Goal: Task Accomplishment & Management: Manage account settings

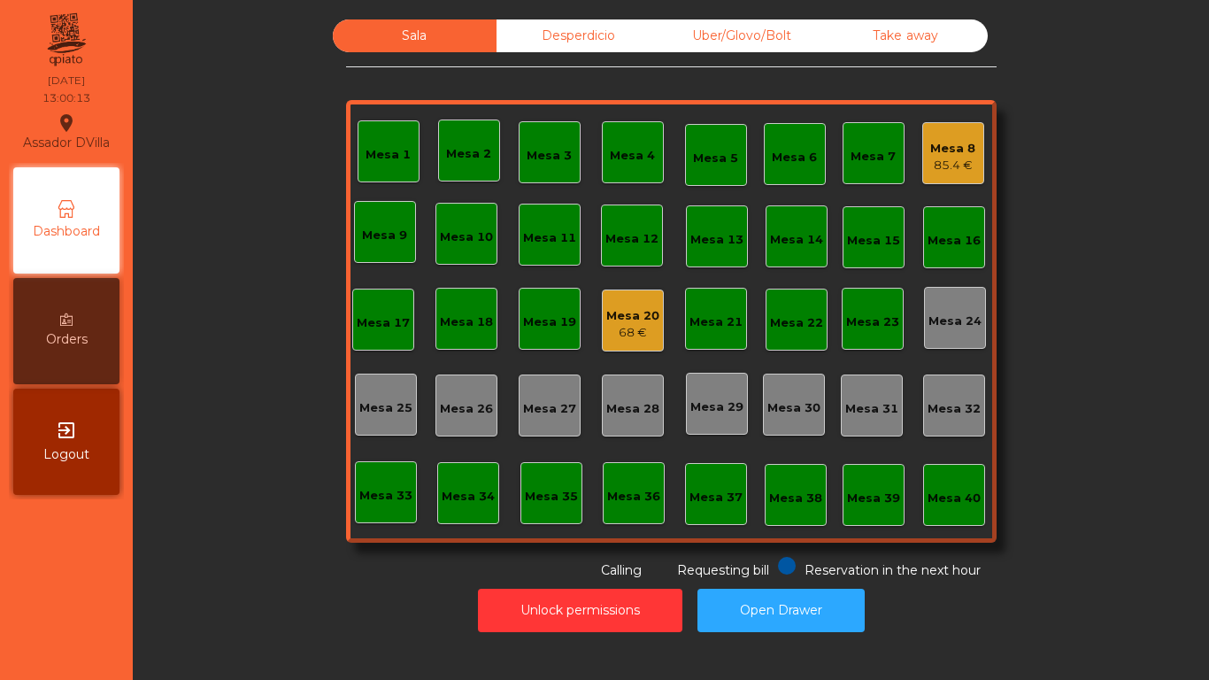
click at [957, 162] on div "85.4 €" at bounding box center [952, 166] width 45 height 18
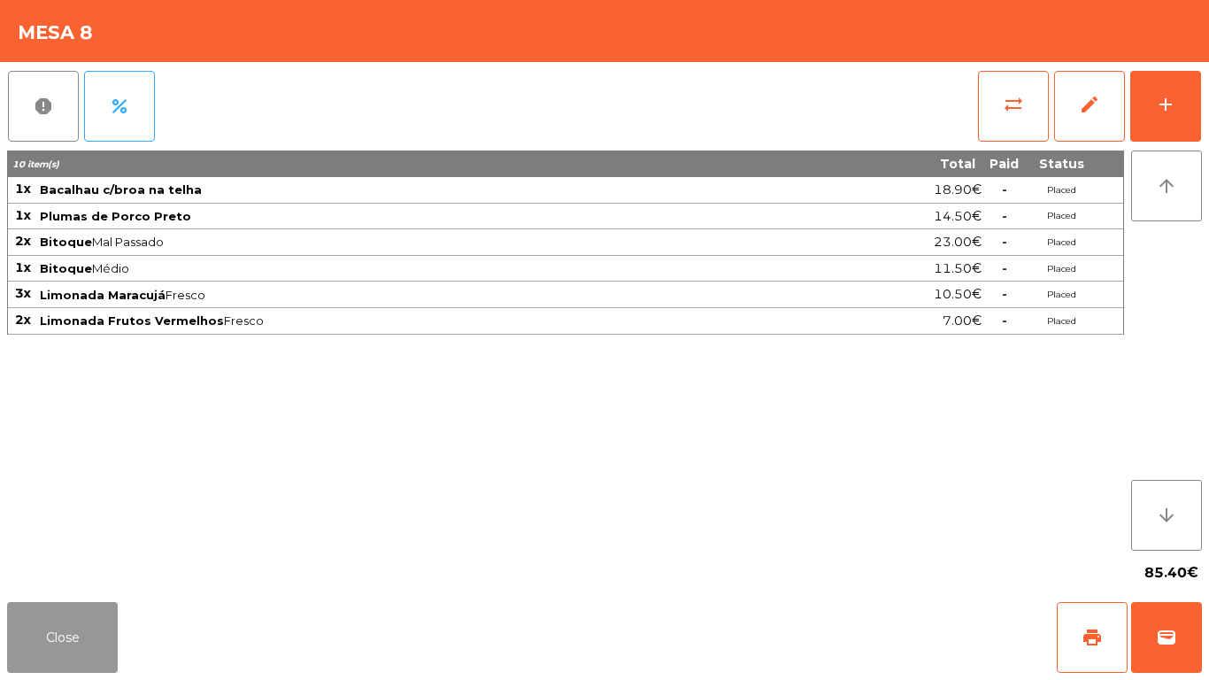
click at [64, 643] on button "Close" at bounding box center [62, 637] width 111 height 71
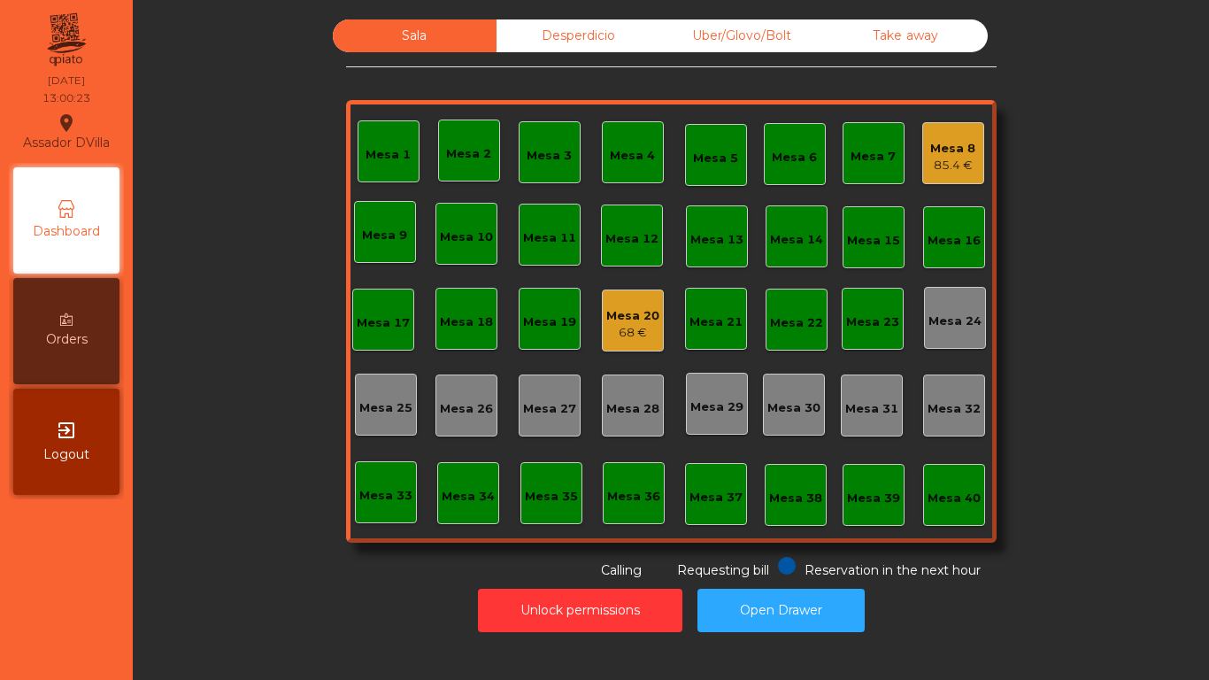
click at [620, 329] on div "68 €" at bounding box center [632, 333] width 53 height 18
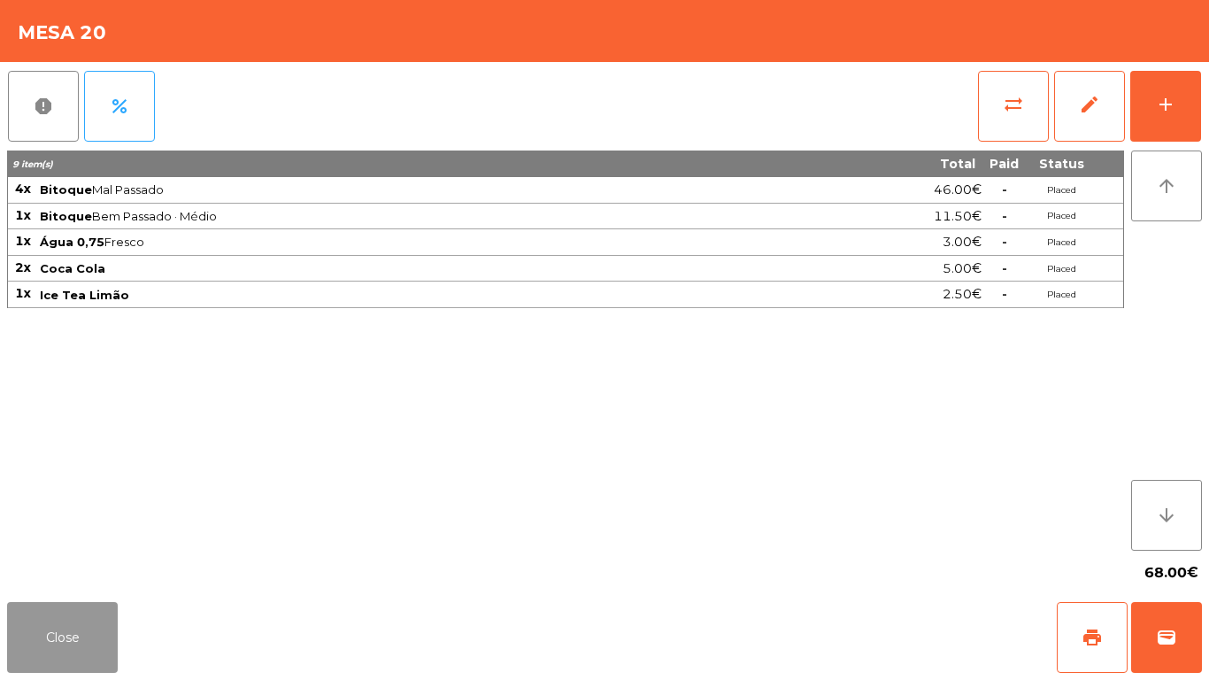
click at [108, 621] on button "Close" at bounding box center [62, 637] width 111 height 71
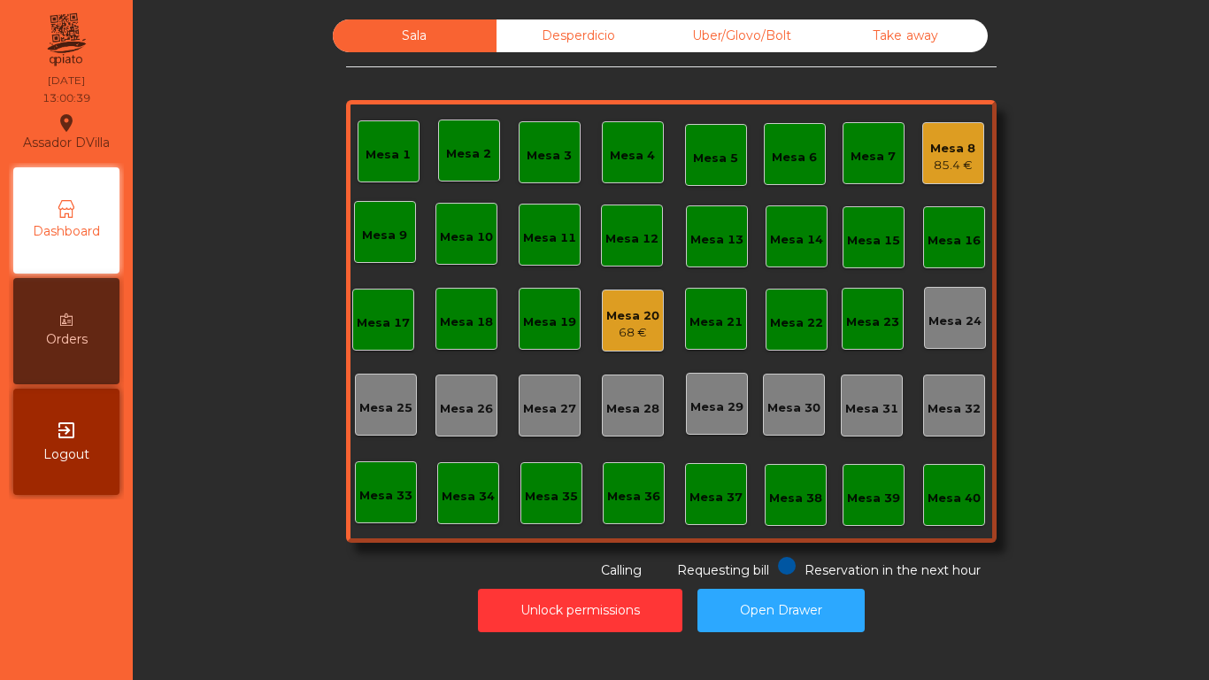
click at [638, 327] on div "68 €" at bounding box center [632, 333] width 53 height 18
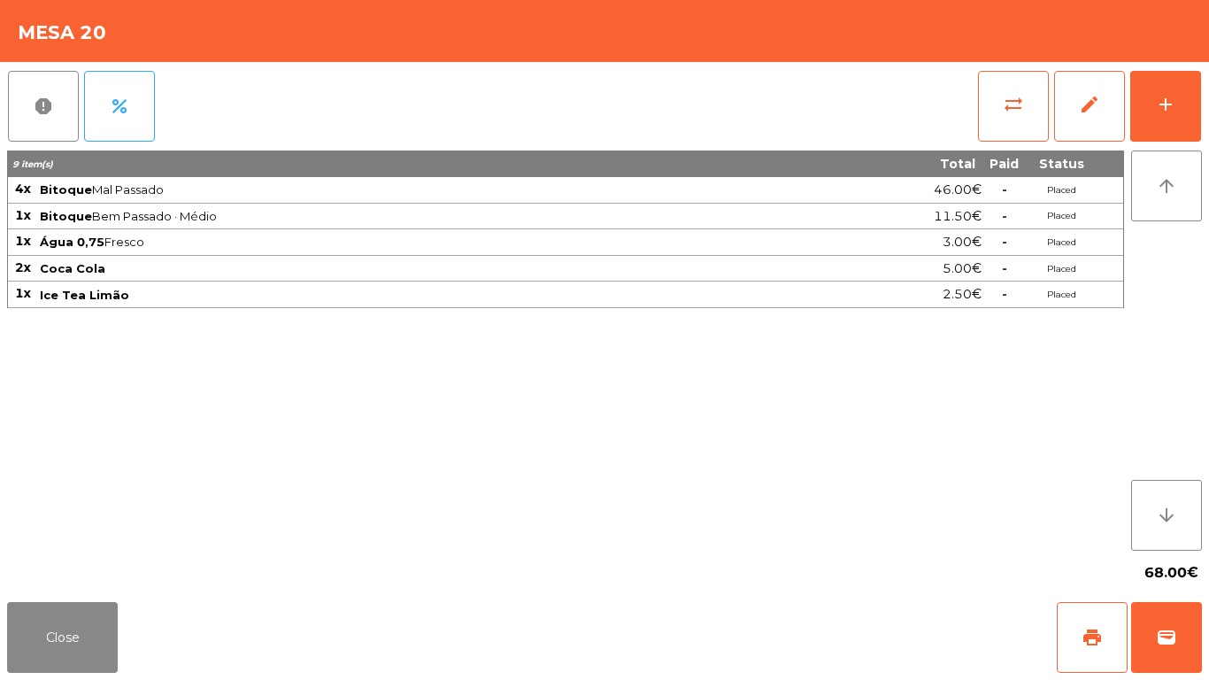
click at [1208, 101] on div "report percent sync_alt edit add 9 item(s) Total Paid Status 4x Bitoque Mal Pas…" at bounding box center [604, 328] width 1209 height 533
click at [1182, 120] on button "add" at bounding box center [1165, 106] width 71 height 71
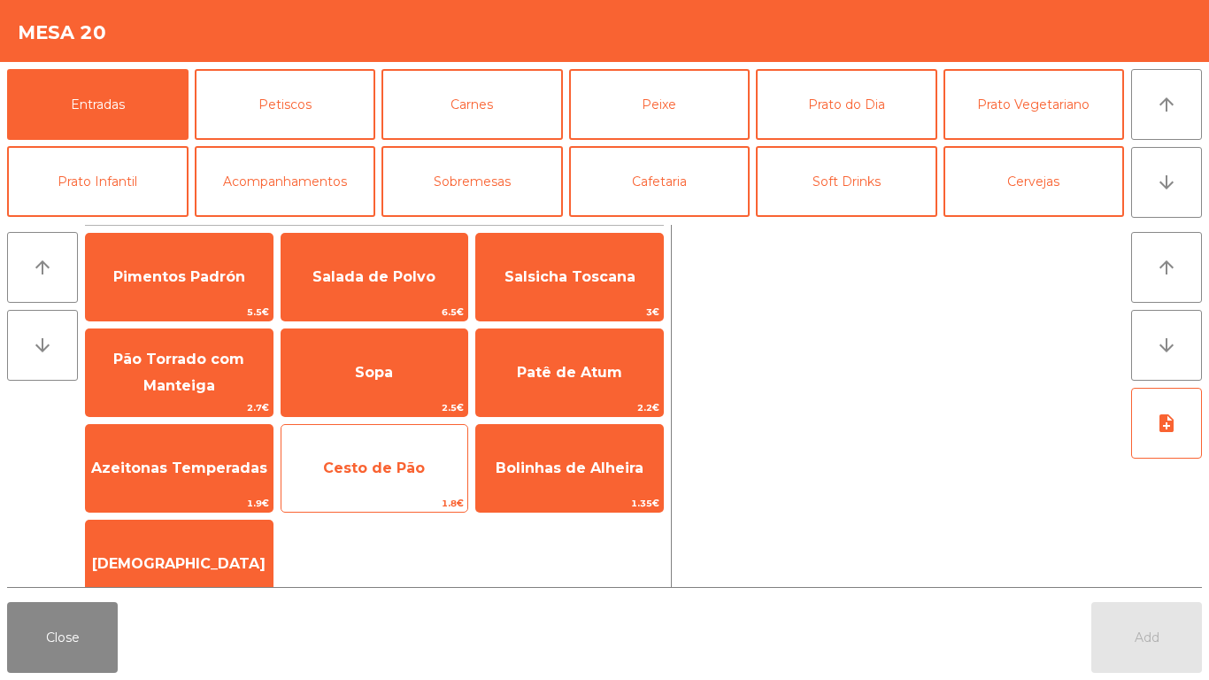
click at [374, 488] on span "Cesto de Pão" at bounding box center [374, 468] width 187 height 48
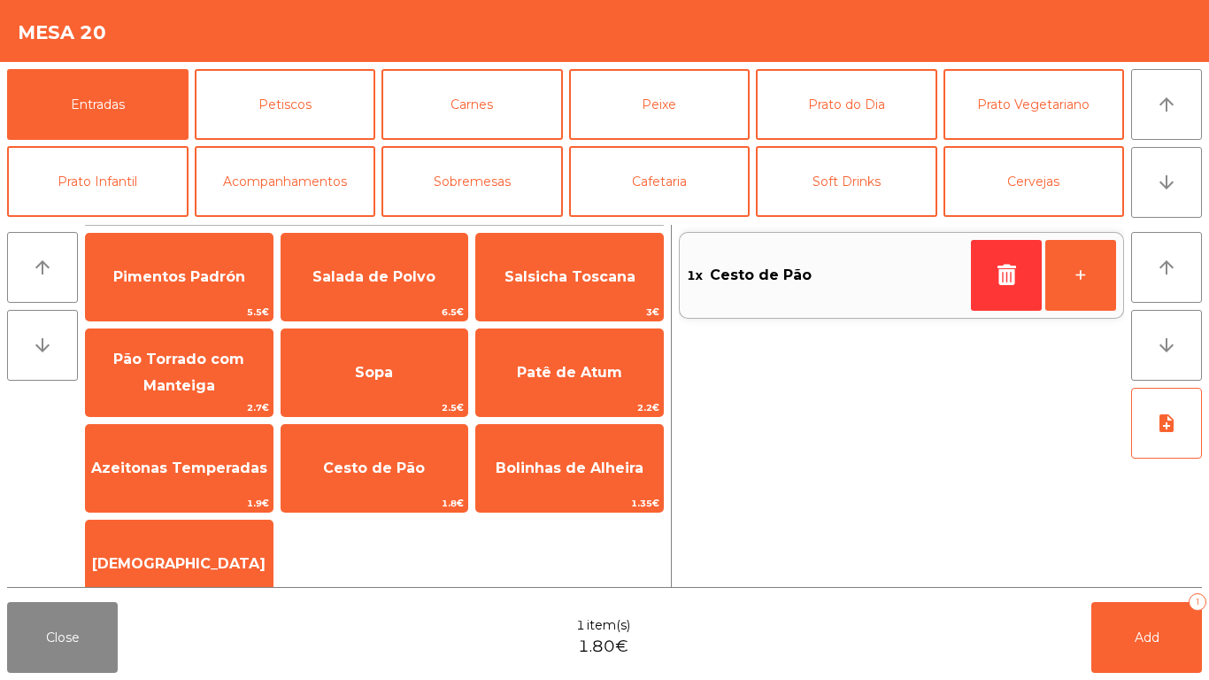
click at [212, 465] on span "Azeitonas Temperadas" at bounding box center [179, 467] width 176 height 17
click at [181, 590] on div "arrow_upward arrow_downward Pimentos Padrón 5.5€ Salada de Polvo 6.5€ Salsicha …" at bounding box center [604, 406] width 1209 height 377
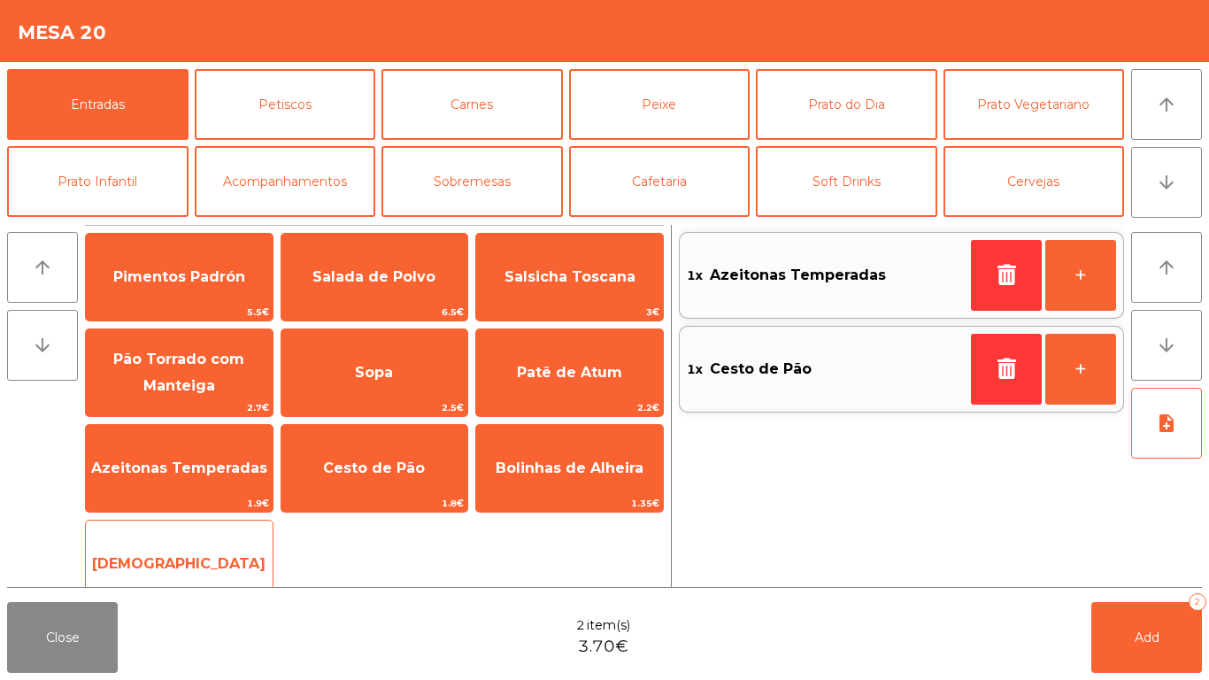
click at [229, 548] on span "[DEMOGRAPHIC_DATA]" at bounding box center [179, 564] width 187 height 48
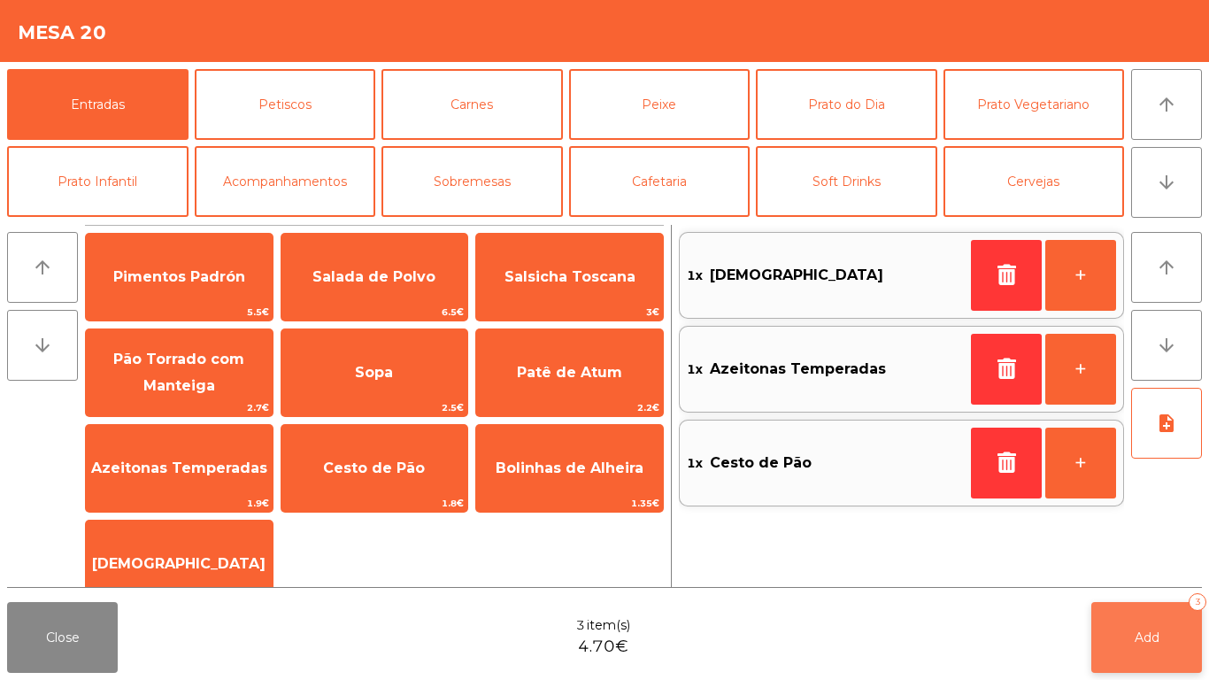
click at [1155, 626] on button "Add 3" at bounding box center [1146, 637] width 111 height 71
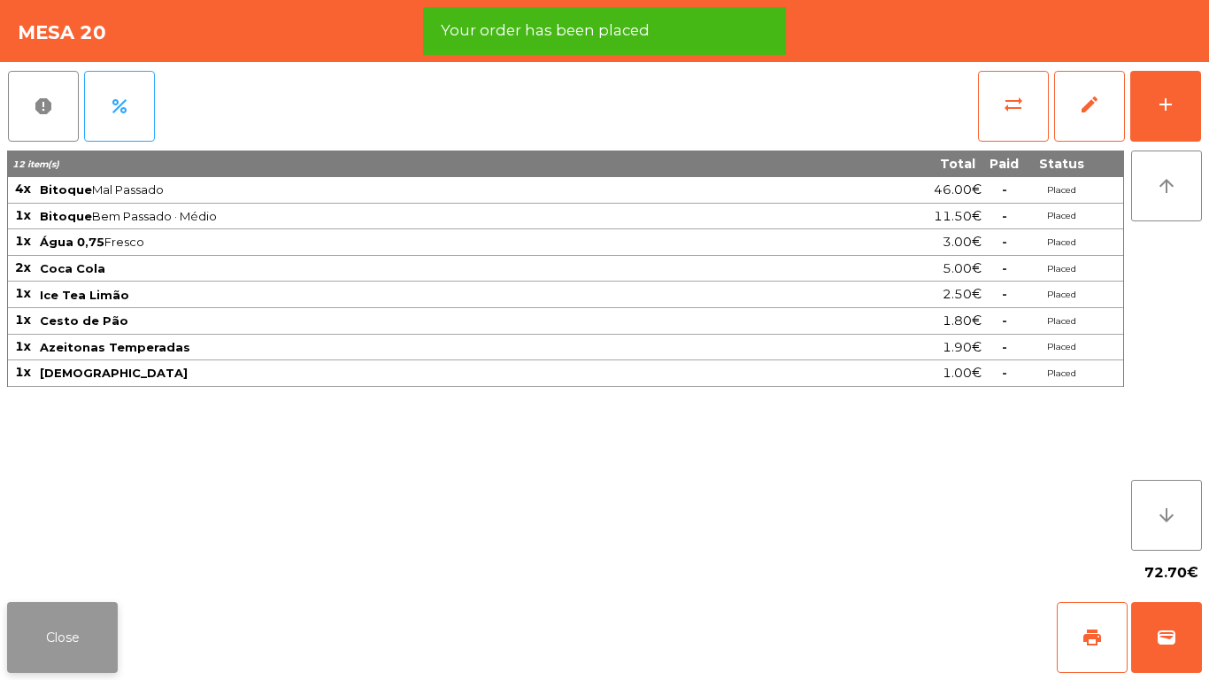
click at [75, 625] on button "Close" at bounding box center [62, 637] width 111 height 71
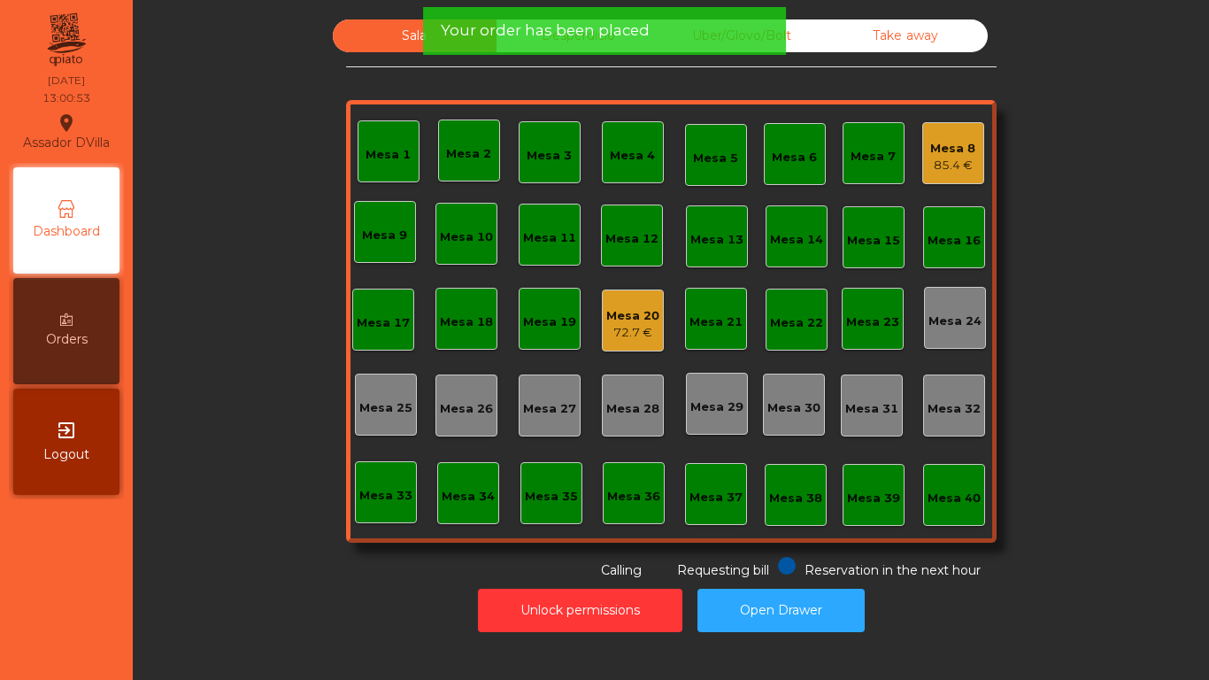
click at [955, 133] on div "Mesa 8 85.4 €" at bounding box center [952, 154] width 45 height 42
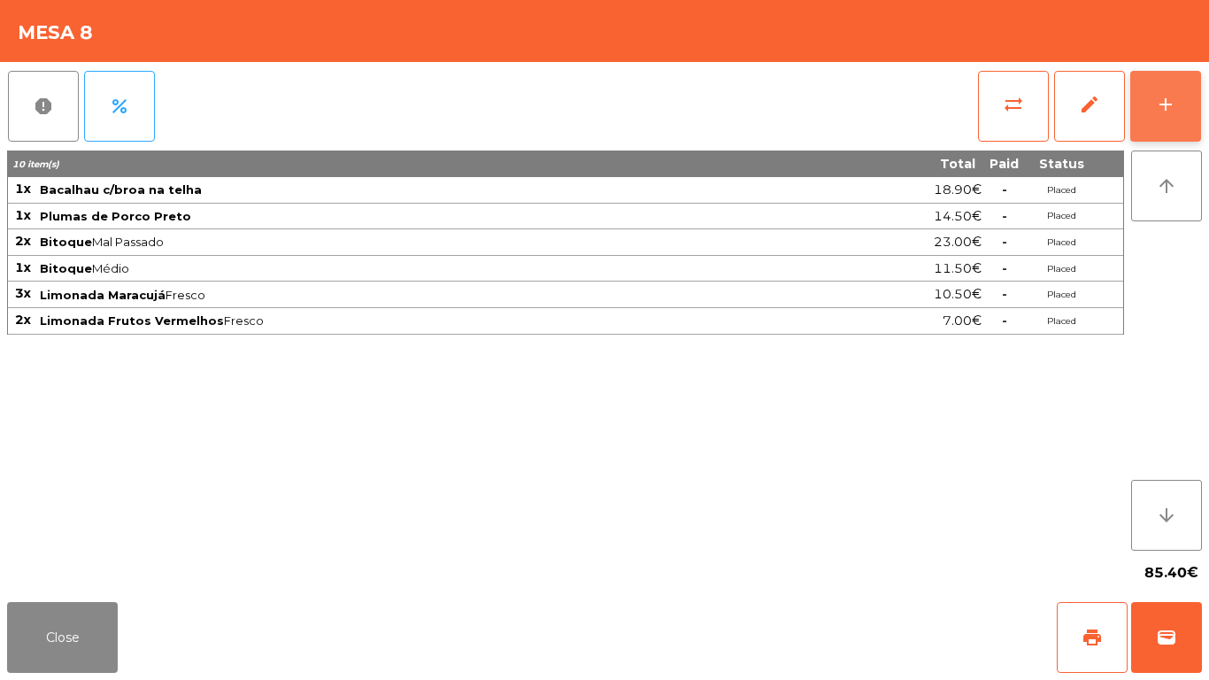
click at [1188, 83] on button "add" at bounding box center [1165, 106] width 71 height 71
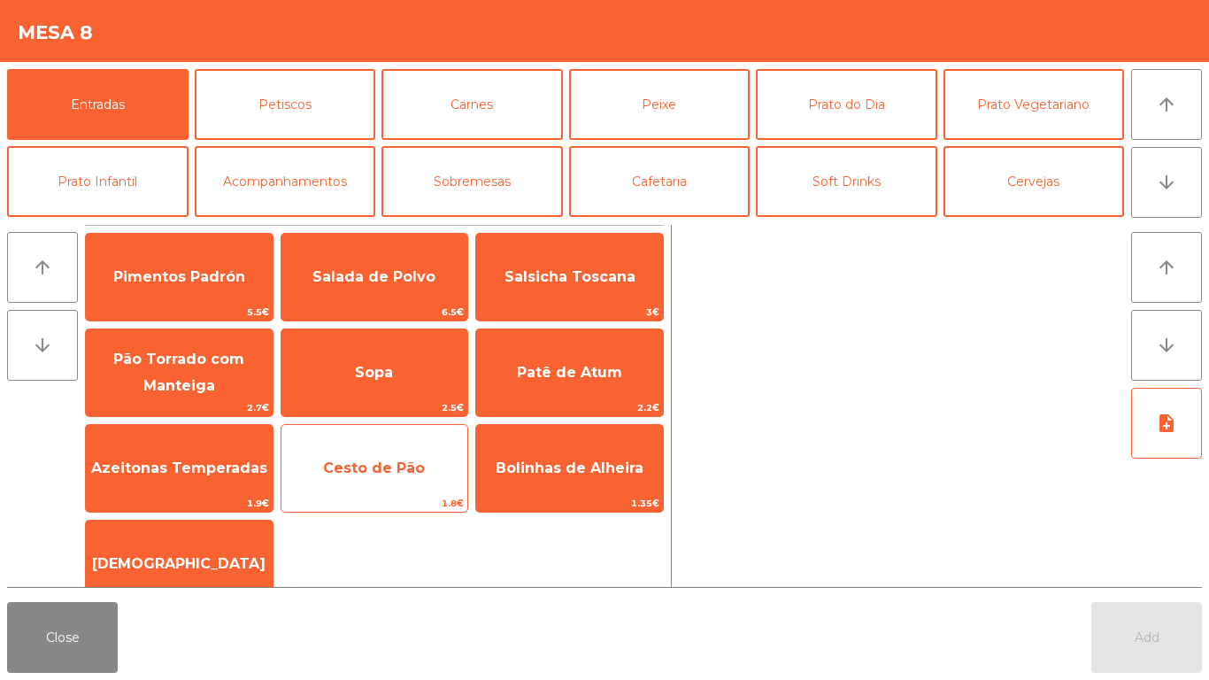
click at [381, 481] on span "Cesto de Pão" at bounding box center [374, 468] width 187 height 48
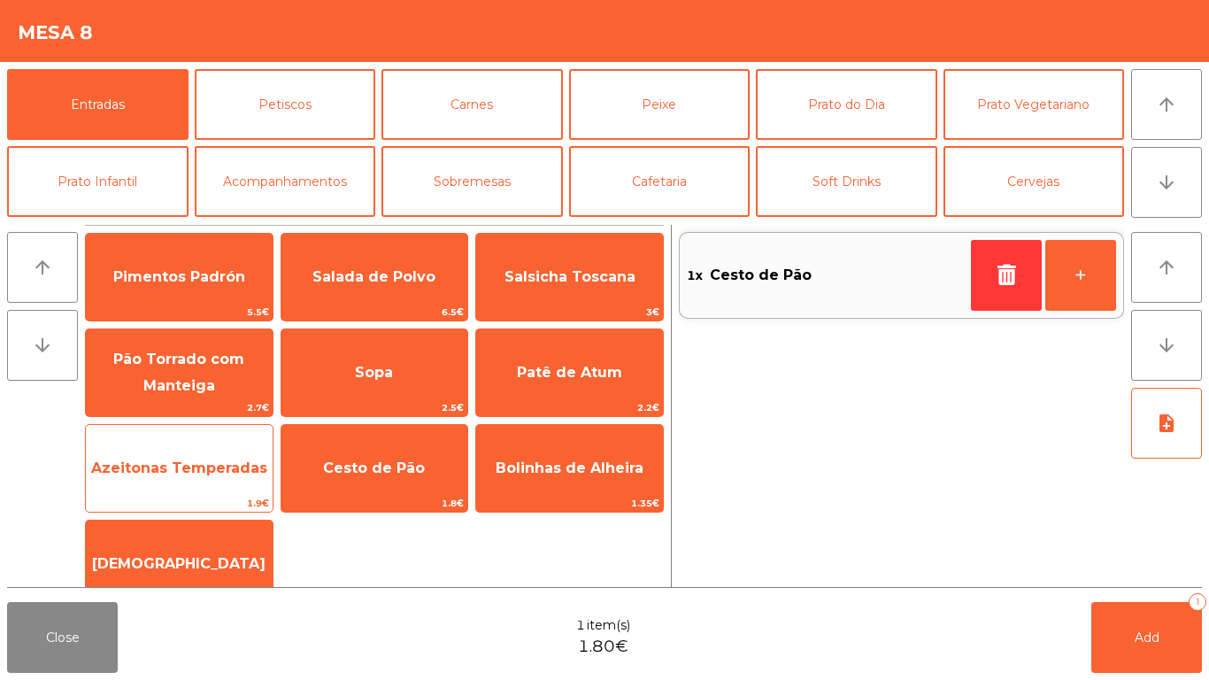
click at [193, 482] on span "Azeitonas Temperadas" at bounding box center [179, 468] width 187 height 48
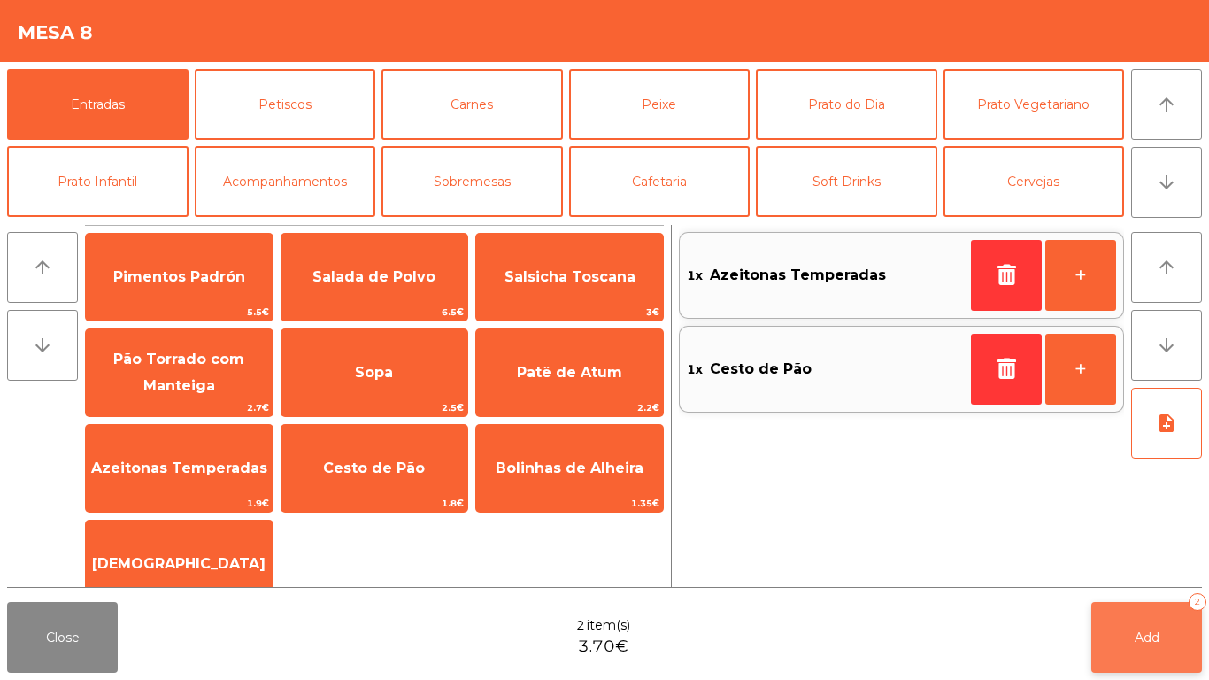
click at [1150, 620] on button "Add 2" at bounding box center [1146, 637] width 111 height 71
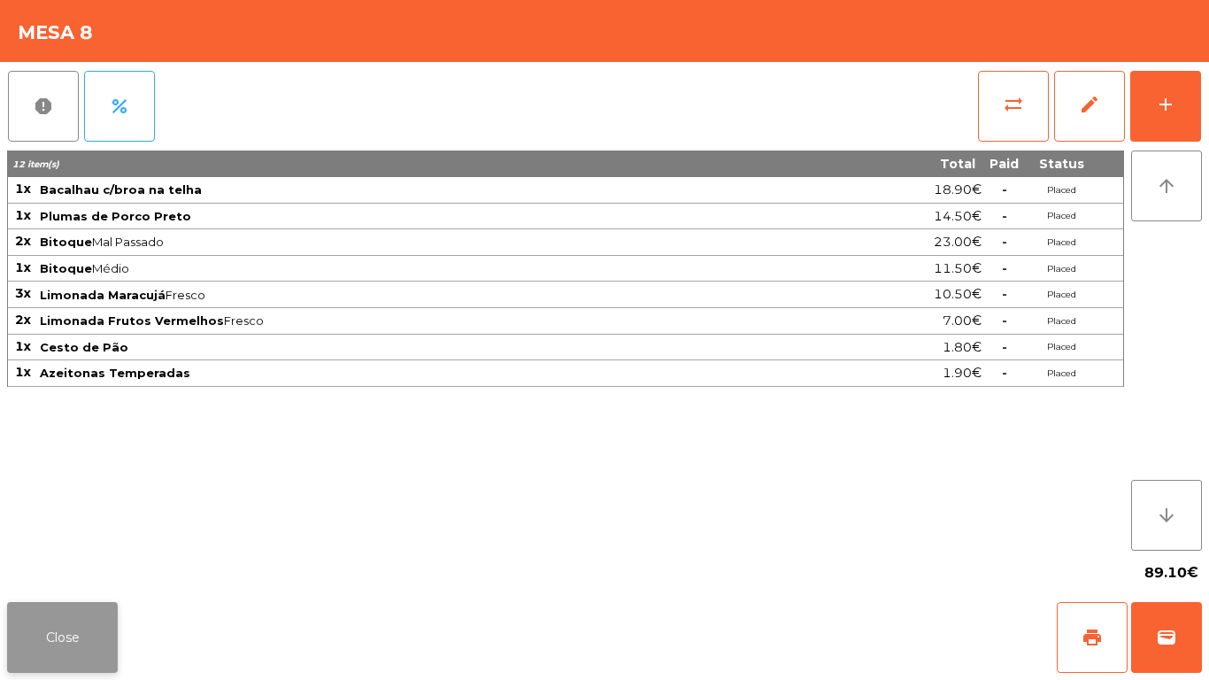
click at [80, 608] on button "Close" at bounding box center [62, 637] width 111 height 71
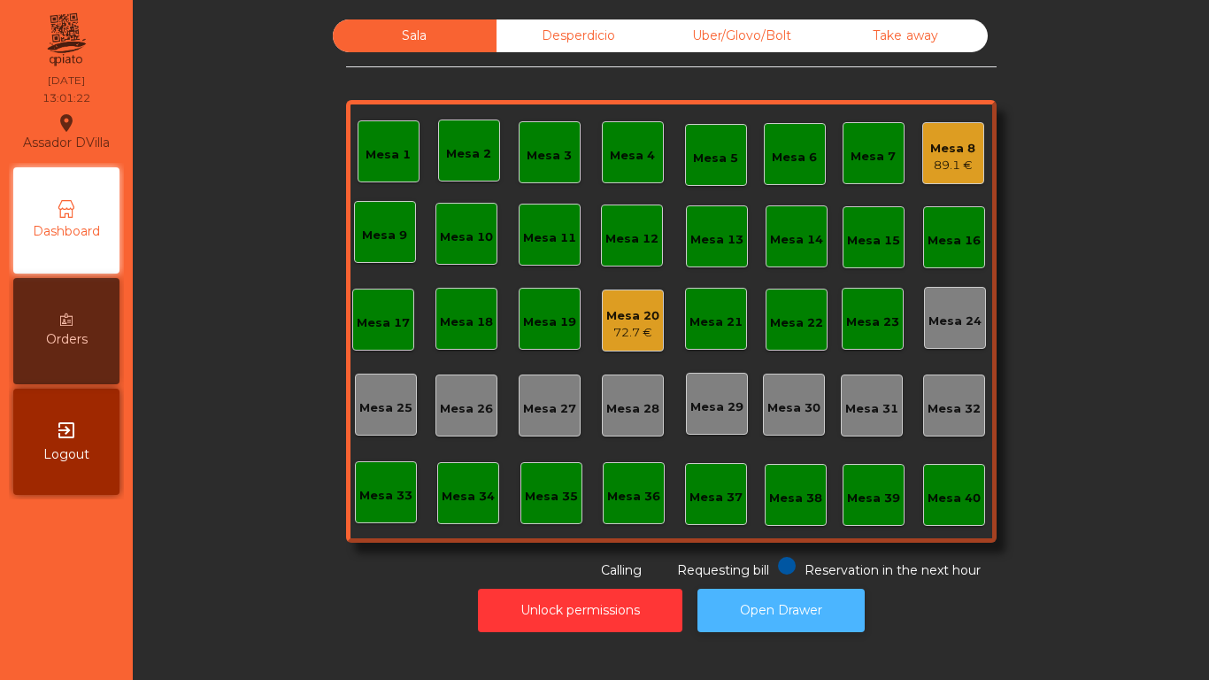
click at [736, 595] on button "Open Drawer" at bounding box center [780, 610] width 167 height 43
click at [735, 611] on button "Open Drawer" at bounding box center [780, 610] width 167 height 43
click at [358, 172] on div "Mesa 1" at bounding box center [389, 151] width 62 height 62
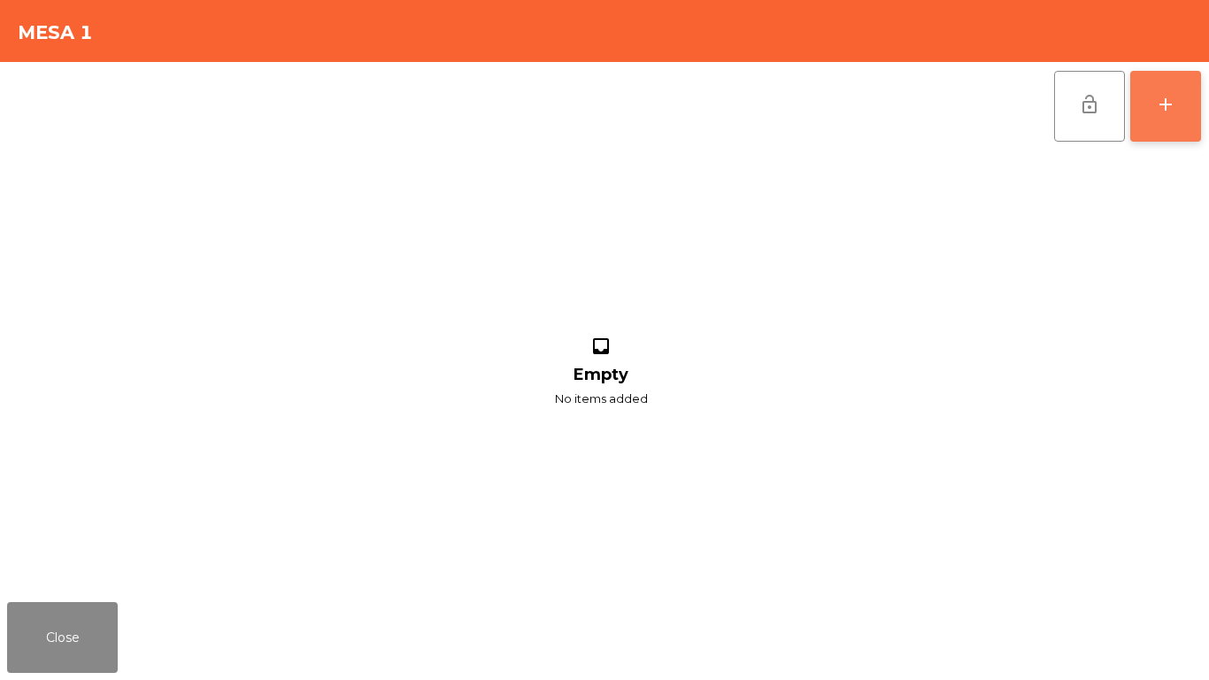
click at [1183, 96] on button "add" at bounding box center [1165, 106] width 71 height 71
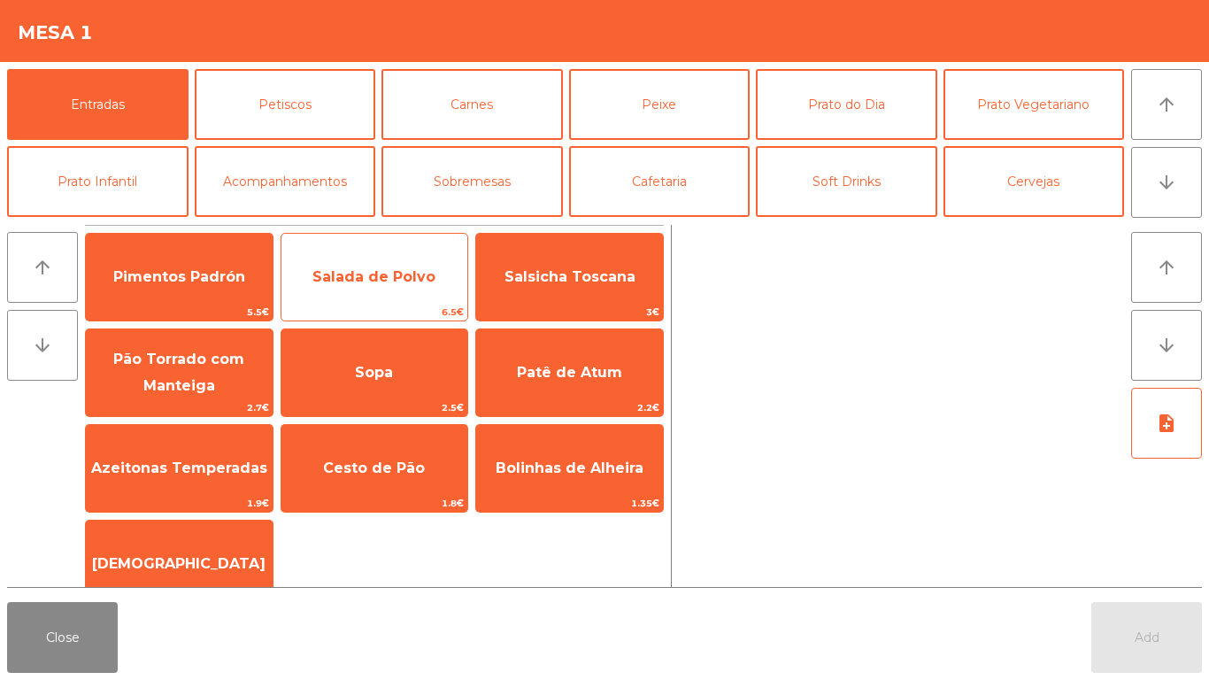
click at [365, 266] on span "Salada de Polvo" at bounding box center [374, 277] width 187 height 48
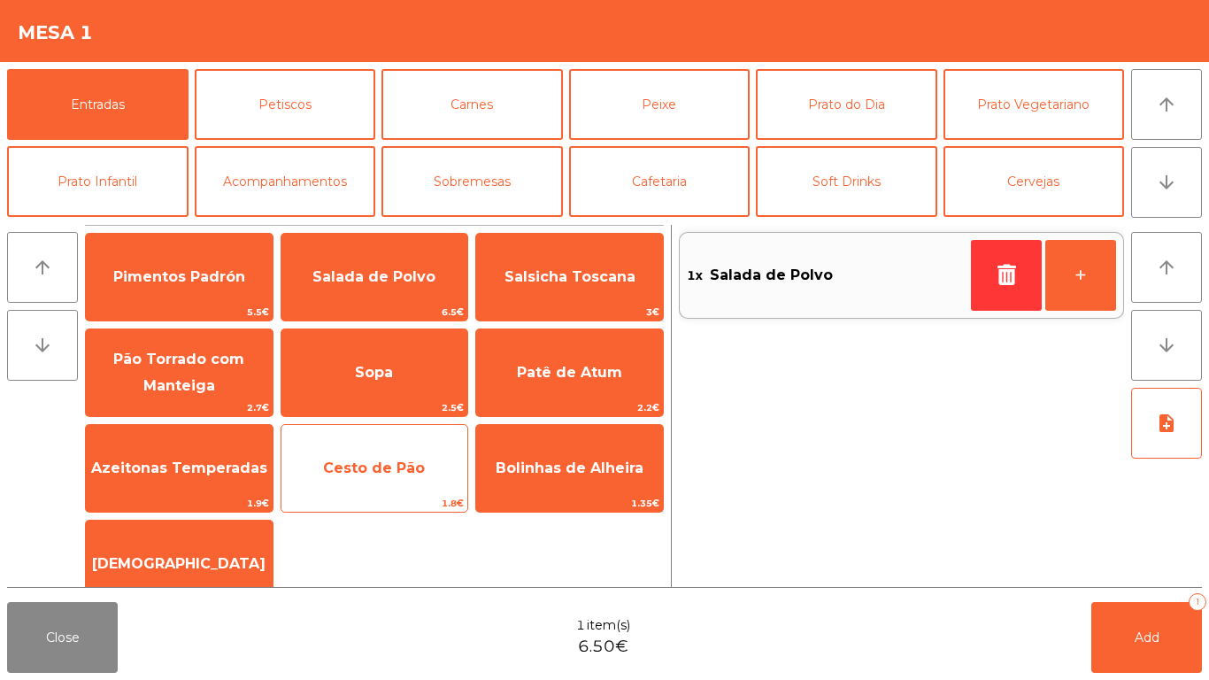
click at [376, 470] on span "Cesto de Pão" at bounding box center [374, 467] width 102 height 17
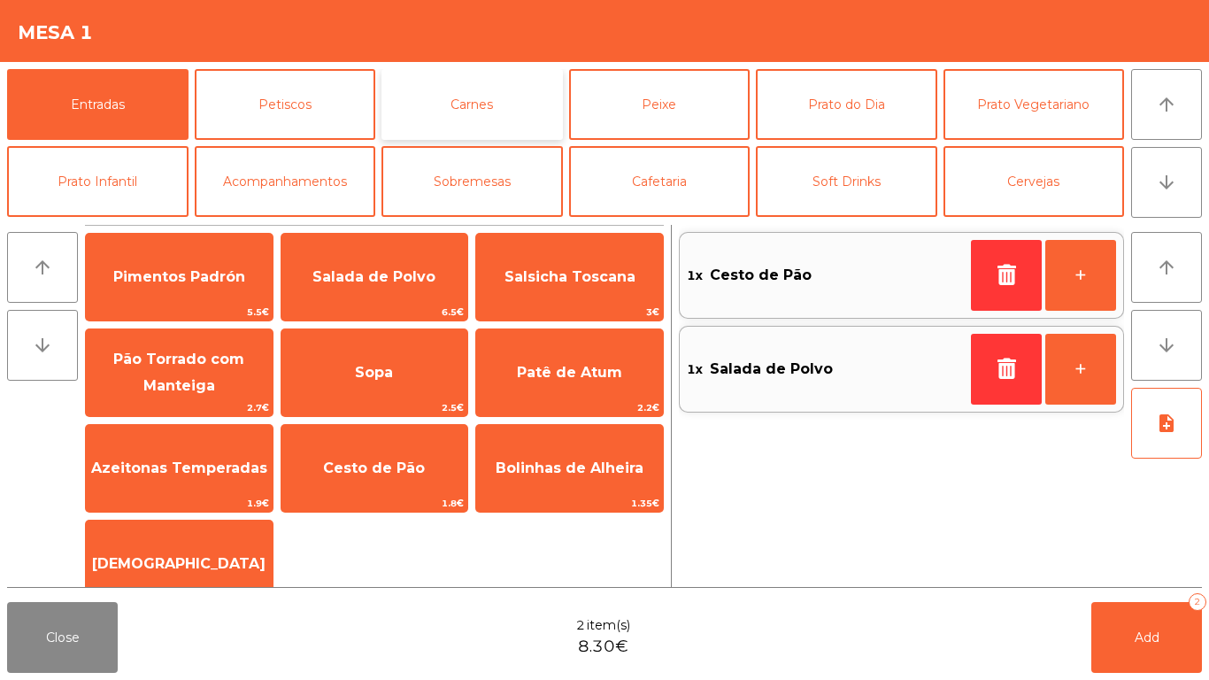
click at [497, 107] on button "Carnes" at bounding box center [471, 104] width 181 height 71
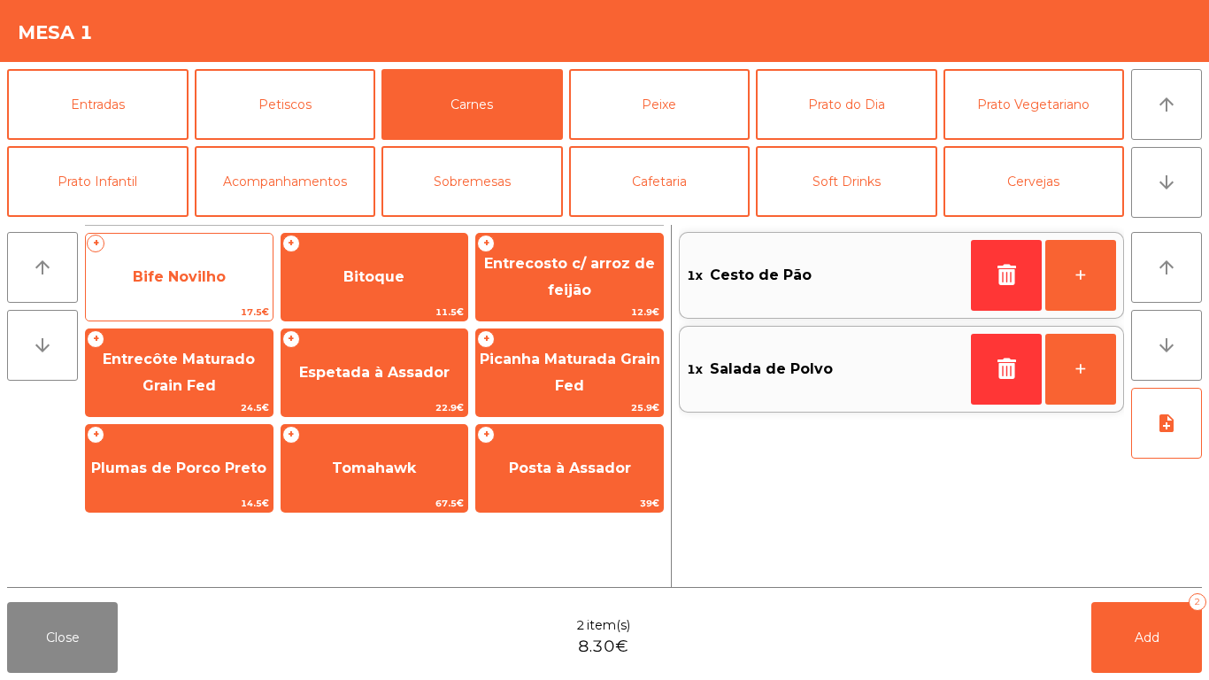
click at [187, 265] on span "Bife Novilho" at bounding box center [179, 277] width 187 height 48
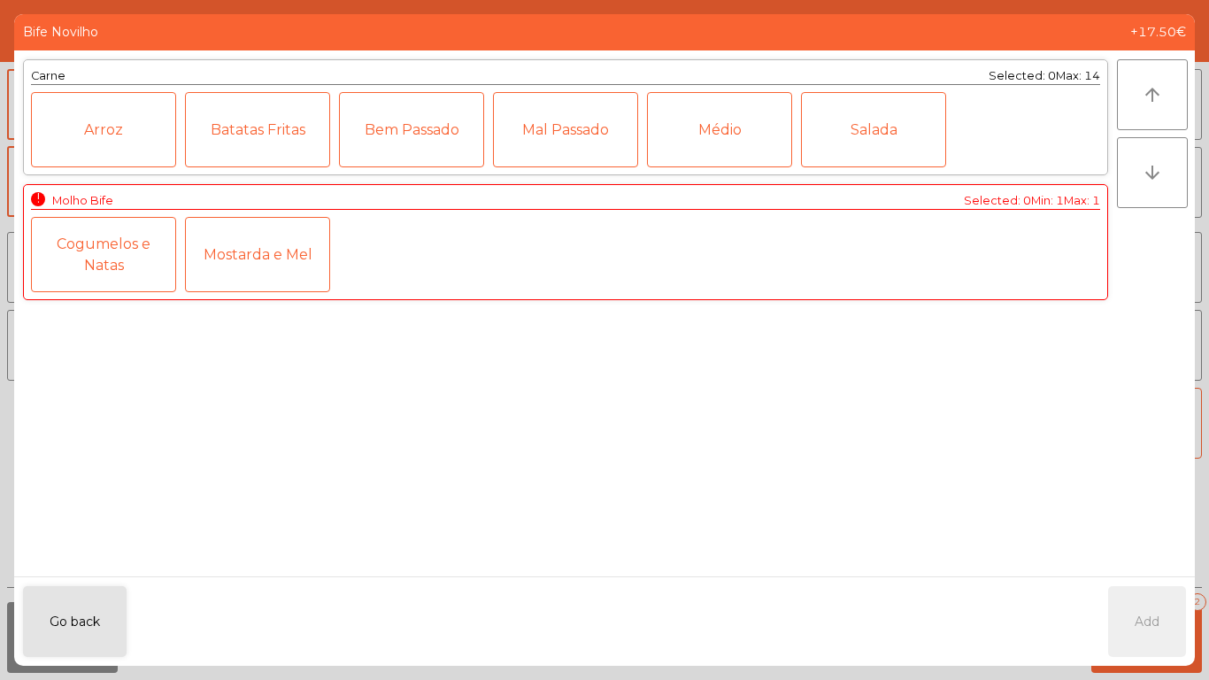
click at [587, 130] on div "Mal Passado" at bounding box center [565, 129] width 145 height 75
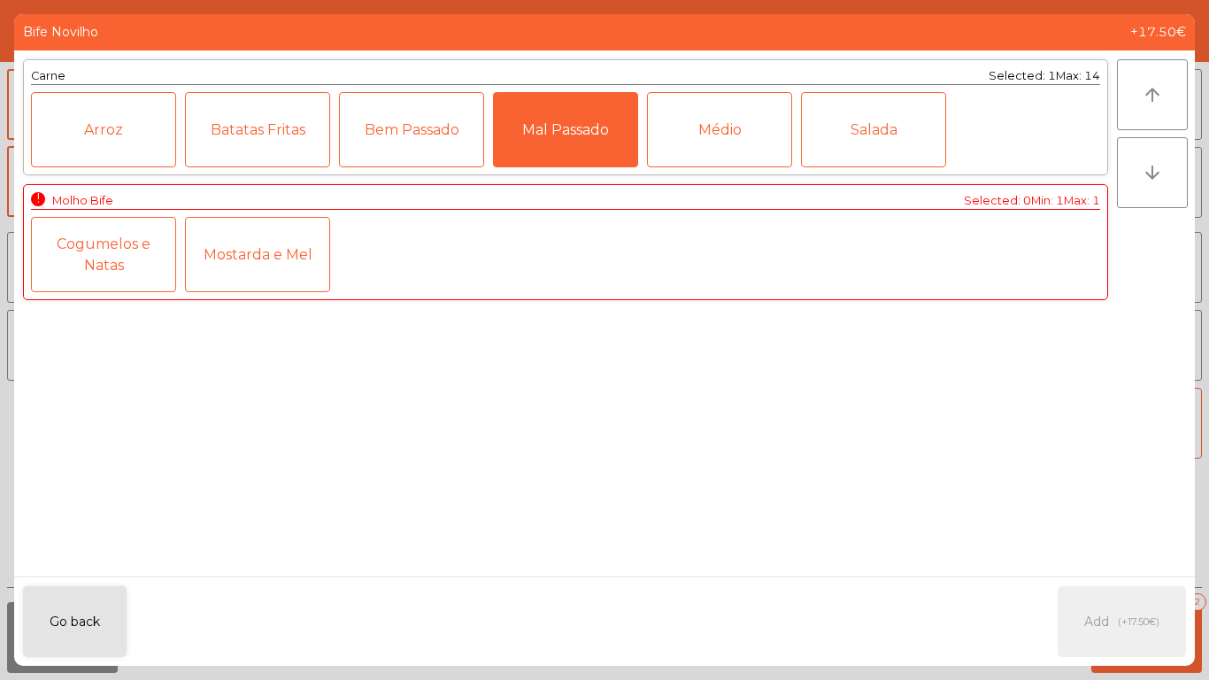
click at [419, 118] on div "Bem Passado" at bounding box center [411, 129] width 145 height 75
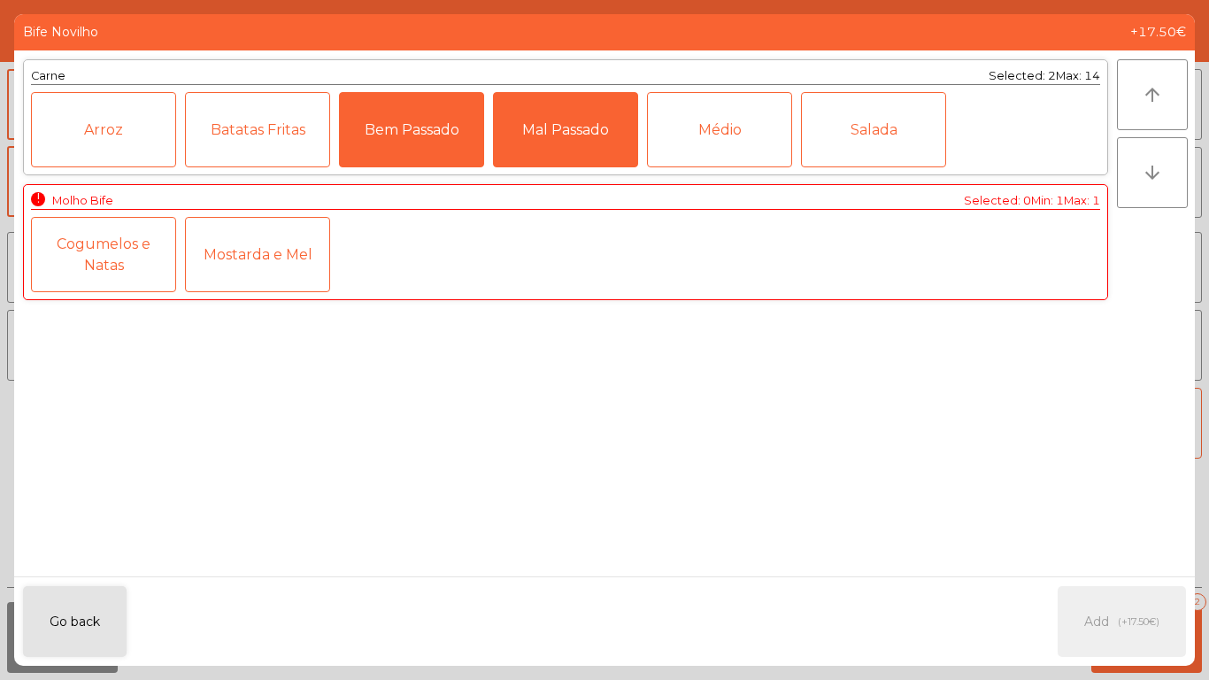
click at [586, 135] on div "Mal Passado" at bounding box center [565, 129] width 145 height 75
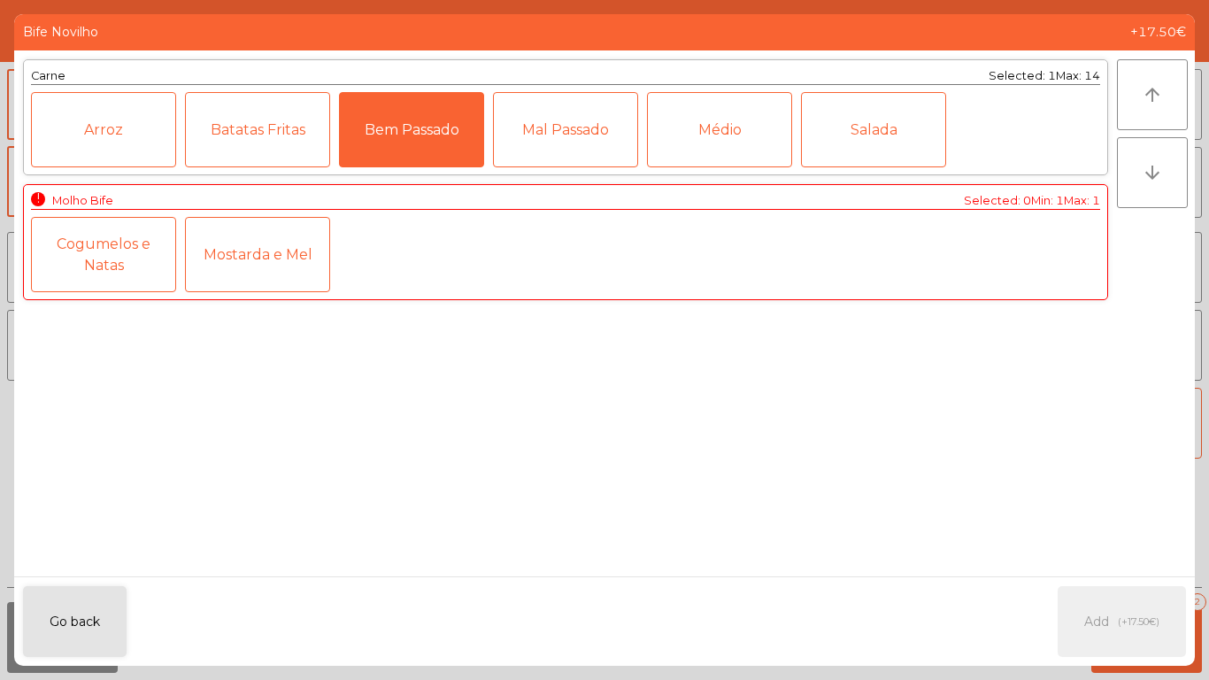
click at [249, 259] on div "Mostarda e Mel" at bounding box center [257, 254] width 145 height 75
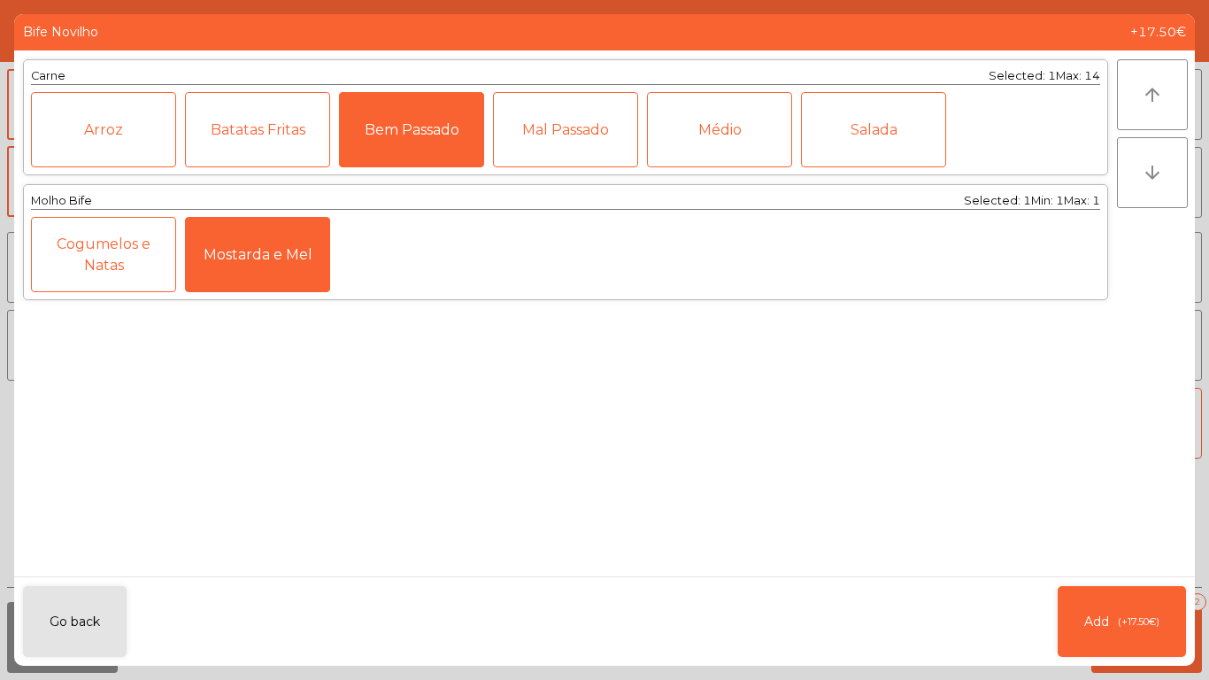
click at [266, 262] on div "Mostarda e Mel" at bounding box center [257, 254] width 145 height 75
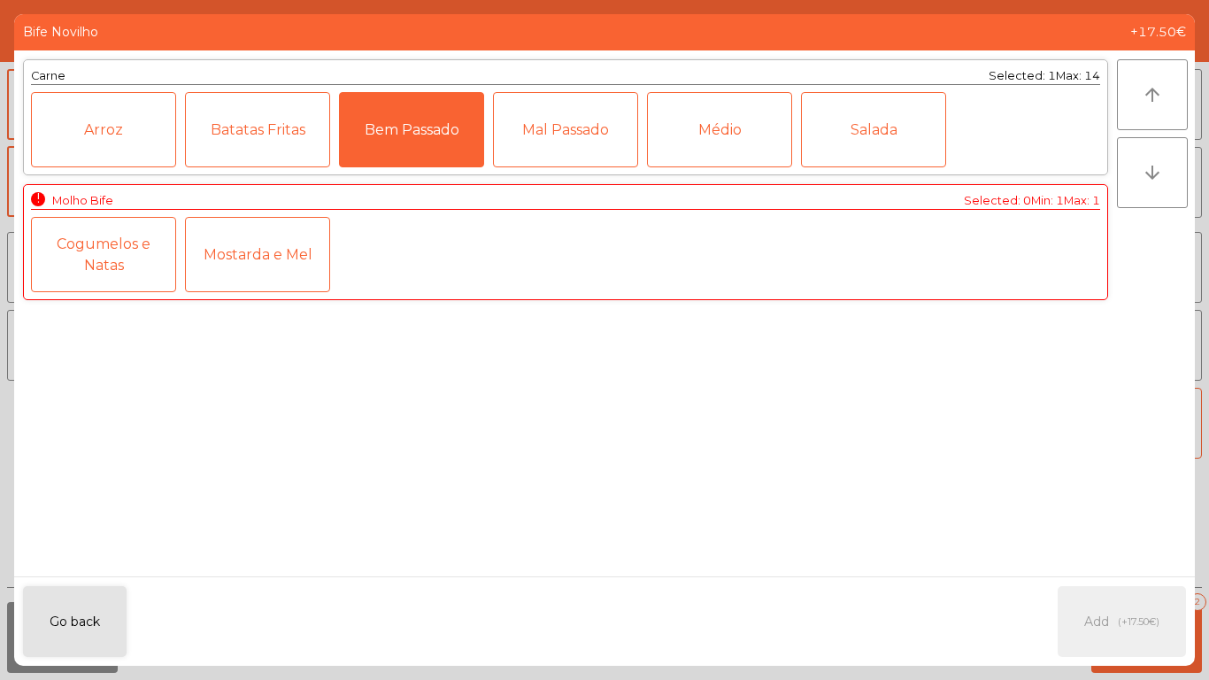
click at [121, 247] on div "Cogumelos e Natas" at bounding box center [103, 254] width 145 height 75
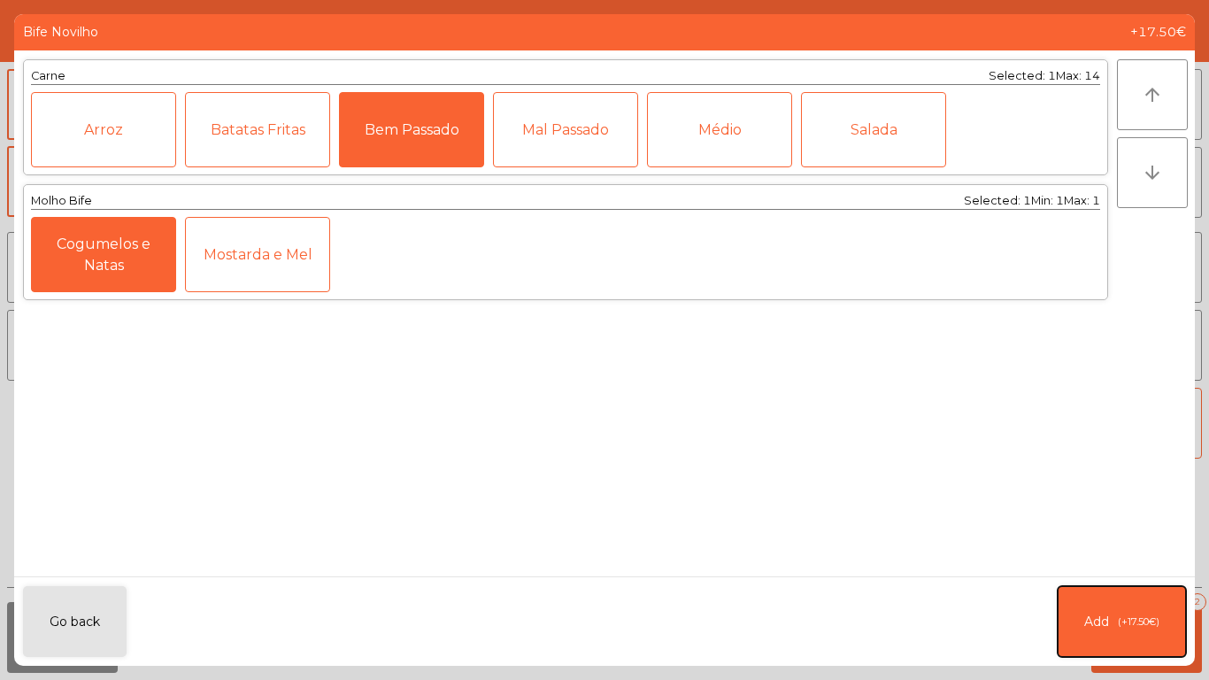
click at [1151, 628] on span "(+17.50€)" at bounding box center [1139, 621] width 42 height 15
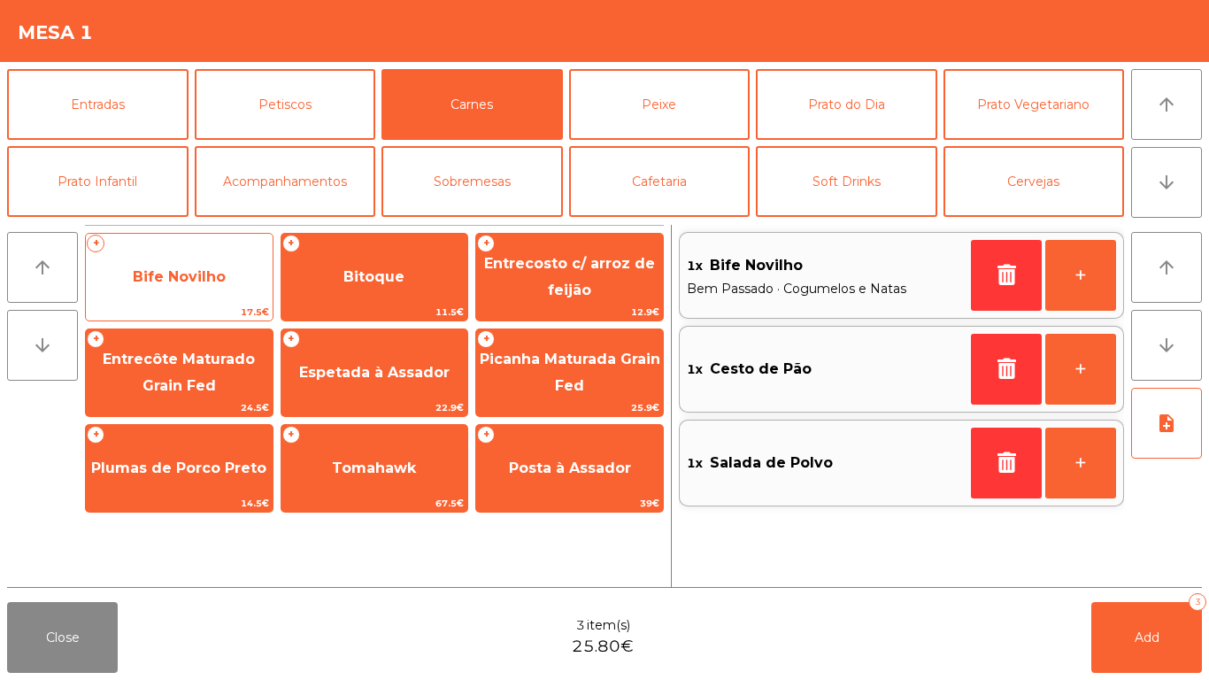
click at [202, 282] on span "Bife Novilho" at bounding box center [179, 276] width 93 height 17
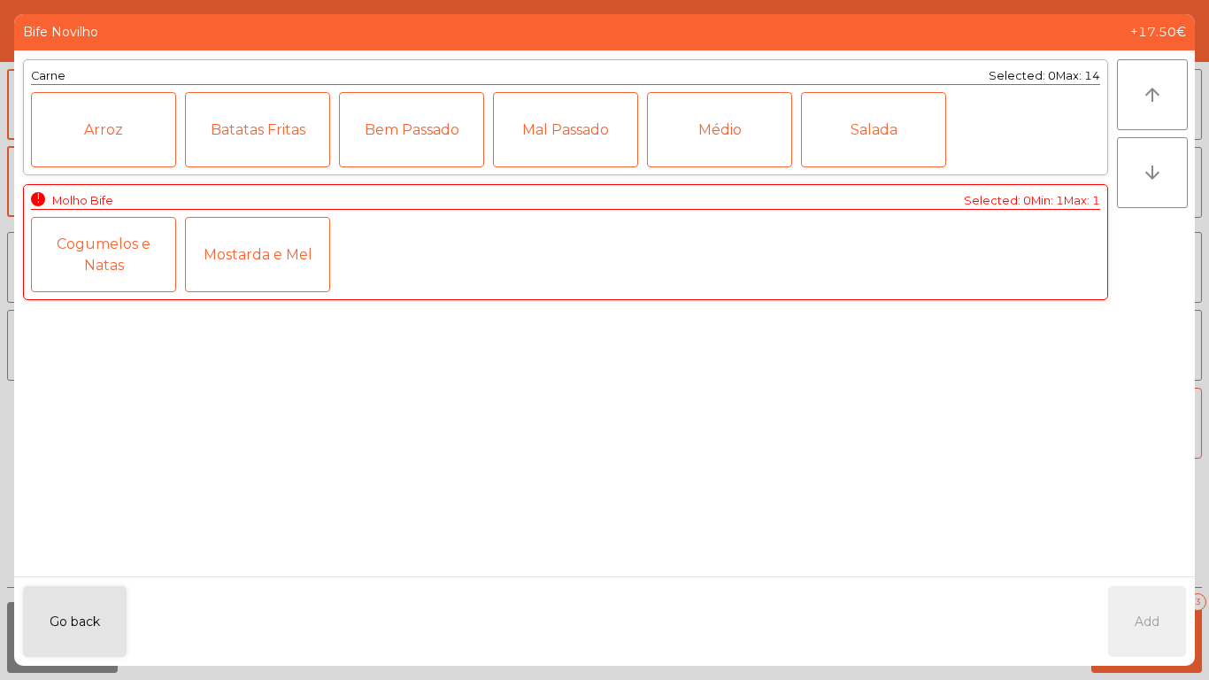
click at [716, 127] on div "Médio" at bounding box center [719, 129] width 145 height 75
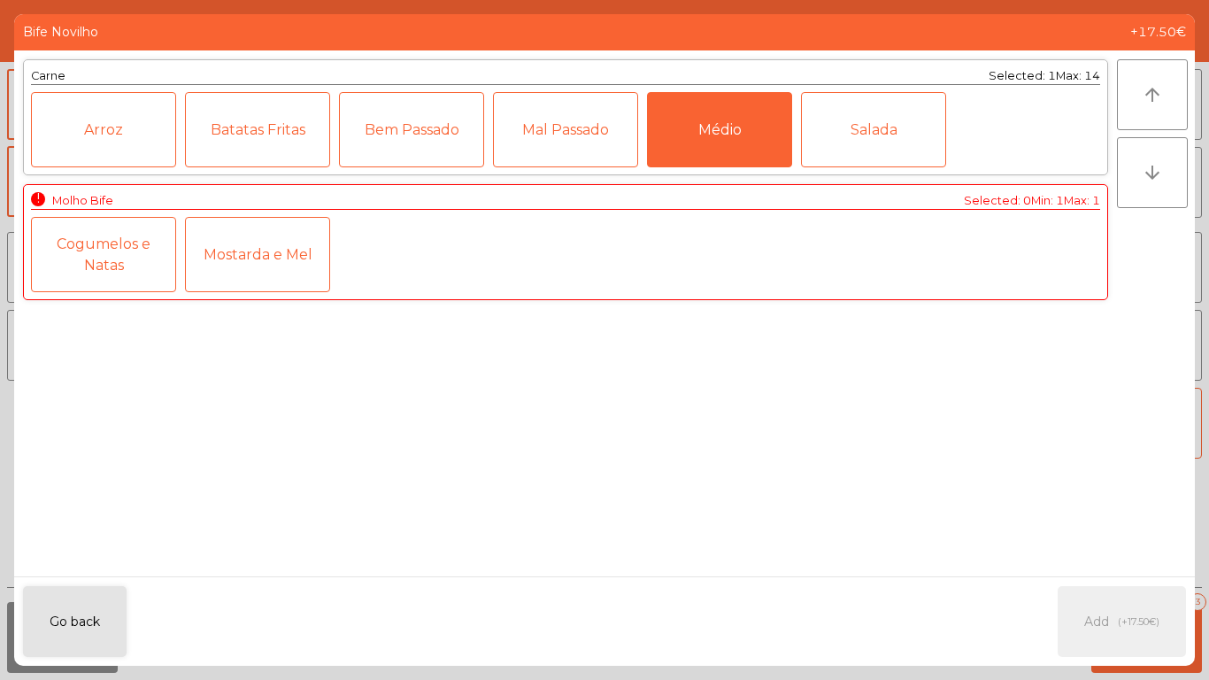
click at [559, 127] on div "Mal Passado" at bounding box center [565, 129] width 145 height 75
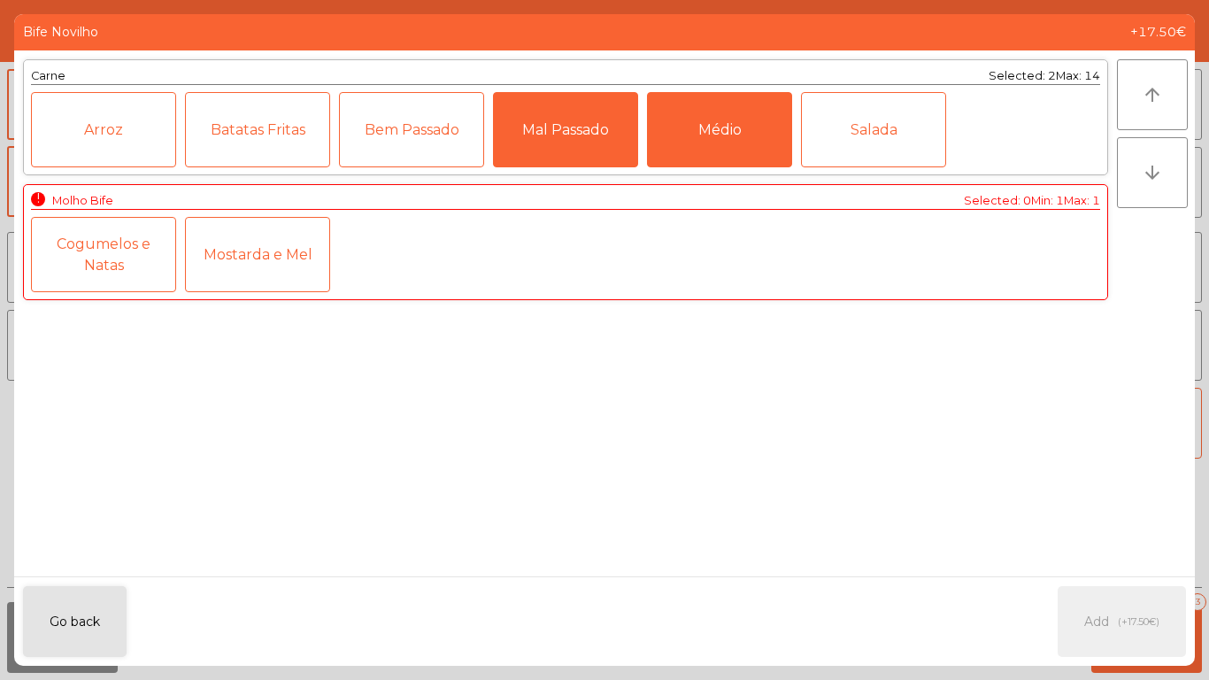
click at [107, 260] on div "Cogumelos e Natas" at bounding box center [103, 254] width 145 height 75
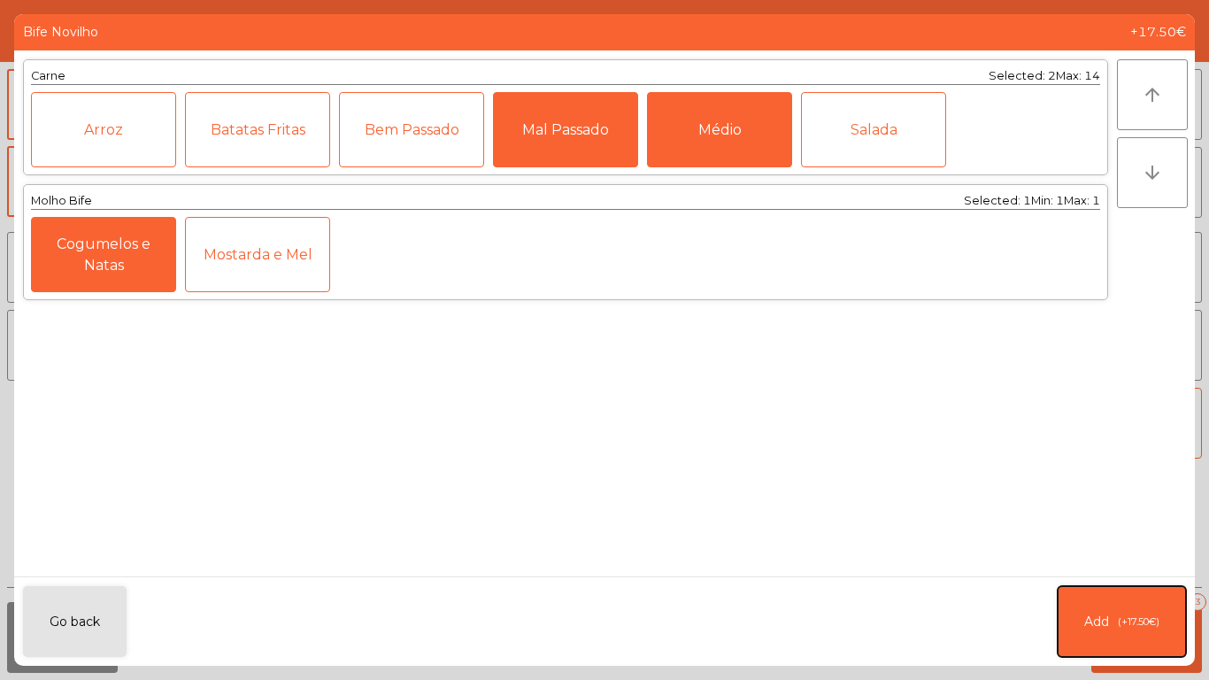
click at [1130, 622] on span "(+17.50€)" at bounding box center [1139, 621] width 42 height 15
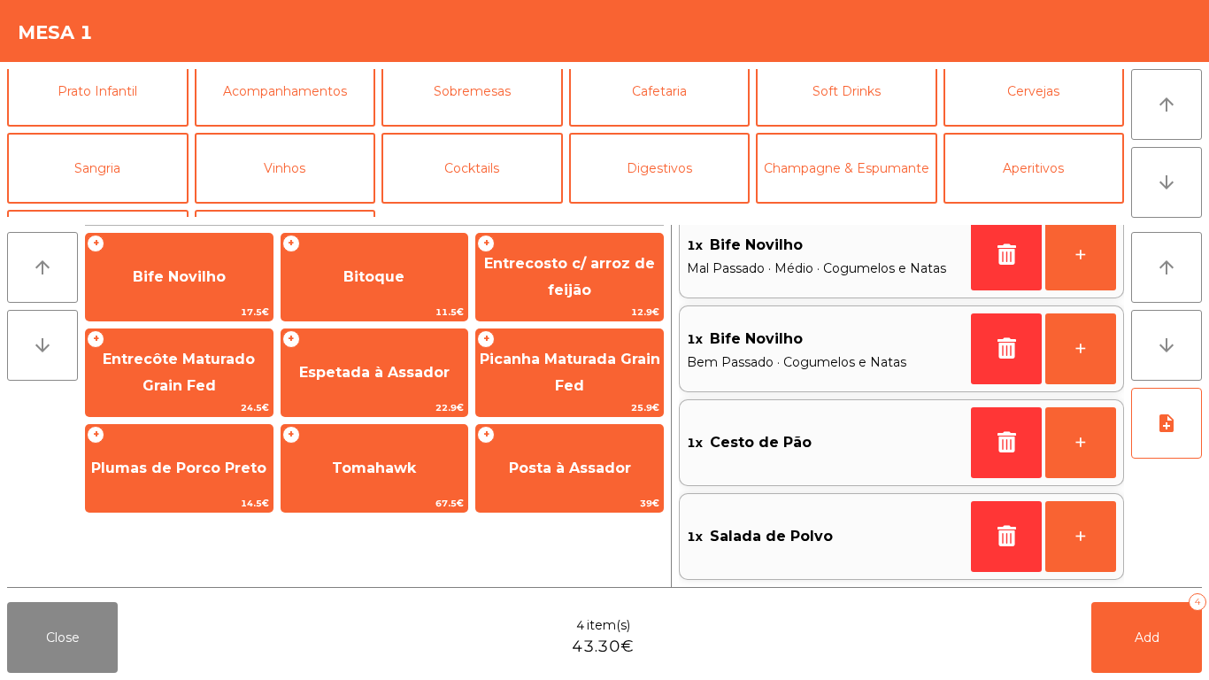
scroll to position [94, 0]
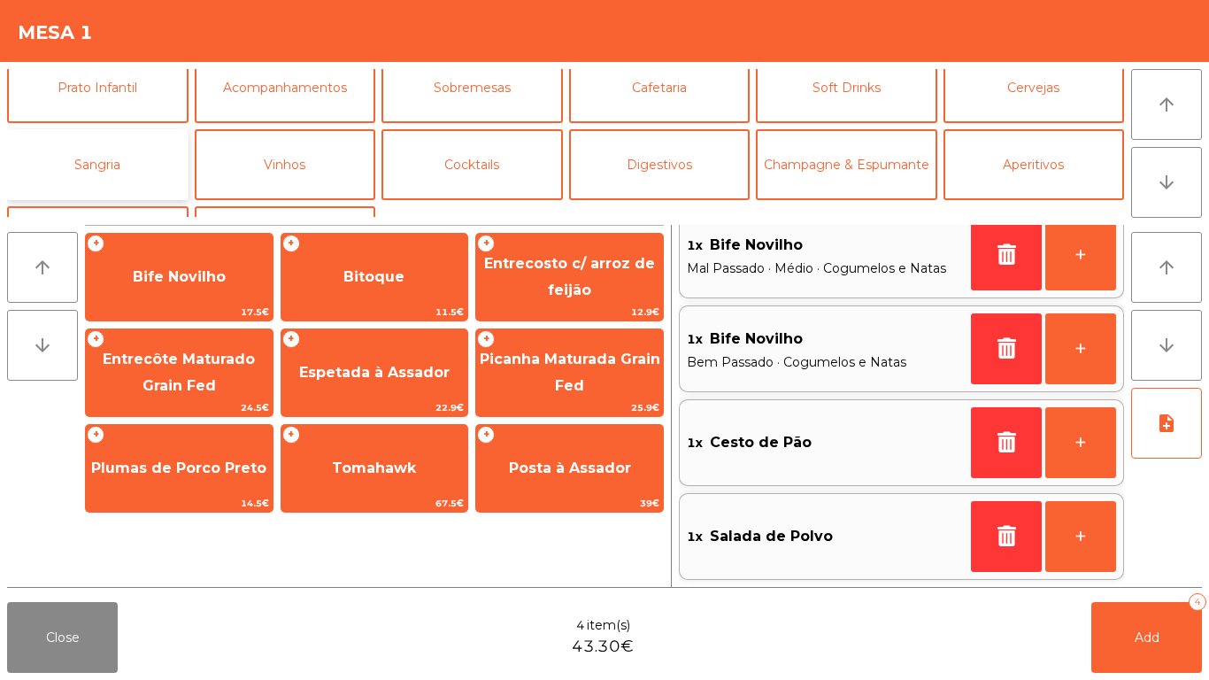
click at [113, 174] on button "Sangria" at bounding box center [97, 164] width 181 height 71
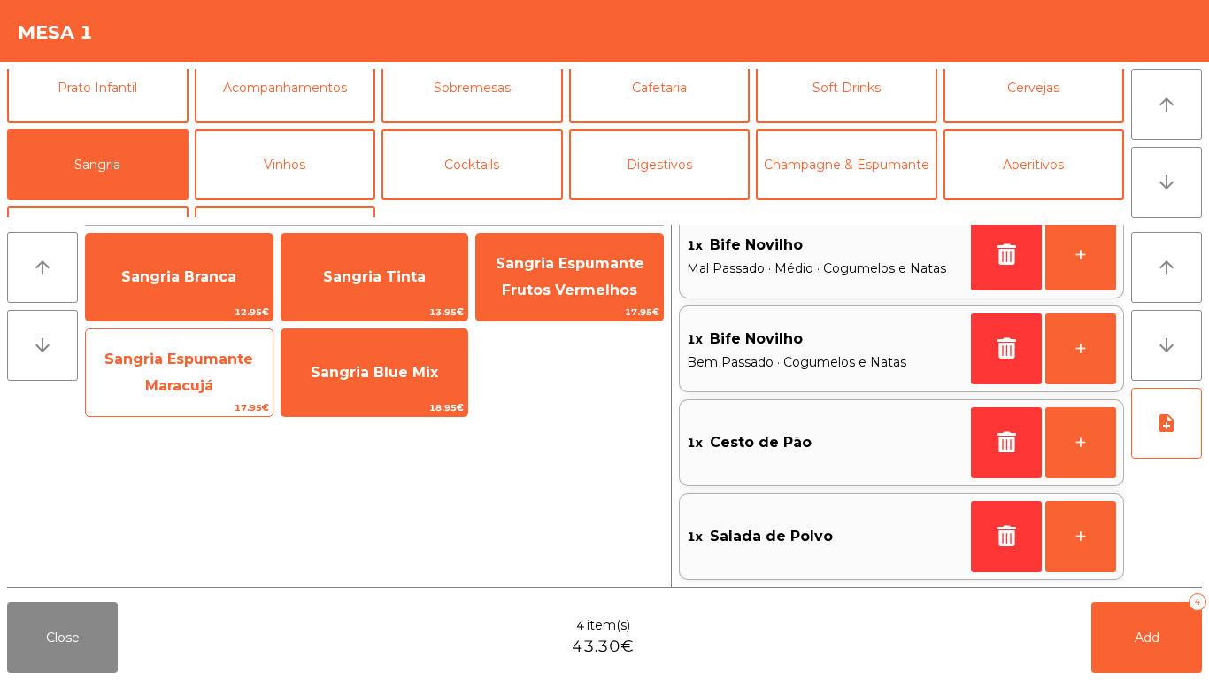
click at [169, 375] on span "Sangria Espumante Maracujá" at bounding box center [179, 372] width 187 height 75
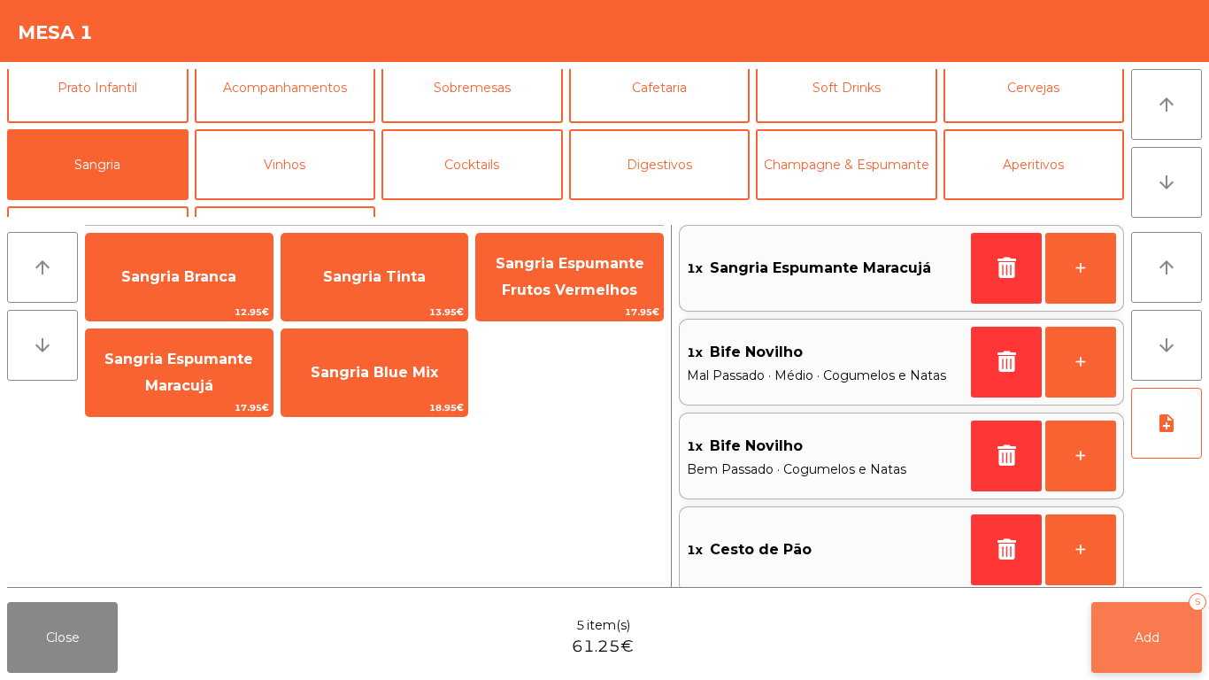
click at [1164, 623] on button "Add 5" at bounding box center [1146, 637] width 111 height 71
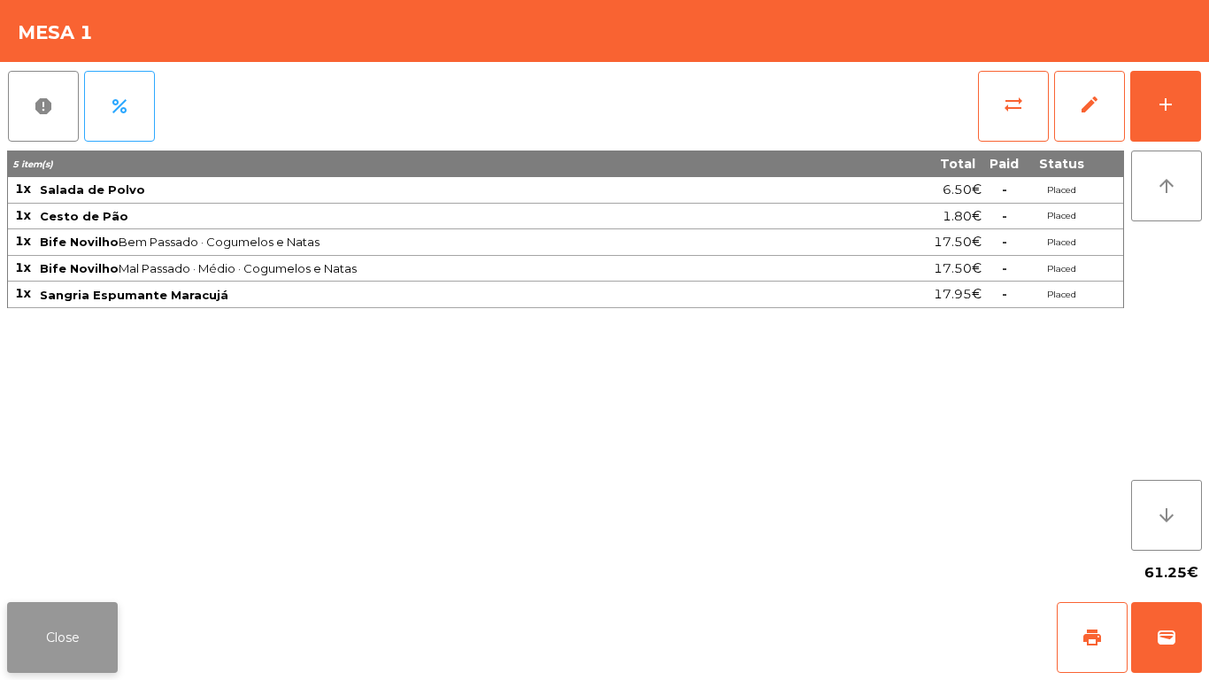
click at [92, 620] on button "Close" at bounding box center [62, 637] width 111 height 71
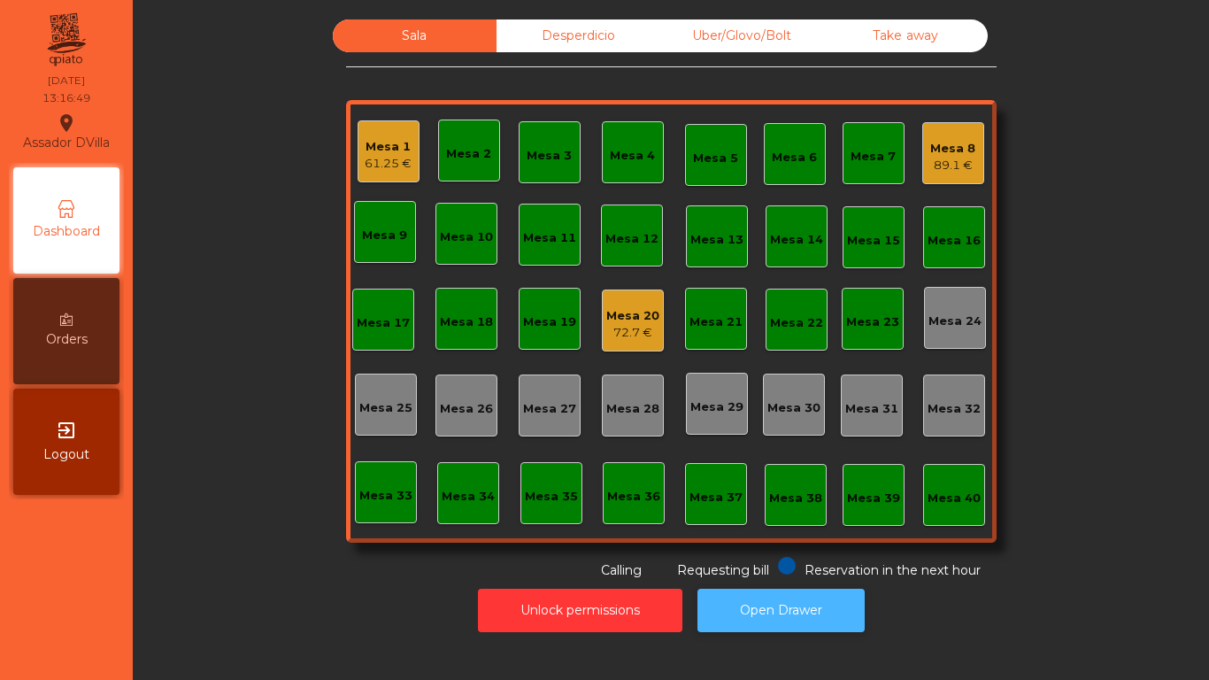
click at [781, 592] on button "Open Drawer" at bounding box center [780, 610] width 167 height 43
click at [656, 236] on div "Mesa 1 61.25 € Mesa 2 Mesa 3 Mesa 4 Mesa 5 Mesa 6 Mesa 7 Mesa 8 89.1 € Mesa 9 M…" at bounding box center [671, 321] width 651 height 443
click at [641, 232] on div "Mesa 12" at bounding box center [631, 239] width 53 height 18
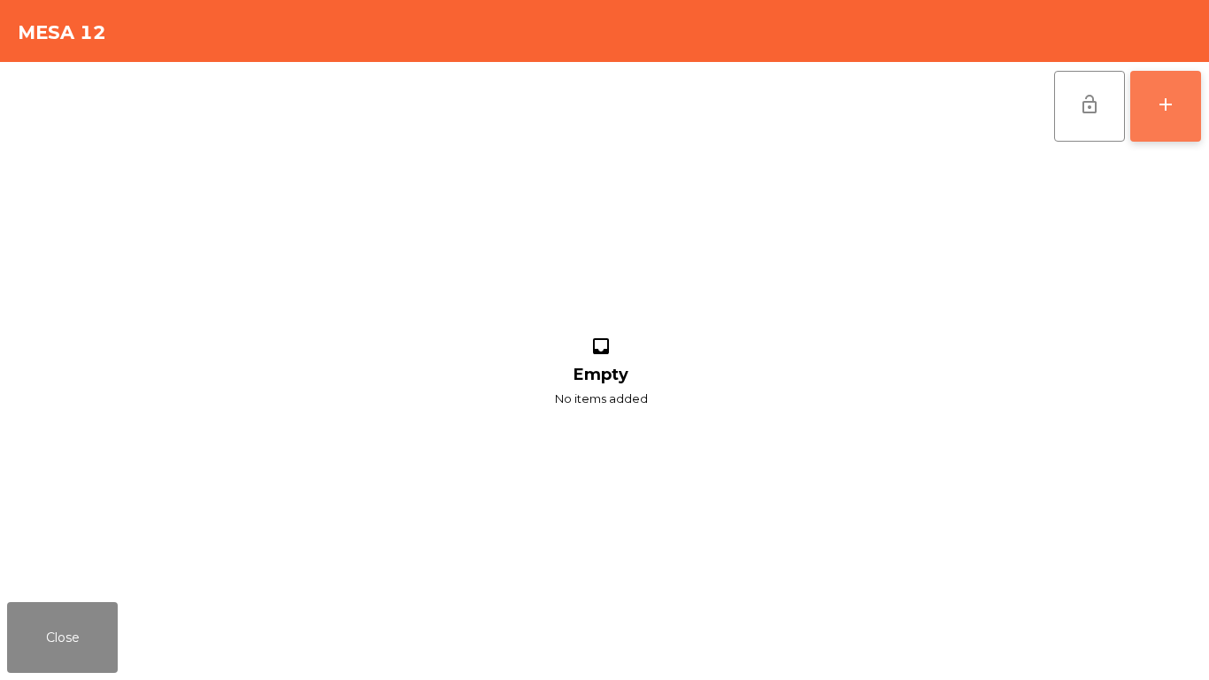
click at [1184, 97] on button "add" at bounding box center [1165, 106] width 71 height 71
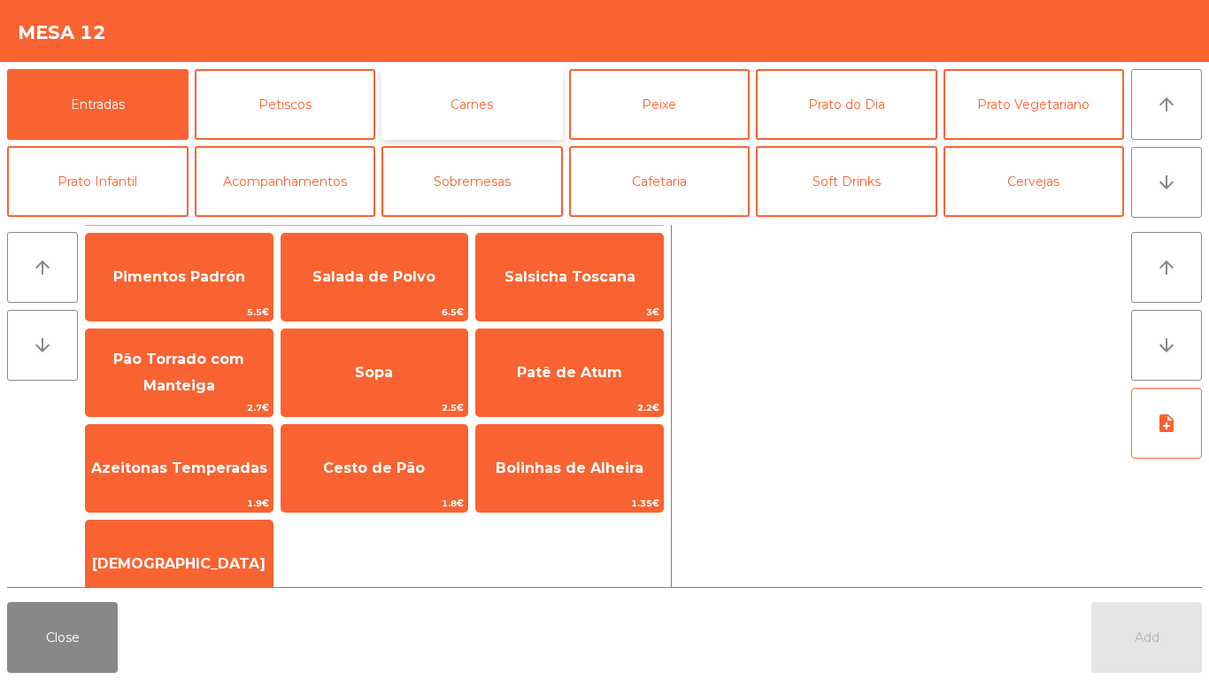
click at [489, 127] on button "Carnes" at bounding box center [471, 104] width 181 height 71
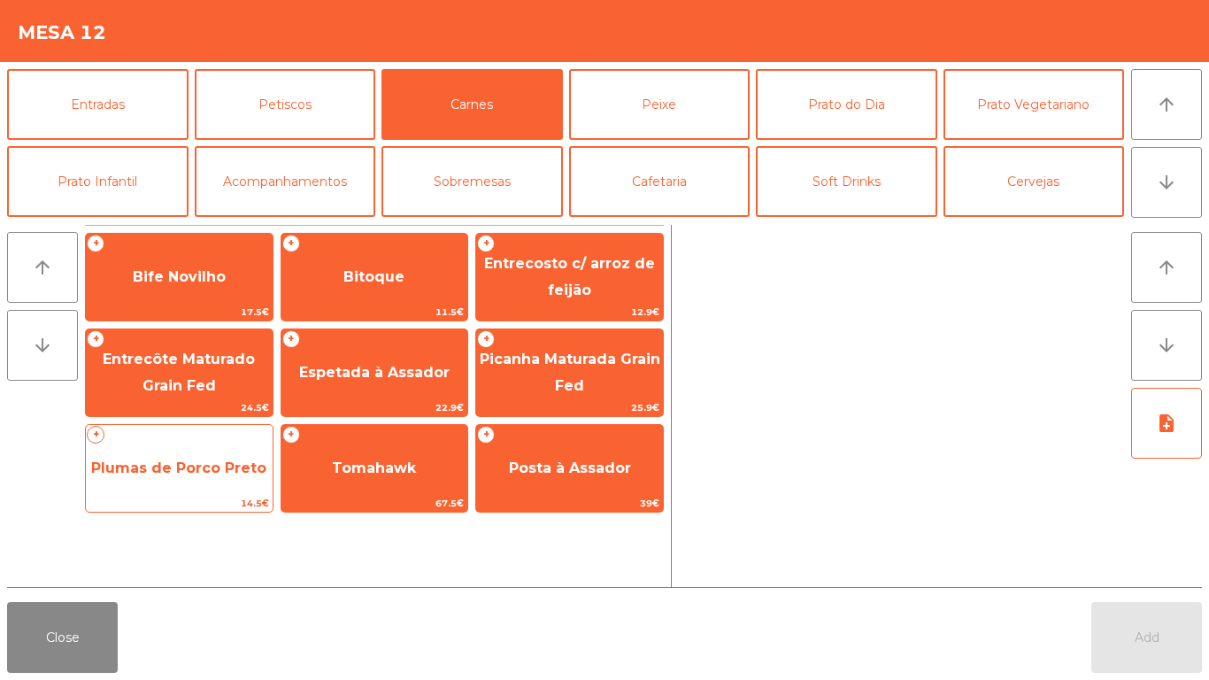
click at [205, 440] on div "+ Plumas de Porco Preto 14.5€" at bounding box center [179, 468] width 189 height 89
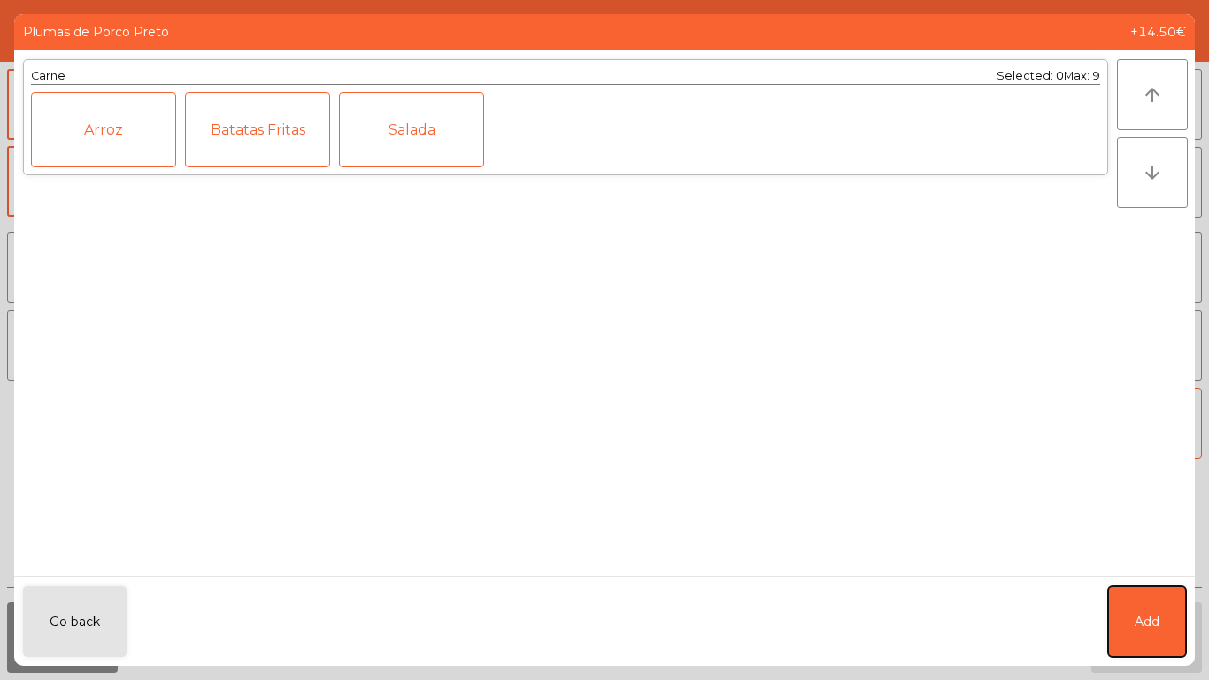
click at [1163, 620] on button "Add" at bounding box center [1147, 621] width 78 height 71
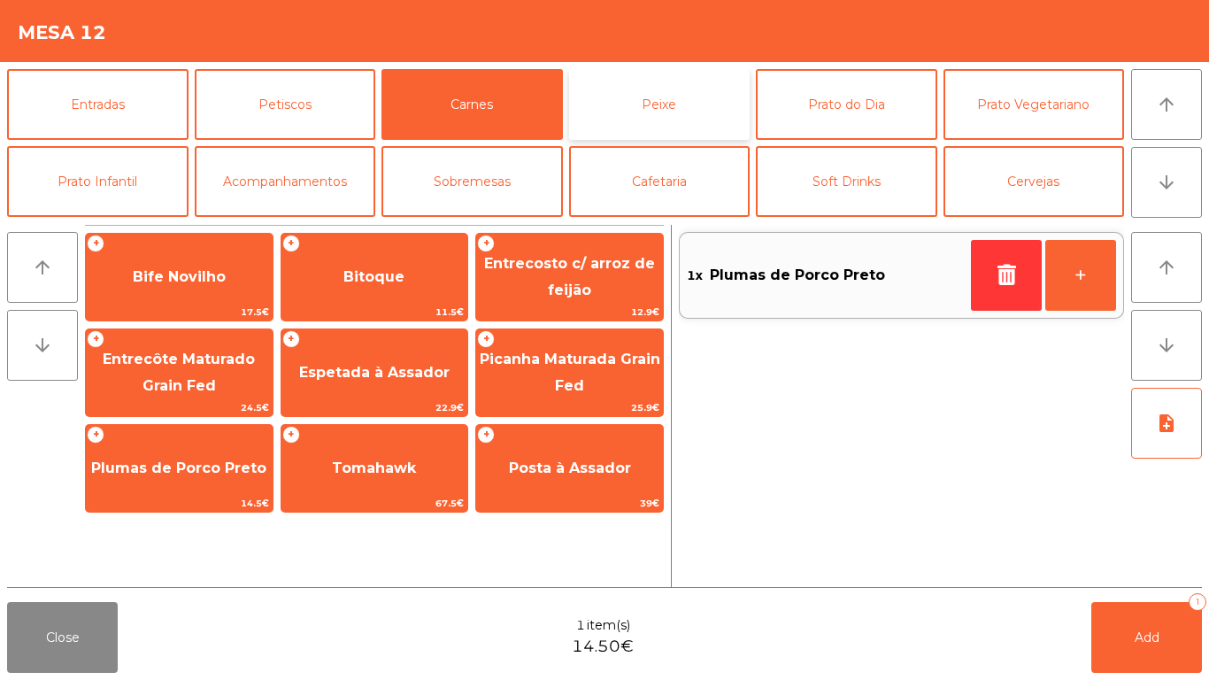
click at [597, 129] on button "Peixe" at bounding box center [659, 104] width 181 height 71
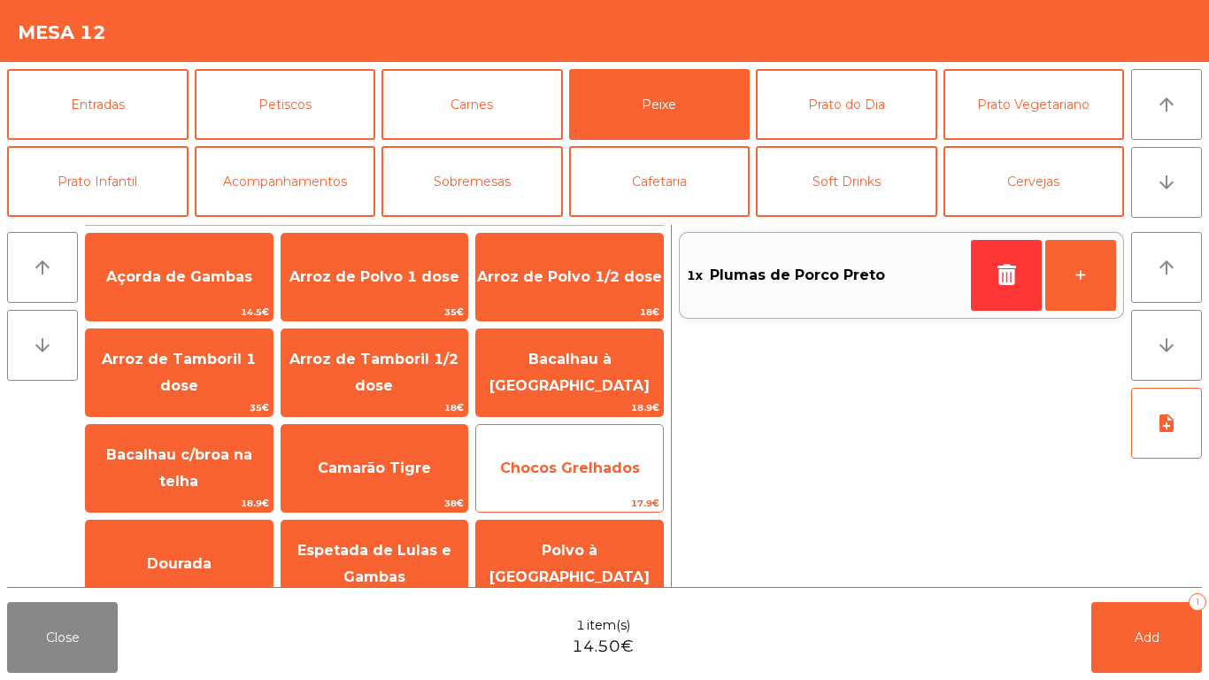
click at [542, 470] on span "Chocos Grelhados" at bounding box center [570, 467] width 140 height 17
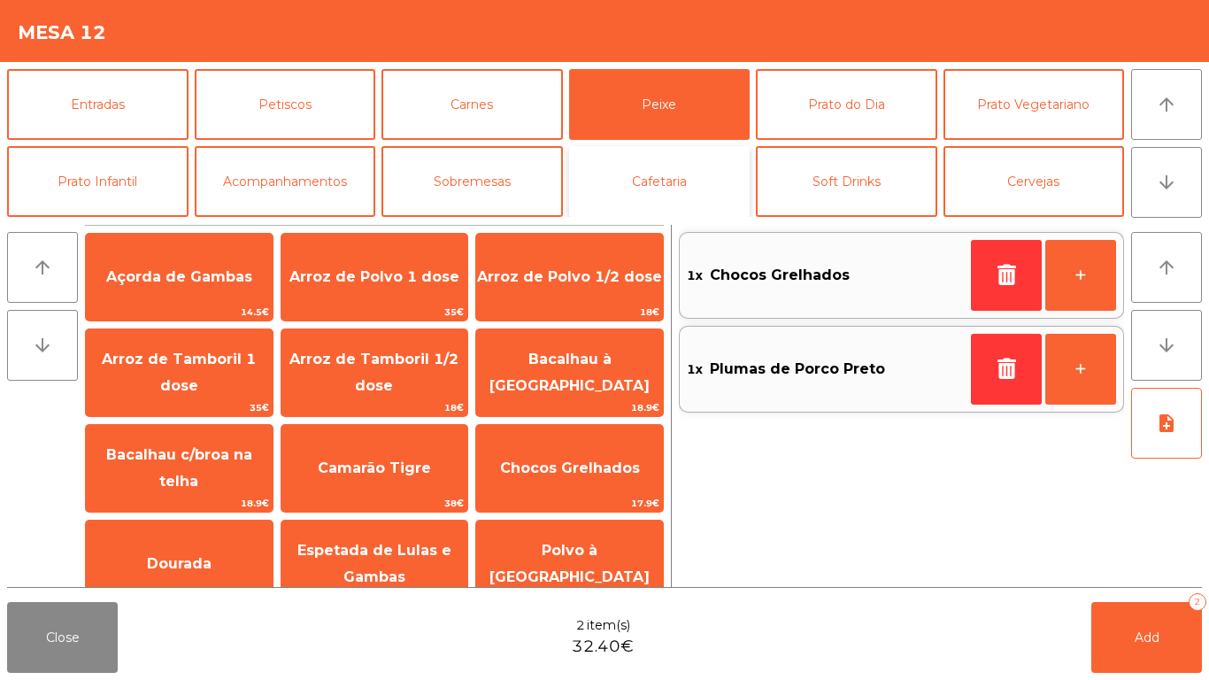
click at [658, 178] on button "Cafetaria" at bounding box center [659, 181] width 181 height 71
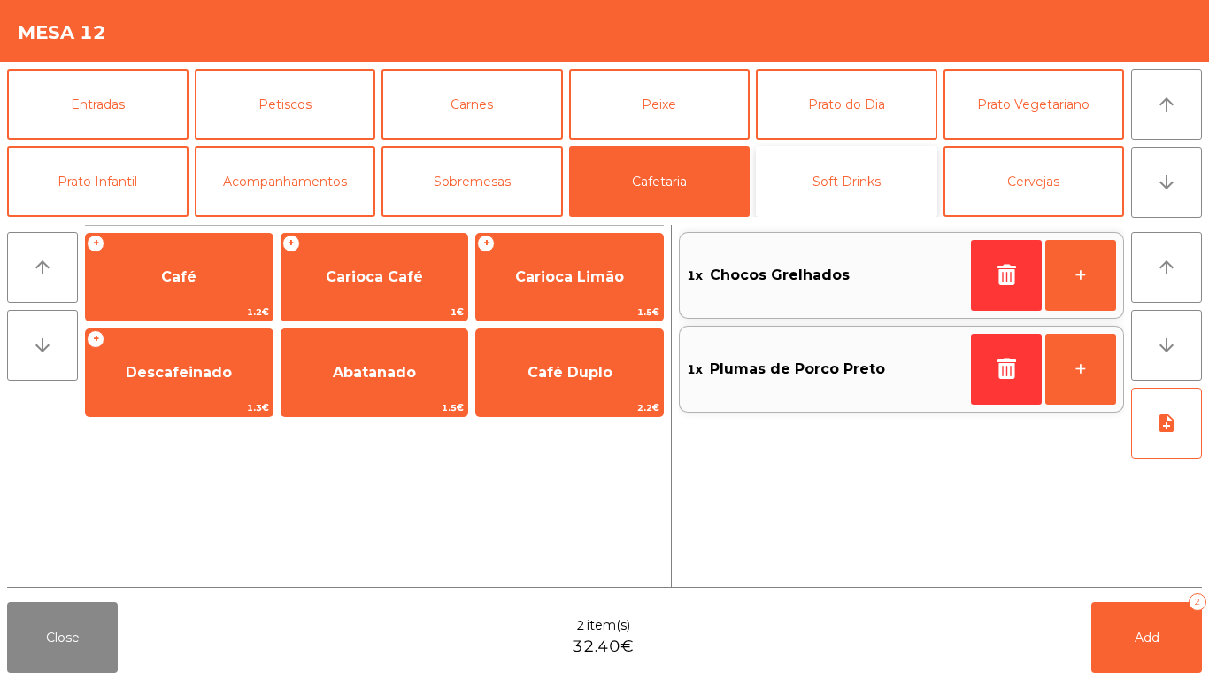
click at [855, 182] on button "Soft Drinks" at bounding box center [846, 181] width 181 height 71
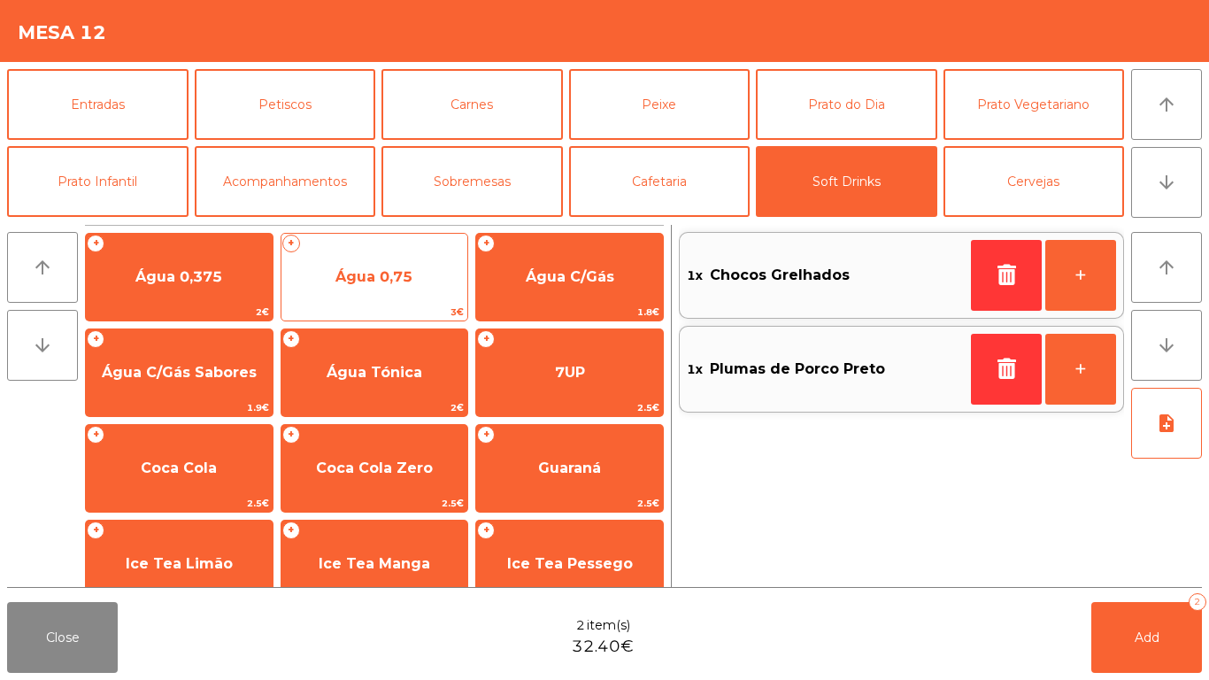
click at [302, 293] on span "Água 0,75" at bounding box center [374, 277] width 187 height 48
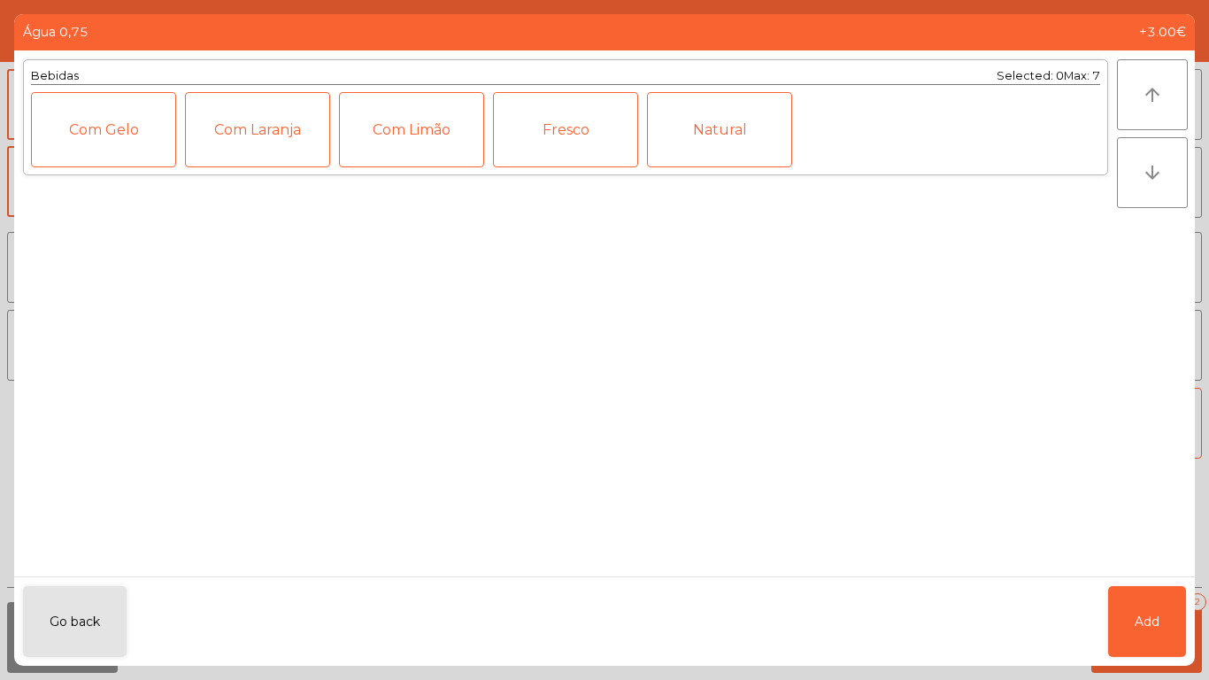
click at [560, 148] on div "Fresco" at bounding box center [565, 129] width 145 height 75
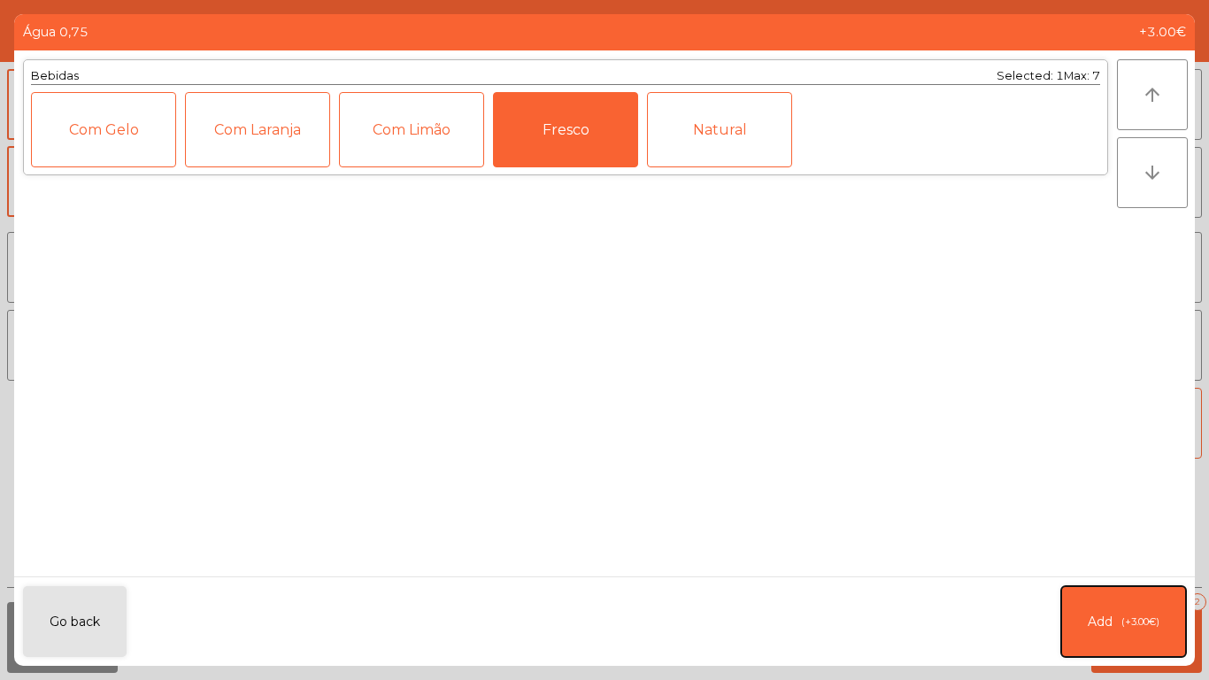
drag, startPoint x: 1091, startPoint y: 627, endPoint x: 665, endPoint y: 227, distance: 584.9
click at [1091, 624] on span "Add" at bounding box center [1100, 622] width 25 height 19
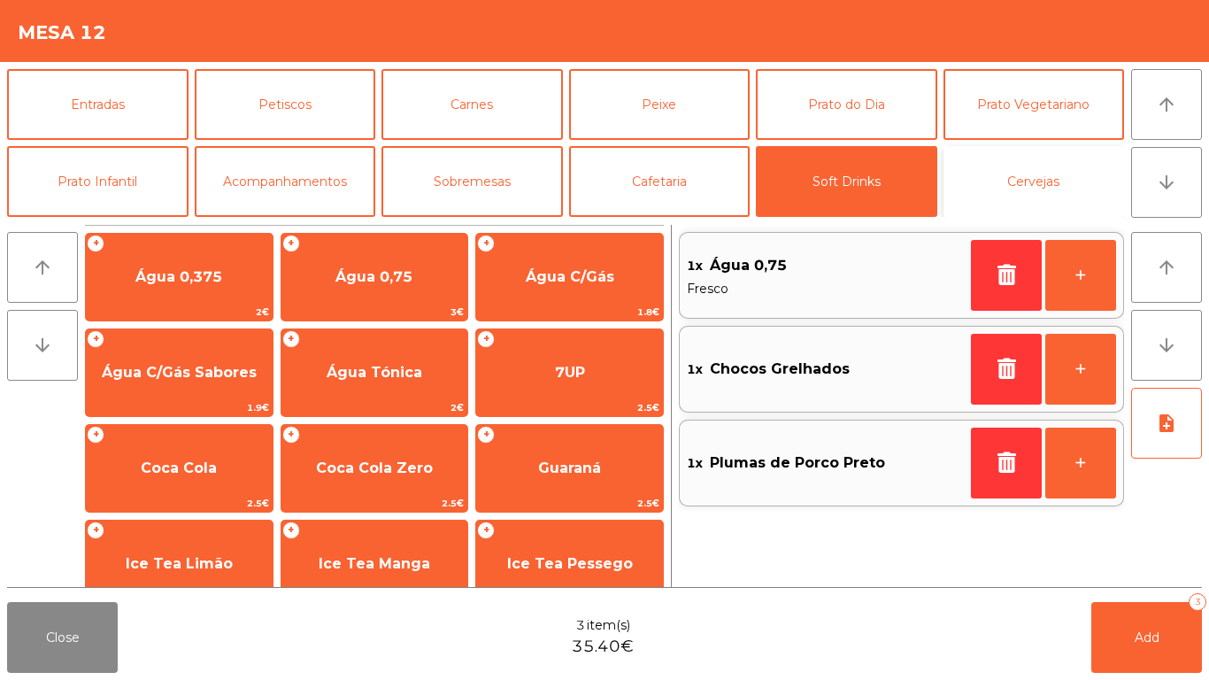
click at [972, 174] on button "Cervejas" at bounding box center [1034, 181] width 181 height 71
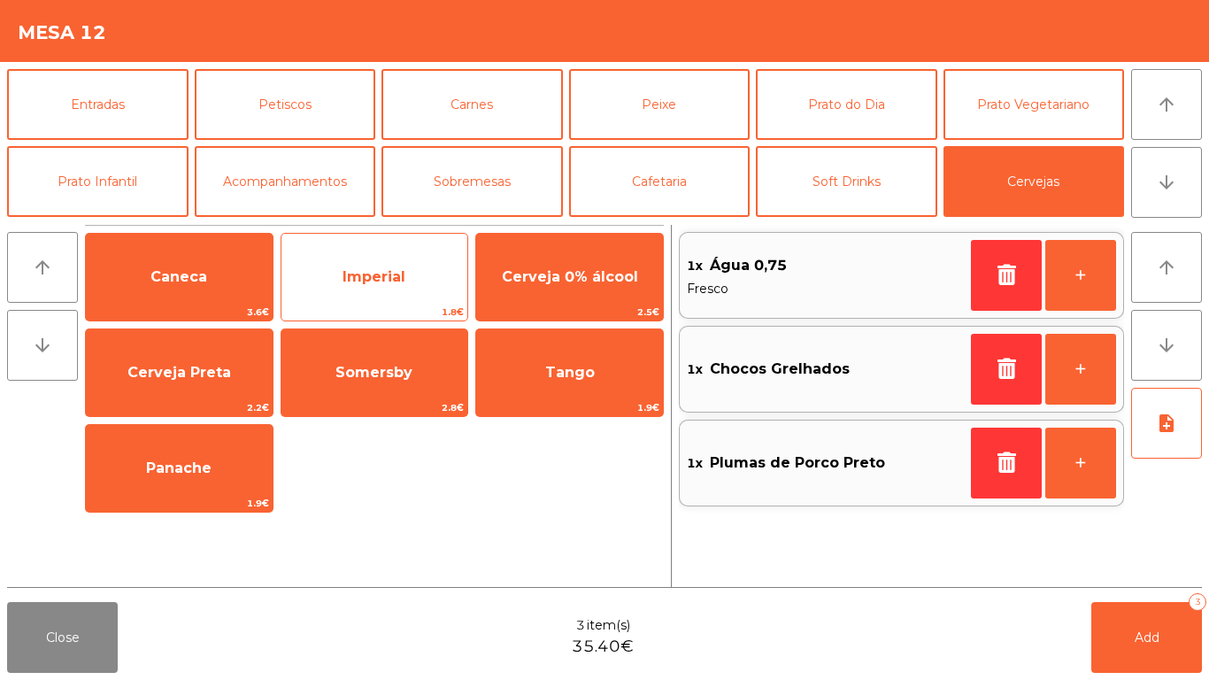
click at [389, 239] on div "Imperial 1.8€" at bounding box center [375, 277] width 189 height 89
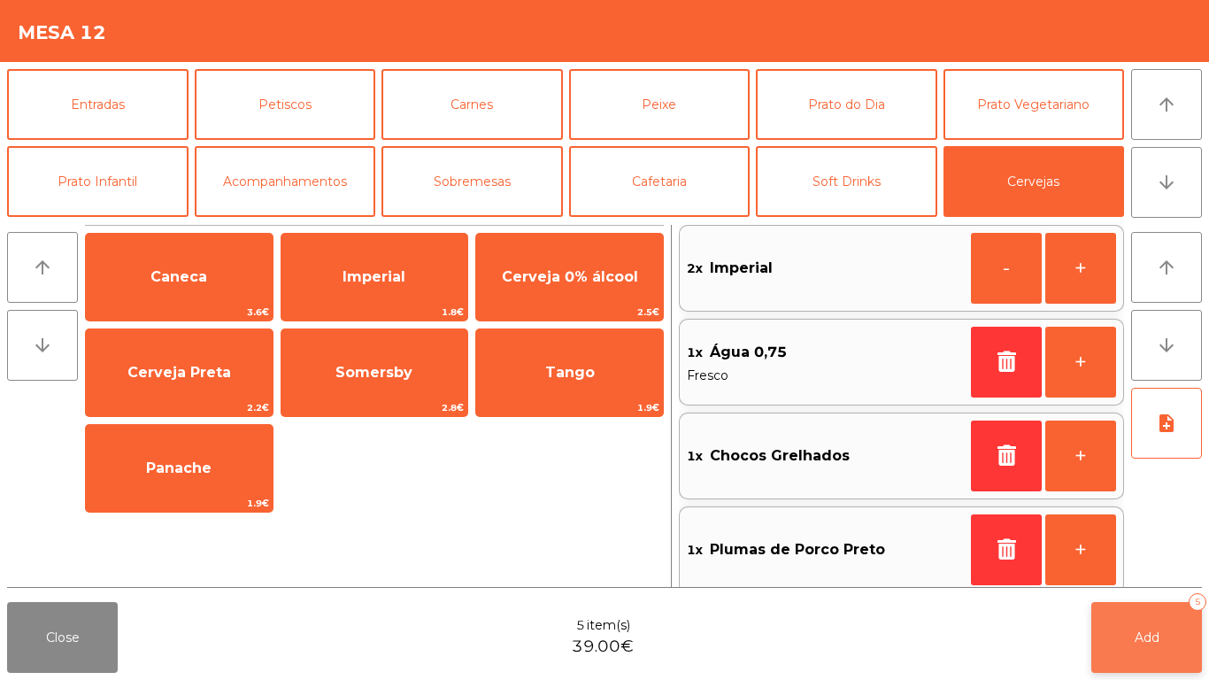
click at [1155, 656] on button "Add 5" at bounding box center [1146, 637] width 111 height 71
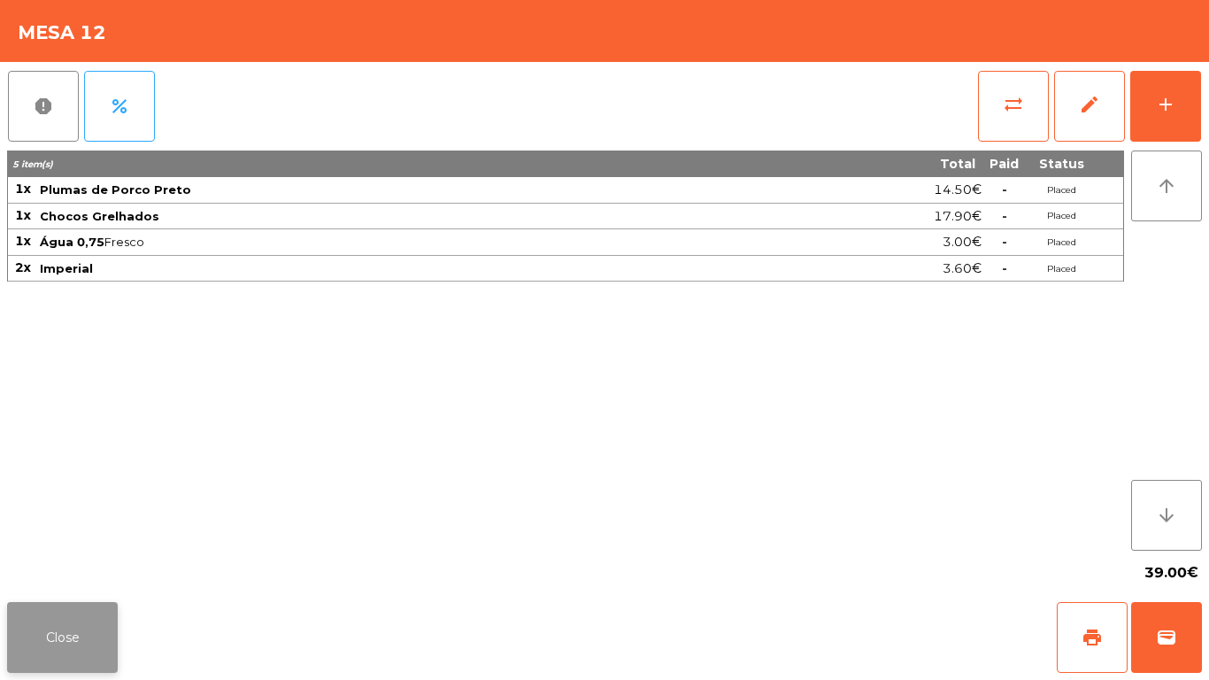
click at [45, 613] on button "Close" at bounding box center [62, 637] width 111 height 71
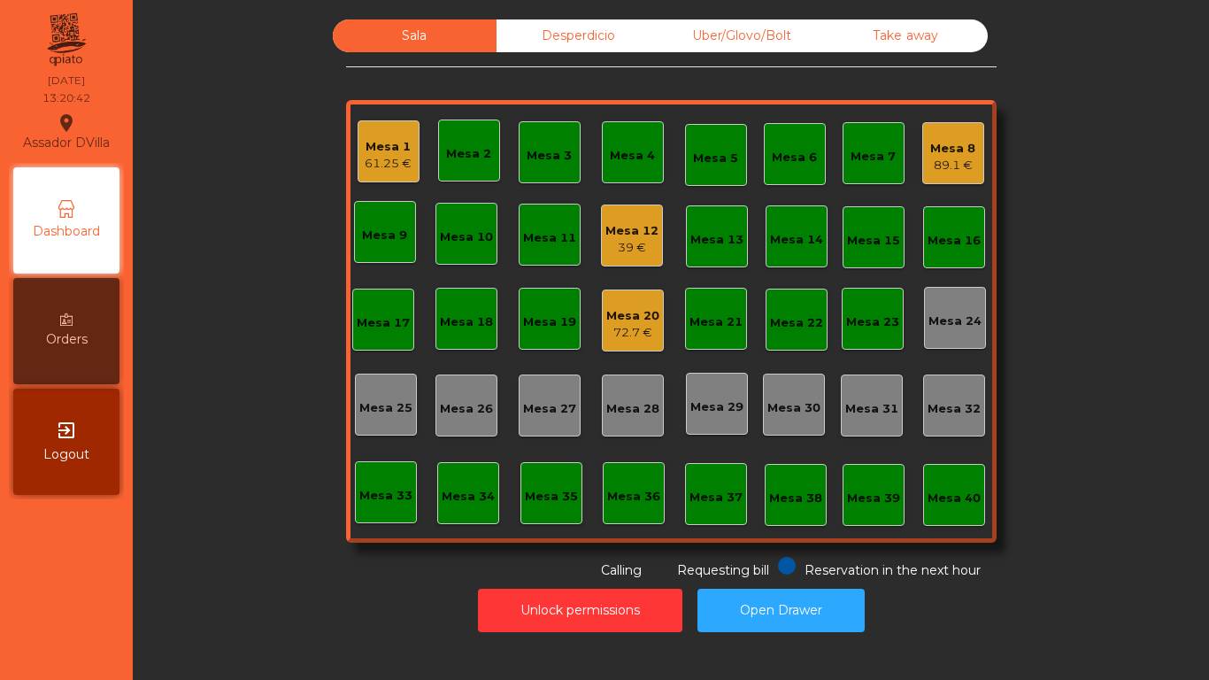
click at [960, 158] on div "89.1 €" at bounding box center [952, 166] width 45 height 18
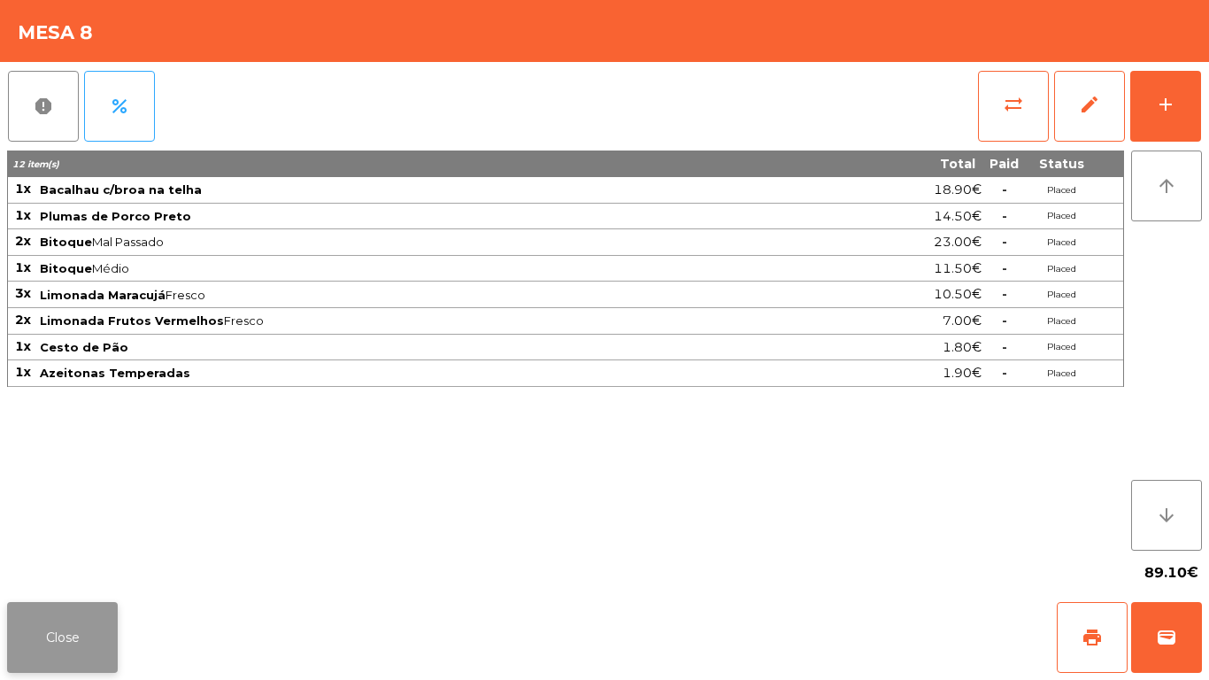
click at [38, 614] on button "Close" at bounding box center [62, 637] width 111 height 71
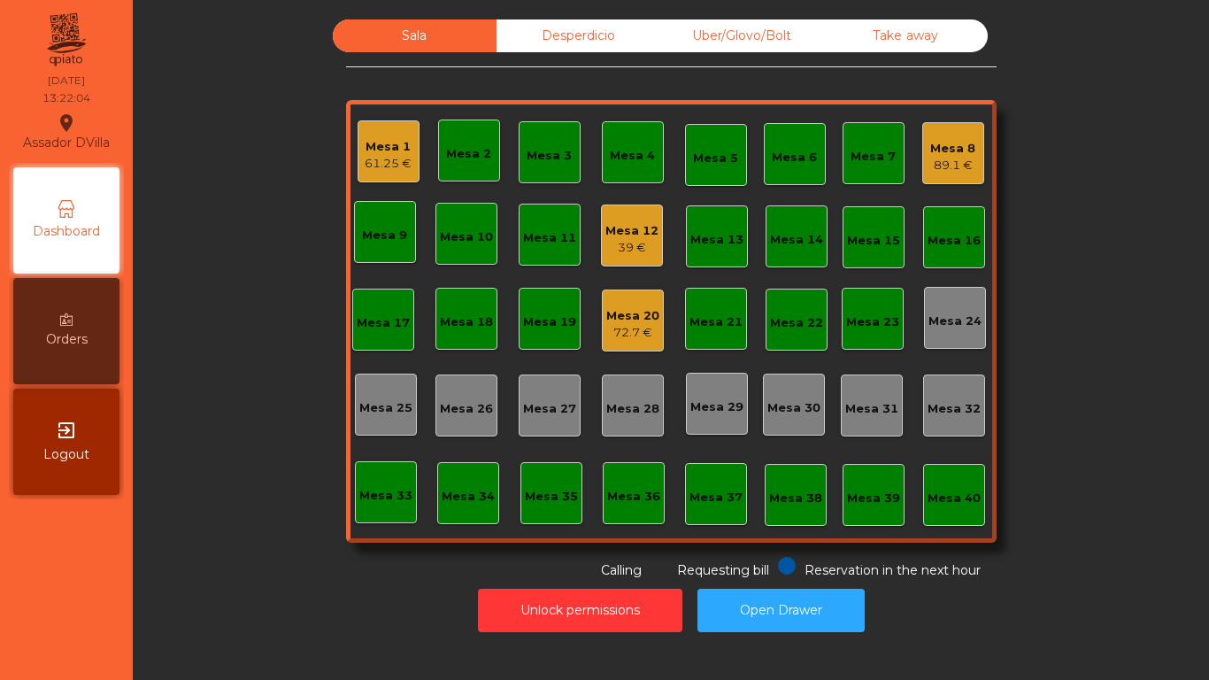
click at [954, 159] on div "89.1 €" at bounding box center [952, 166] width 45 height 18
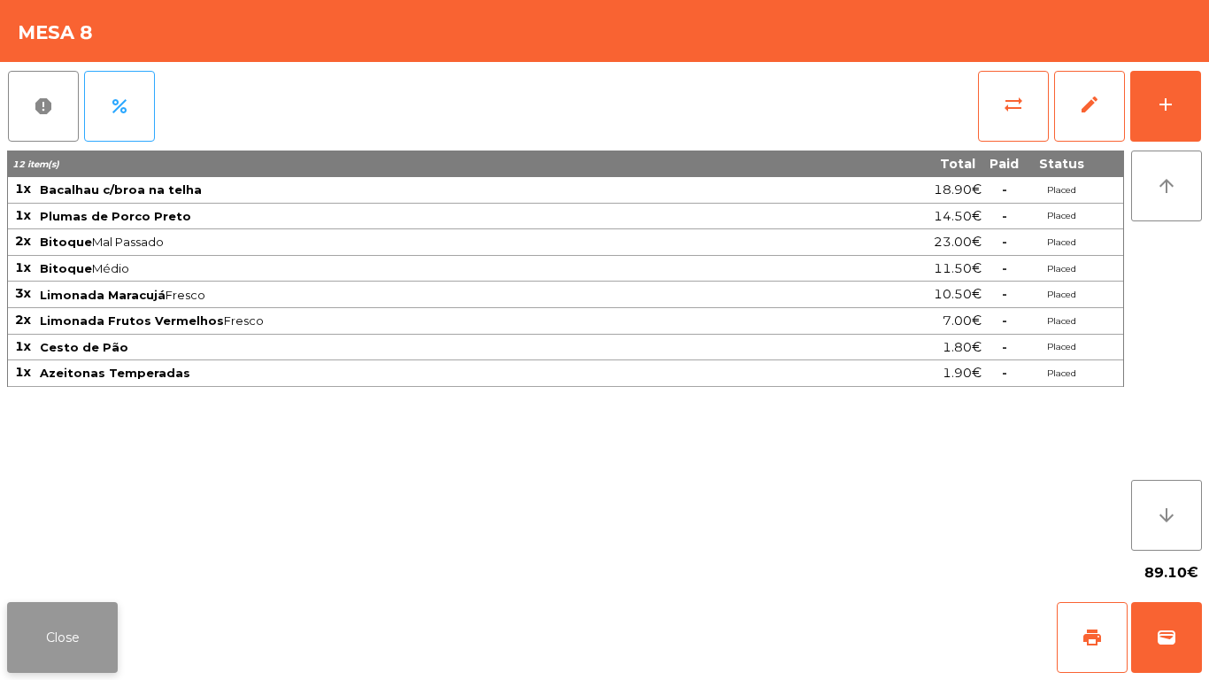
click at [86, 640] on button "Close" at bounding box center [62, 637] width 111 height 71
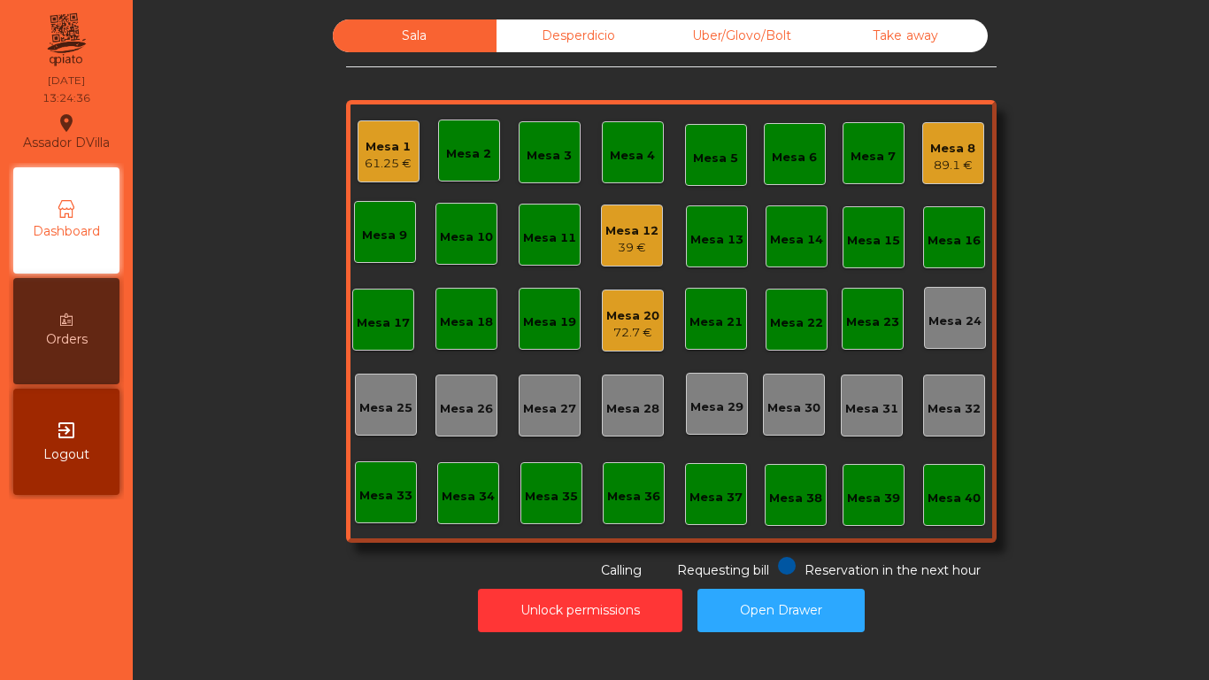
click at [450, 164] on div "Mesa 2" at bounding box center [469, 150] width 62 height 62
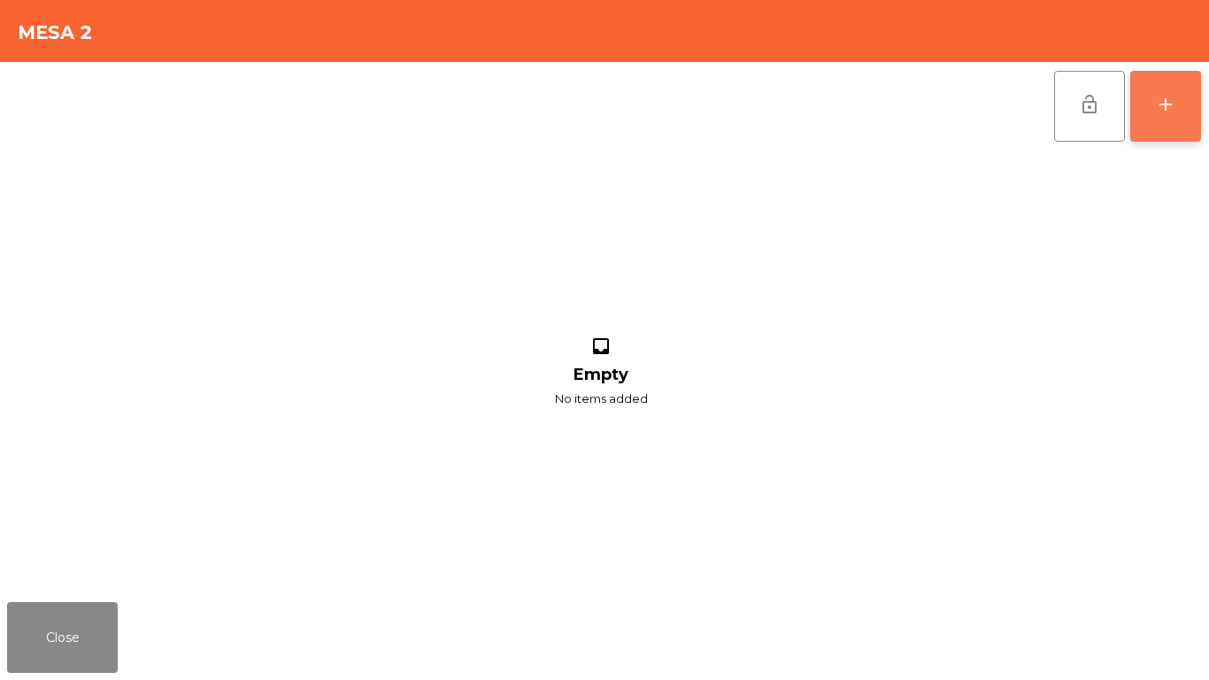
click at [1196, 119] on button "add" at bounding box center [1165, 106] width 71 height 71
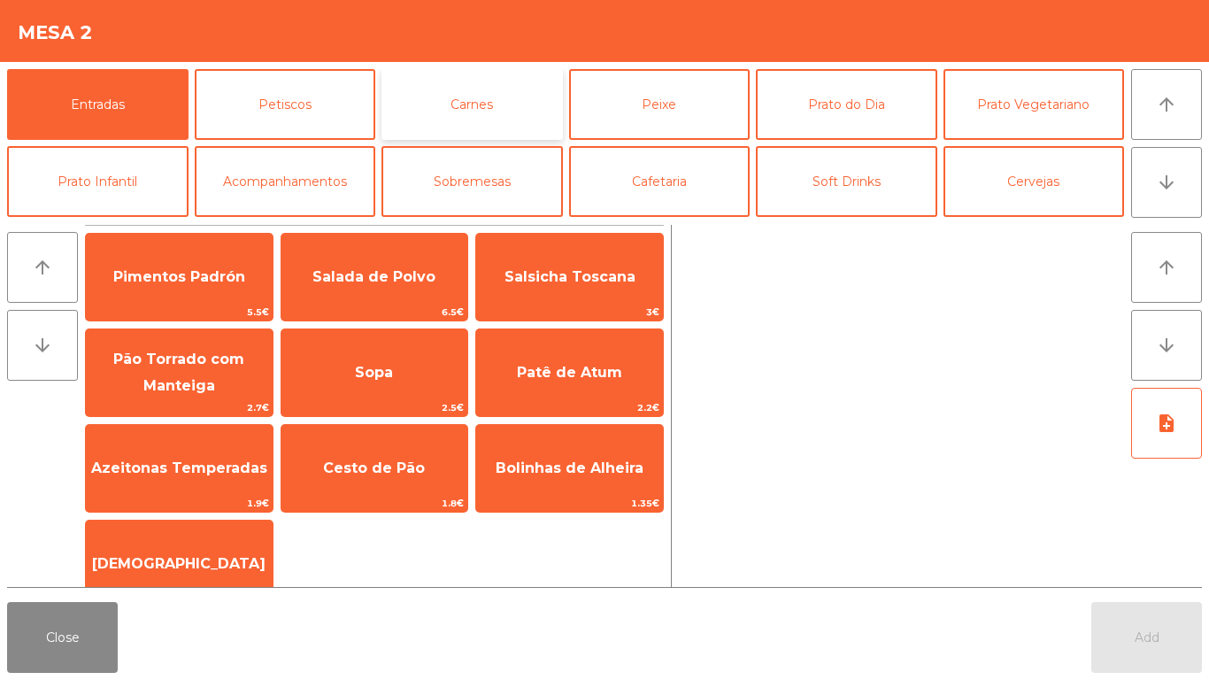
click at [473, 109] on button "Carnes" at bounding box center [471, 104] width 181 height 71
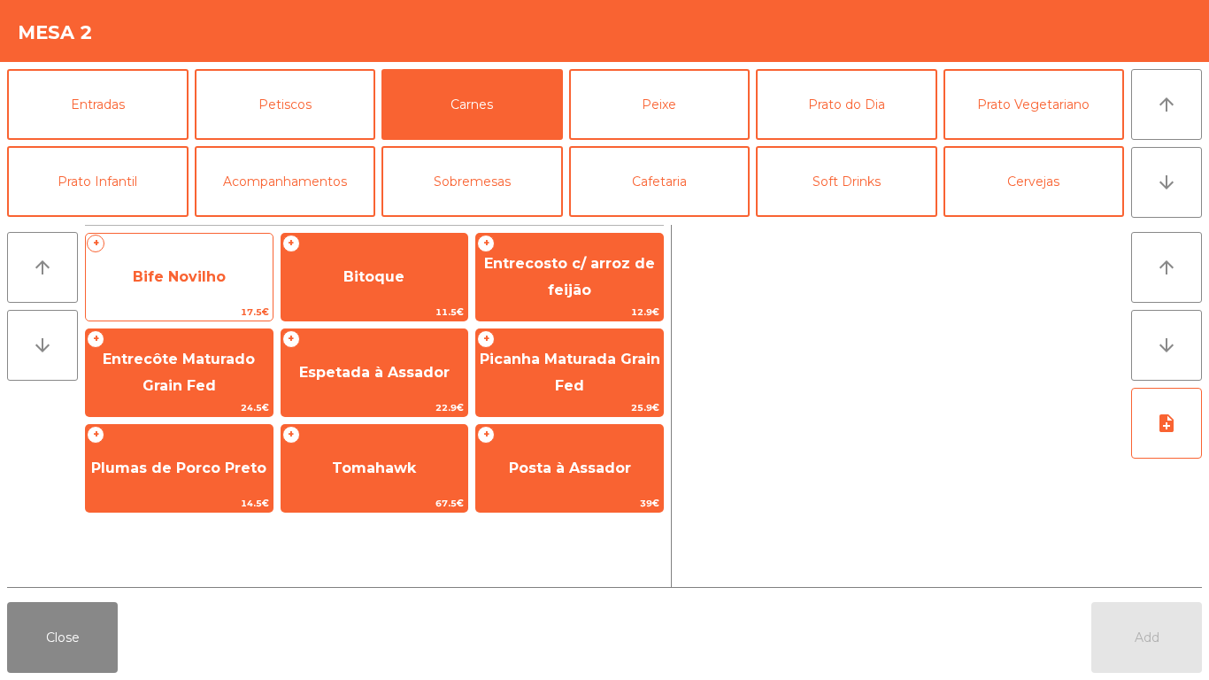
click at [182, 260] on span "Bife Novilho" at bounding box center [179, 277] width 187 height 48
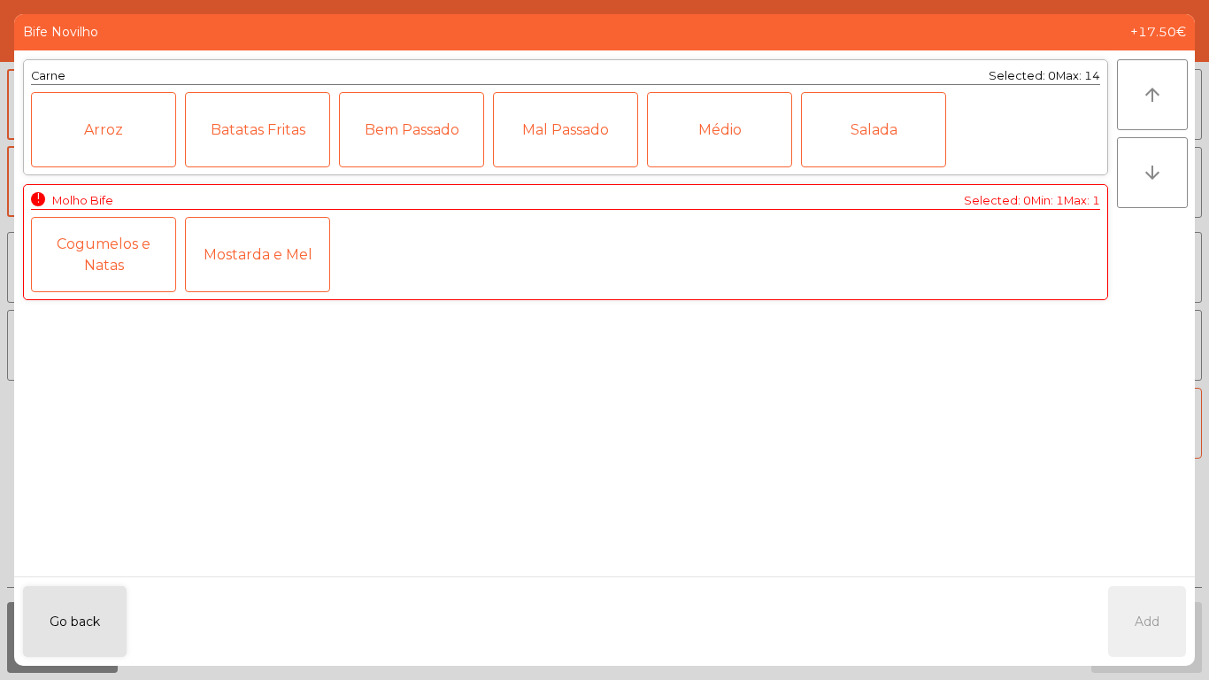
click at [728, 135] on div "Médio" at bounding box center [719, 129] width 145 height 75
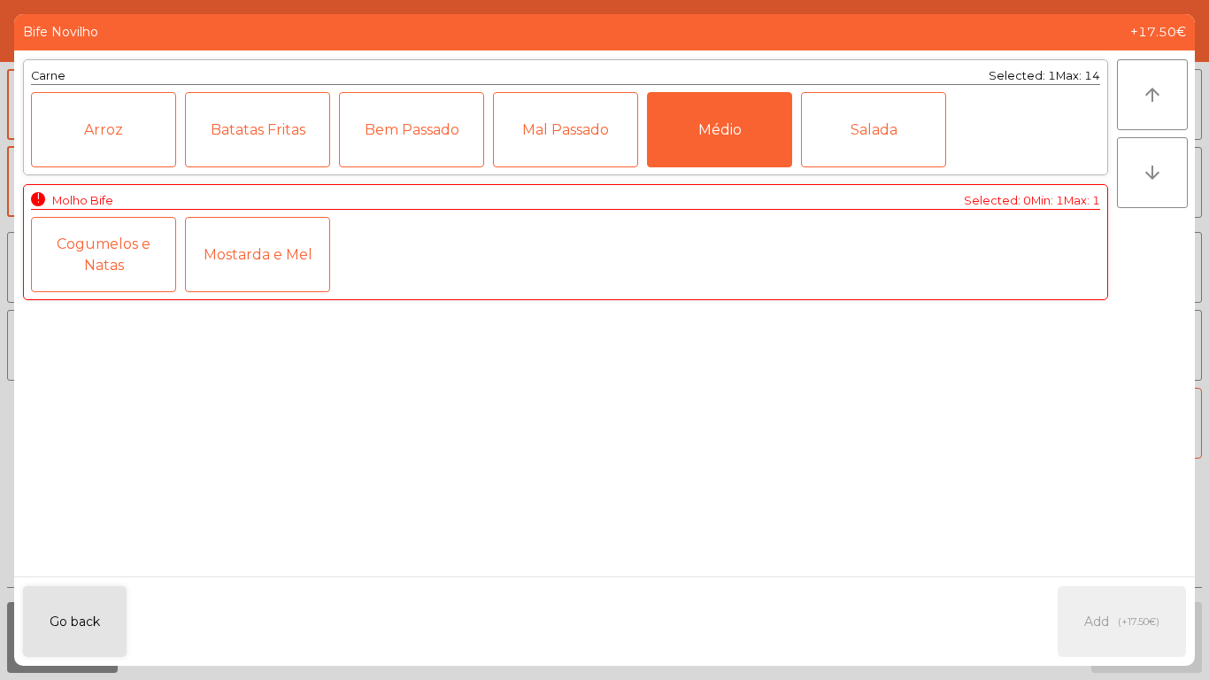
click at [113, 267] on div "Cogumelos e Natas" at bounding box center [103, 254] width 145 height 75
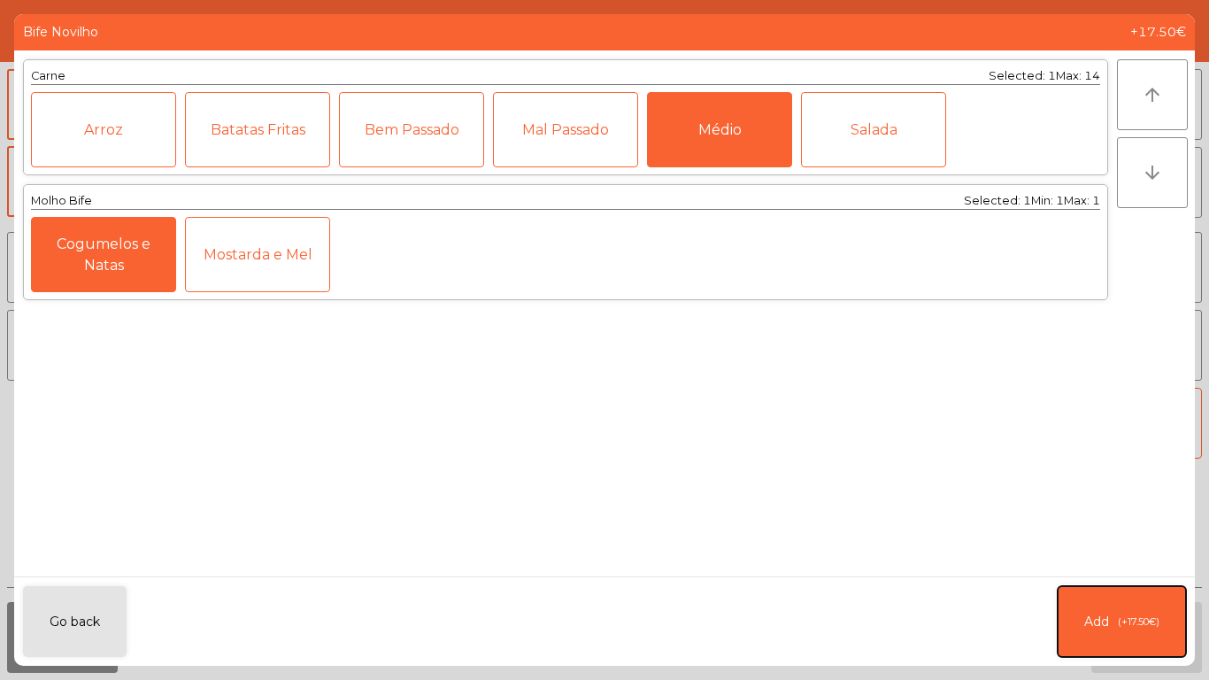
click at [1129, 617] on span "(+17.50€)" at bounding box center [1139, 621] width 42 height 15
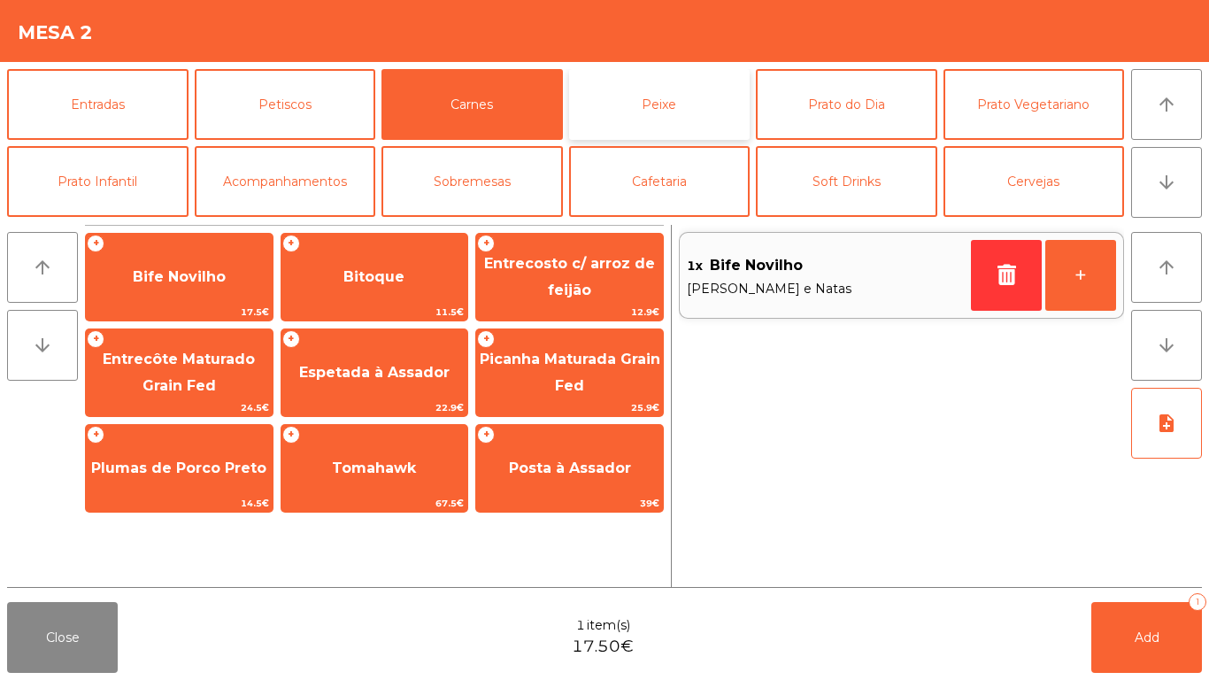
click at [673, 93] on button "Peixe" at bounding box center [659, 104] width 181 height 71
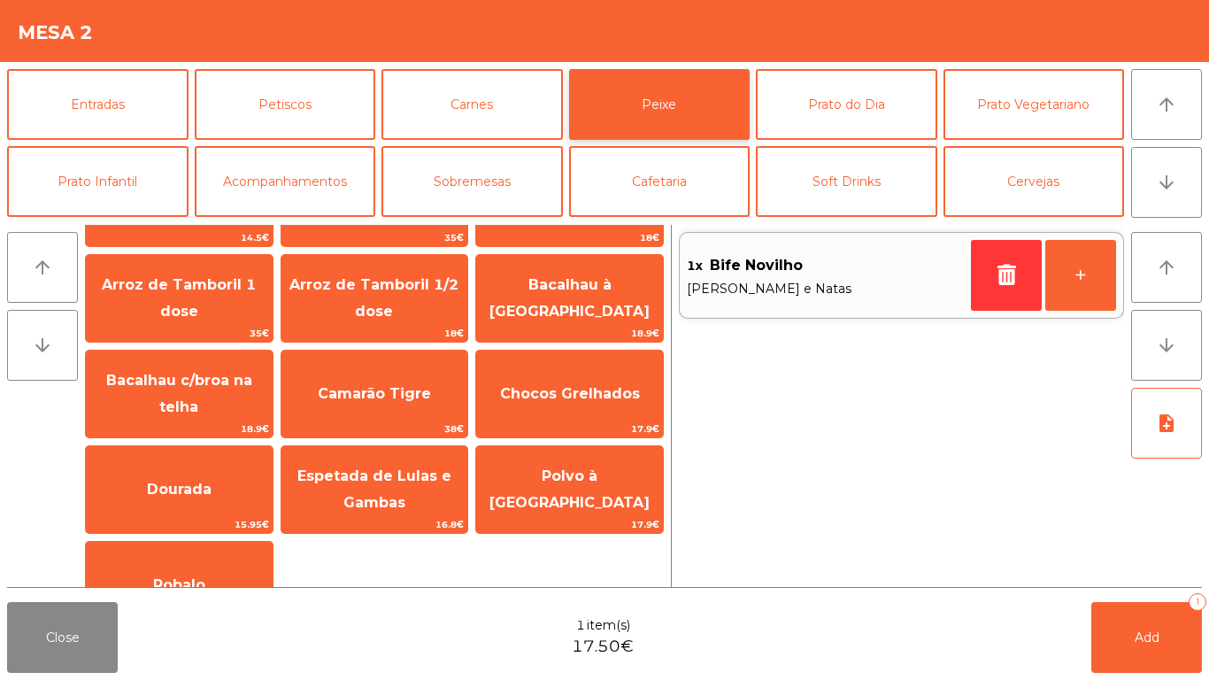
scroll to position [124, 0]
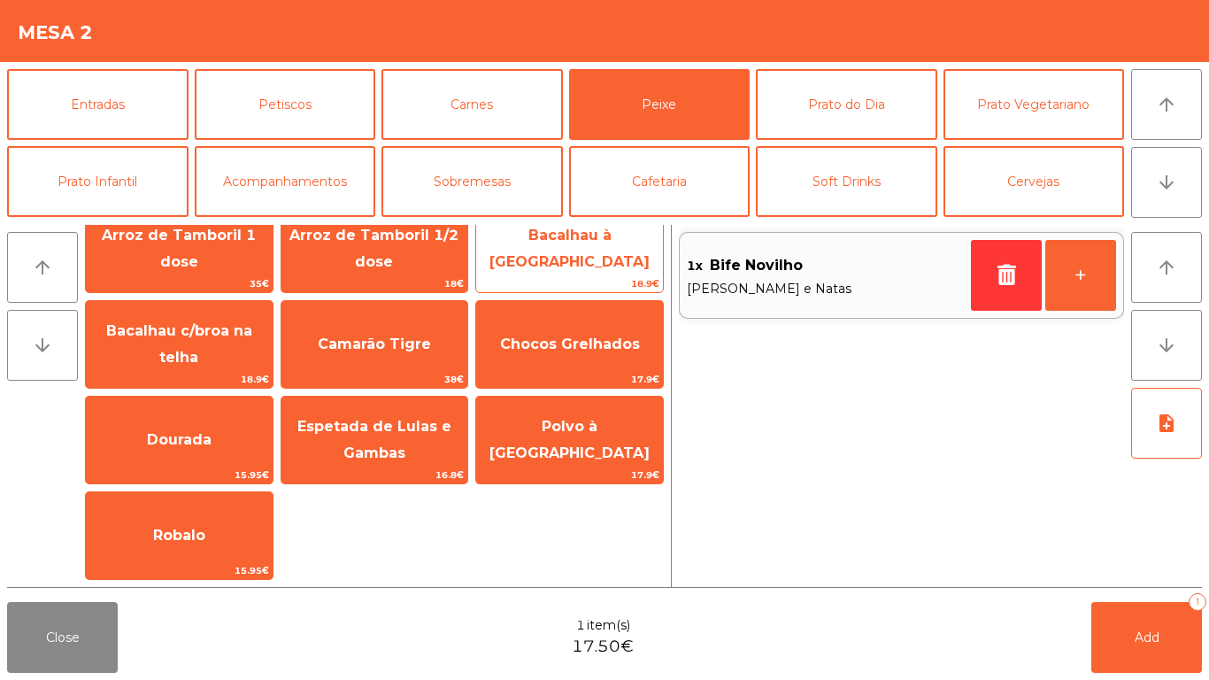
click at [588, 255] on span "Bacalhau à [GEOGRAPHIC_DATA]" at bounding box center [569, 248] width 160 height 43
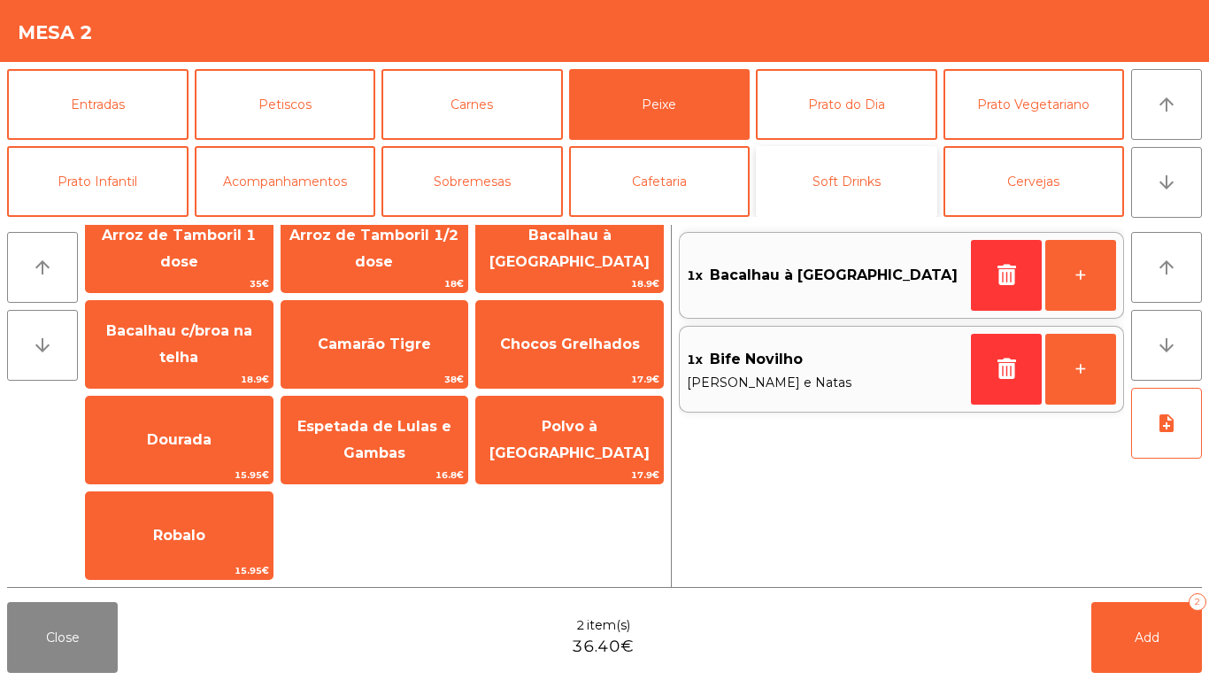
click at [866, 182] on button "Soft Drinks" at bounding box center [846, 181] width 181 height 71
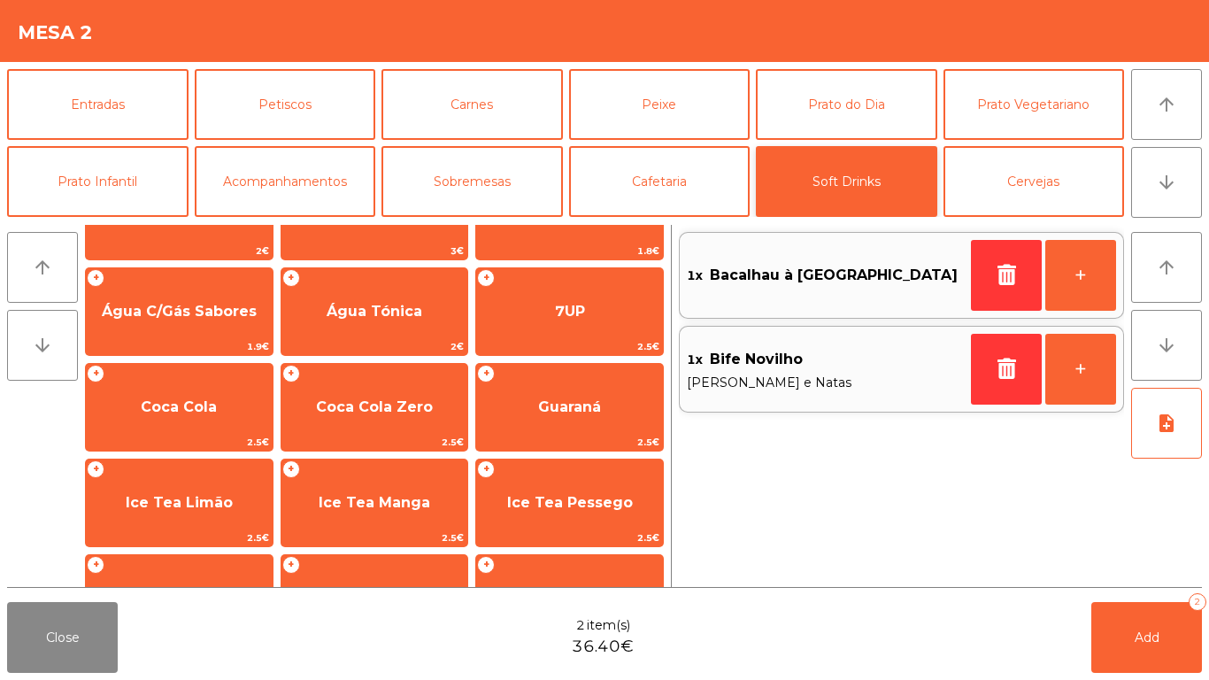
scroll to position [0, 0]
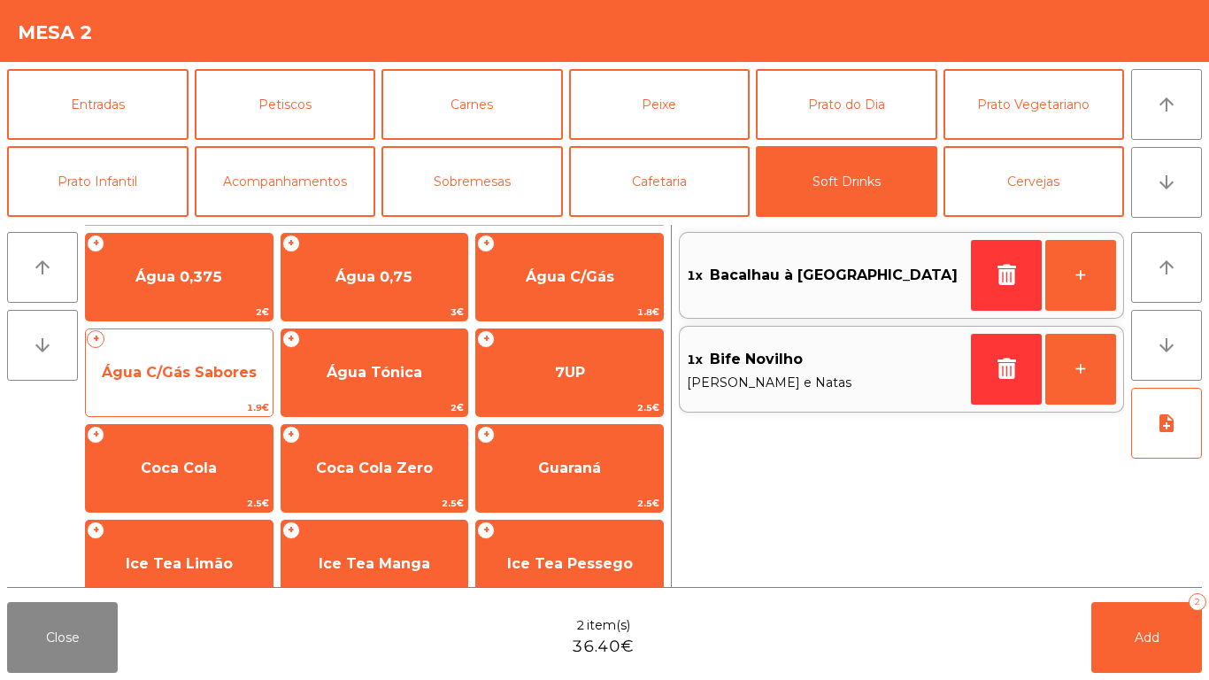
click at [218, 362] on span "Água C/Gás Sabores" at bounding box center [179, 373] width 187 height 48
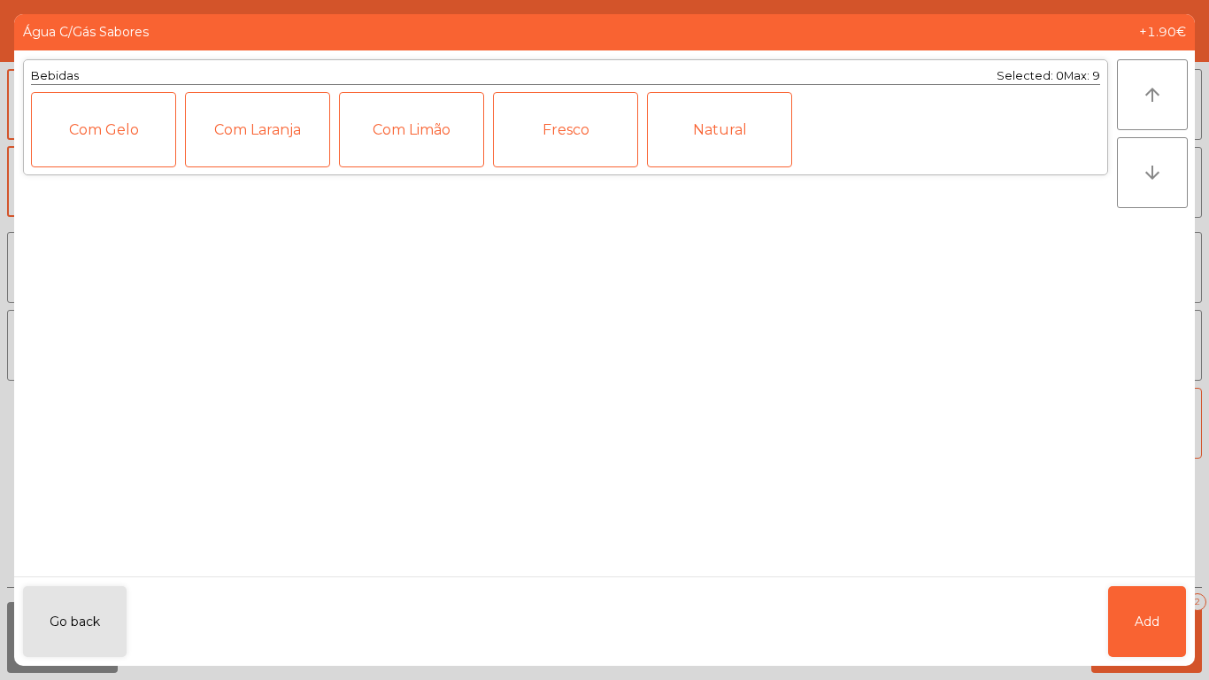
click at [586, 162] on div "Fresco" at bounding box center [565, 129] width 145 height 75
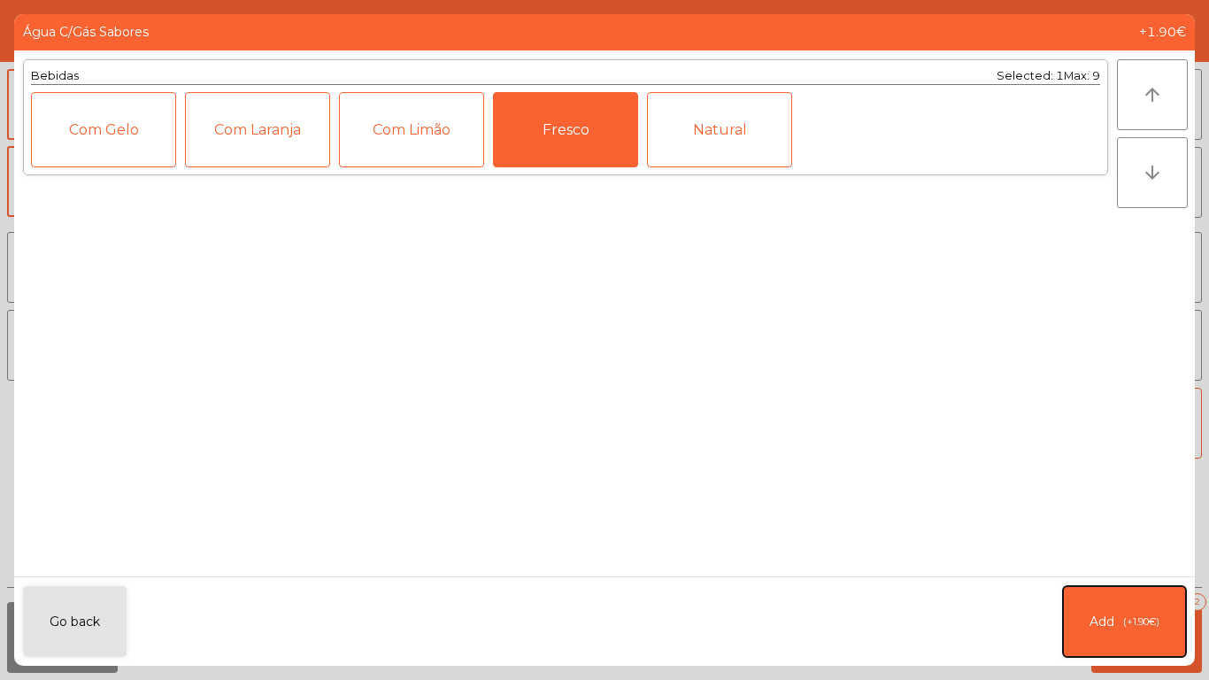
click at [1125, 619] on span "(+1.90€)" at bounding box center [1141, 621] width 36 height 15
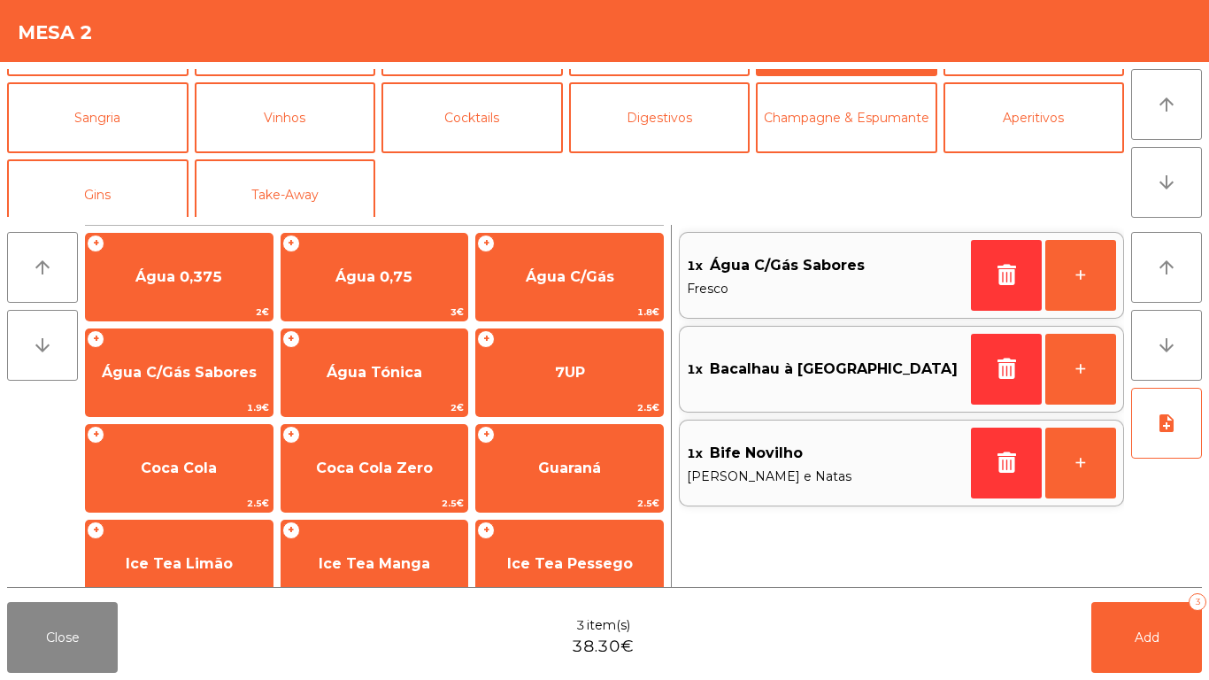
scroll to position [154, 0]
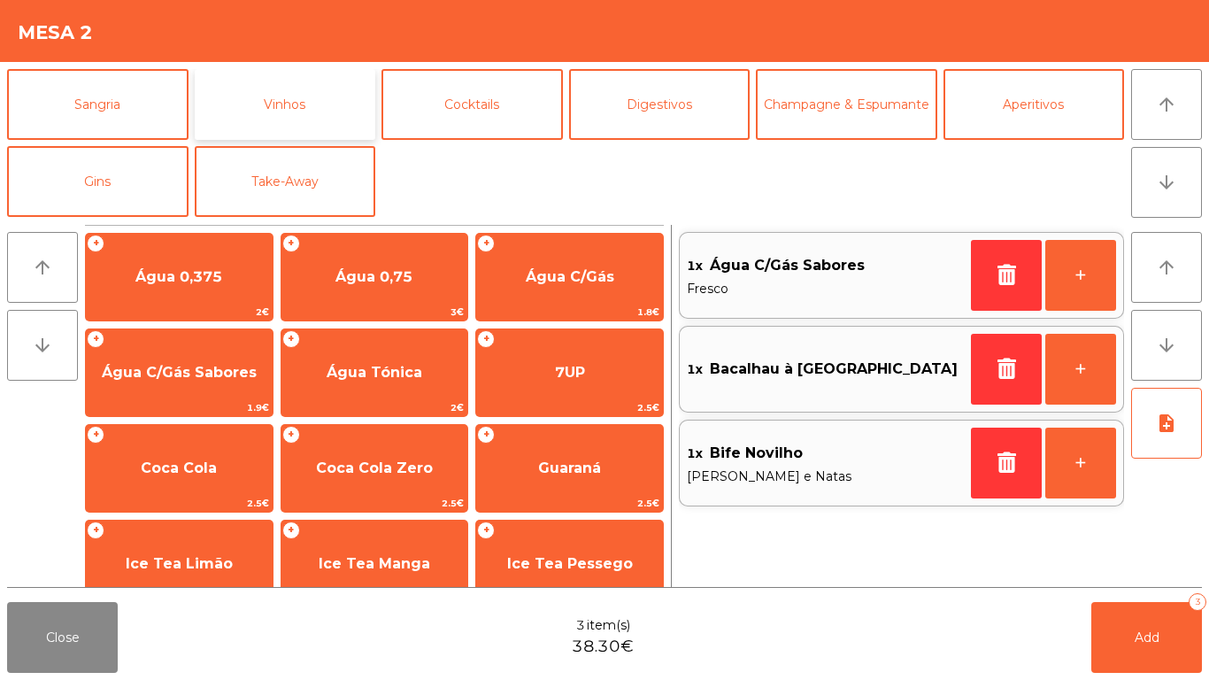
click at [300, 120] on button "Vinhos" at bounding box center [285, 104] width 181 height 71
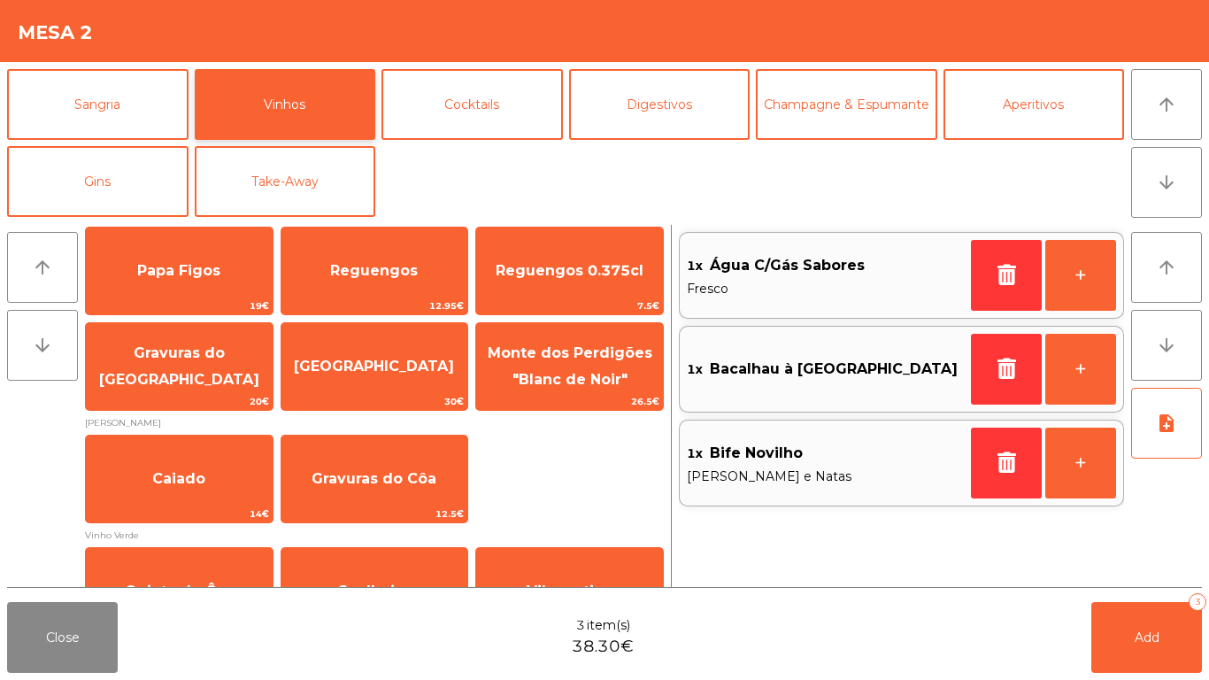
scroll to position [739, 0]
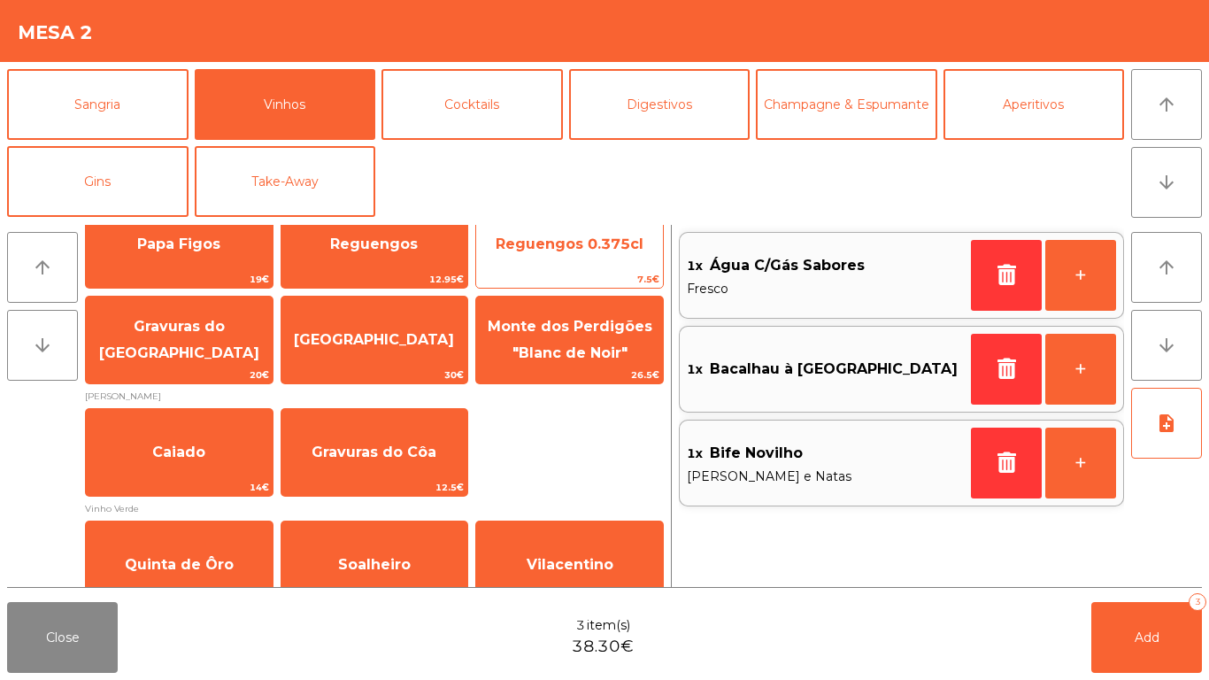
click at [598, 243] on span "Reguengos 0.375cl" at bounding box center [570, 243] width 148 height 17
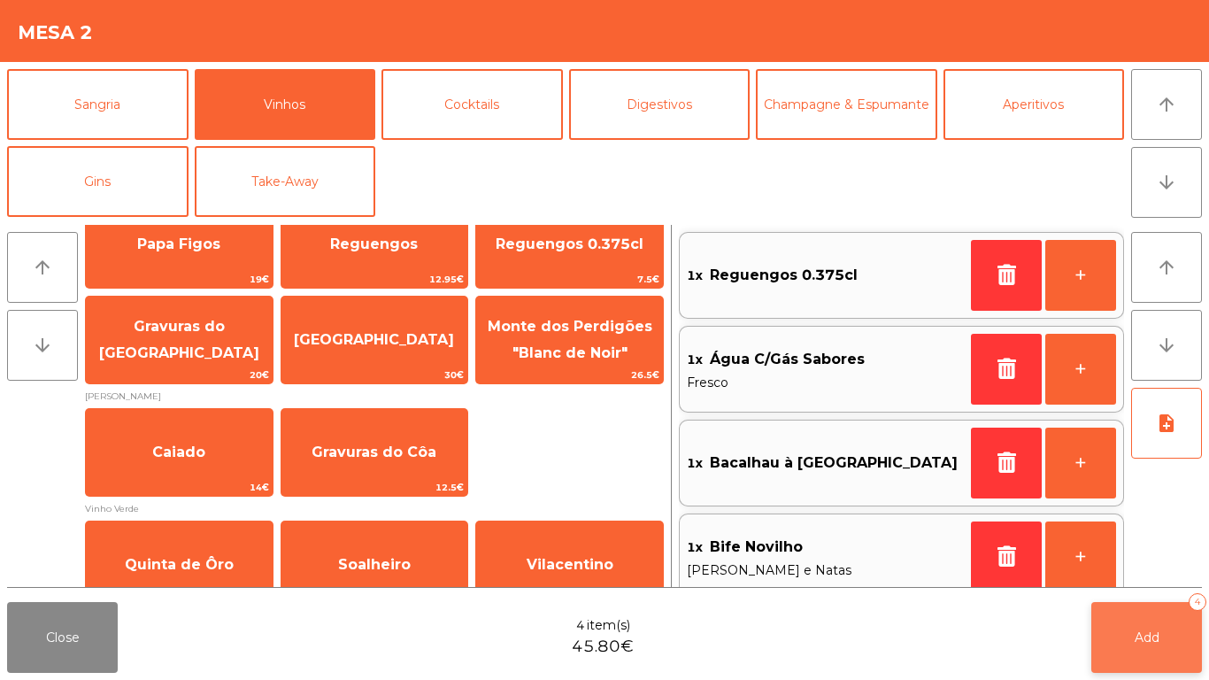
click at [1161, 621] on button "Add 4" at bounding box center [1146, 637] width 111 height 71
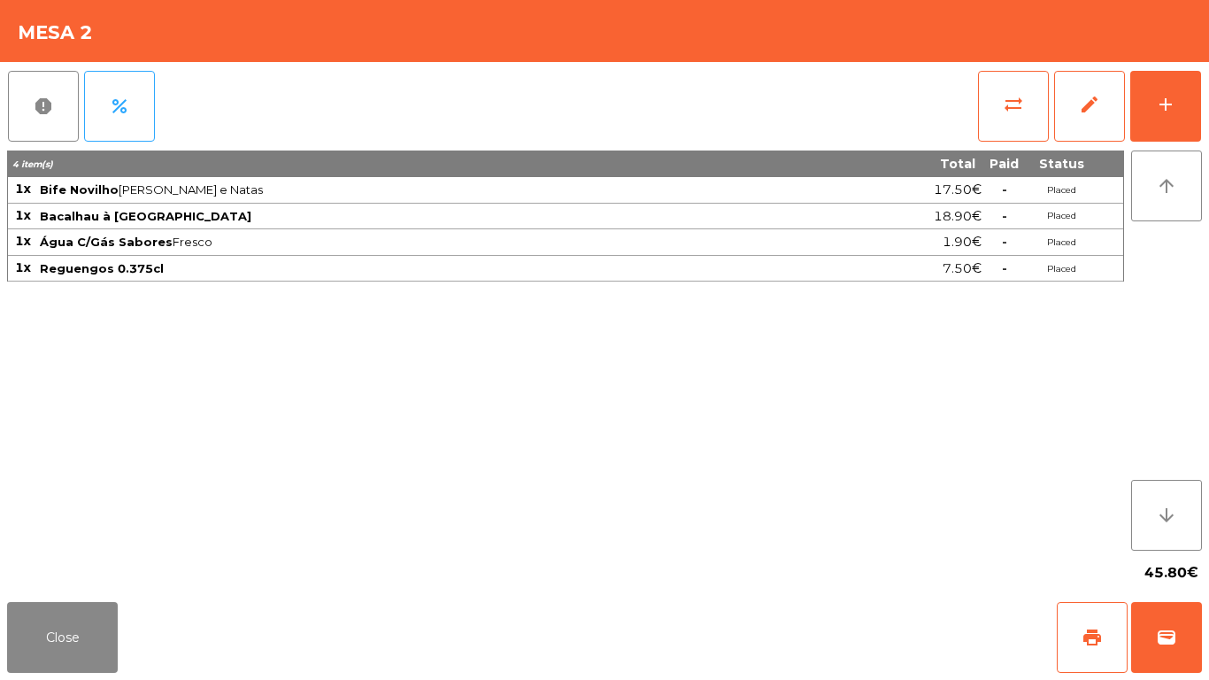
click at [57, 598] on div "Close print wallet" at bounding box center [604, 637] width 1209 height 85
click at [52, 620] on button "Close" at bounding box center [62, 637] width 111 height 71
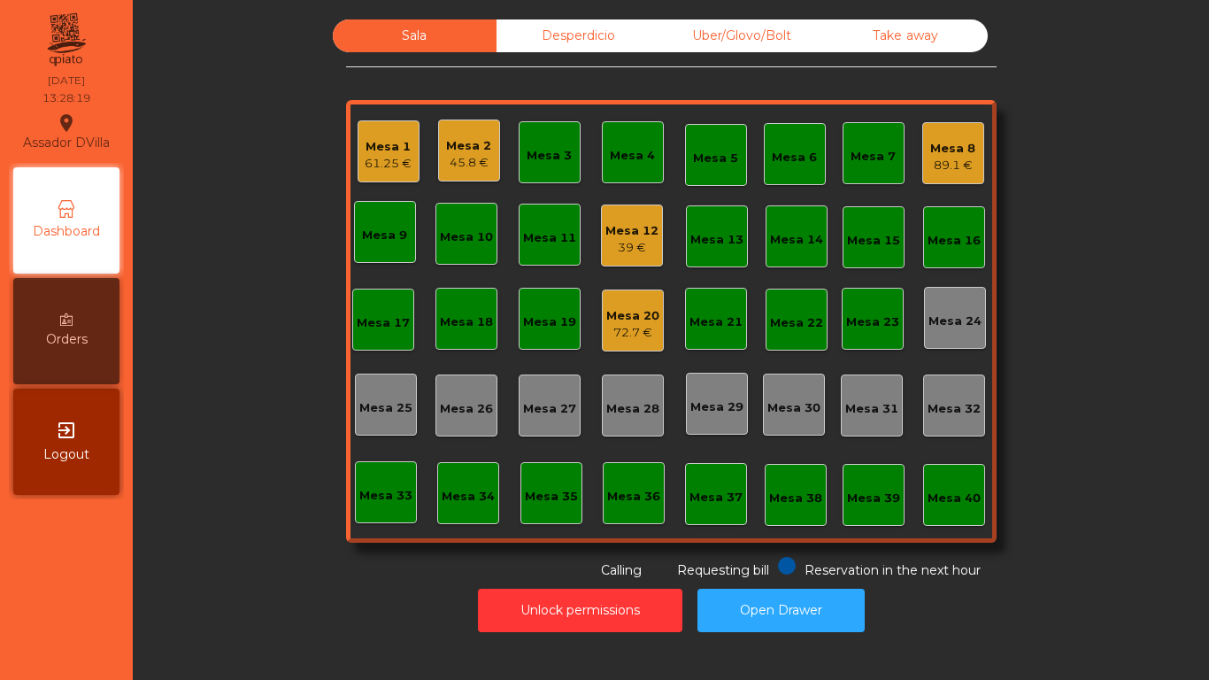
click at [951, 154] on div "Mesa 8" at bounding box center [952, 149] width 45 height 18
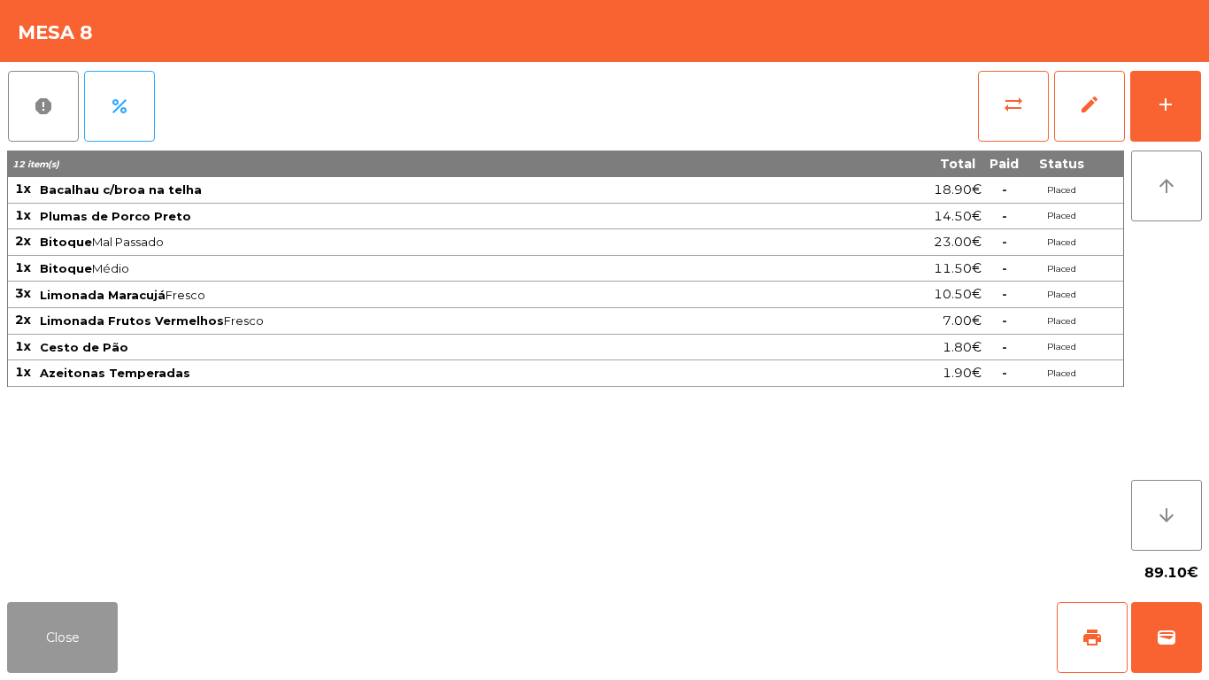
drag, startPoint x: 47, startPoint y: 636, endPoint x: 204, endPoint y: 520, distance: 195.6
click at [53, 635] on button "Close" at bounding box center [62, 637] width 111 height 71
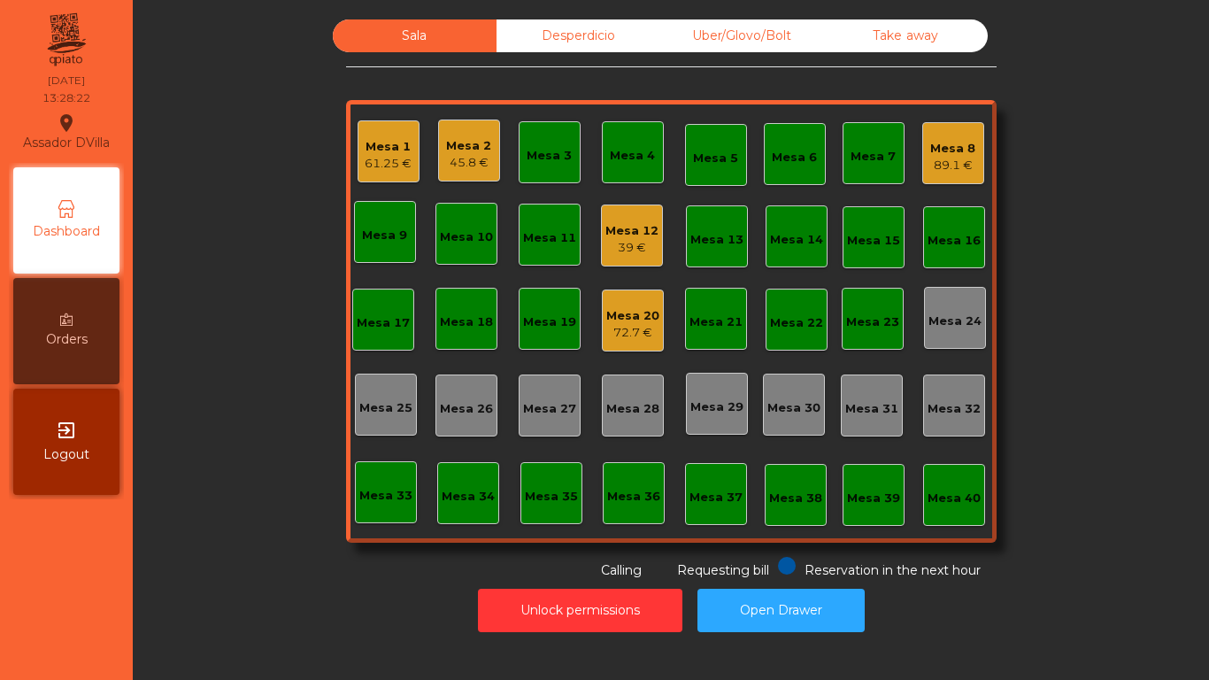
click at [617, 312] on div "Mesa 20" at bounding box center [632, 316] width 53 height 18
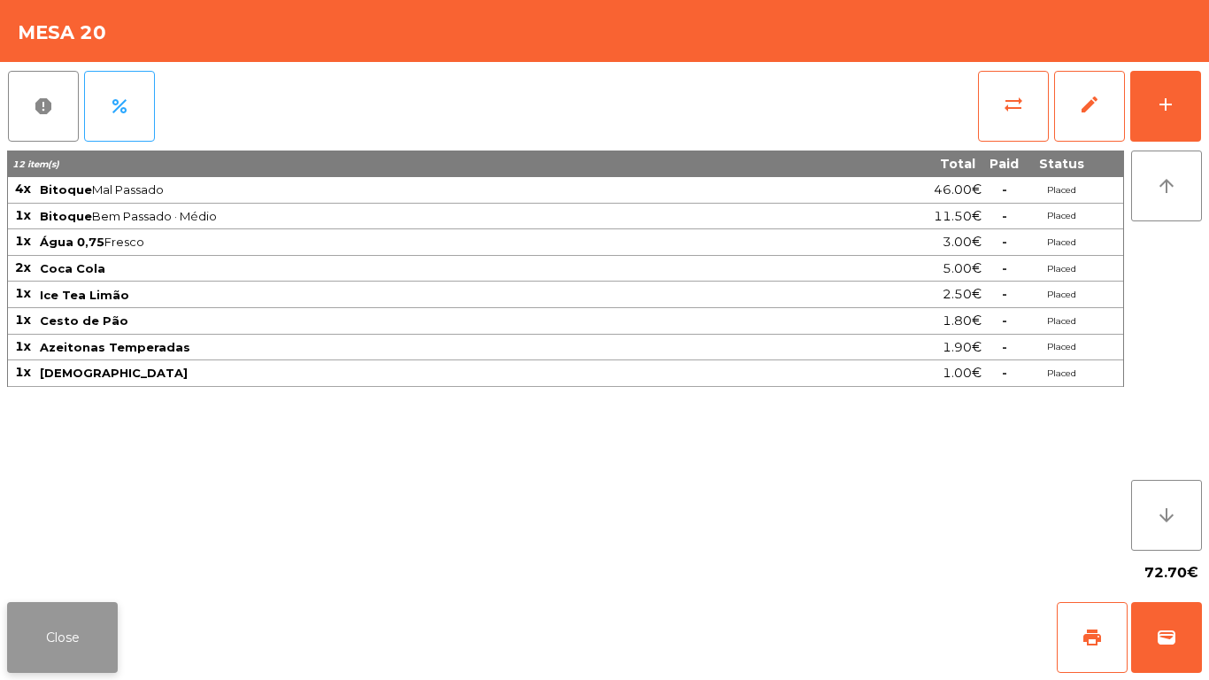
click at [111, 648] on button "Close" at bounding box center [62, 637] width 111 height 71
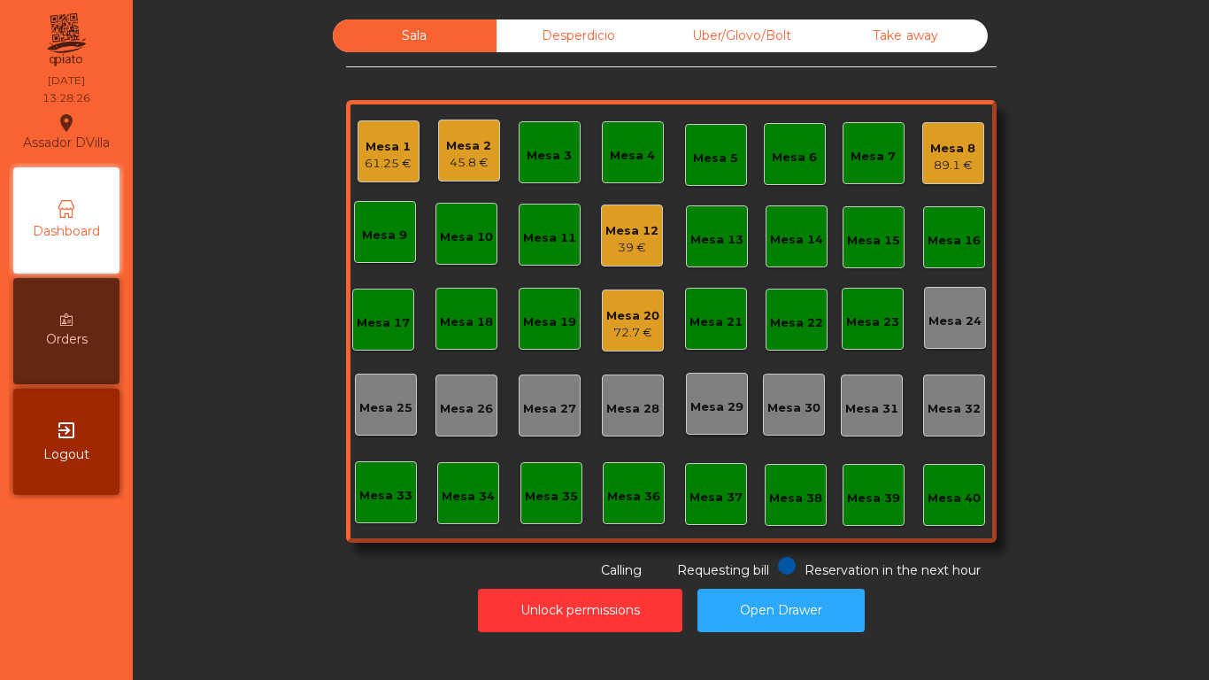
click at [394, 159] on div "61.25 €" at bounding box center [388, 164] width 47 height 18
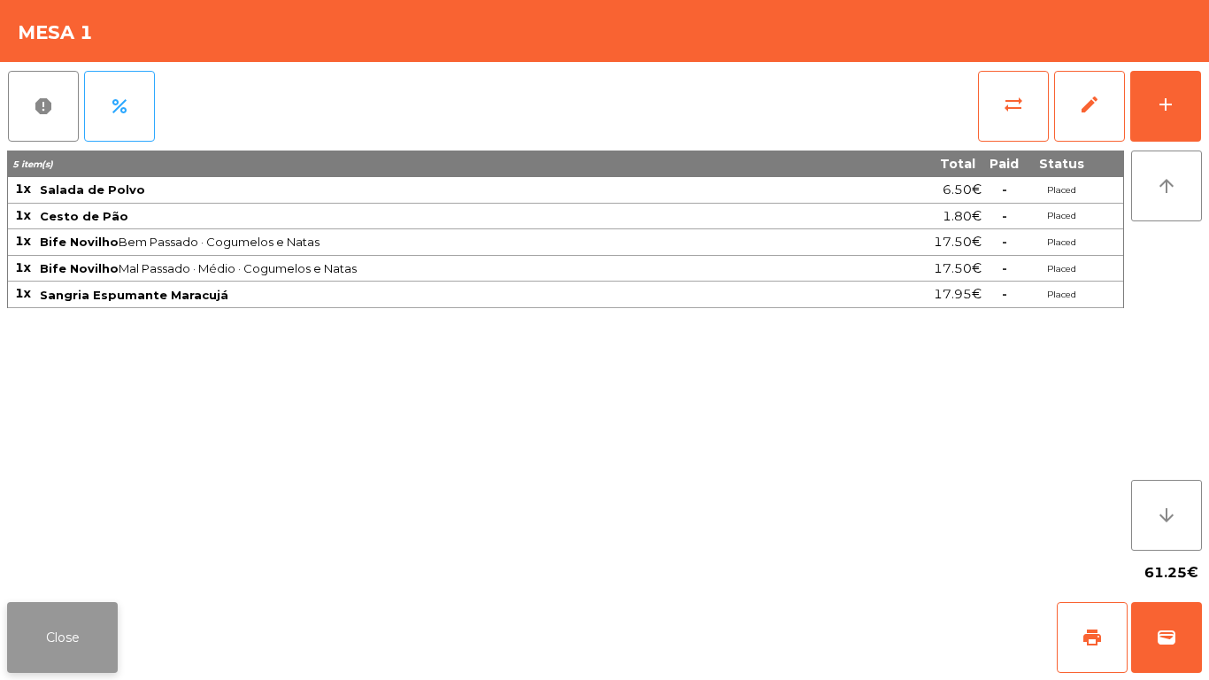
click at [98, 636] on button "Close" at bounding box center [62, 637] width 111 height 71
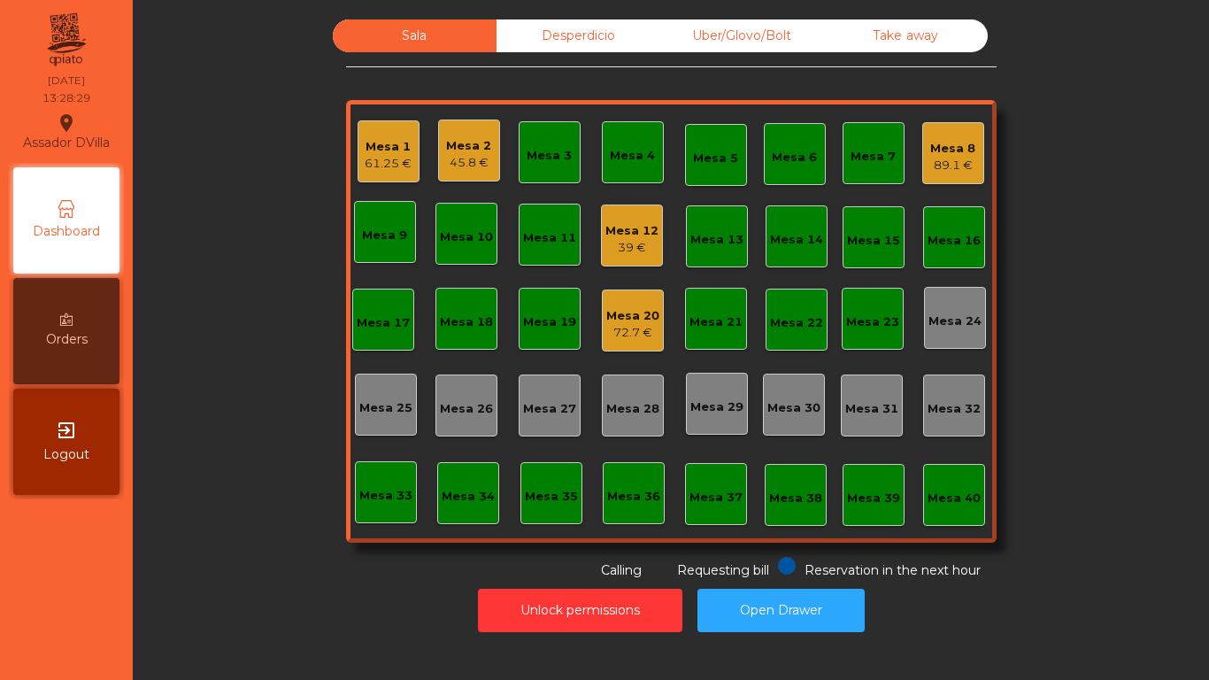
click at [459, 168] on div "45.8 €" at bounding box center [468, 163] width 45 height 18
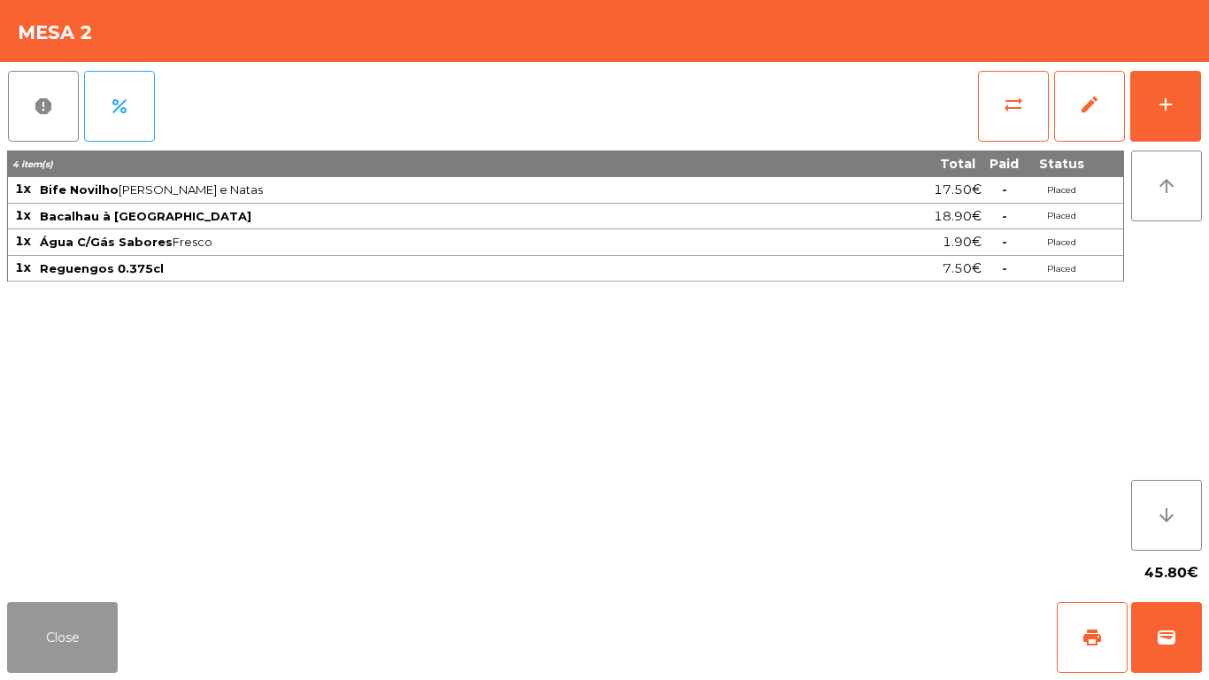
click at [70, 624] on button "Close" at bounding box center [62, 637] width 111 height 71
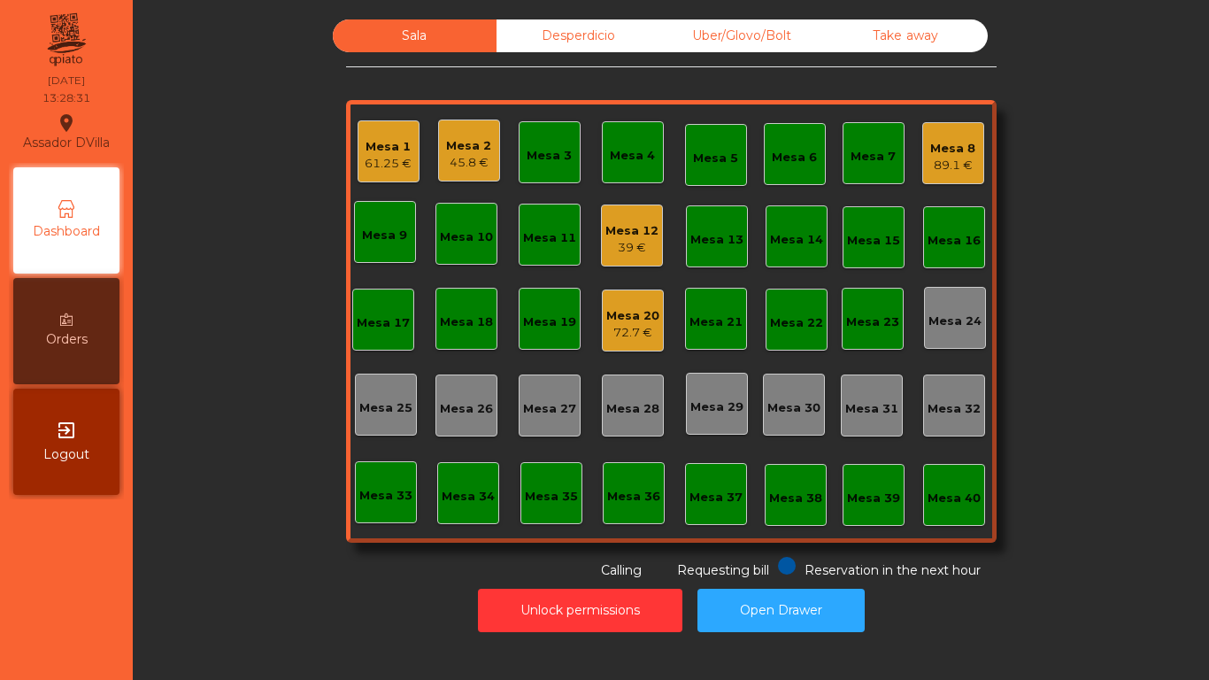
click at [377, 164] on div "61.25 €" at bounding box center [388, 164] width 47 height 18
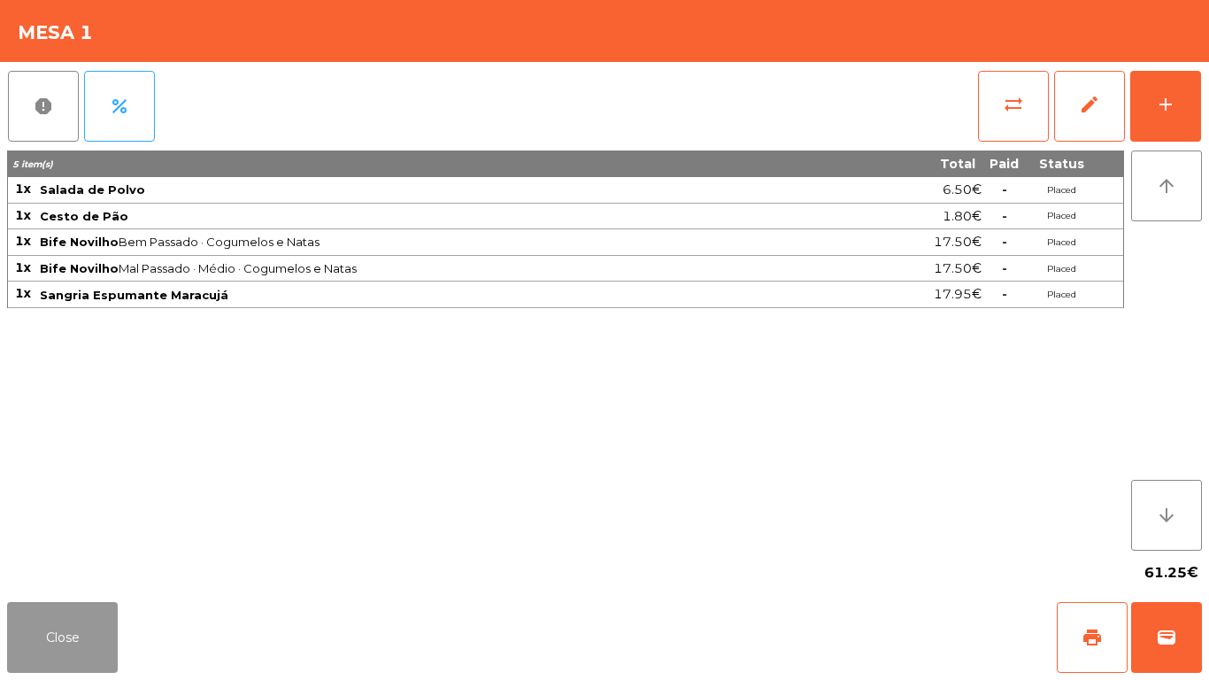
click at [112, 613] on button "Close" at bounding box center [62, 637] width 111 height 71
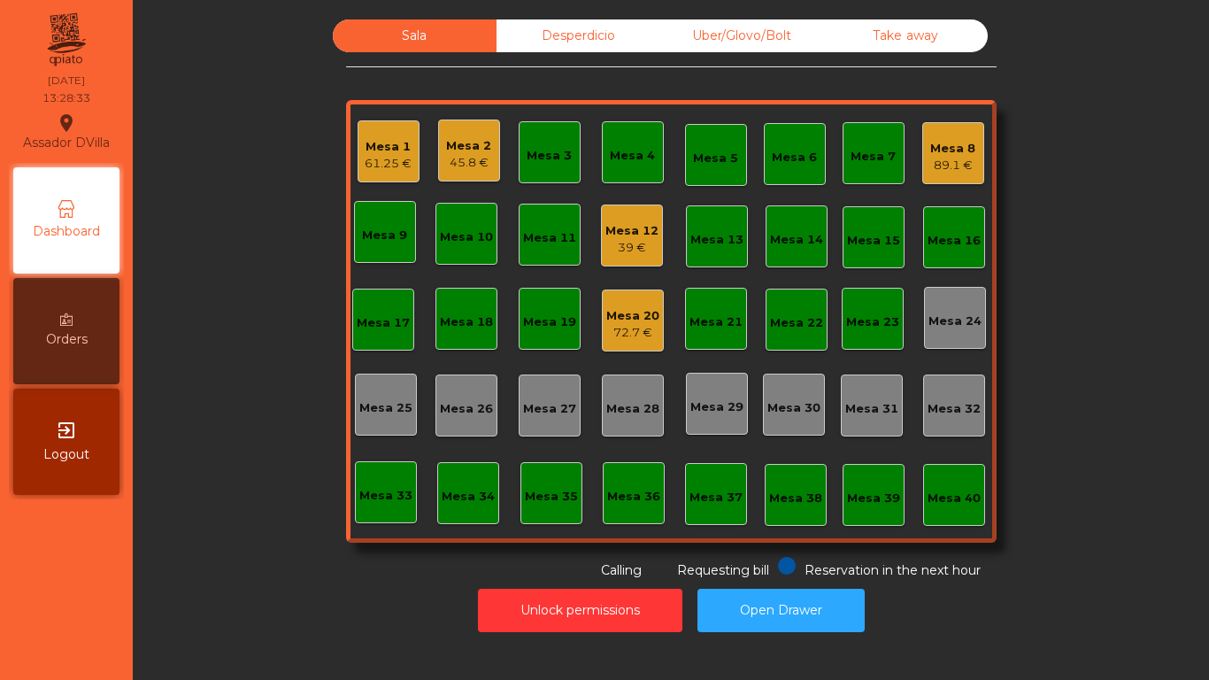
click at [933, 159] on div "89.1 €" at bounding box center [952, 166] width 45 height 18
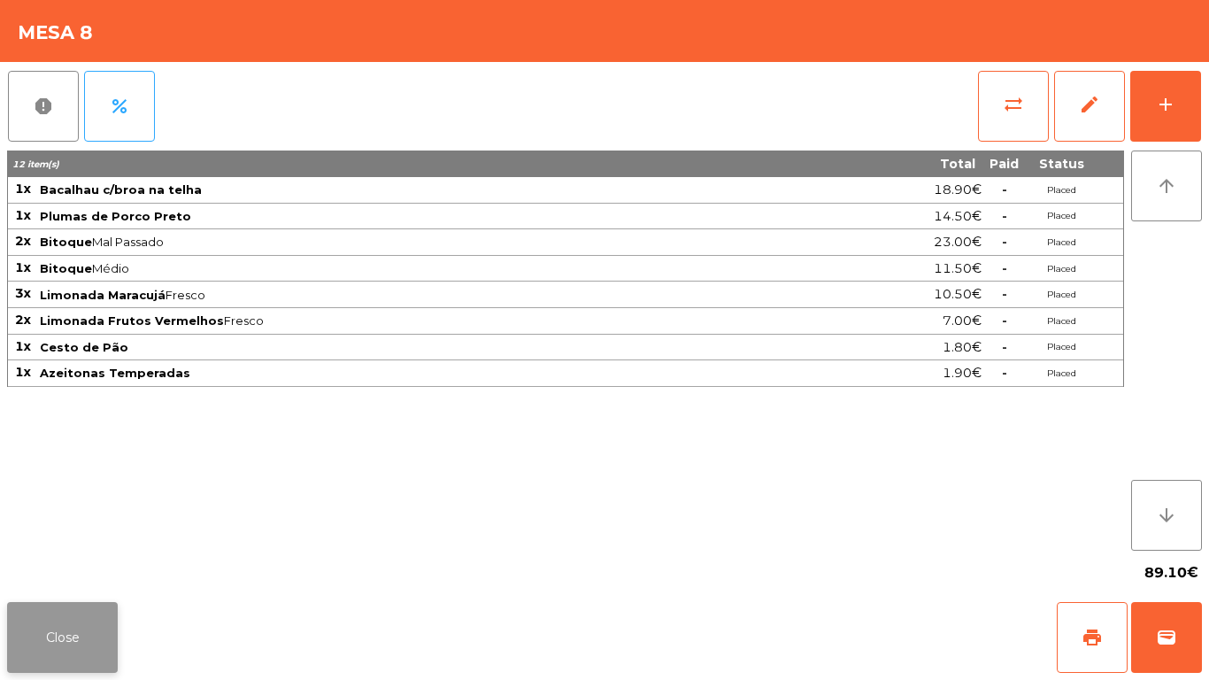
click at [91, 621] on button "Close" at bounding box center [62, 637] width 111 height 71
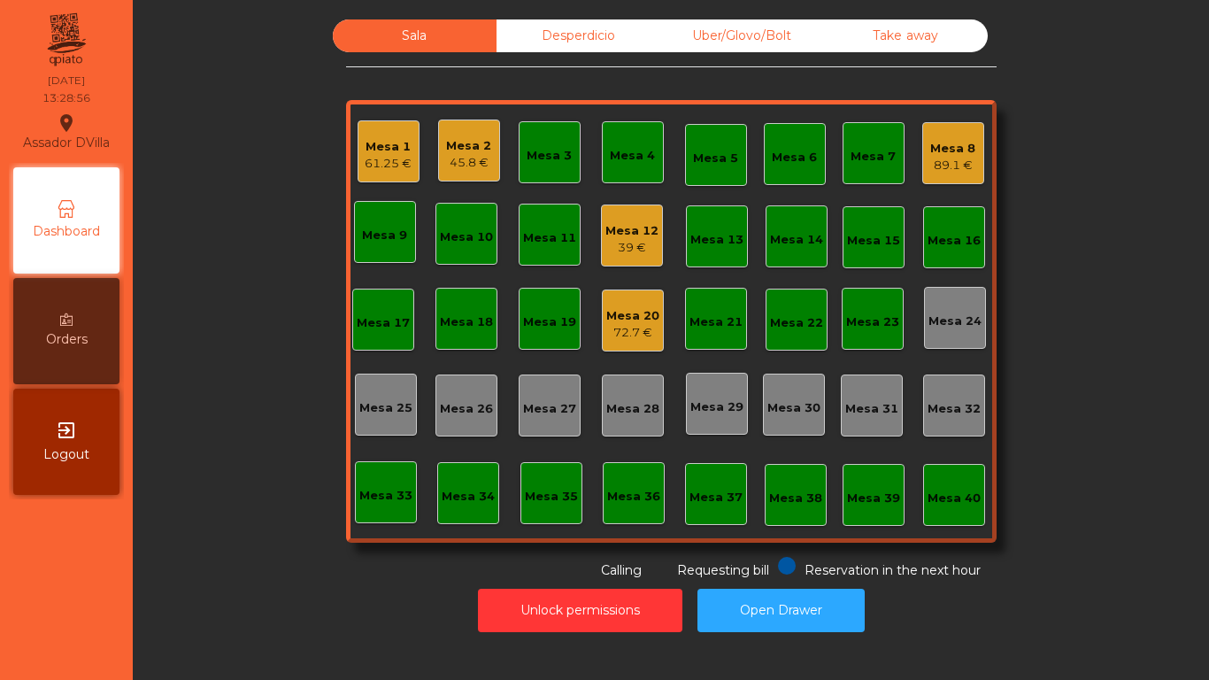
click at [610, 311] on div "Mesa 20" at bounding box center [632, 316] width 53 height 18
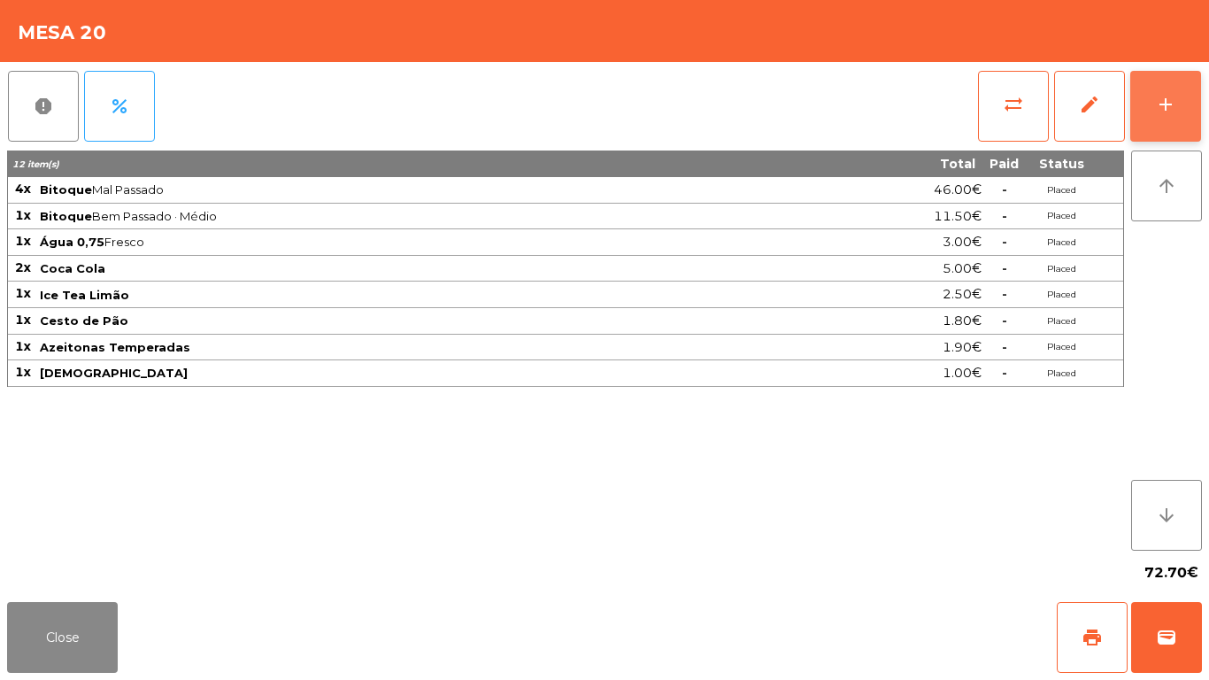
click at [1190, 109] on button "add" at bounding box center [1165, 106] width 71 height 71
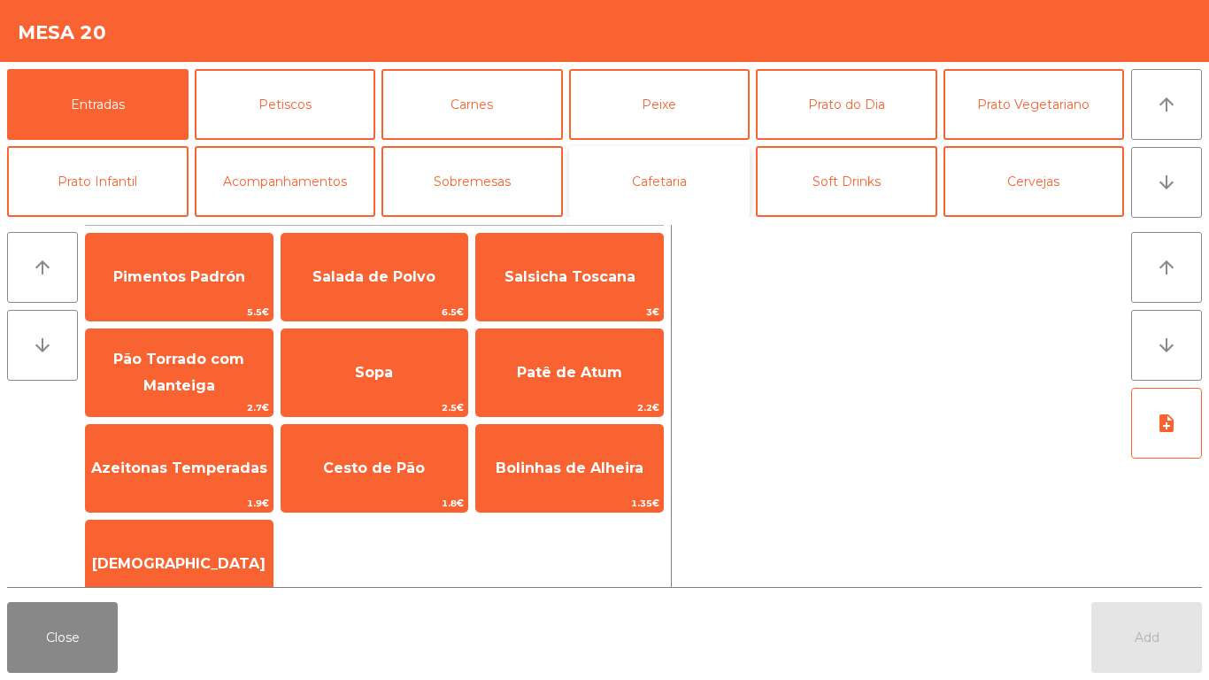
click at [654, 163] on button "Cafetaria" at bounding box center [659, 181] width 181 height 71
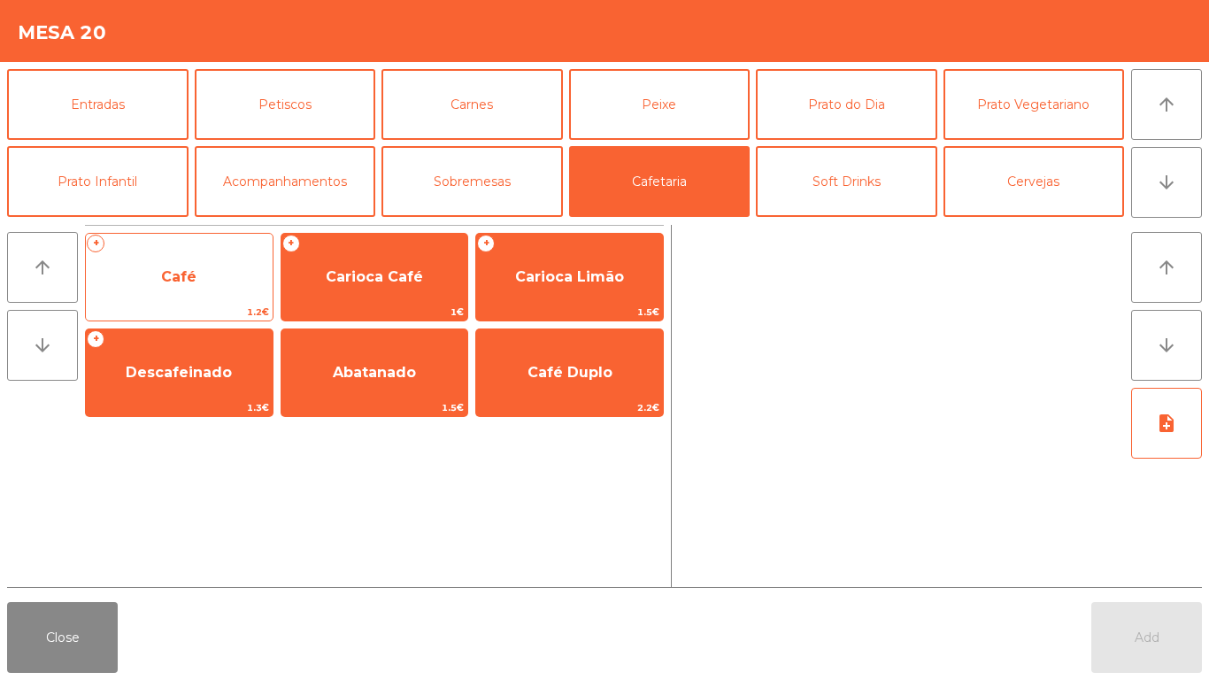
click at [257, 275] on span "Café" at bounding box center [179, 277] width 187 height 48
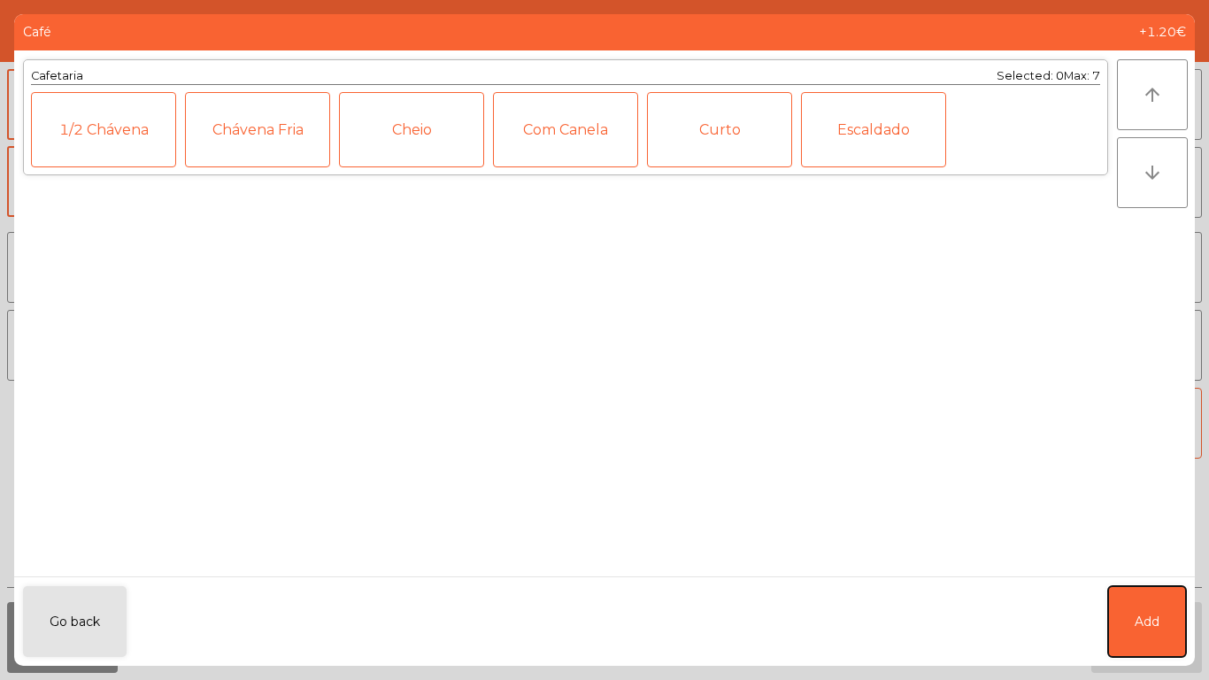
click at [1111, 610] on button "Add" at bounding box center [1147, 621] width 78 height 71
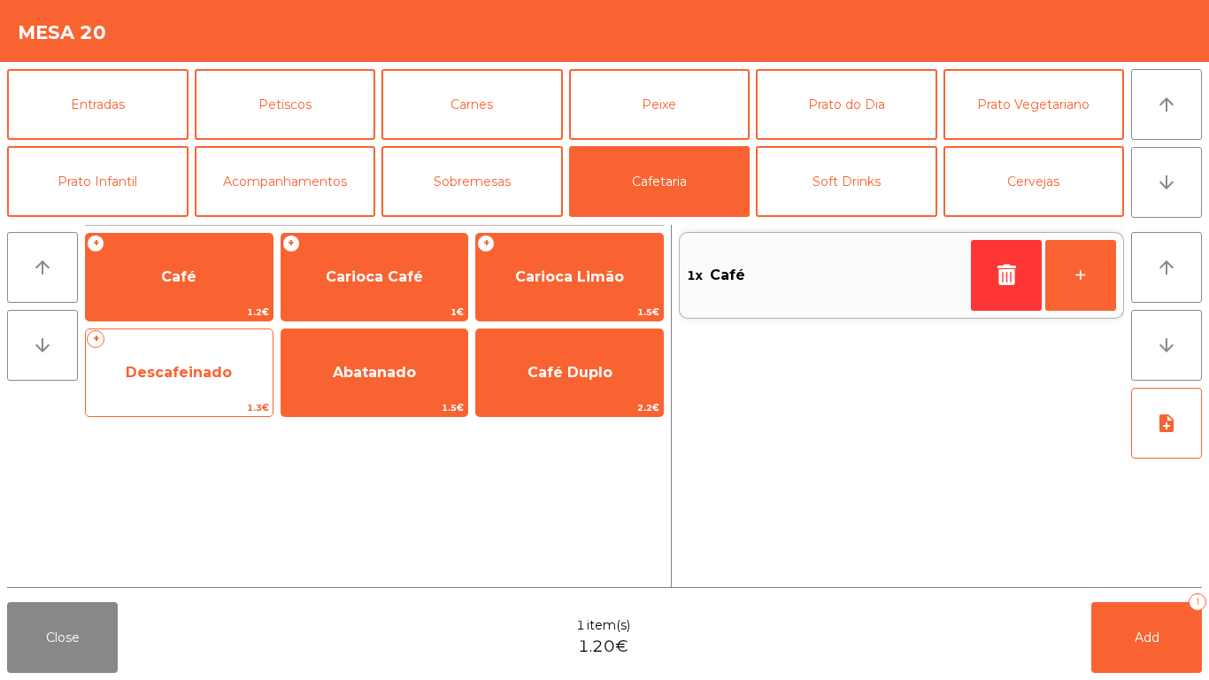
click at [168, 389] on span "Descafeinado" at bounding box center [179, 373] width 187 height 48
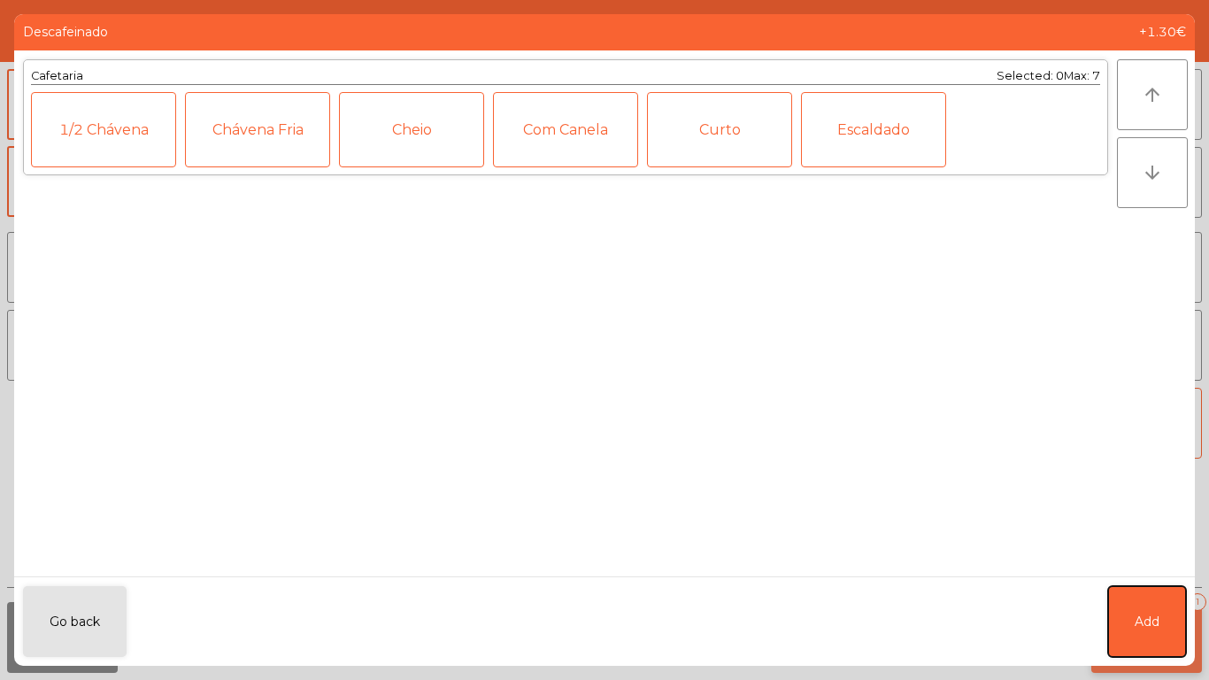
click at [1160, 613] on button "Add" at bounding box center [1147, 621] width 78 height 71
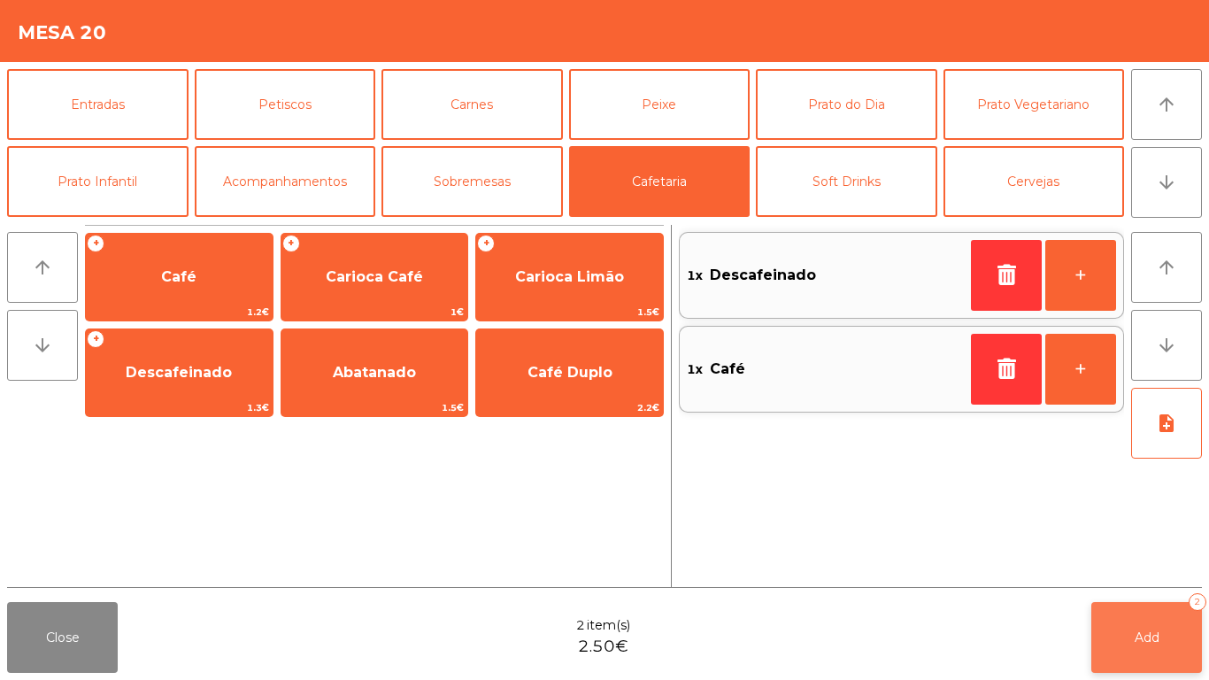
click at [1160, 617] on button "Add 2" at bounding box center [1146, 637] width 111 height 71
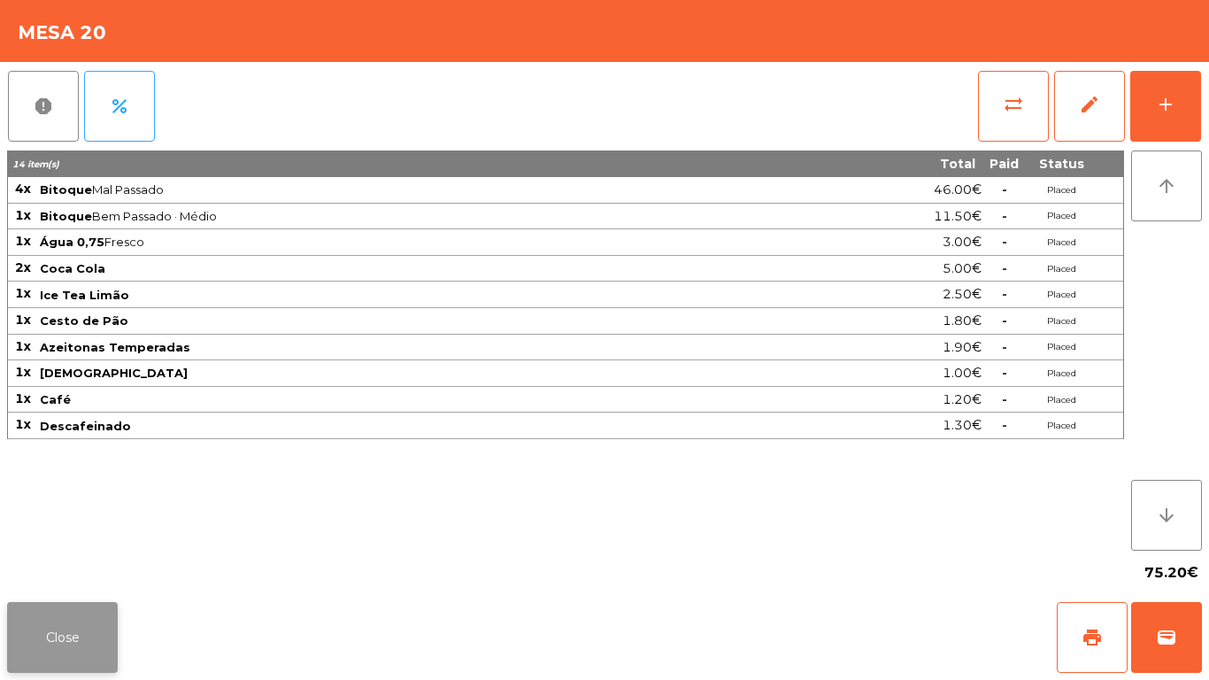
click at [86, 617] on button "Close" at bounding box center [62, 637] width 111 height 71
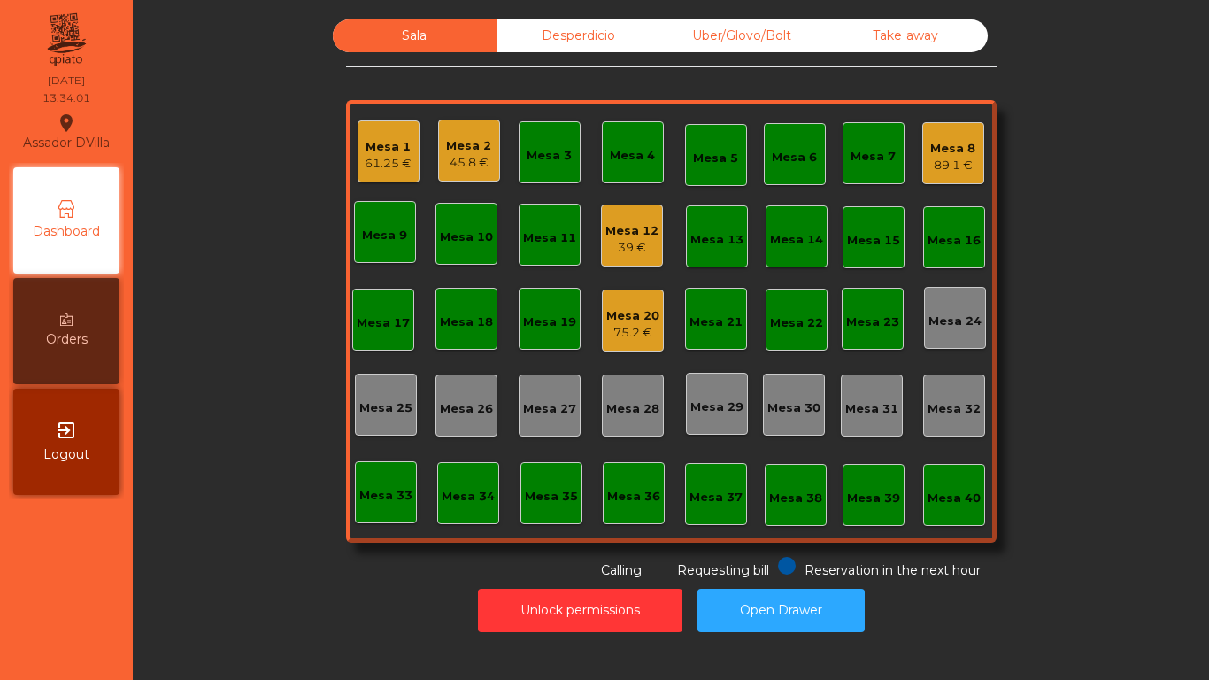
click at [370, 159] on div "61.25 €" at bounding box center [388, 164] width 47 height 18
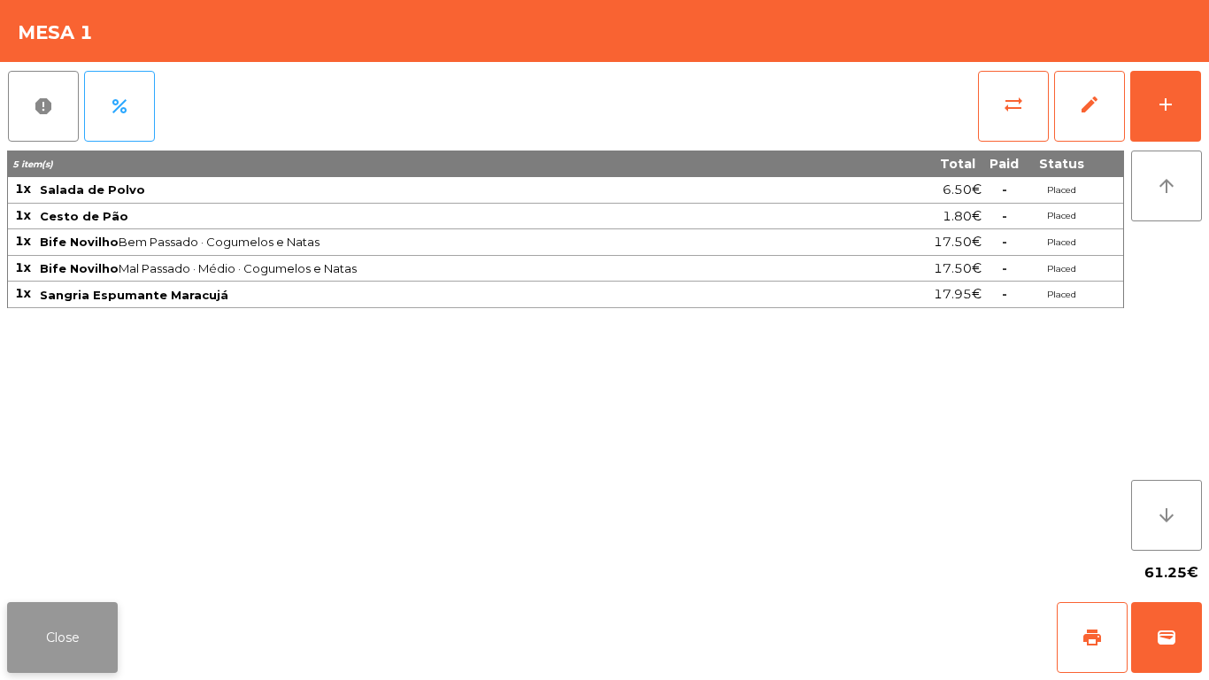
click at [54, 638] on button "Close" at bounding box center [62, 637] width 111 height 71
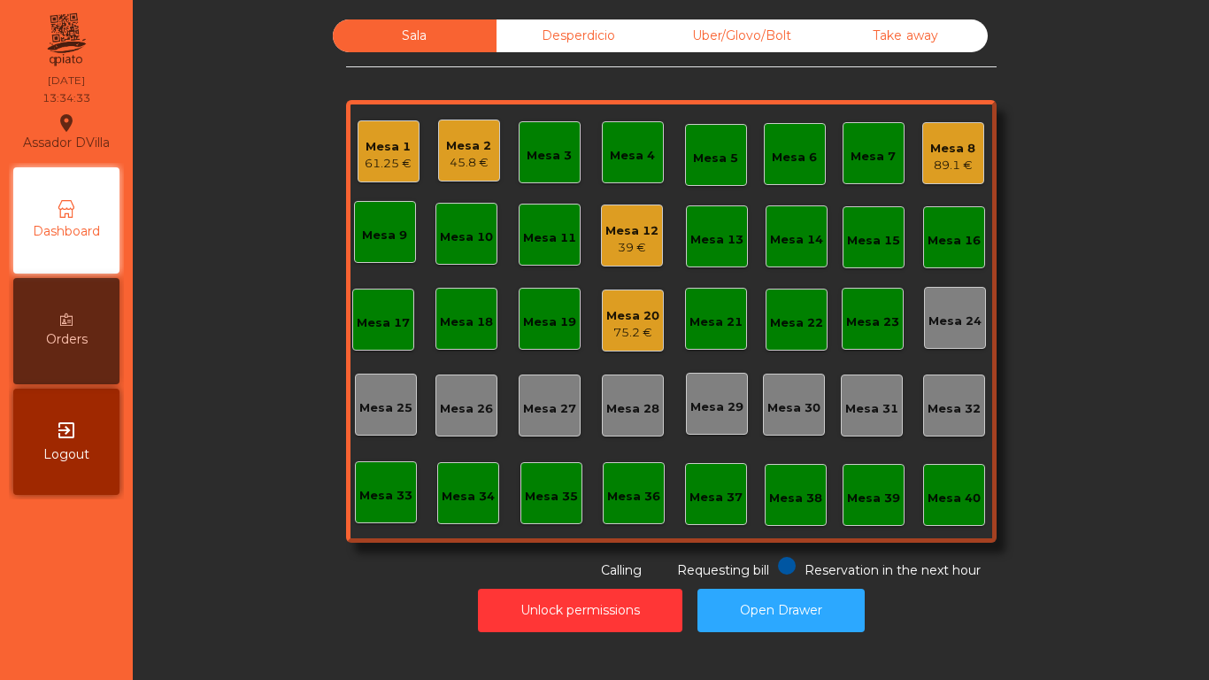
click at [962, 241] on div "Mesa 16" at bounding box center [954, 241] width 53 height 18
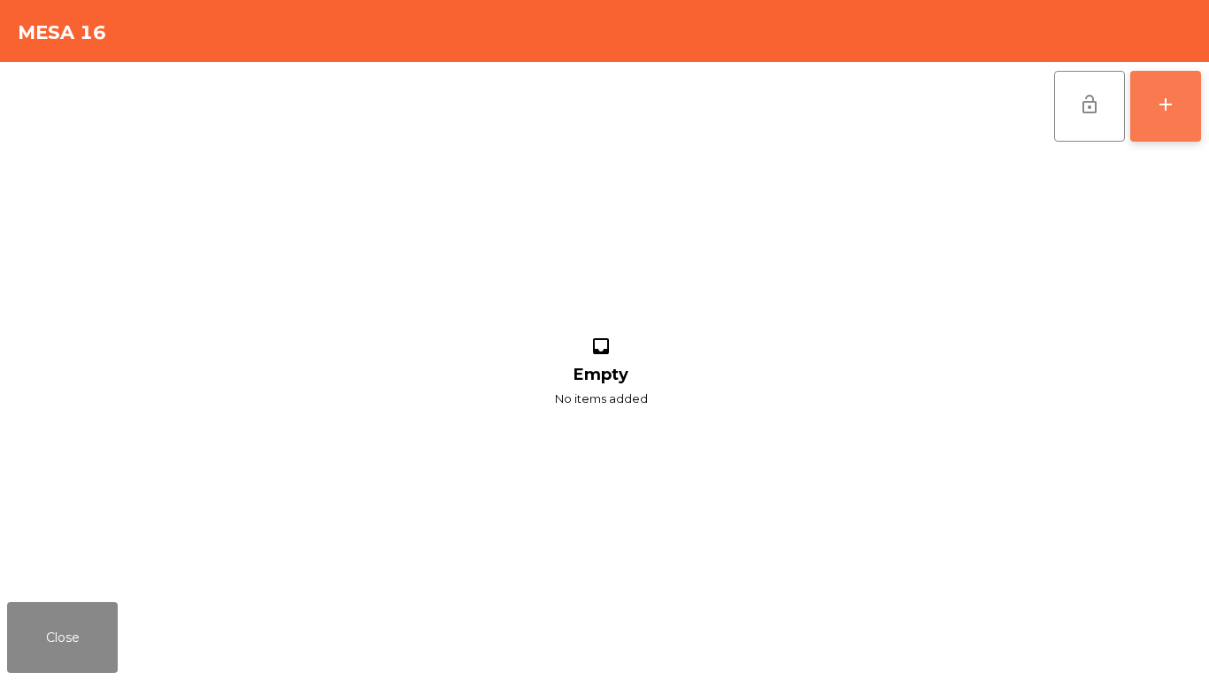
click at [1165, 99] on div "add" at bounding box center [1165, 104] width 21 height 21
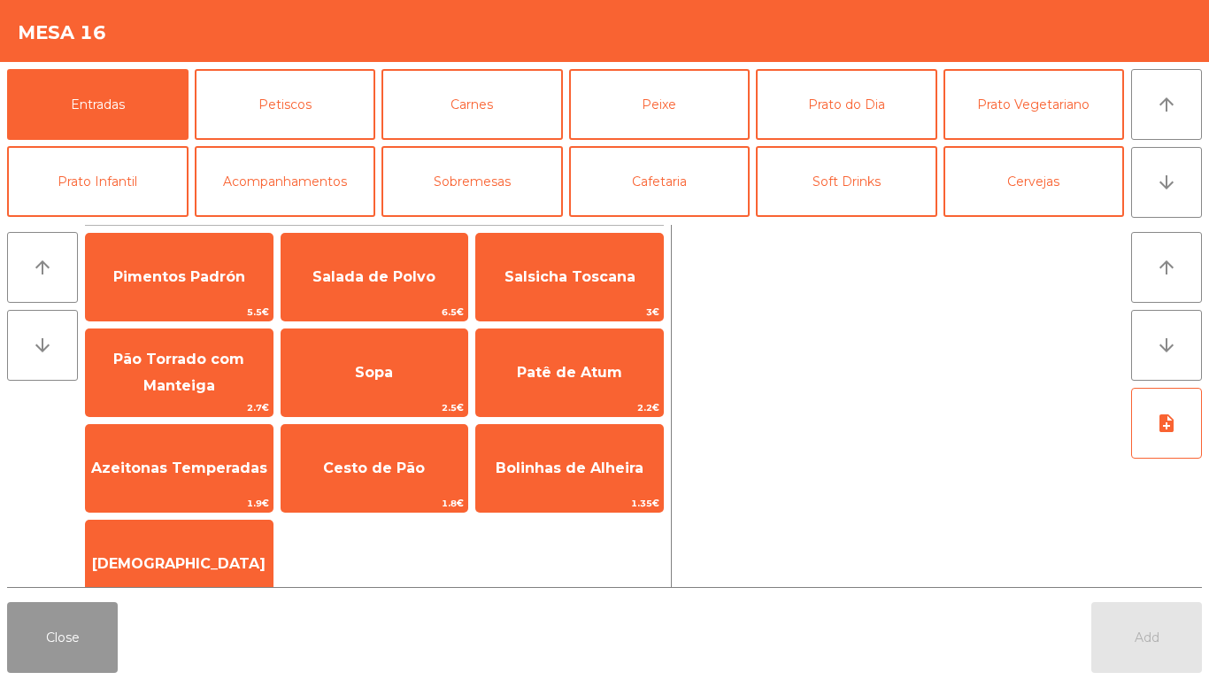
click at [58, 657] on button "Close" at bounding box center [62, 637] width 111 height 71
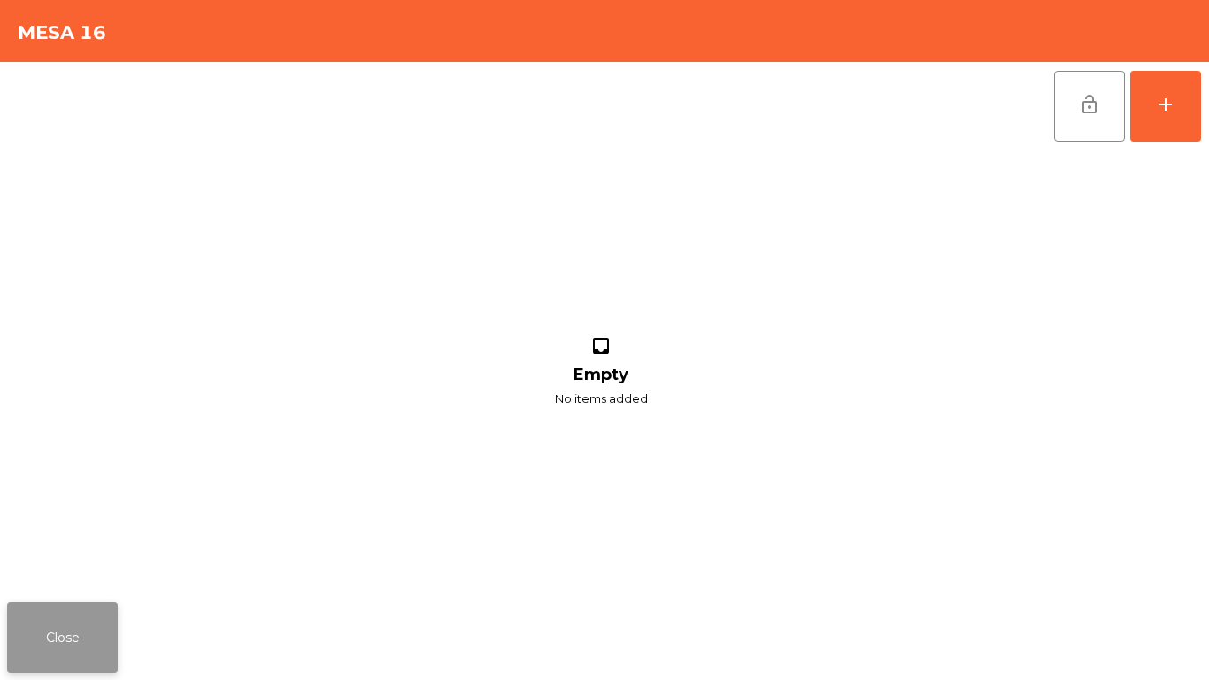
click at [89, 625] on button "Close" at bounding box center [62, 637] width 111 height 71
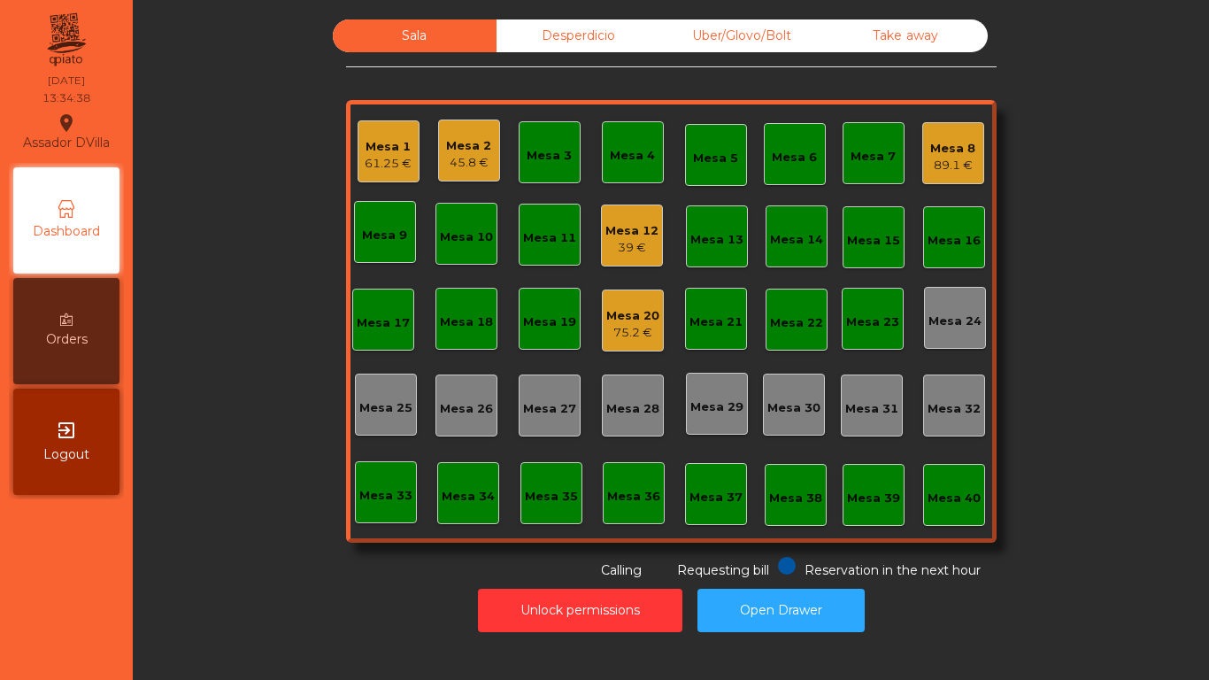
click at [470, 154] on div "45.8 €" at bounding box center [468, 163] width 45 height 18
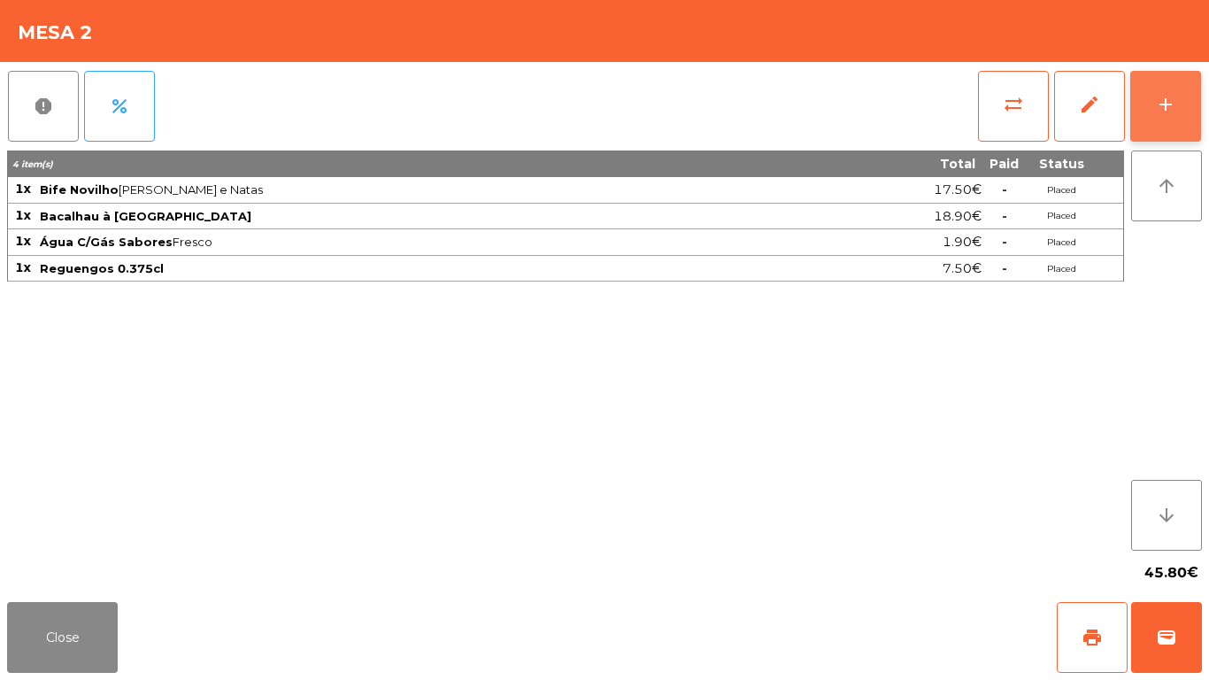
click at [1184, 103] on button "add" at bounding box center [1165, 106] width 71 height 71
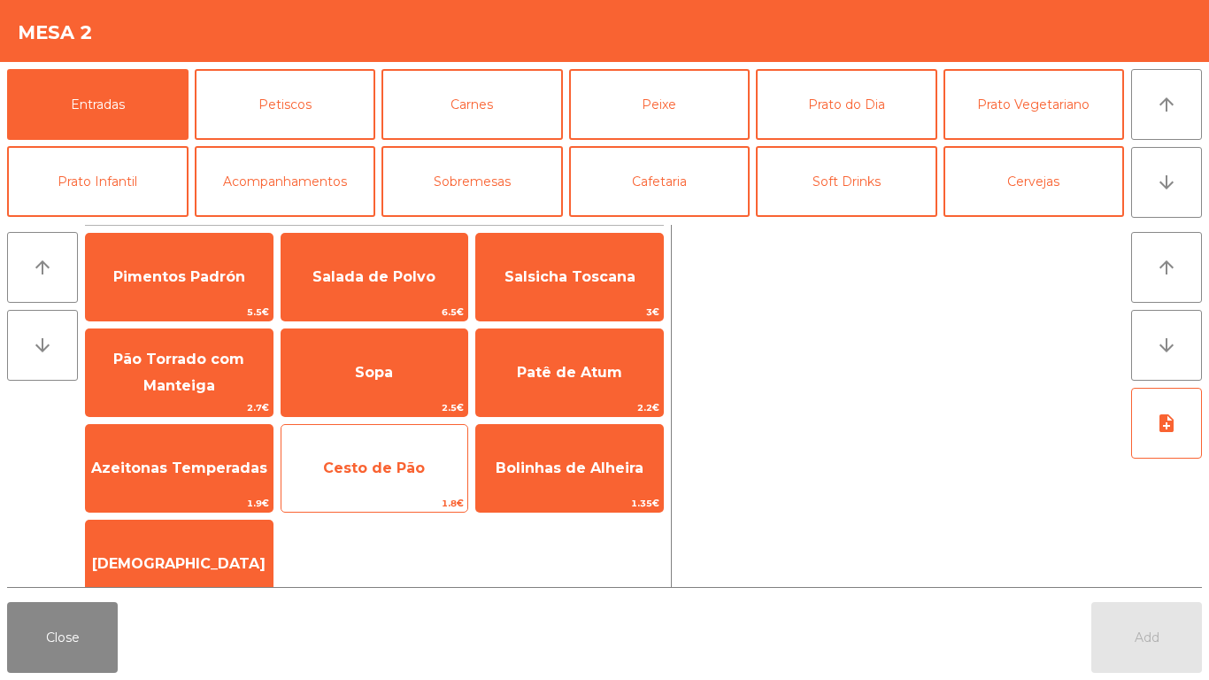
click at [428, 448] on span "Cesto de Pão" at bounding box center [374, 468] width 187 height 48
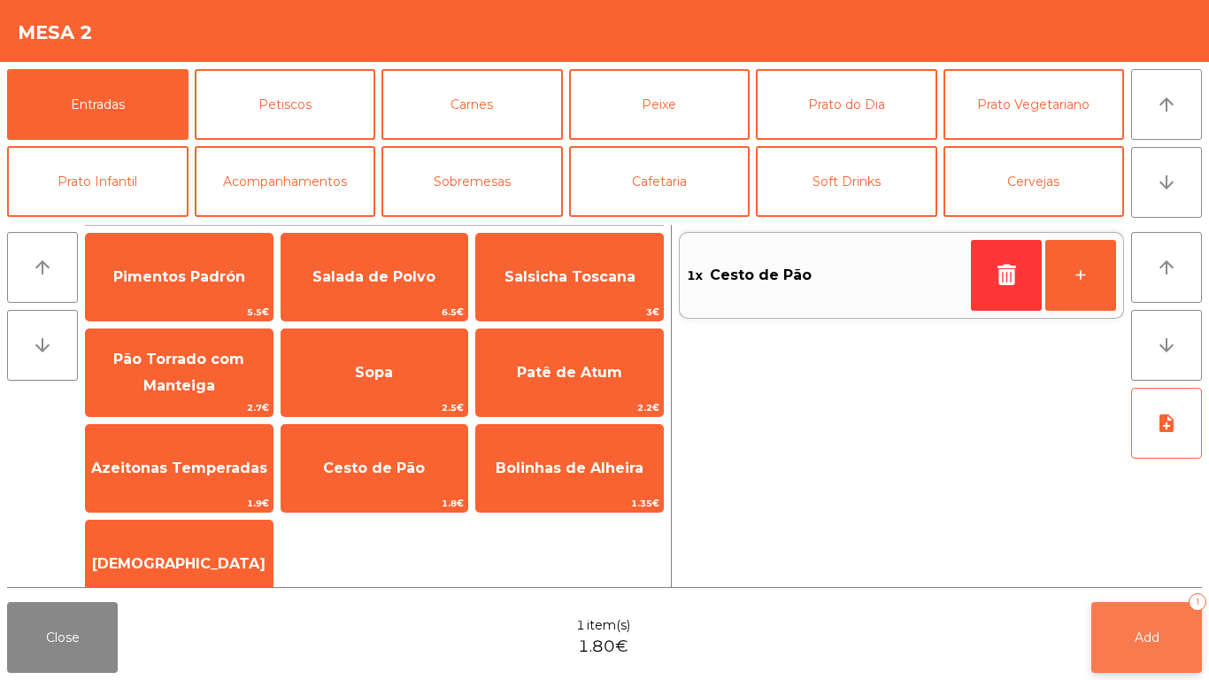
click at [1160, 645] on button "Add 1" at bounding box center [1146, 637] width 111 height 71
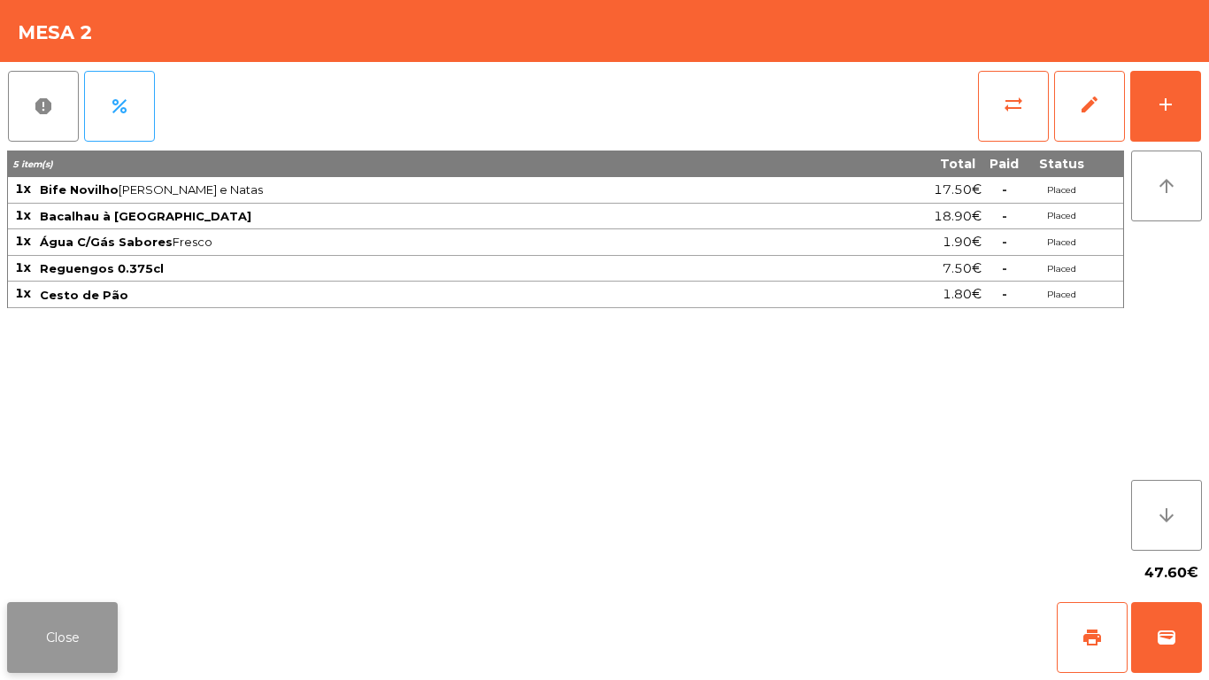
drag, startPoint x: 67, startPoint y: 637, endPoint x: 679, endPoint y: 287, distance: 704.9
click at [70, 637] on button "Close" at bounding box center [62, 637] width 111 height 71
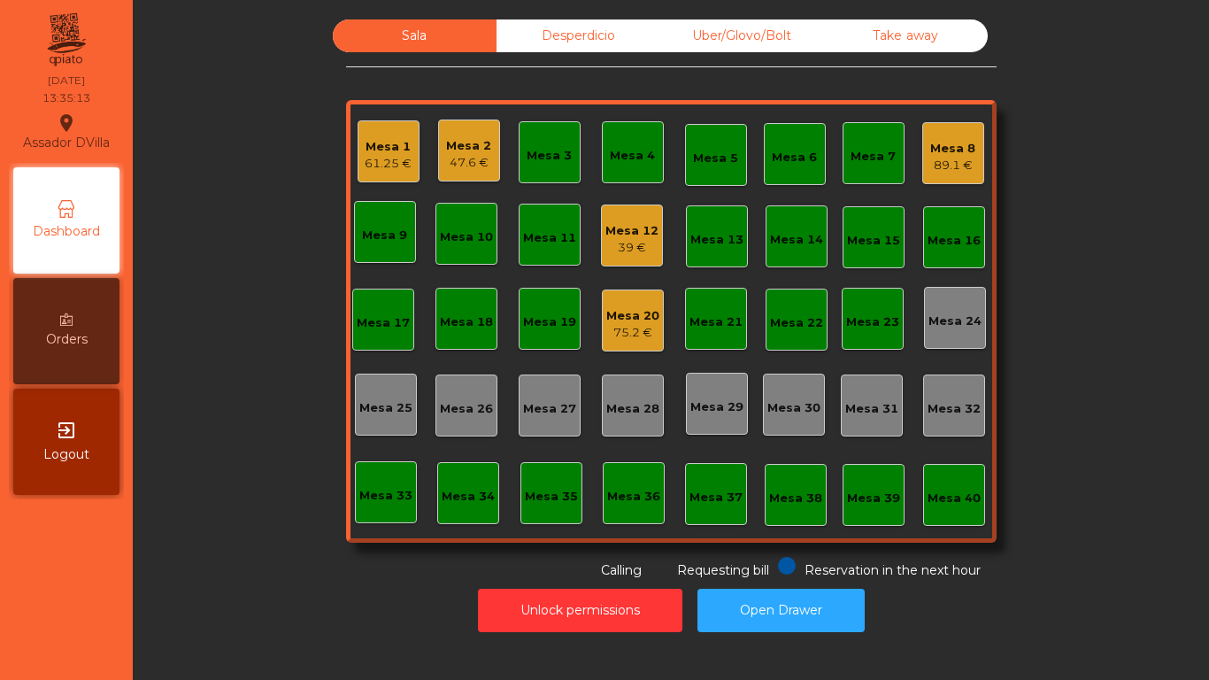
click at [948, 234] on div "Mesa 16" at bounding box center [954, 241] width 53 height 18
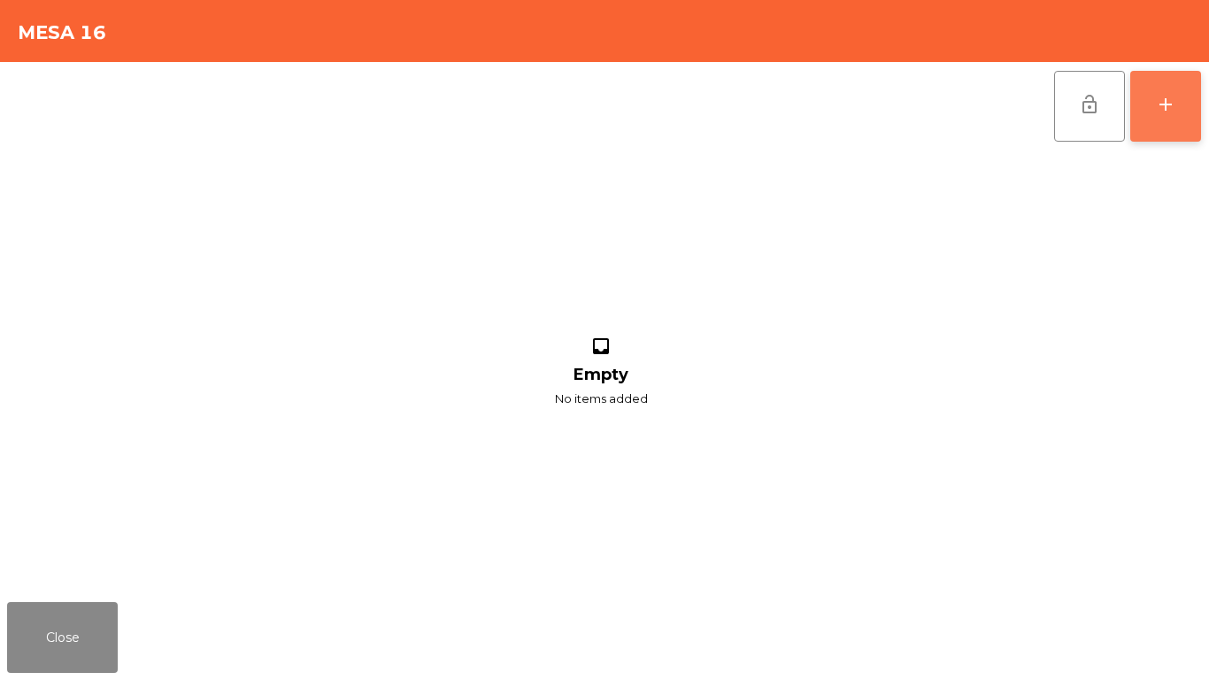
click at [1165, 112] on div "add" at bounding box center [1165, 104] width 21 height 21
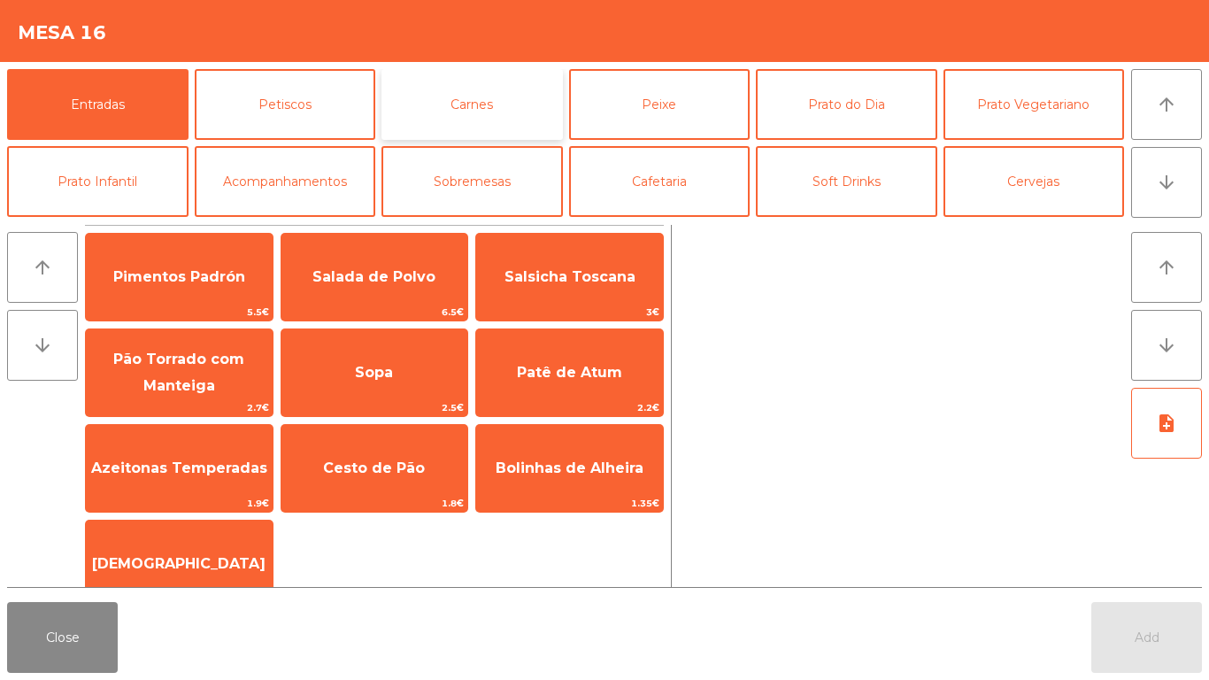
click at [496, 91] on button "Carnes" at bounding box center [471, 104] width 181 height 71
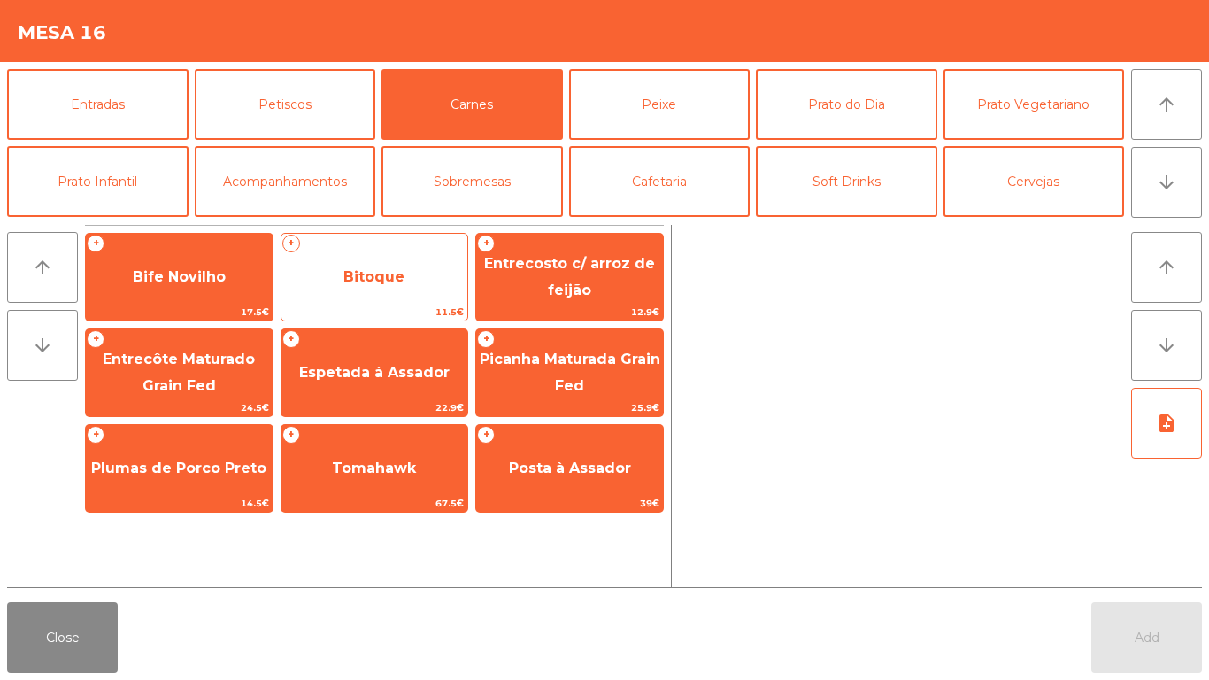
click at [403, 287] on span "Bitoque" at bounding box center [374, 277] width 187 height 48
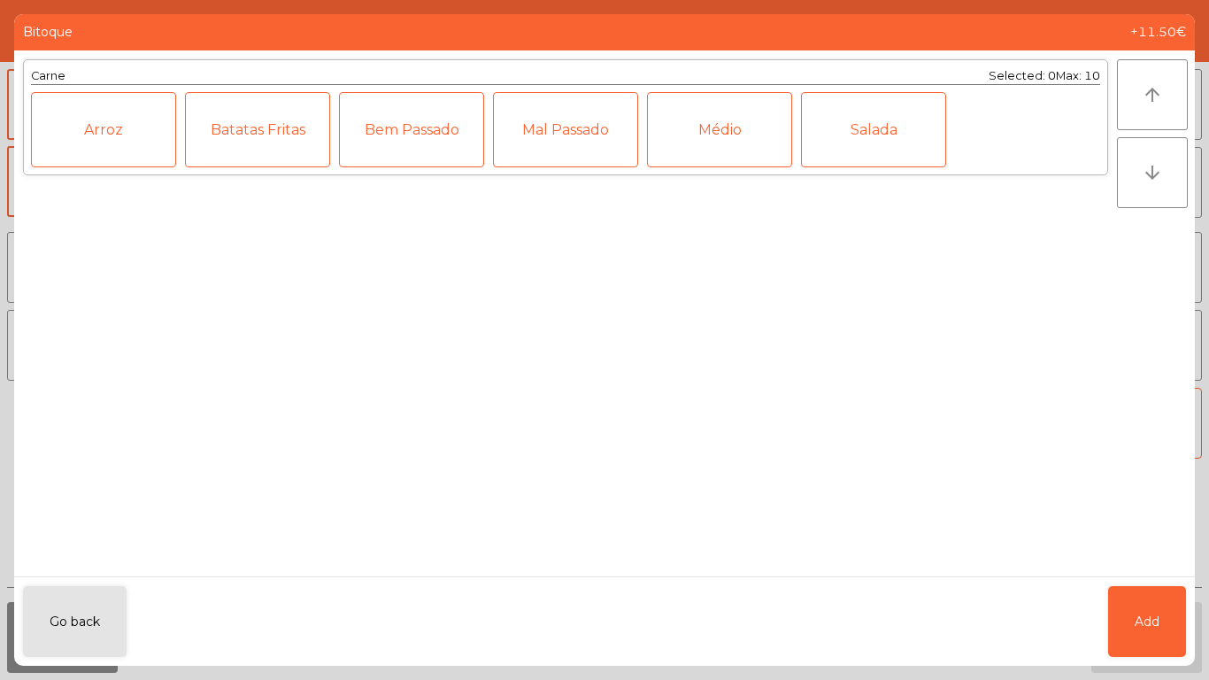
click at [697, 117] on div "Médio" at bounding box center [719, 129] width 145 height 75
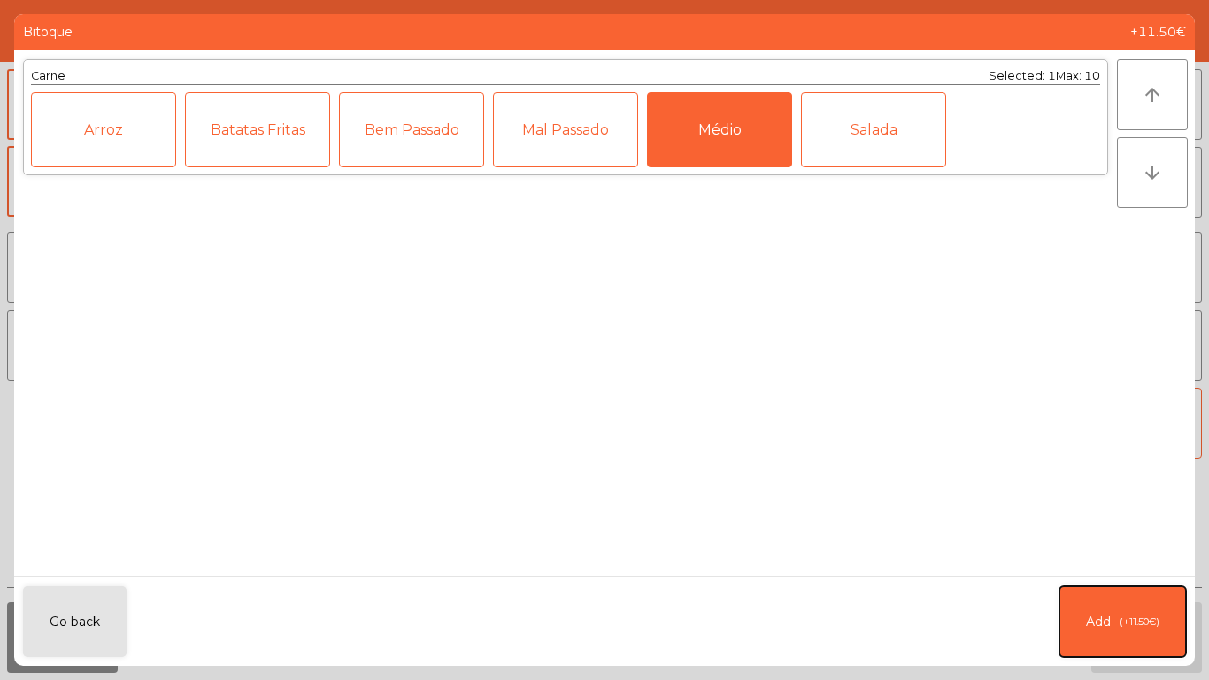
click at [1068, 597] on button "Add (+11.50€)" at bounding box center [1122, 621] width 127 height 71
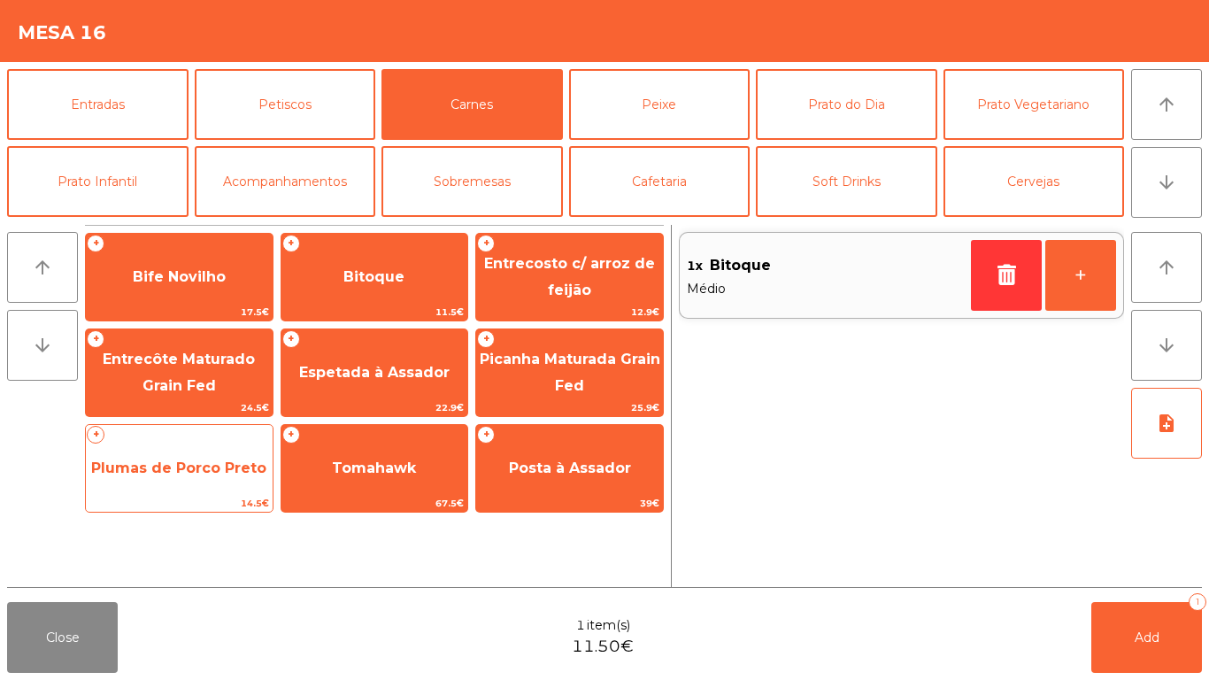
click at [226, 482] on span "Plumas de Porco Preto" at bounding box center [179, 468] width 187 height 48
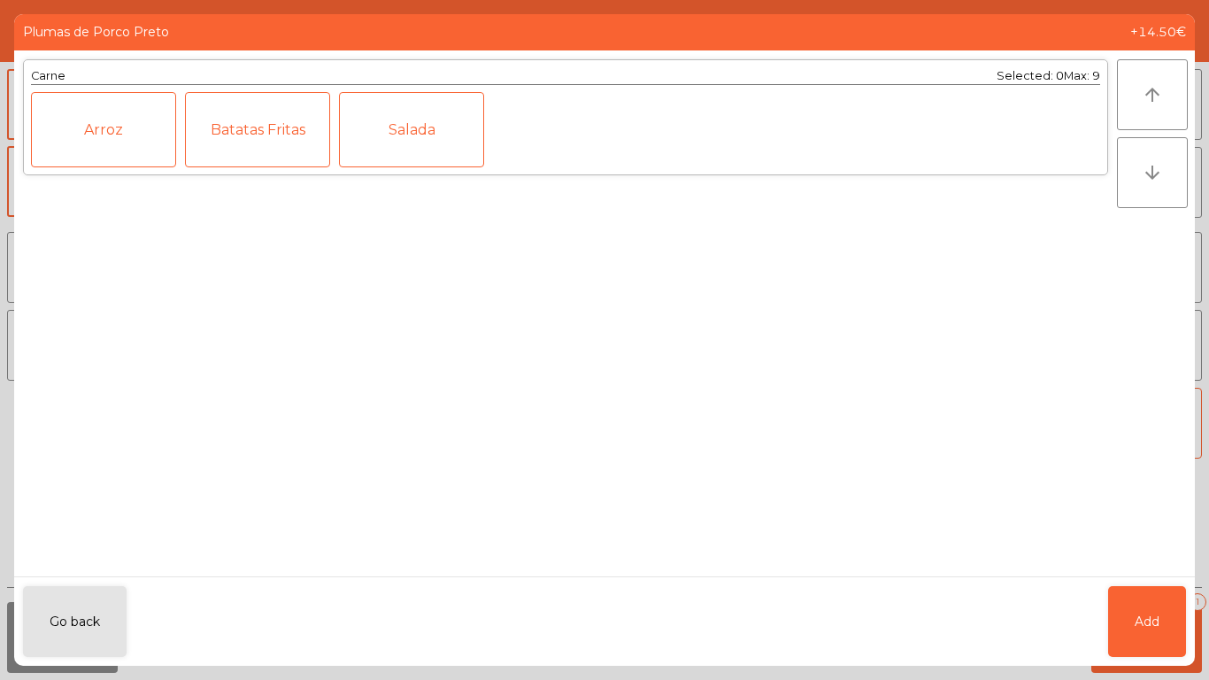
click at [231, 482] on div "Carne Selected: 0 Max: 9 Arroz Batatas Fritas Salada" at bounding box center [565, 313] width 1103 height 526
click at [1195, 618] on ngb-modal-window "Plumas de Porco Preto +14.50€ Carne Selected: 0 Max: 9 Arroz Batatas Fritas Sal…" at bounding box center [604, 340] width 1209 height 680
click at [1187, 620] on div "Go back Add" at bounding box center [604, 620] width 1181 height 89
click at [1181, 619] on button "Add" at bounding box center [1147, 621] width 78 height 71
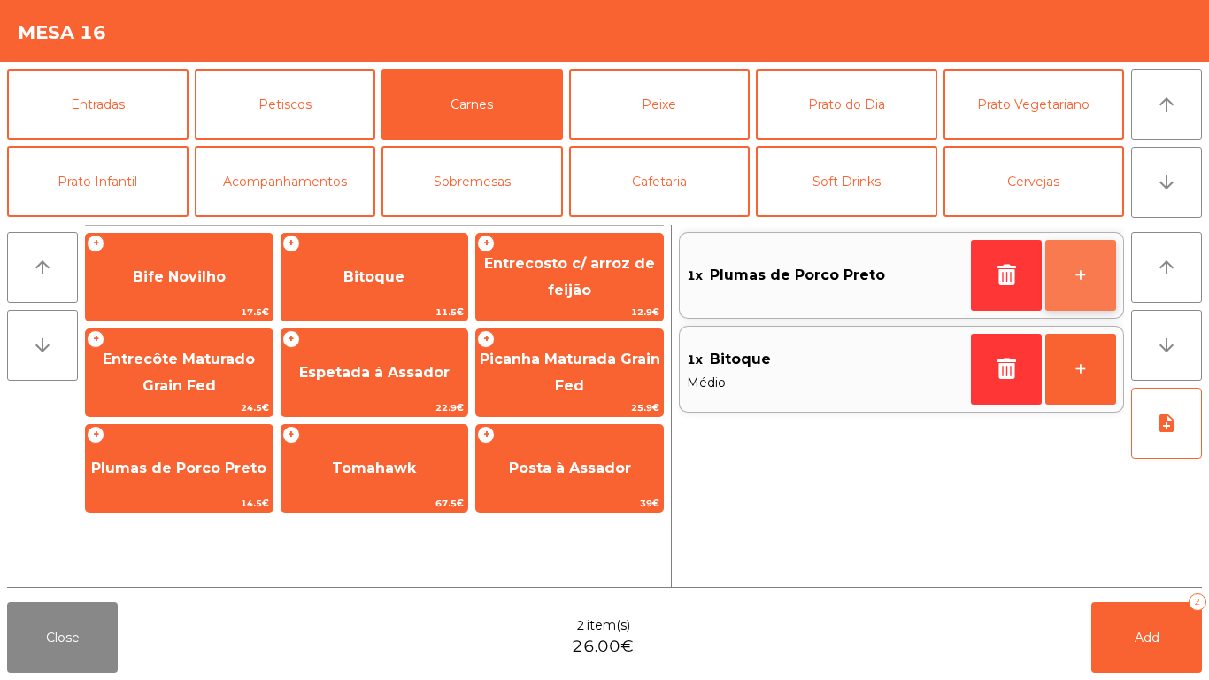
click at [1069, 291] on button "+" at bounding box center [1080, 275] width 71 height 71
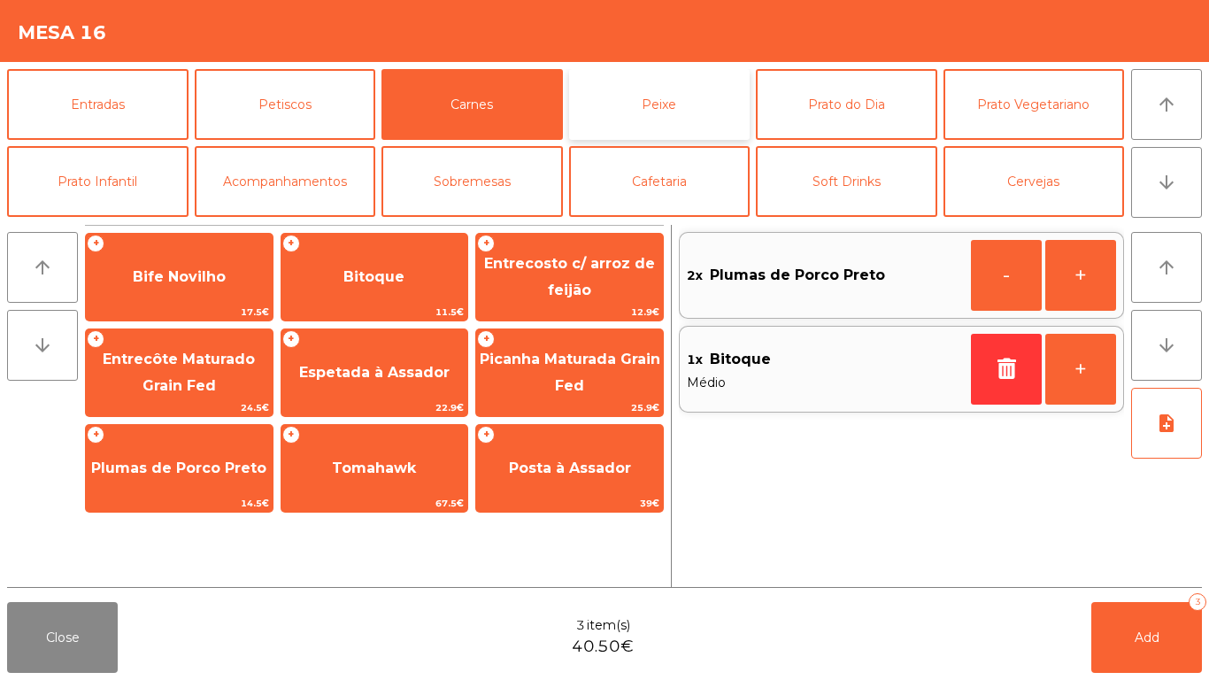
click at [604, 127] on button "Peixe" at bounding box center [659, 104] width 181 height 71
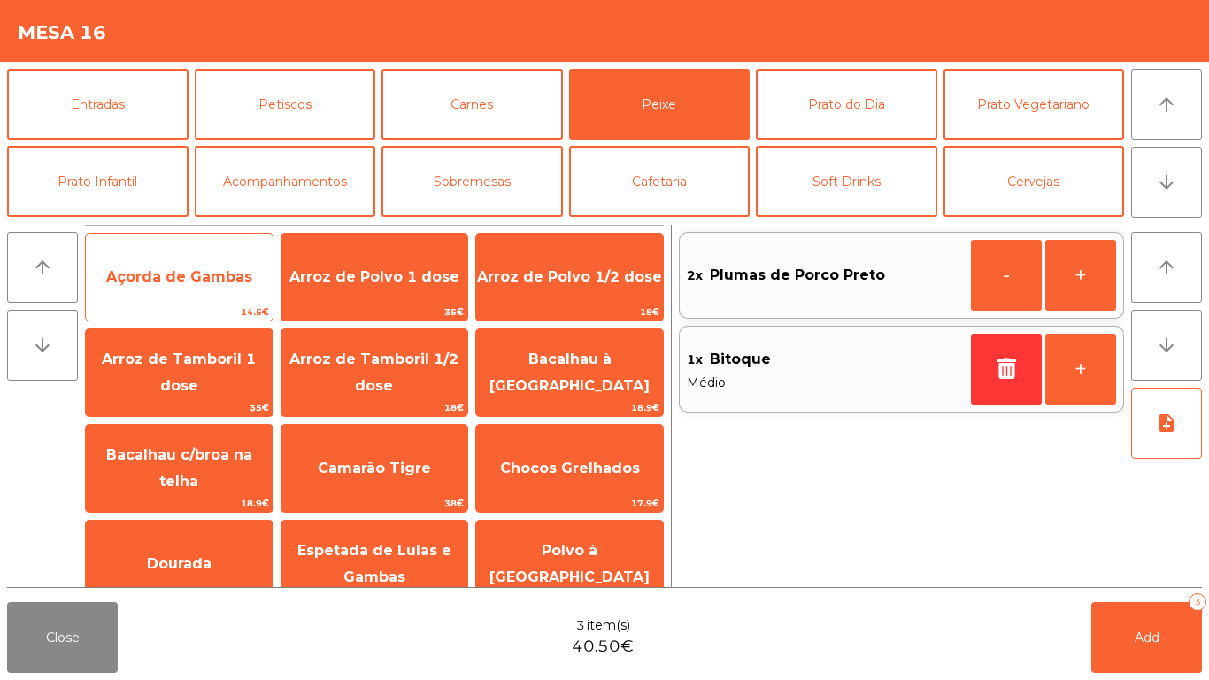
click at [190, 295] on span "Açorda de Gambas" at bounding box center [179, 277] width 187 height 48
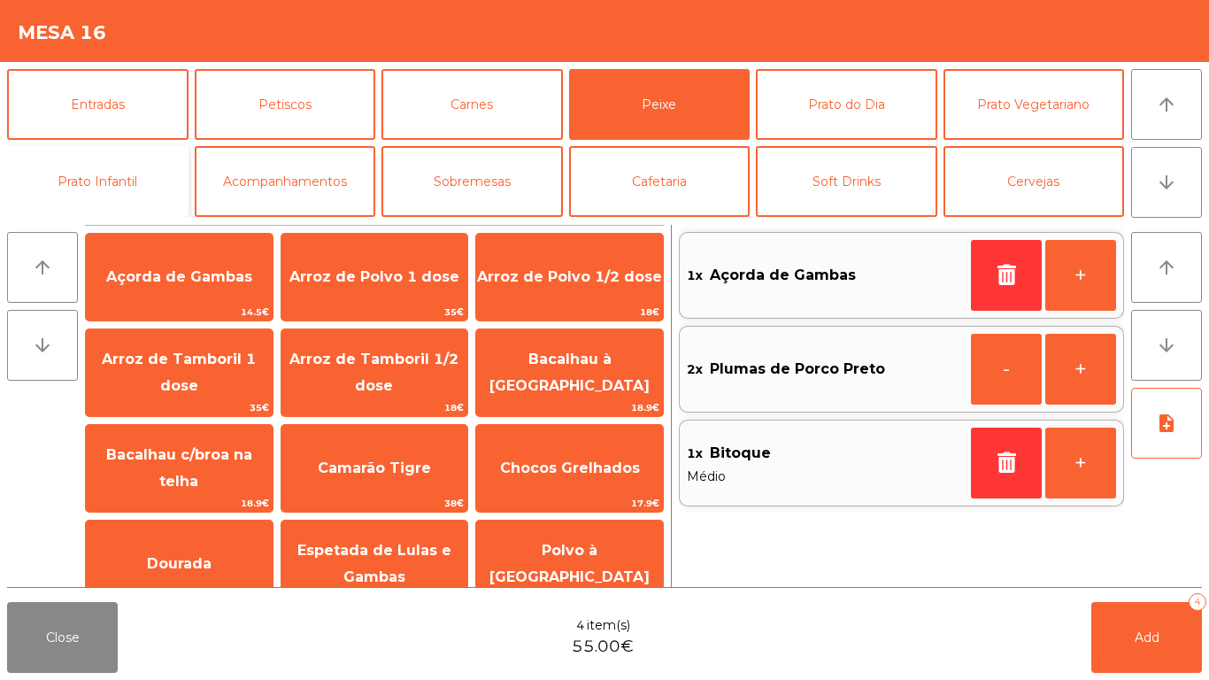
click at [127, 173] on button "Prato Infantil" at bounding box center [97, 181] width 181 height 71
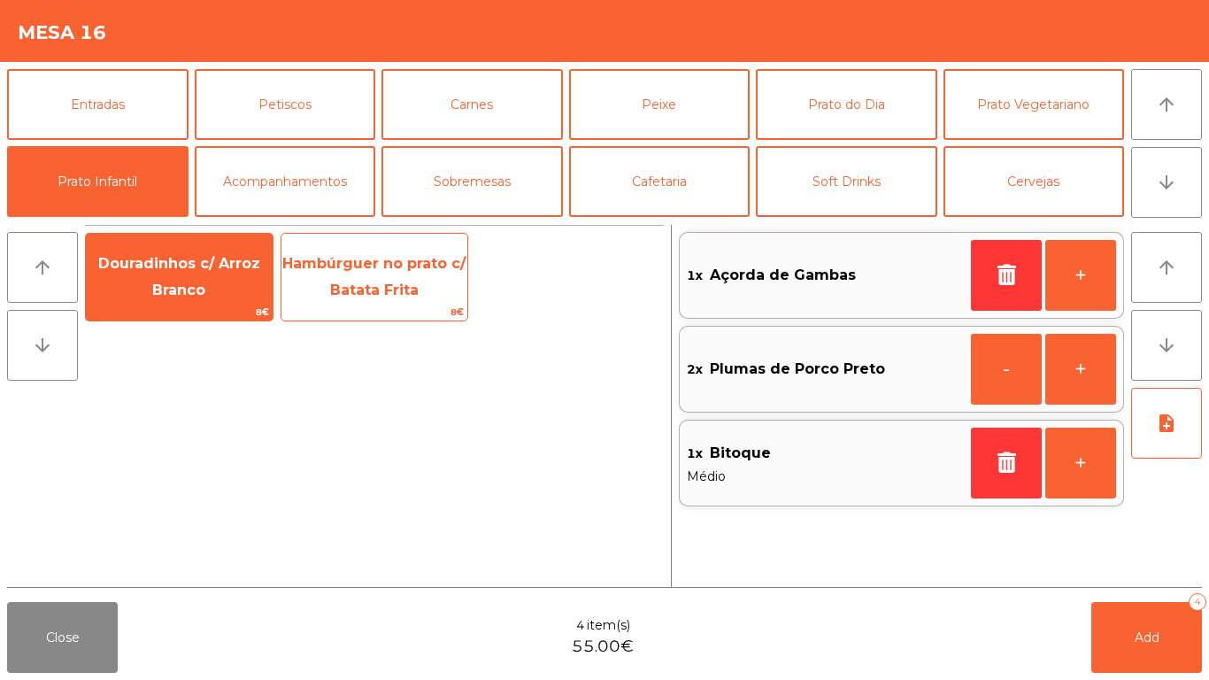
click at [390, 281] on span "Hambúrguer no prato c/ Batata Frita" at bounding box center [373, 276] width 183 height 43
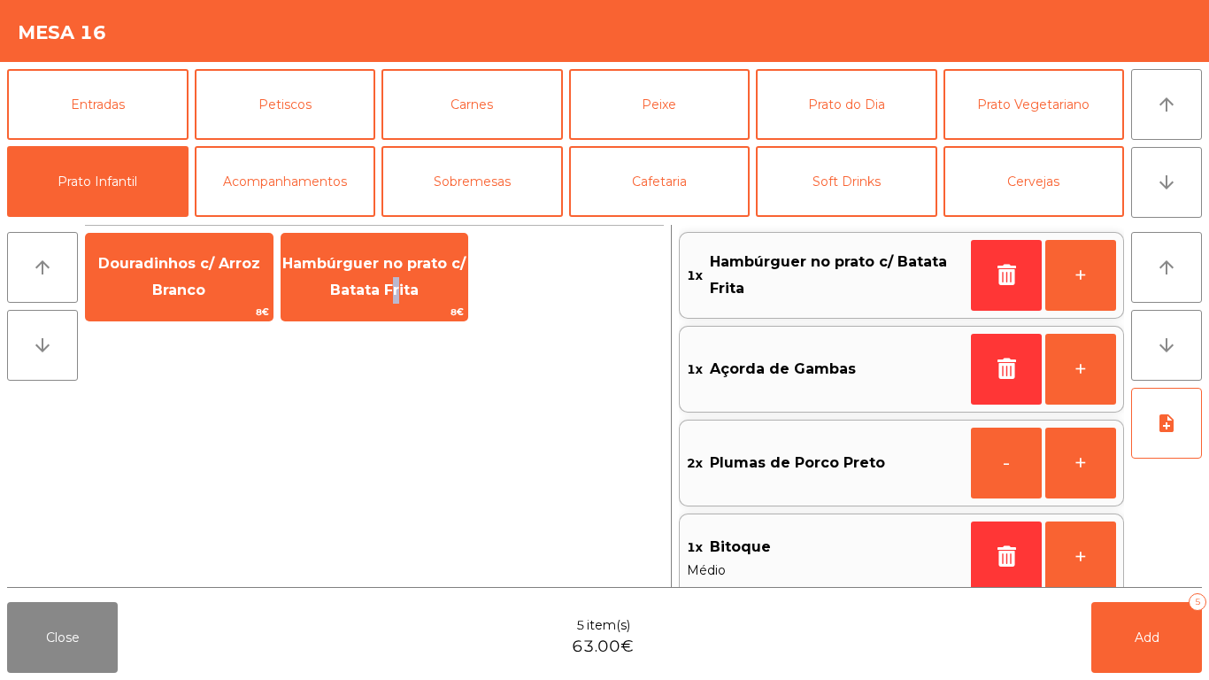
scroll to position [20, 0]
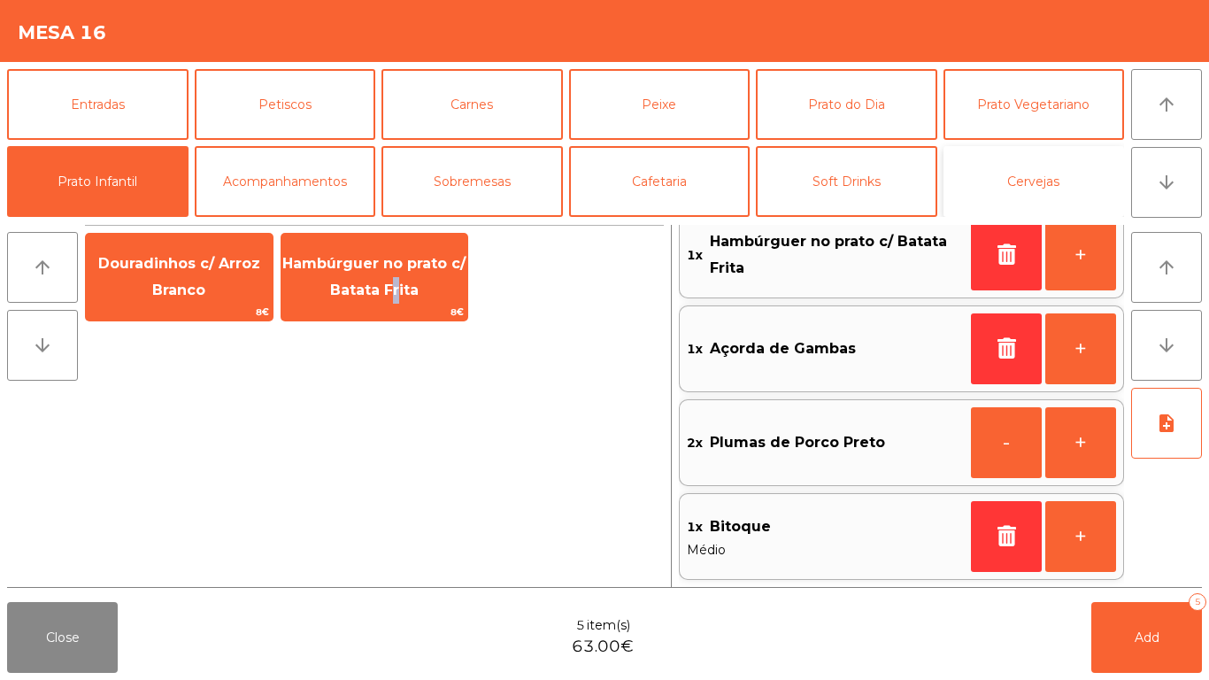
click at [1011, 175] on button "Cervejas" at bounding box center [1034, 181] width 181 height 71
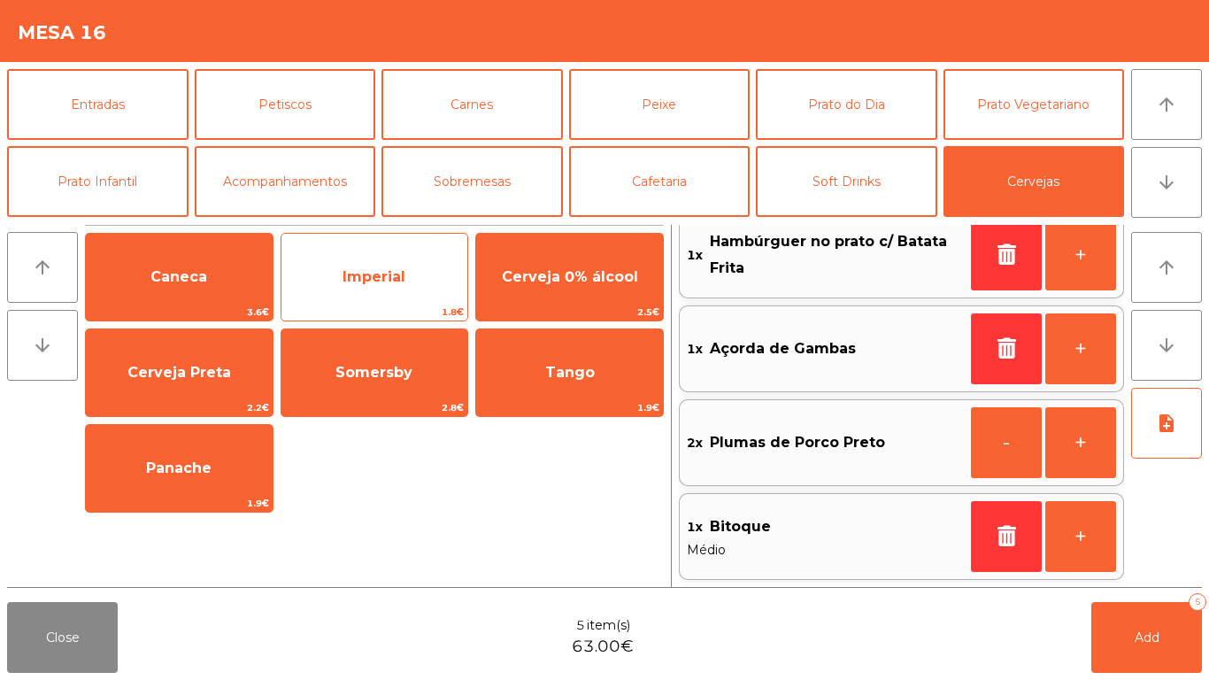
click at [378, 261] on span "Imperial" at bounding box center [374, 277] width 187 height 48
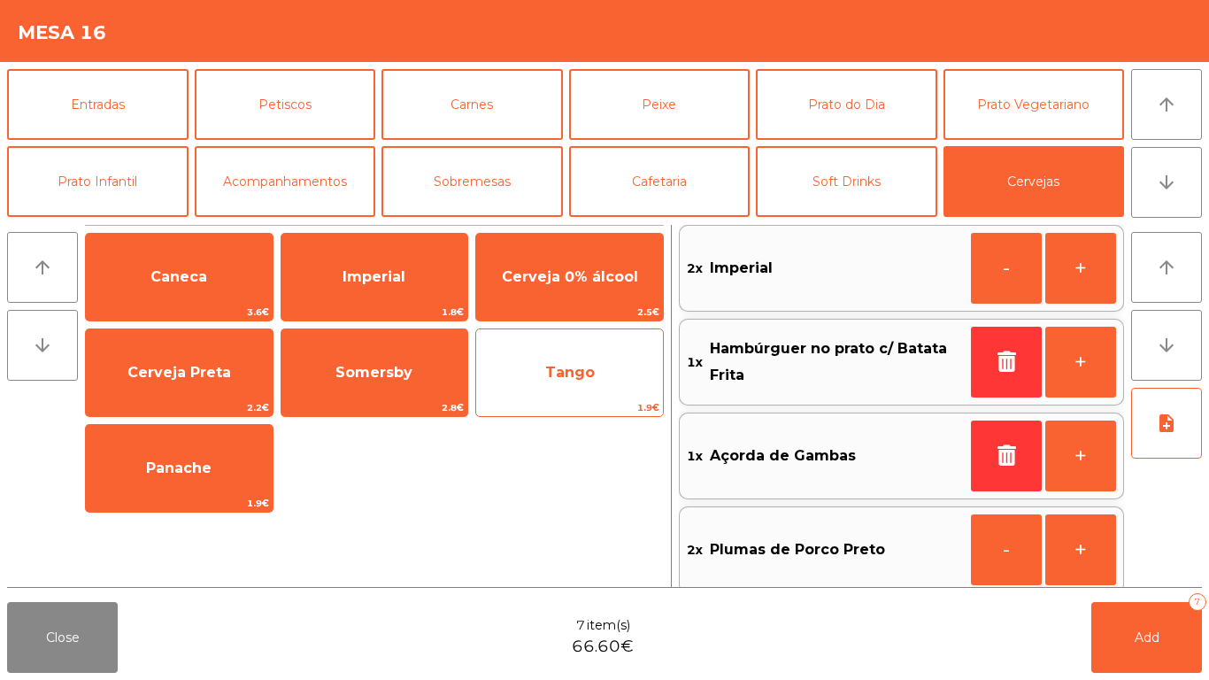
click at [566, 344] on div "Tango 1.9€" at bounding box center [569, 372] width 189 height 89
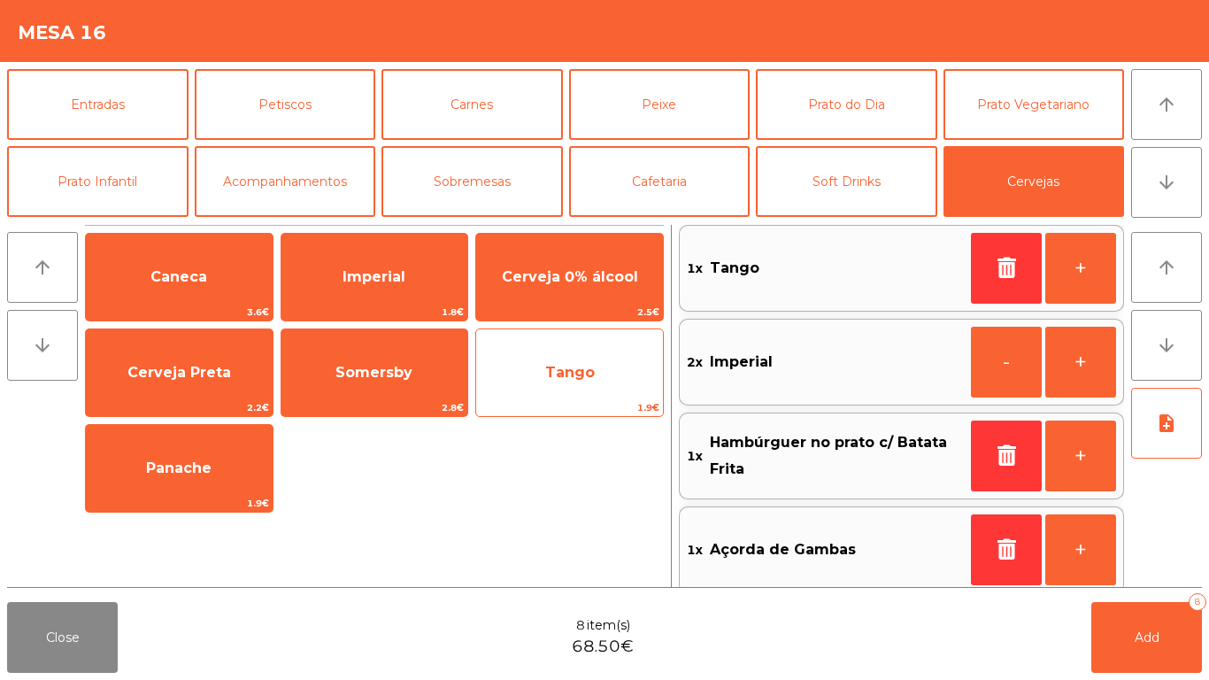
click at [566, 344] on div "Tango 1.9€" at bounding box center [569, 372] width 189 height 89
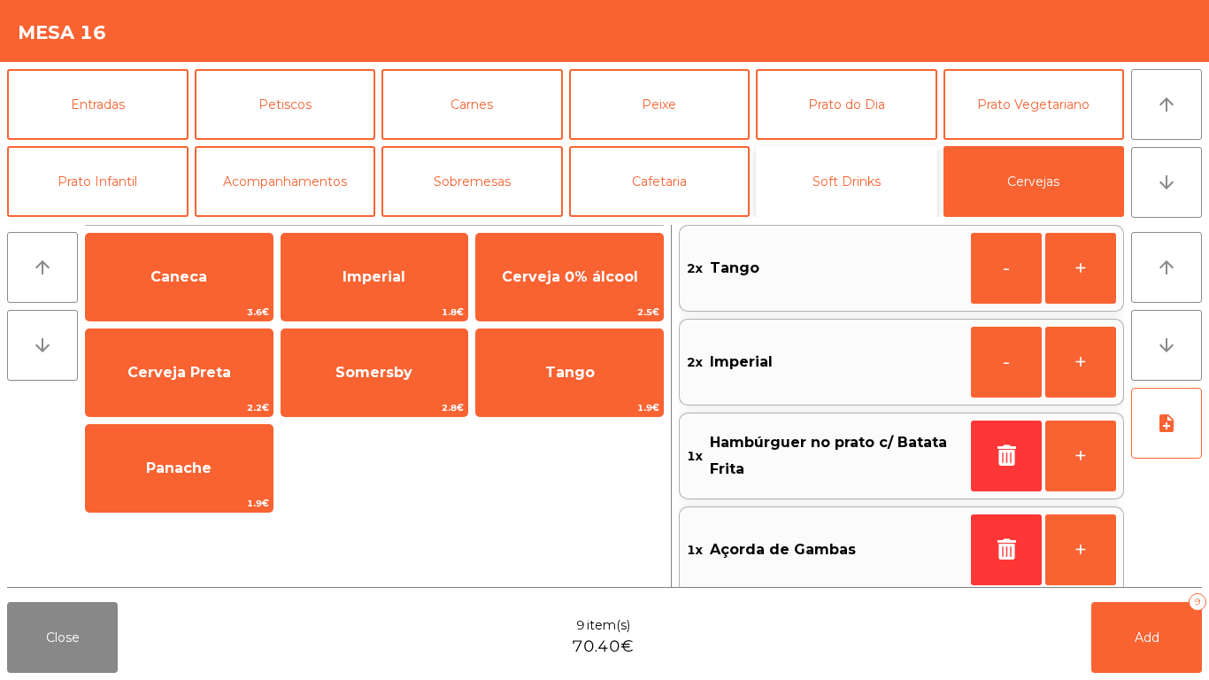
click at [859, 199] on button "Soft Drinks" at bounding box center [846, 181] width 181 height 71
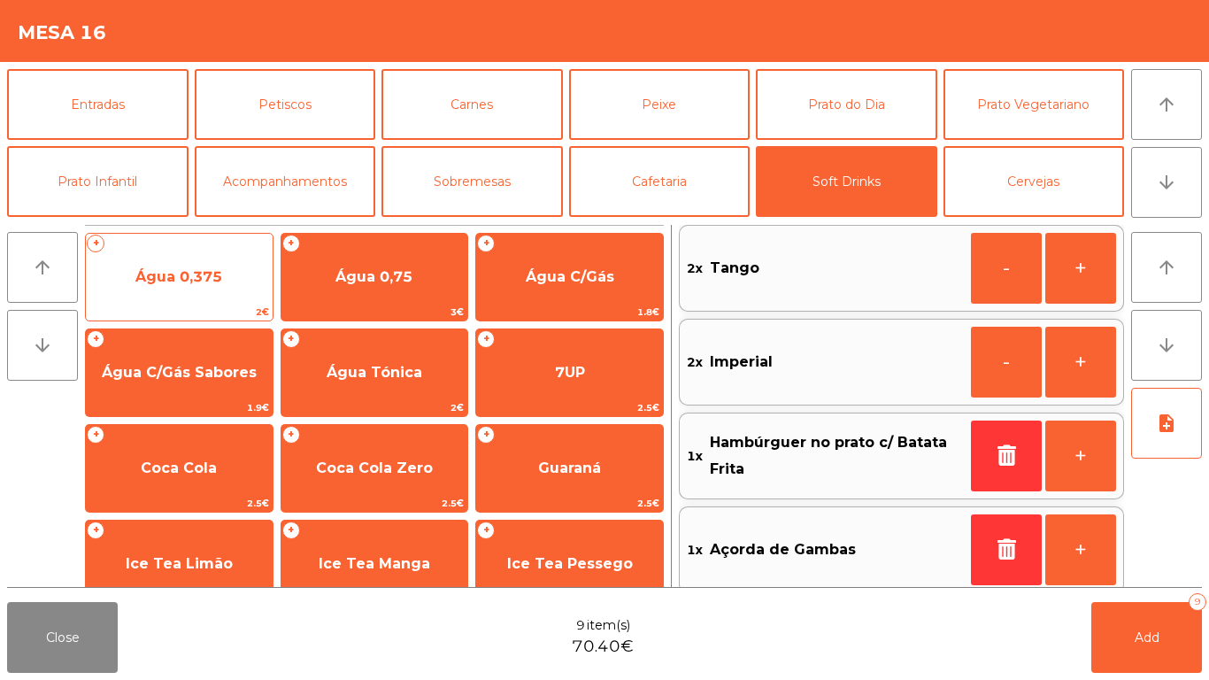
click at [150, 256] on span "Água 0,375" at bounding box center [179, 277] width 187 height 48
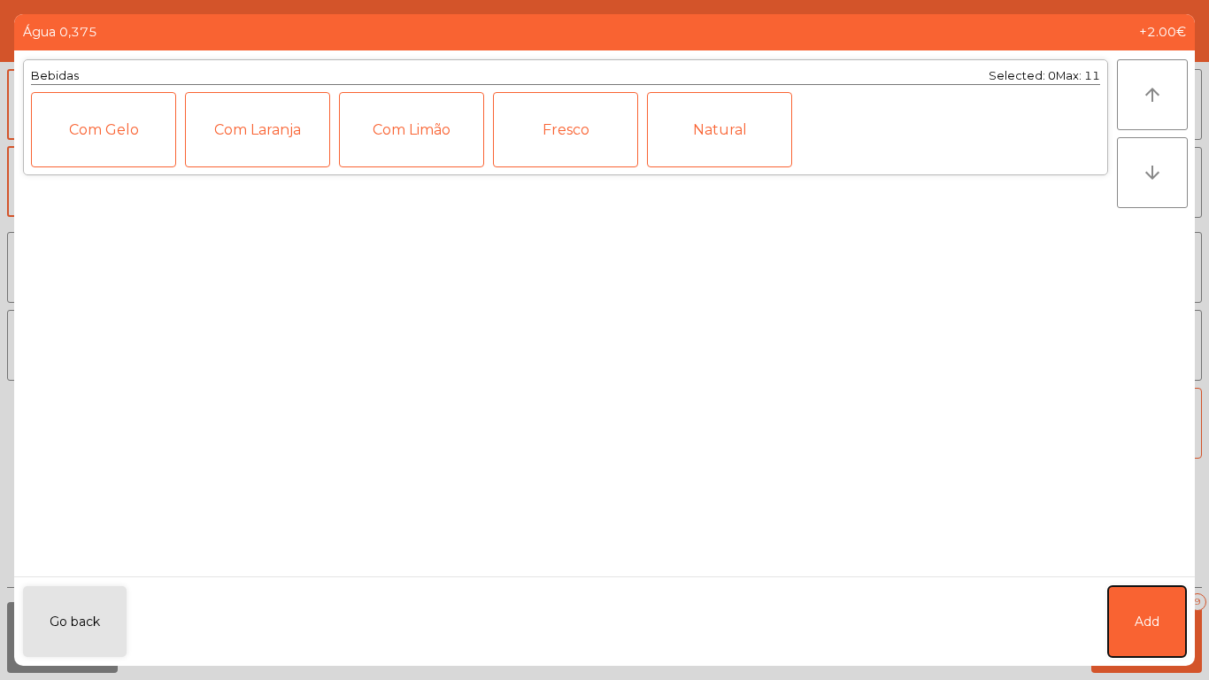
click at [1145, 640] on button "Add" at bounding box center [1147, 621] width 78 height 71
click at [1145, 640] on span "Add" at bounding box center [1147, 637] width 25 height 16
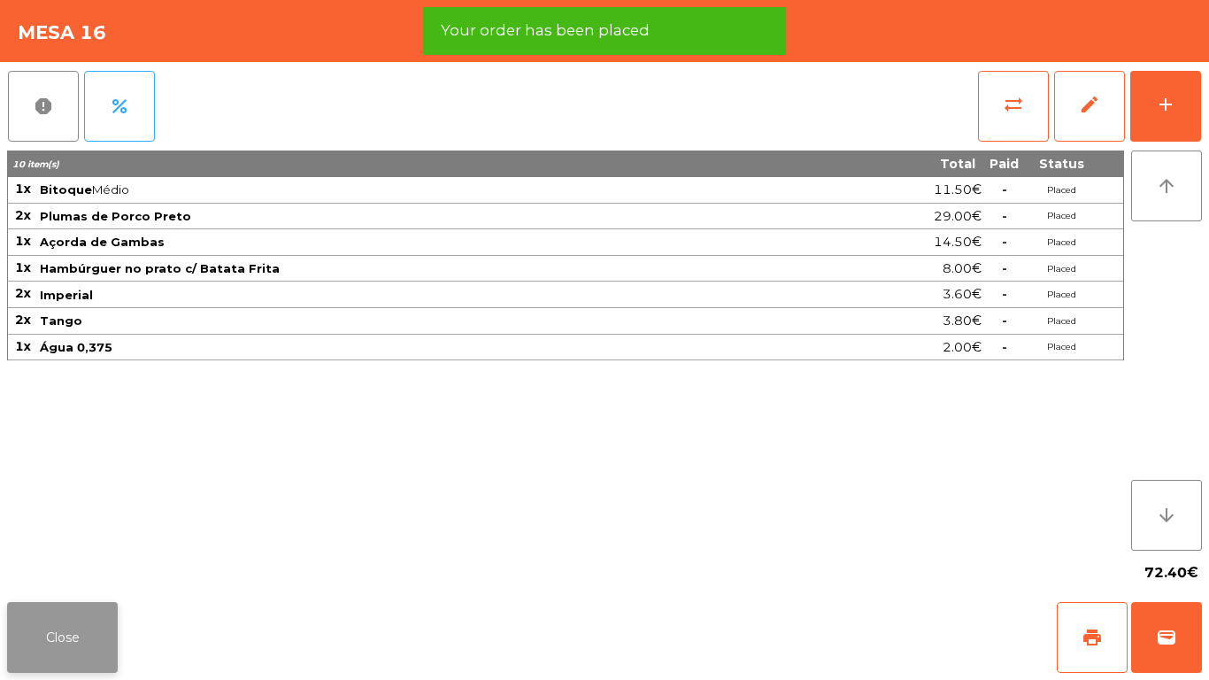
click at [43, 657] on button "Close" at bounding box center [62, 637] width 111 height 71
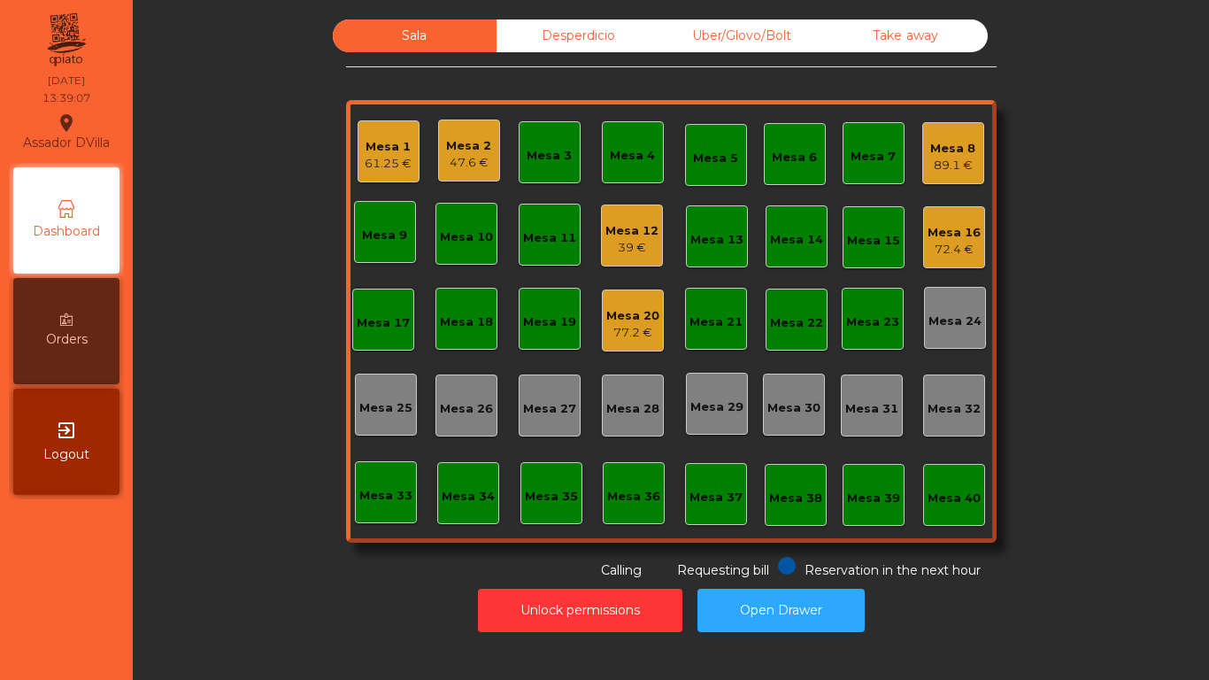
click at [528, 138] on div "Mesa 3" at bounding box center [550, 152] width 62 height 62
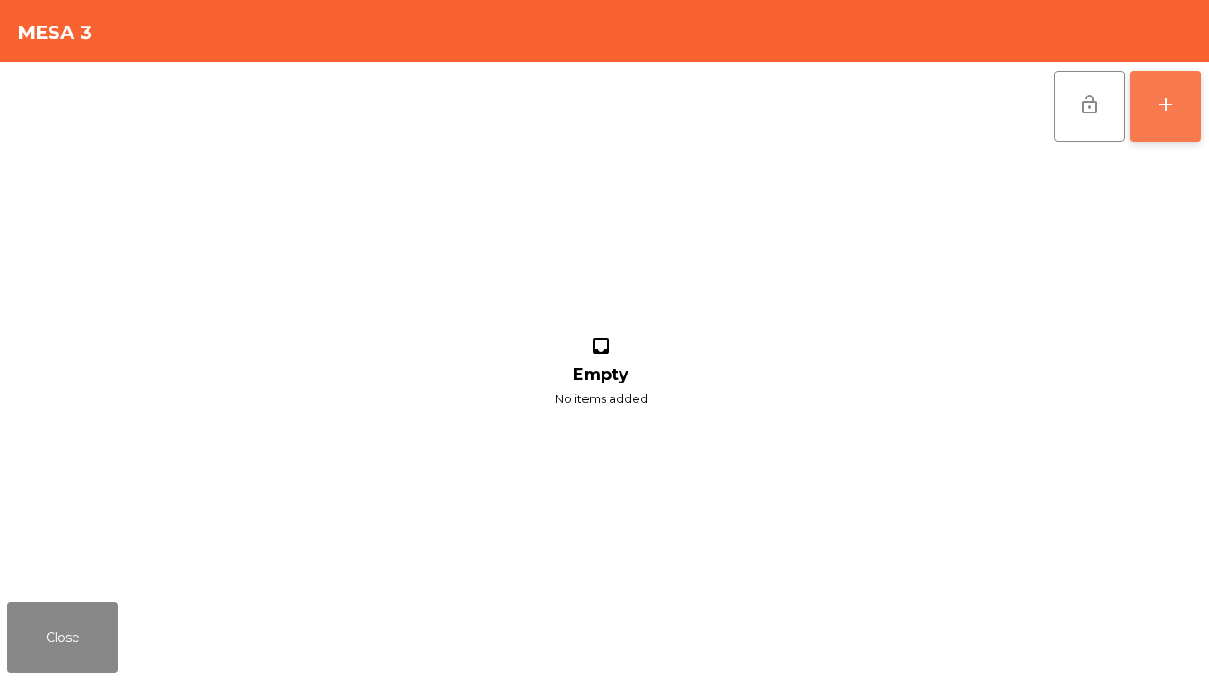
click at [1176, 104] on button "add" at bounding box center [1165, 106] width 71 height 71
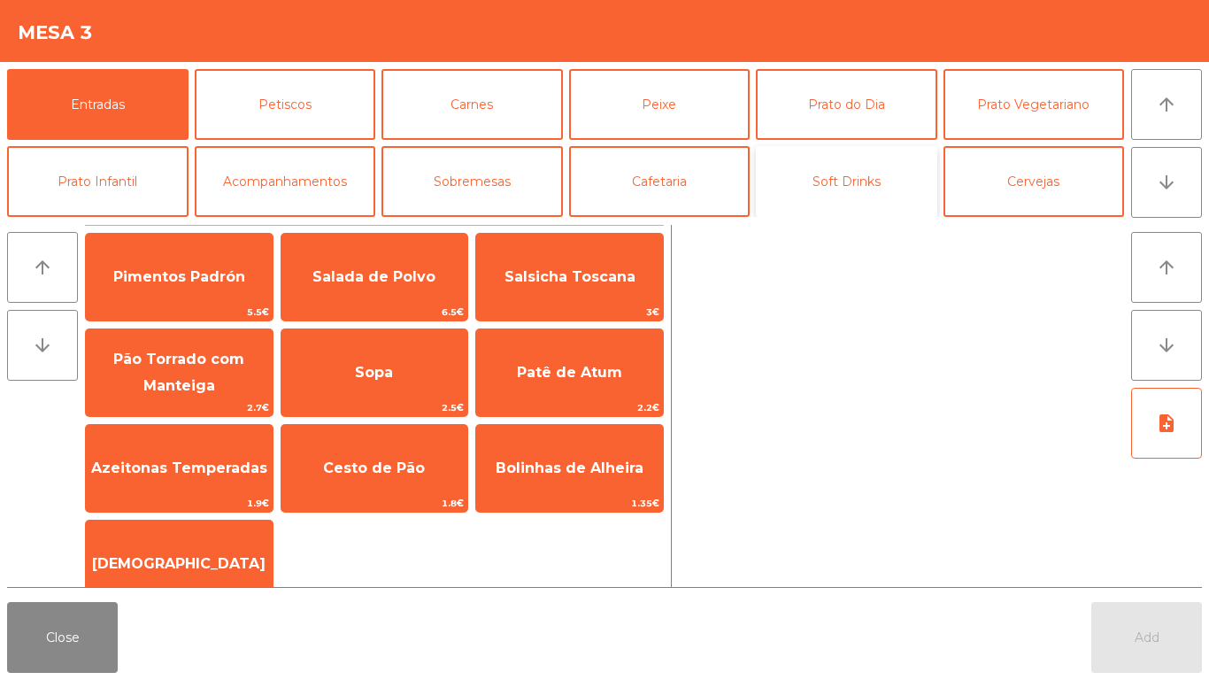
click at [891, 189] on button "Soft Drinks" at bounding box center [846, 181] width 181 height 71
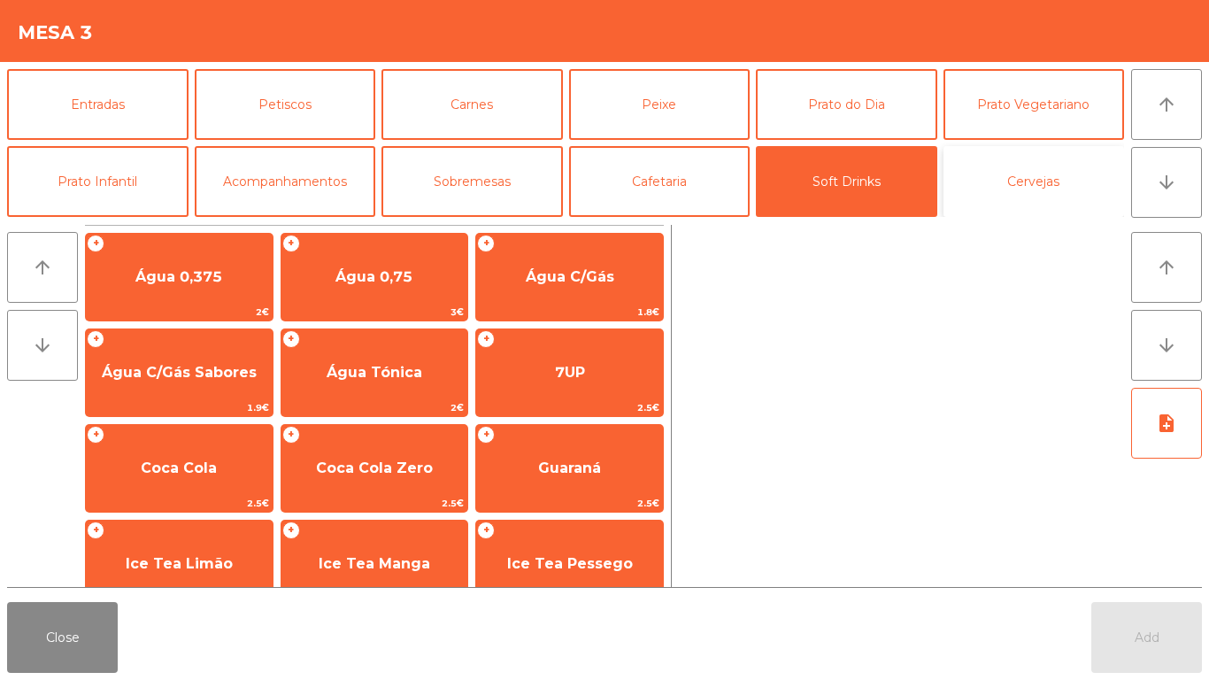
click at [1052, 185] on button "Cervejas" at bounding box center [1034, 181] width 181 height 71
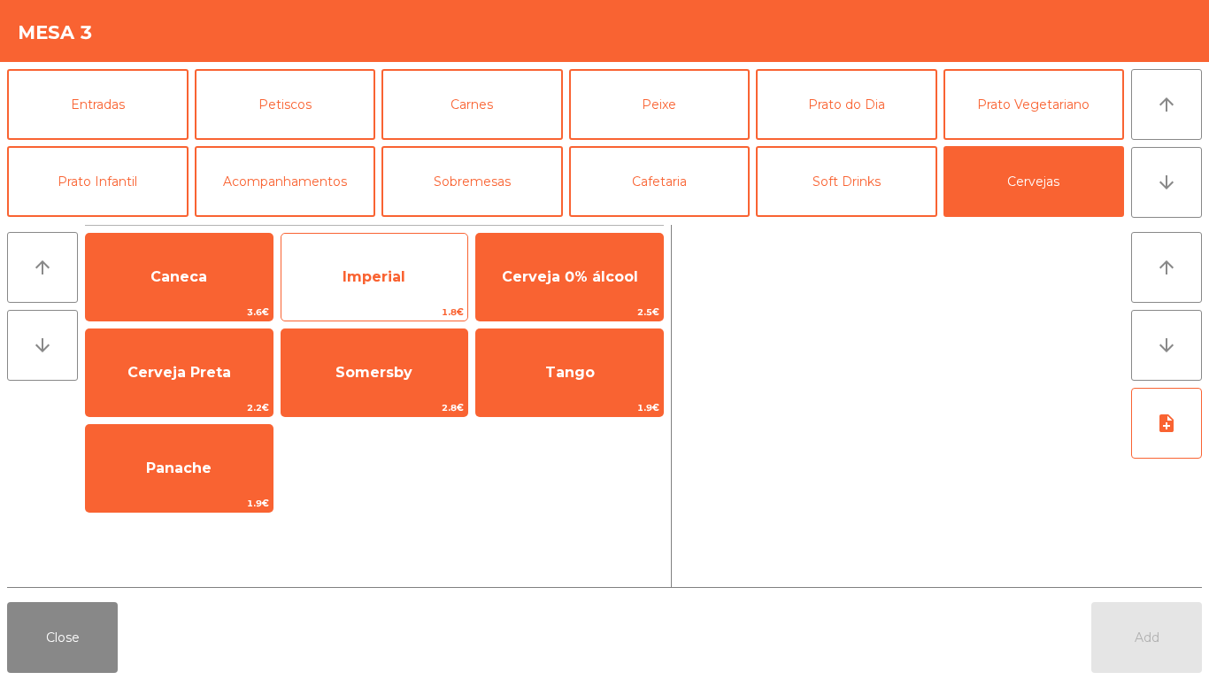
click at [391, 258] on span "Imperial" at bounding box center [374, 277] width 187 height 48
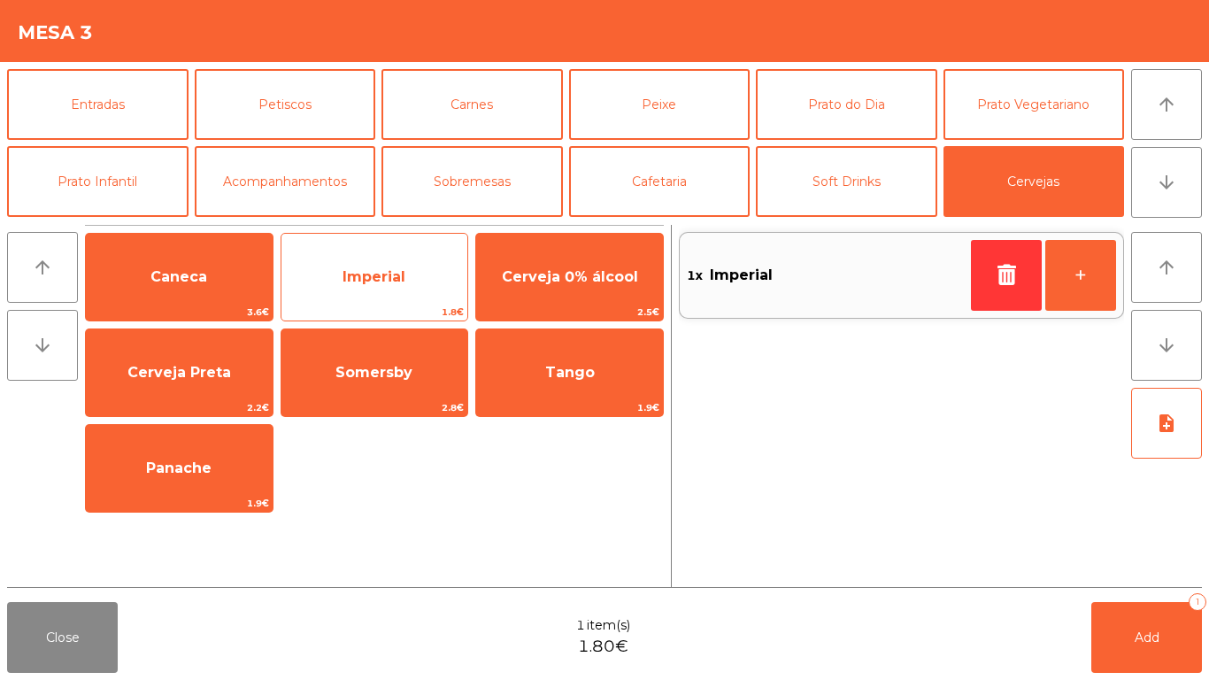
click at [387, 286] on span "Imperial" at bounding box center [374, 277] width 187 height 48
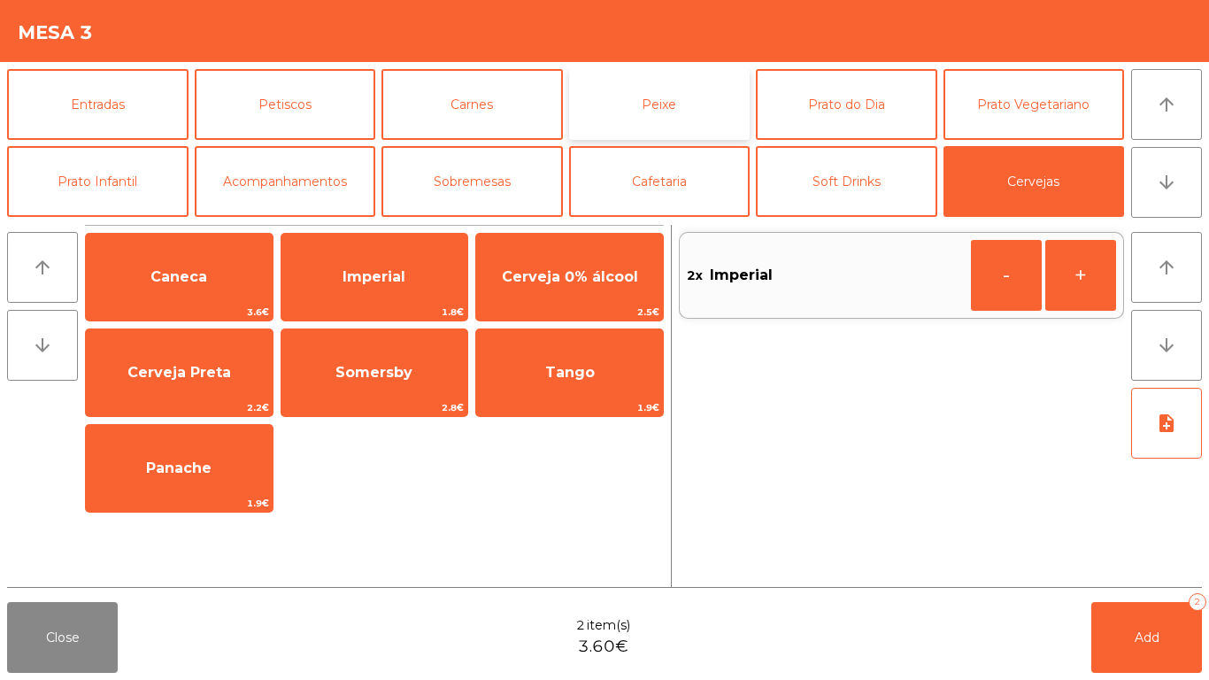
click at [680, 118] on button "Peixe" at bounding box center [659, 104] width 181 height 71
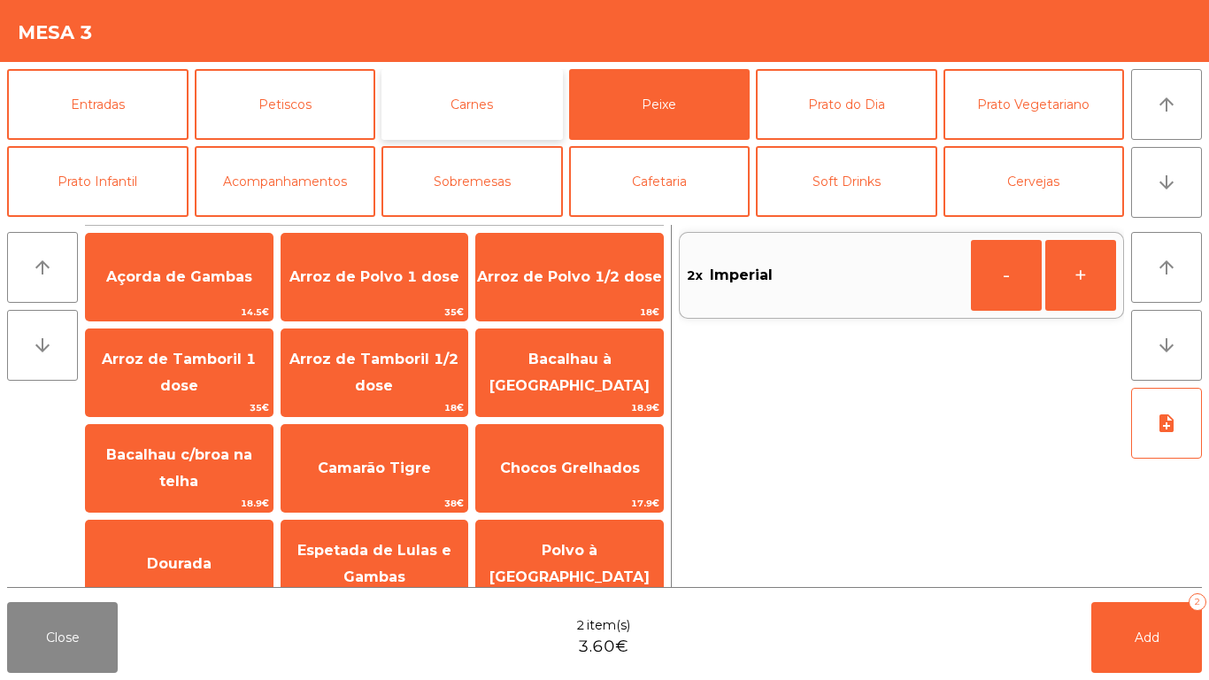
click at [504, 96] on button "Carnes" at bounding box center [471, 104] width 181 height 71
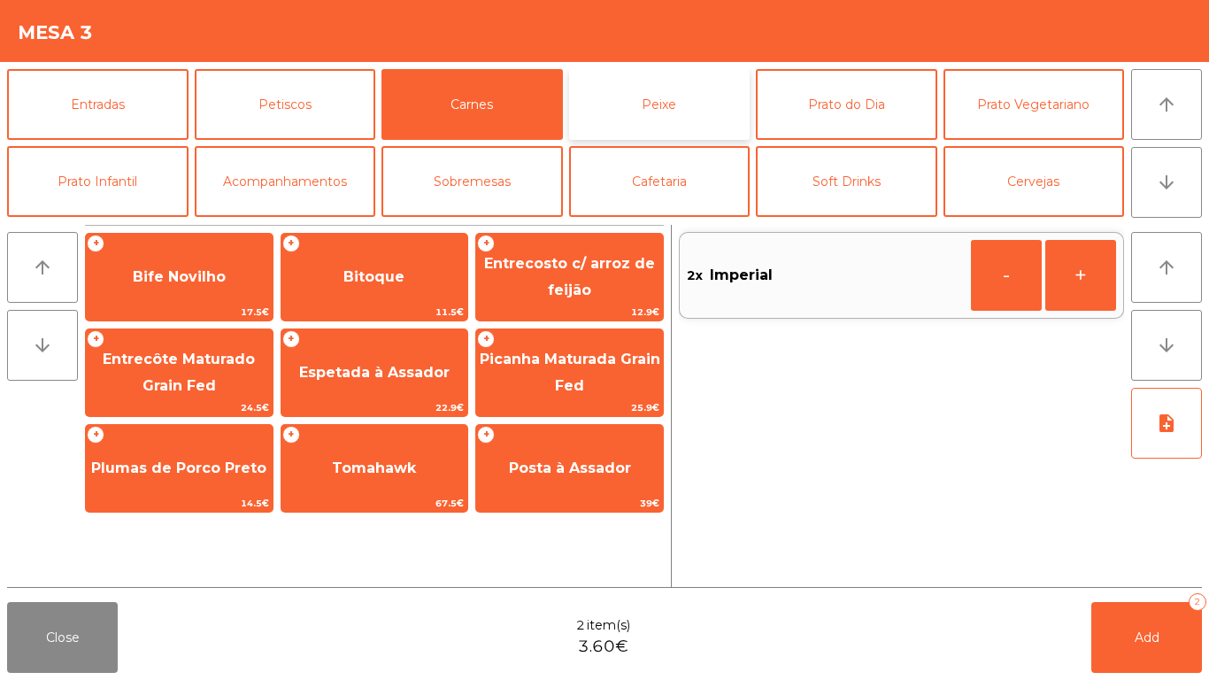
click at [671, 122] on button "Peixe" at bounding box center [659, 104] width 181 height 71
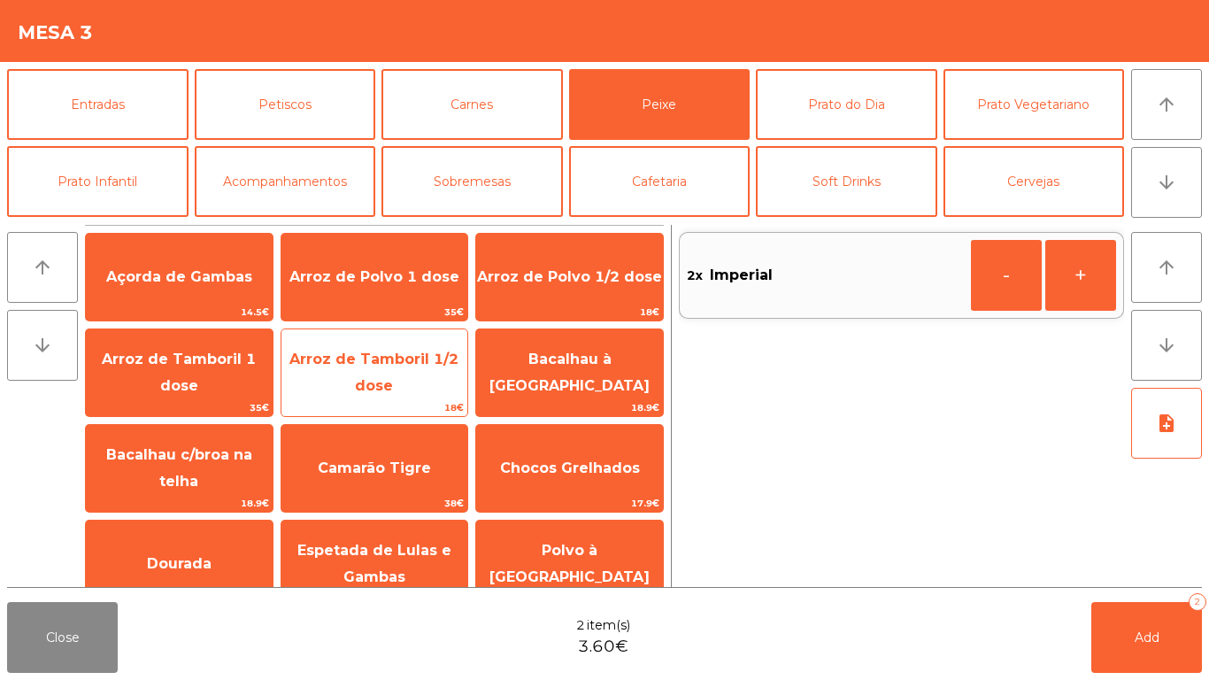
click at [375, 388] on span "Arroz de Tamboril 1/2 dose" at bounding box center [373, 372] width 169 height 43
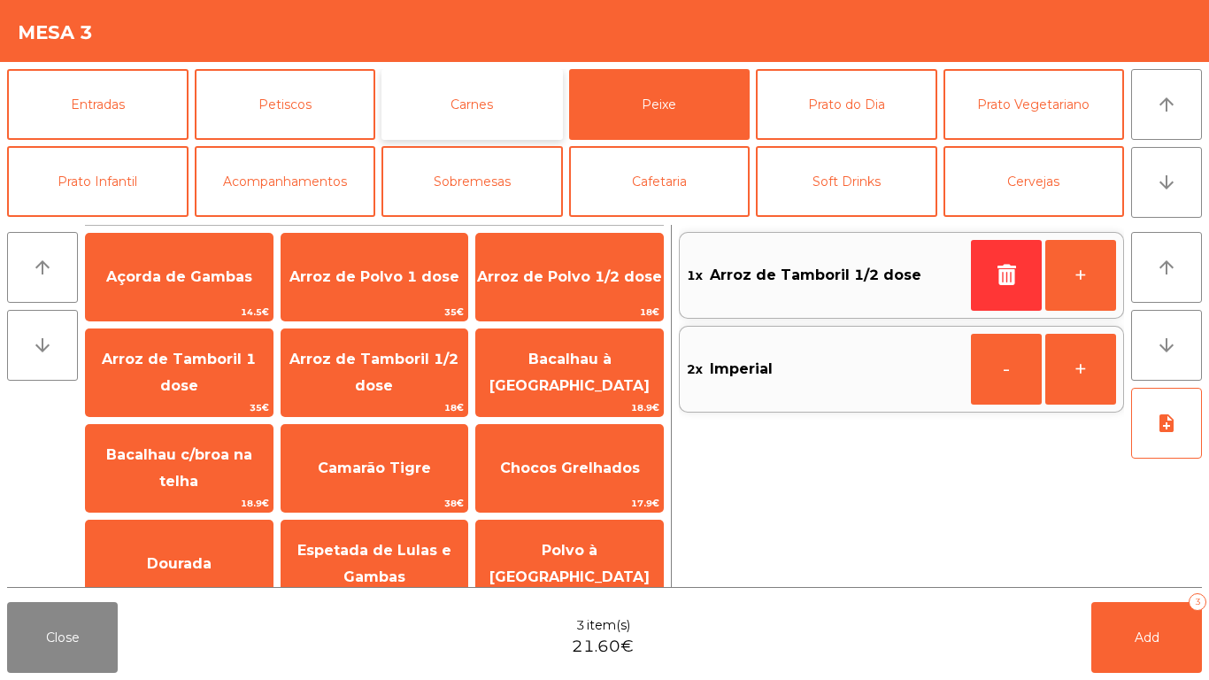
click at [494, 97] on button "Carnes" at bounding box center [471, 104] width 181 height 71
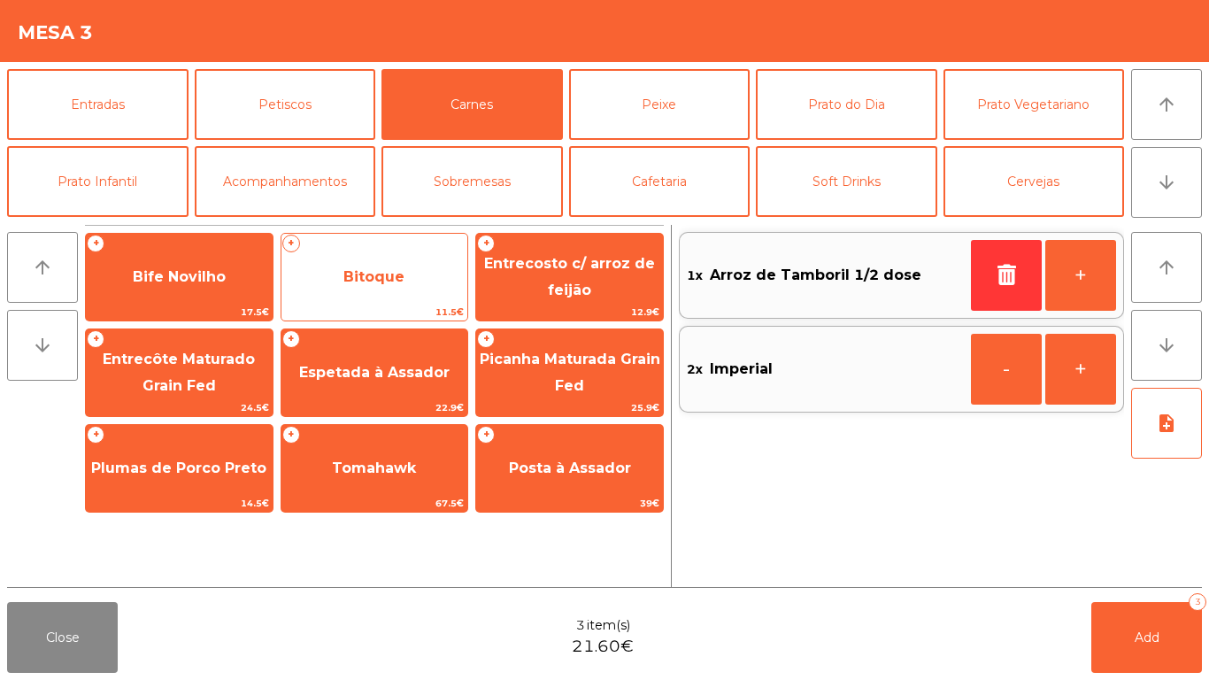
click at [392, 271] on span "Bitoque" at bounding box center [373, 276] width 61 height 17
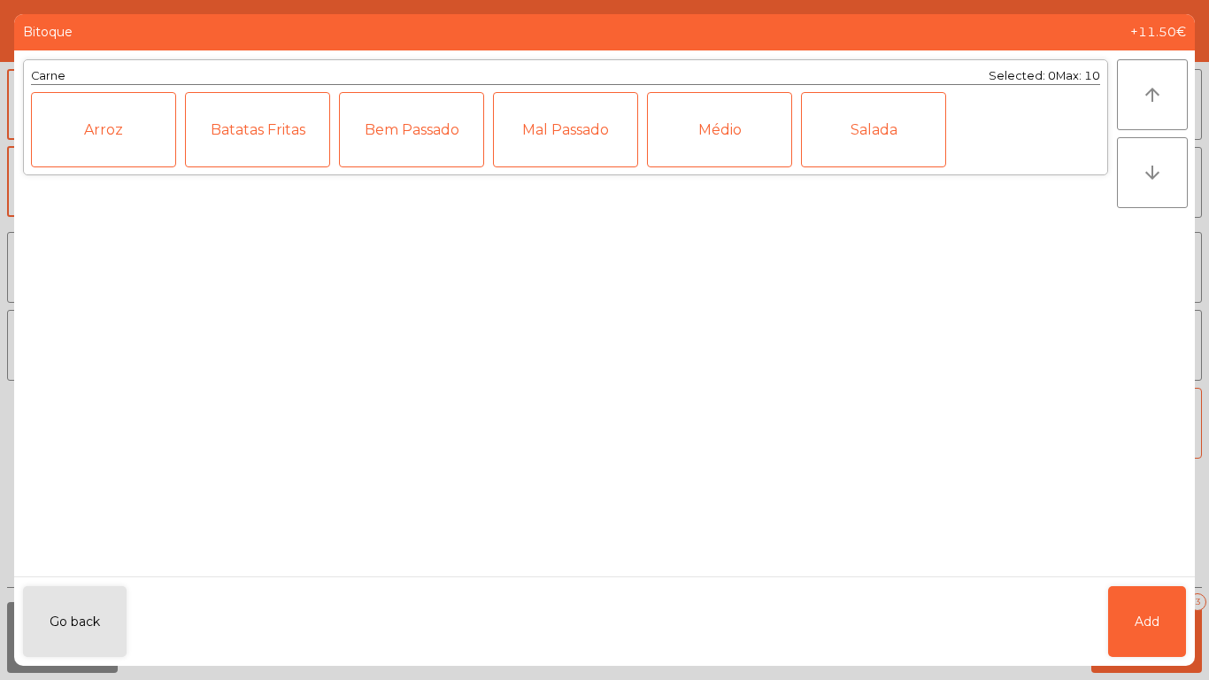
click at [743, 138] on div "Médio" at bounding box center [719, 129] width 145 height 75
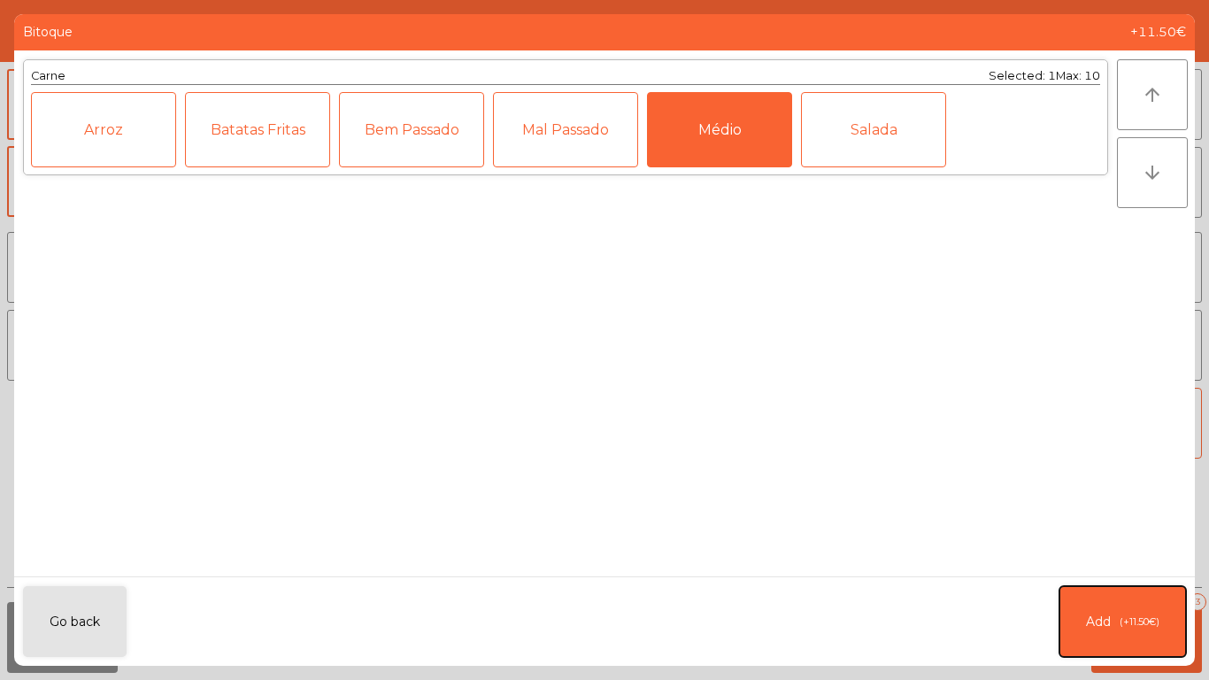
click at [1129, 620] on span "(+11.50€)" at bounding box center [1140, 621] width 40 height 15
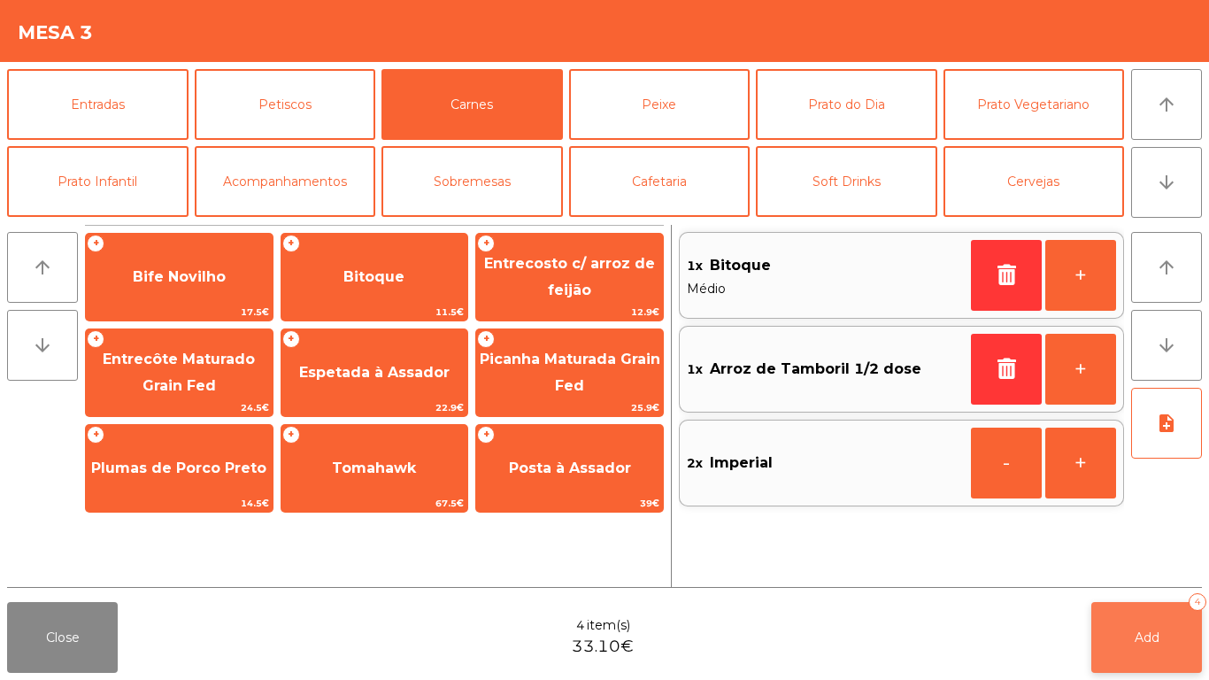
click at [1157, 650] on button "Add 4" at bounding box center [1146, 637] width 111 height 71
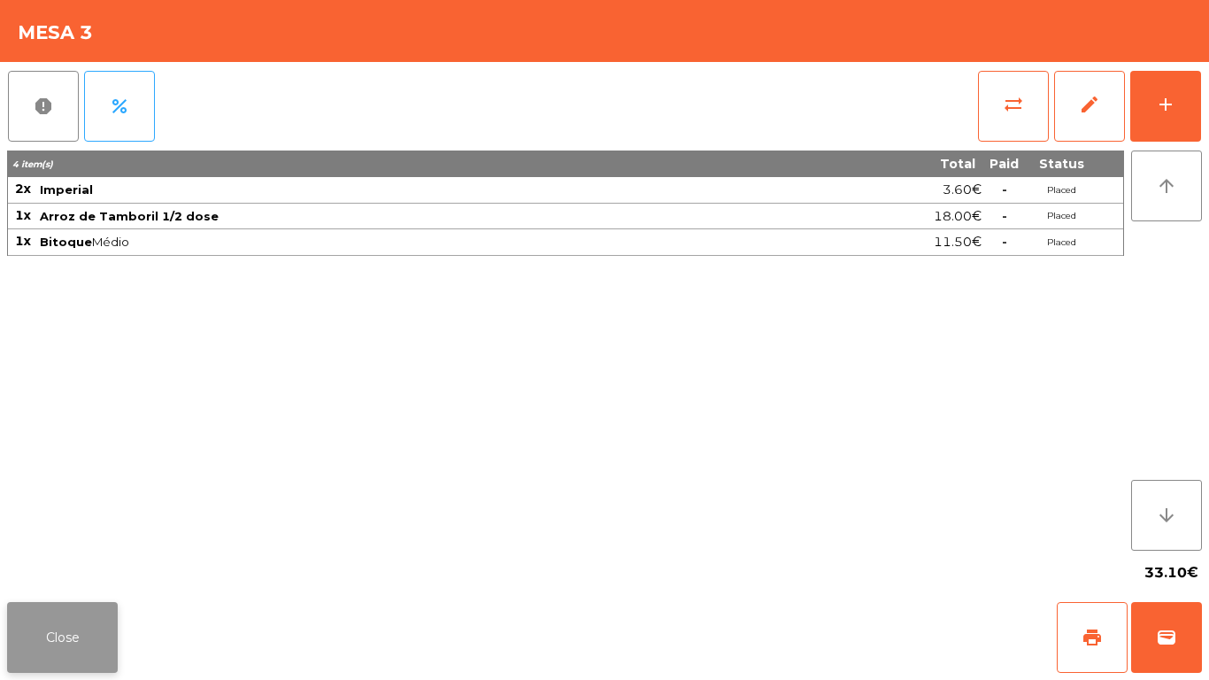
click at [89, 627] on button "Close" at bounding box center [62, 637] width 111 height 71
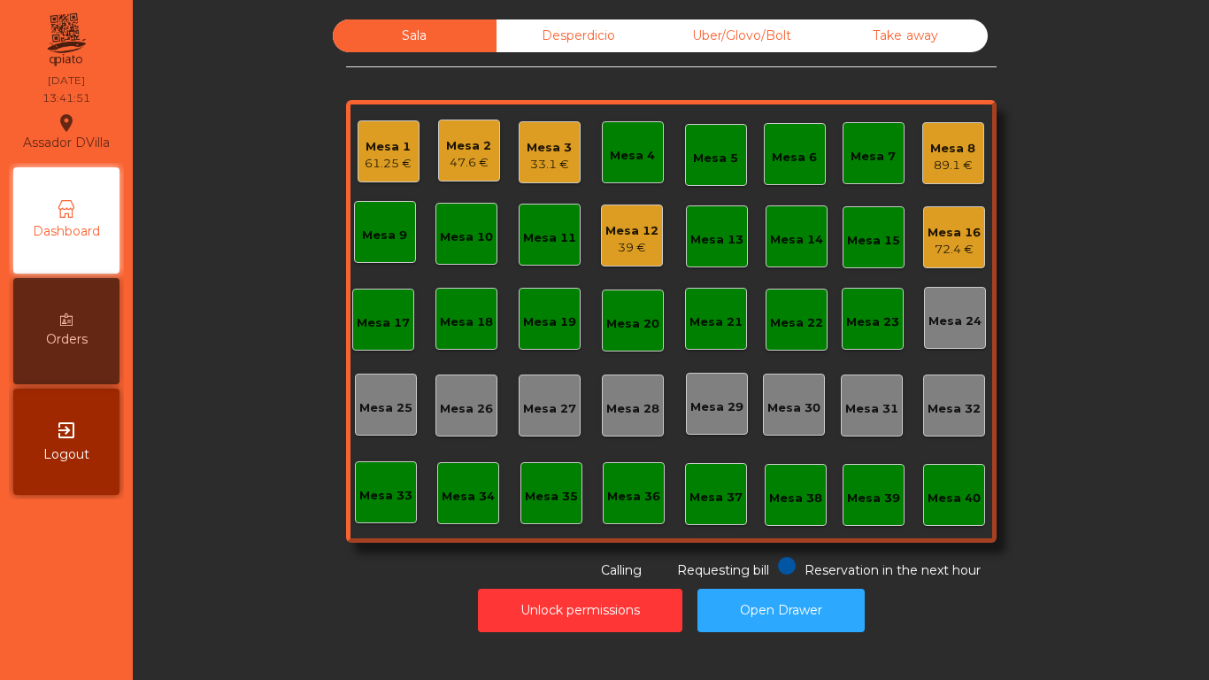
click at [374, 143] on div "Mesa 1" at bounding box center [388, 147] width 47 height 18
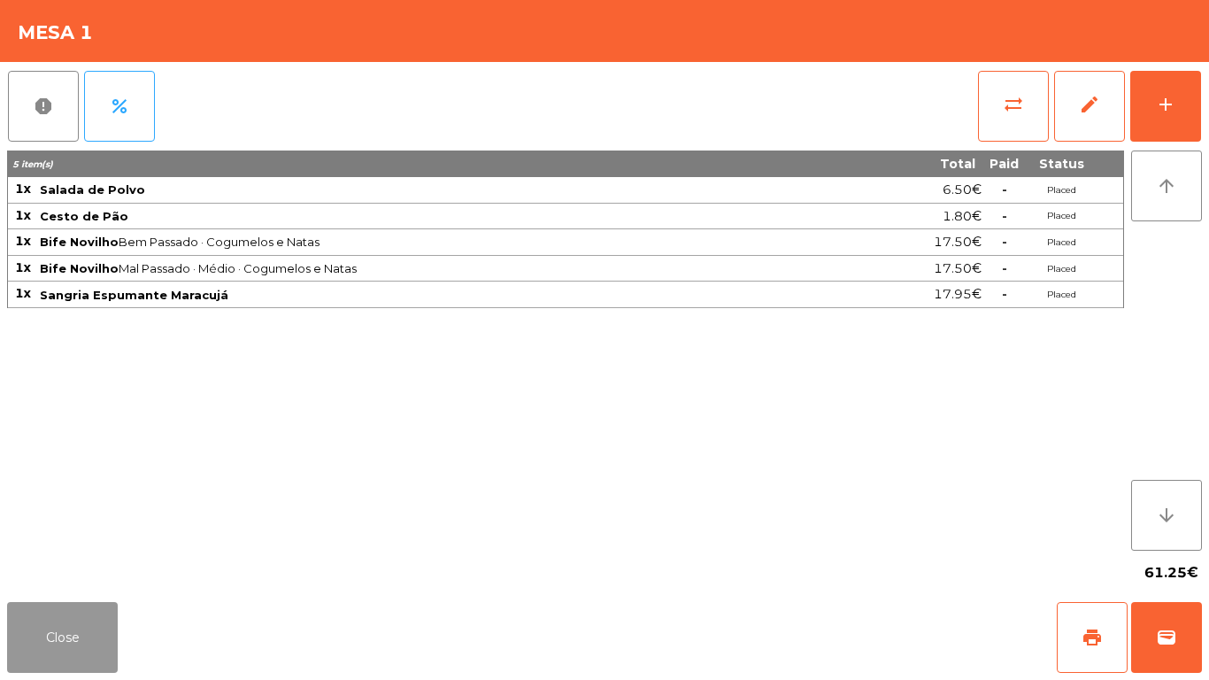
click at [46, 636] on button "Close" at bounding box center [62, 637] width 111 height 71
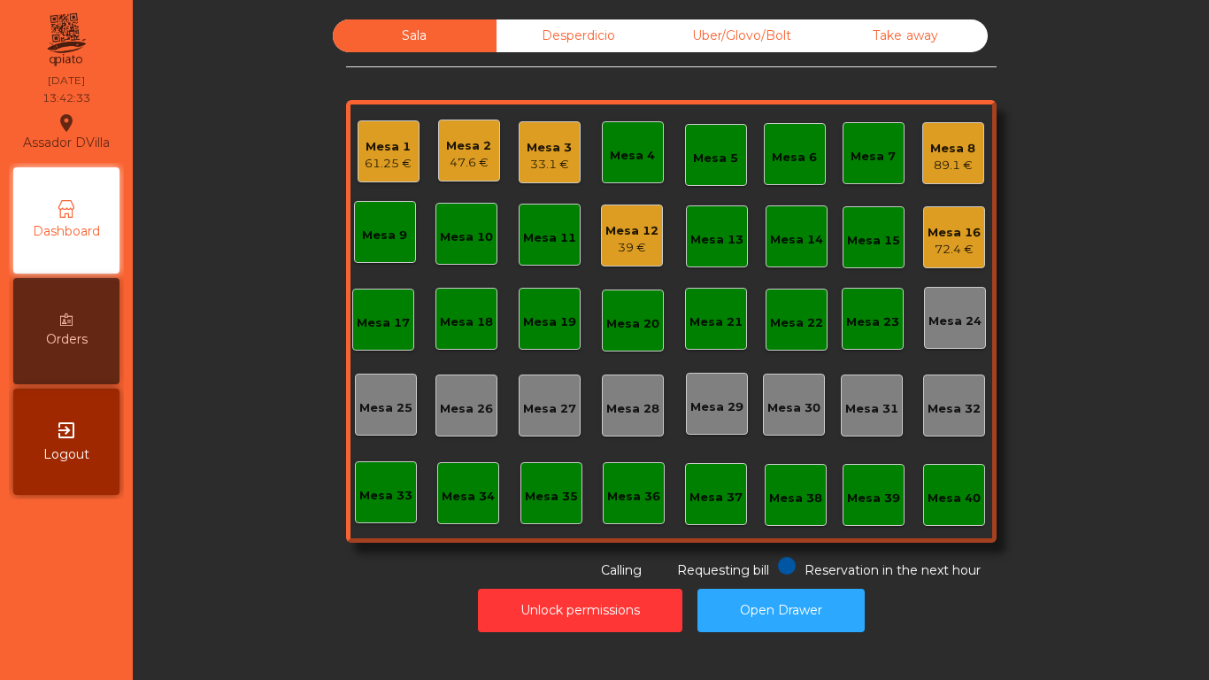
click at [610, 155] on div "Mesa 4" at bounding box center [632, 156] width 45 height 18
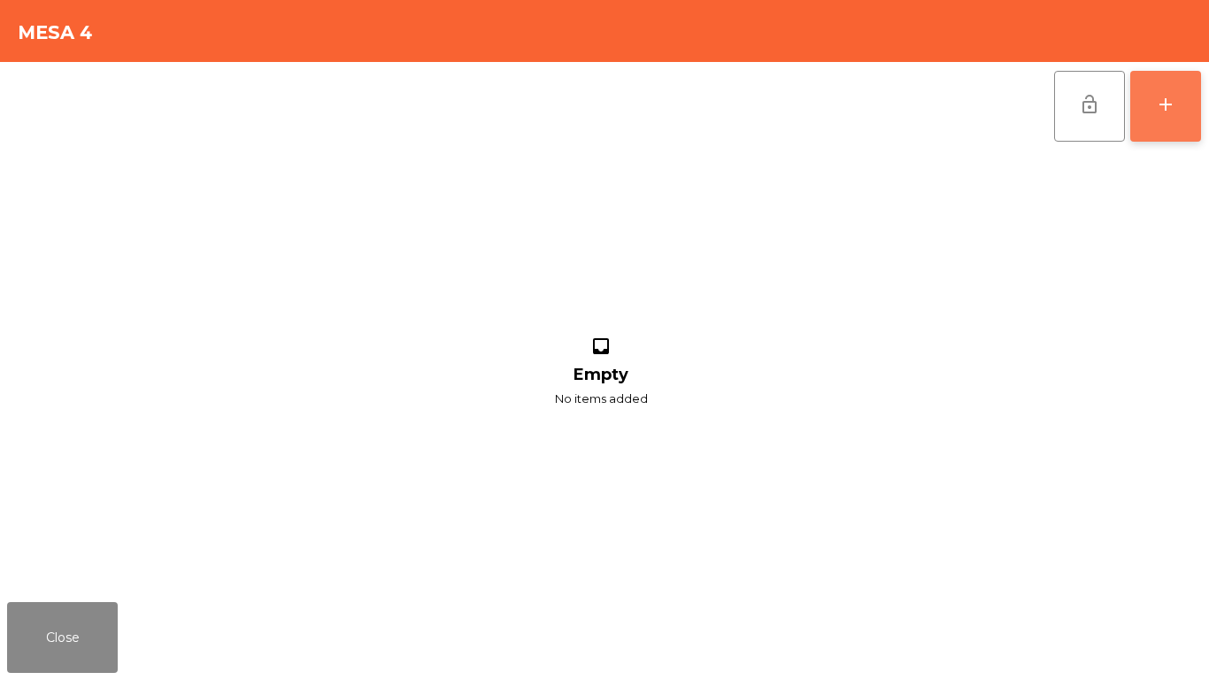
click at [1175, 115] on button "add" at bounding box center [1165, 106] width 71 height 71
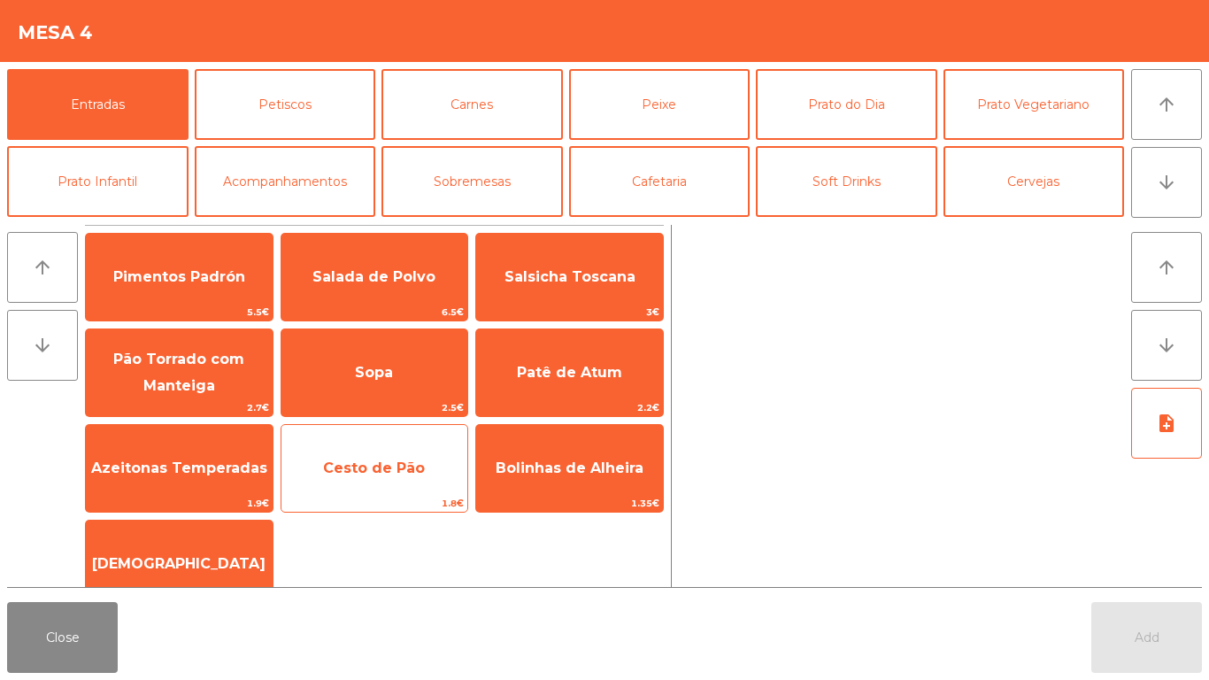
click at [400, 437] on div "Cesto de Pão 1.8€" at bounding box center [375, 468] width 189 height 89
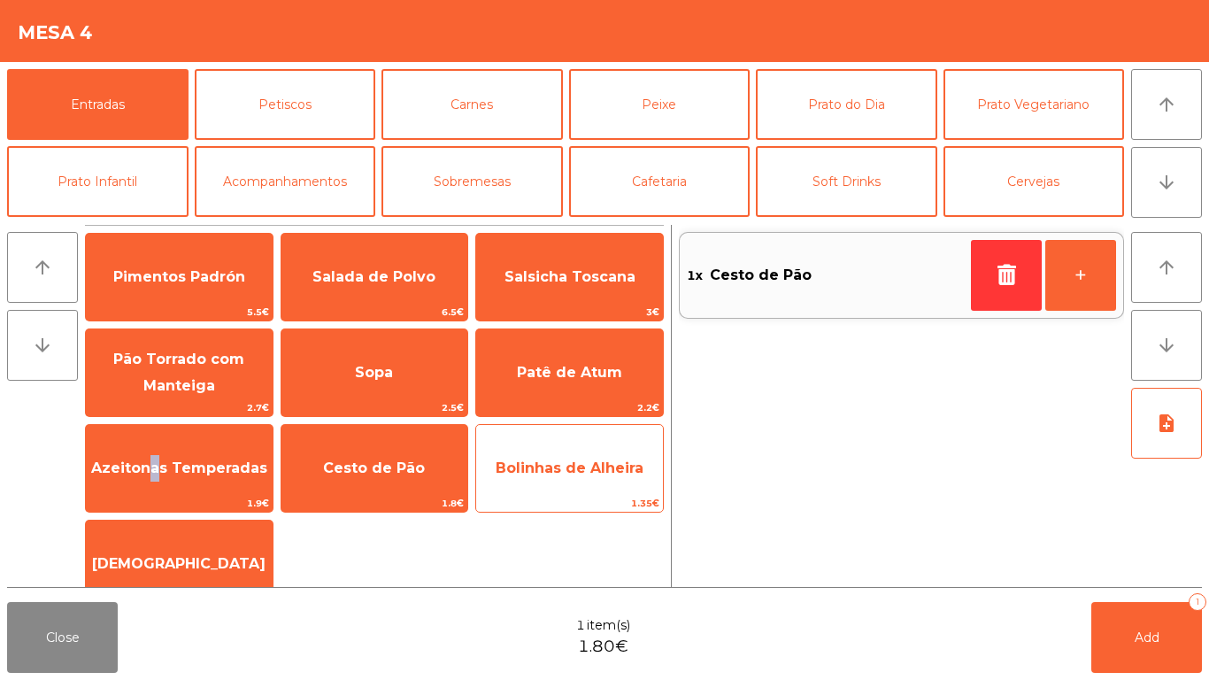
drag, startPoint x: 162, startPoint y: 479, endPoint x: 564, endPoint y: 436, distance: 404.1
click at [175, 479] on span "Azeitonas Temperadas" at bounding box center [179, 468] width 187 height 48
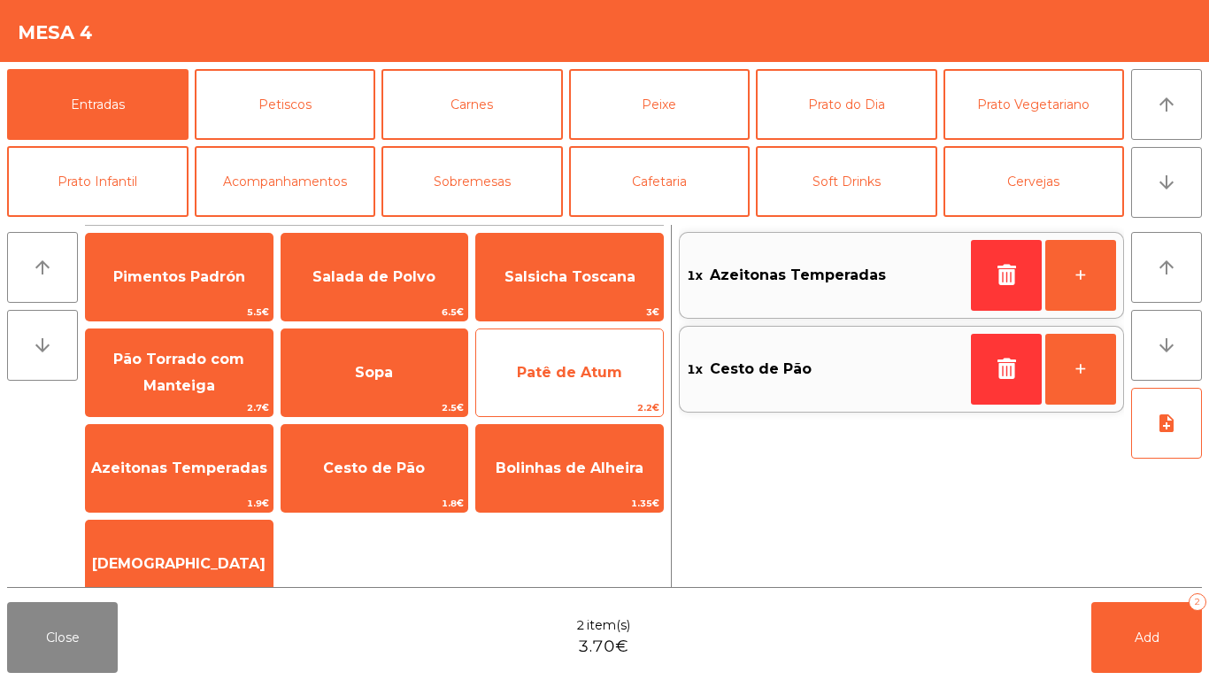
click at [542, 376] on span "Patê de Atum" at bounding box center [569, 372] width 105 height 17
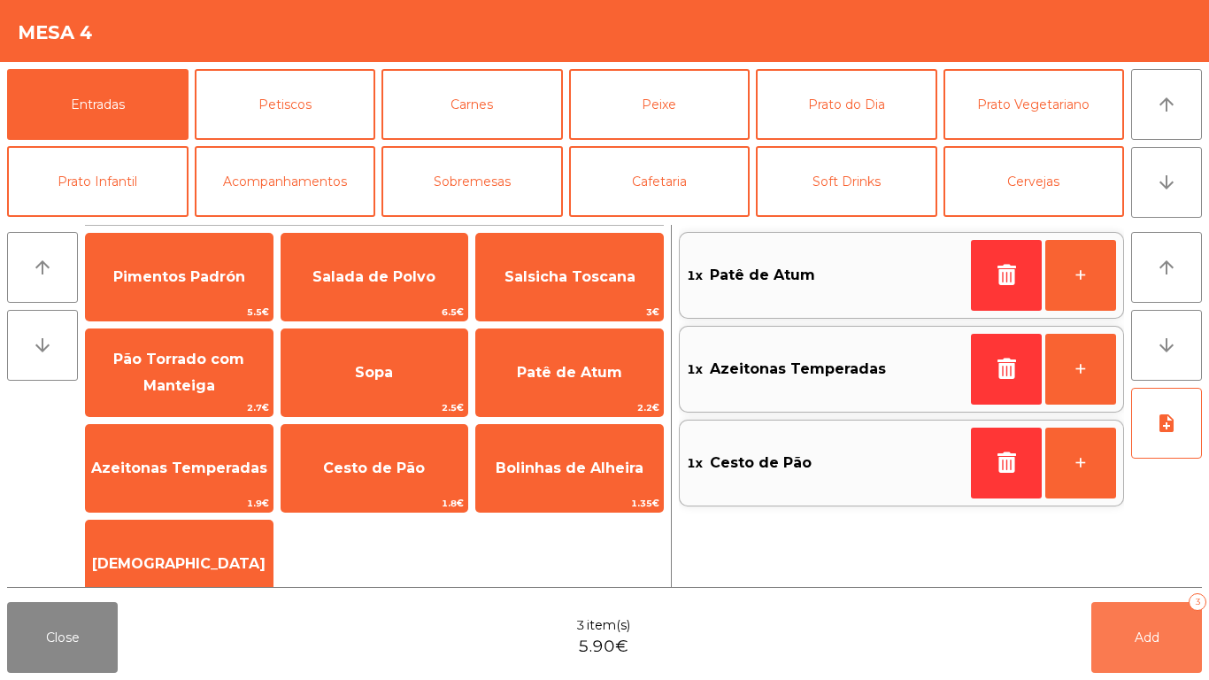
click at [1161, 646] on button "Add 3" at bounding box center [1146, 637] width 111 height 71
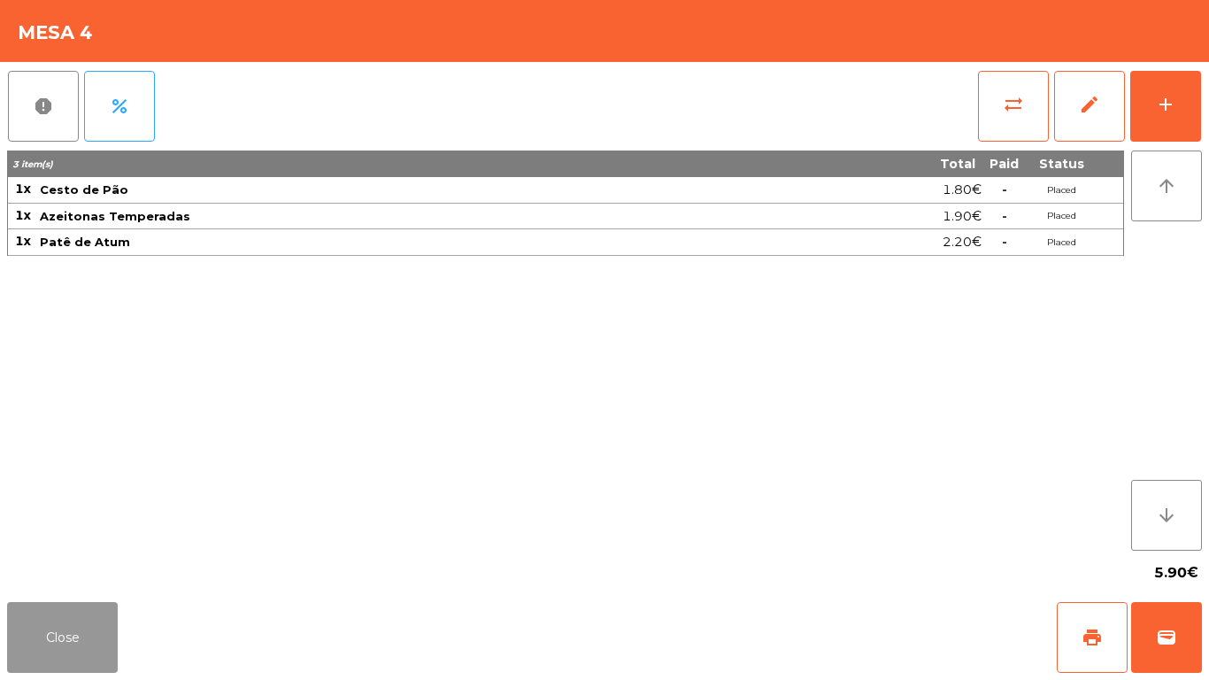
drag, startPoint x: 94, startPoint y: 645, endPoint x: 296, endPoint y: 543, distance: 226.4
click at [95, 645] on button "Close" at bounding box center [62, 637] width 111 height 71
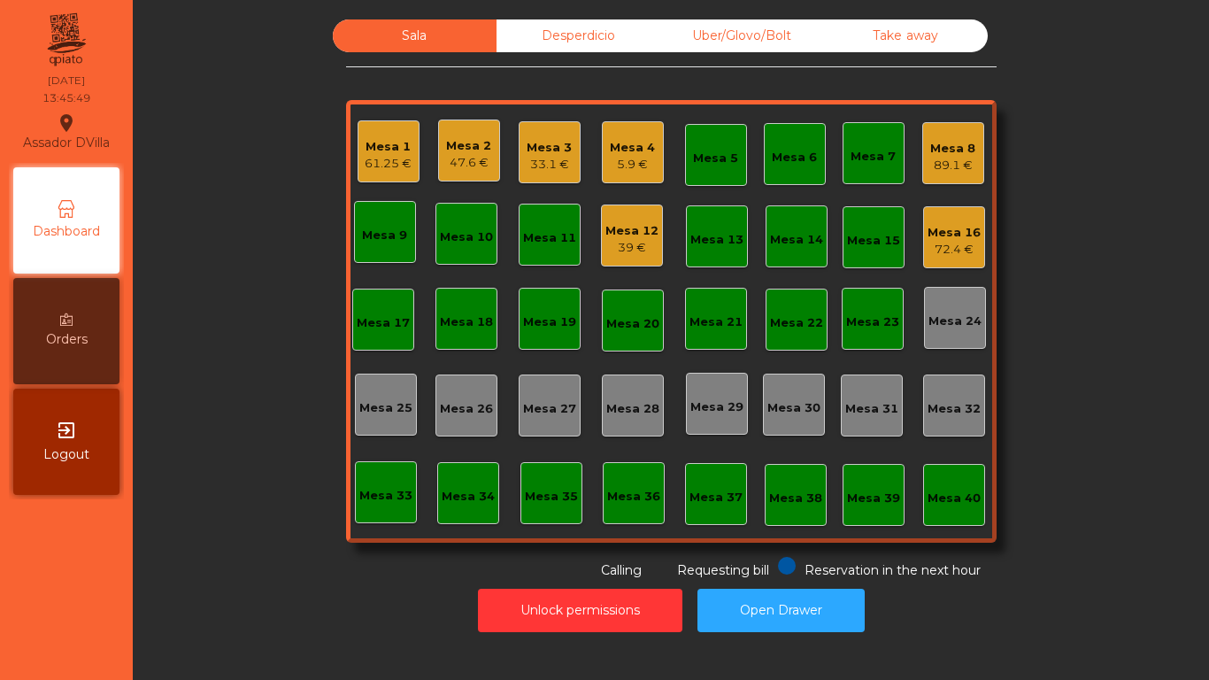
click at [482, 152] on div "Mesa 2" at bounding box center [468, 146] width 45 height 18
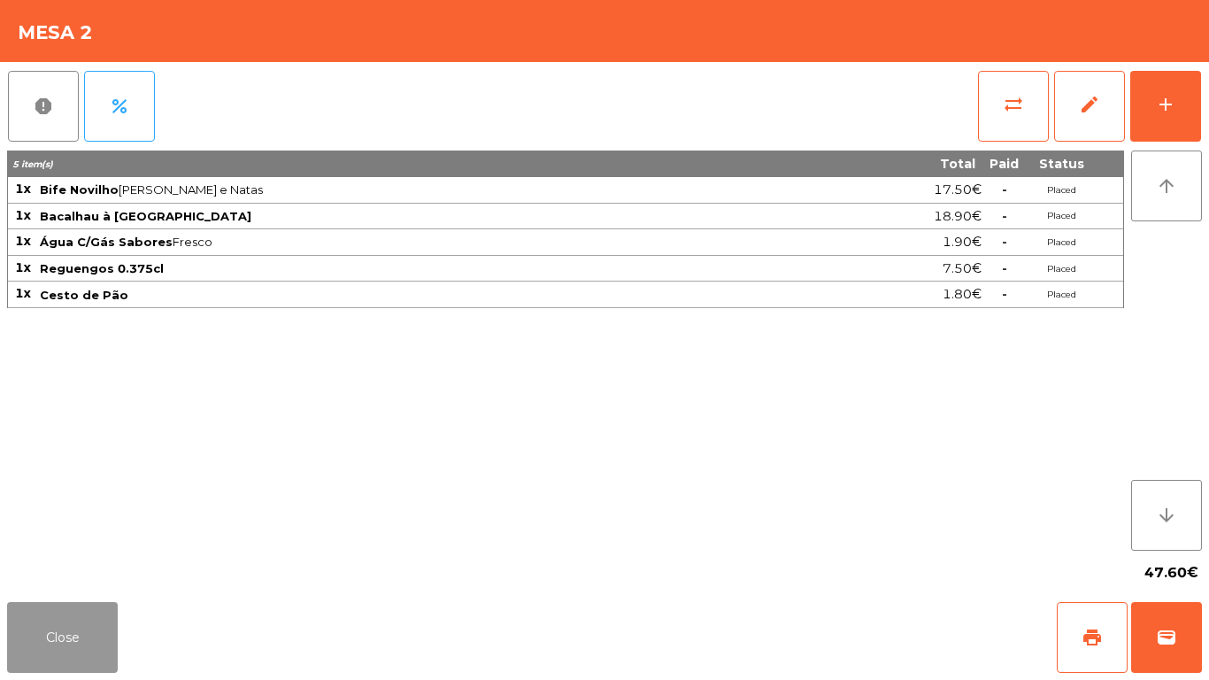
click at [47, 614] on button "Close" at bounding box center [62, 637] width 111 height 71
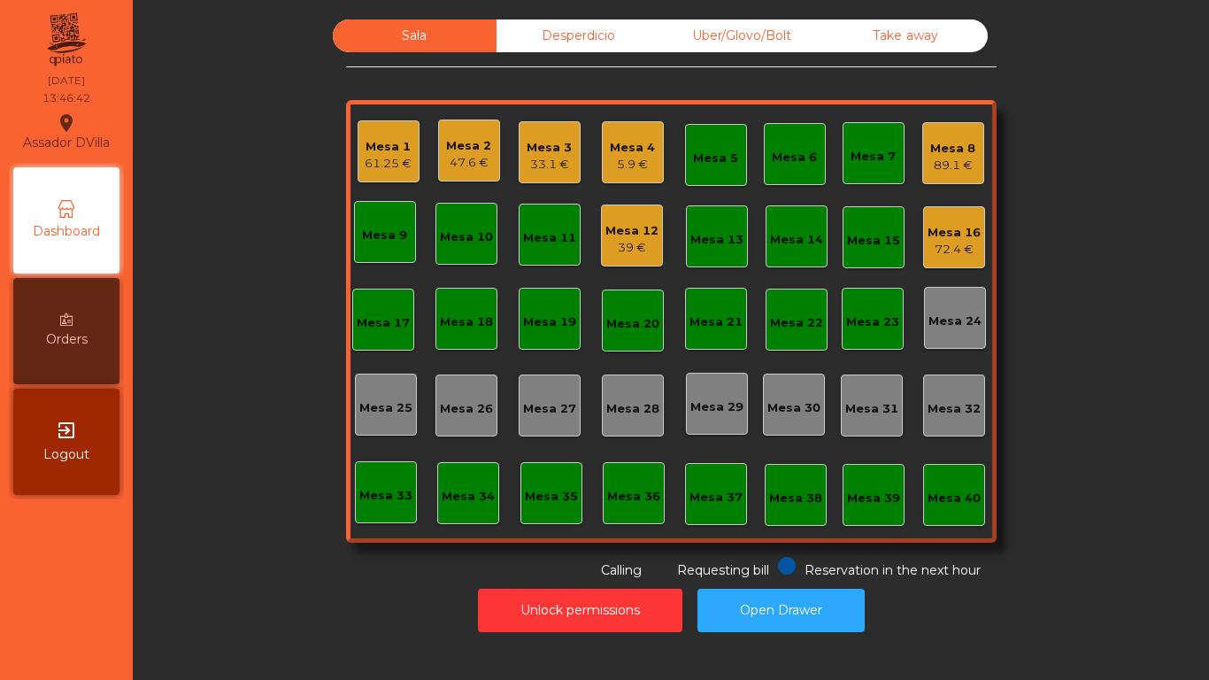
click at [947, 259] on div "Mesa 16 72.4 €" at bounding box center [954, 237] width 62 height 62
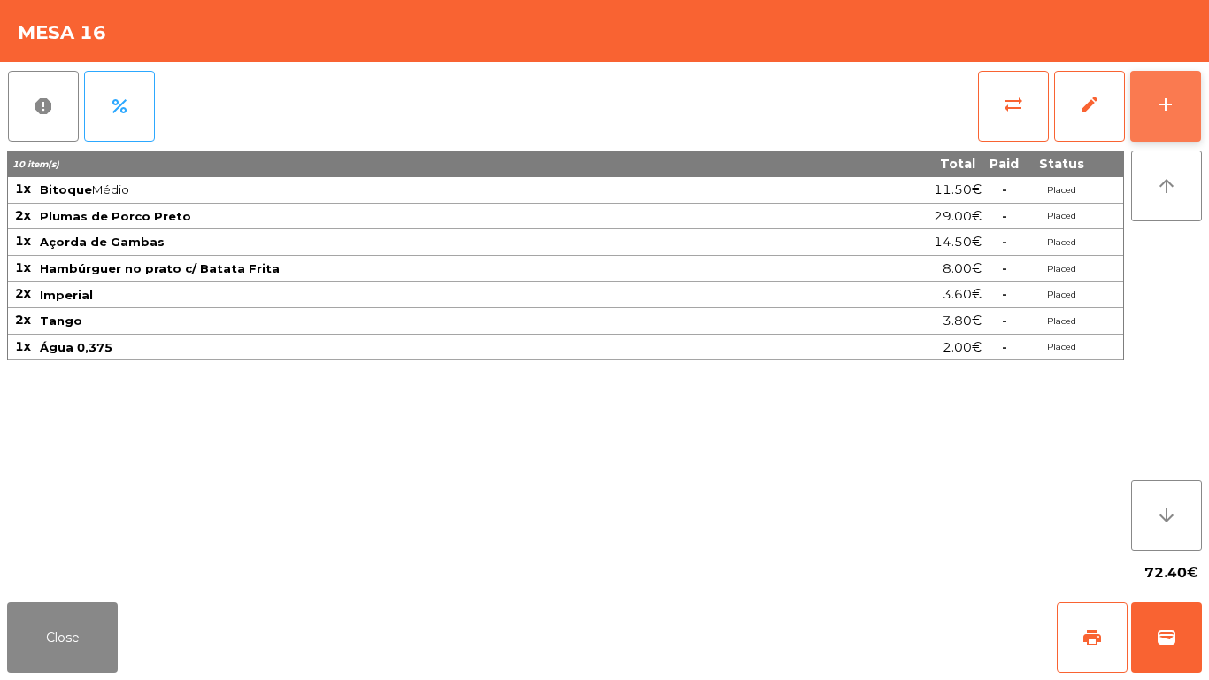
click at [1189, 90] on button "add" at bounding box center [1165, 106] width 71 height 71
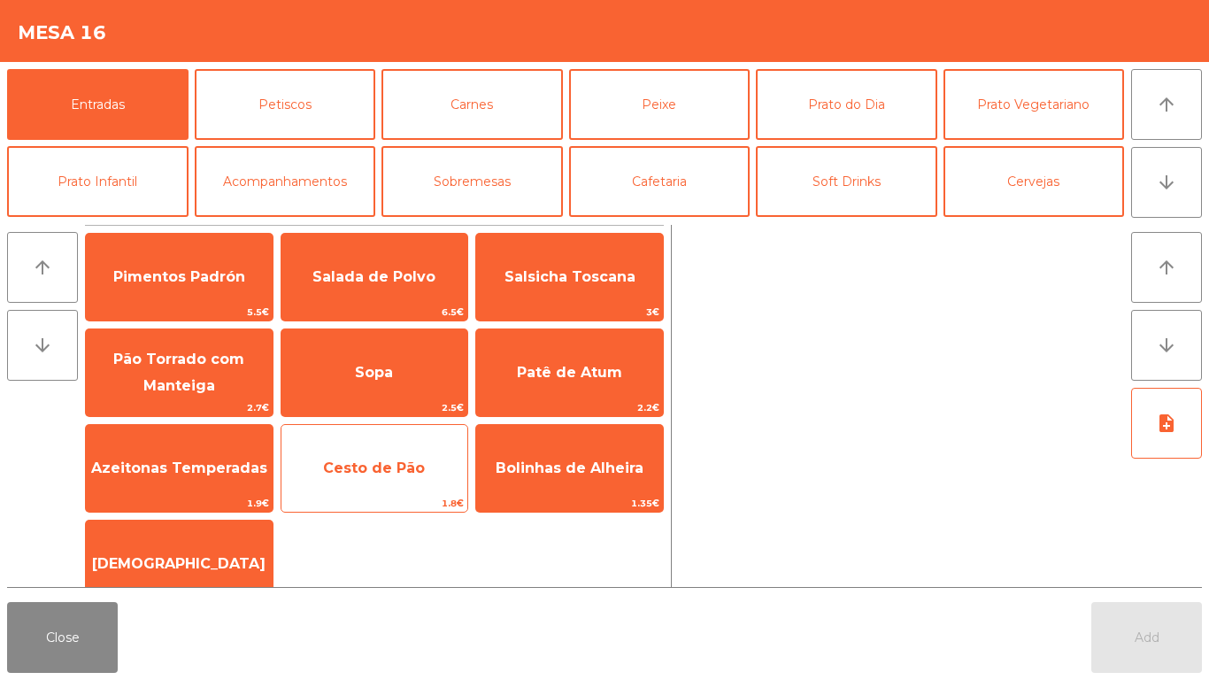
click at [346, 467] on span "Cesto de Pão" at bounding box center [374, 467] width 102 height 17
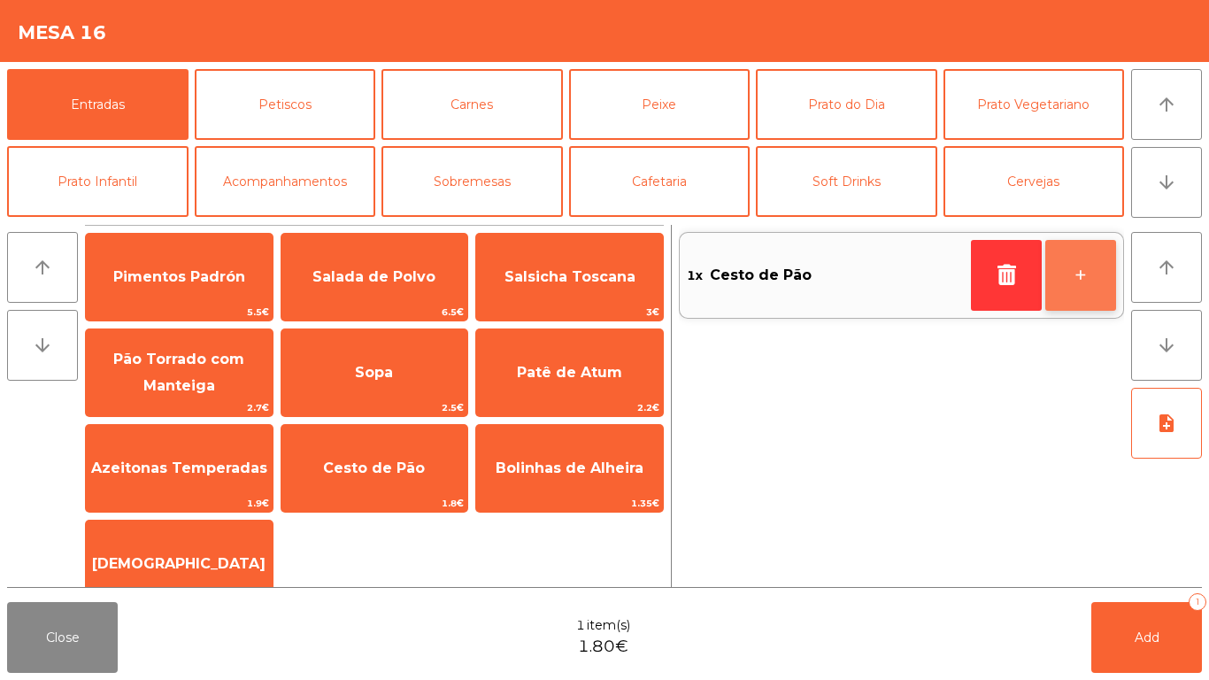
click at [1083, 267] on button "+" at bounding box center [1080, 275] width 71 height 71
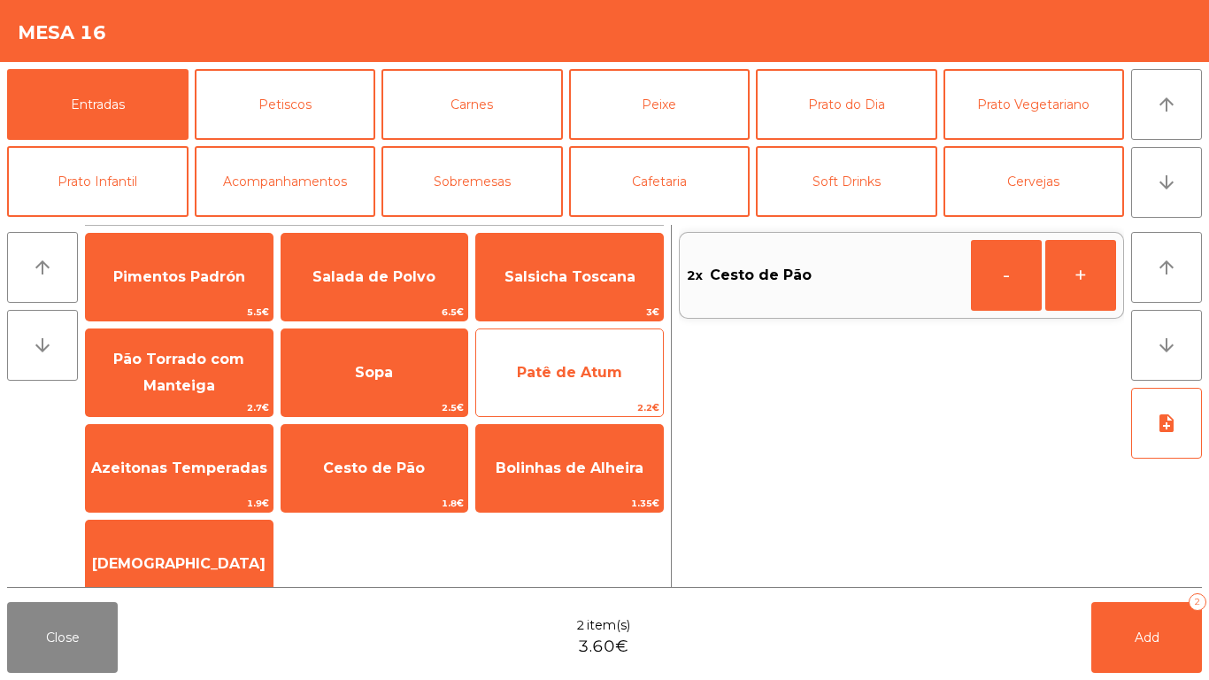
click at [551, 360] on span "Patê de Atum" at bounding box center [569, 373] width 187 height 48
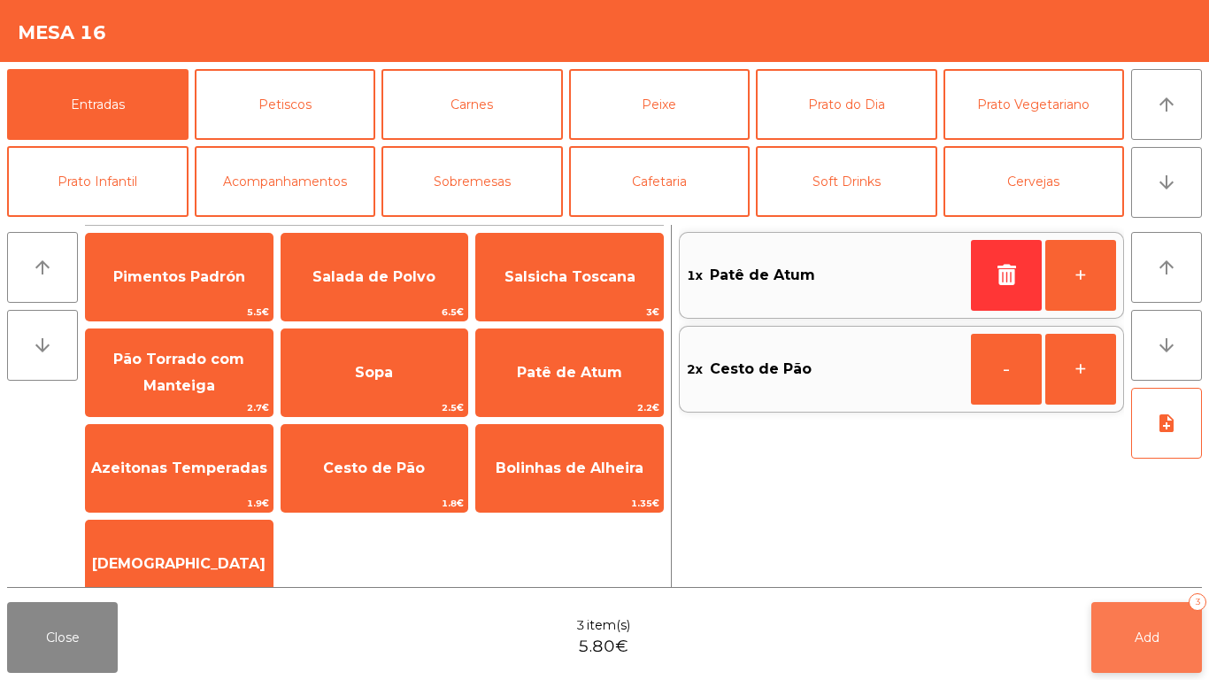
click at [1129, 623] on button "Add 3" at bounding box center [1146, 637] width 111 height 71
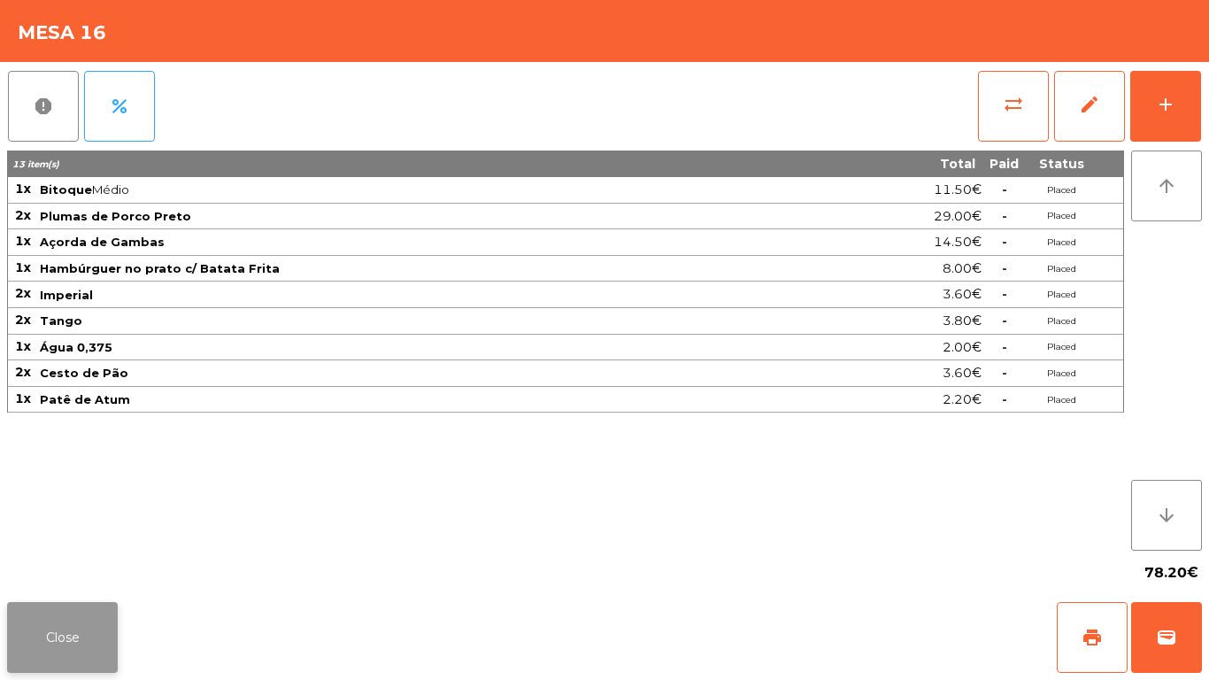
click at [79, 618] on button "Close" at bounding box center [62, 637] width 111 height 71
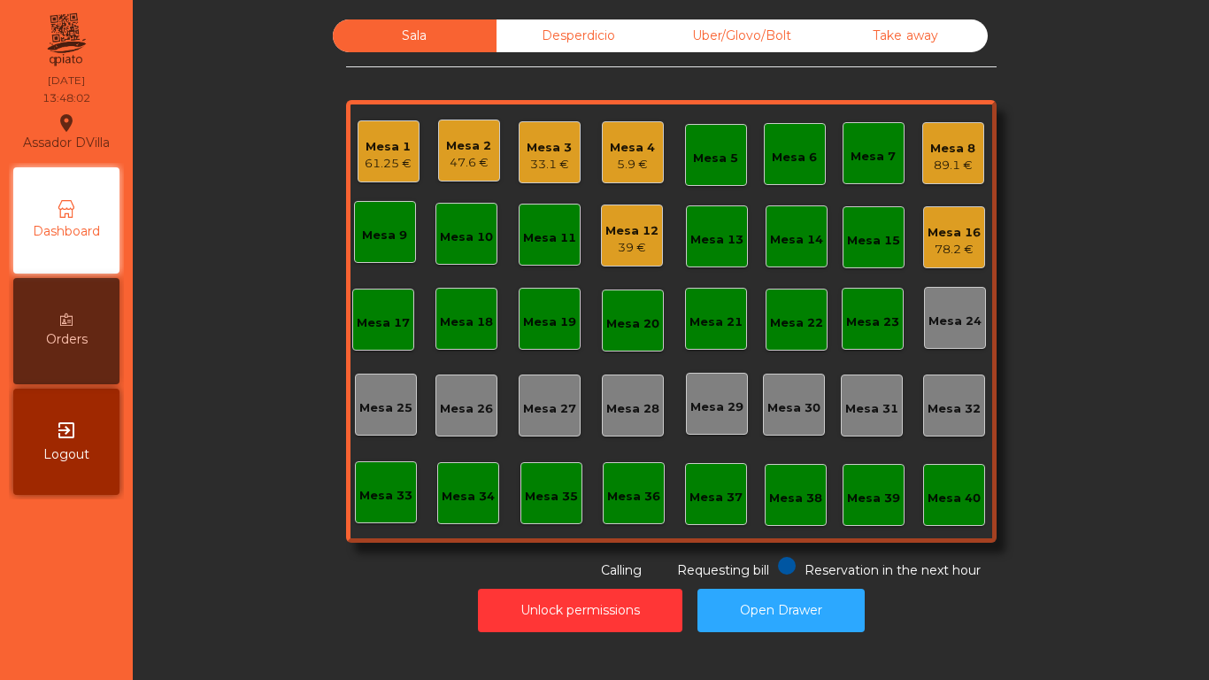
click at [735, 49] on div "Uber/Glovo/Bolt" at bounding box center [742, 35] width 164 height 33
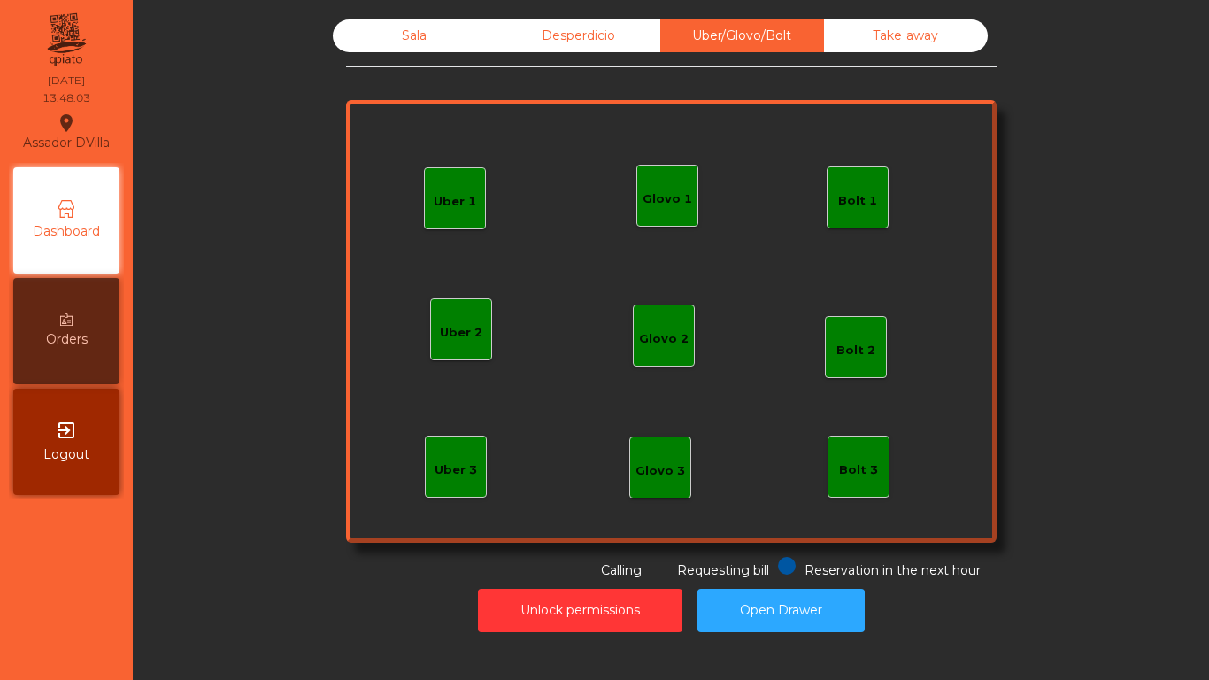
click at [566, 44] on div "Desperdicio" at bounding box center [579, 35] width 164 height 33
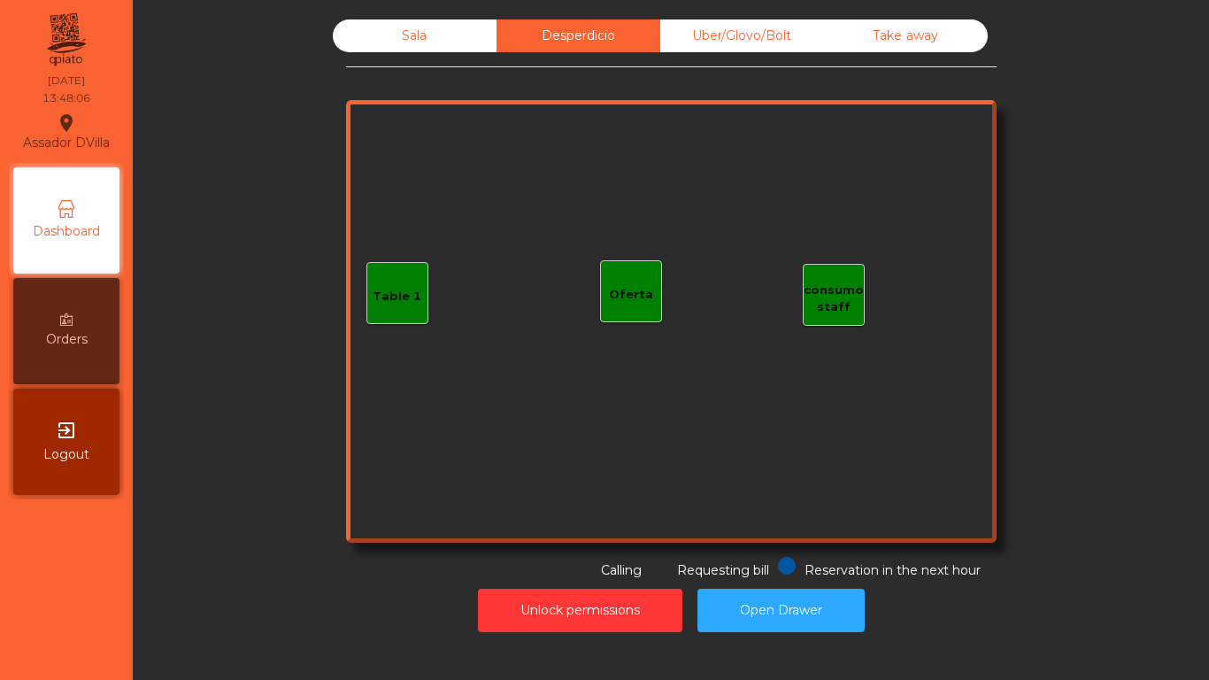
click at [472, 21] on div "Sala" at bounding box center [415, 35] width 164 height 33
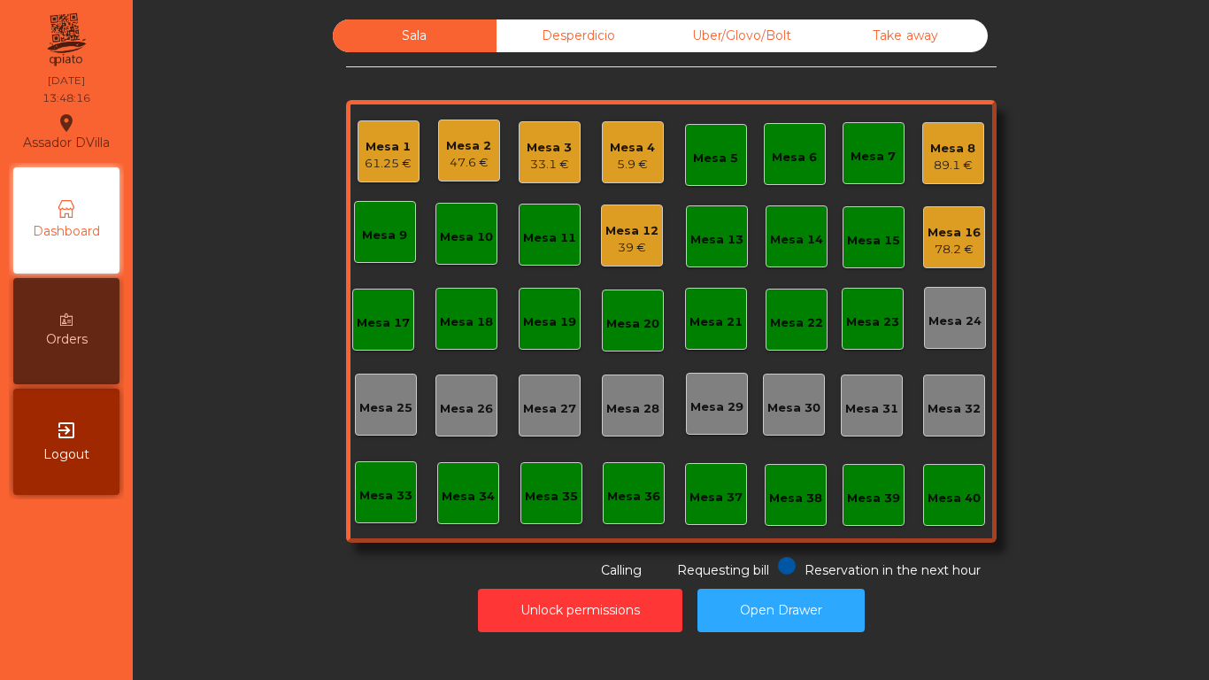
click at [767, 34] on div "Uber/Glovo/Bolt" at bounding box center [742, 35] width 164 height 33
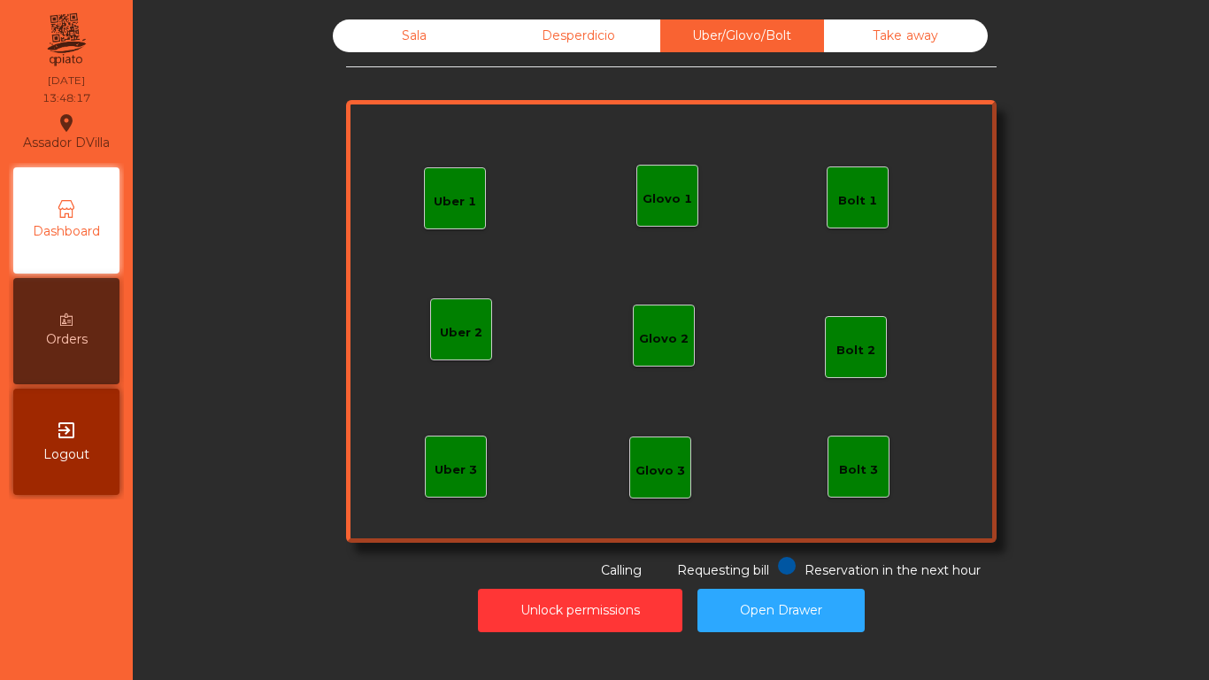
click at [854, 205] on div "Bolt 1" at bounding box center [857, 201] width 39 height 18
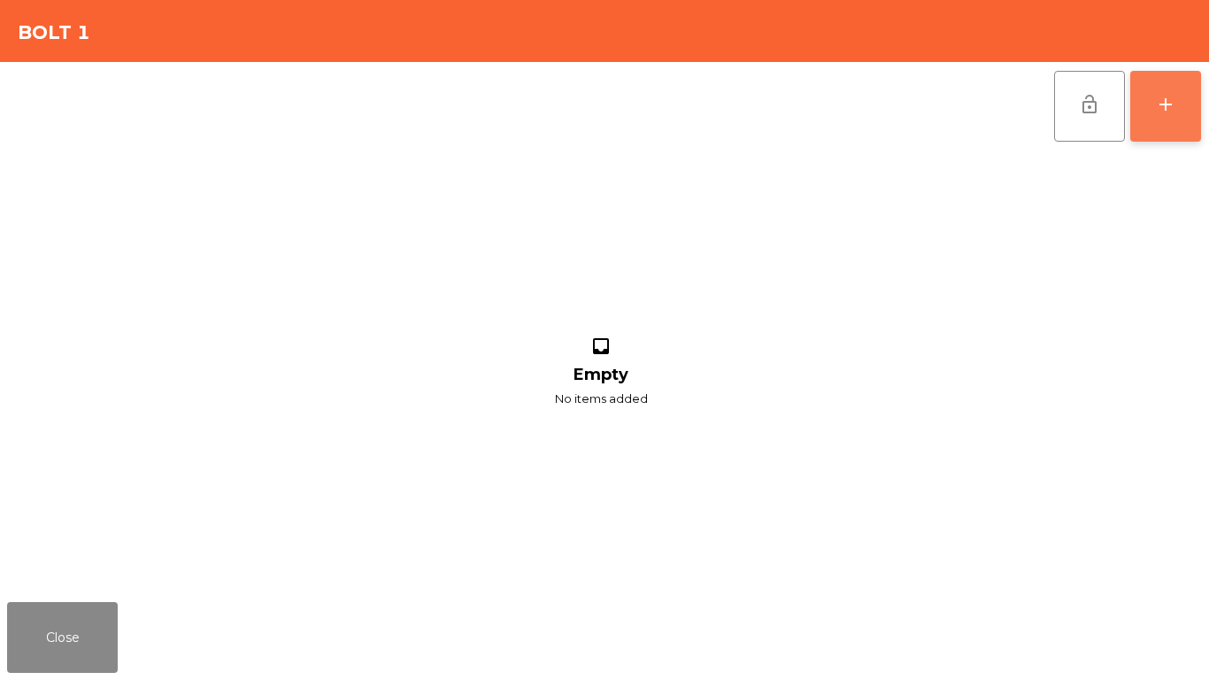
click at [1154, 119] on button "add" at bounding box center [1165, 106] width 71 height 71
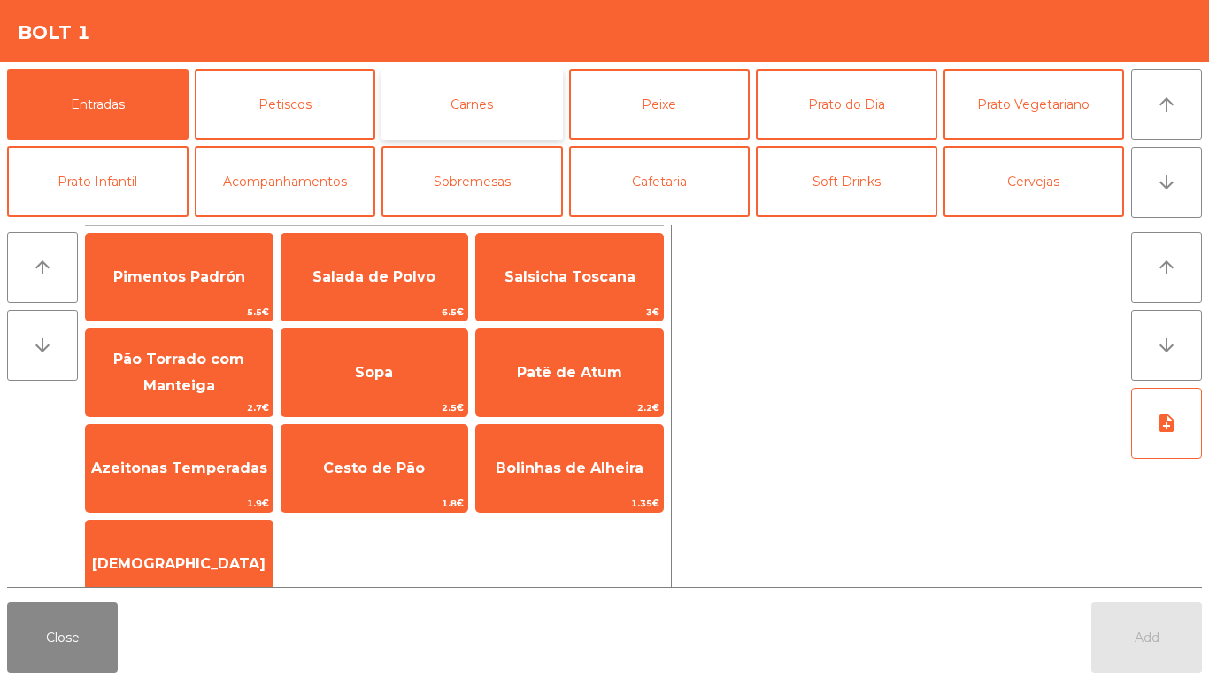
click at [474, 108] on button "Carnes" at bounding box center [471, 104] width 181 height 71
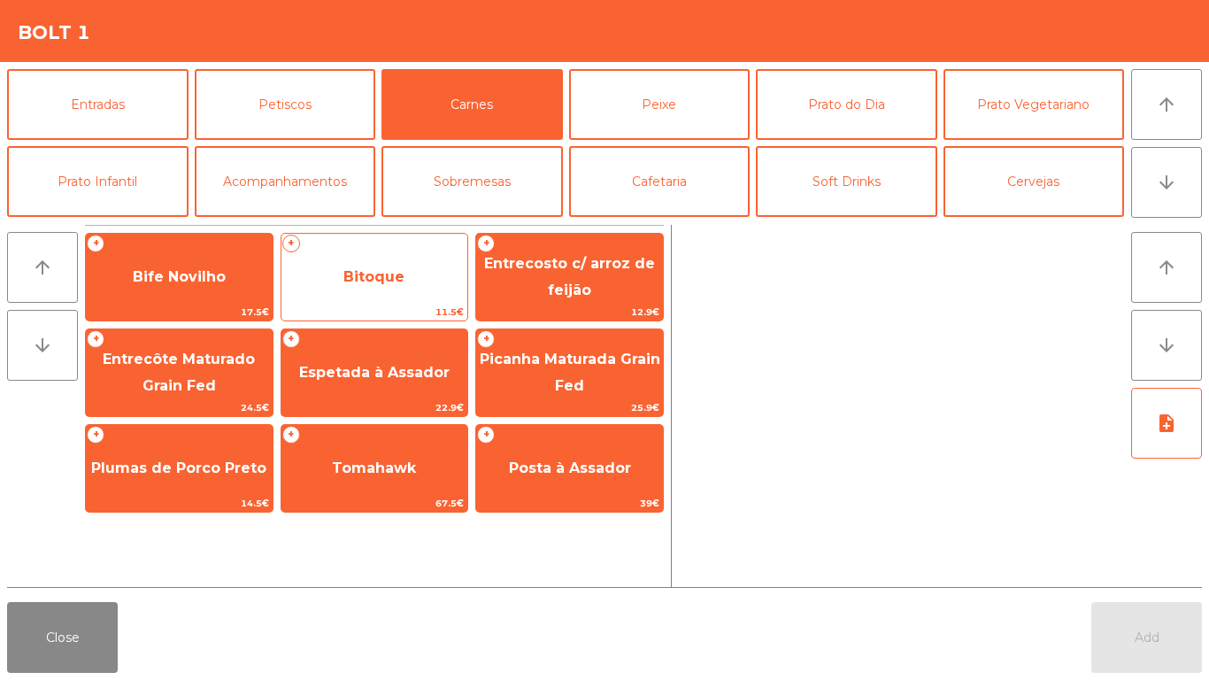
click at [377, 277] on span "Bitoque" at bounding box center [373, 276] width 61 height 17
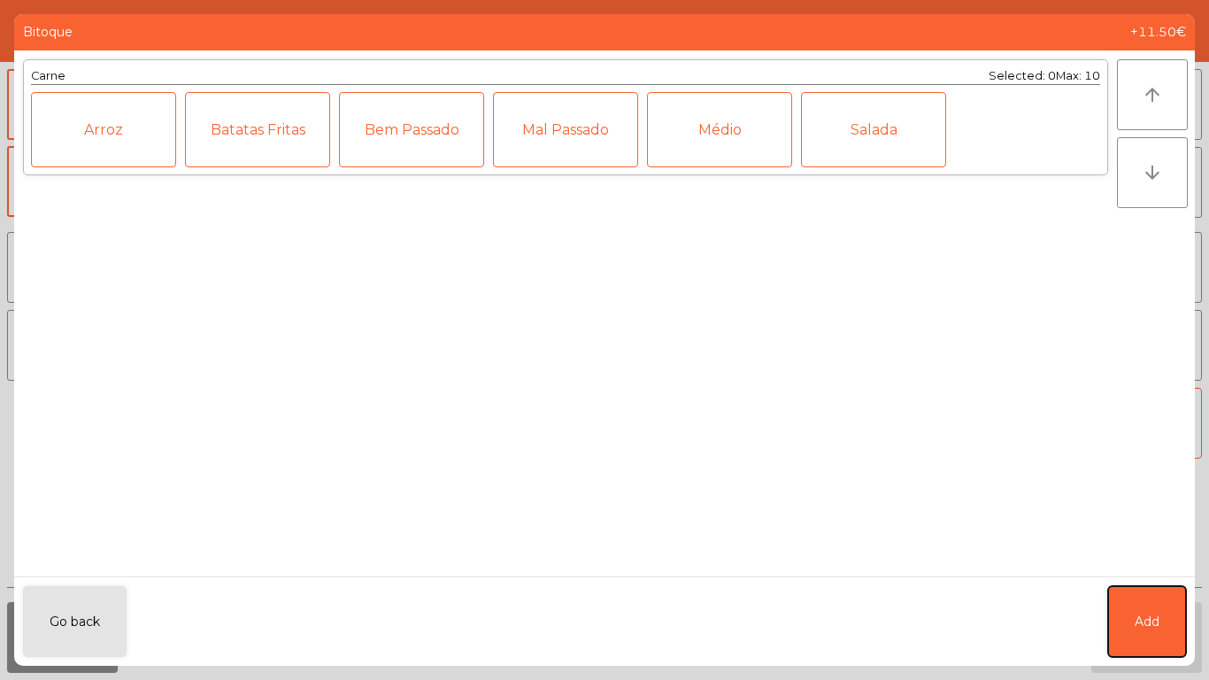
click at [1173, 627] on button "Add" at bounding box center [1147, 621] width 78 height 71
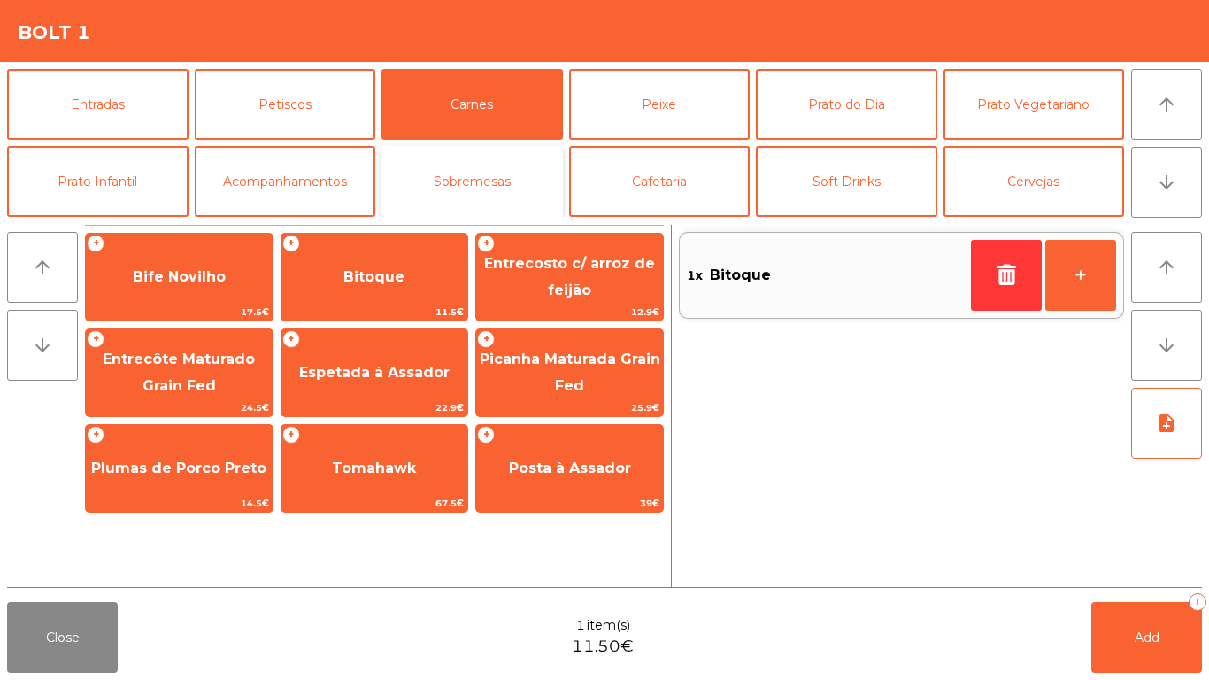
click at [482, 175] on button "Sobremesas" at bounding box center [471, 181] width 181 height 71
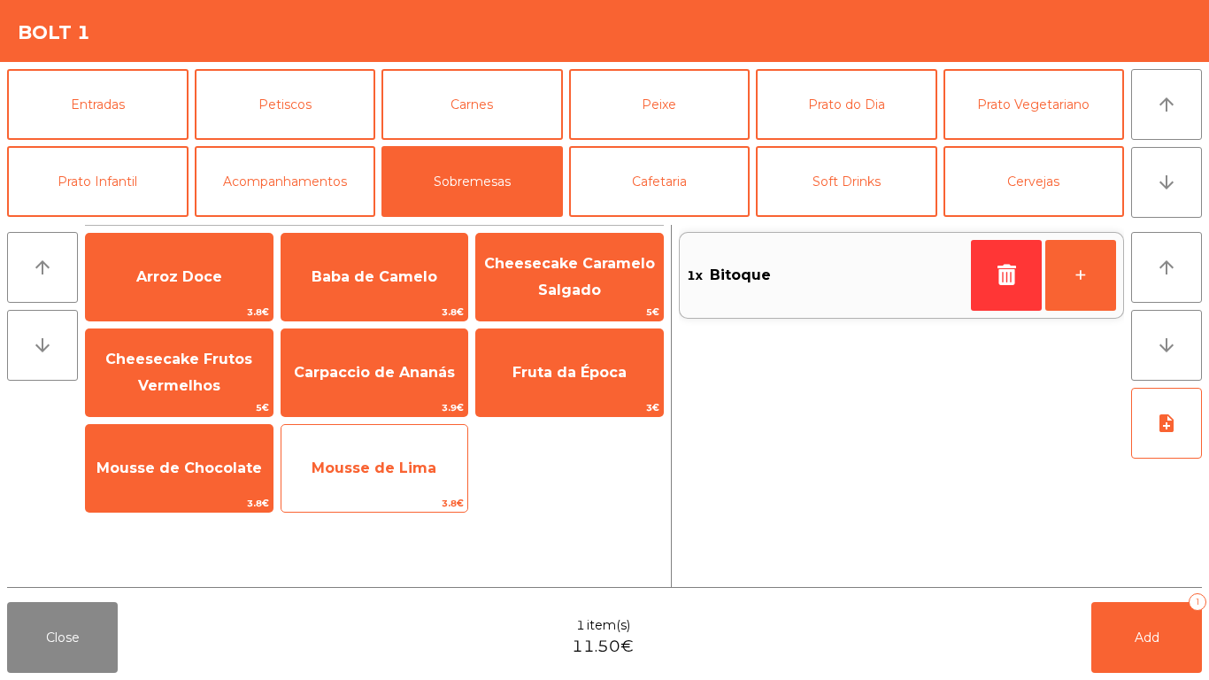
click at [281, 470] on span "Mousse de Lima" at bounding box center [374, 468] width 187 height 48
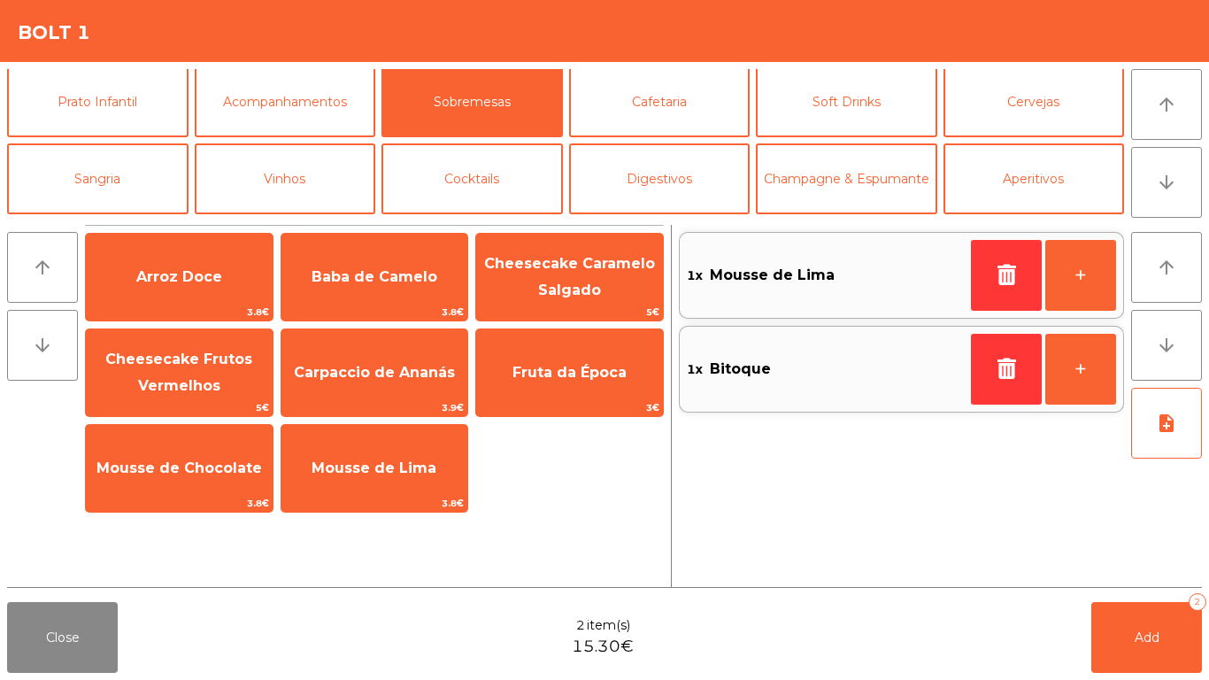
scroll to position [154, 0]
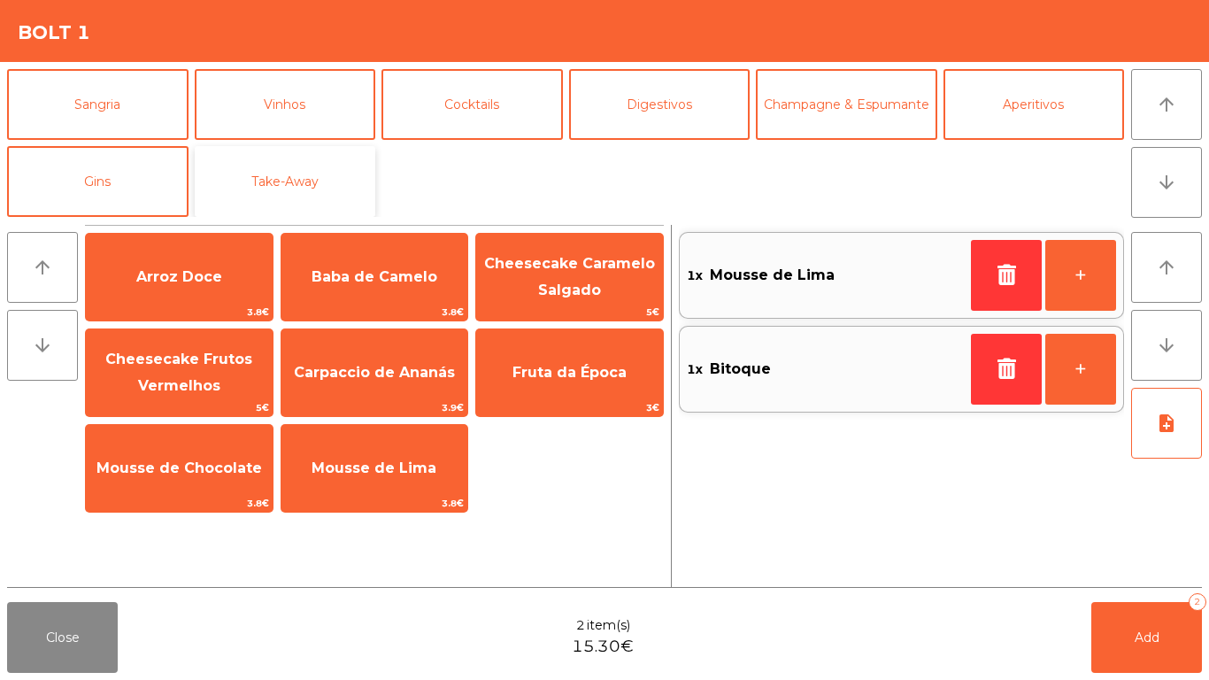
click at [290, 169] on button "Take-Away" at bounding box center [285, 181] width 181 height 71
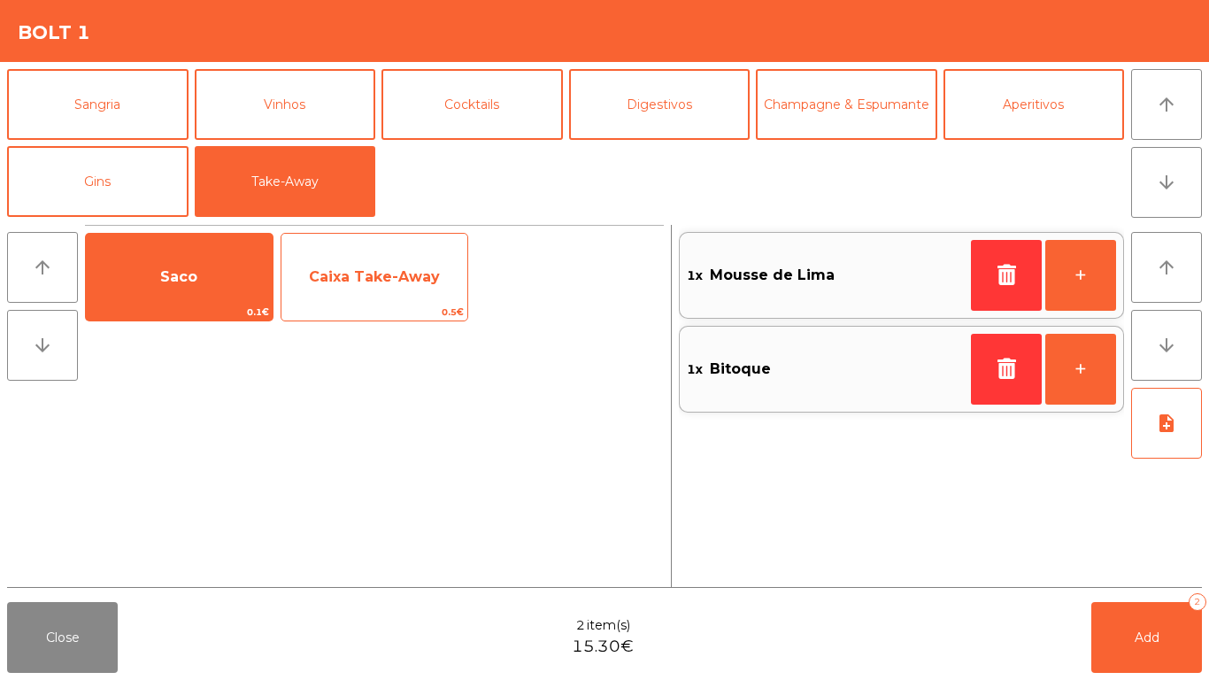
click at [363, 279] on span "Caixa Take-Away" at bounding box center [374, 276] width 131 height 17
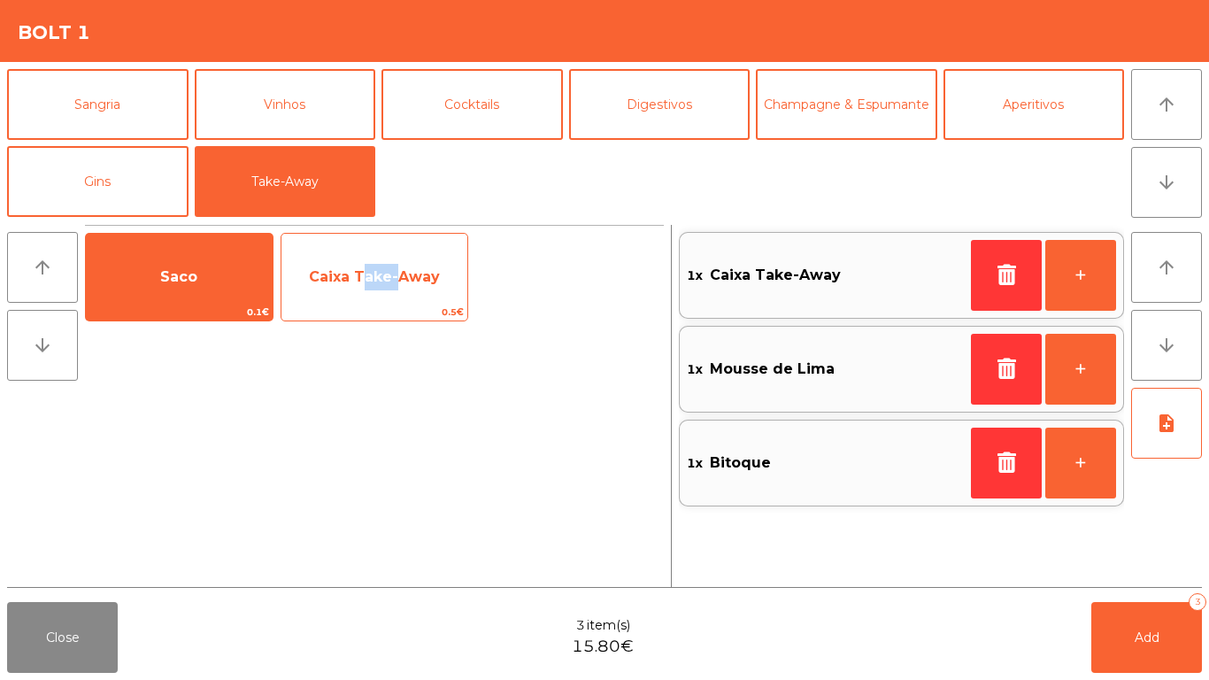
drag, startPoint x: 362, startPoint y: 280, endPoint x: 338, endPoint y: 277, distance: 24.0
click at [359, 280] on span "Caixa Take-Away" at bounding box center [374, 276] width 131 height 17
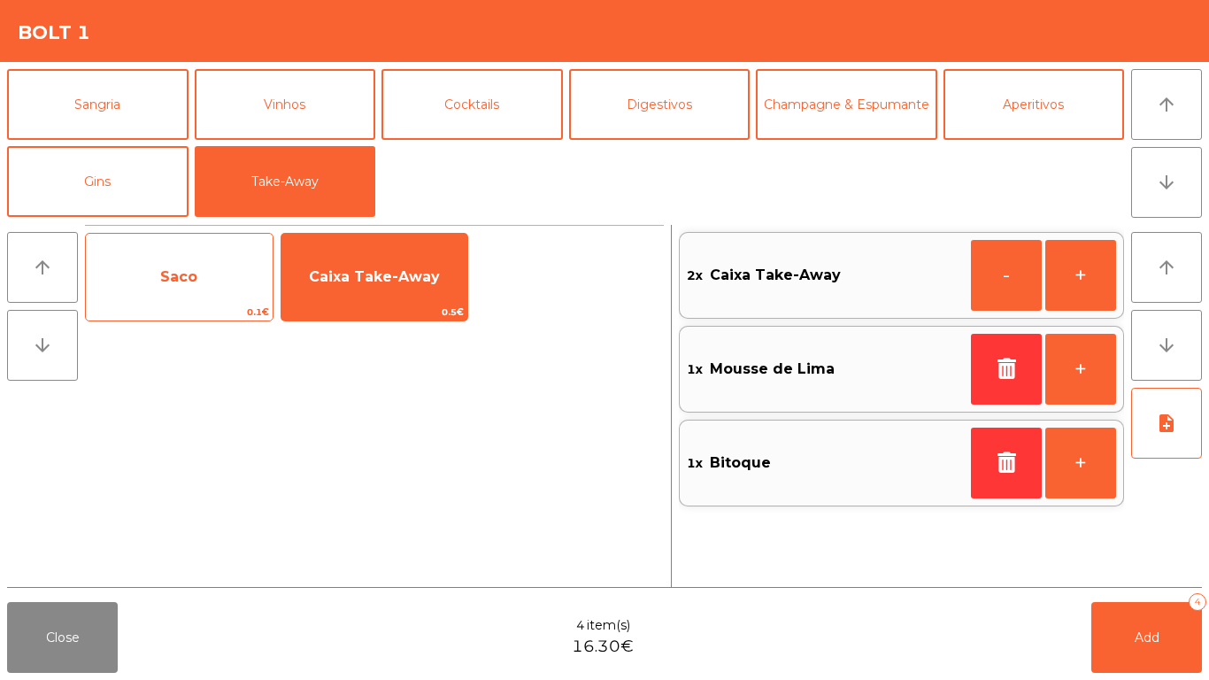
click at [135, 276] on span "Saco" at bounding box center [179, 277] width 187 height 48
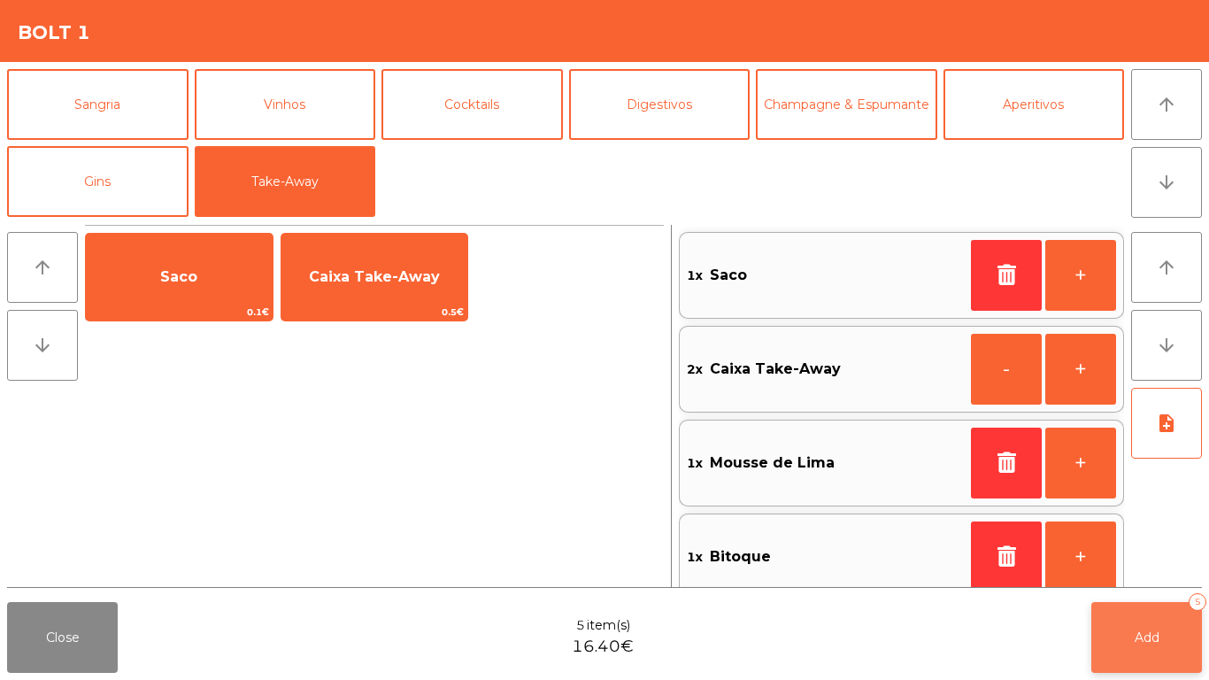
click at [1093, 618] on button "Add 5" at bounding box center [1146, 637] width 111 height 71
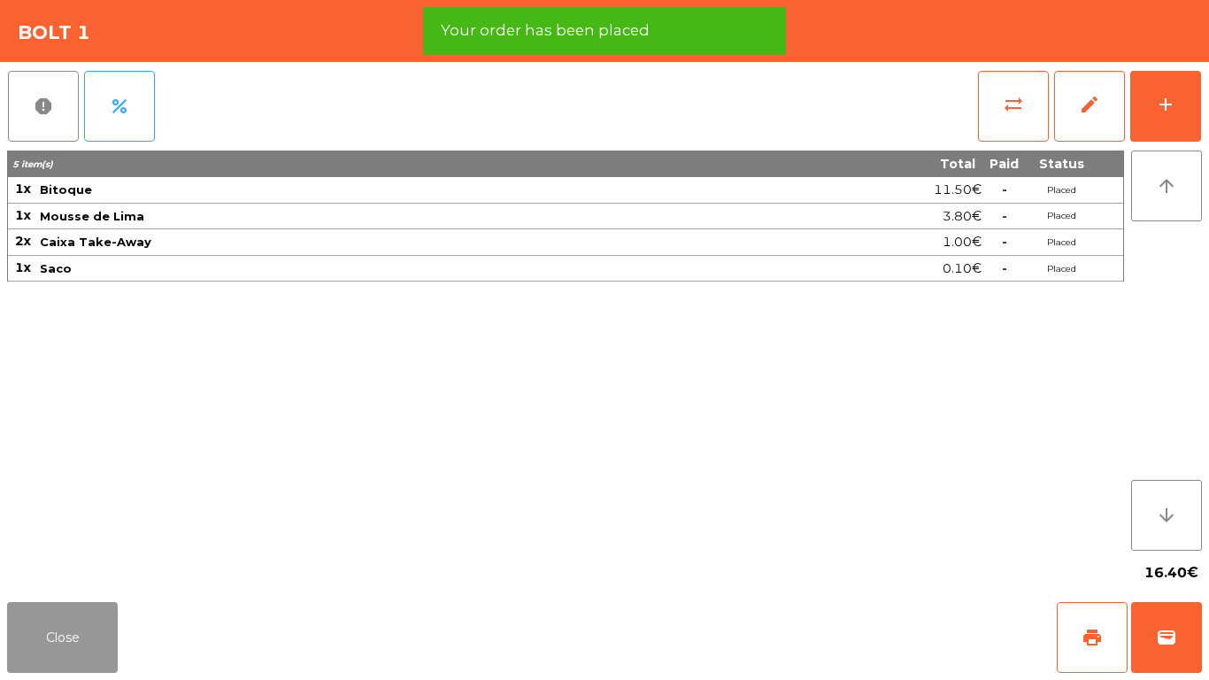
drag, startPoint x: 35, startPoint y: 636, endPoint x: 292, endPoint y: 512, distance: 284.6
click at [35, 634] on button "Close" at bounding box center [62, 637] width 111 height 71
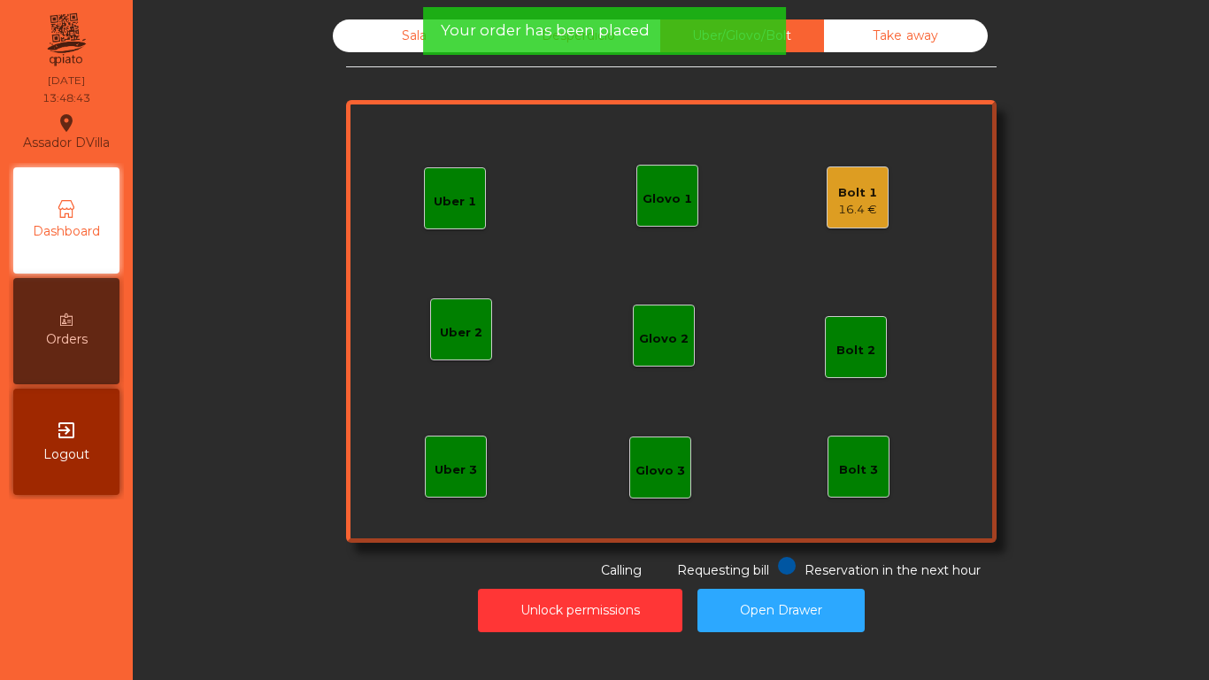
click at [827, 201] on div "Bolt 1 16.4 €" at bounding box center [858, 197] width 62 height 62
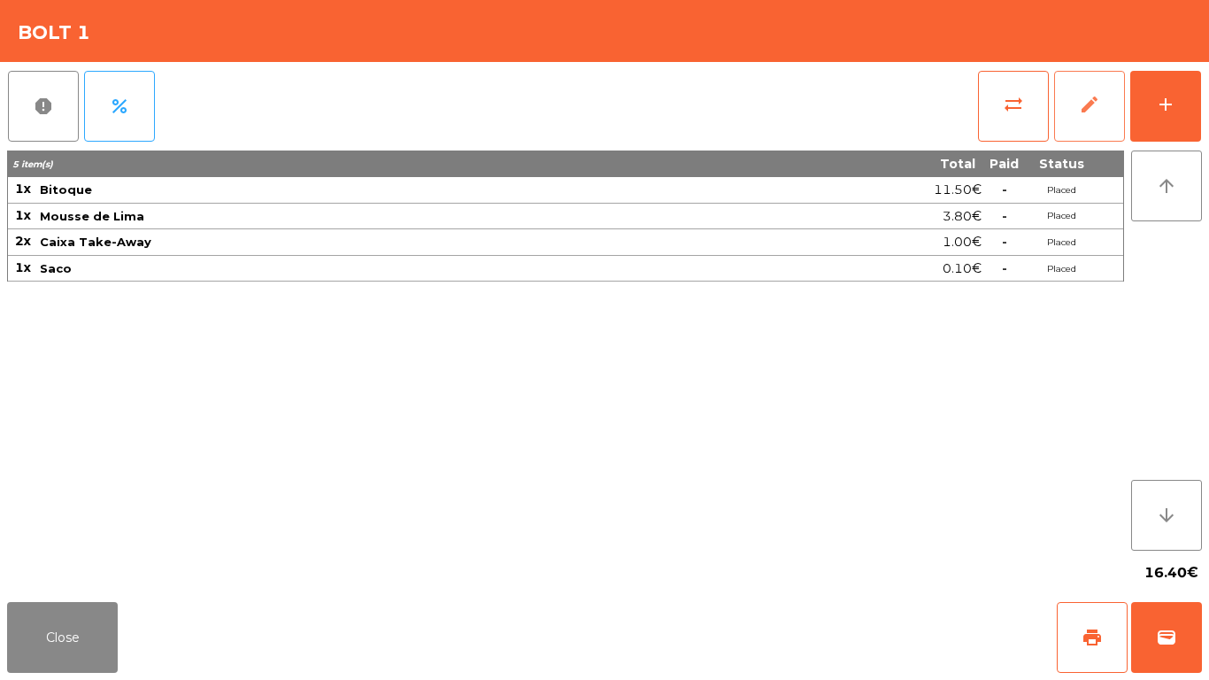
click at [1104, 107] on button "edit" at bounding box center [1089, 106] width 71 height 71
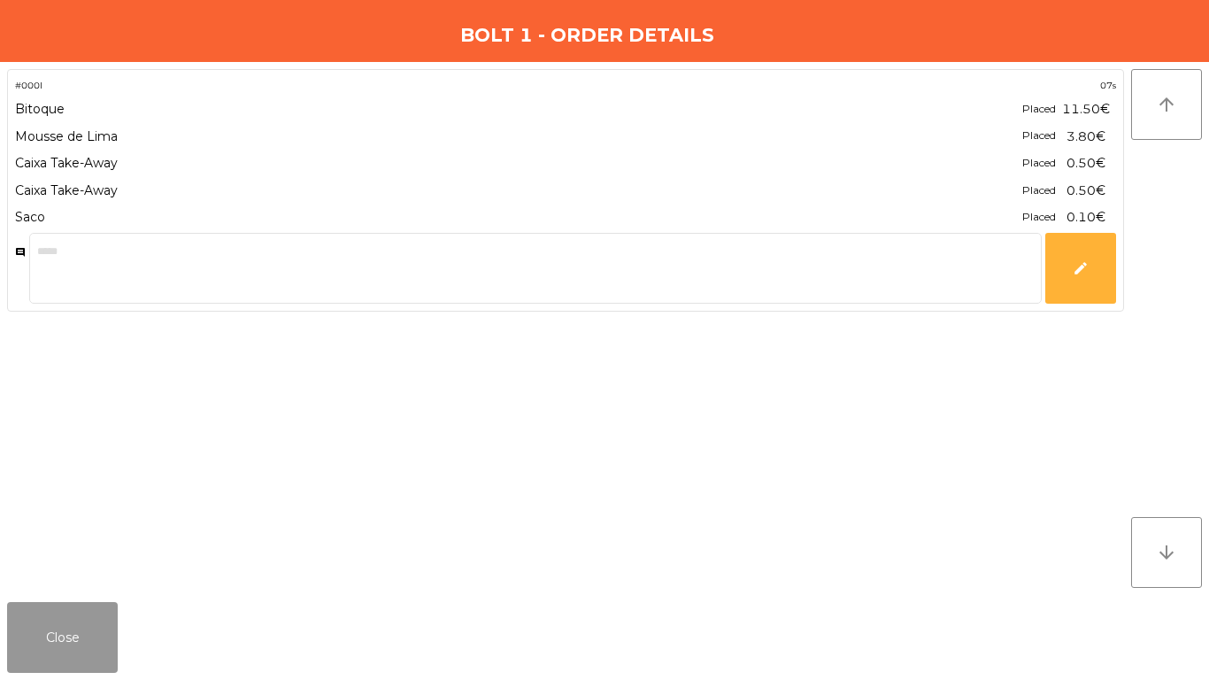
drag, startPoint x: 58, startPoint y: 630, endPoint x: 347, endPoint y: 549, distance: 300.7
click at [65, 628] on button "Close" at bounding box center [62, 637] width 111 height 71
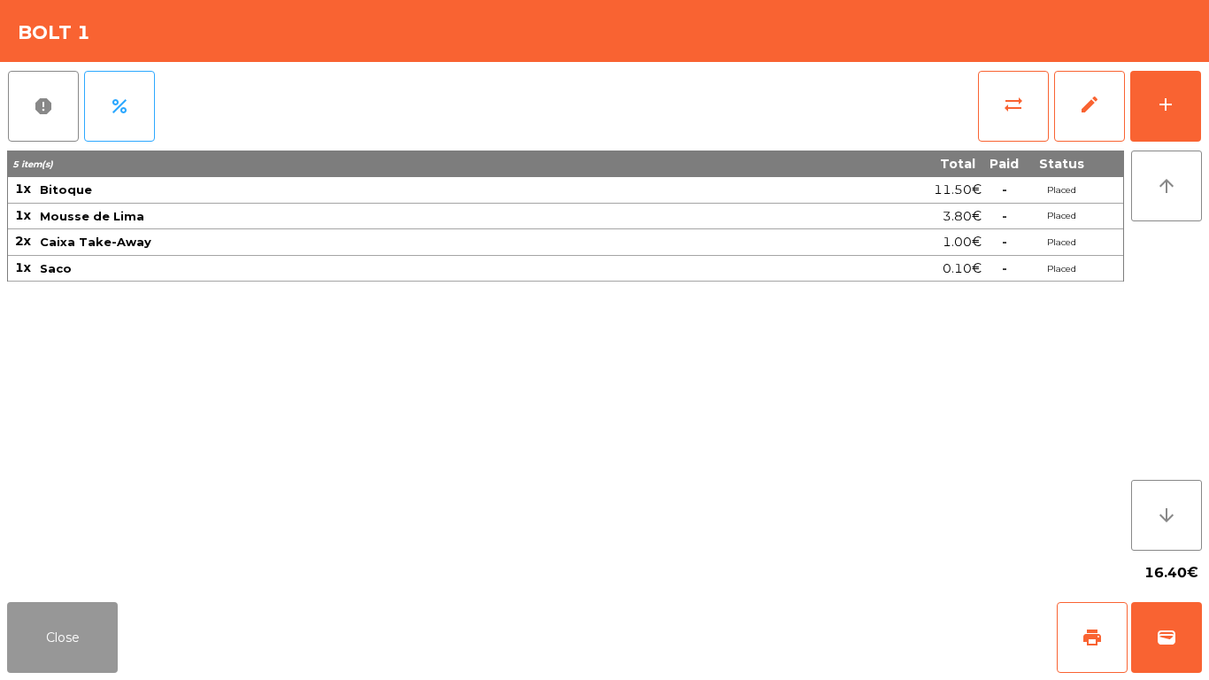
click at [22, 621] on button "Close" at bounding box center [62, 637] width 111 height 71
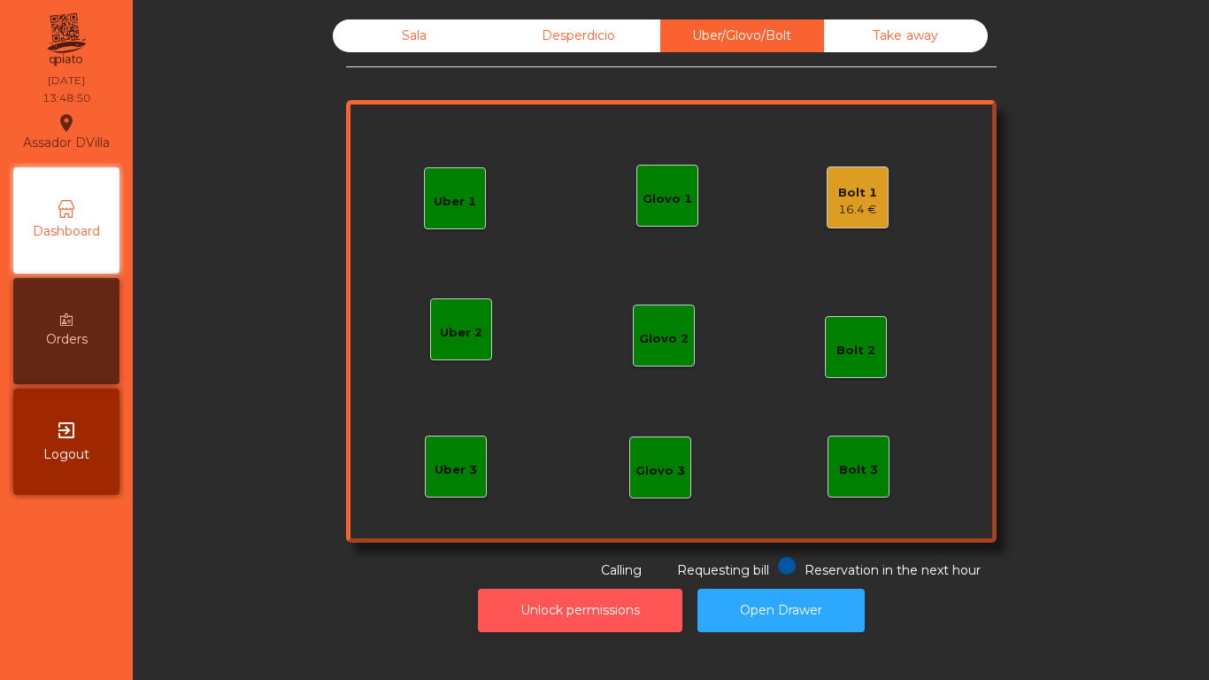
click at [535, 624] on button "Unlock permissions" at bounding box center [580, 610] width 204 height 43
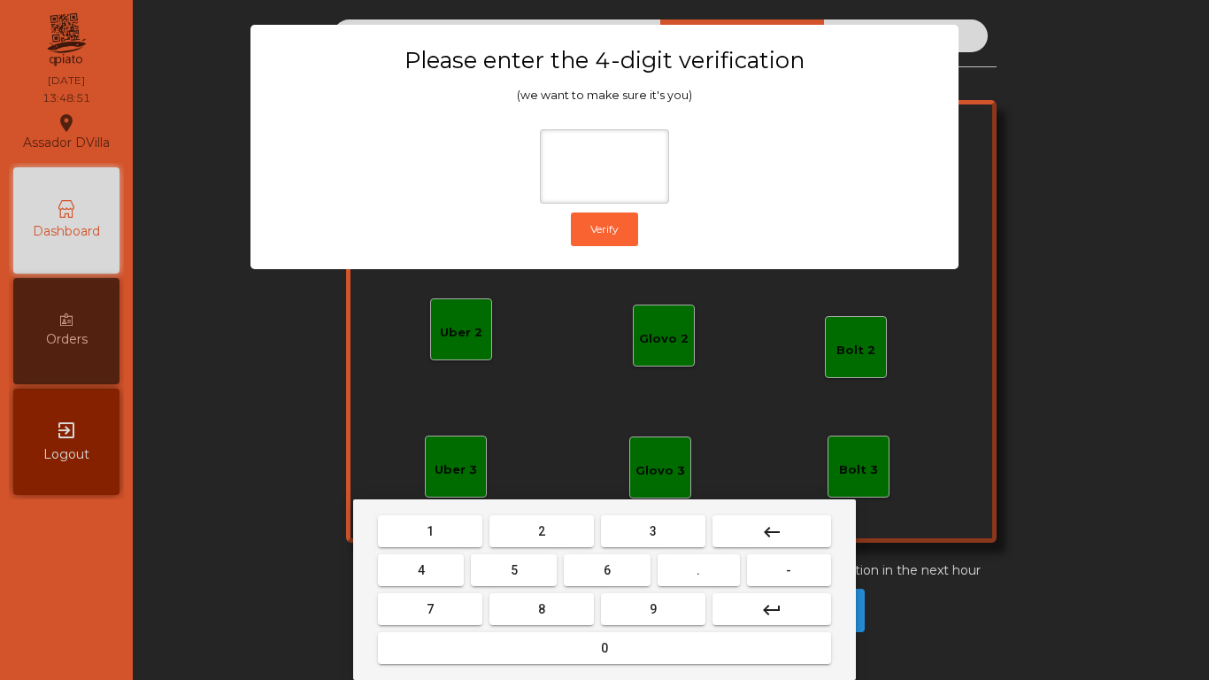
drag, startPoint x: 539, startPoint y: 531, endPoint x: 434, endPoint y: 555, distance: 108.0
click at [534, 532] on button "2" at bounding box center [541, 531] width 104 height 32
click at [434, 558] on button "4" at bounding box center [421, 570] width 86 height 32
drag, startPoint x: 591, startPoint y: 564, endPoint x: 614, endPoint y: 577, distance: 26.6
click at [605, 572] on button "6" at bounding box center [607, 570] width 86 height 32
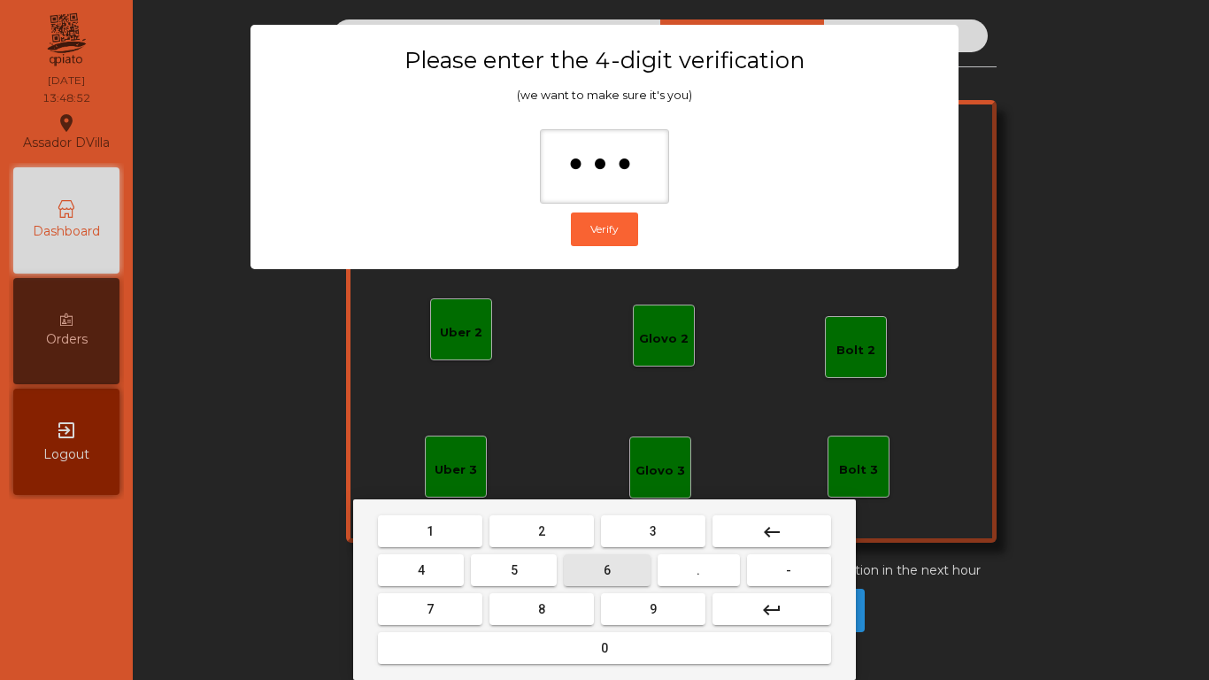
click at [653, 589] on mat-keyboard-key "6" at bounding box center [606, 570] width 93 height 39
drag, startPoint x: 655, startPoint y: 606, endPoint x: 645, endPoint y: 566, distance: 41.0
click at [655, 605] on span "9" at bounding box center [653, 609] width 7 height 14
type input "****"
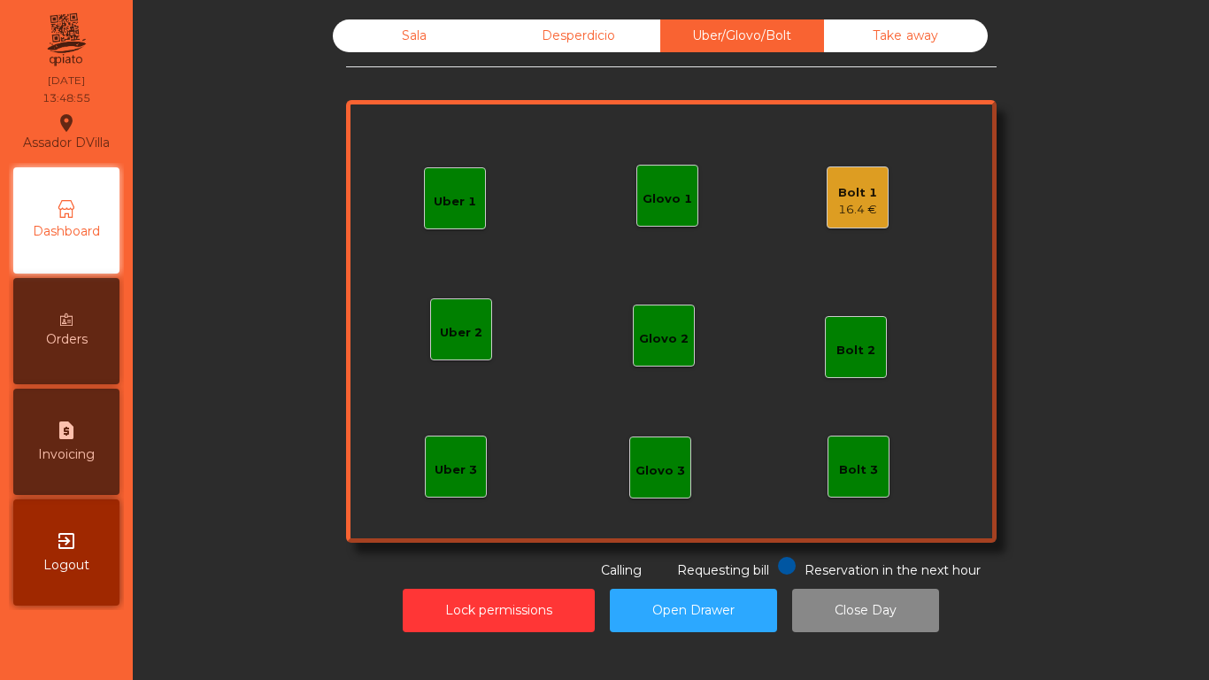
click at [851, 207] on div "16.4 €" at bounding box center [857, 210] width 39 height 18
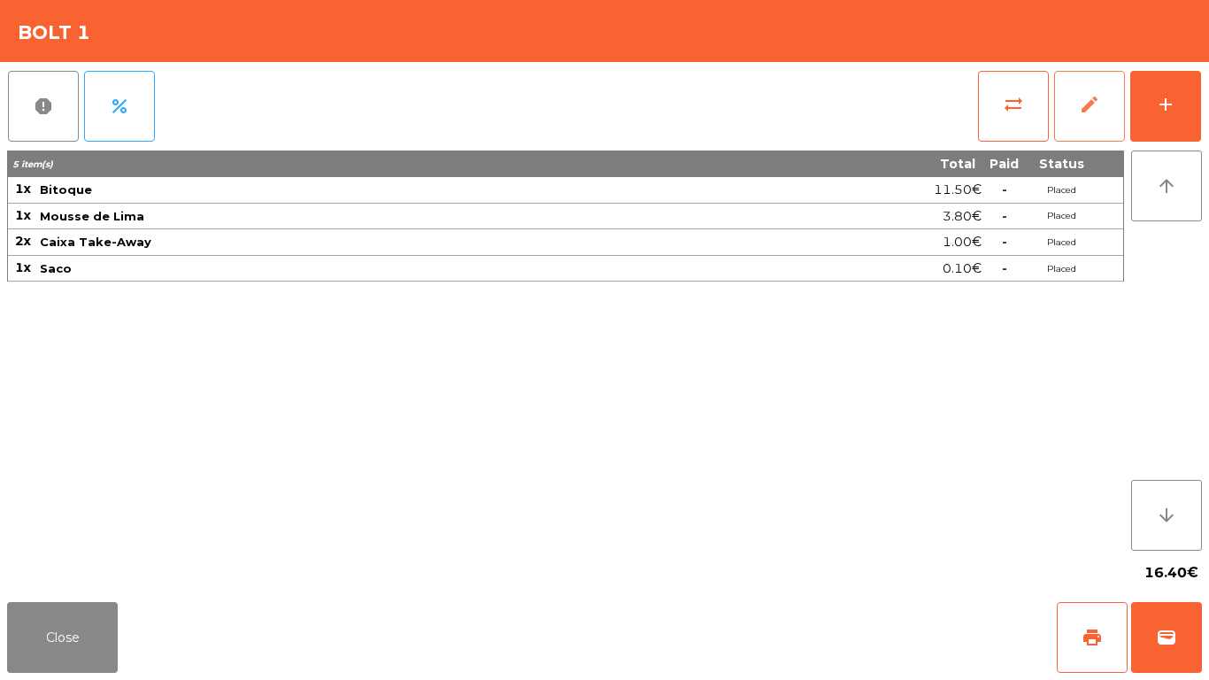
click at [1082, 118] on button "edit" at bounding box center [1089, 106] width 71 height 71
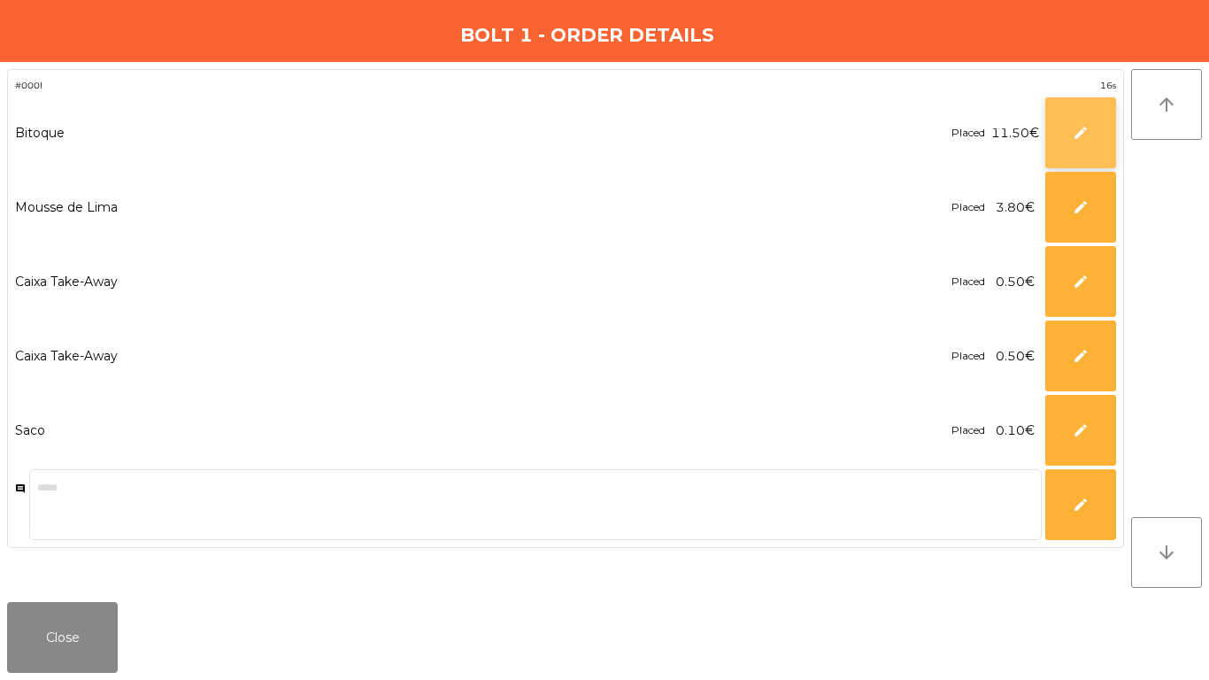
click at [1082, 139] on span "edit" at bounding box center [1081, 133] width 16 height 16
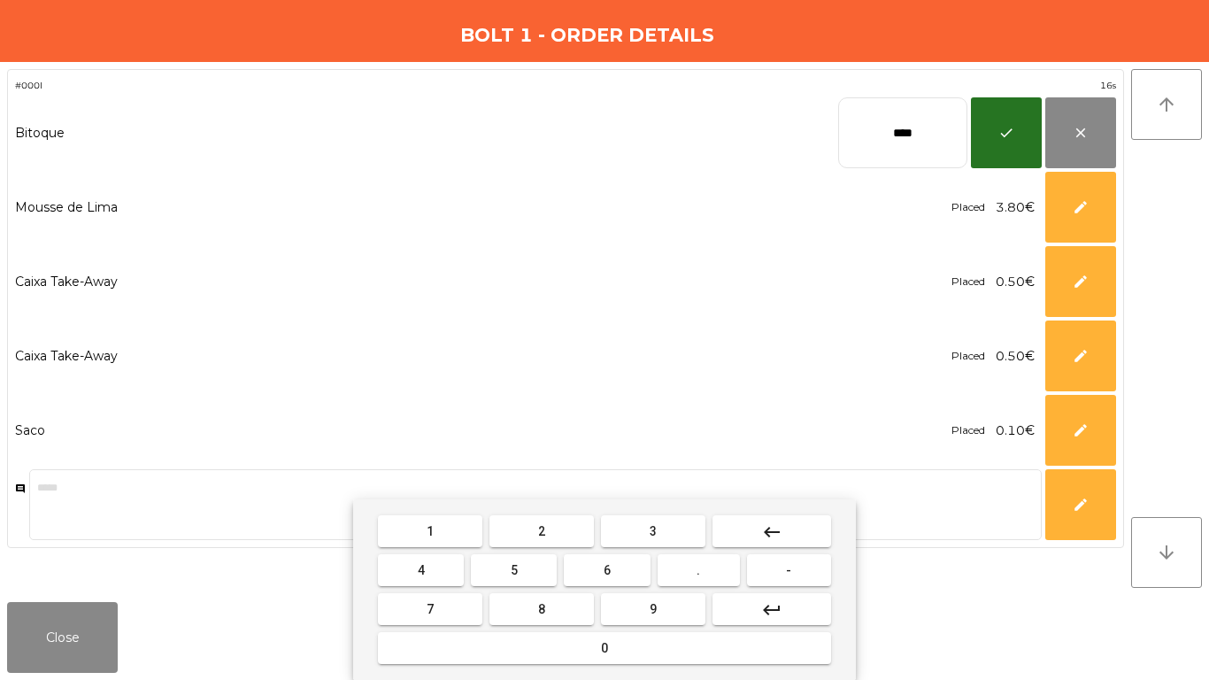
click at [890, 128] on input "****" at bounding box center [902, 132] width 129 height 71
type input "****"
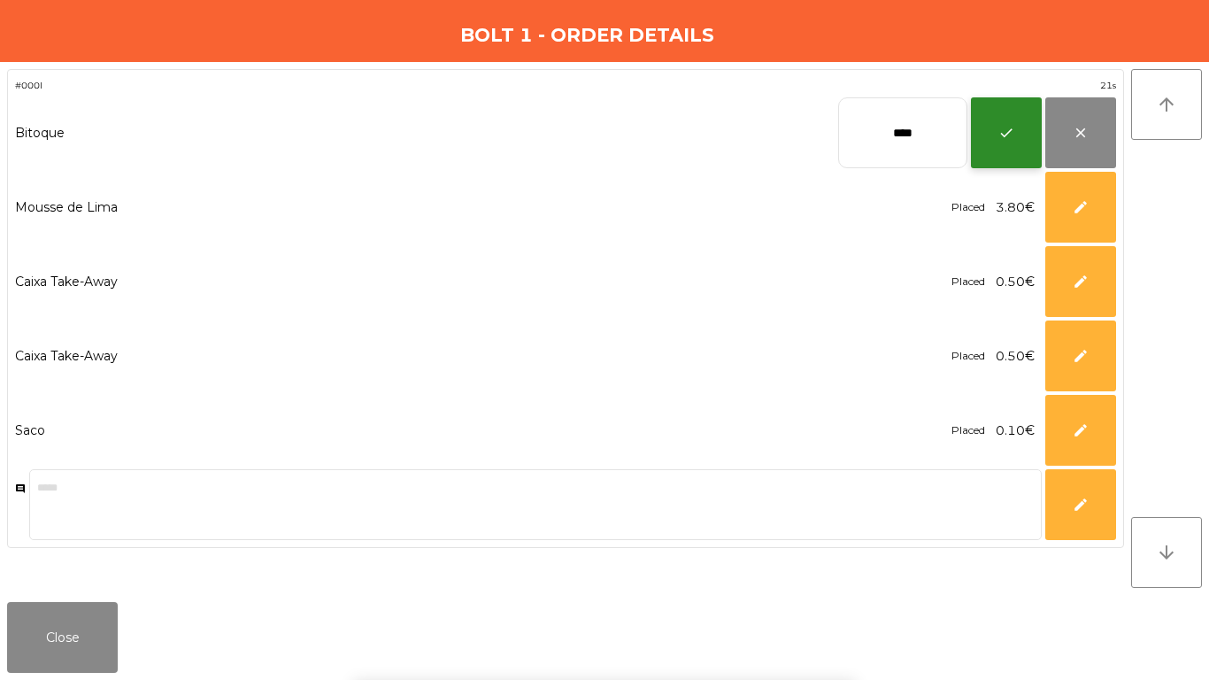
click at [1006, 122] on button "check" at bounding box center [1006, 132] width 71 height 71
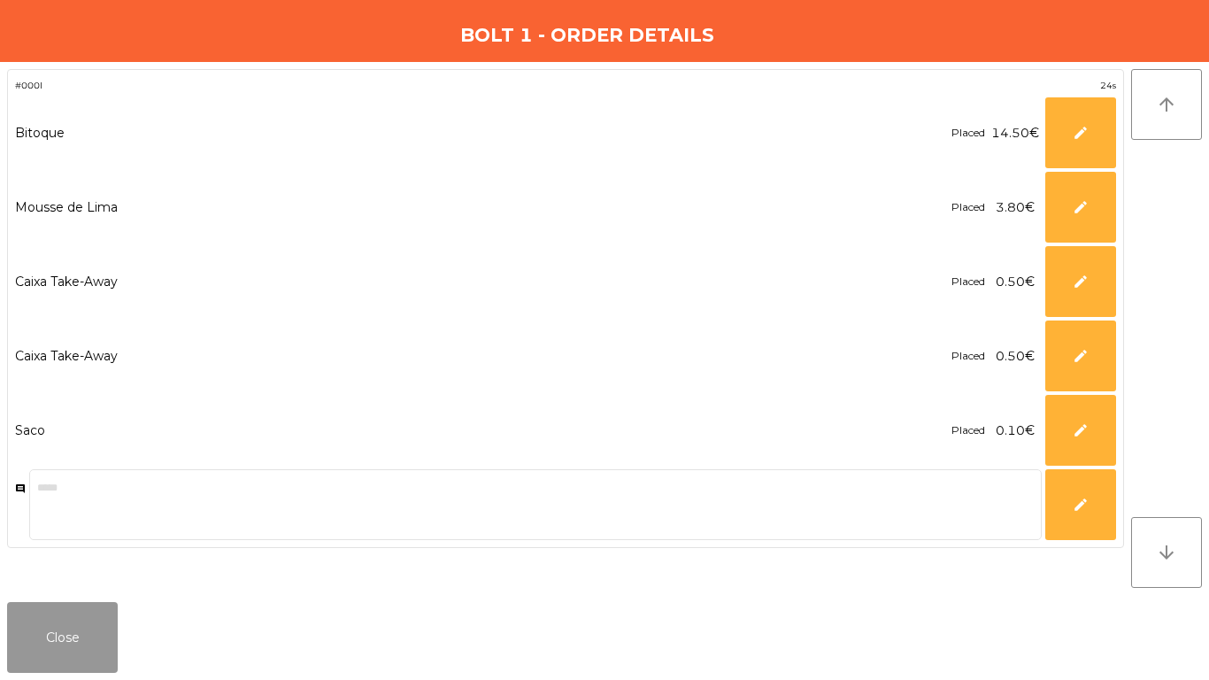
click at [49, 646] on button "Close" at bounding box center [62, 637] width 111 height 71
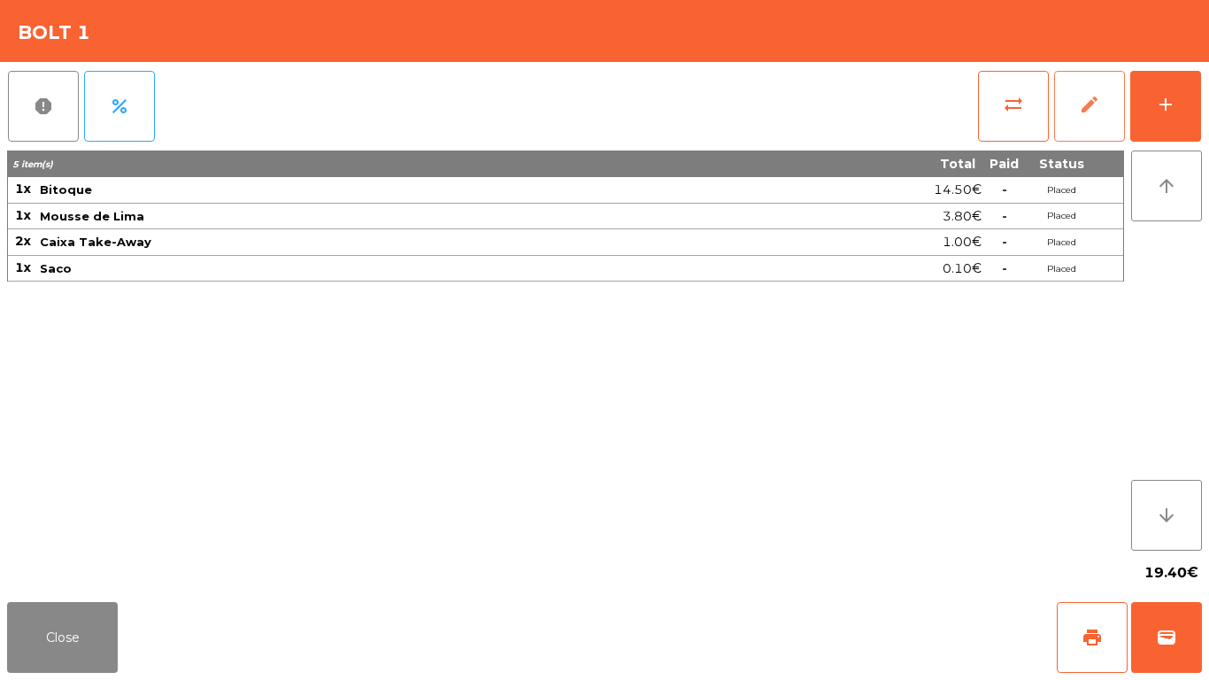
click at [1072, 104] on button "edit" at bounding box center [1089, 106] width 71 height 71
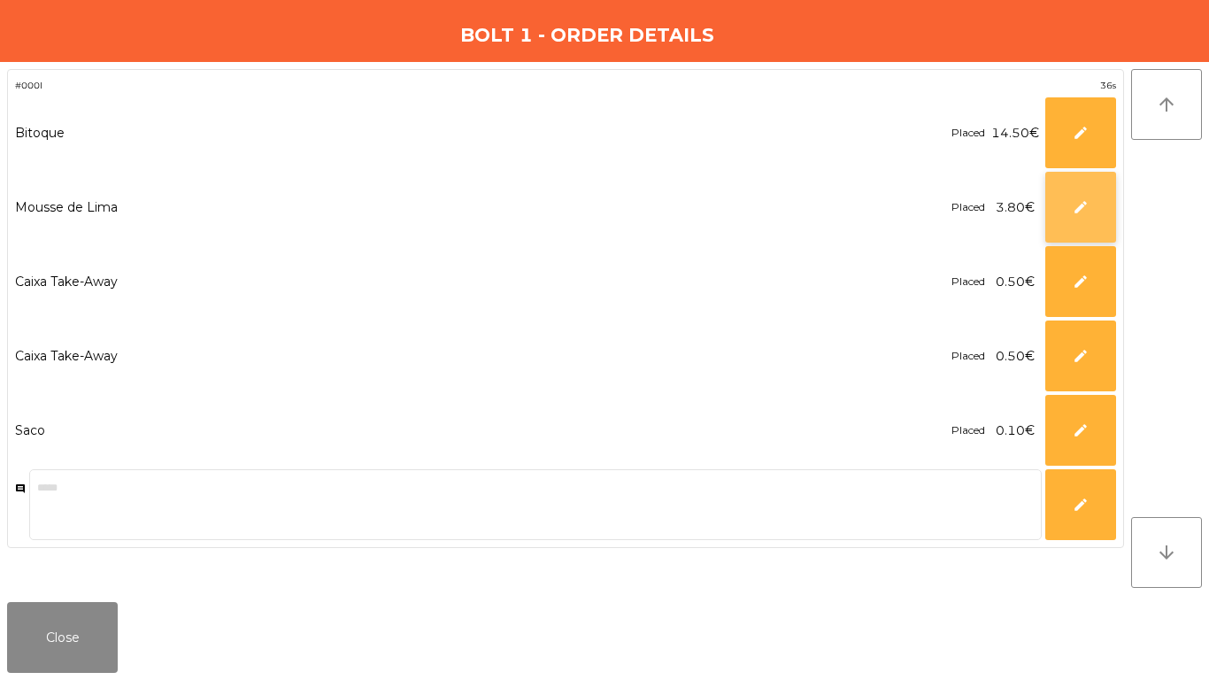
click at [1070, 210] on button "edit" at bounding box center [1080, 207] width 71 height 71
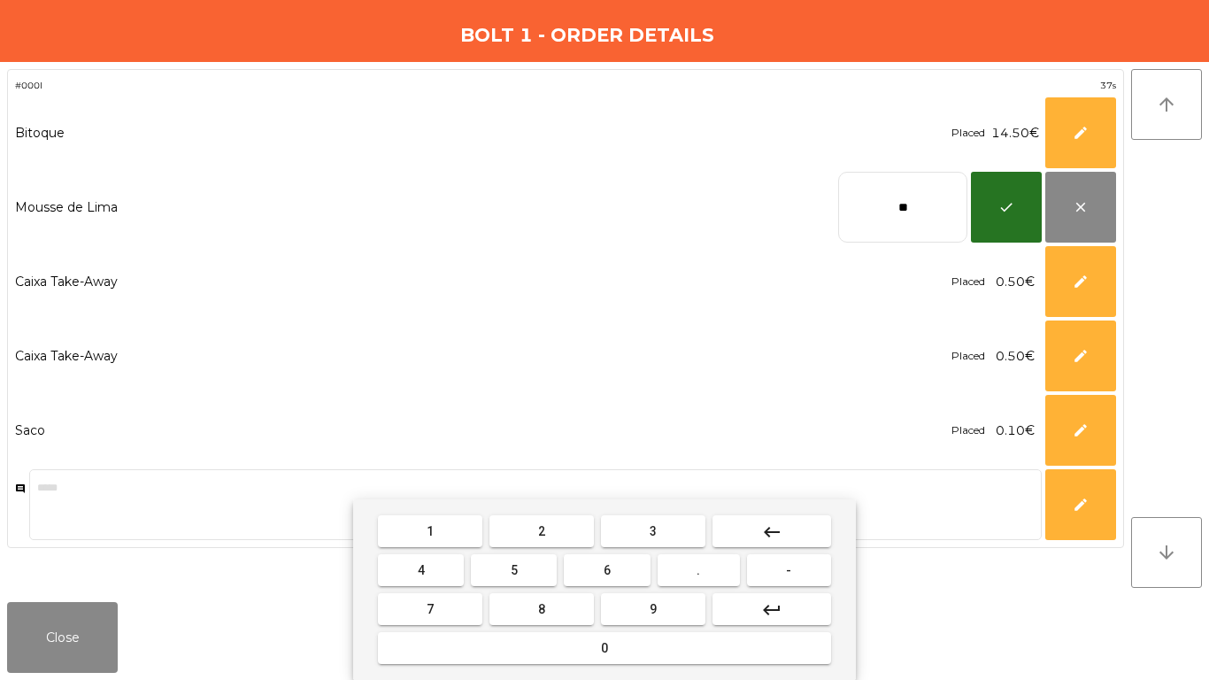
type input "*"
type input "***"
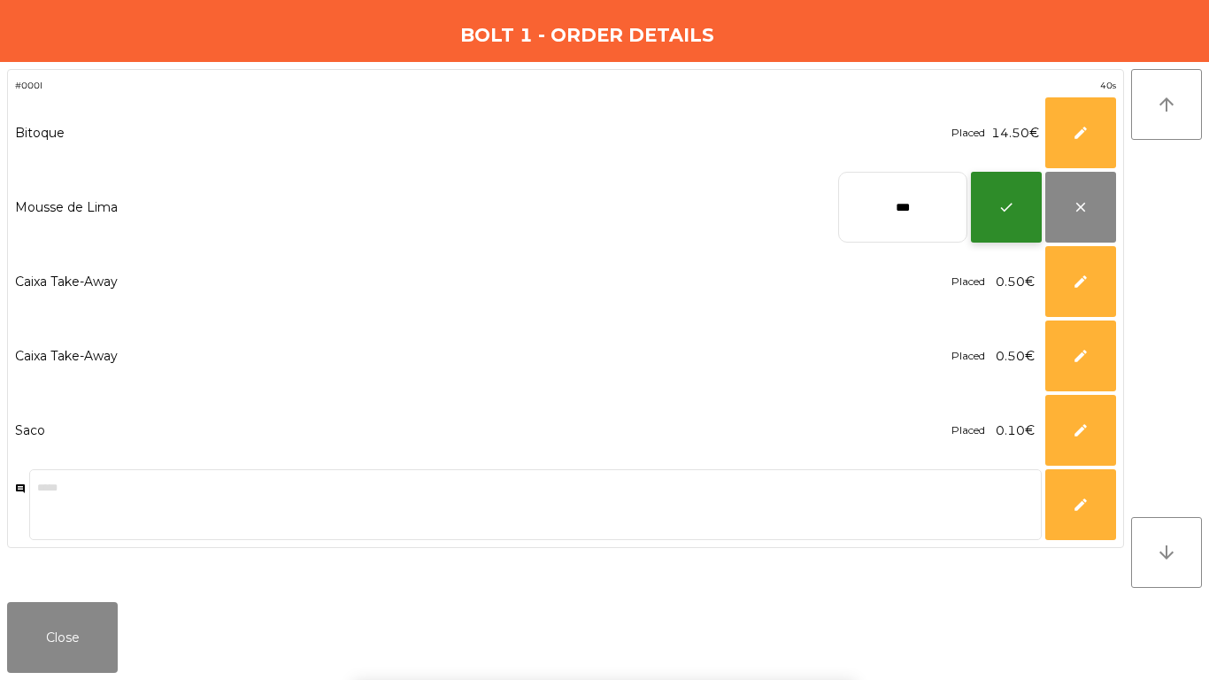
click at [974, 208] on button "check" at bounding box center [1006, 207] width 71 height 71
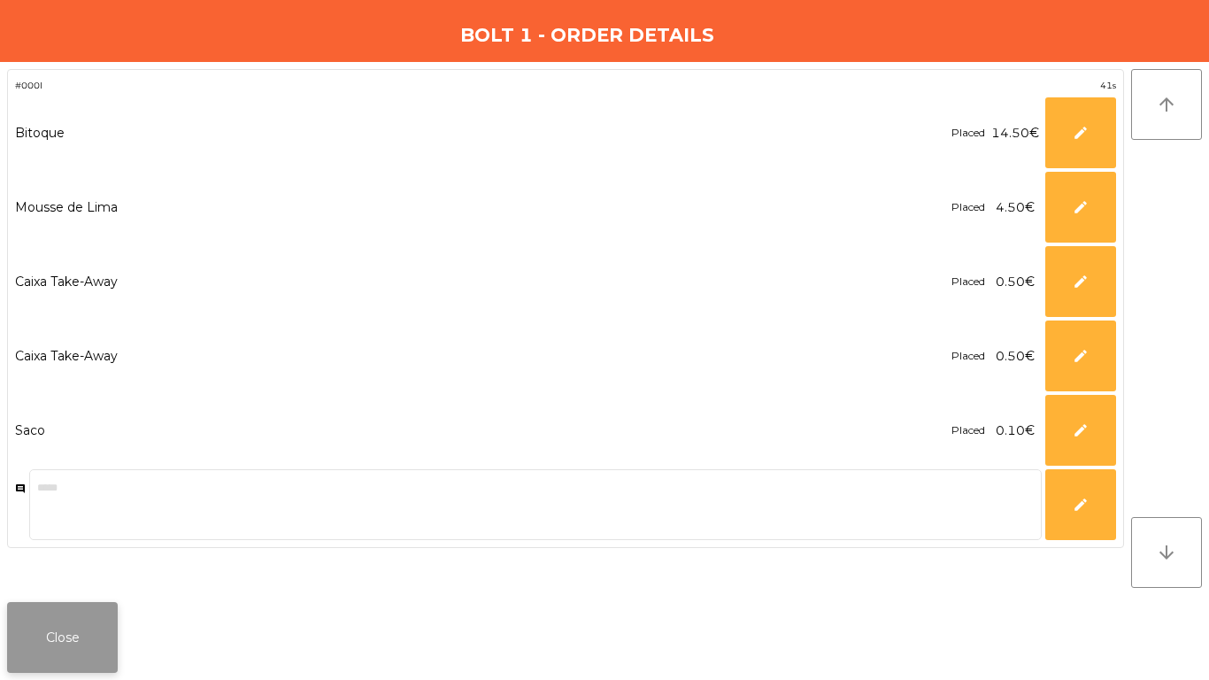
click at [115, 614] on button "Close" at bounding box center [62, 637] width 111 height 71
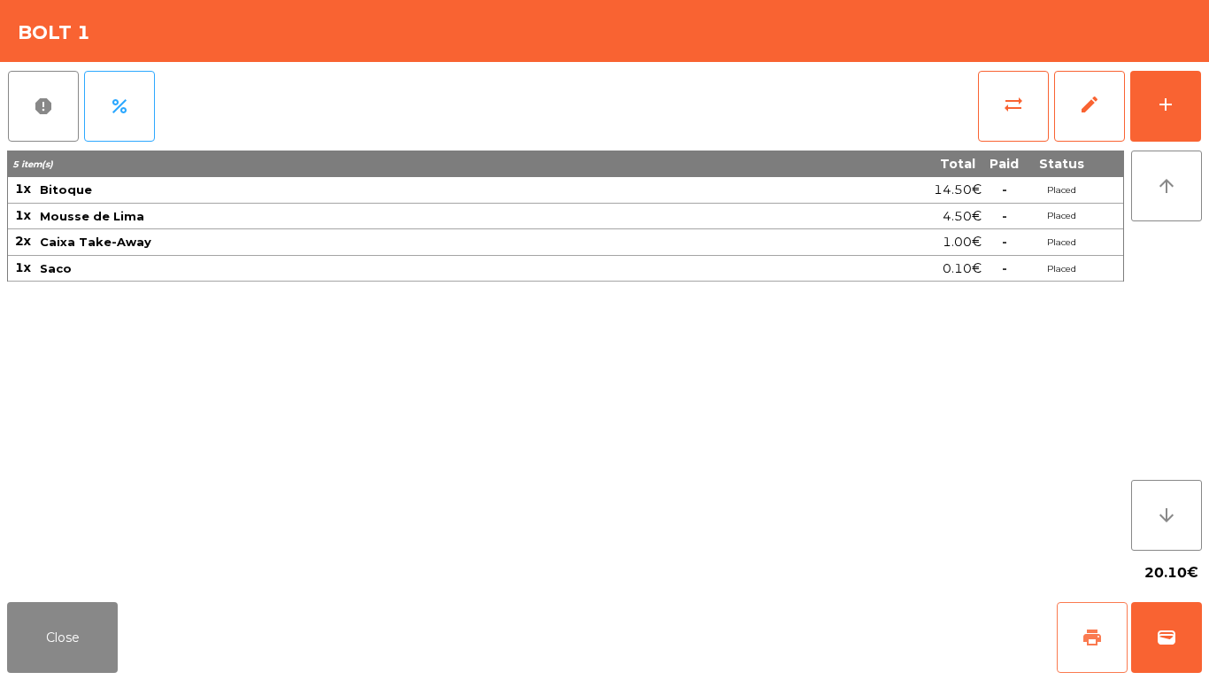
click at [1085, 659] on button "print" at bounding box center [1092, 637] width 71 height 71
click at [1167, 641] on span "wallet" at bounding box center [1166, 637] width 21 height 21
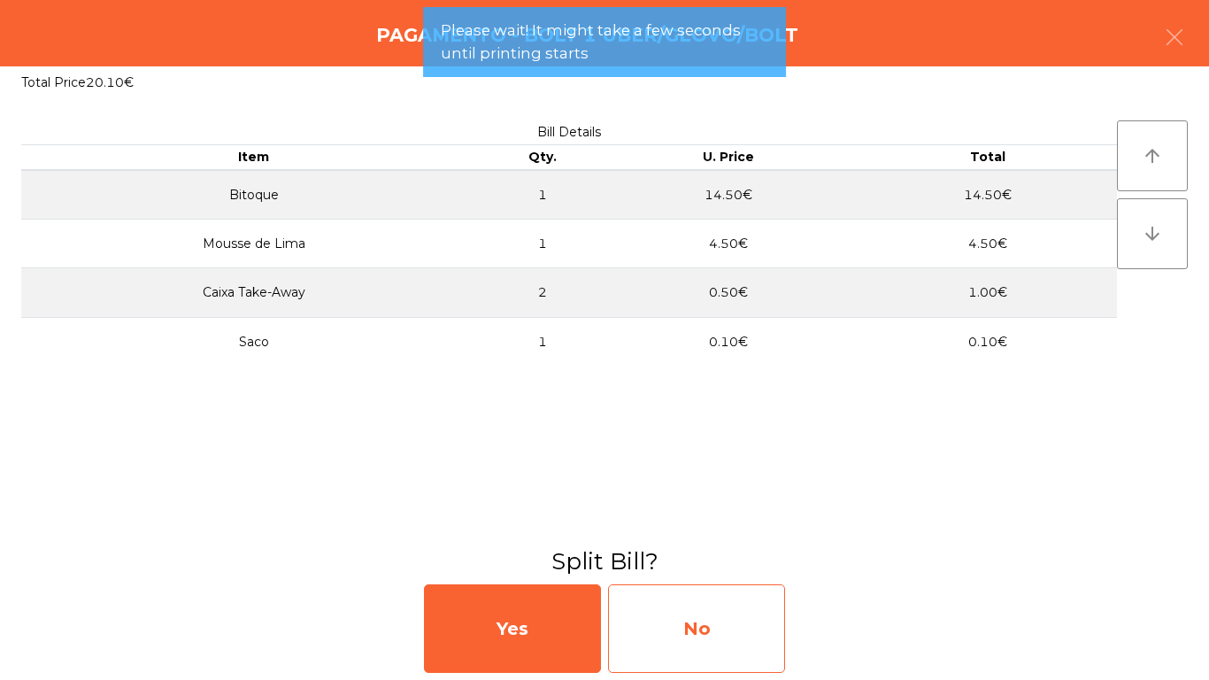
click at [705, 604] on div "No" at bounding box center [696, 628] width 177 height 89
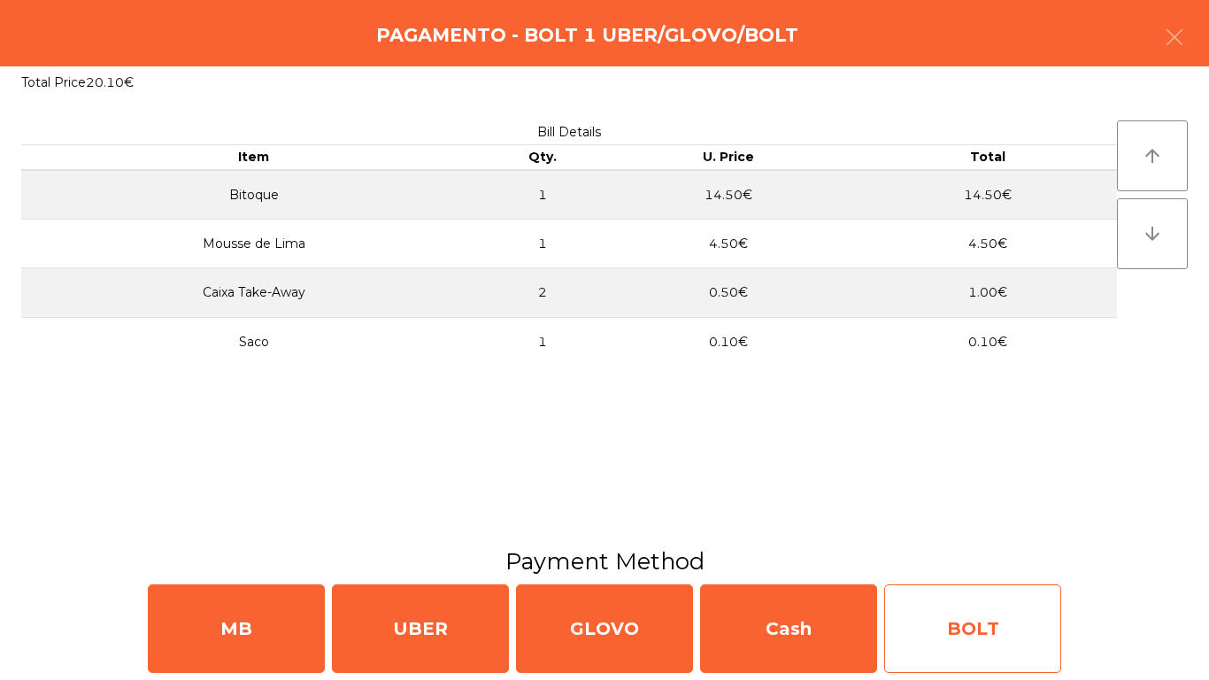
click at [959, 617] on div "BOLT" at bounding box center [972, 628] width 177 height 89
select select "**"
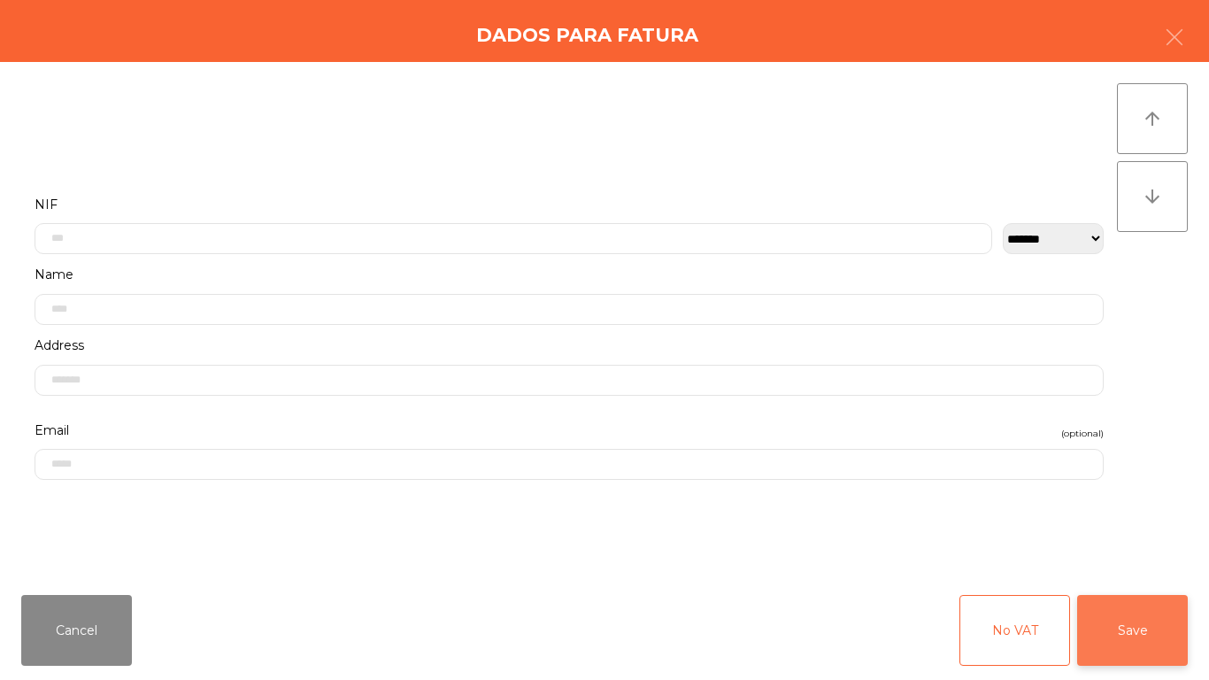
click at [1118, 615] on button "Save" at bounding box center [1132, 630] width 111 height 71
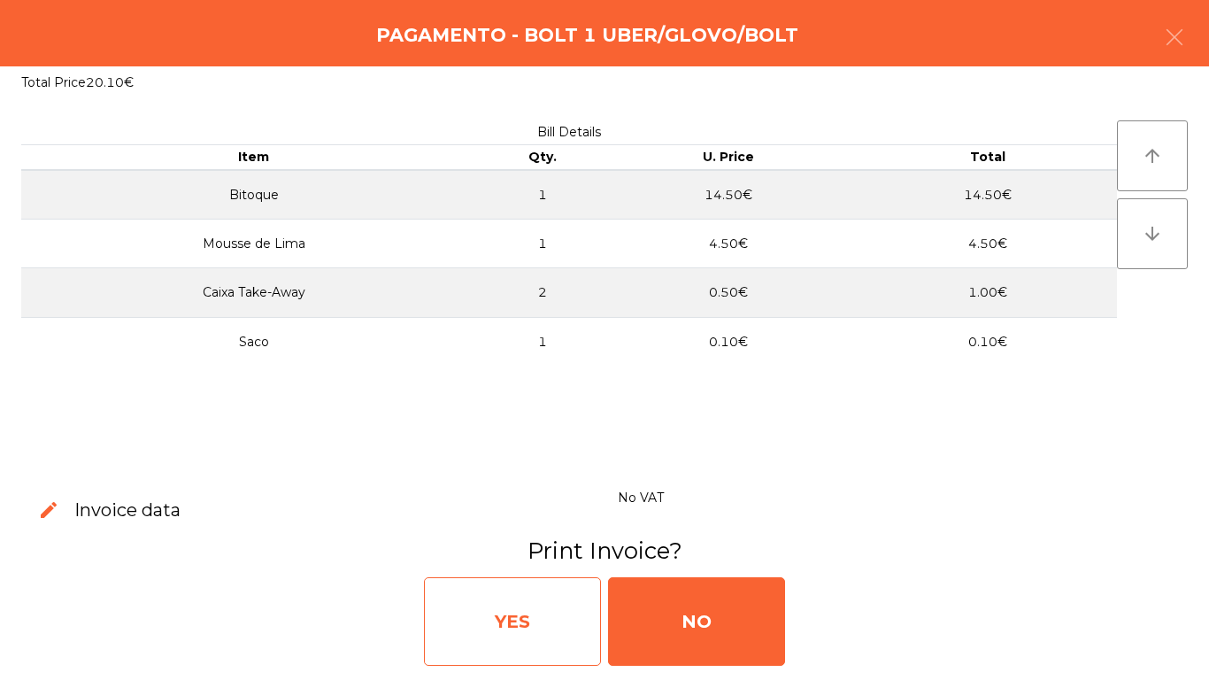
click at [448, 601] on div "YES" at bounding box center [512, 621] width 177 height 89
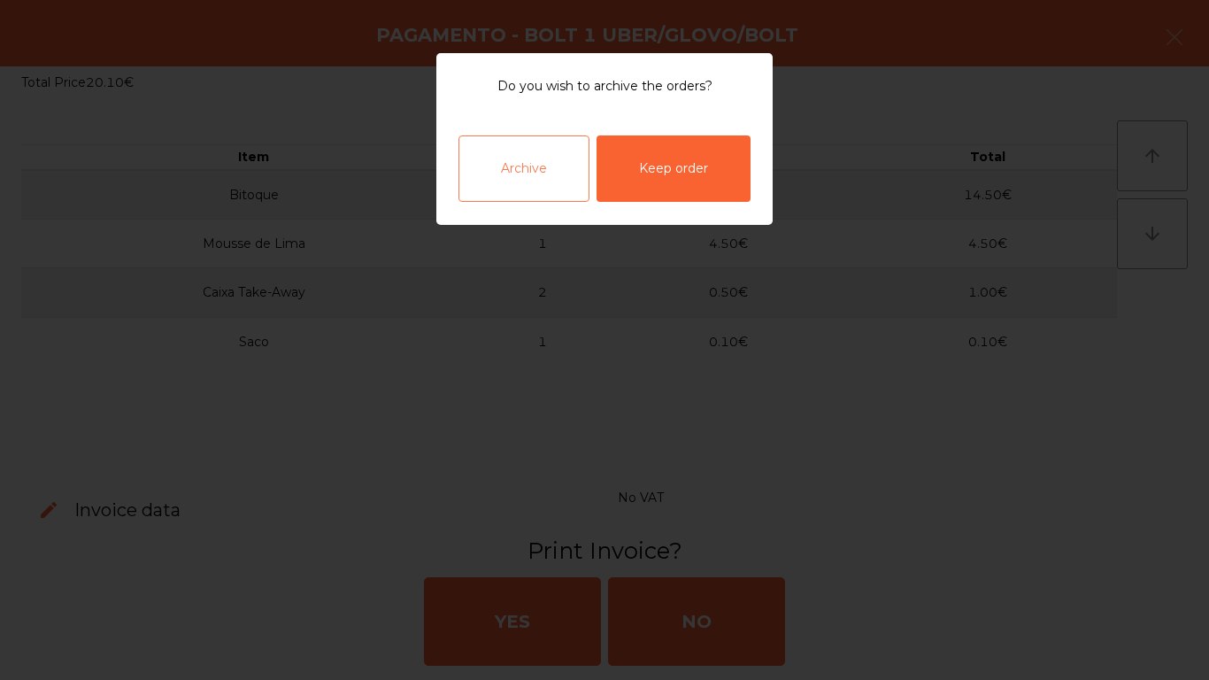
click at [565, 158] on div "Archive" at bounding box center [523, 168] width 131 height 66
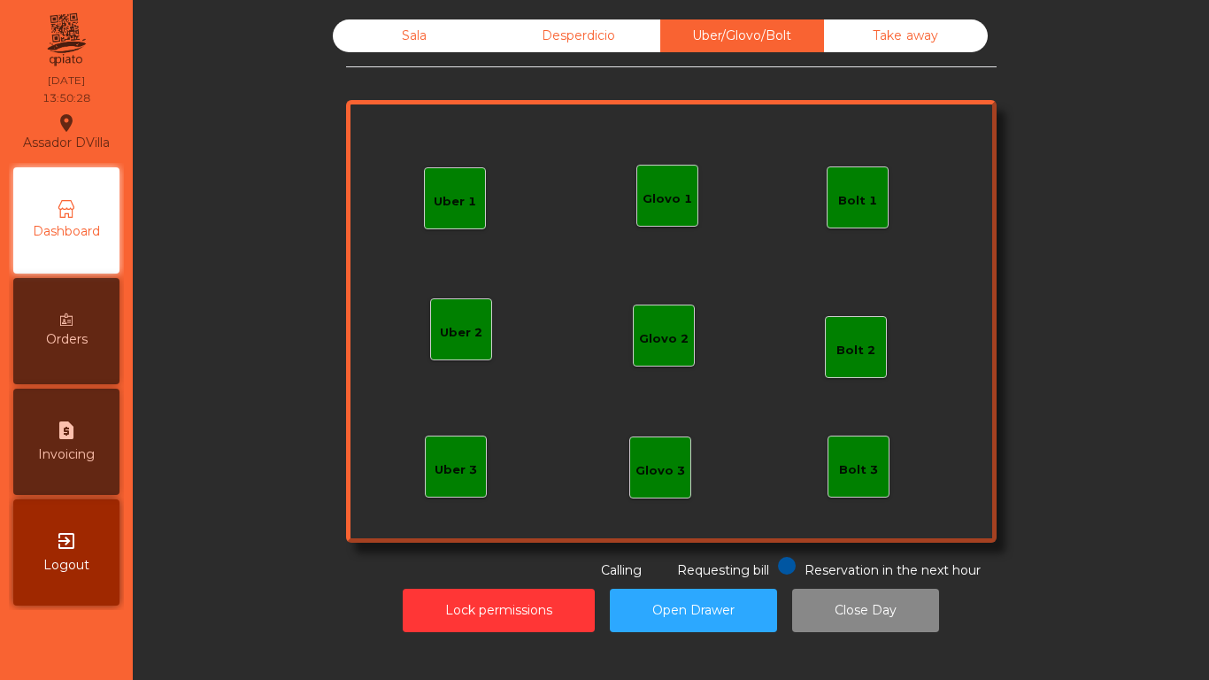
click at [429, 47] on div "Sala" at bounding box center [415, 35] width 164 height 33
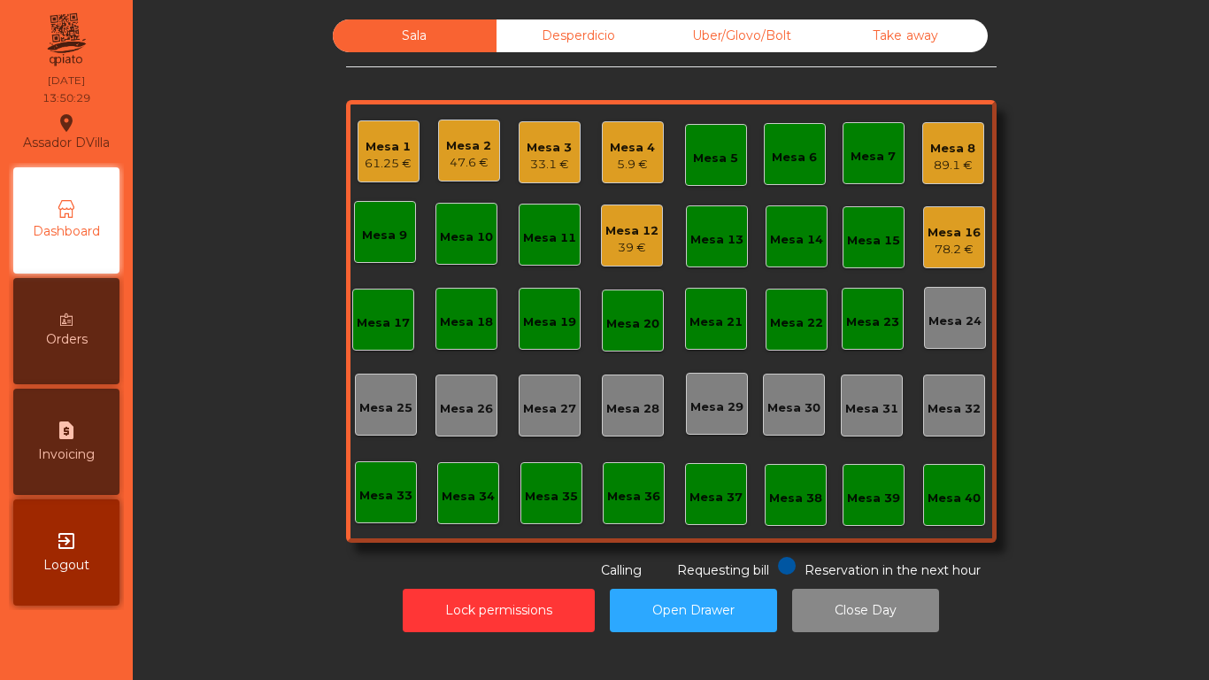
click at [632, 158] on div "5.9 €" at bounding box center [632, 165] width 45 height 18
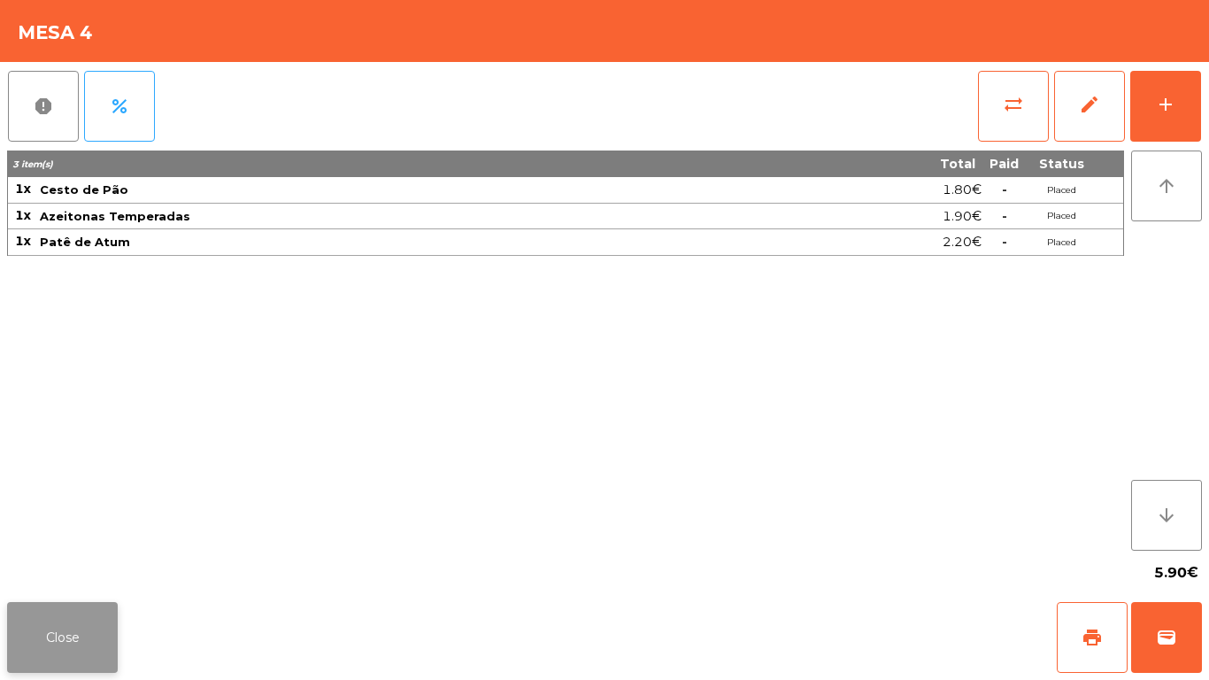
click at [50, 606] on button "Close" at bounding box center [62, 637] width 111 height 71
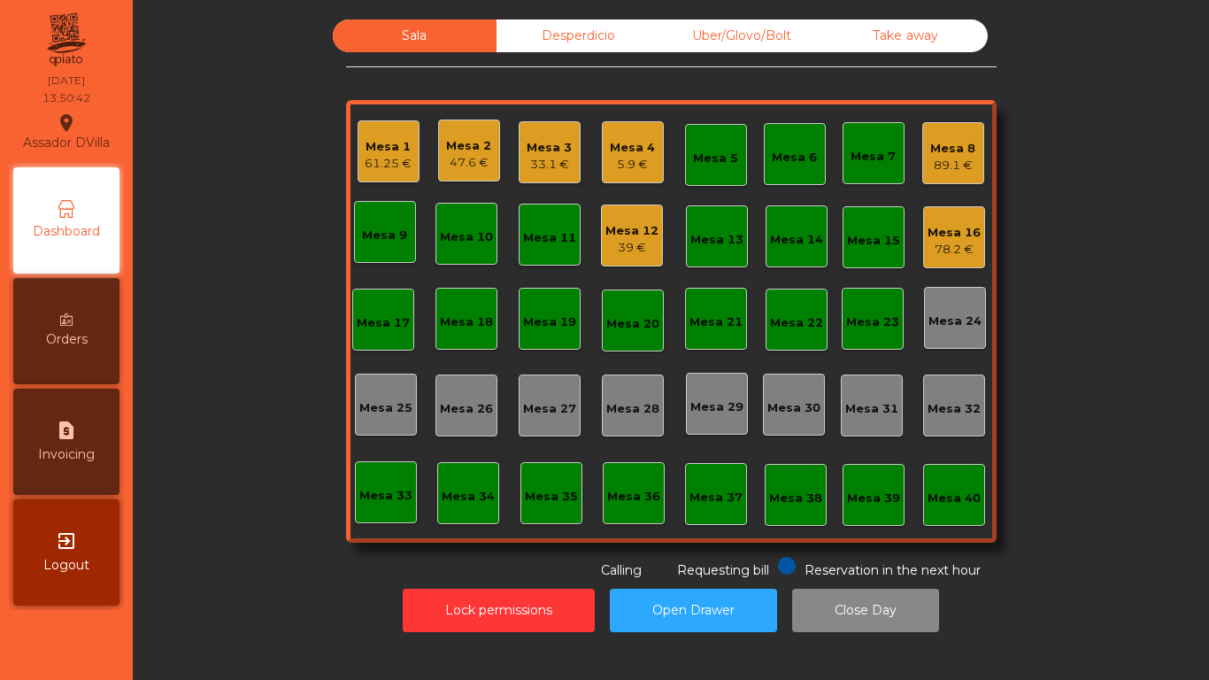
click at [639, 143] on div "Mesa 4" at bounding box center [632, 148] width 45 height 18
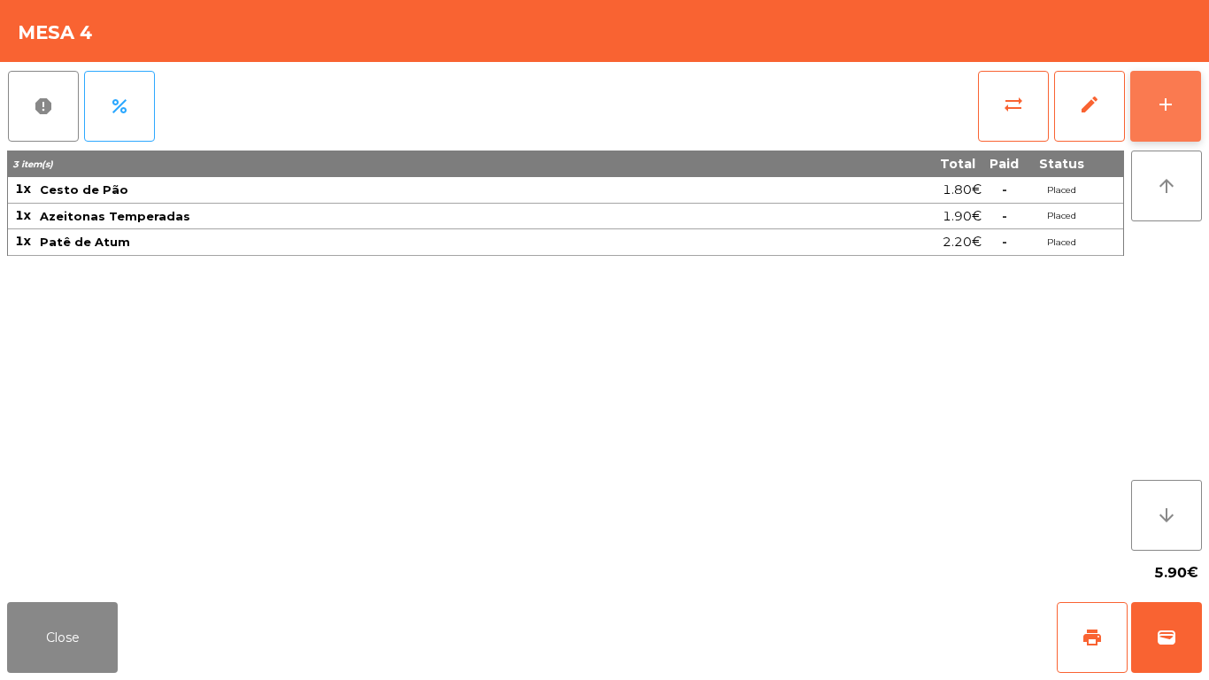
click at [1168, 105] on div "add" at bounding box center [1165, 104] width 21 height 21
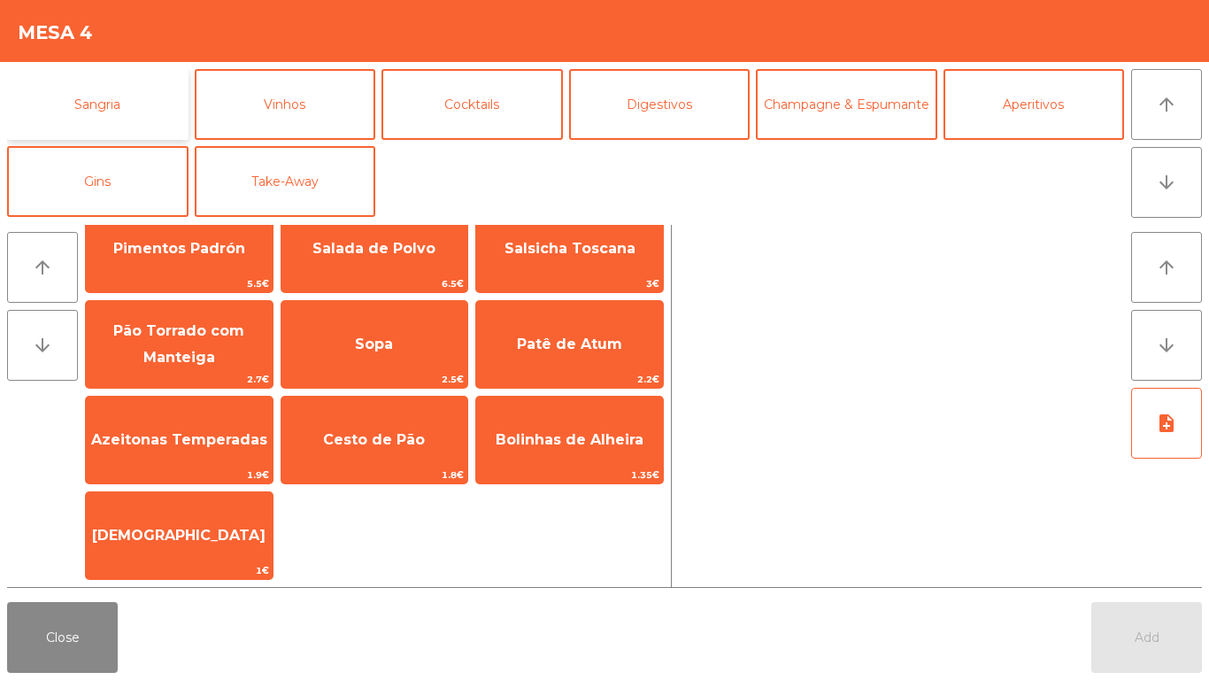
click at [107, 98] on button "Sangria" at bounding box center [97, 104] width 181 height 71
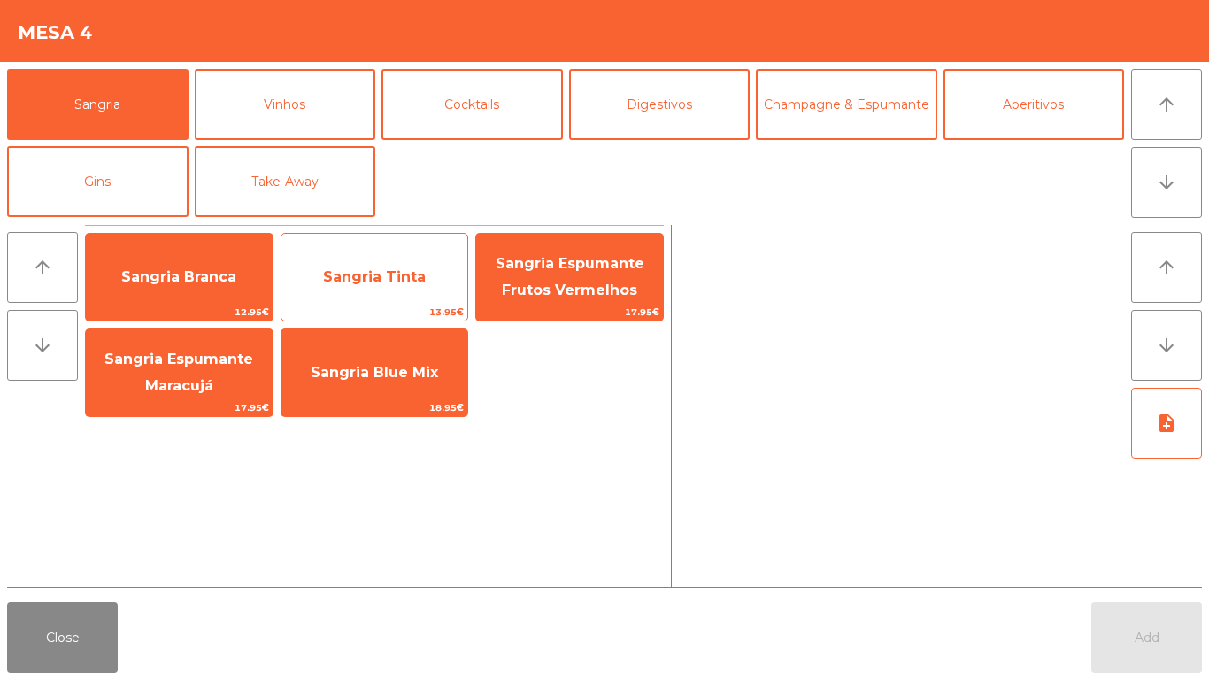
click at [388, 265] on span "Sangria Tinta" at bounding box center [374, 277] width 187 height 48
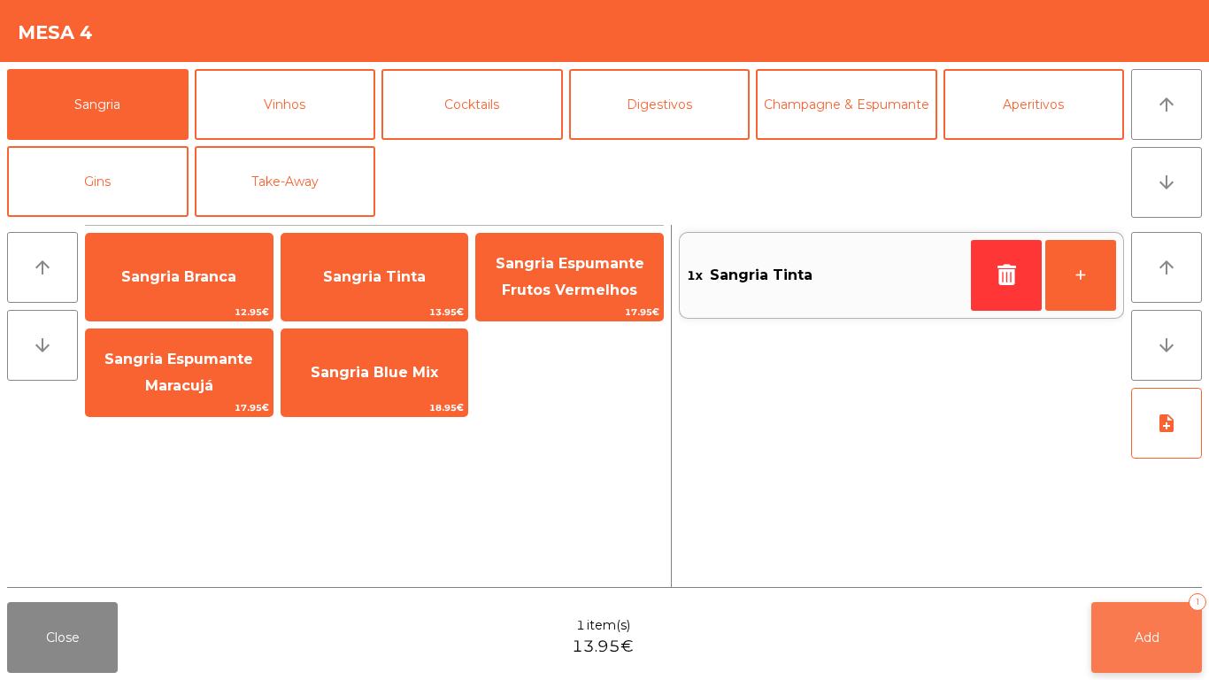
click at [1148, 605] on button "Add 1" at bounding box center [1146, 637] width 111 height 71
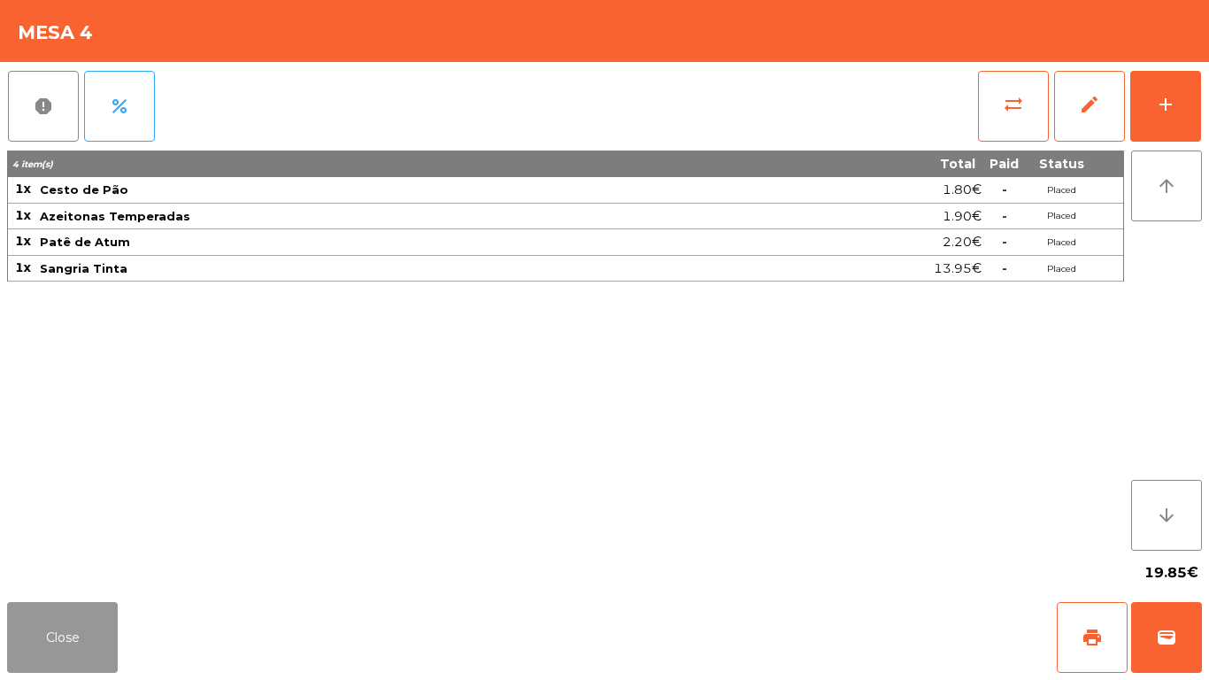
click at [68, 627] on button "Close" at bounding box center [62, 637] width 111 height 71
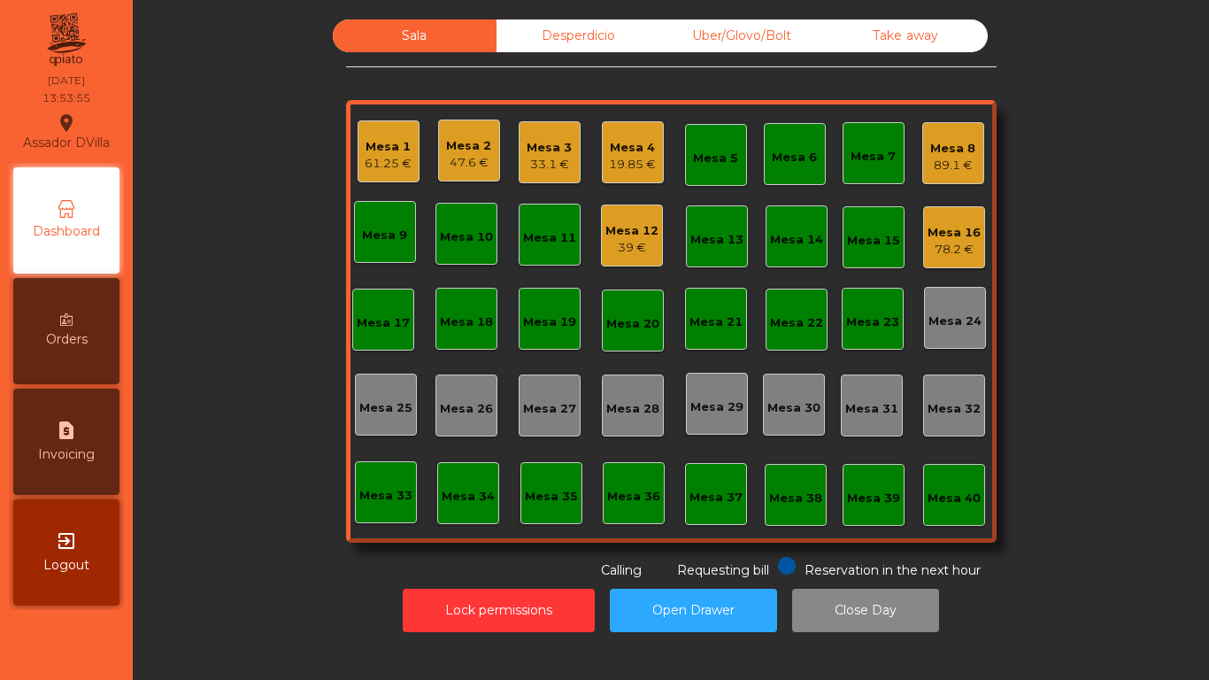
click at [951, 228] on div "Mesa 16" at bounding box center [954, 233] width 53 height 18
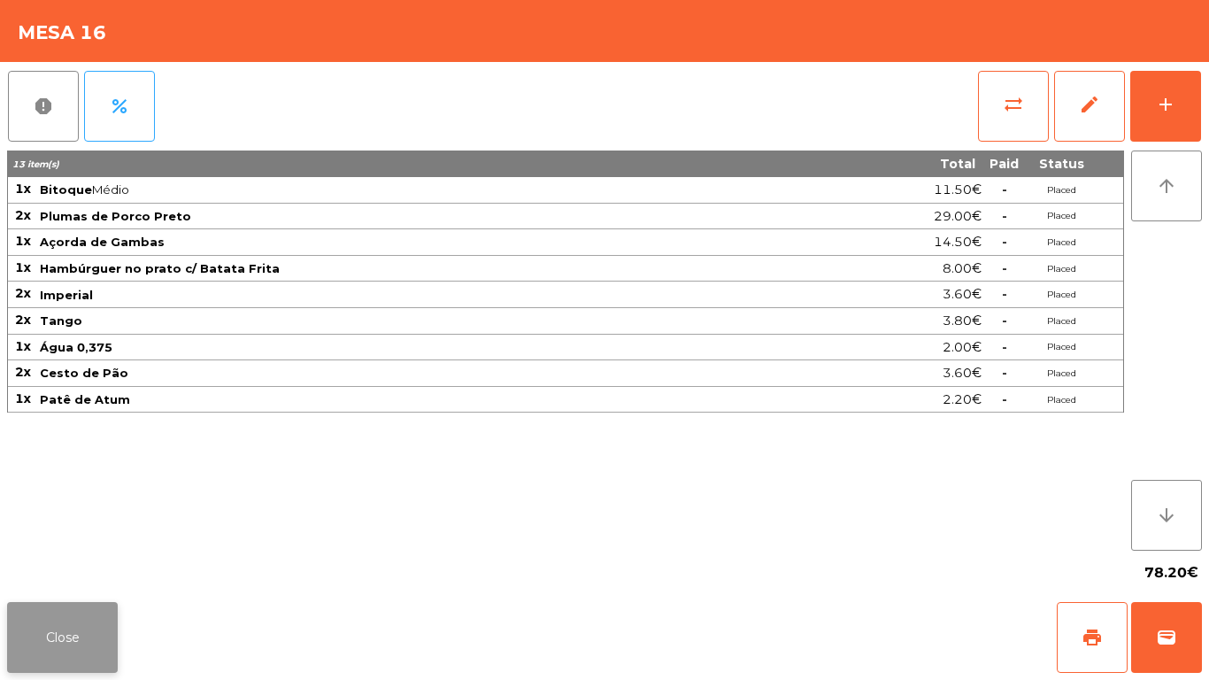
click at [54, 607] on button "Close" at bounding box center [62, 637] width 111 height 71
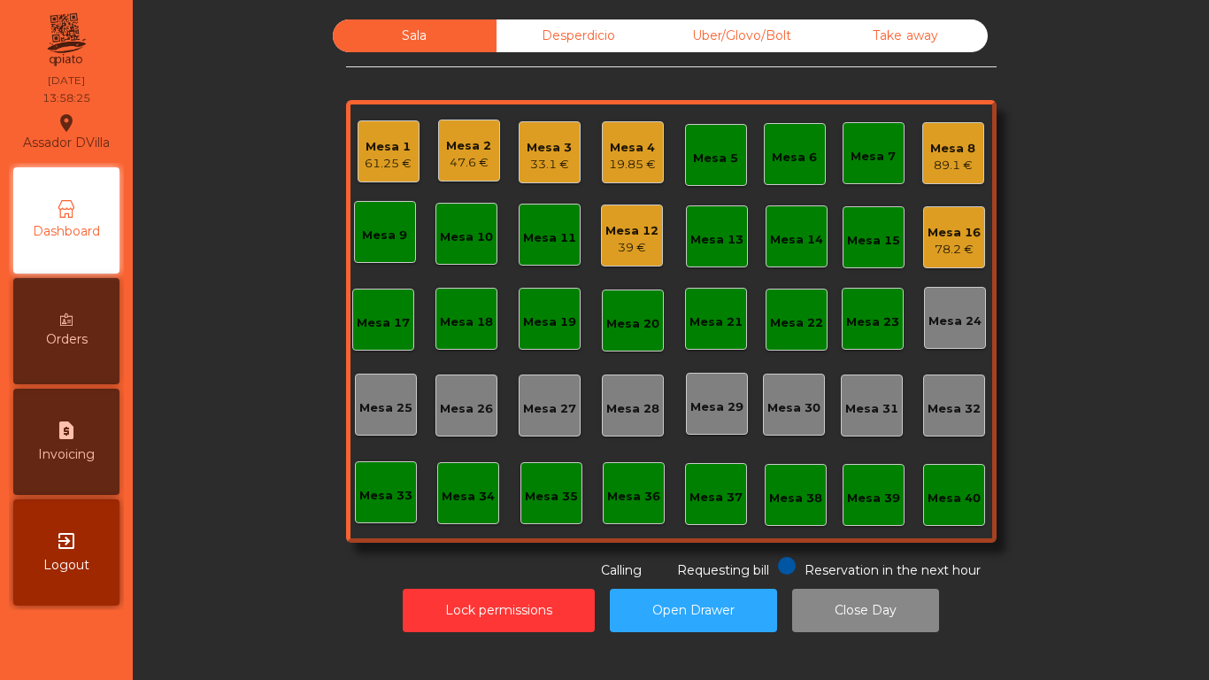
click at [959, 130] on div "Mesa 8 89.1 €" at bounding box center [953, 153] width 62 height 62
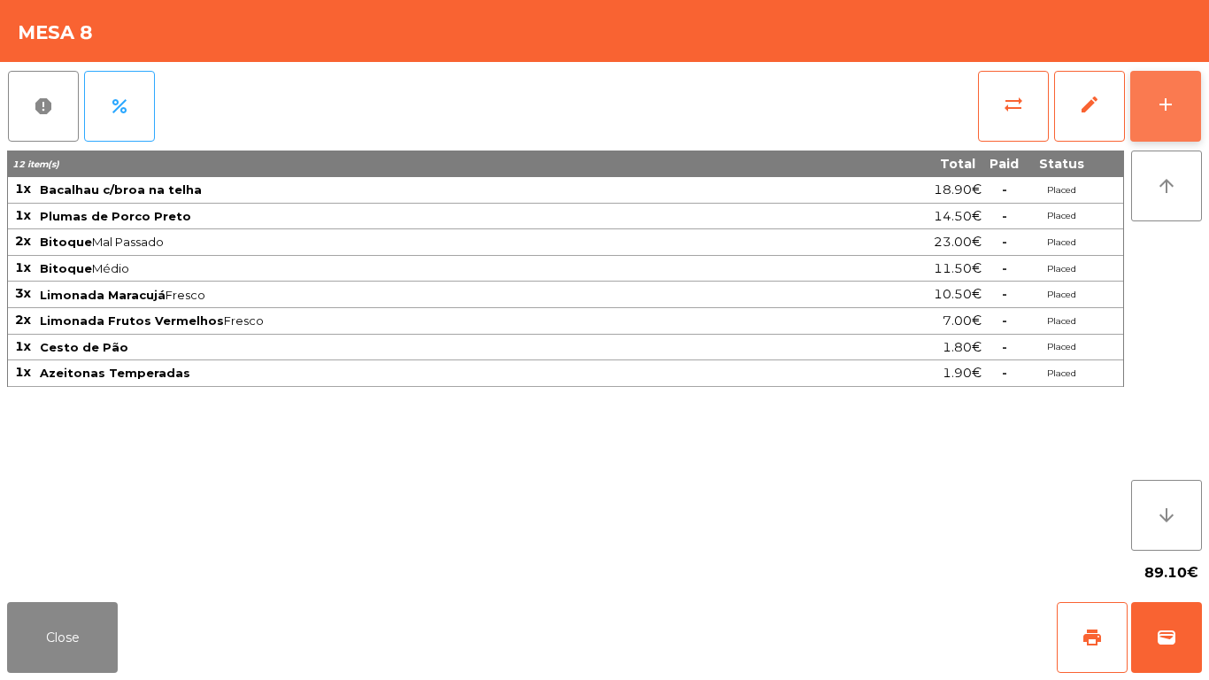
click at [1131, 122] on button "add" at bounding box center [1165, 106] width 71 height 71
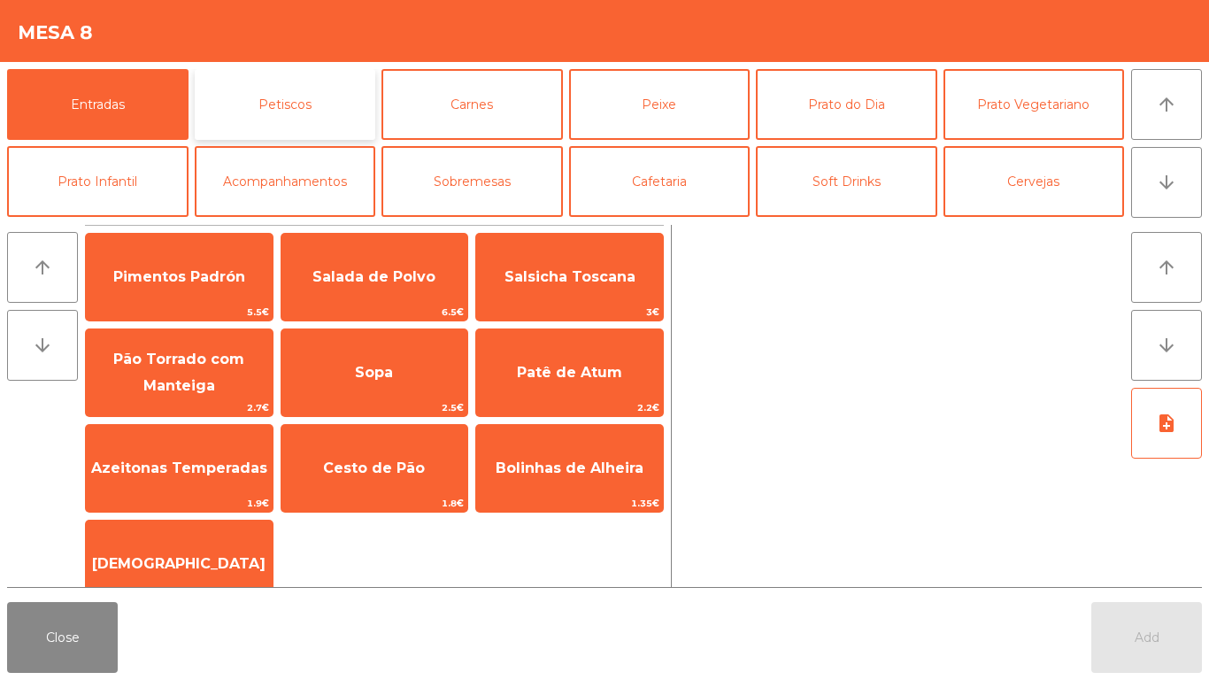
click at [293, 110] on button "Petiscos" at bounding box center [285, 104] width 181 height 71
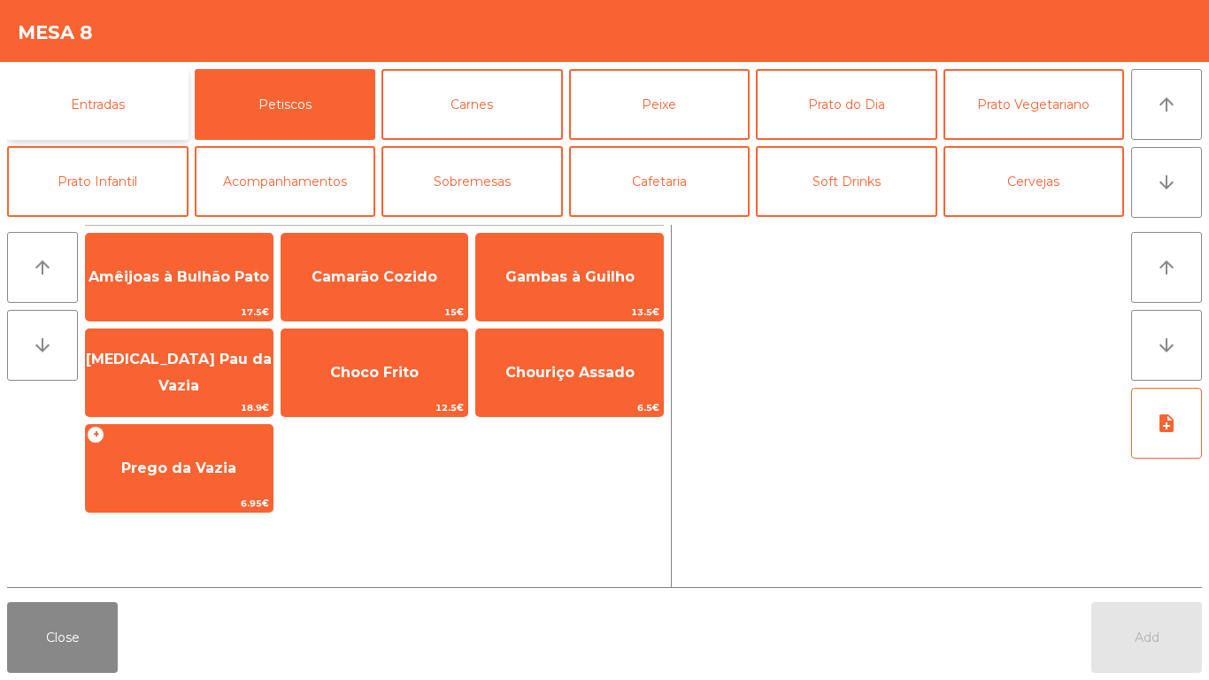
click at [87, 115] on button "Entradas" at bounding box center [97, 104] width 181 height 71
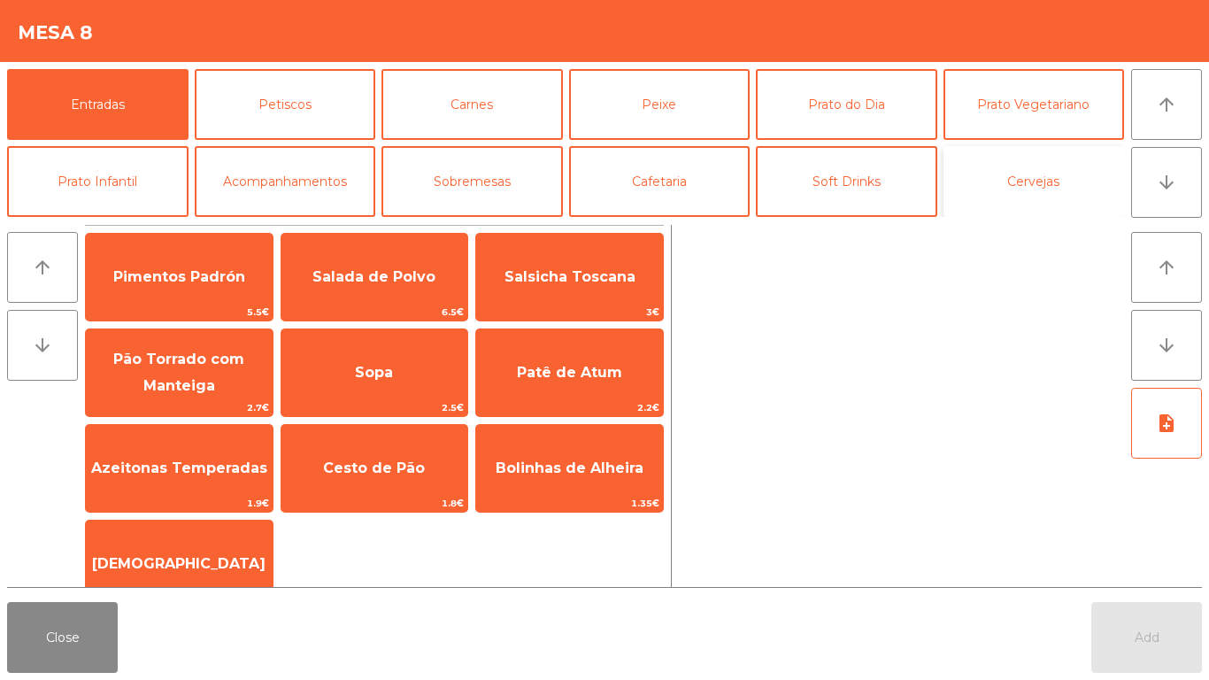
click at [993, 199] on button "Cervejas" at bounding box center [1034, 181] width 181 height 71
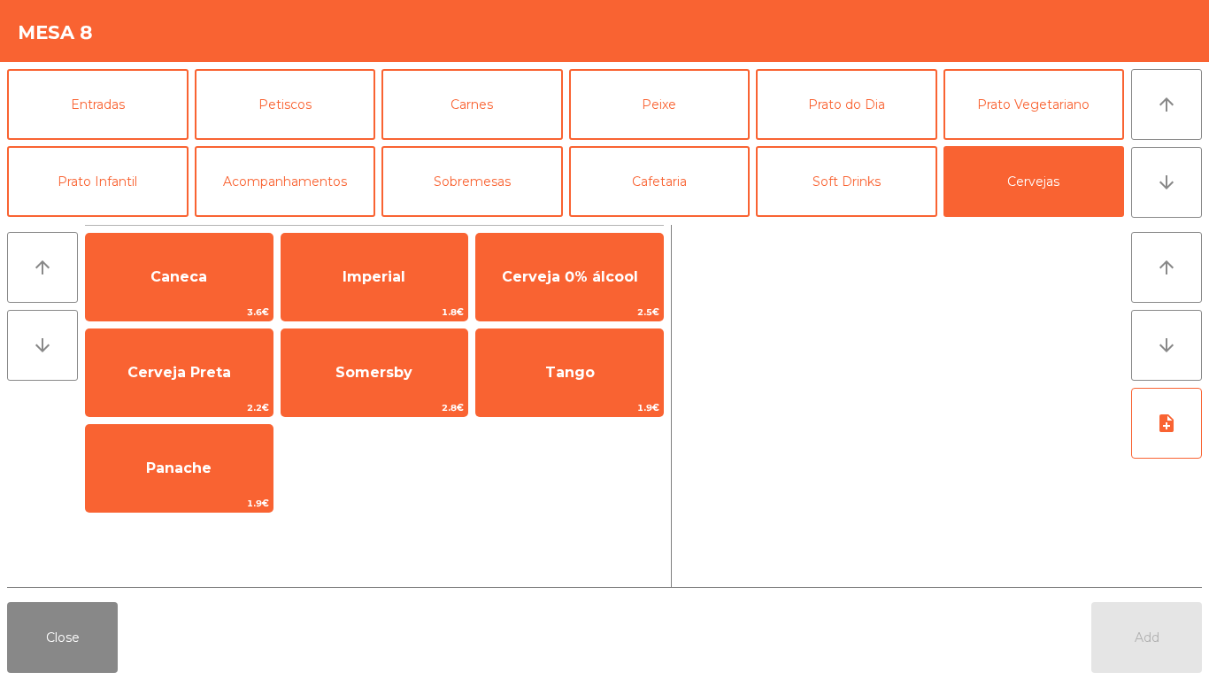
scroll to position [154, 0]
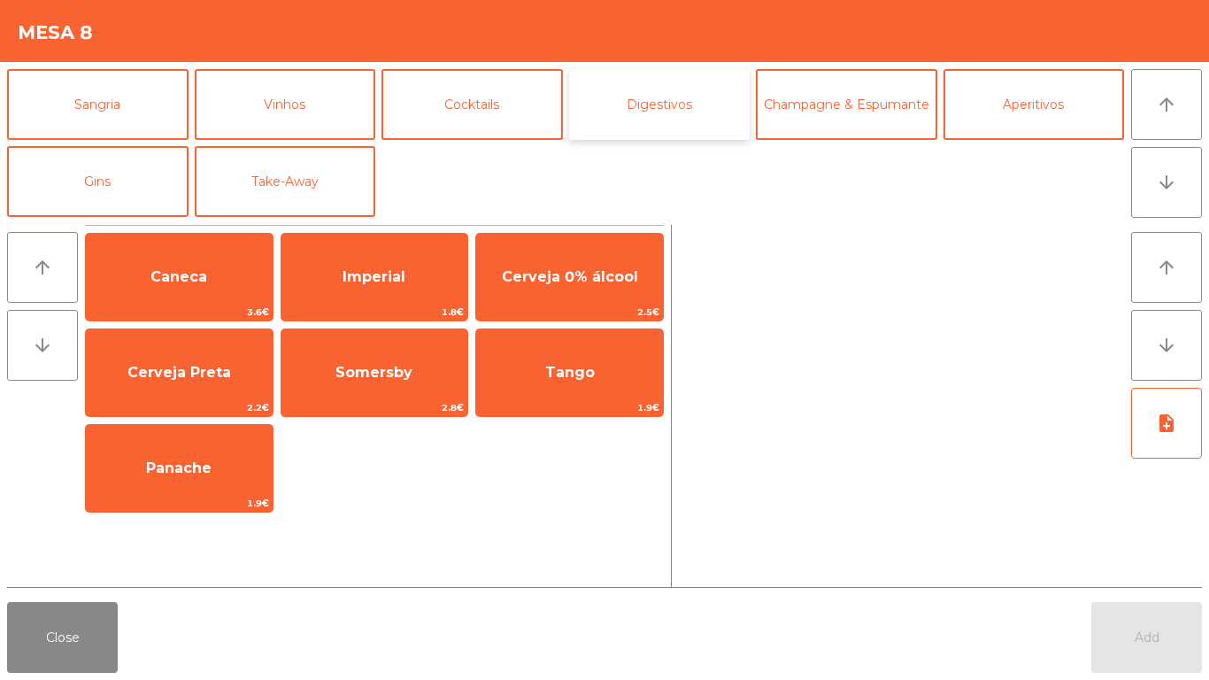
drag, startPoint x: 624, startPoint y: 104, endPoint x: 634, endPoint y: 106, distance: 10.1
click at [634, 106] on button "Digestivos" at bounding box center [659, 104] width 181 height 71
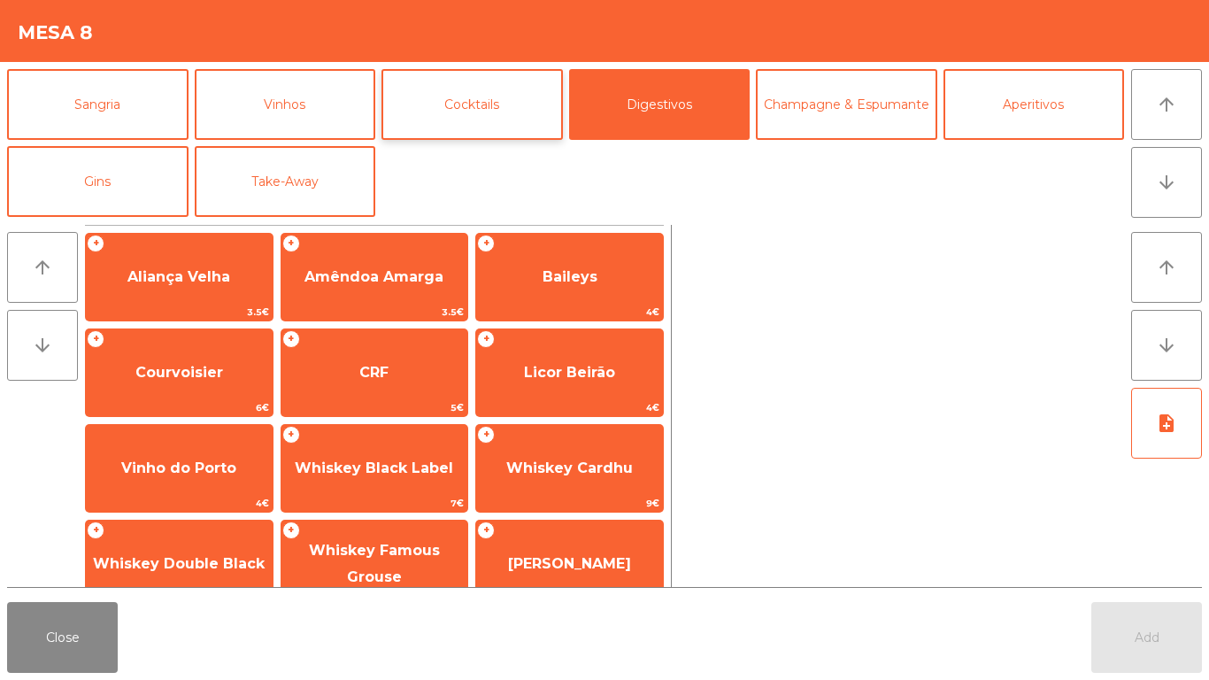
scroll to position [65, 0]
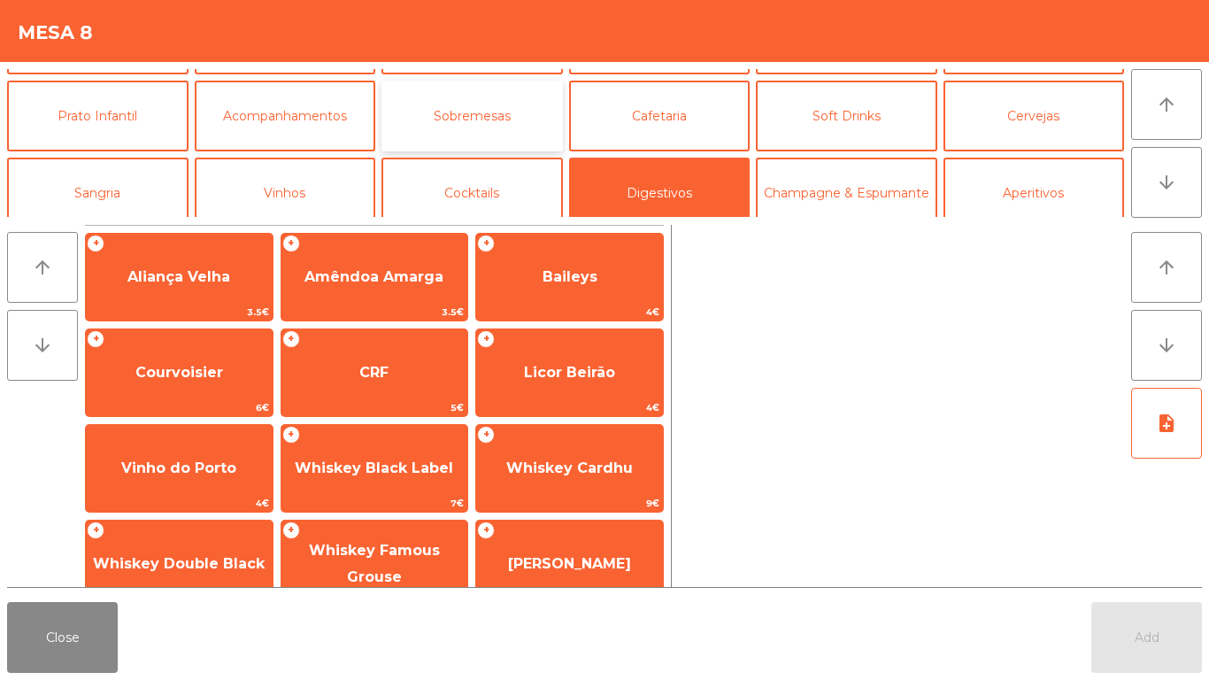
click at [540, 122] on button "Sobremesas" at bounding box center [471, 116] width 181 height 71
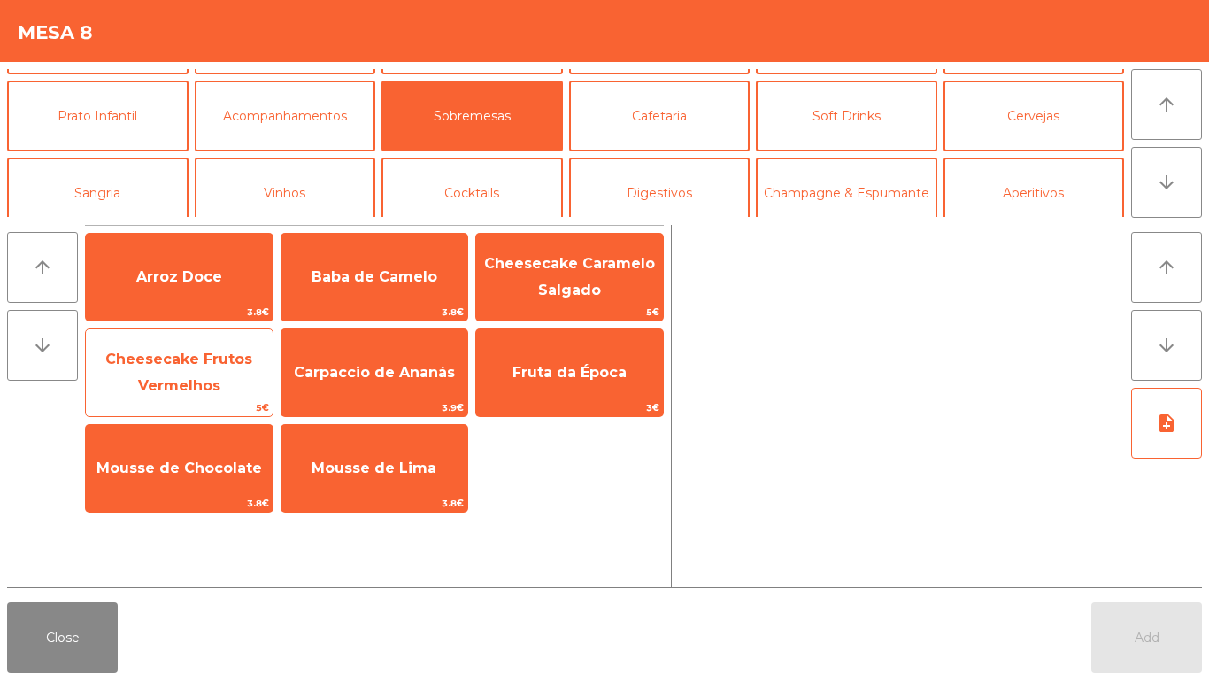
click at [189, 376] on span "Cheesecake Frutos Vermelhos" at bounding box center [179, 372] width 187 height 75
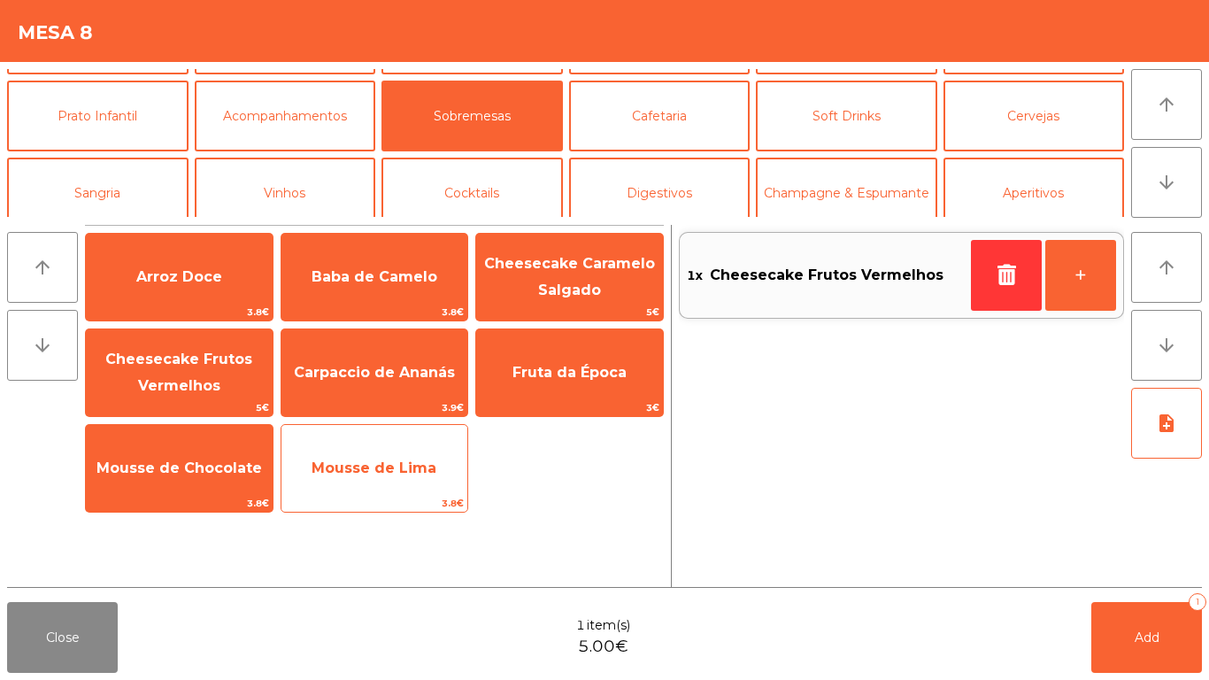
click at [380, 457] on span "Mousse de Lima" at bounding box center [374, 468] width 187 height 48
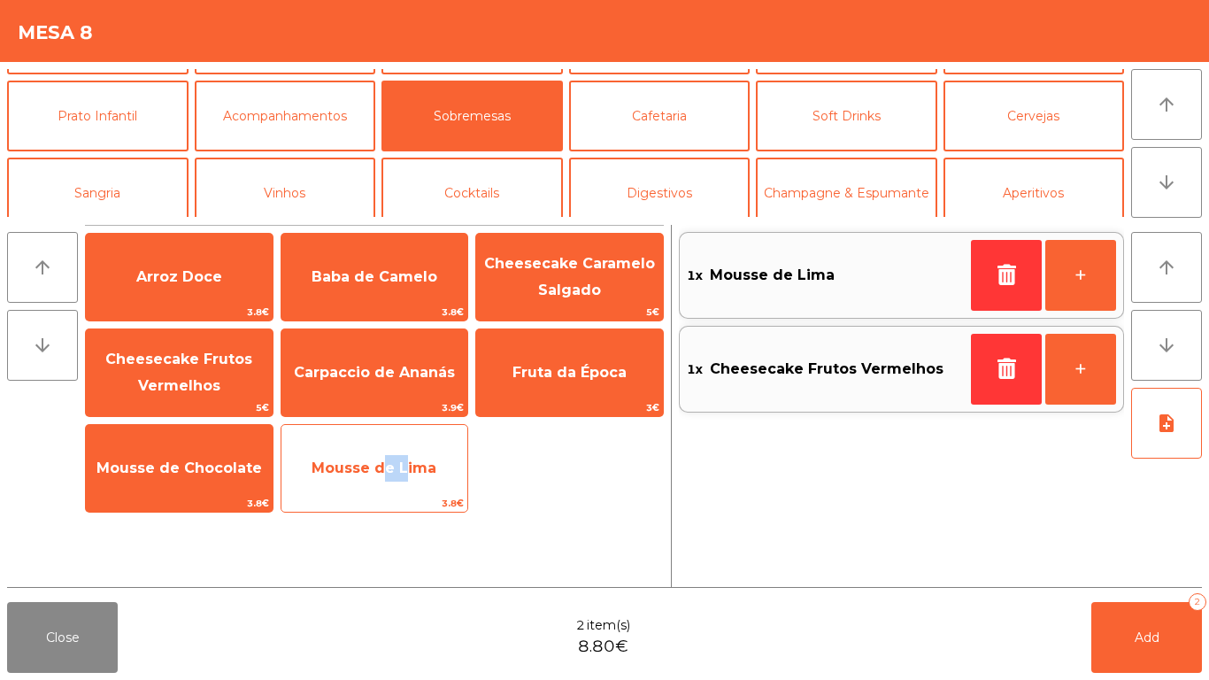
click at [380, 457] on span "Mousse de Lima" at bounding box center [374, 468] width 187 height 48
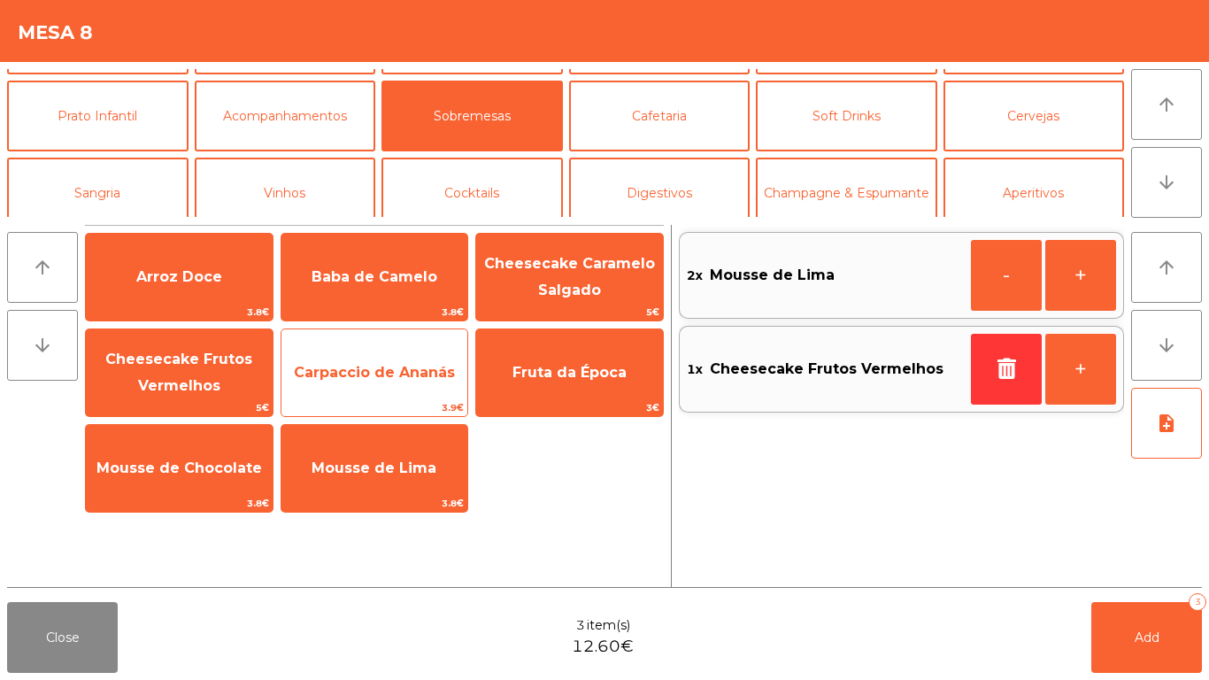
drag, startPoint x: 196, startPoint y: 261, endPoint x: 342, endPoint y: 333, distance: 162.7
click at [196, 262] on span "Arroz Doce" at bounding box center [179, 277] width 187 height 48
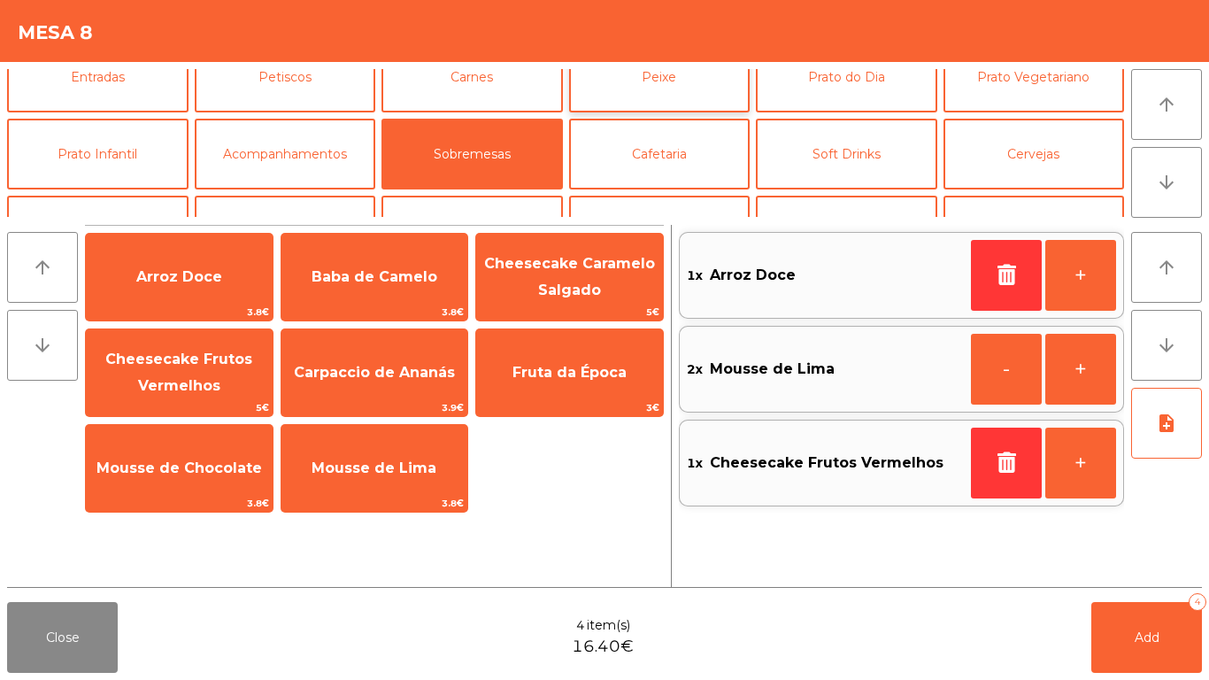
scroll to position [0, 0]
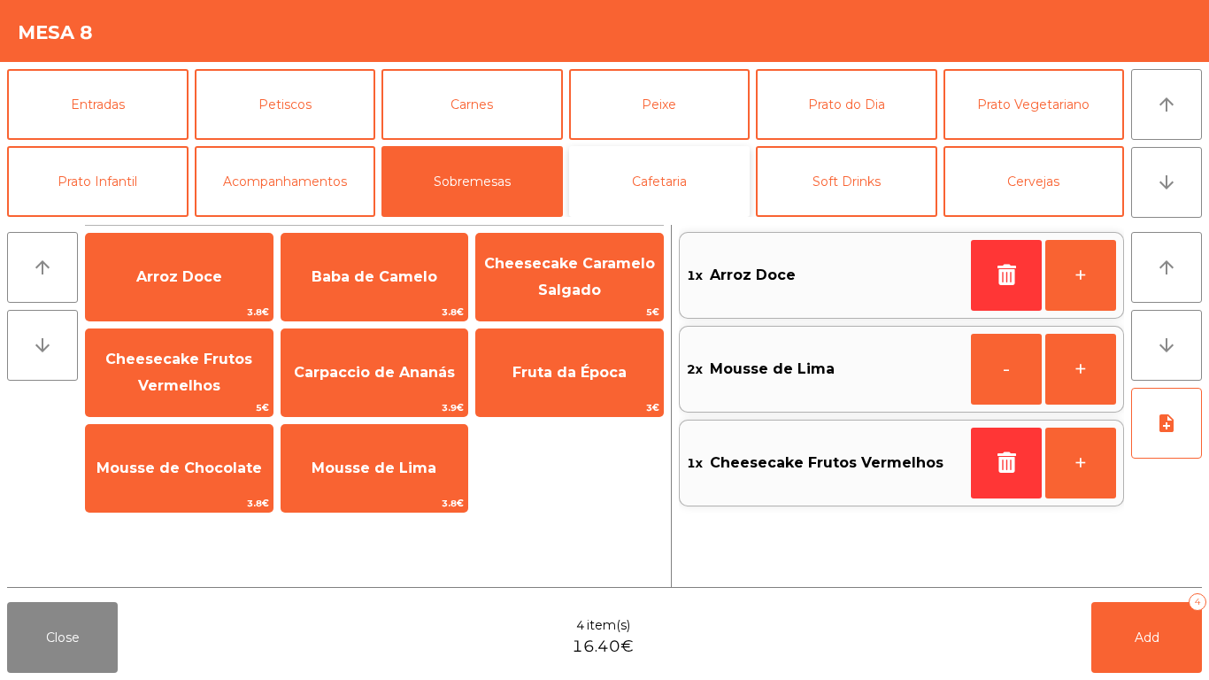
click at [731, 177] on button "Cafetaria" at bounding box center [659, 181] width 181 height 71
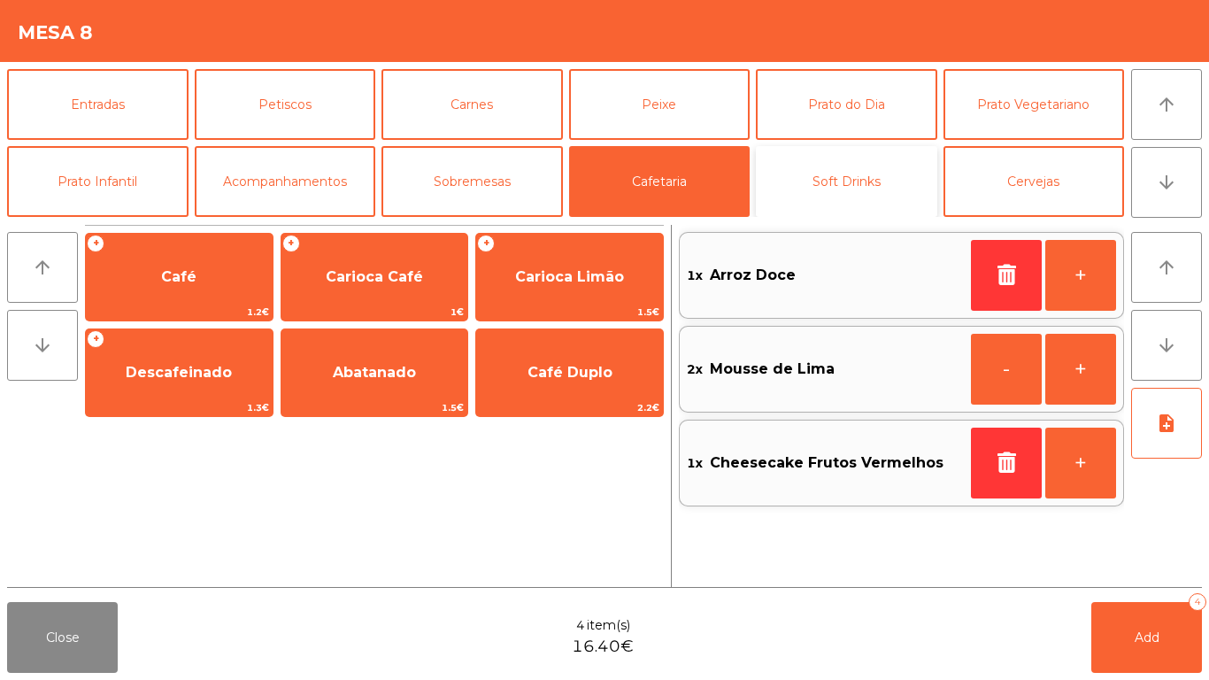
click at [813, 177] on button "Soft Drinks" at bounding box center [846, 181] width 181 height 71
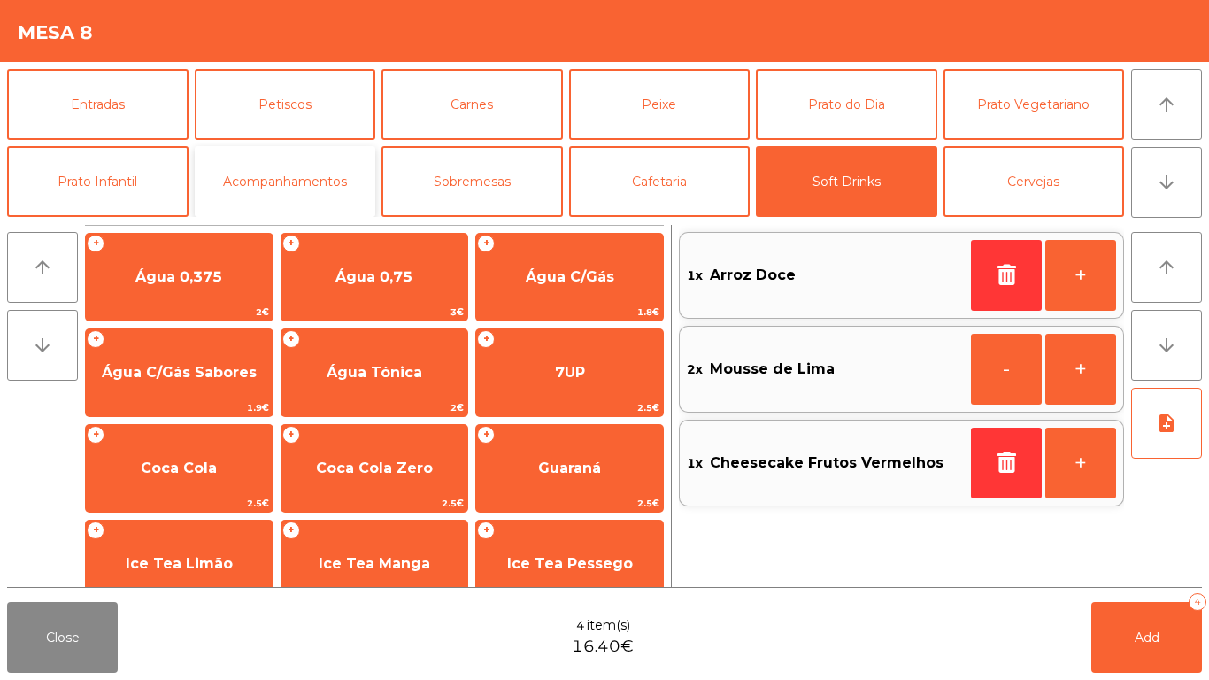
click at [212, 166] on button "Acompanhamentos" at bounding box center [285, 181] width 181 height 71
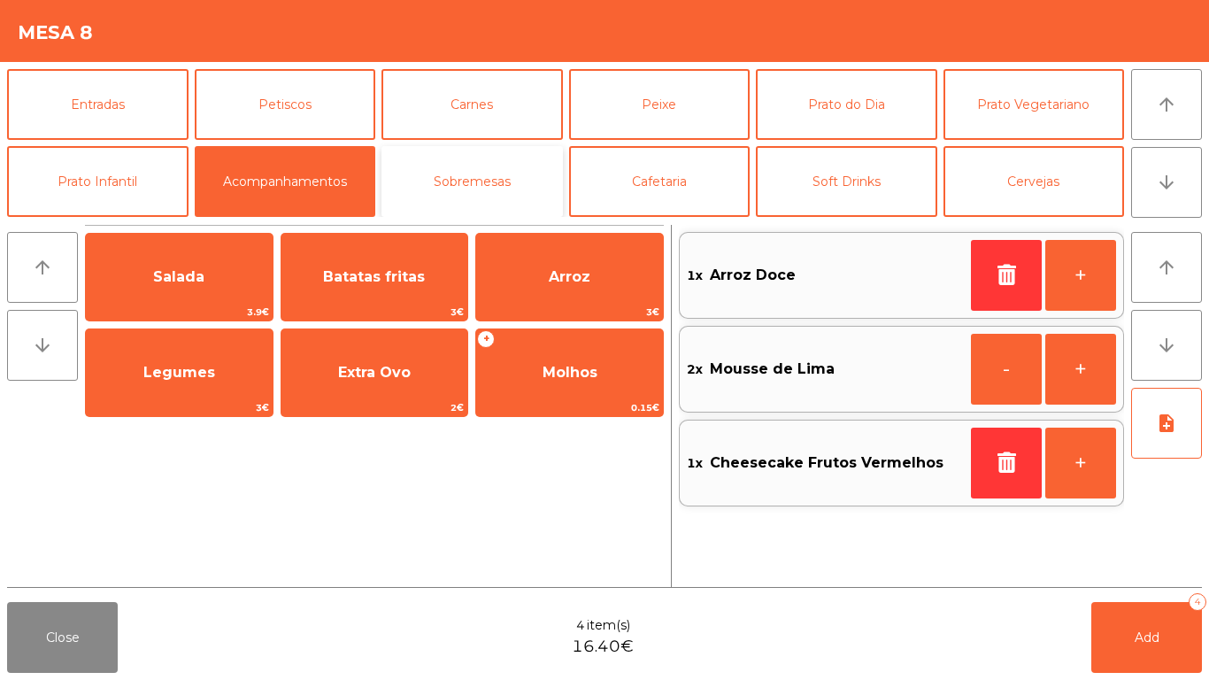
click at [414, 164] on button "Sobremesas" at bounding box center [471, 181] width 181 height 71
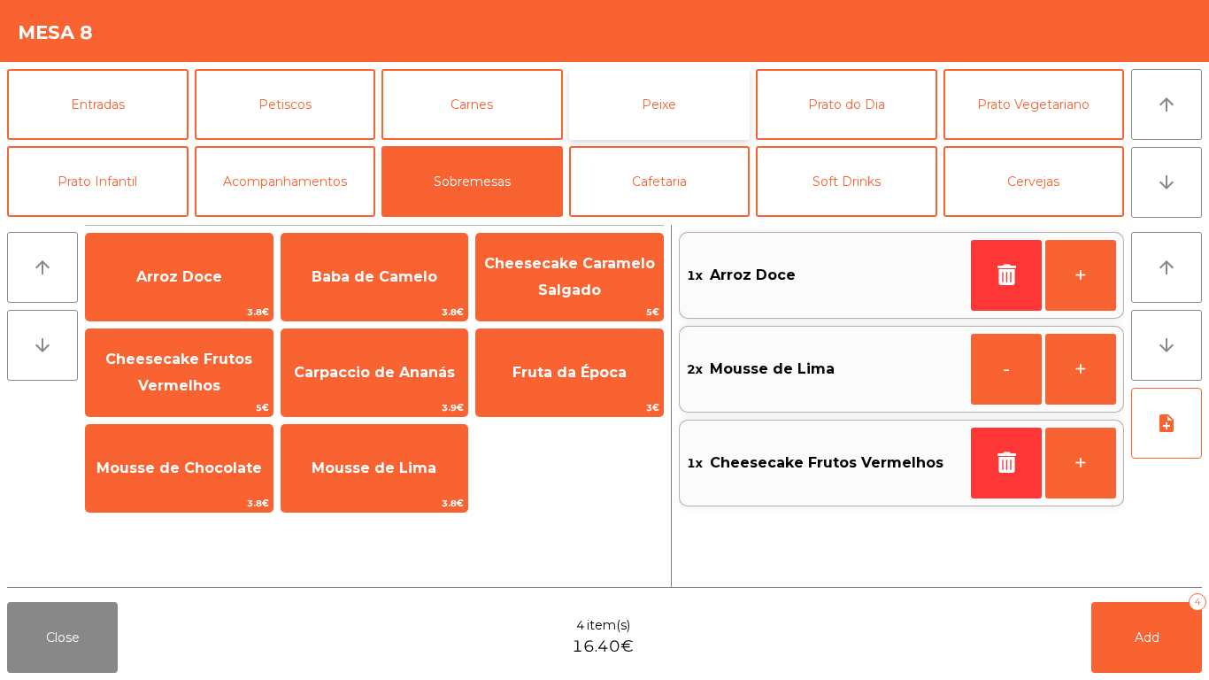
click at [659, 126] on button "Peixe" at bounding box center [659, 104] width 181 height 71
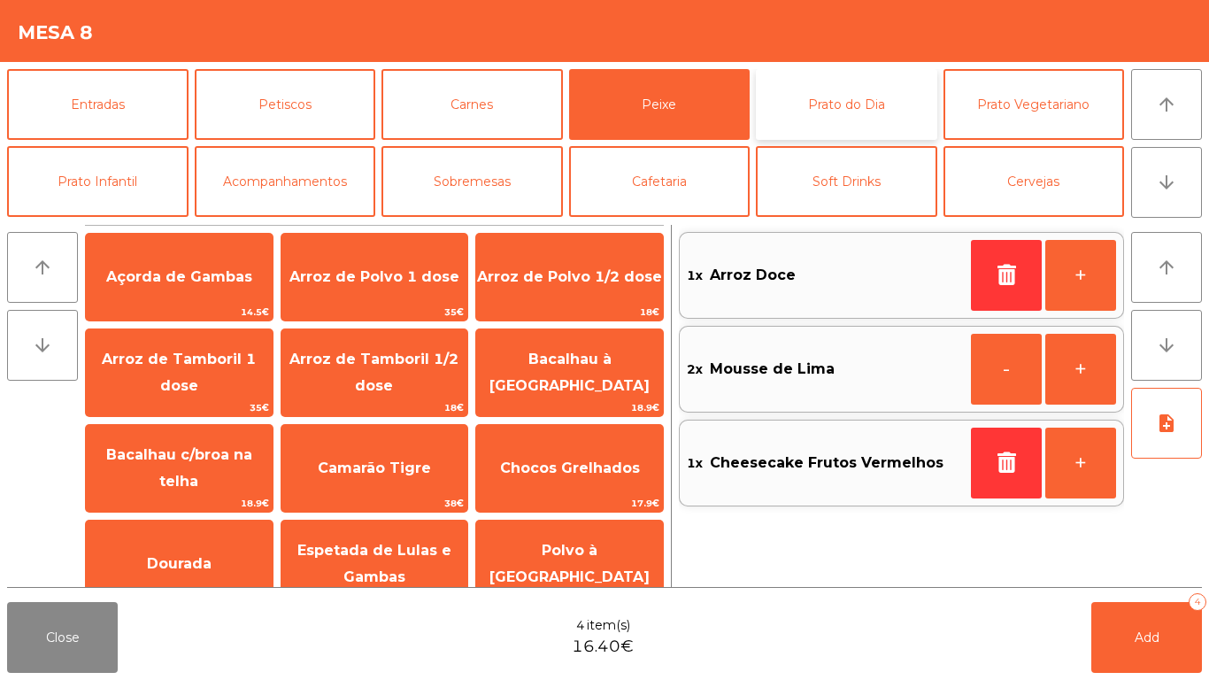
click at [866, 111] on button "Prato do Dia" at bounding box center [846, 104] width 181 height 71
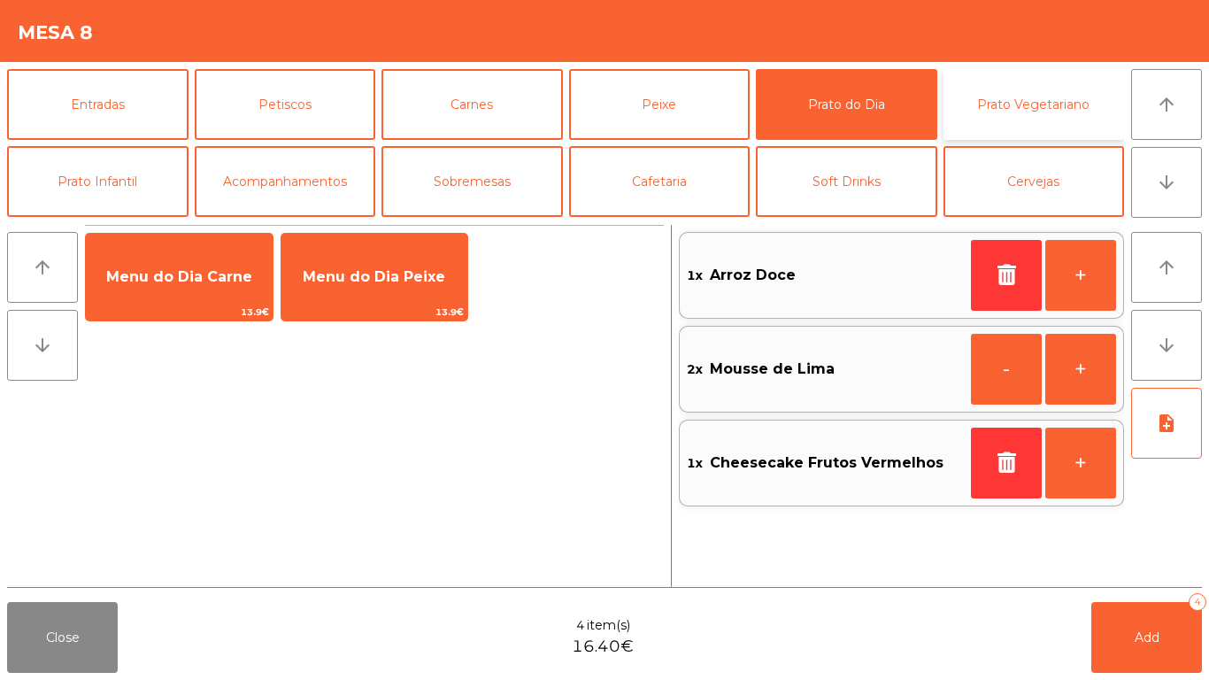
click at [1075, 125] on button "Prato Vegetariano" at bounding box center [1034, 104] width 181 height 71
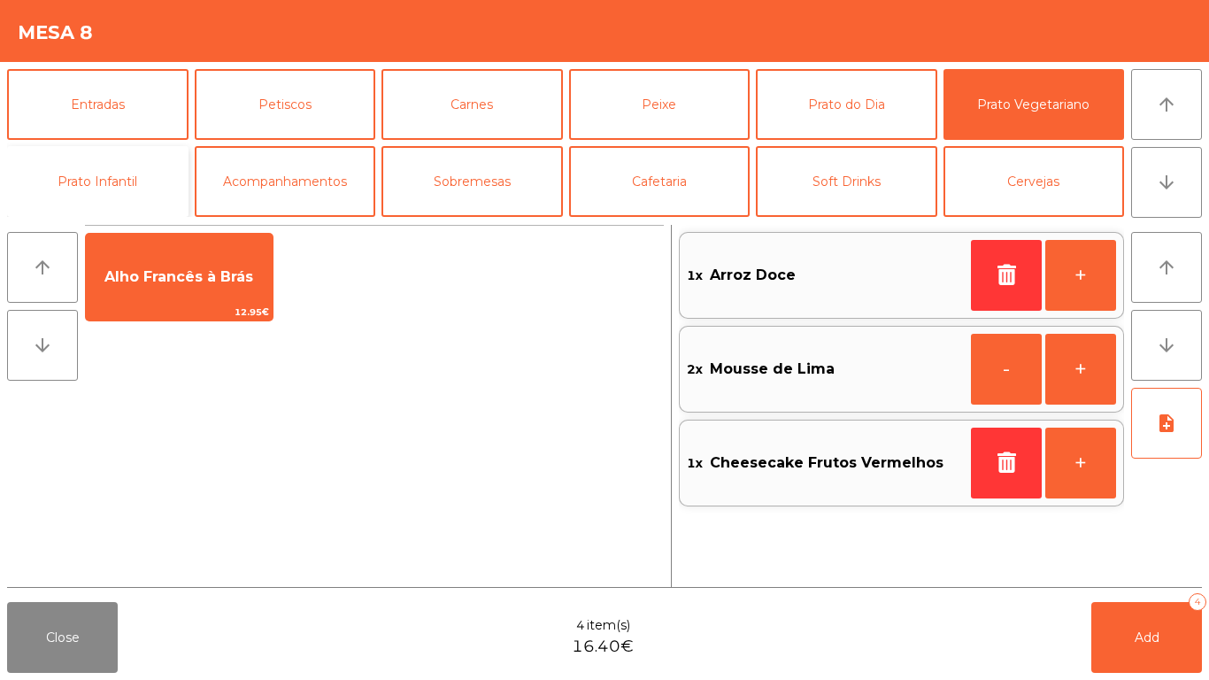
drag, startPoint x: 101, startPoint y: 201, endPoint x: 112, endPoint y: 204, distance: 12.0
click at [112, 205] on button "Prato Infantil" at bounding box center [97, 181] width 181 height 71
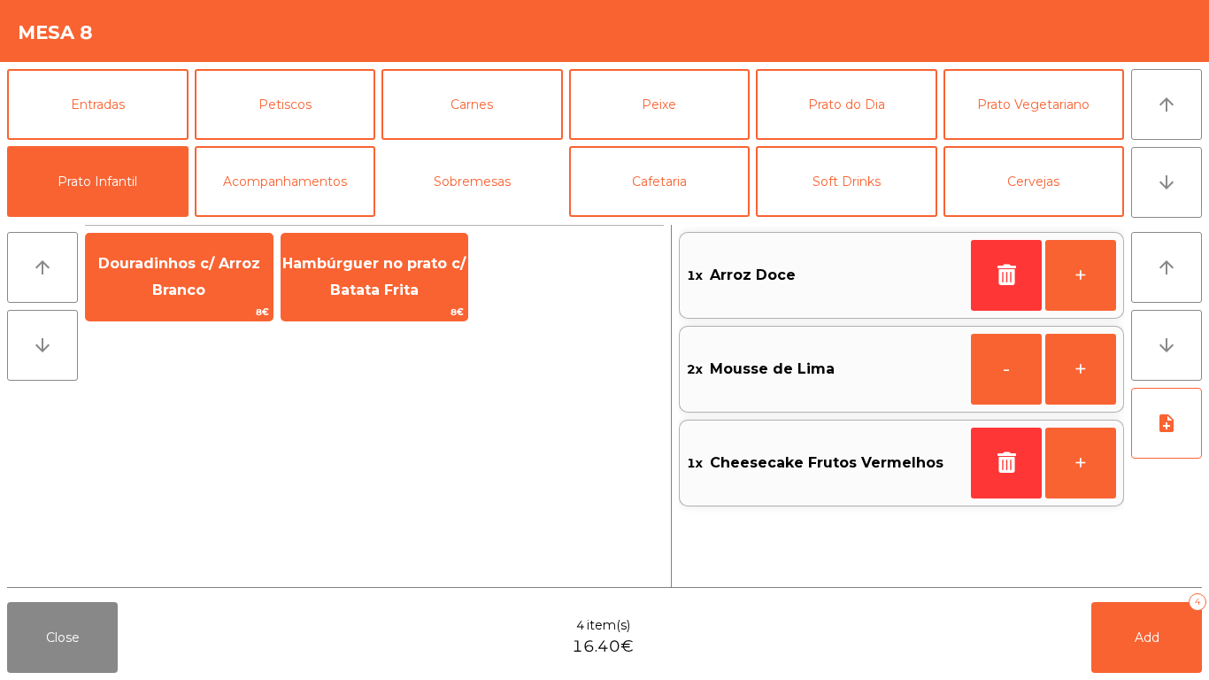
click at [565, 174] on div "Entradas Petiscos Carnes Peixe Prato do Dia Prato Vegetariano Prato Infantil Ac…" at bounding box center [565, 143] width 1117 height 148
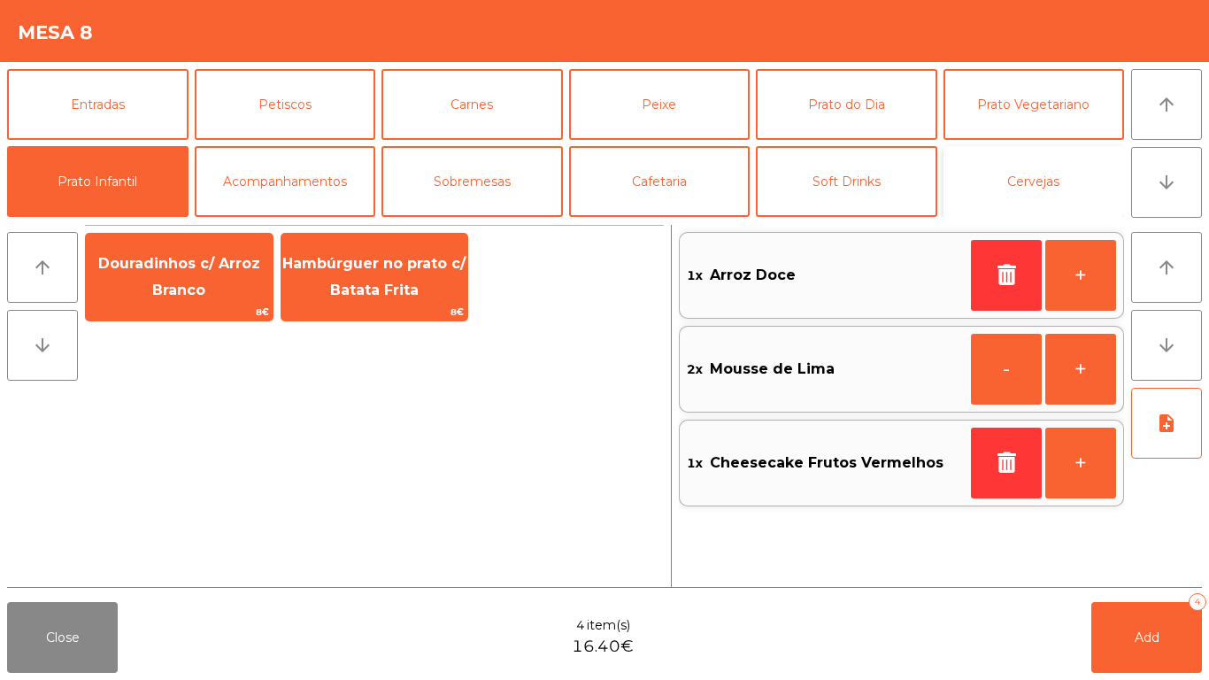
click at [1090, 194] on button "Cervejas" at bounding box center [1034, 181] width 181 height 71
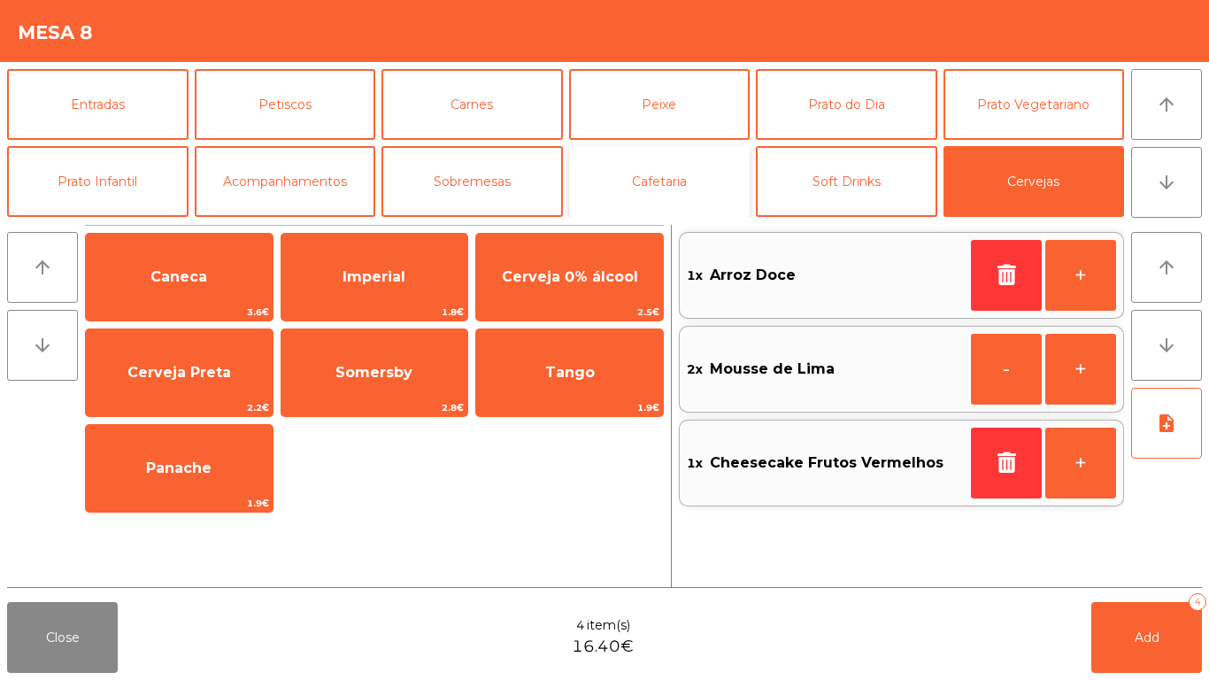
click at [655, 195] on button "Cafetaria" at bounding box center [659, 181] width 181 height 71
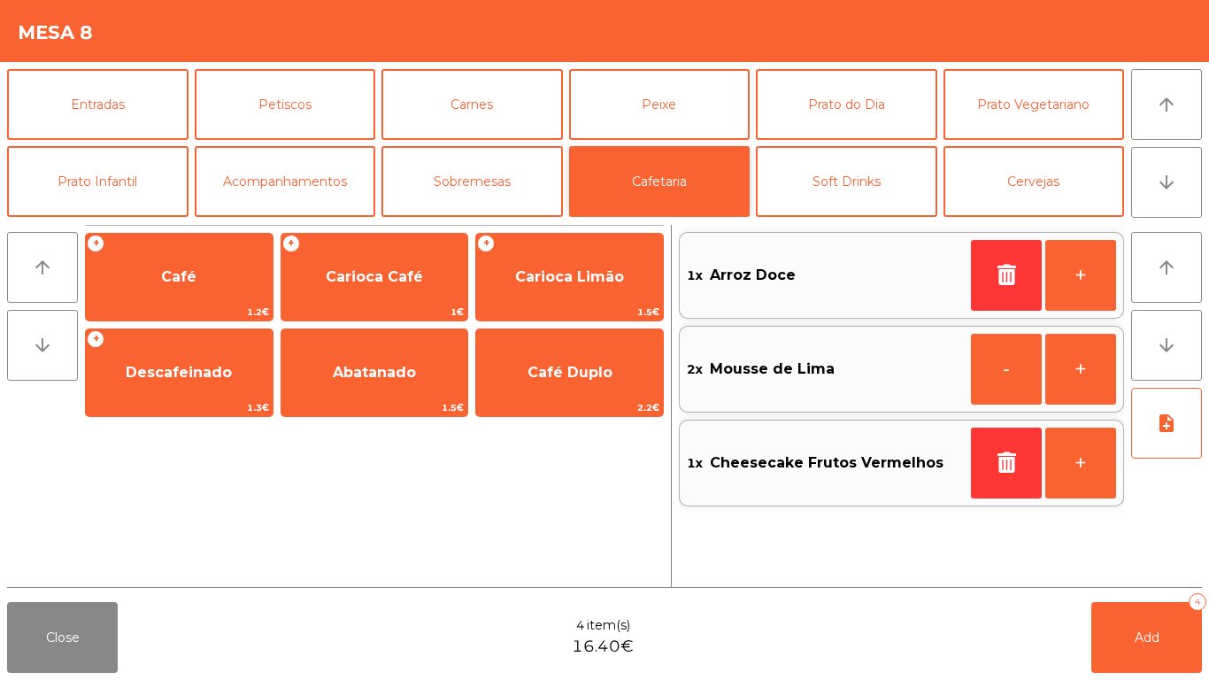
scroll to position [154, 0]
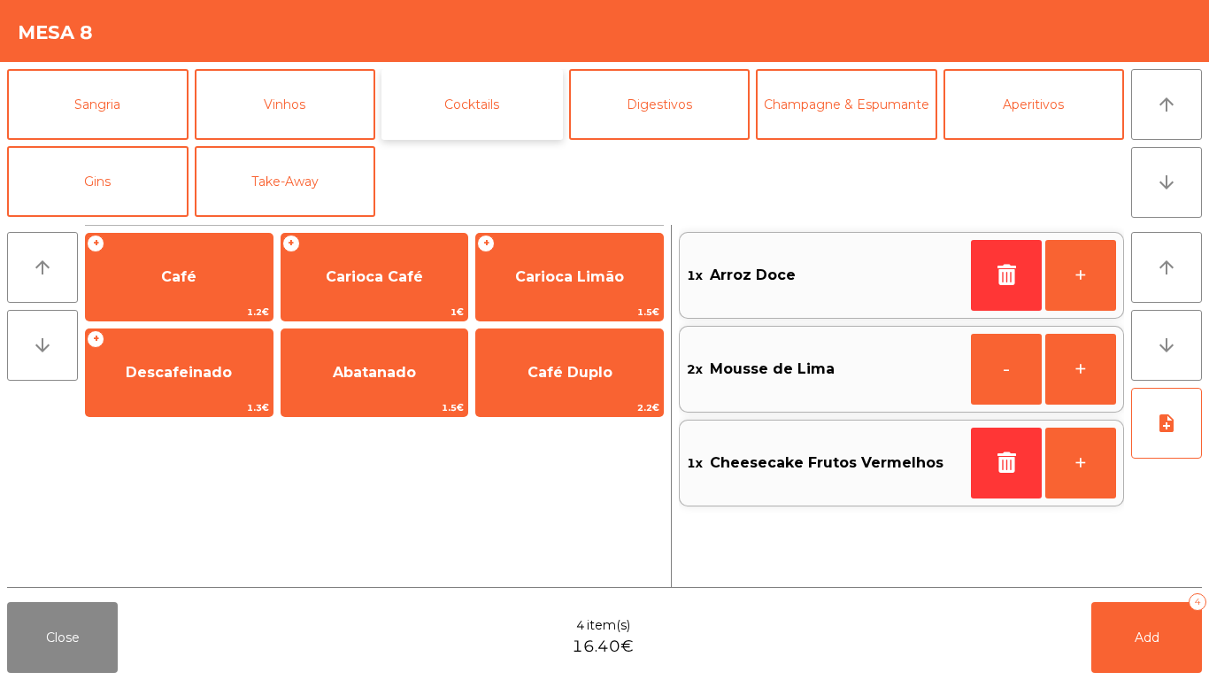
drag, startPoint x: 392, startPoint y: 120, endPoint x: 435, endPoint y: 119, distance: 43.4
click at [420, 122] on button "Cocktails" at bounding box center [471, 104] width 181 height 71
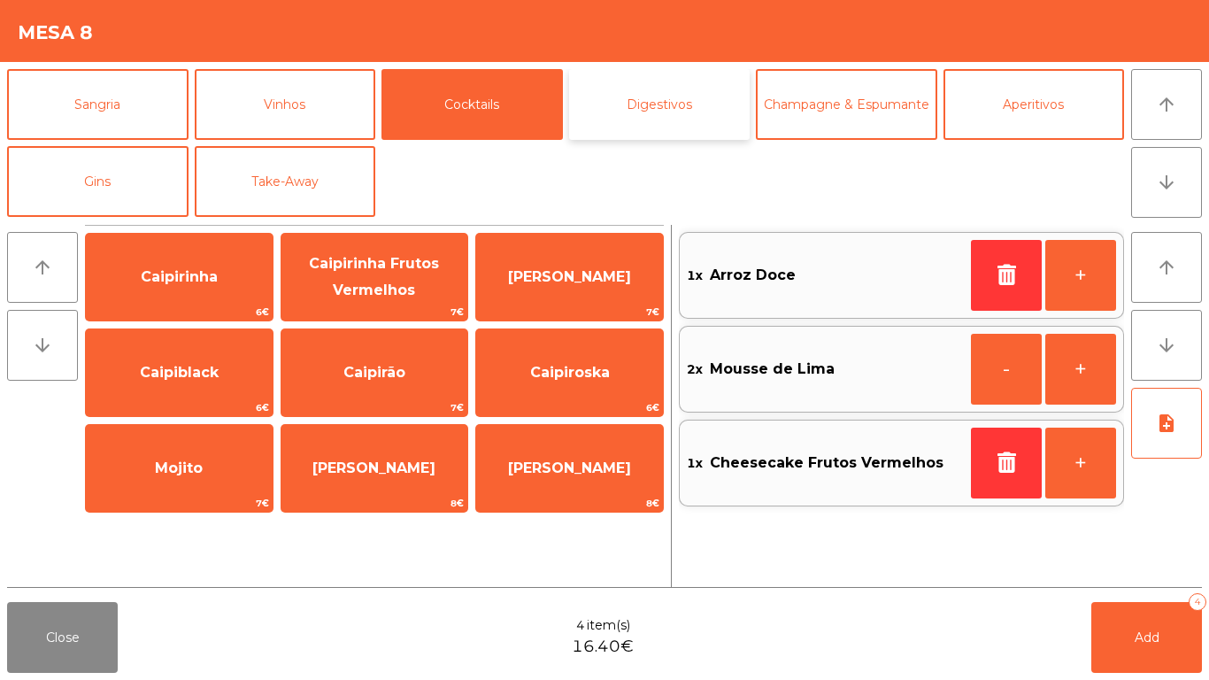
click at [664, 116] on button "Digestivos" at bounding box center [659, 104] width 181 height 71
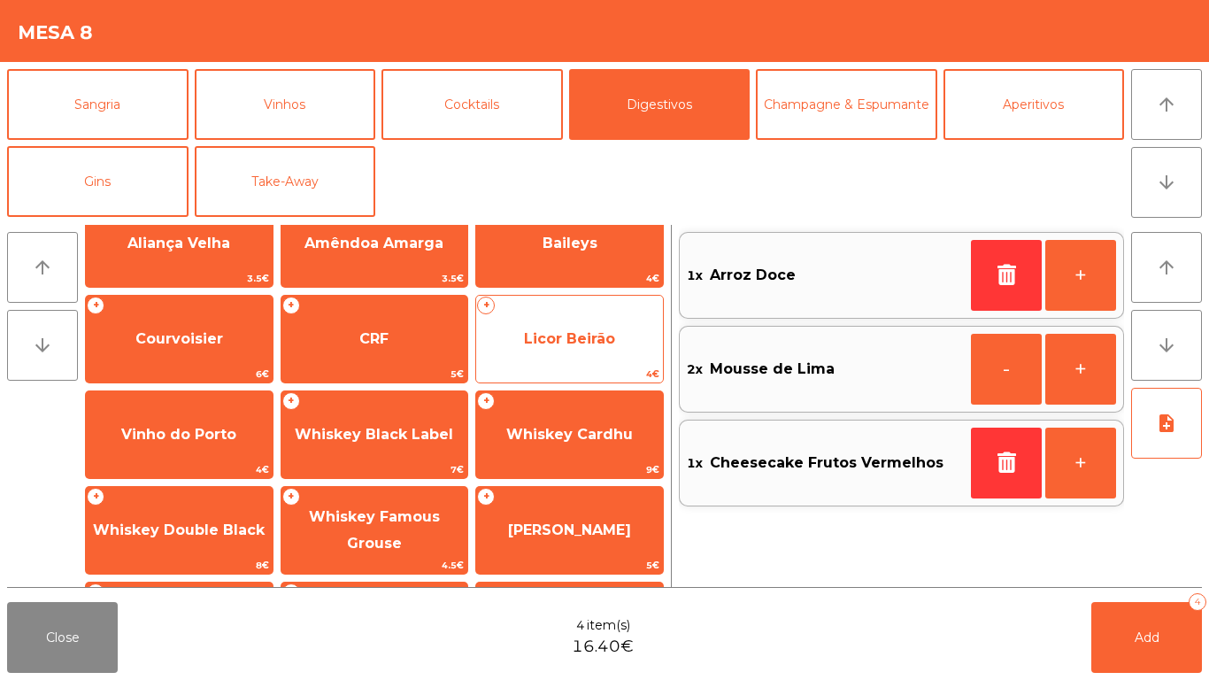
scroll to position [0, 0]
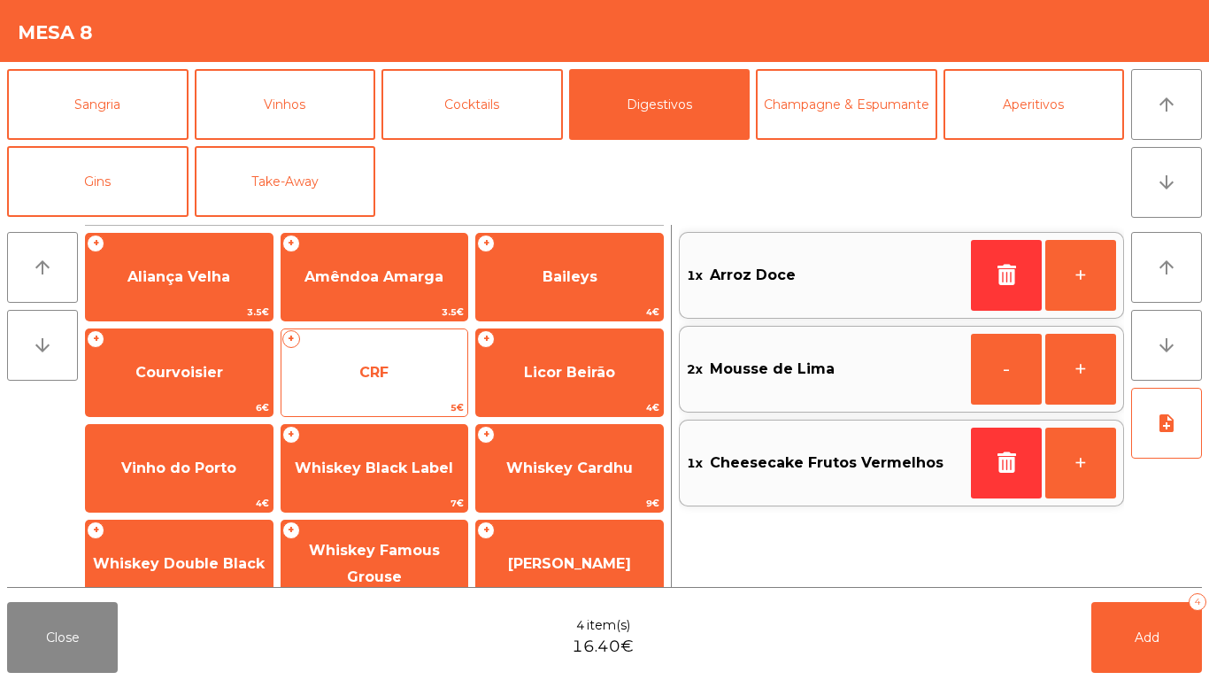
click at [377, 393] on span "CRF" at bounding box center [374, 373] width 187 height 48
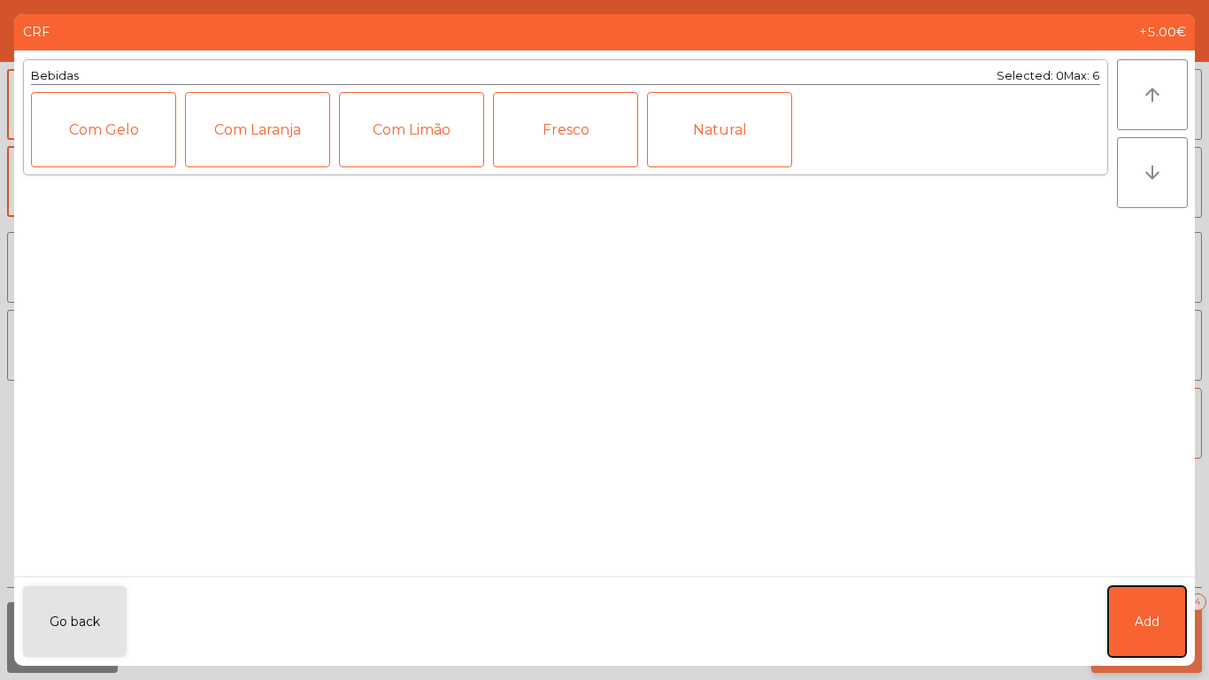
click at [1142, 620] on span "Add" at bounding box center [1147, 622] width 25 height 19
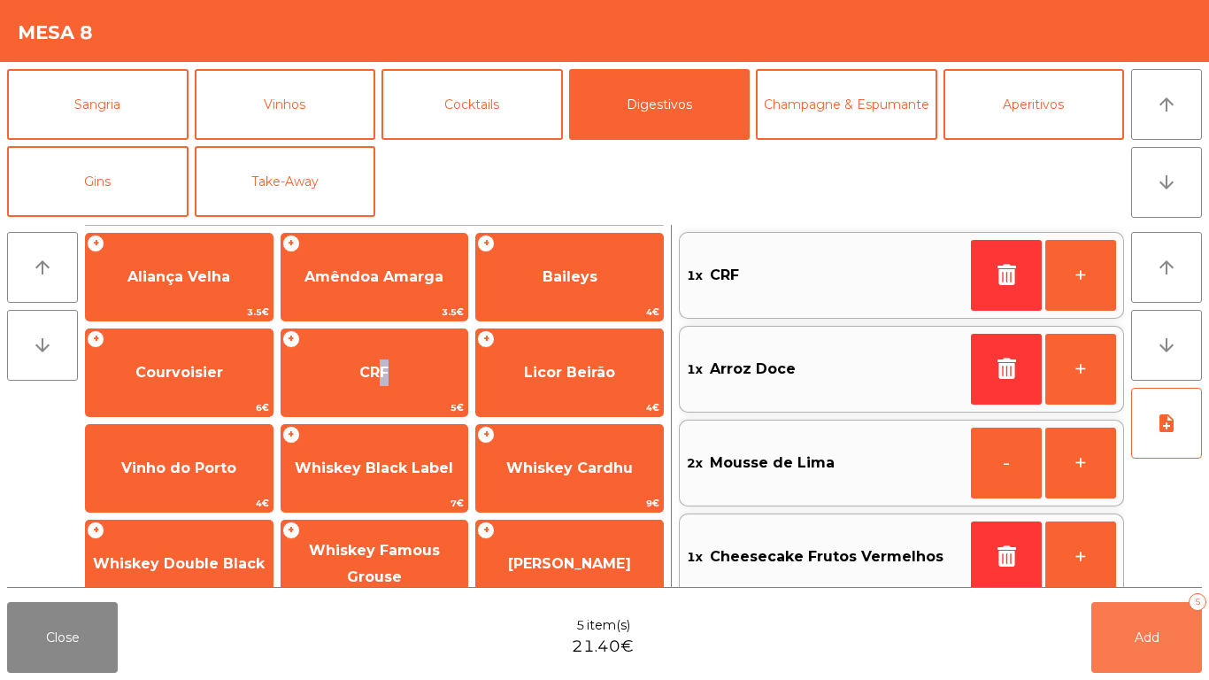
drag, startPoint x: 1117, startPoint y: 648, endPoint x: 844, endPoint y: 644, distance: 272.6
click at [1117, 646] on button "Add 5" at bounding box center [1146, 637] width 111 height 71
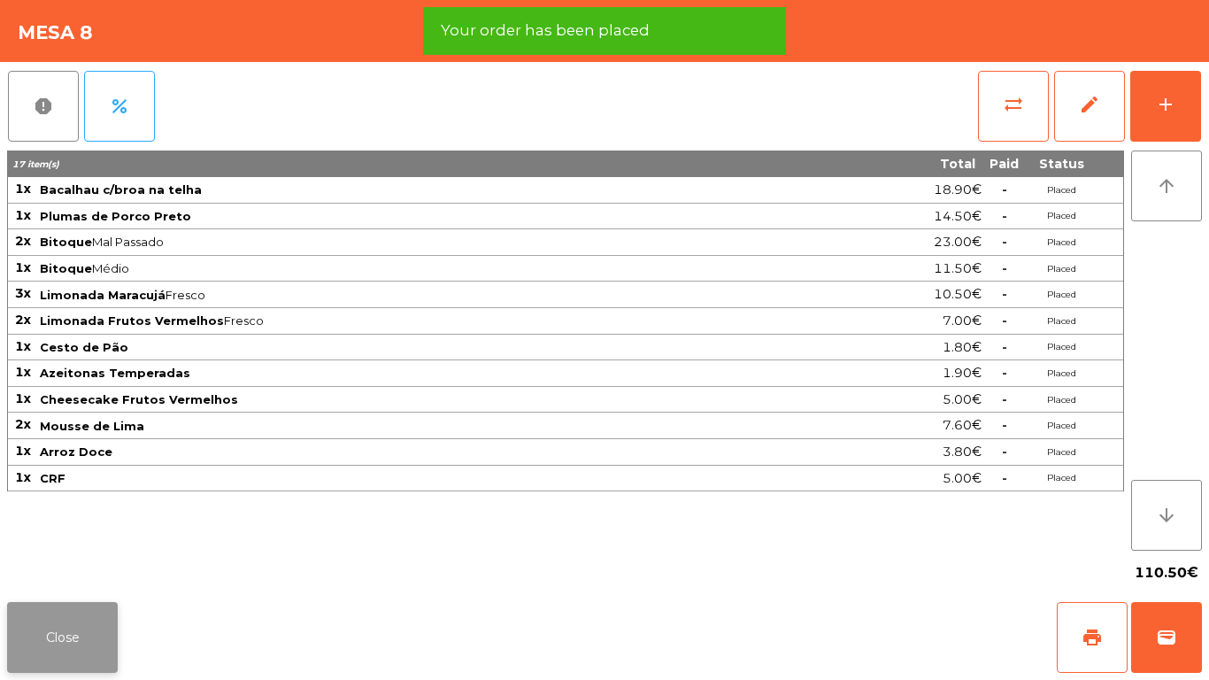
drag, startPoint x: 41, startPoint y: 620, endPoint x: 722, endPoint y: 180, distance: 811.2
click at [42, 620] on button "Close" at bounding box center [62, 637] width 111 height 71
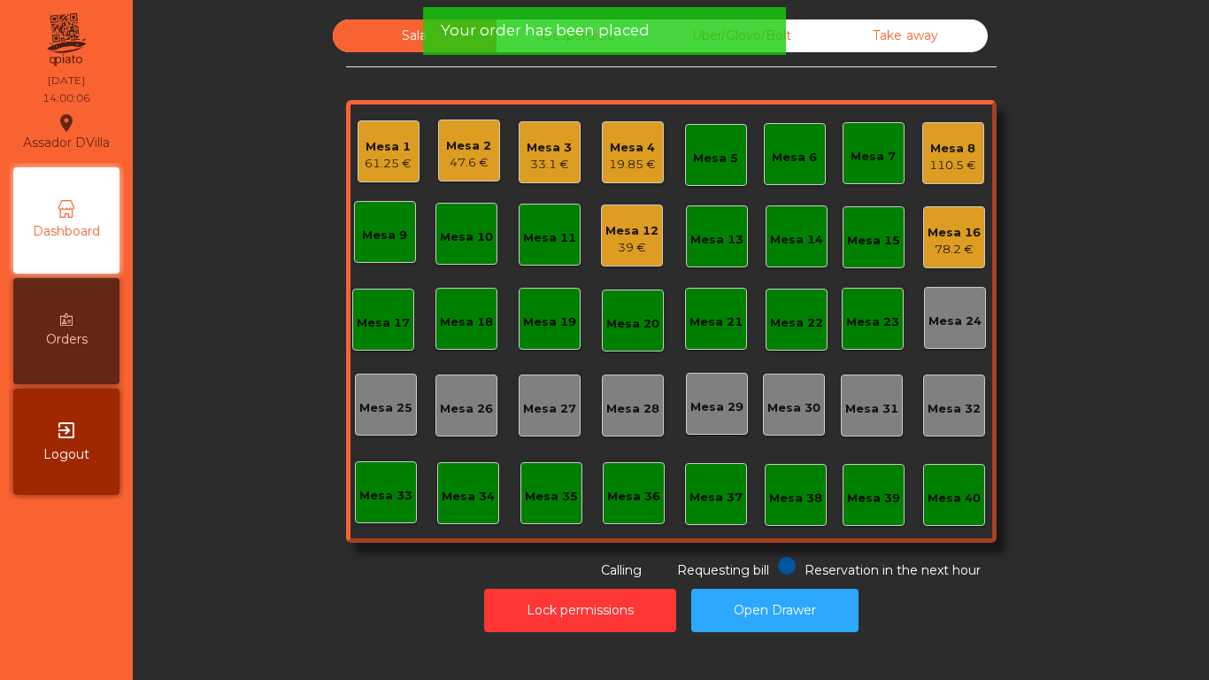
click at [972, 167] on div "Mesa 8 110.5 €" at bounding box center [953, 153] width 62 height 62
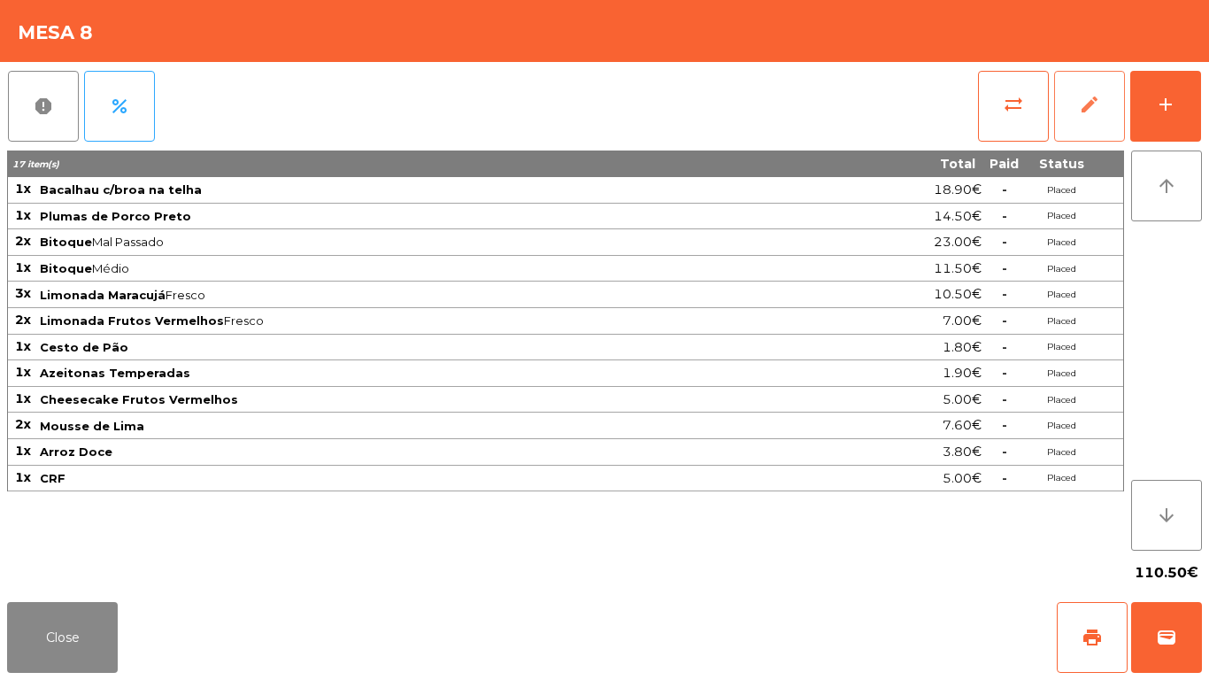
click at [1089, 127] on button "edit" at bounding box center [1089, 106] width 71 height 71
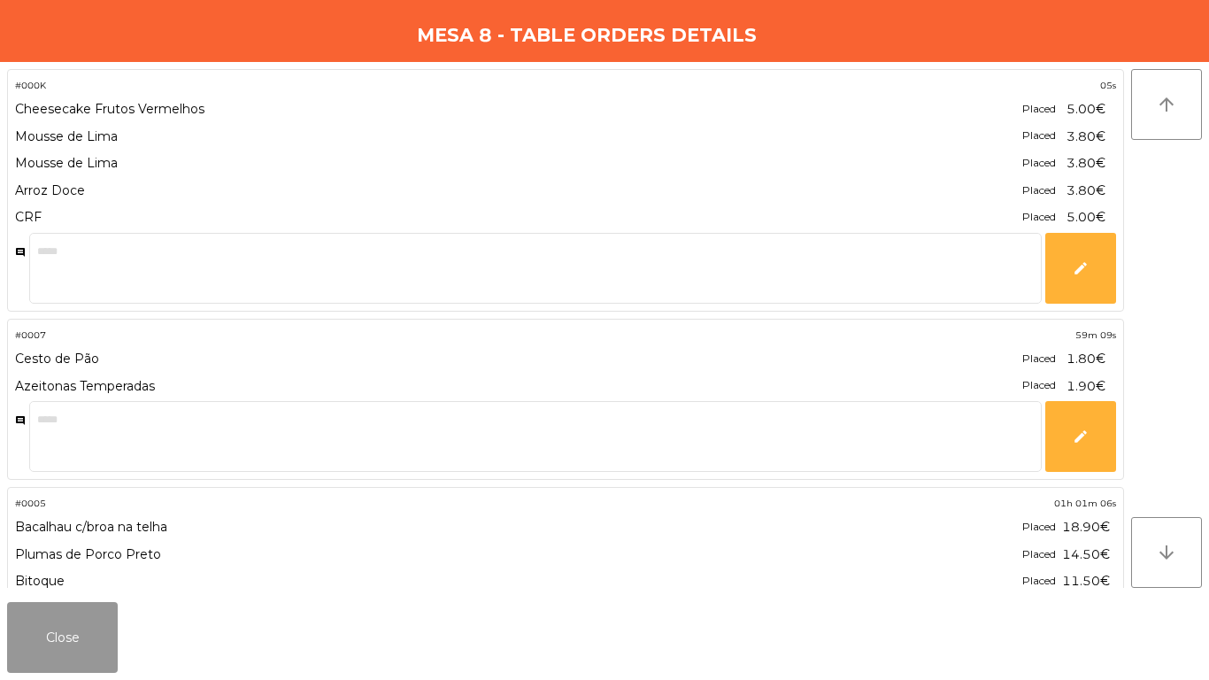
click at [88, 658] on button "Close" at bounding box center [62, 637] width 111 height 71
click at [88, 652] on button "Close" at bounding box center [62, 637] width 111 height 71
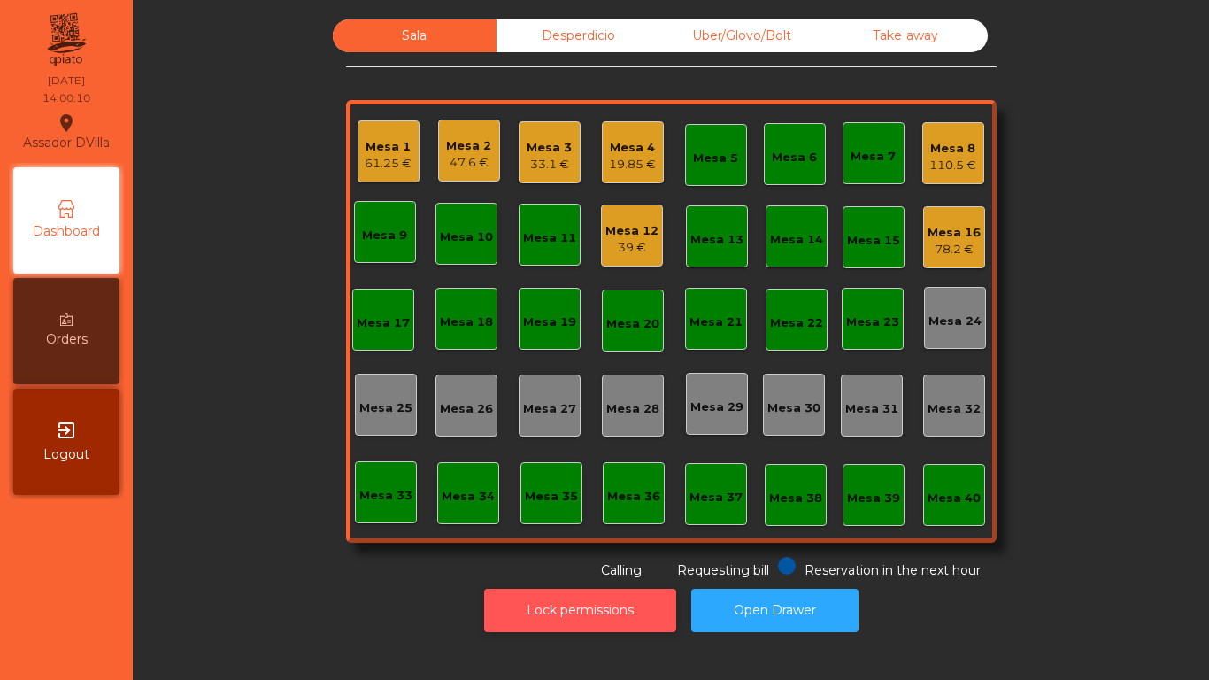
click at [615, 597] on button "Lock permissions" at bounding box center [580, 610] width 192 height 43
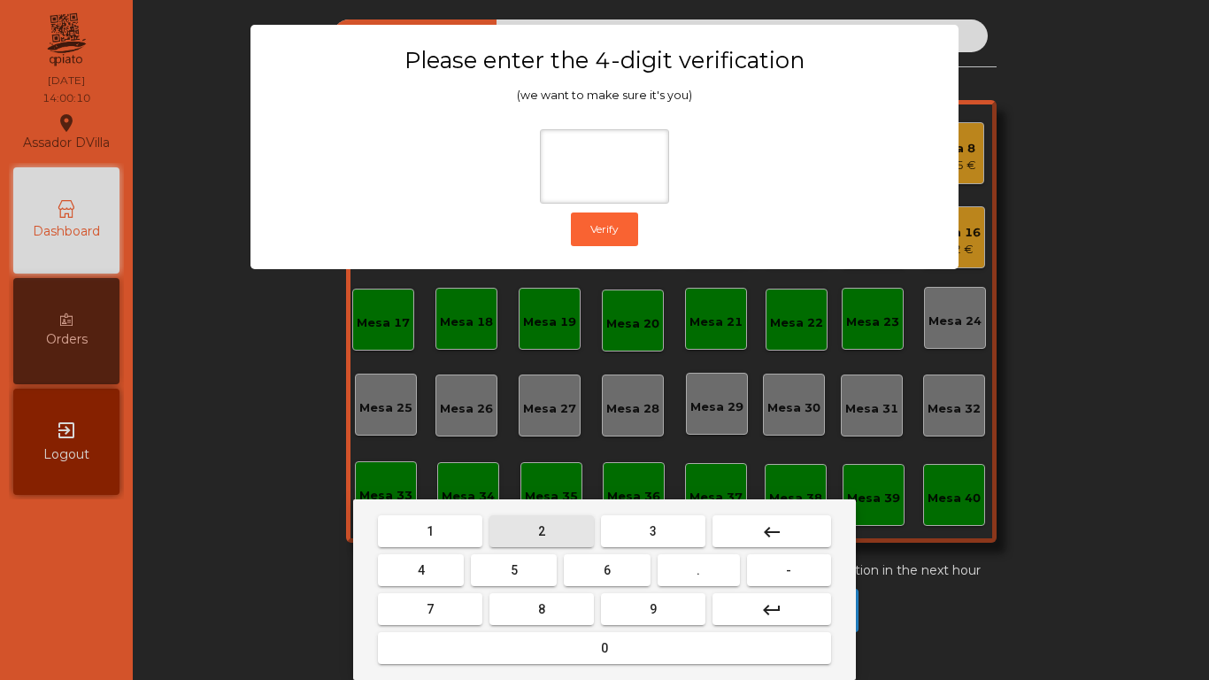
drag, startPoint x: 533, startPoint y: 526, endPoint x: 358, endPoint y: 565, distance: 178.7
click at [528, 528] on button "2" at bounding box center [541, 531] width 104 height 32
drag, startPoint x: 397, startPoint y: 570, endPoint x: 412, endPoint y: 570, distance: 15.9
click at [405, 570] on button "4" at bounding box center [421, 570] width 86 height 32
drag, startPoint x: 590, startPoint y: 569, endPoint x: 627, endPoint y: 599, distance: 47.1
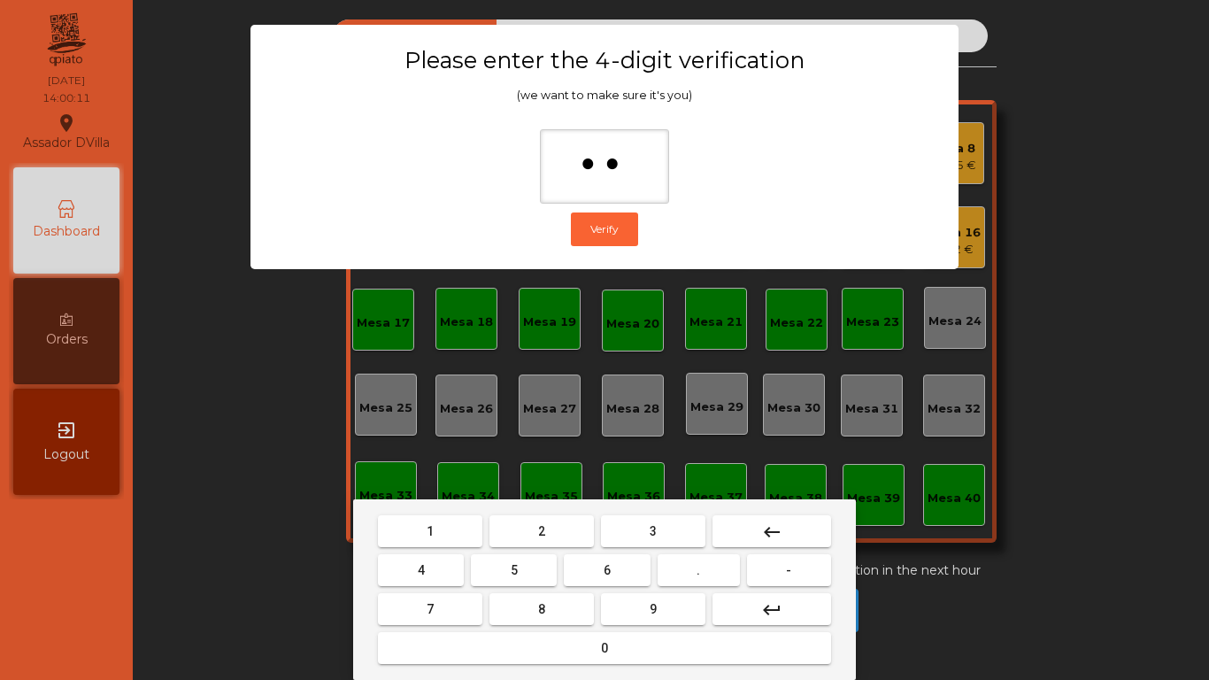
click at [608, 585] on button "6" at bounding box center [607, 570] width 86 height 32
click at [627, 599] on button "9" at bounding box center [653, 609] width 104 height 32
type input "****"
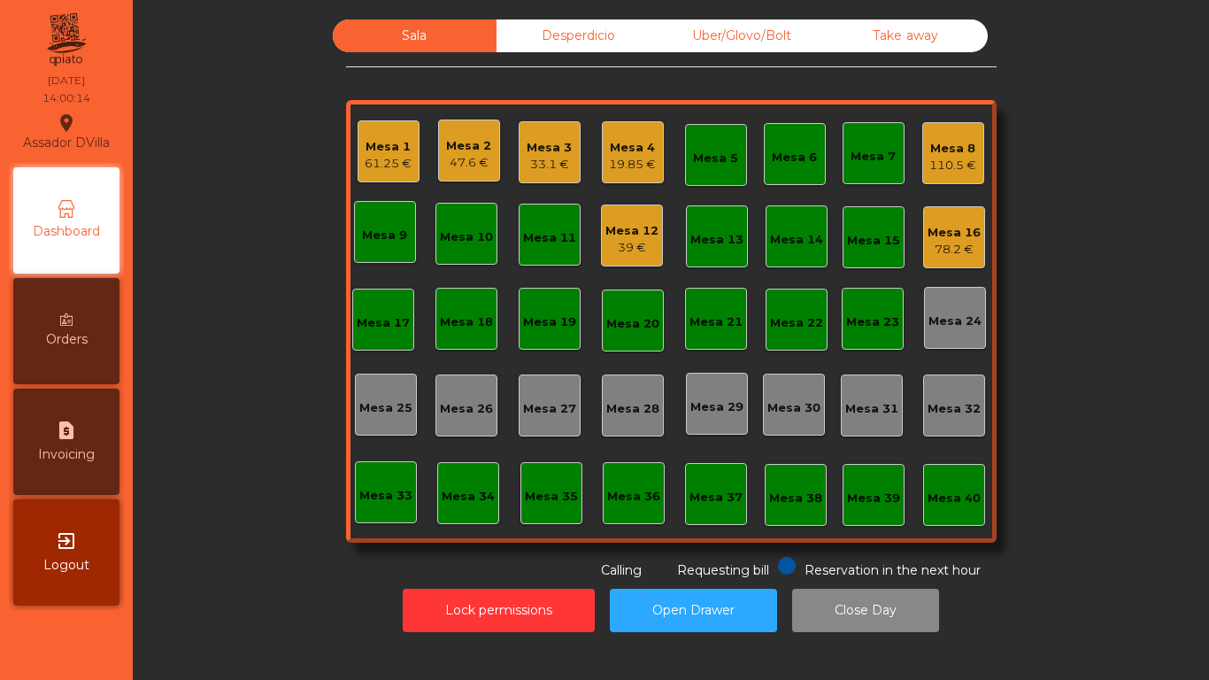
click at [935, 155] on div "Mesa 8" at bounding box center [952, 149] width 47 height 18
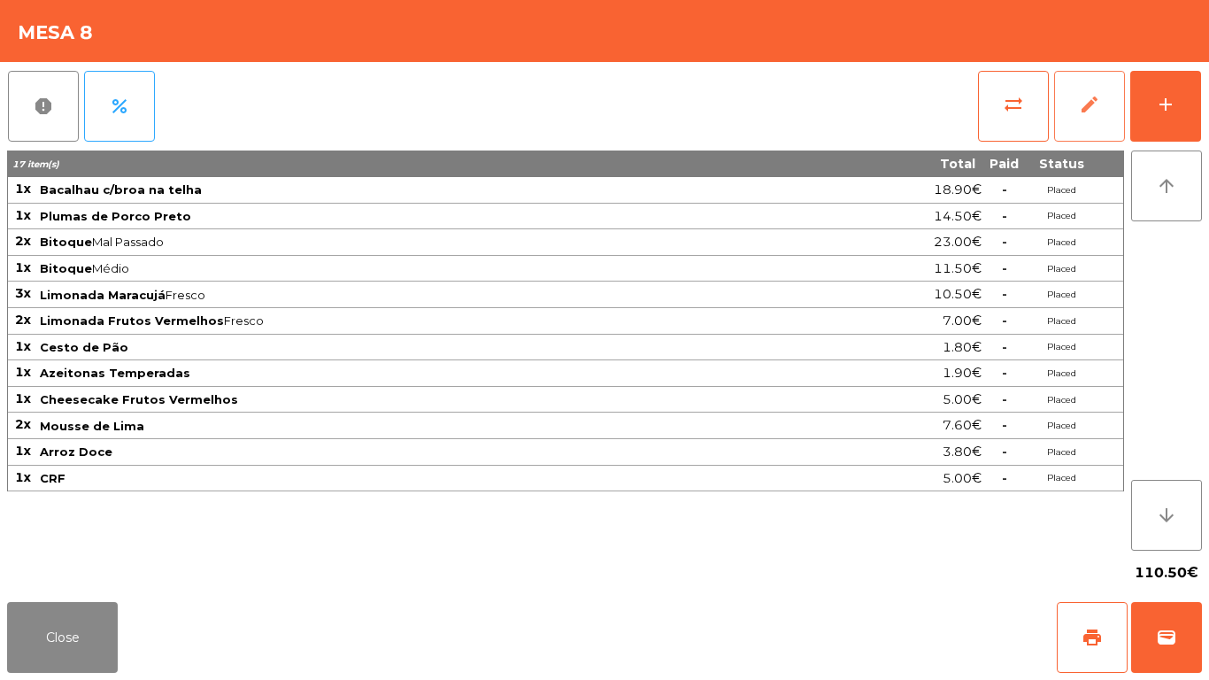
click at [1072, 107] on button "edit" at bounding box center [1089, 106] width 71 height 71
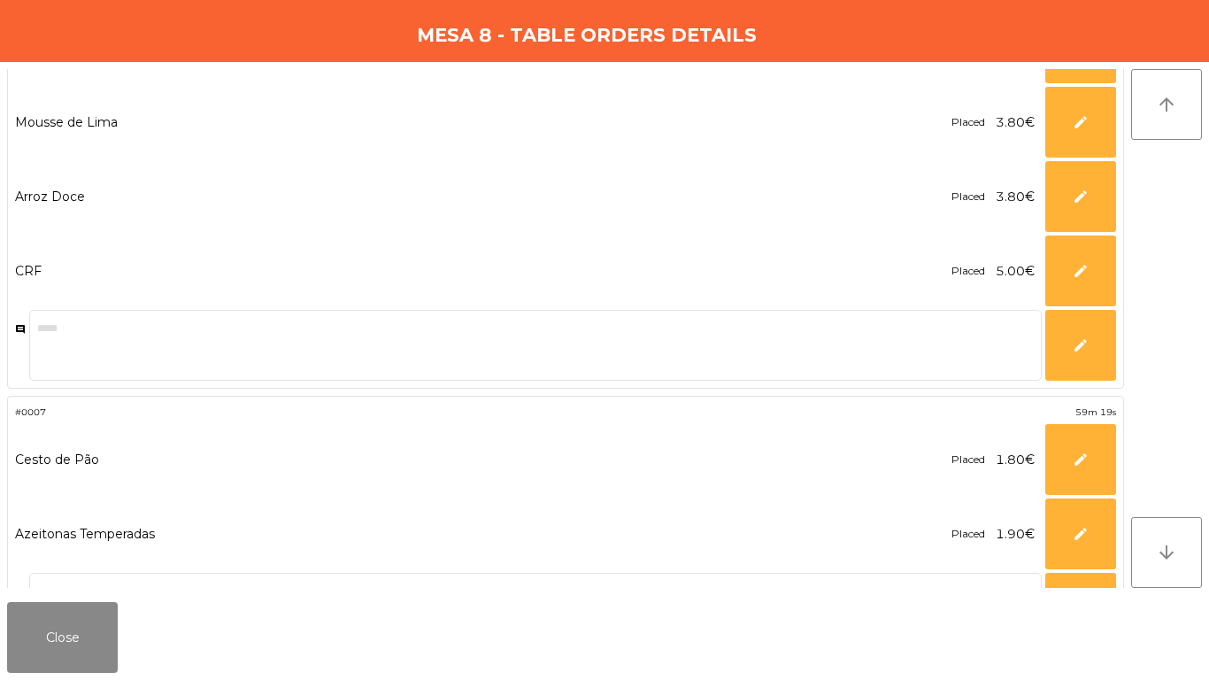
scroll to position [266, 0]
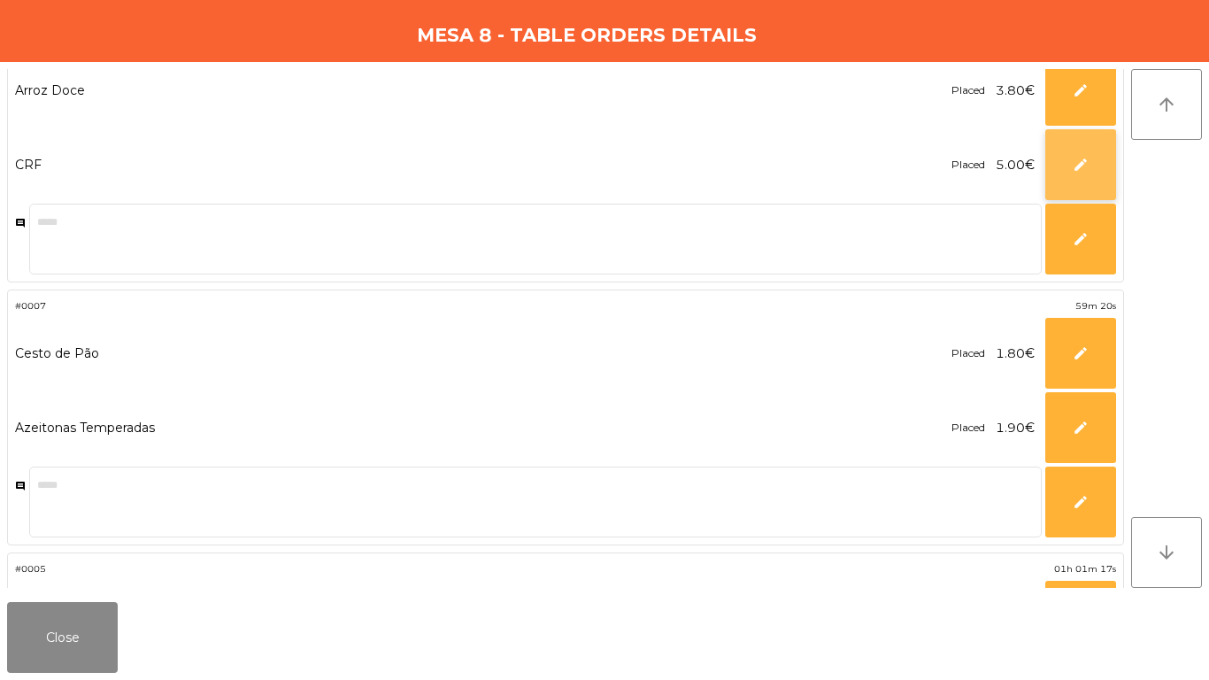
click at [1093, 166] on button "edit" at bounding box center [1080, 164] width 71 height 71
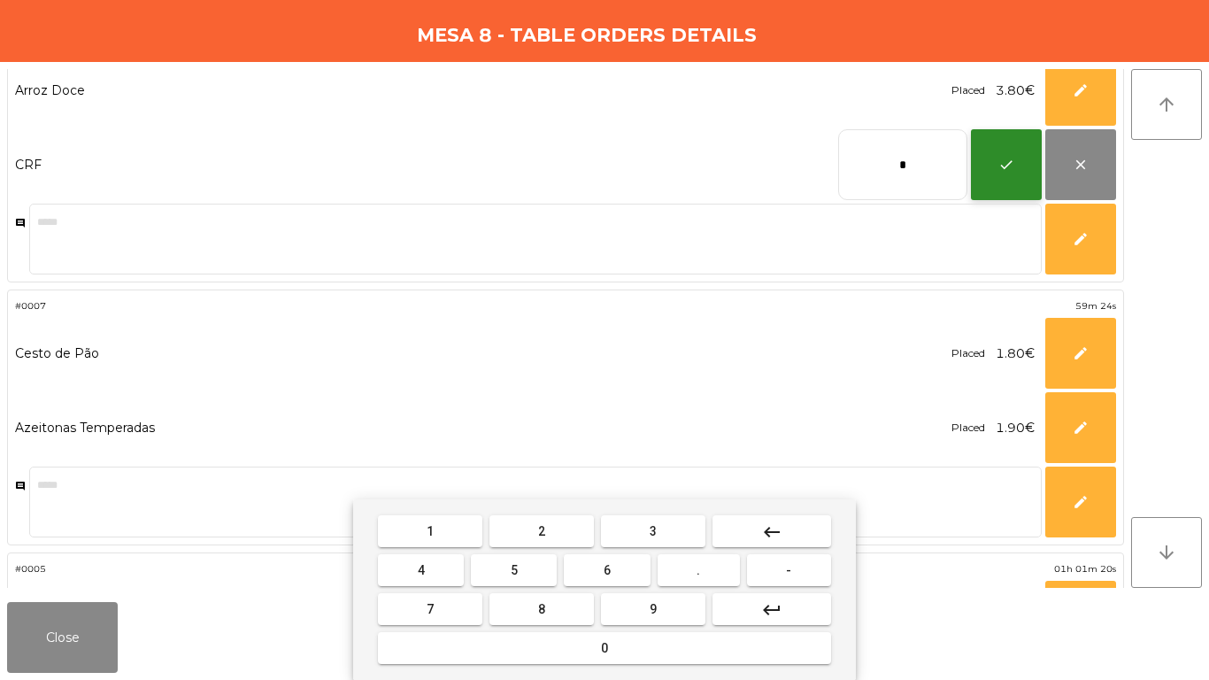
type input "*"
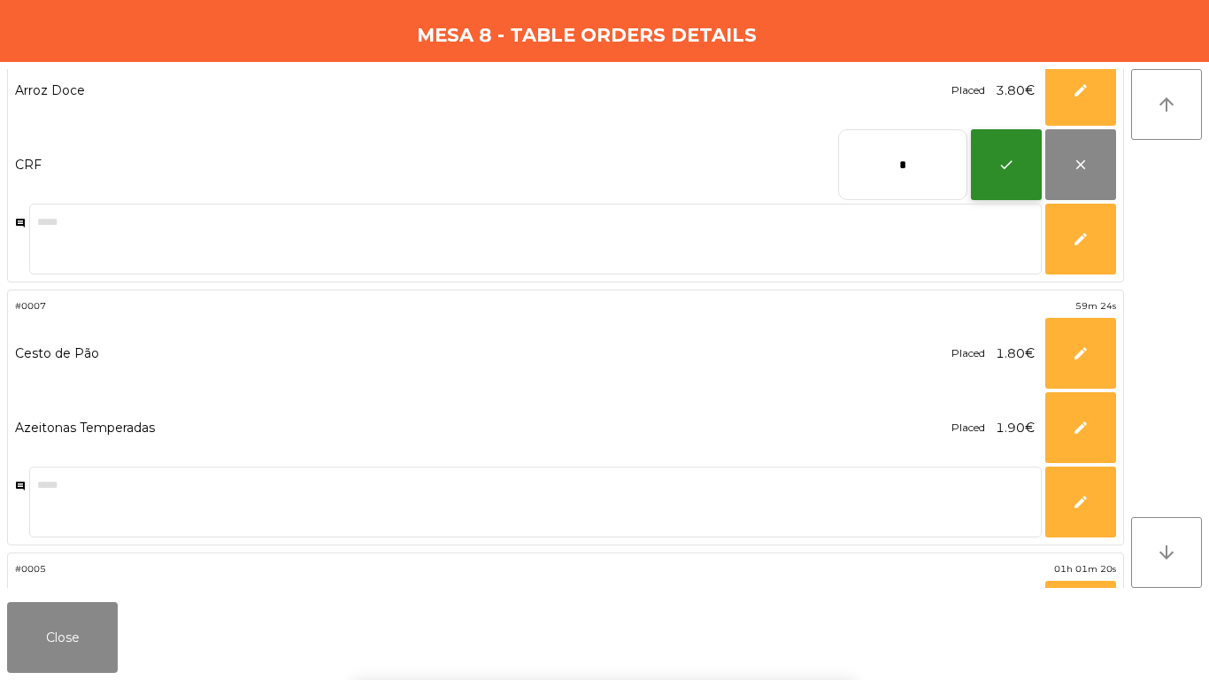
click at [1036, 183] on button "check" at bounding box center [1006, 164] width 71 height 71
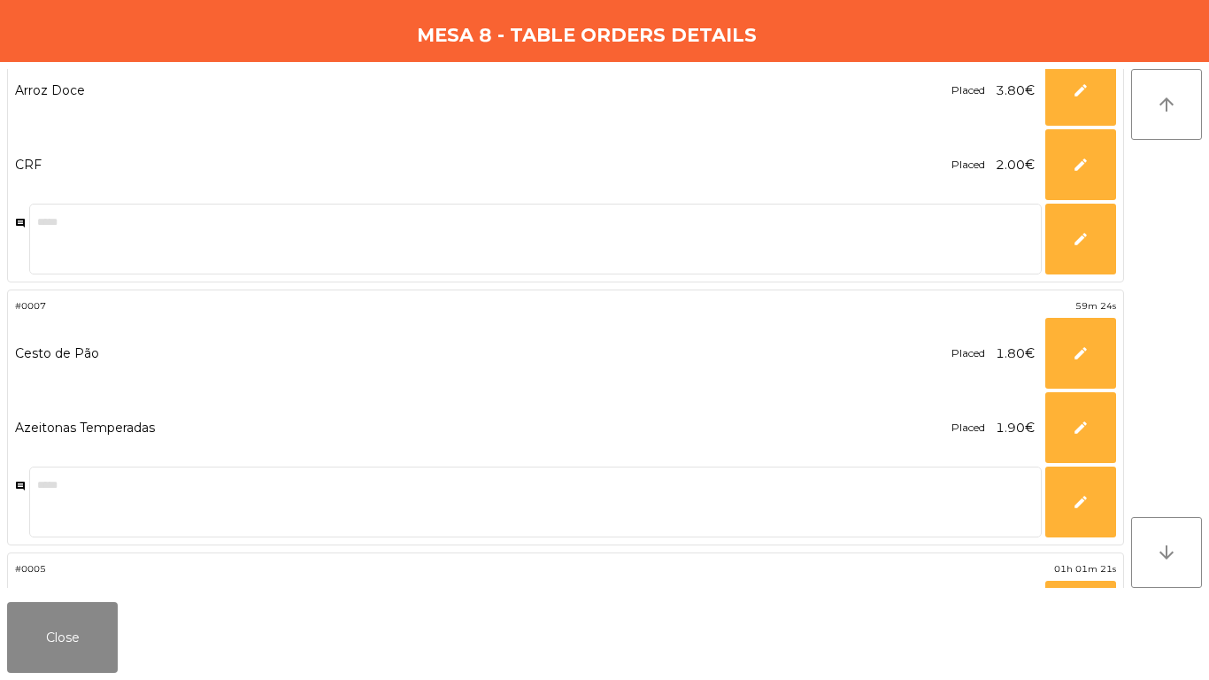
scroll to position [0, 0]
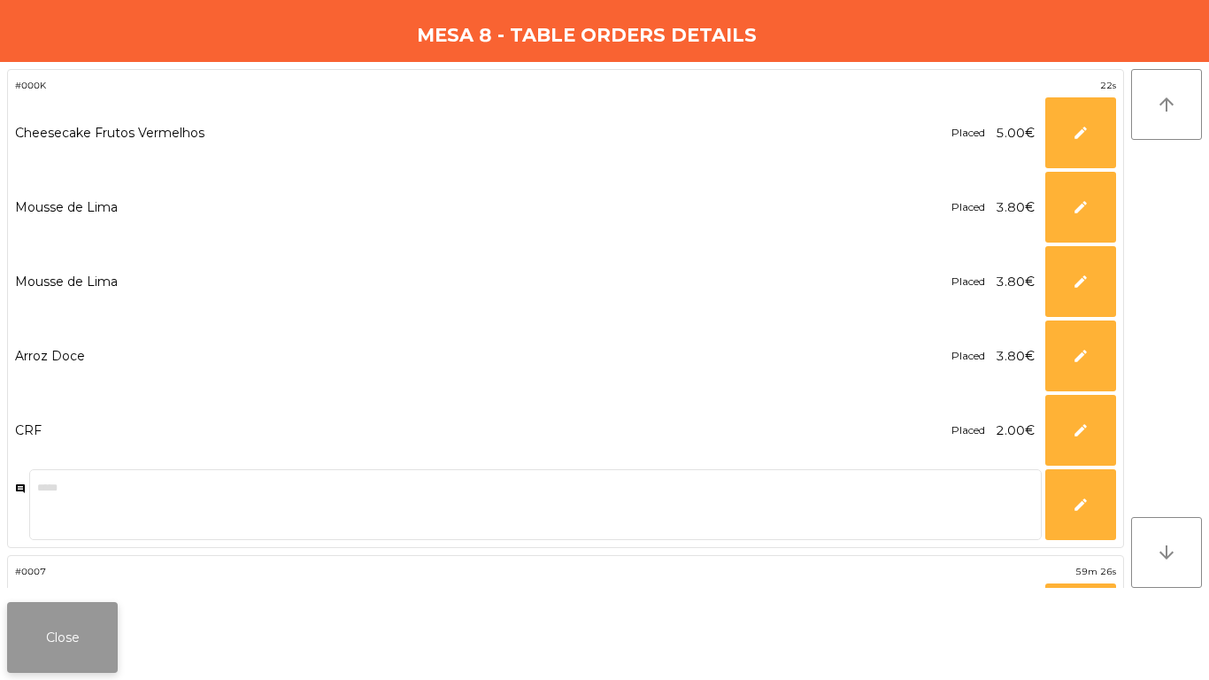
click at [62, 629] on button "Close" at bounding box center [62, 637] width 111 height 71
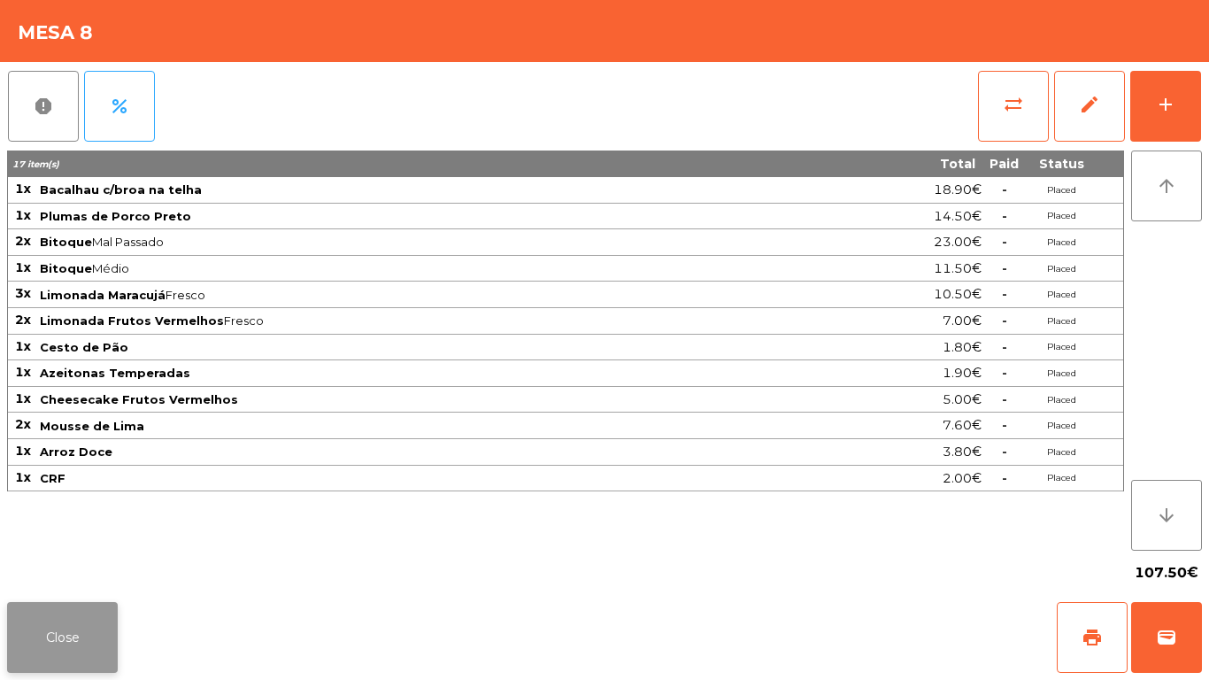
click at [95, 635] on button "Close" at bounding box center [62, 637] width 111 height 71
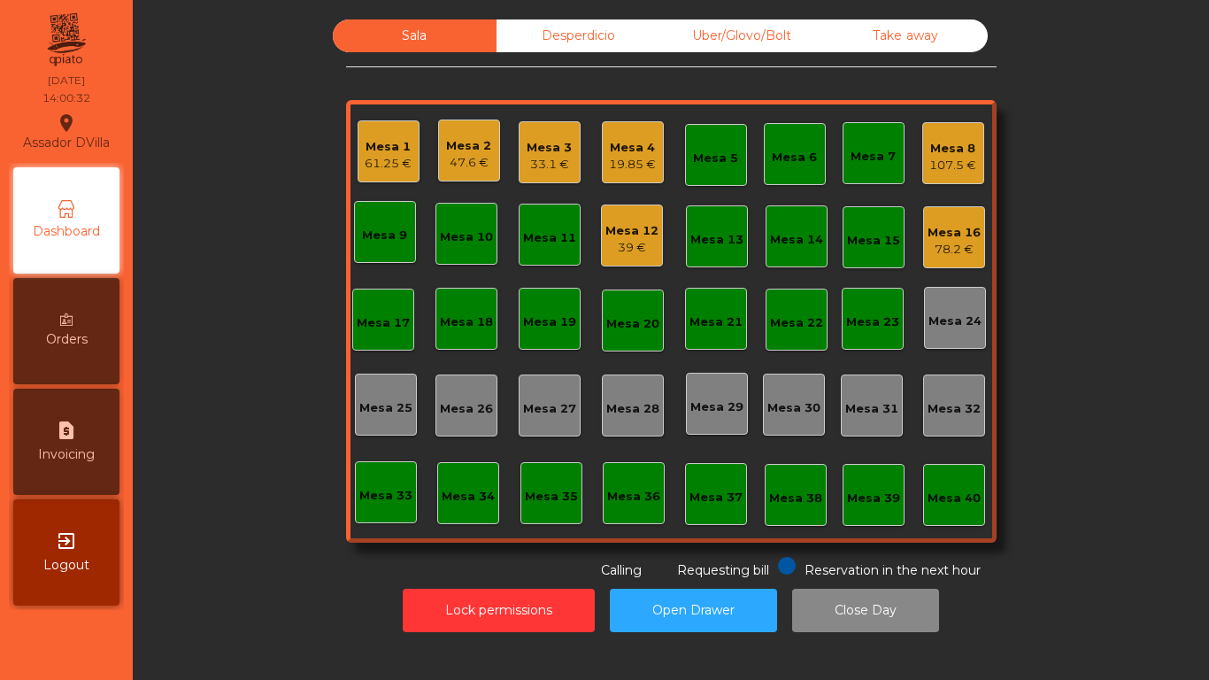
click at [962, 152] on div "Mesa 8" at bounding box center [952, 149] width 47 height 18
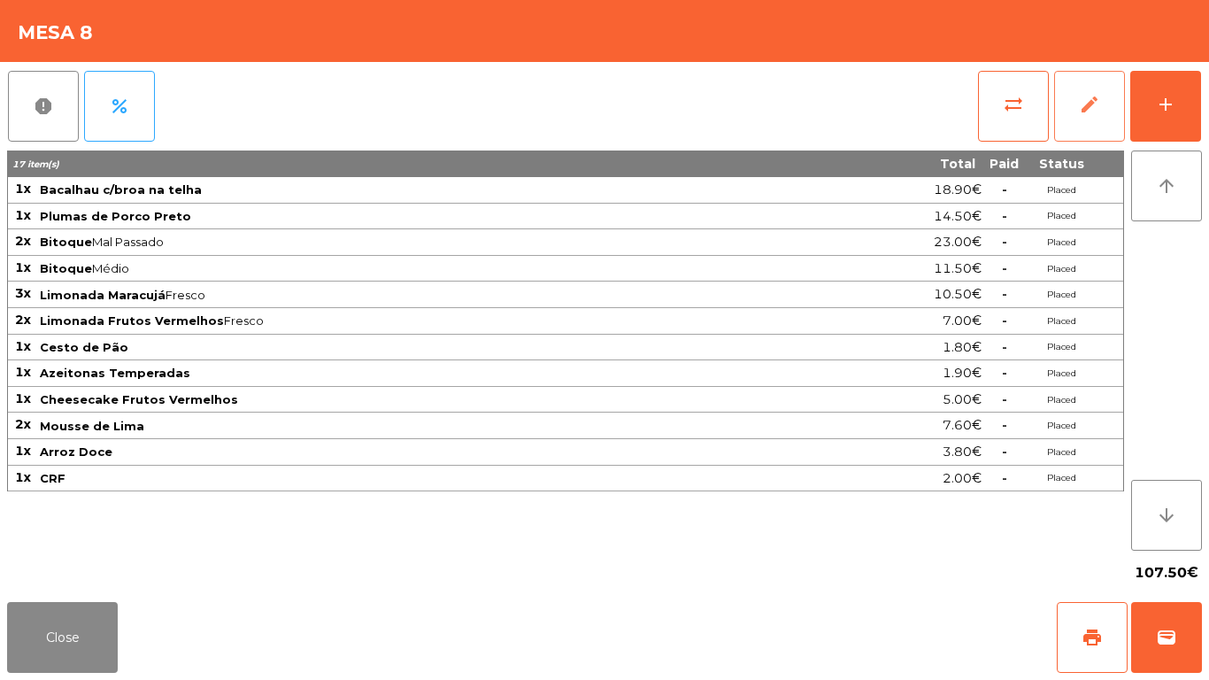
click at [1077, 107] on button "edit" at bounding box center [1089, 106] width 71 height 71
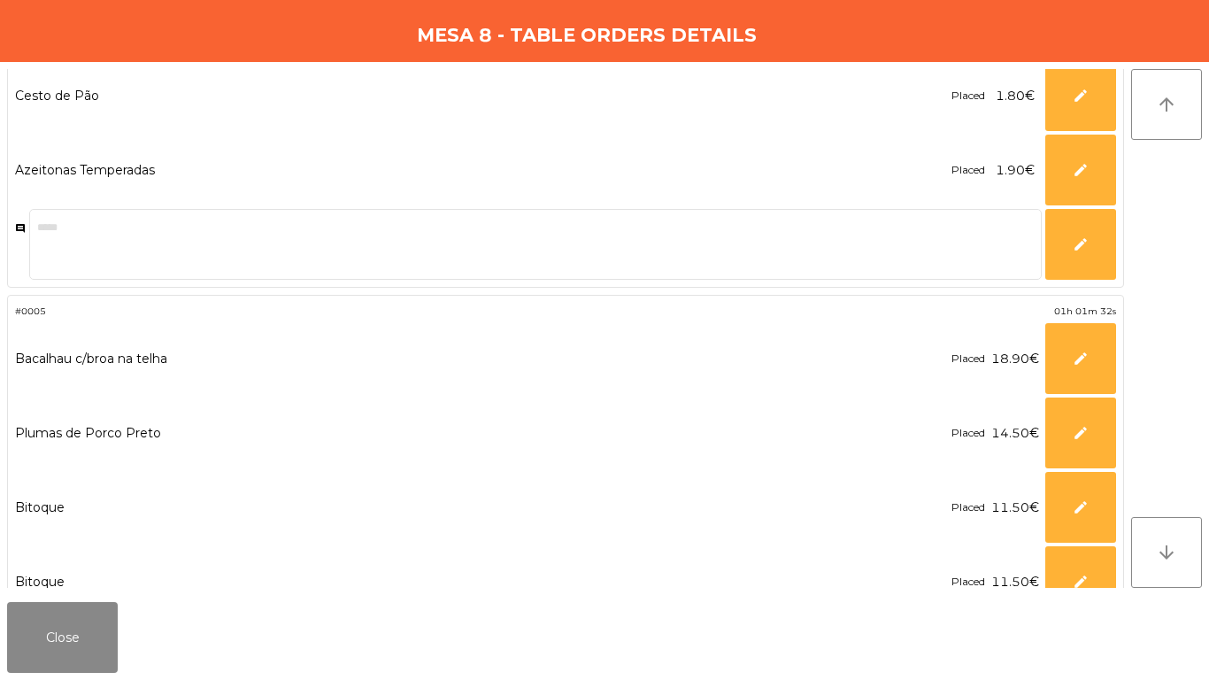
scroll to position [354, 0]
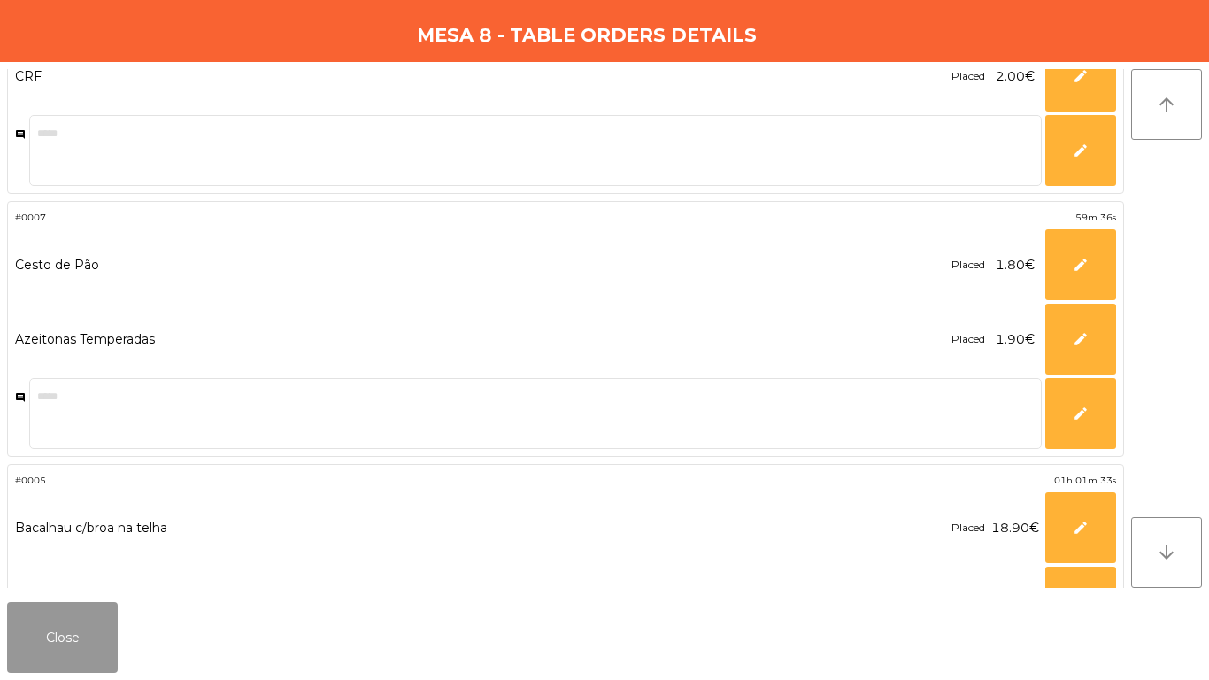
drag, startPoint x: 50, startPoint y: 610, endPoint x: 210, endPoint y: 615, distance: 159.4
click at [57, 613] on button "Close" at bounding box center [62, 637] width 111 height 71
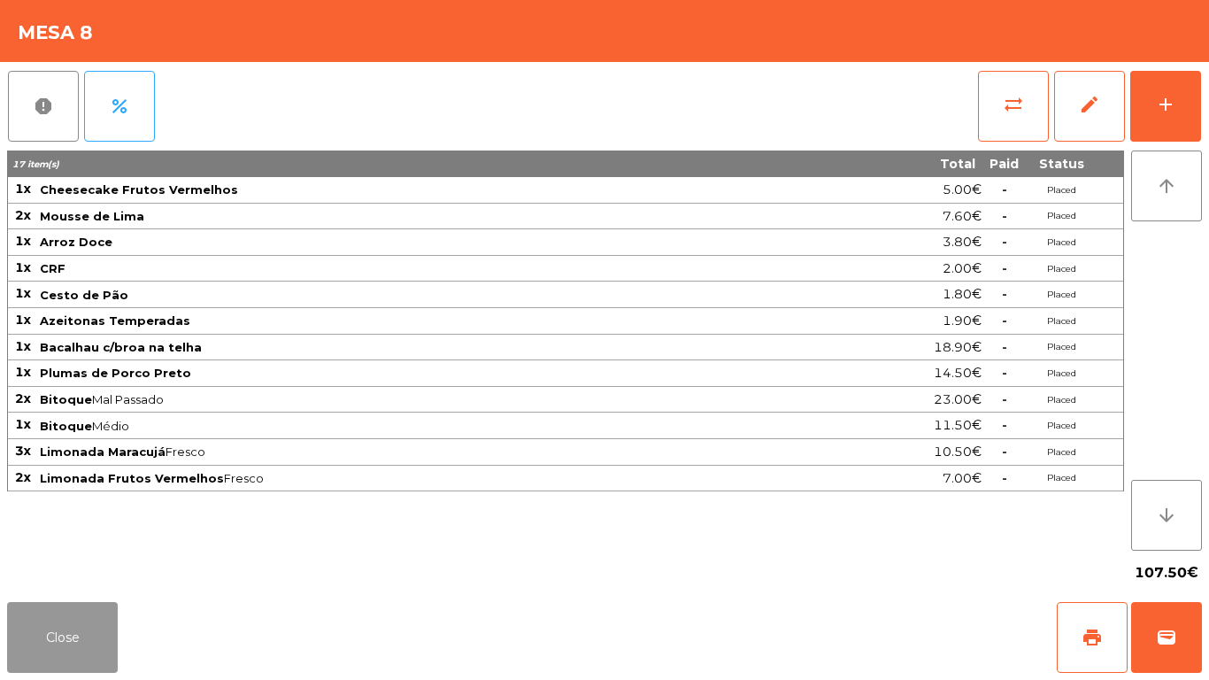
click at [50, 634] on button "Close" at bounding box center [62, 637] width 111 height 71
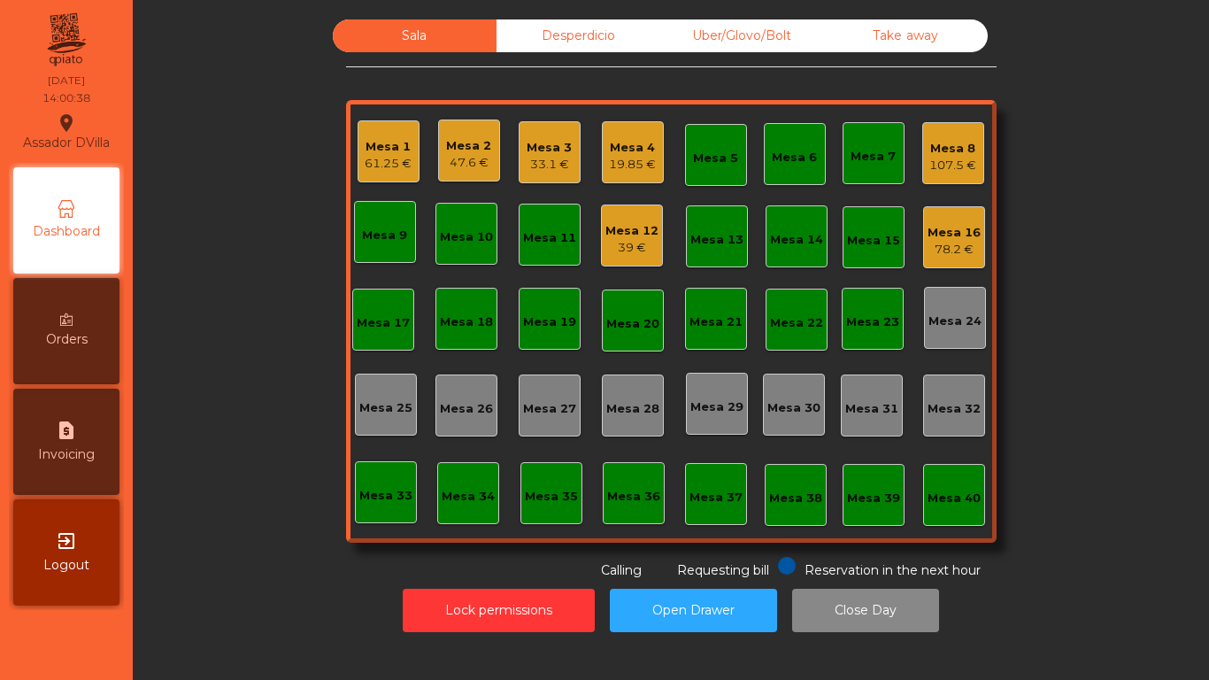
click at [929, 164] on div "107.5 €" at bounding box center [952, 166] width 47 height 18
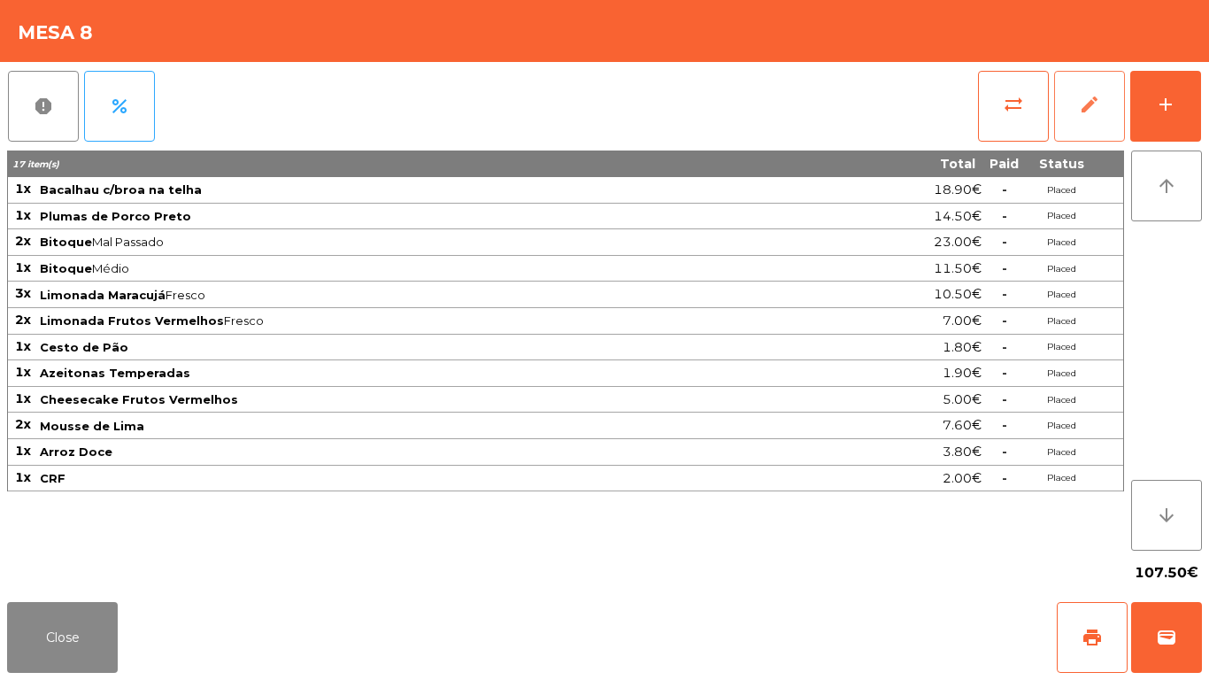
click at [1091, 127] on button "edit" at bounding box center [1089, 106] width 71 height 71
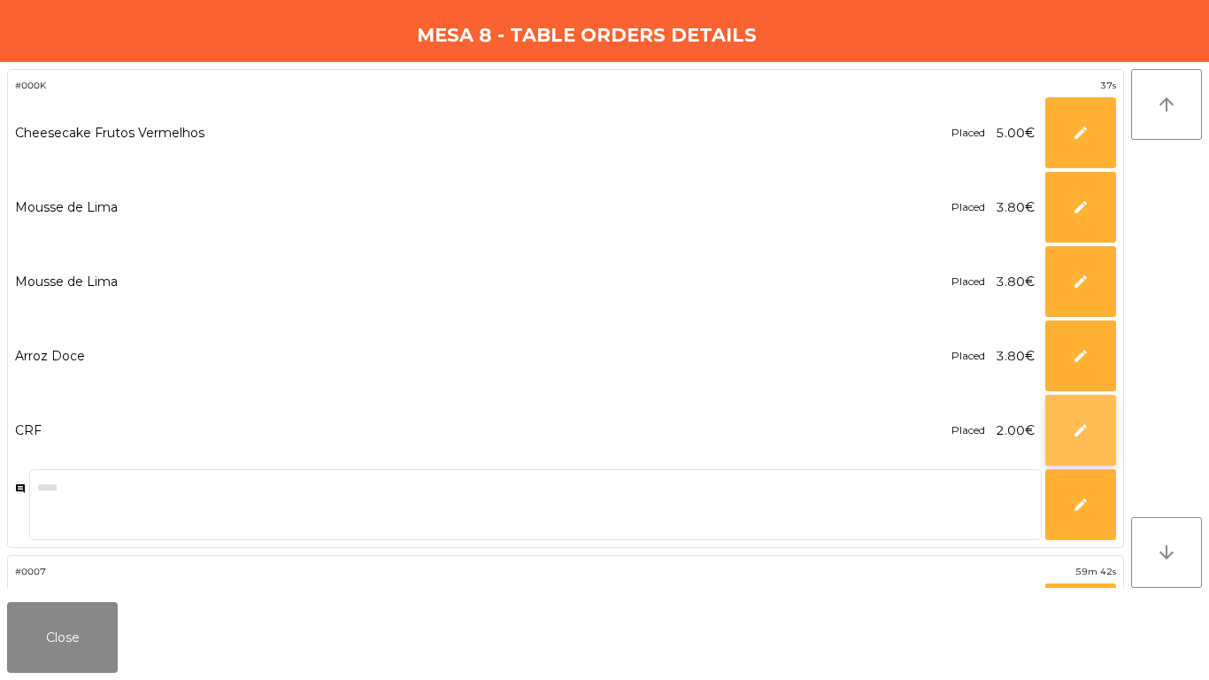
click at [1062, 404] on button "edit" at bounding box center [1080, 430] width 71 height 71
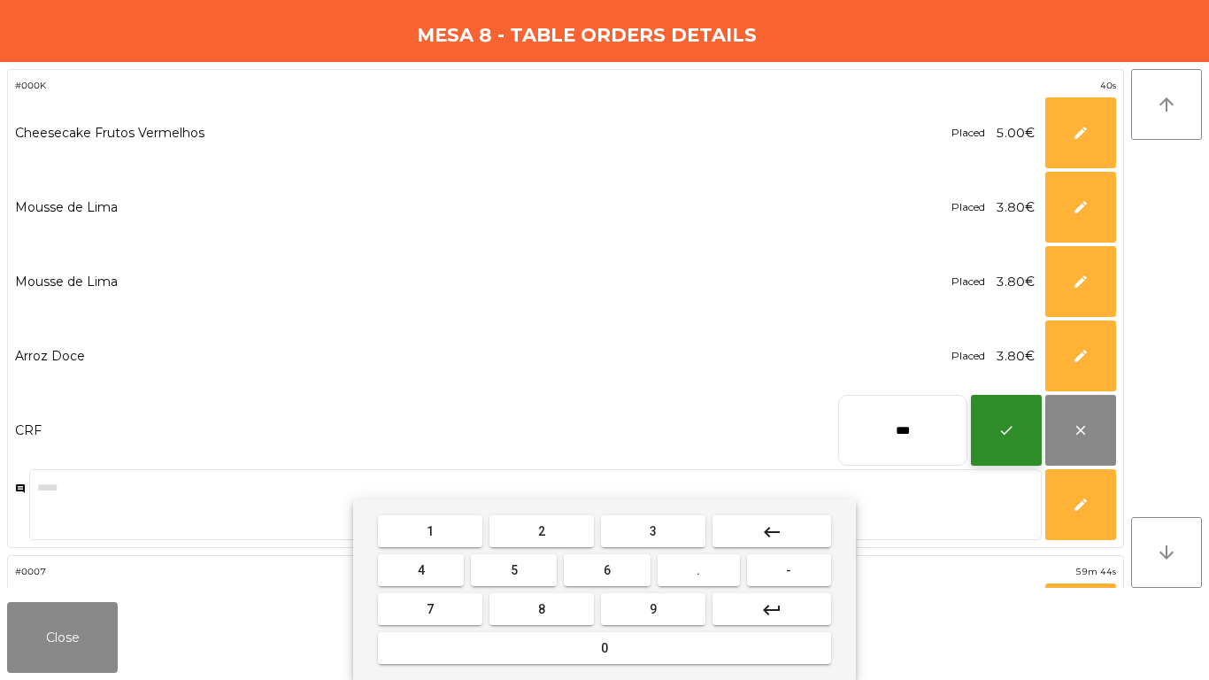
type input "***"
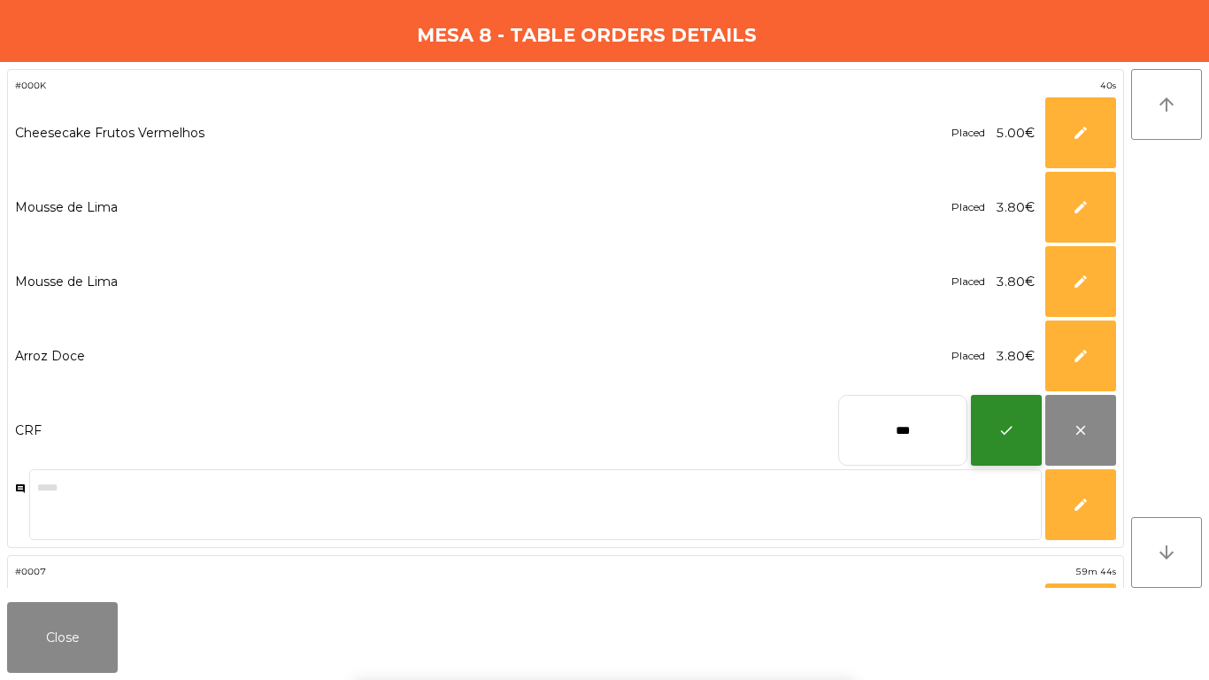
click at [1007, 425] on span "check" at bounding box center [1006, 430] width 16 height 16
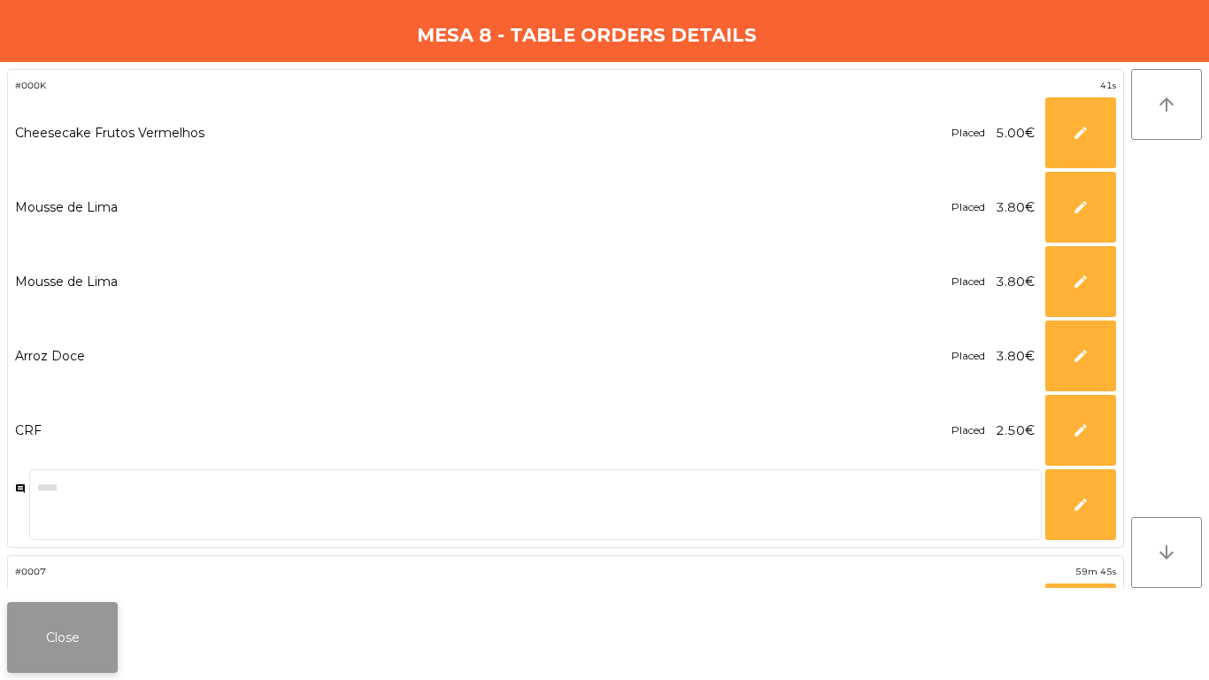
click at [81, 659] on button "Close" at bounding box center [62, 637] width 111 height 71
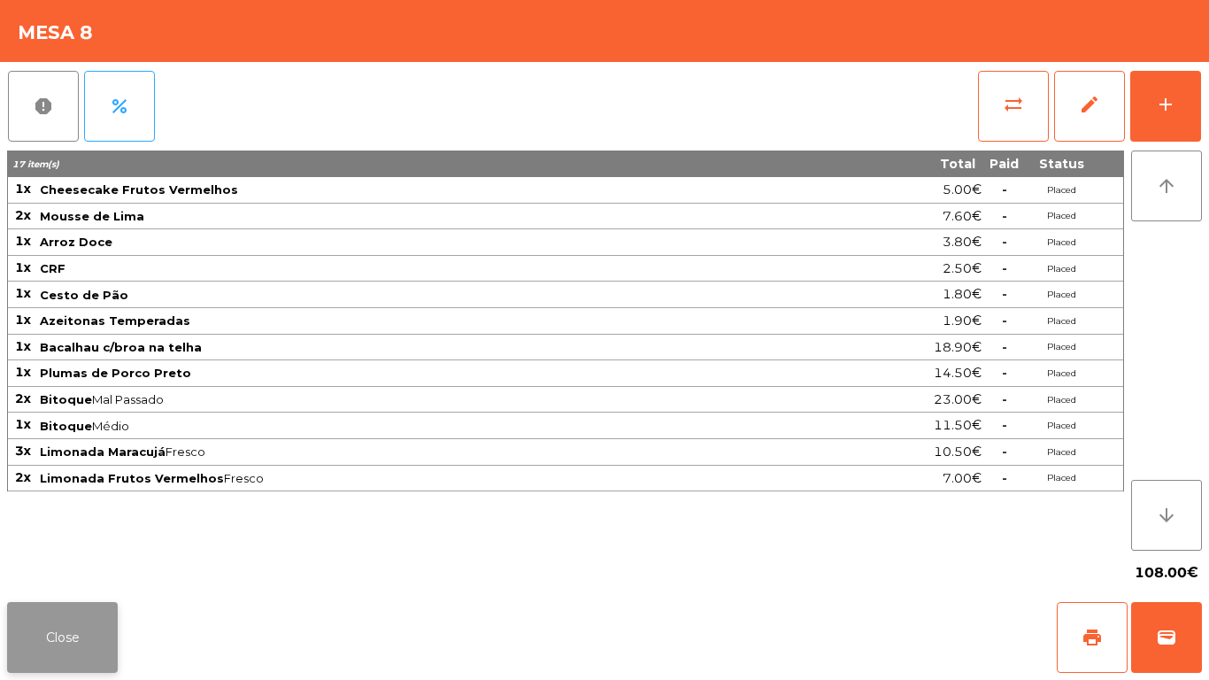
click at [117, 655] on button "Close" at bounding box center [62, 637] width 111 height 71
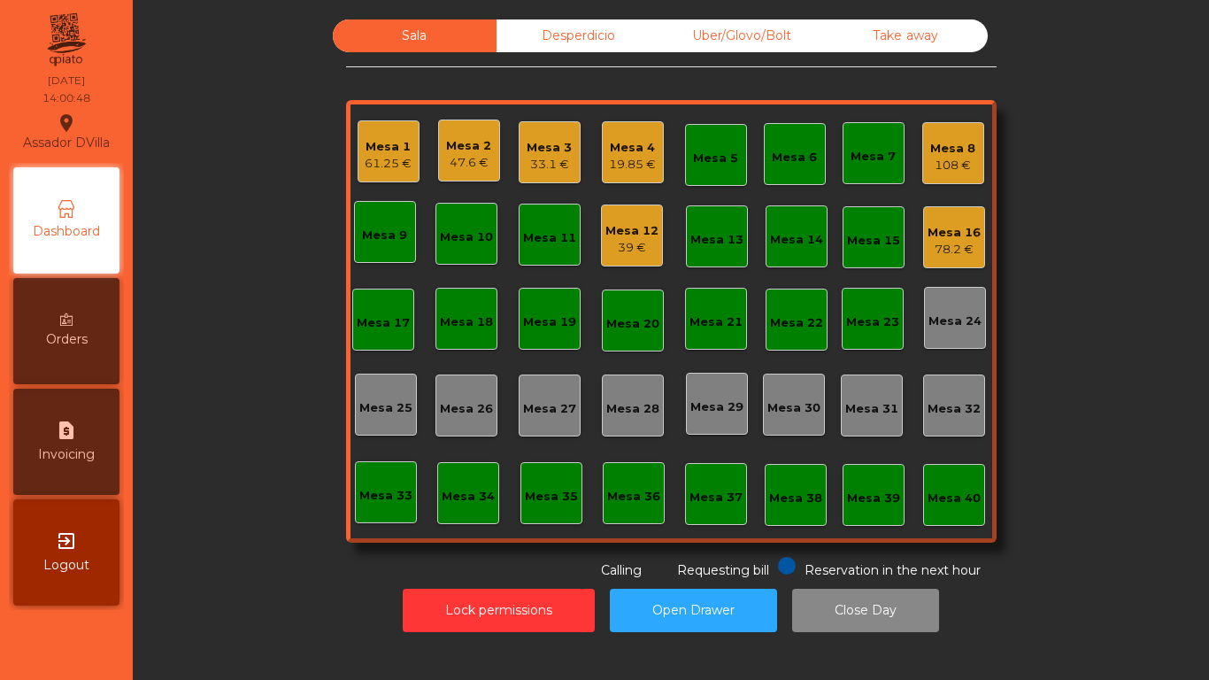
click at [605, 243] on div "39 €" at bounding box center [631, 248] width 53 height 18
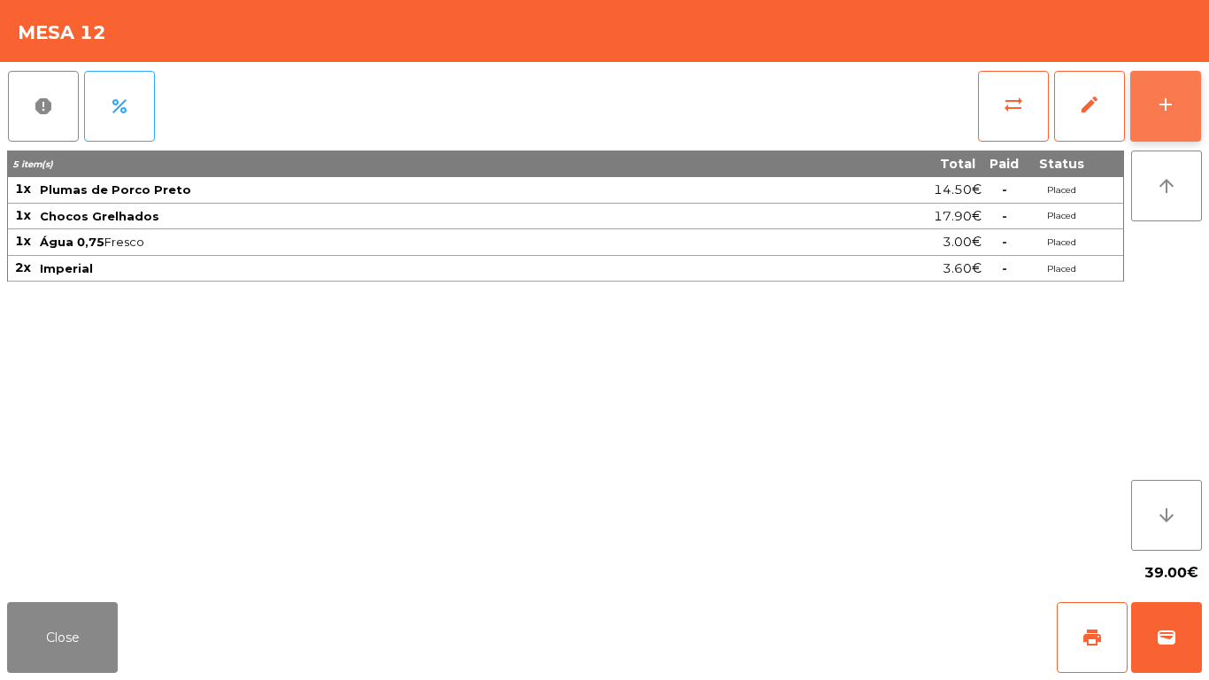
drag, startPoint x: 1185, startPoint y: 99, endPoint x: 1169, endPoint y: 109, distance: 18.7
click at [1191, 100] on button "add" at bounding box center [1165, 106] width 71 height 71
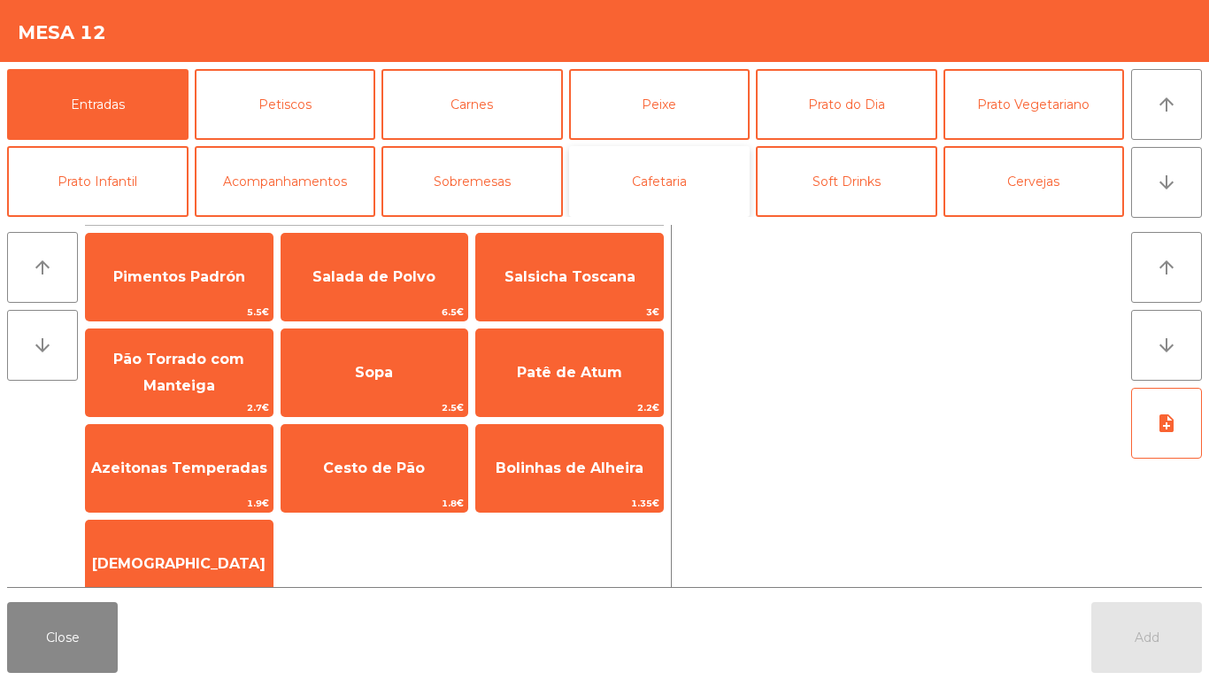
click at [651, 174] on button "Cafetaria" at bounding box center [659, 181] width 181 height 71
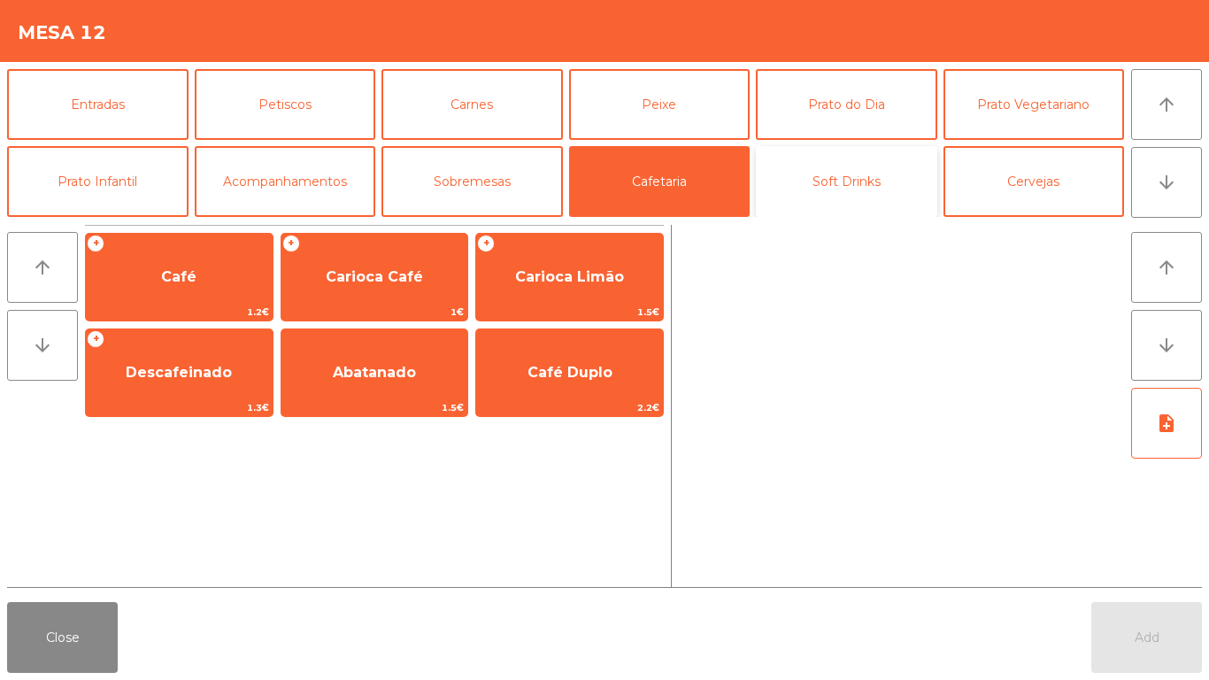
click at [813, 175] on button "Soft Drinks" at bounding box center [846, 181] width 181 height 71
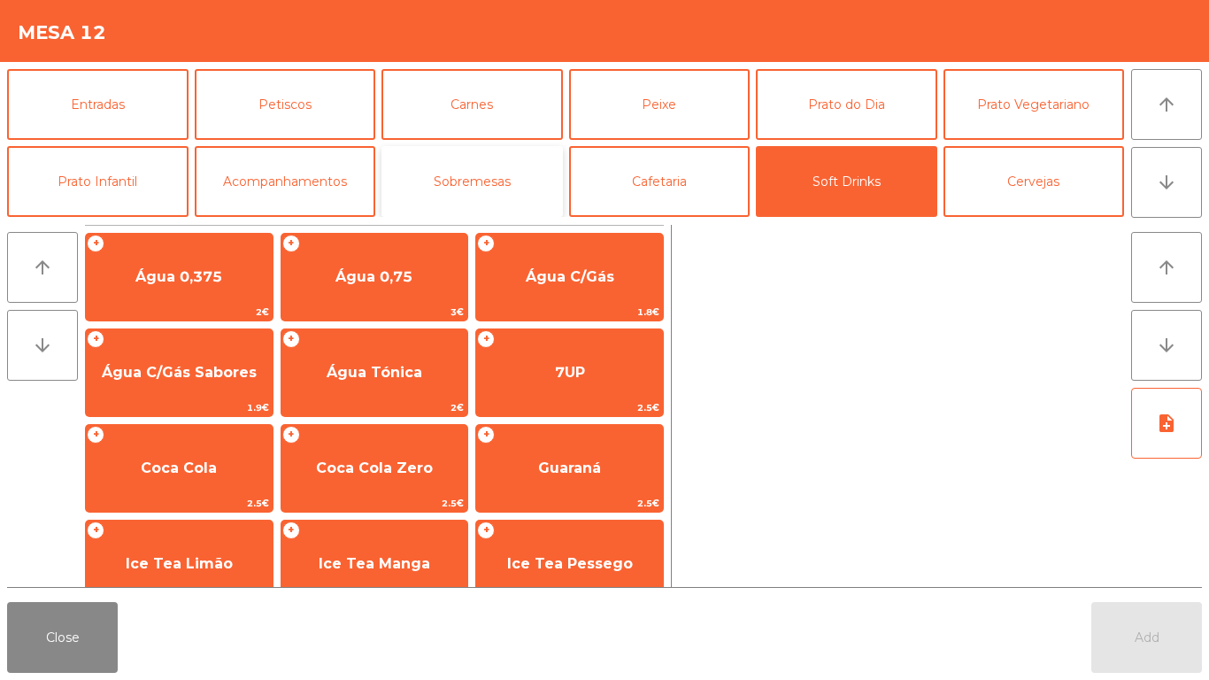
click at [451, 189] on button "Sobremesas" at bounding box center [471, 181] width 181 height 71
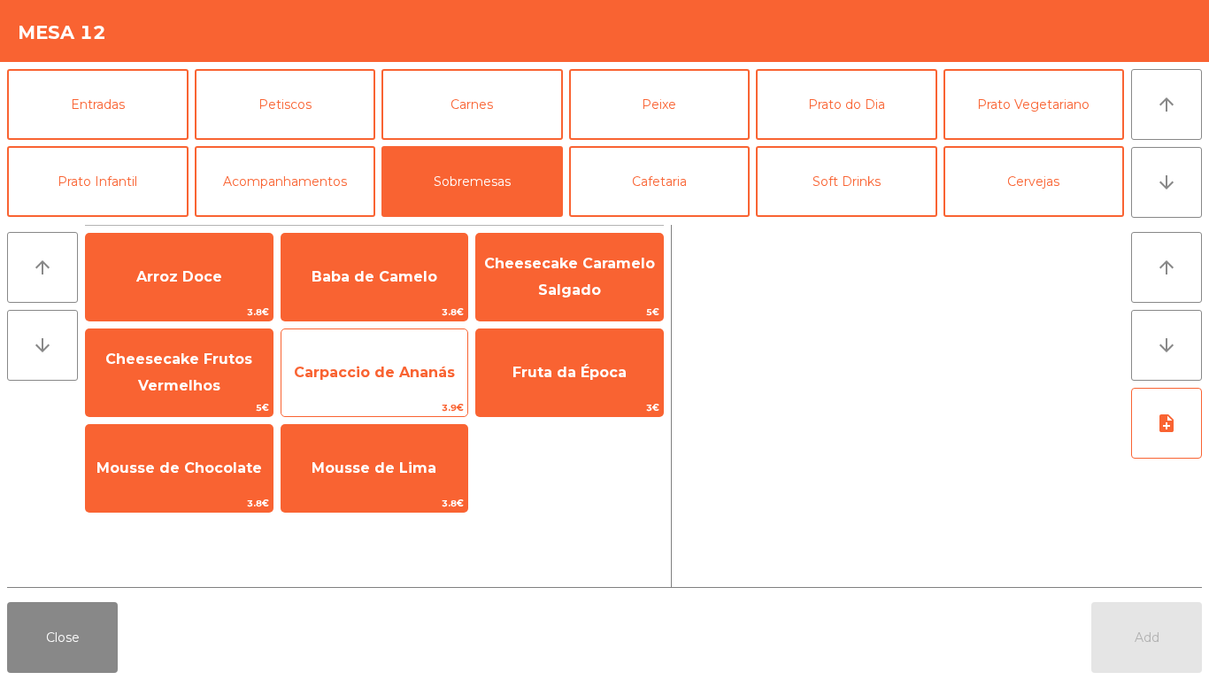
click at [395, 378] on span "Carpaccio de Ananás" at bounding box center [374, 372] width 161 height 17
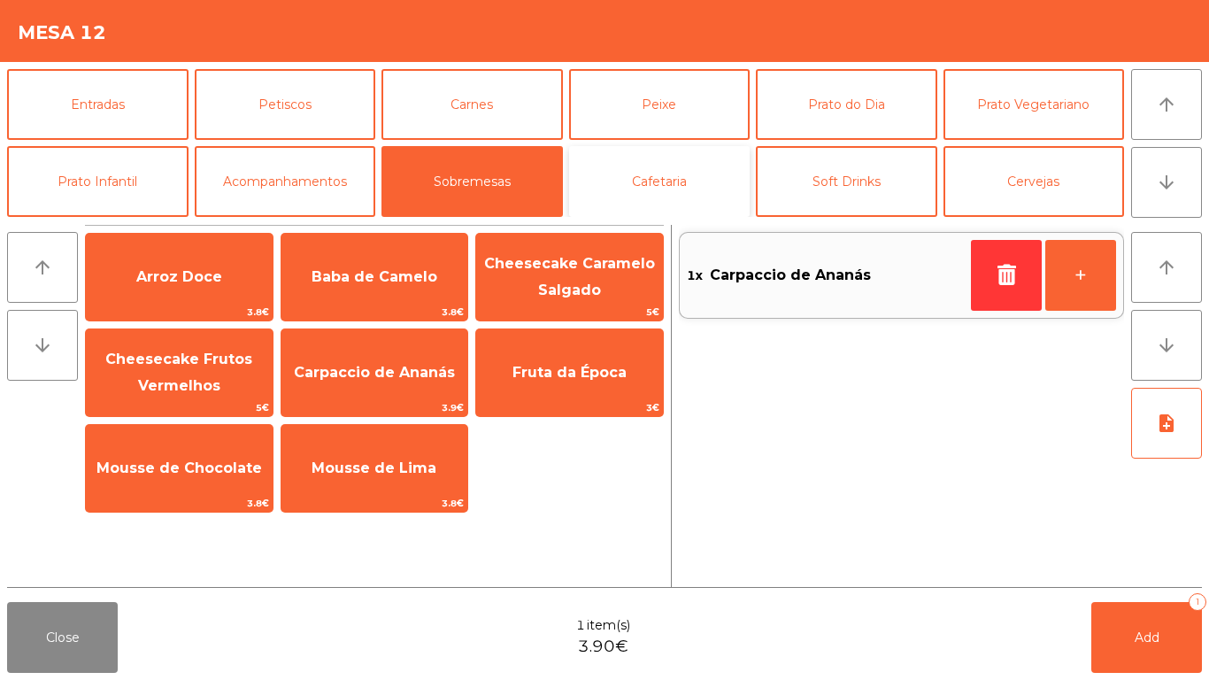
click at [615, 189] on button "Cafetaria" at bounding box center [659, 181] width 181 height 71
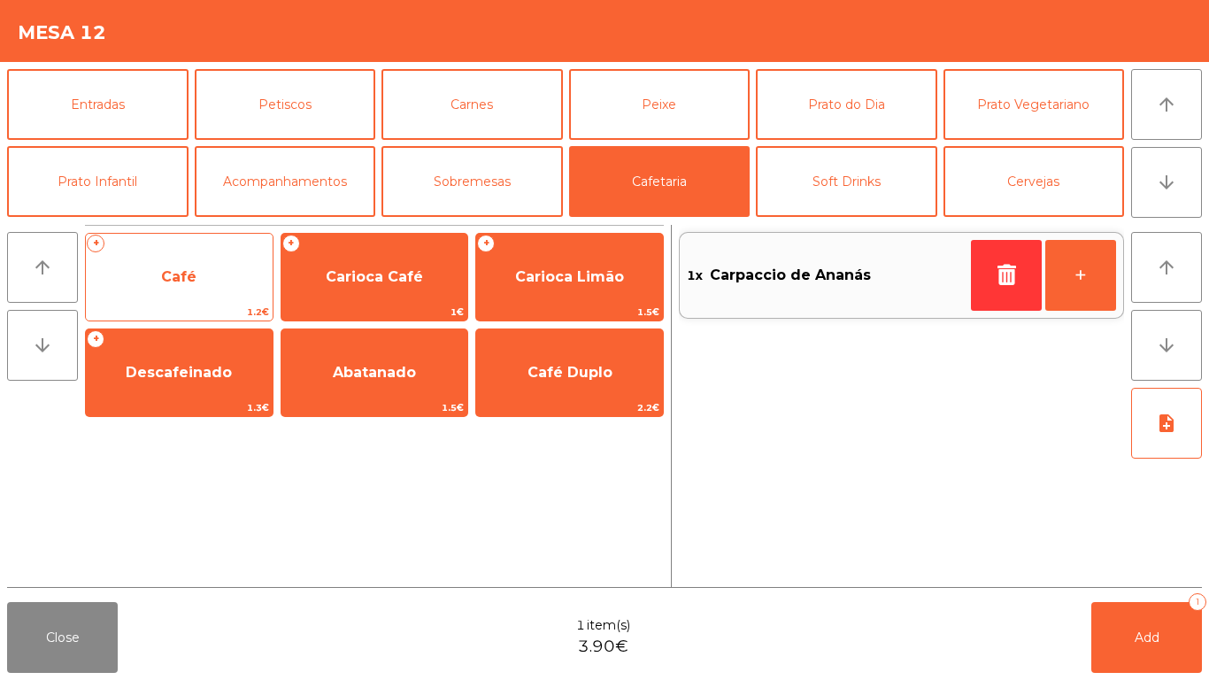
click at [217, 276] on span "Café" at bounding box center [179, 277] width 187 height 48
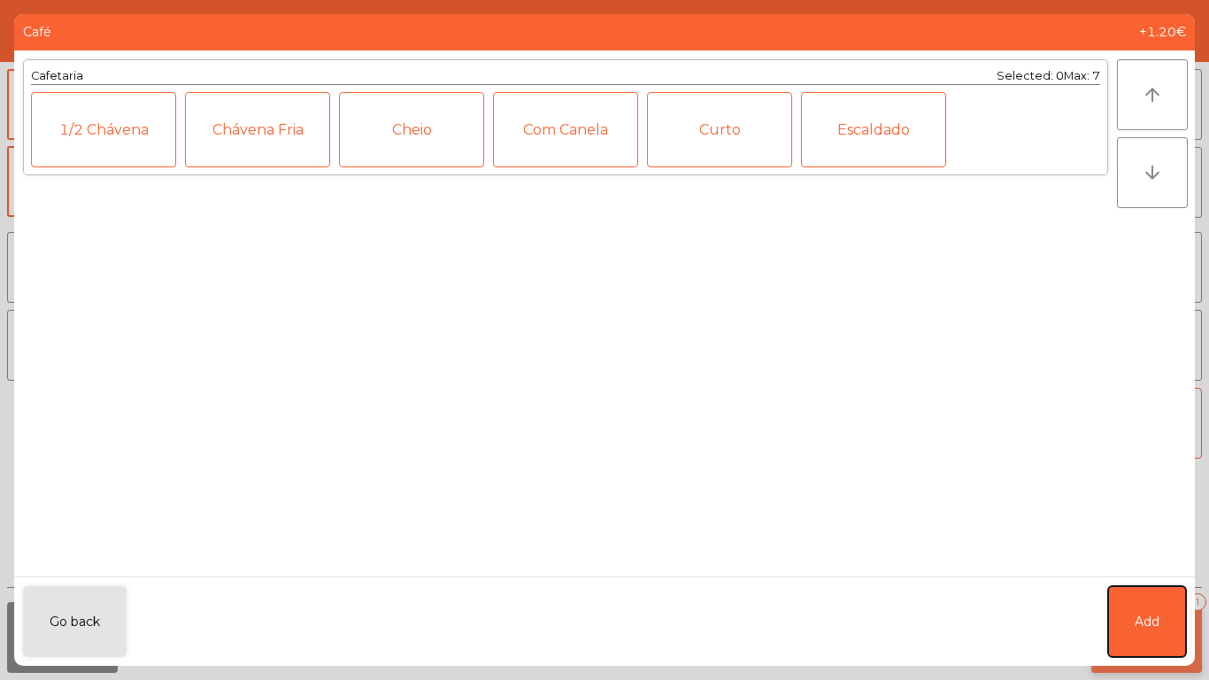
click at [1151, 614] on span "Add" at bounding box center [1147, 622] width 25 height 19
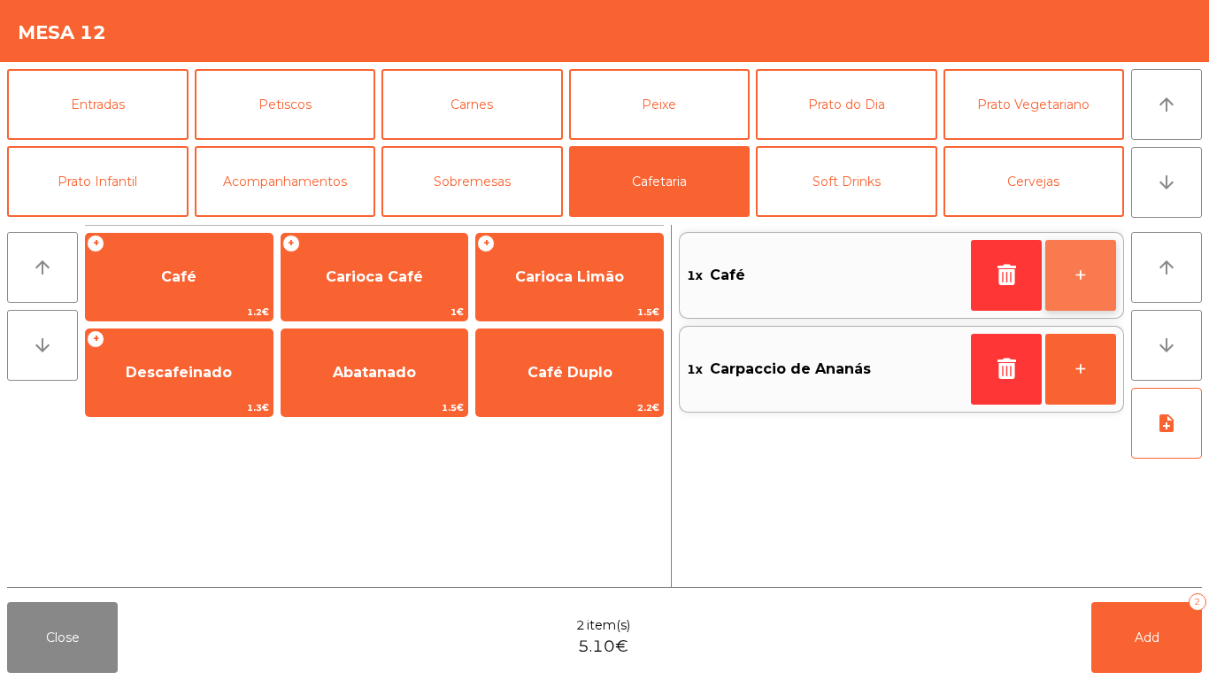
click at [1097, 297] on button "+" at bounding box center [1080, 275] width 71 height 71
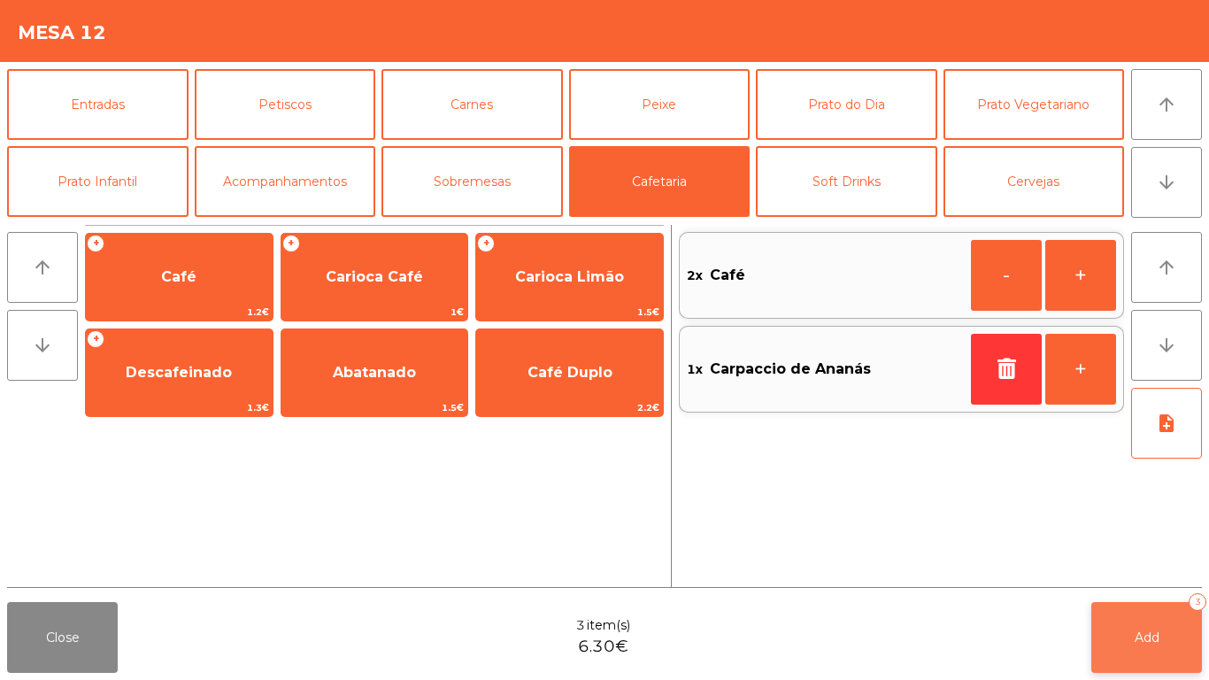
click at [1143, 637] on span "Add" at bounding box center [1147, 637] width 25 height 16
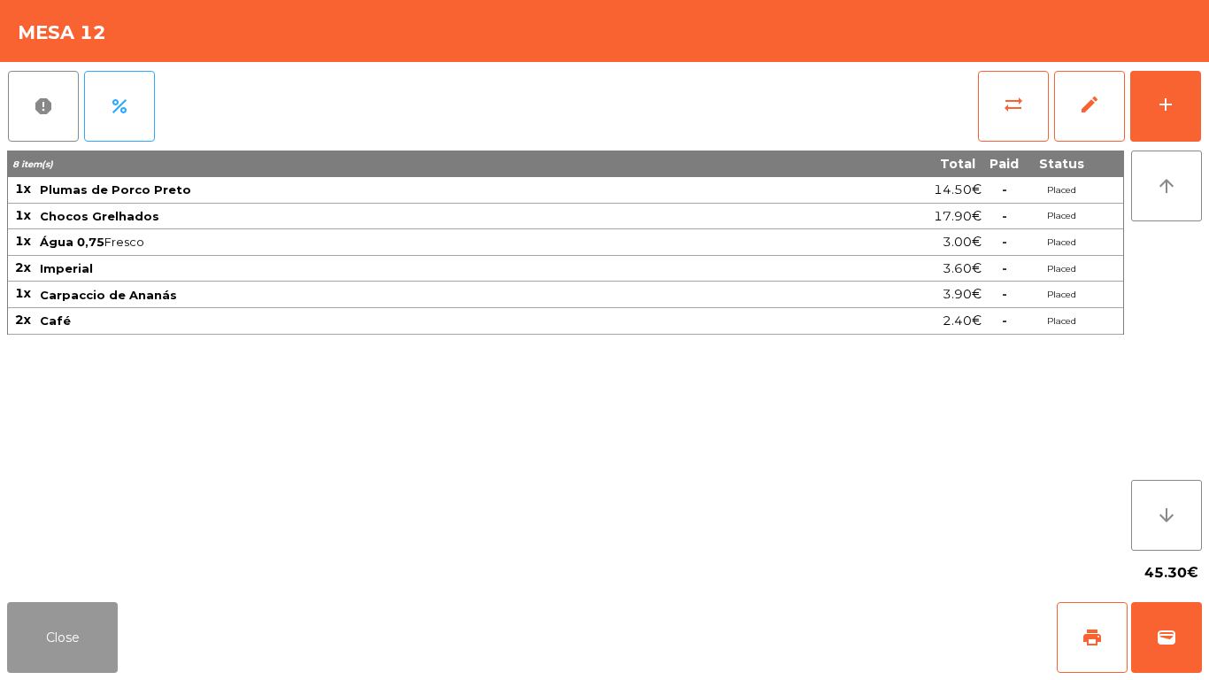
drag, startPoint x: 25, startPoint y: 638, endPoint x: 38, endPoint y: 625, distance: 18.8
click at [32, 632] on button "Close" at bounding box center [62, 637] width 111 height 71
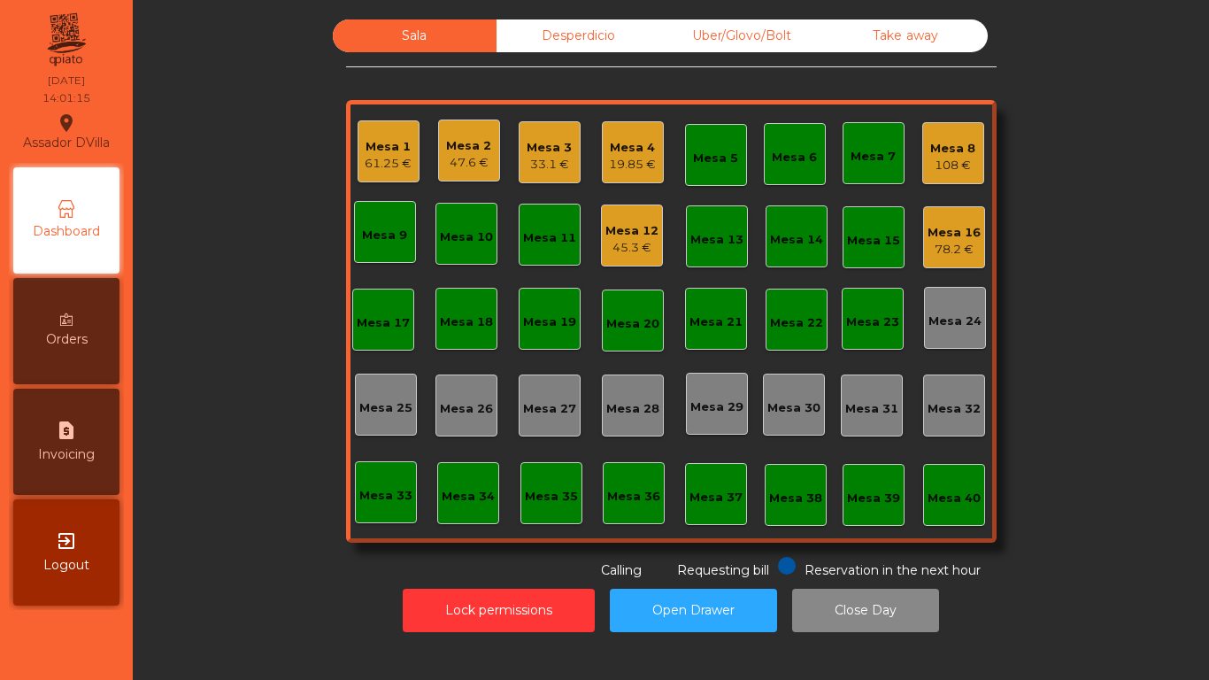
click at [648, 142] on div "Mesa 4" at bounding box center [632, 148] width 47 height 18
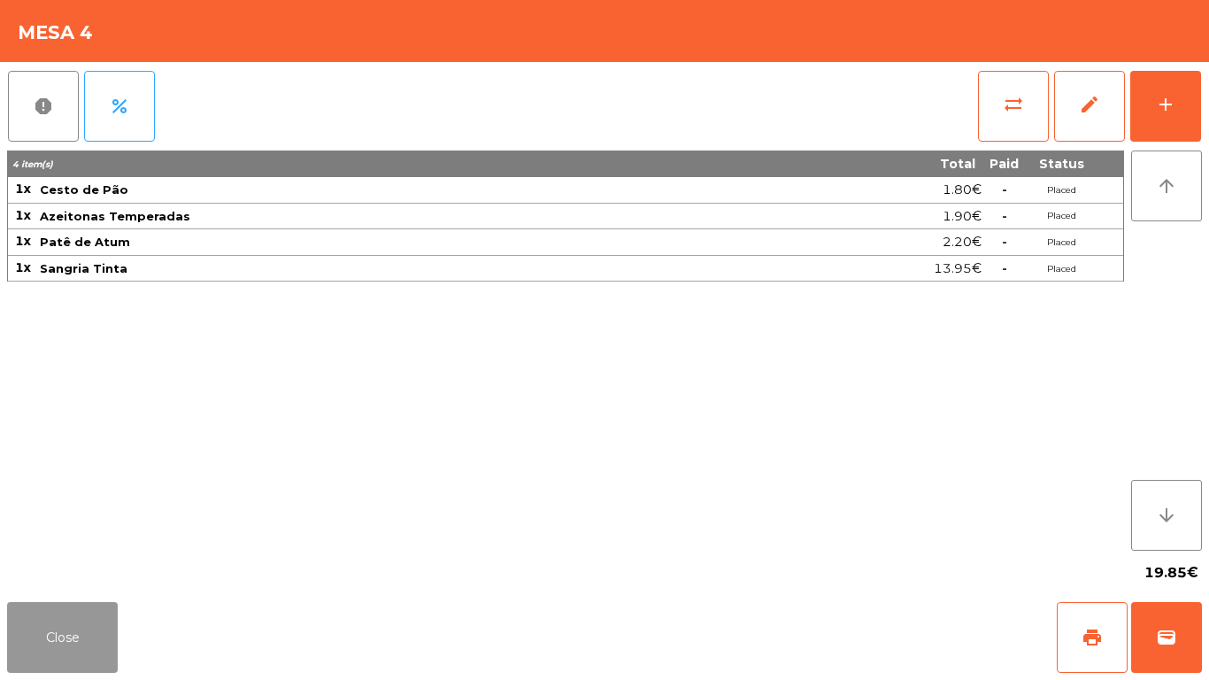
click at [80, 633] on button "Close" at bounding box center [62, 637] width 111 height 71
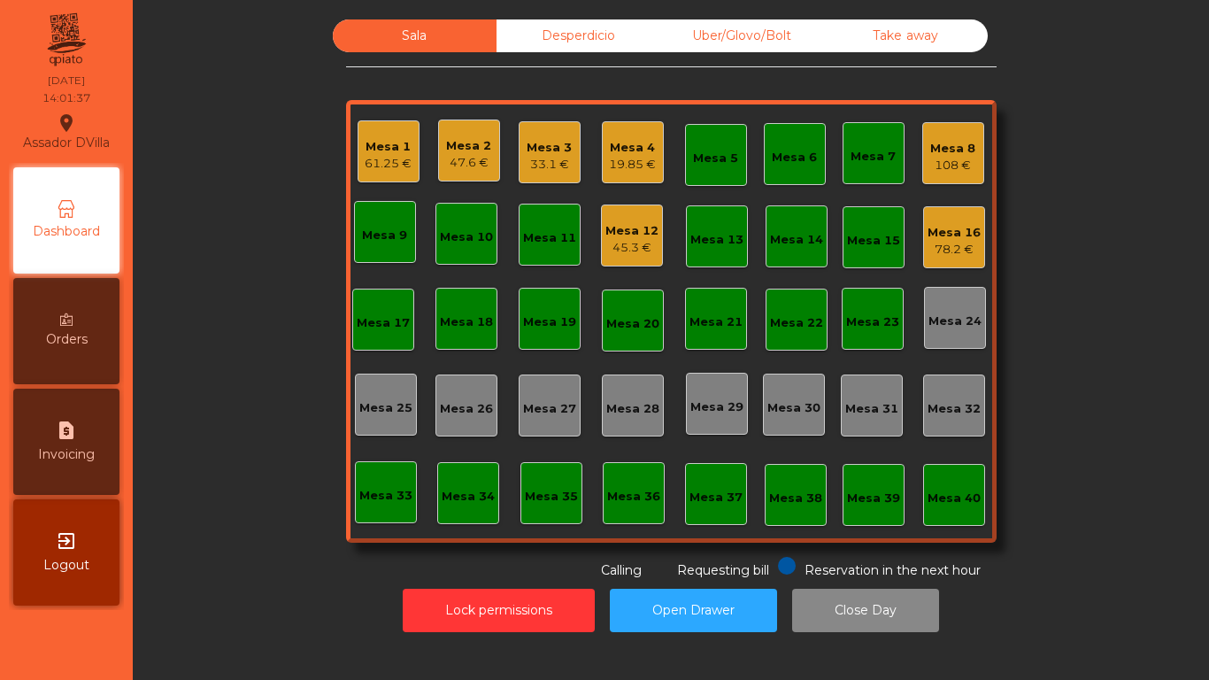
click at [645, 164] on div "19.85 €" at bounding box center [632, 165] width 47 height 18
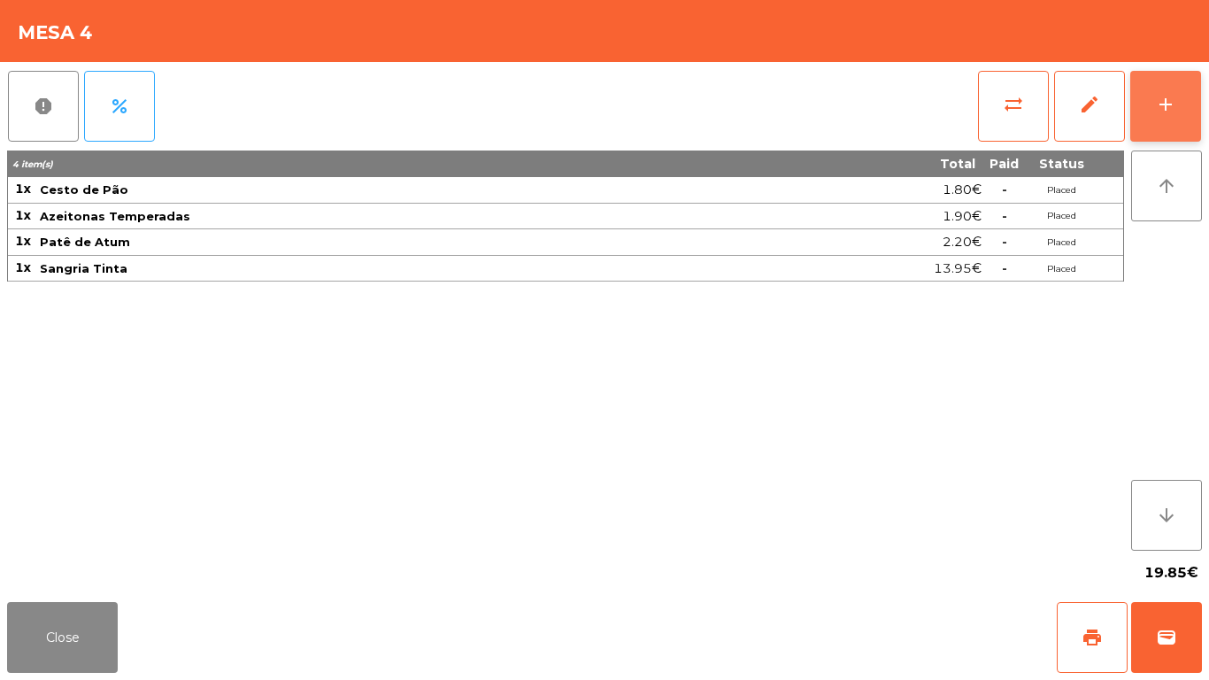
click at [1200, 110] on button "add" at bounding box center [1165, 106] width 71 height 71
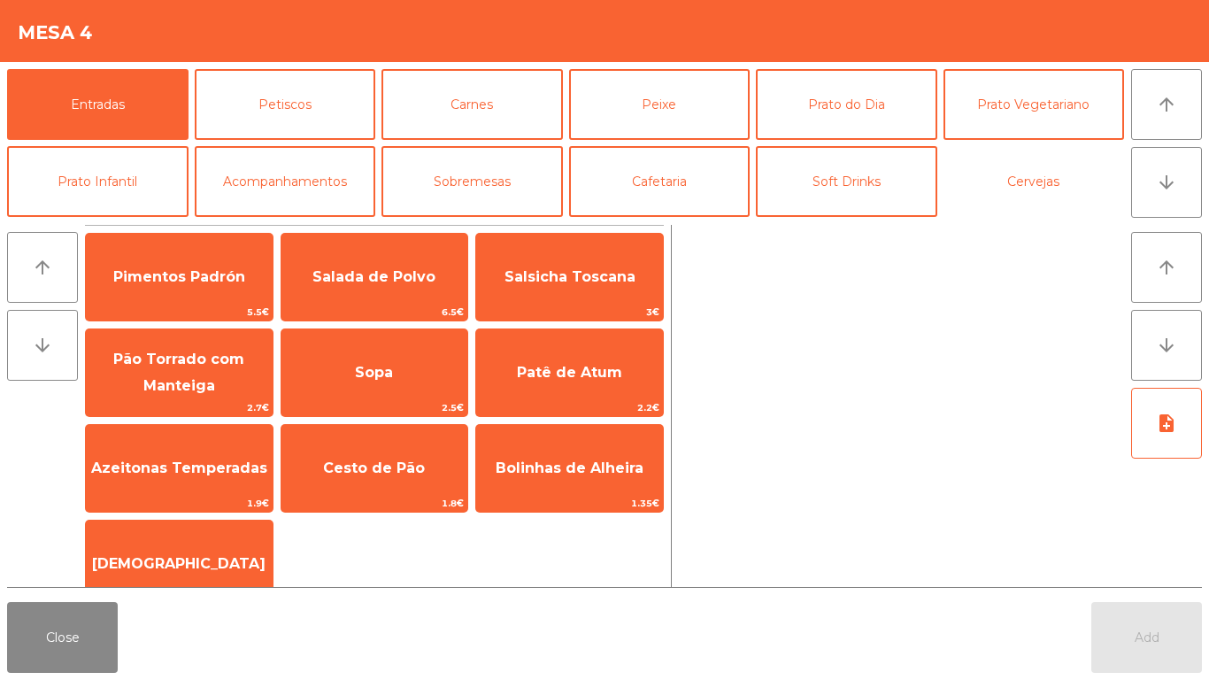
drag, startPoint x: 987, startPoint y: 169, endPoint x: 707, endPoint y: 257, distance: 293.1
click at [988, 170] on button "Cervejas" at bounding box center [1034, 181] width 181 height 71
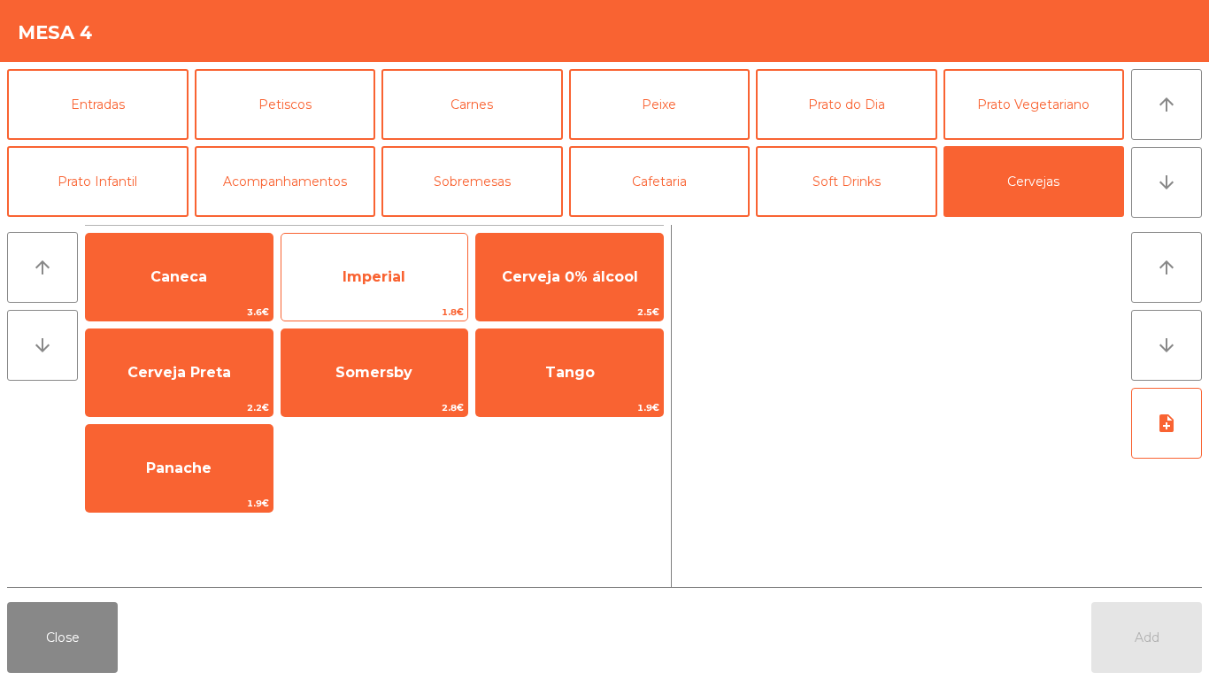
click at [430, 289] on span "Imperial" at bounding box center [374, 277] width 187 height 48
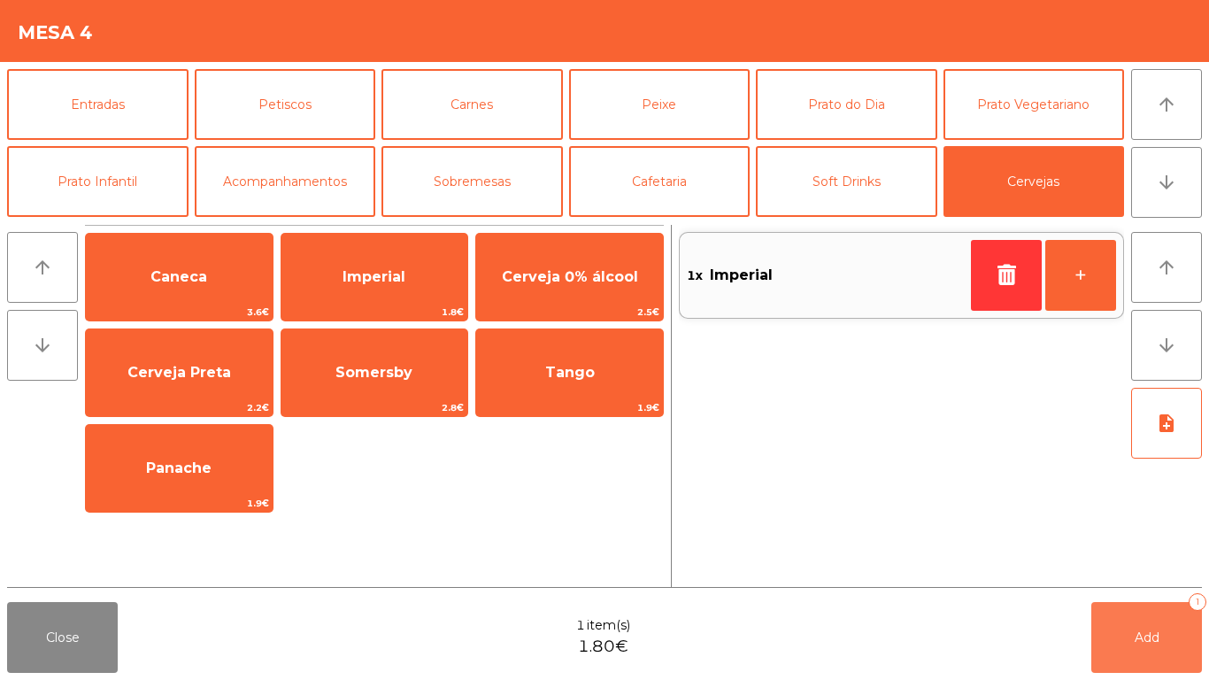
drag, startPoint x: 1130, startPoint y: 638, endPoint x: 104, endPoint y: 636, distance: 1025.9
click at [1126, 639] on button "Add 1" at bounding box center [1146, 637] width 111 height 71
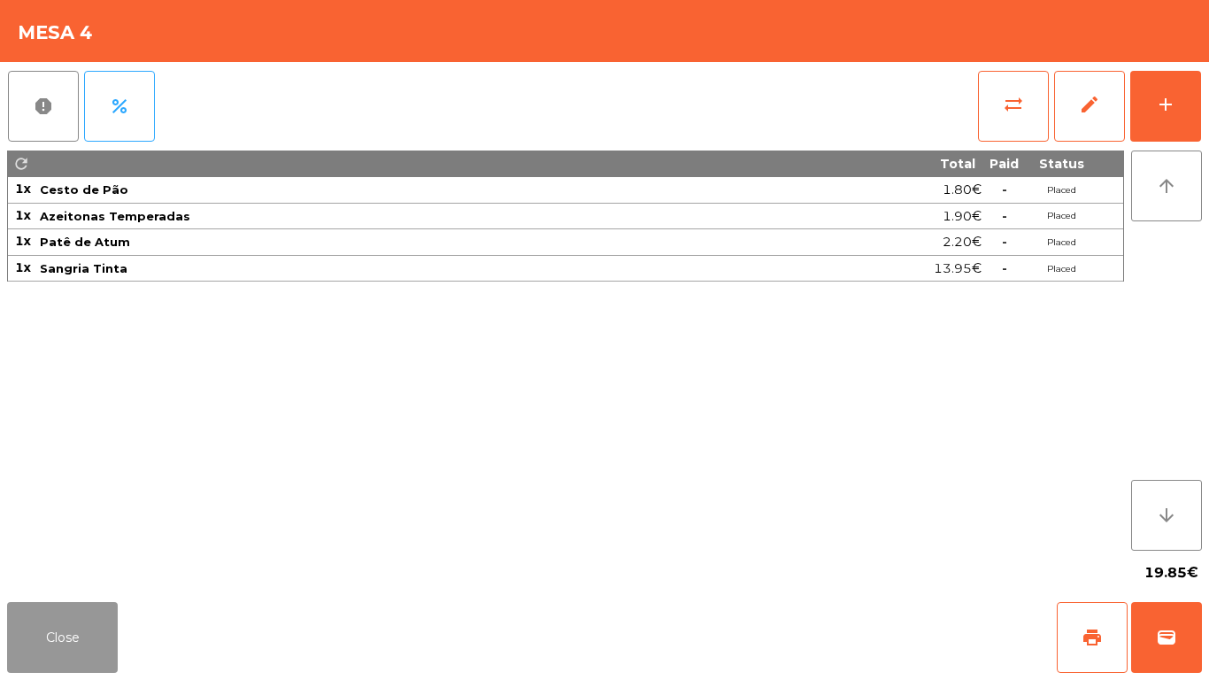
click at [30, 665] on button "Close" at bounding box center [62, 637] width 111 height 71
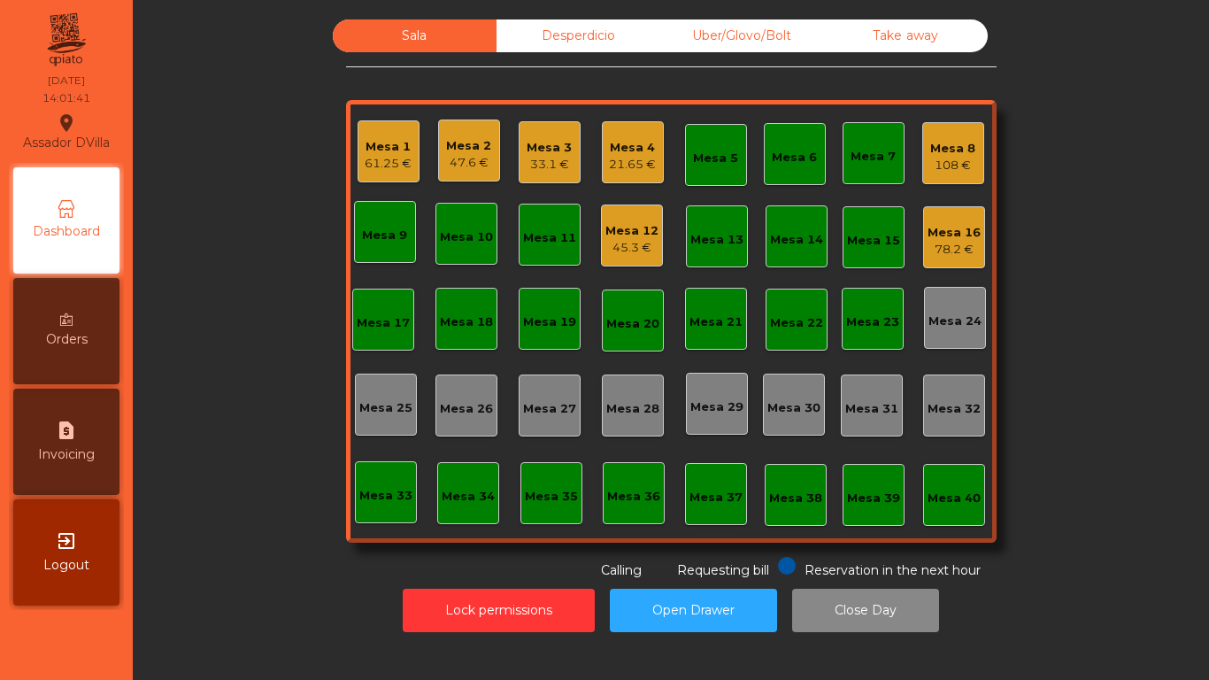
drag, startPoint x: 42, startPoint y: 656, endPoint x: 104, endPoint y: 643, distance: 62.5
click at [43, 655] on nav "Assador DVilla location_on 15/08/2025 14:01:41 Dashboard Orders request_page In…" at bounding box center [66, 340] width 133 height 680
click at [610, 227] on div "Mesa 12" at bounding box center [631, 231] width 53 height 18
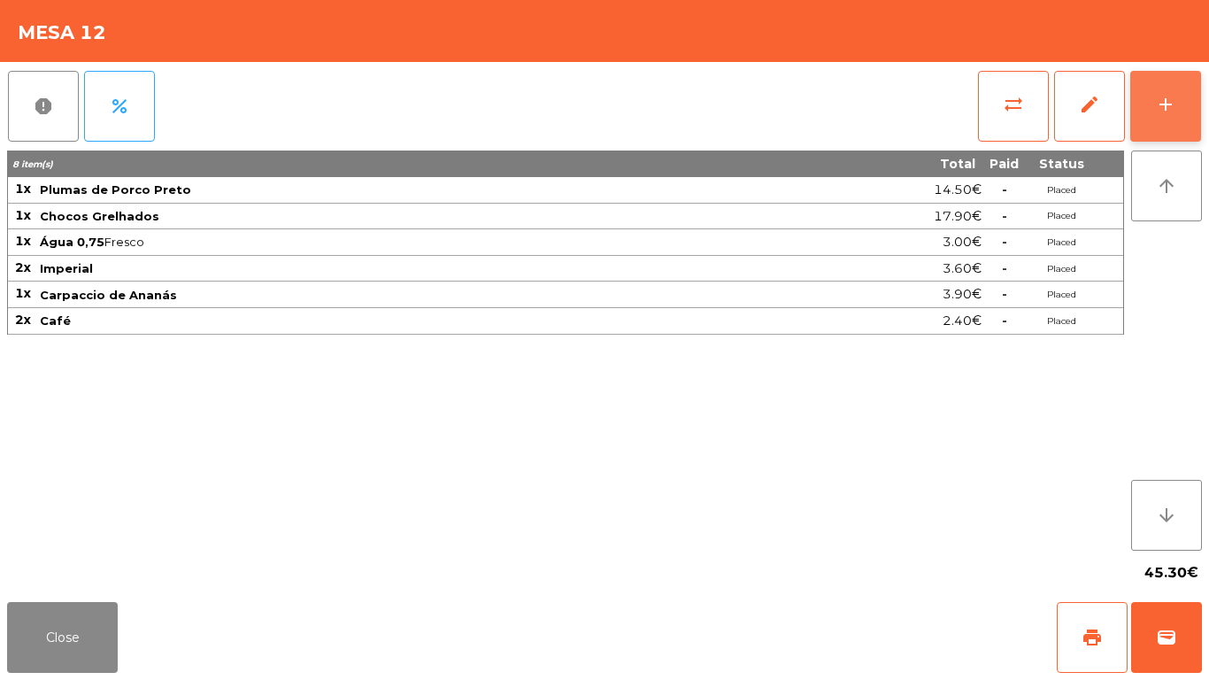
click at [1192, 115] on button "add" at bounding box center [1165, 106] width 71 height 71
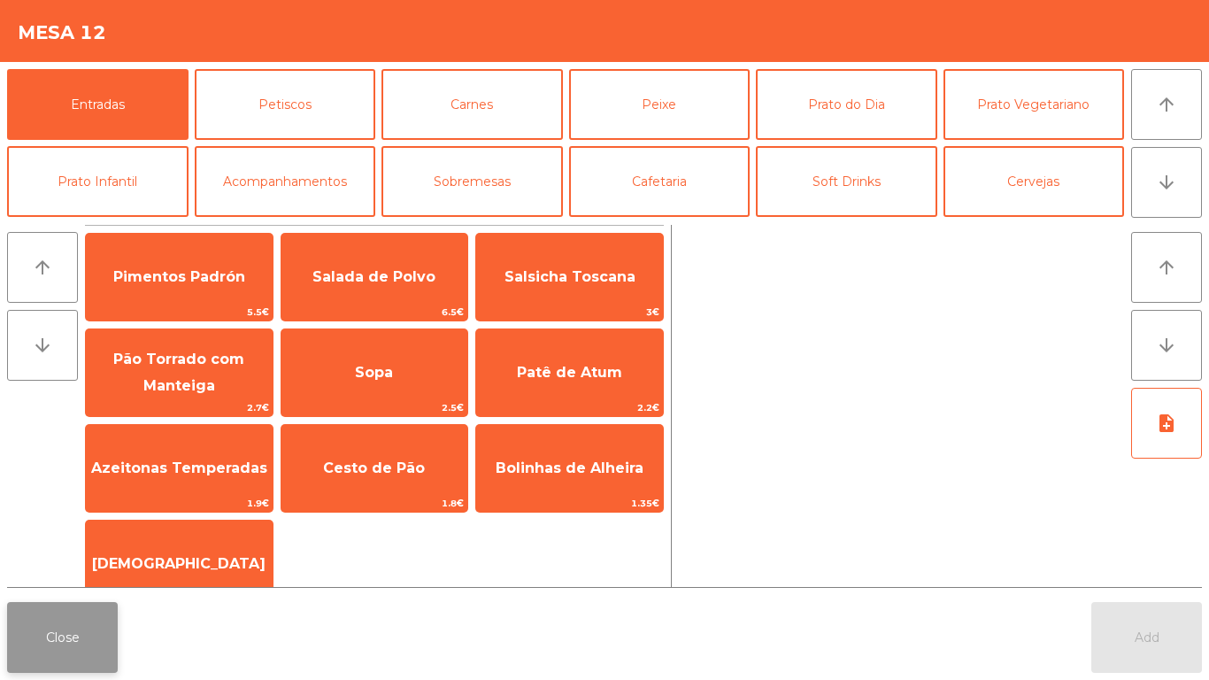
click at [73, 661] on button "Close" at bounding box center [62, 637] width 111 height 71
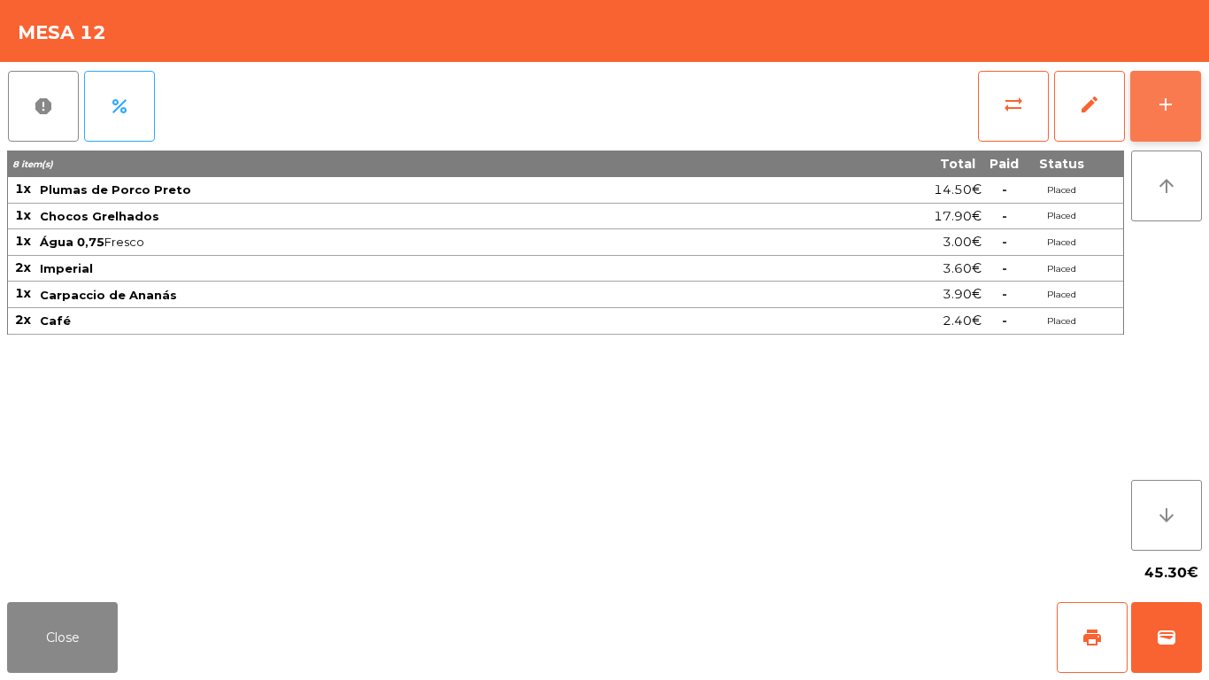
click at [1182, 108] on button "add" at bounding box center [1165, 106] width 71 height 71
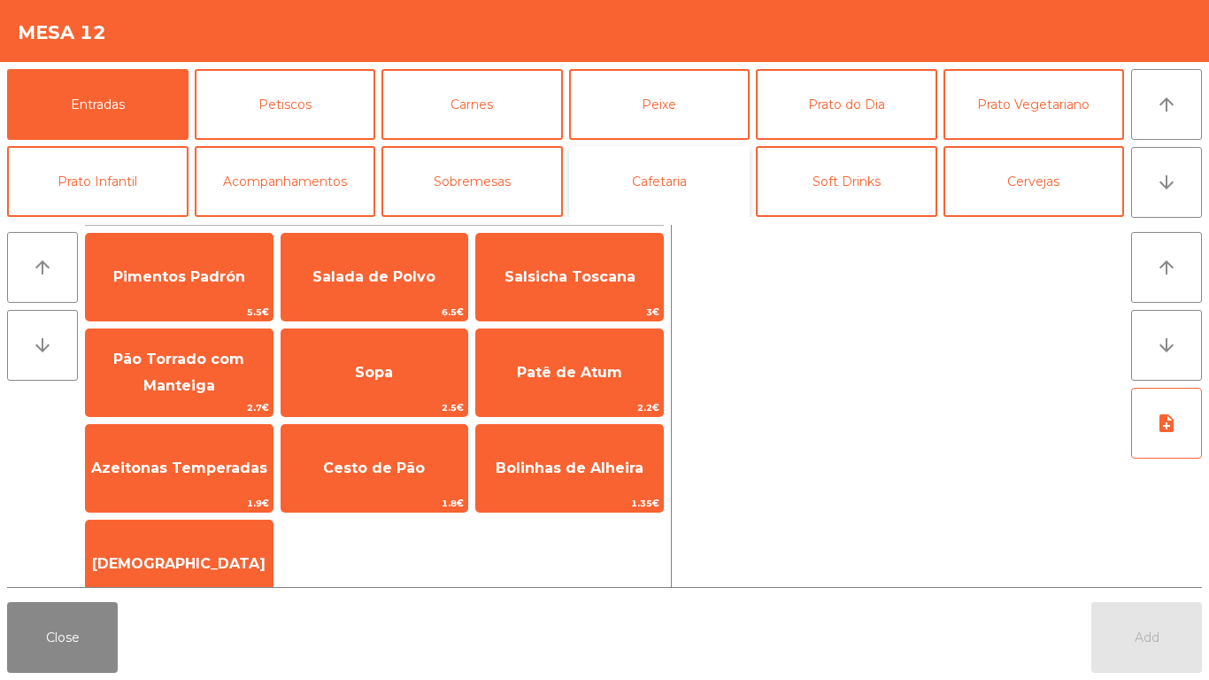
click at [668, 187] on button "Cafetaria" at bounding box center [659, 181] width 181 height 71
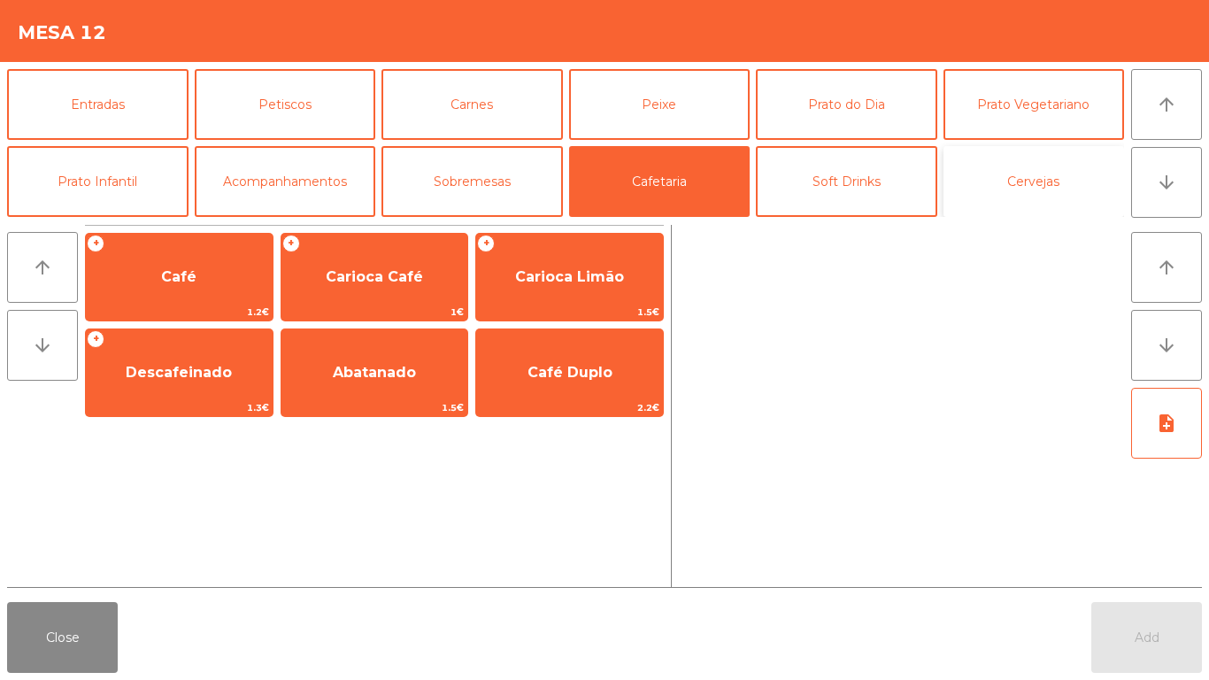
click at [1048, 187] on button "Cervejas" at bounding box center [1034, 181] width 181 height 71
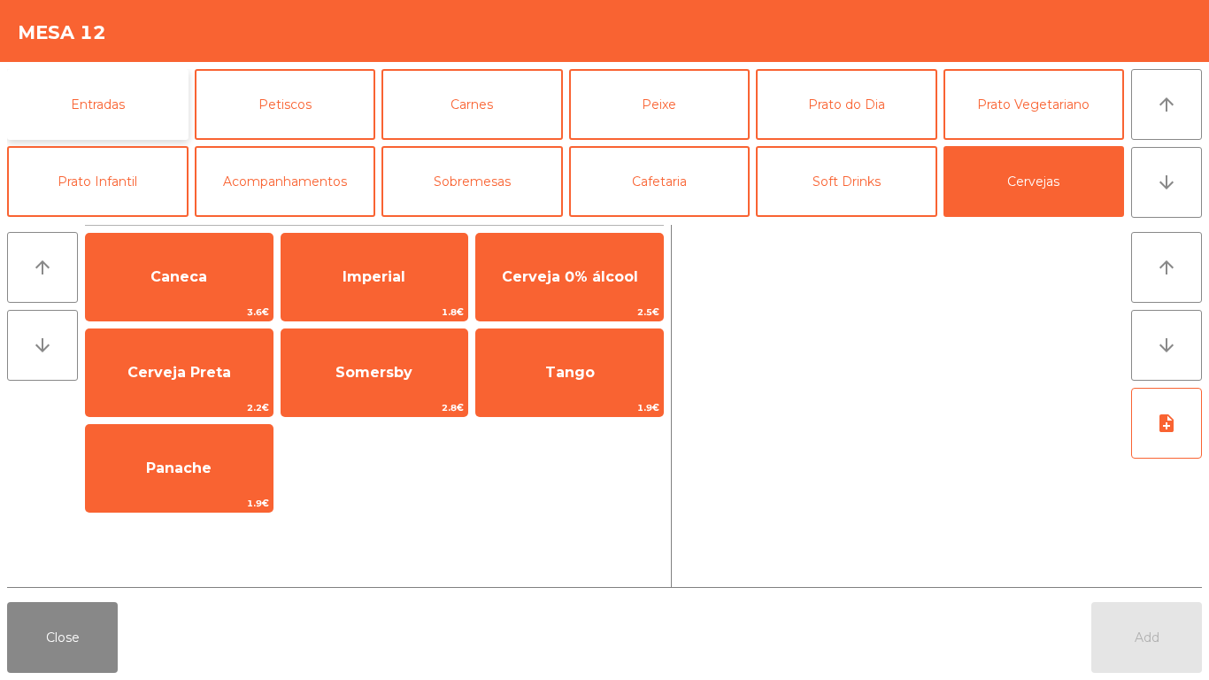
click at [119, 123] on button "Entradas" at bounding box center [97, 104] width 181 height 71
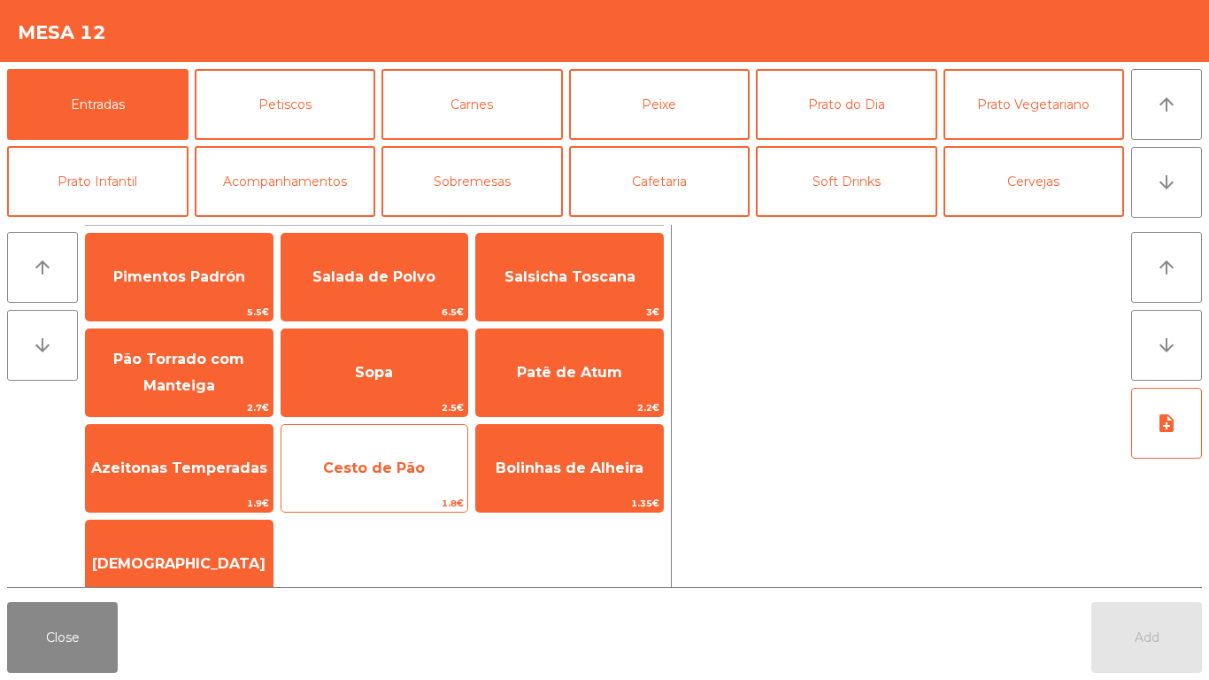
click at [320, 428] on div "Cesto de Pão 1.8€" at bounding box center [375, 468] width 189 height 89
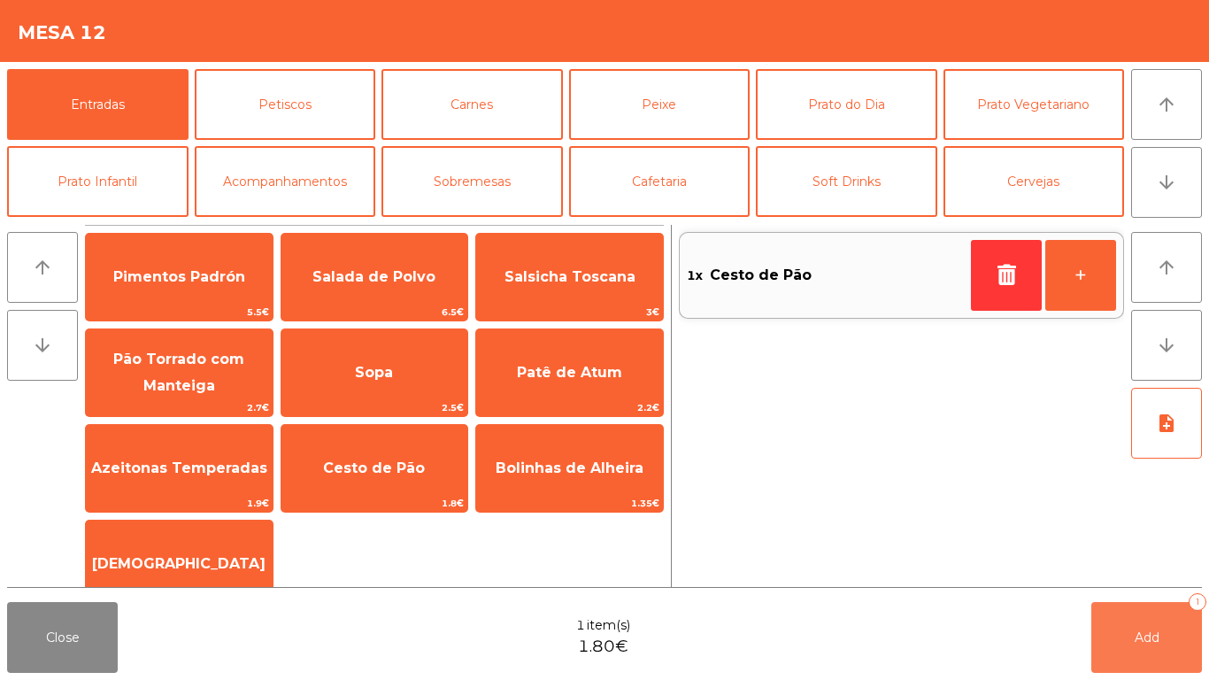
click at [1155, 658] on button "Add 1" at bounding box center [1146, 637] width 111 height 71
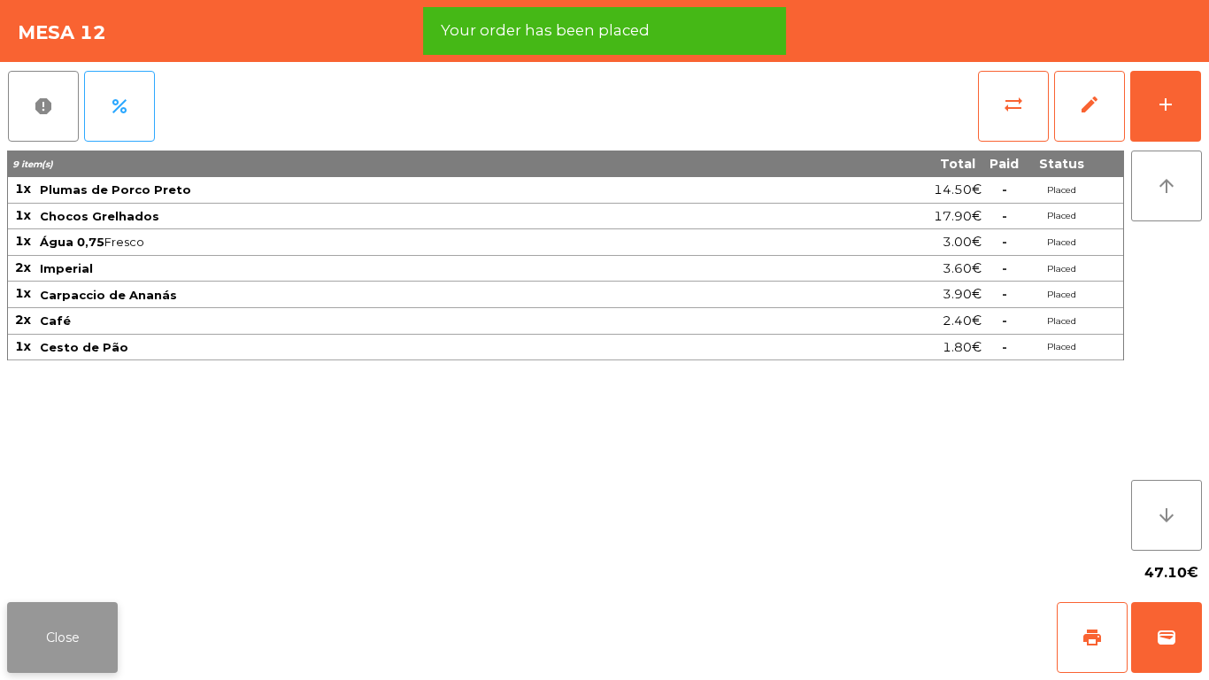
click at [80, 645] on button "Close" at bounding box center [62, 637] width 111 height 71
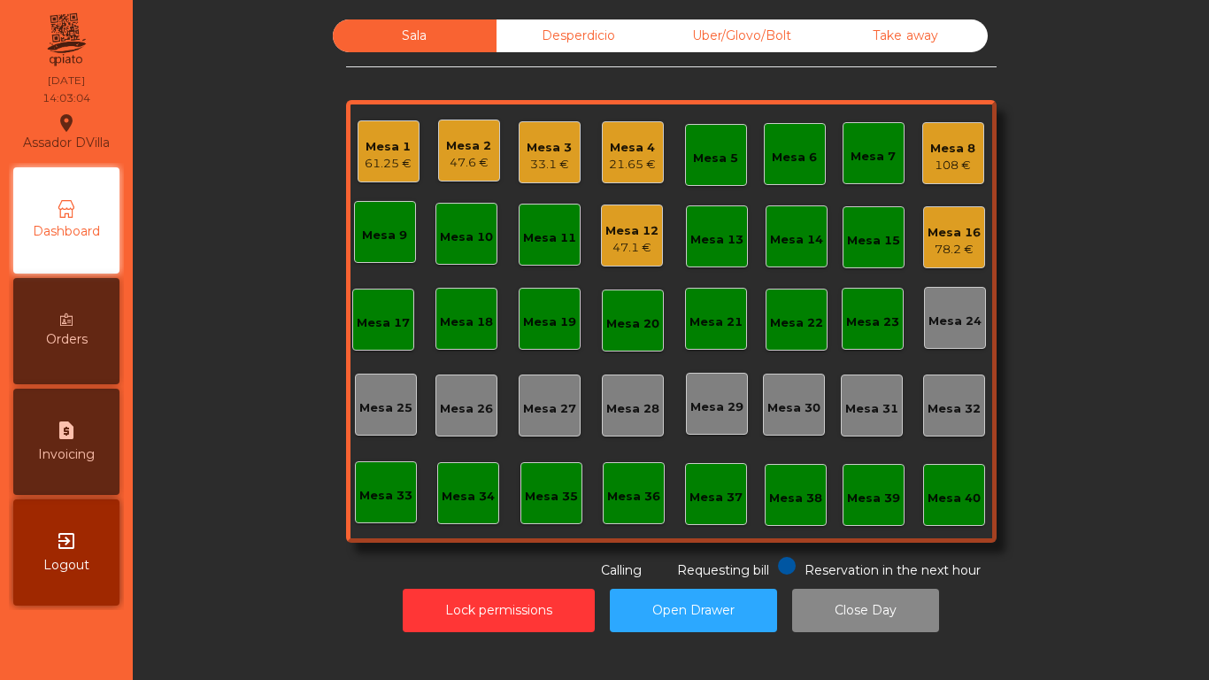
click at [400, 145] on div "Mesa 1" at bounding box center [388, 147] width 47 height 18
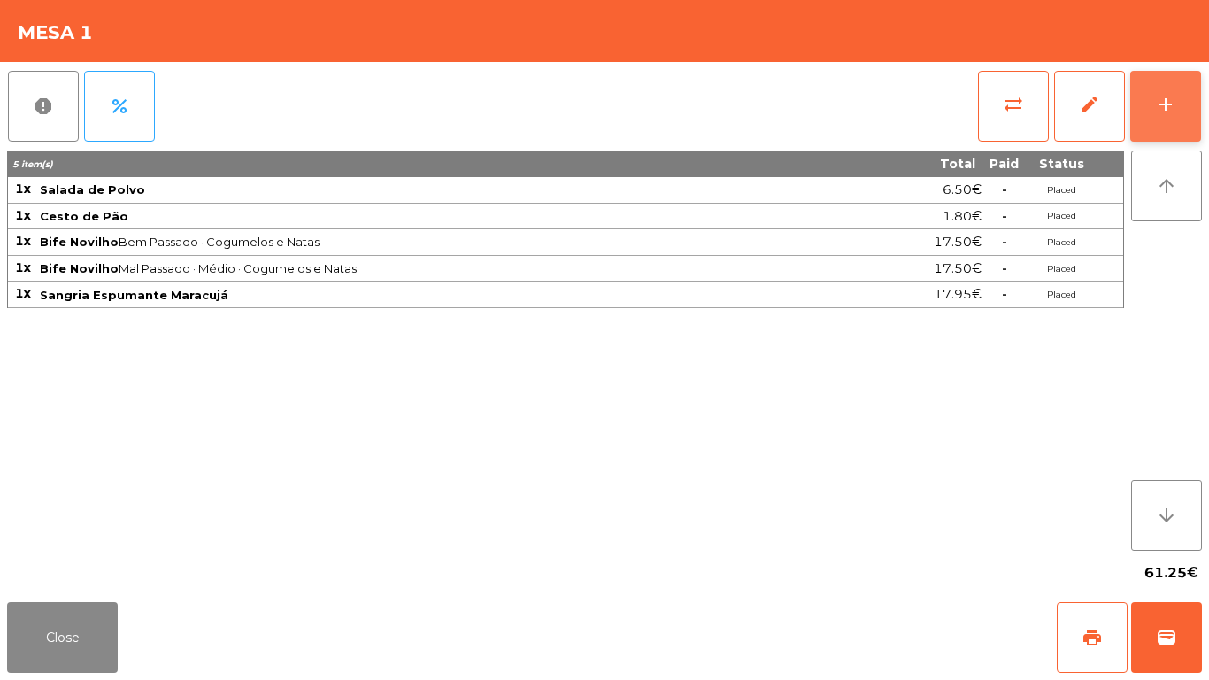
click at [1175, 120] on button "add" at bounding box center [1165, 106] width 71 height 71
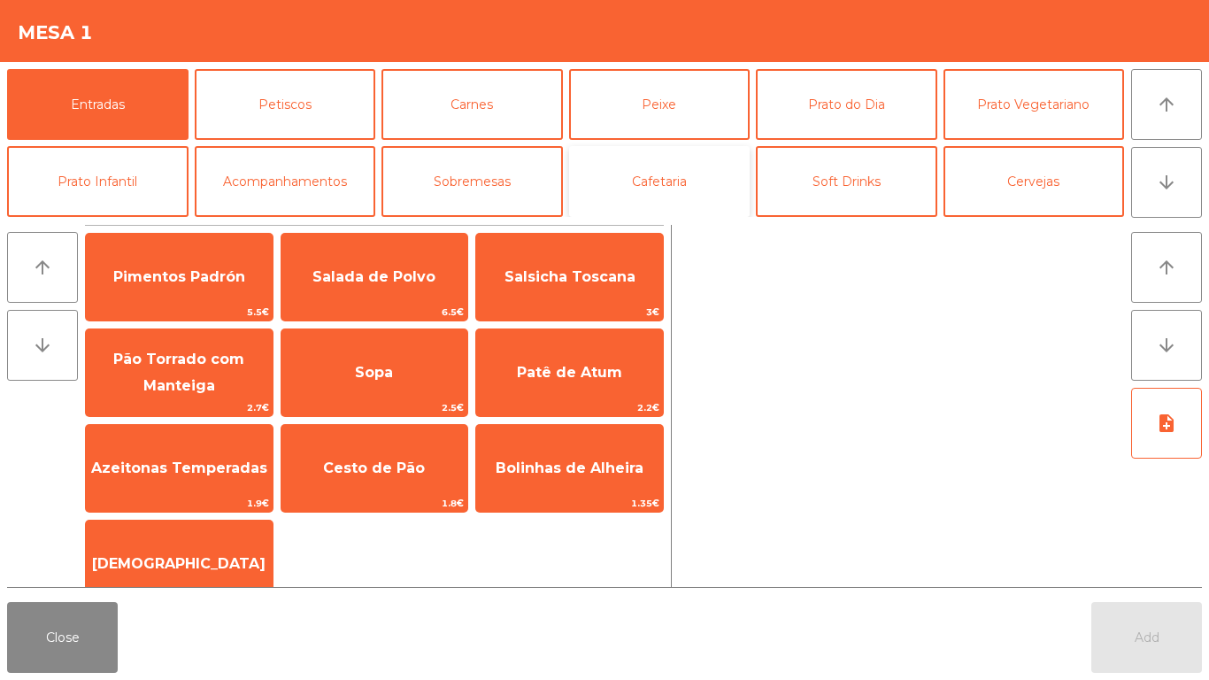
click at [649, 184] on button "Cafetaria" at bounding box center [659, 181] width 181 height 71
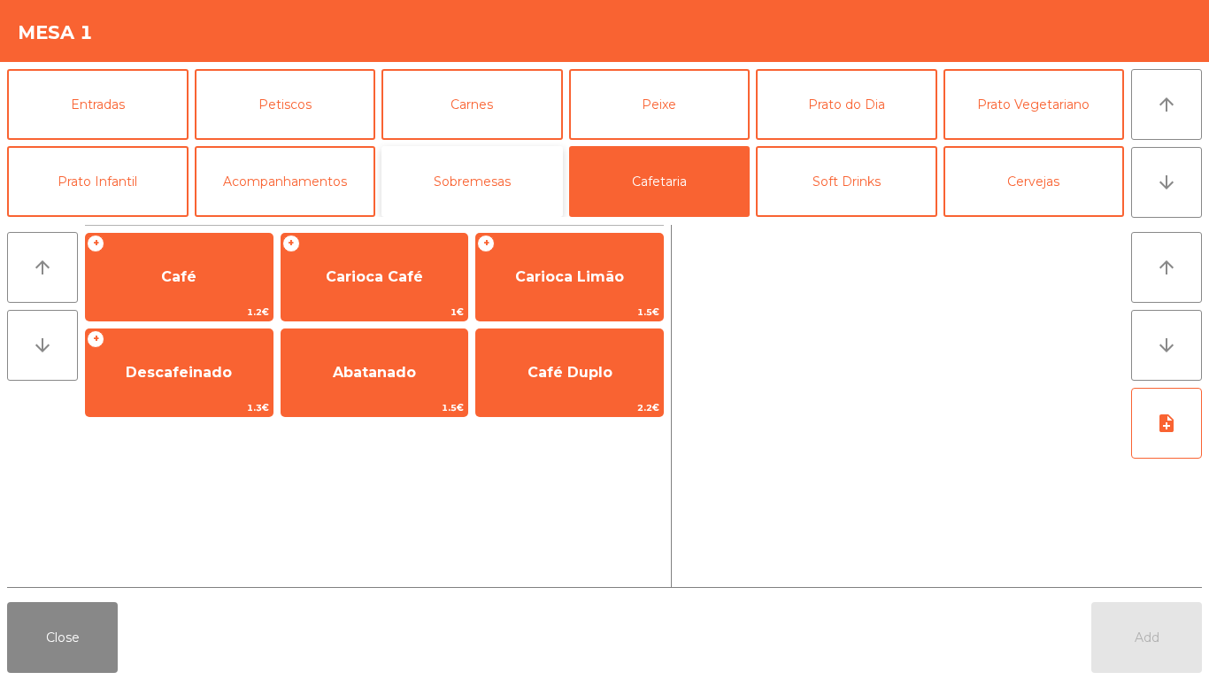
click at [511, 181] on button "Sobremesas" at bounding box center [471, 181] width 181 height 71
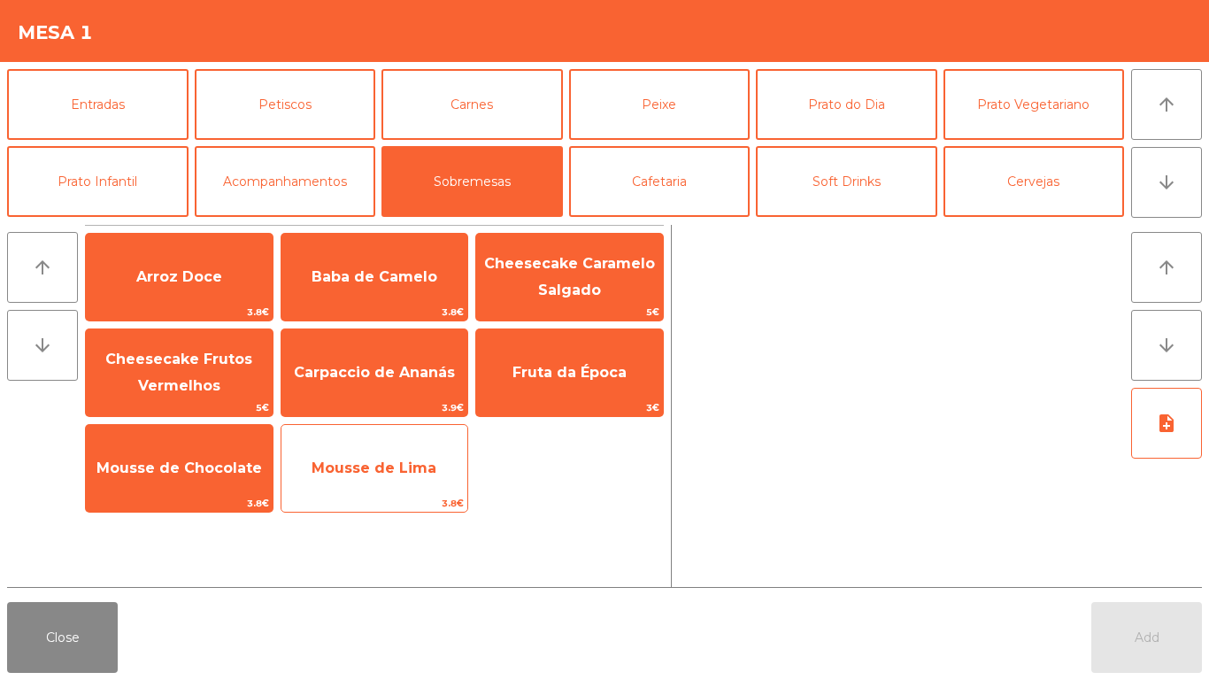
click at [375, 499] on span "3.8€" at bounding box center [374, 503] width 187 height 17
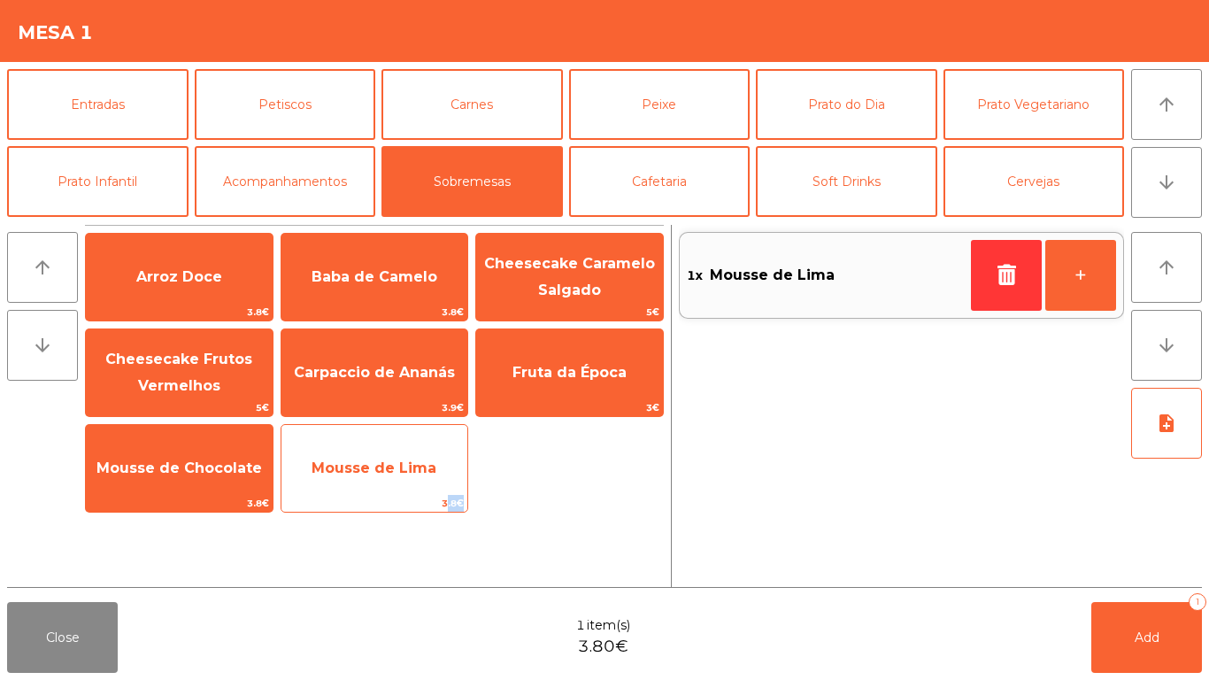
click at [378, 498] on span "3.8€" at bounding box center [374, 503] width 187 height 17
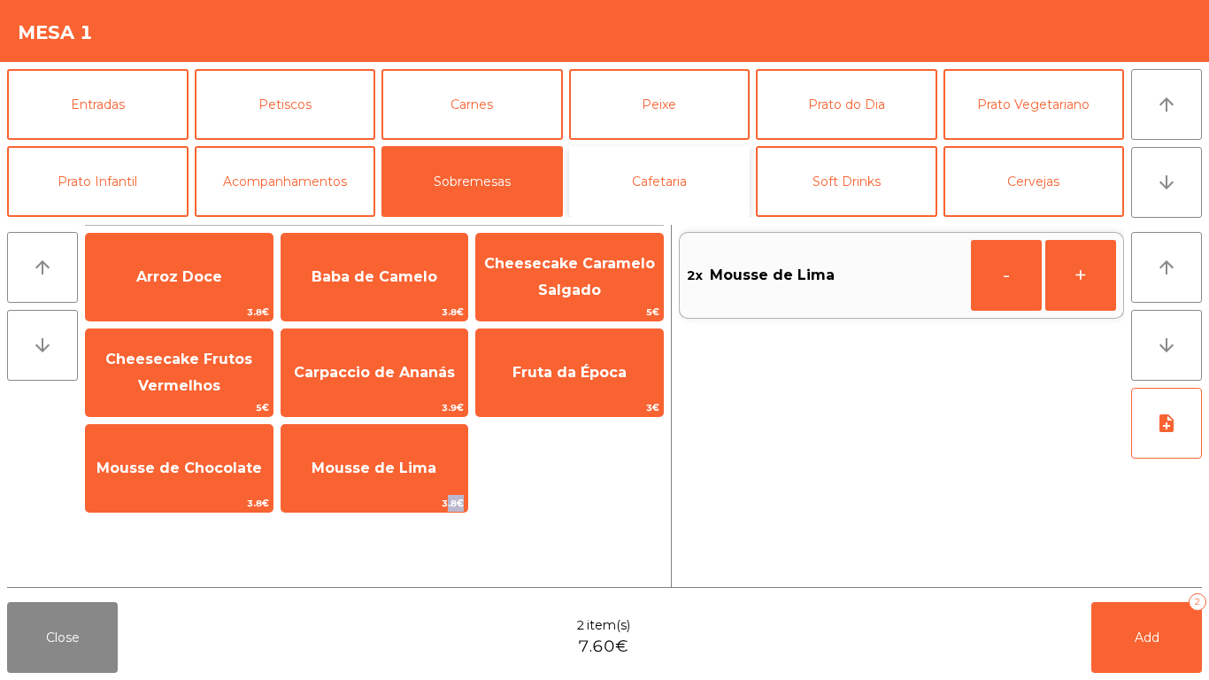
click at [635, 209] on button "Cafetaria" at bounding box center [659, 181] width 181 height 71
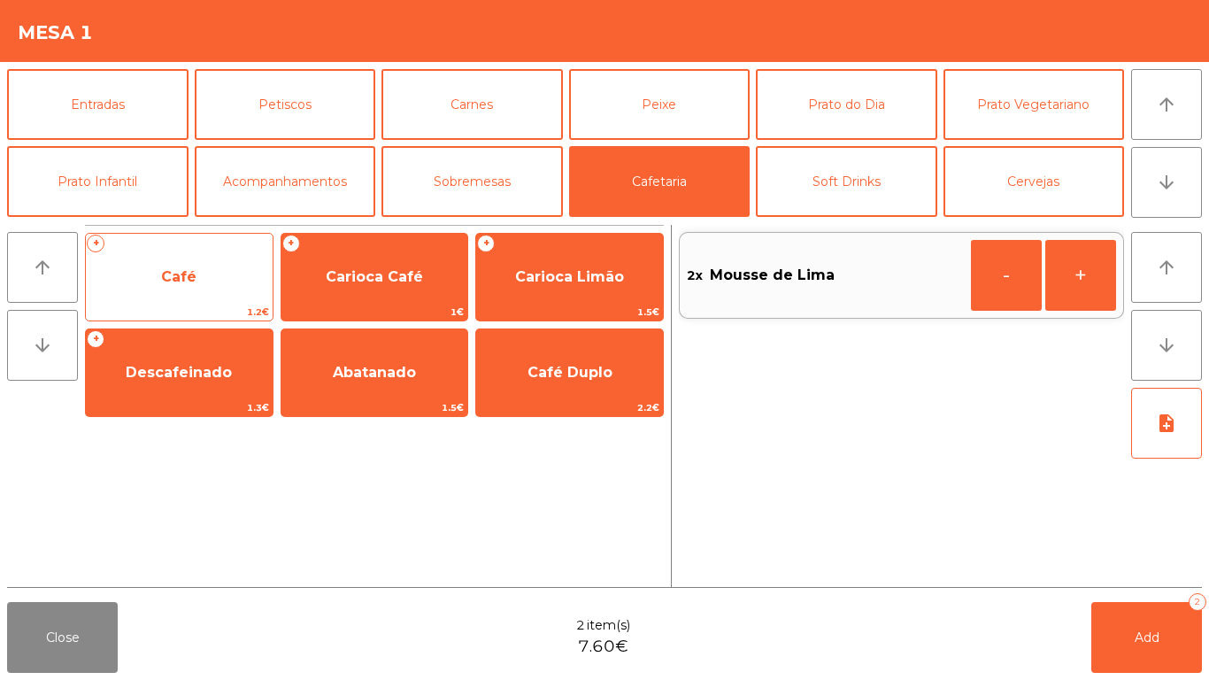
click at [233, 257] on span "Café" at bounding box center [179, 277] width 187 height 48
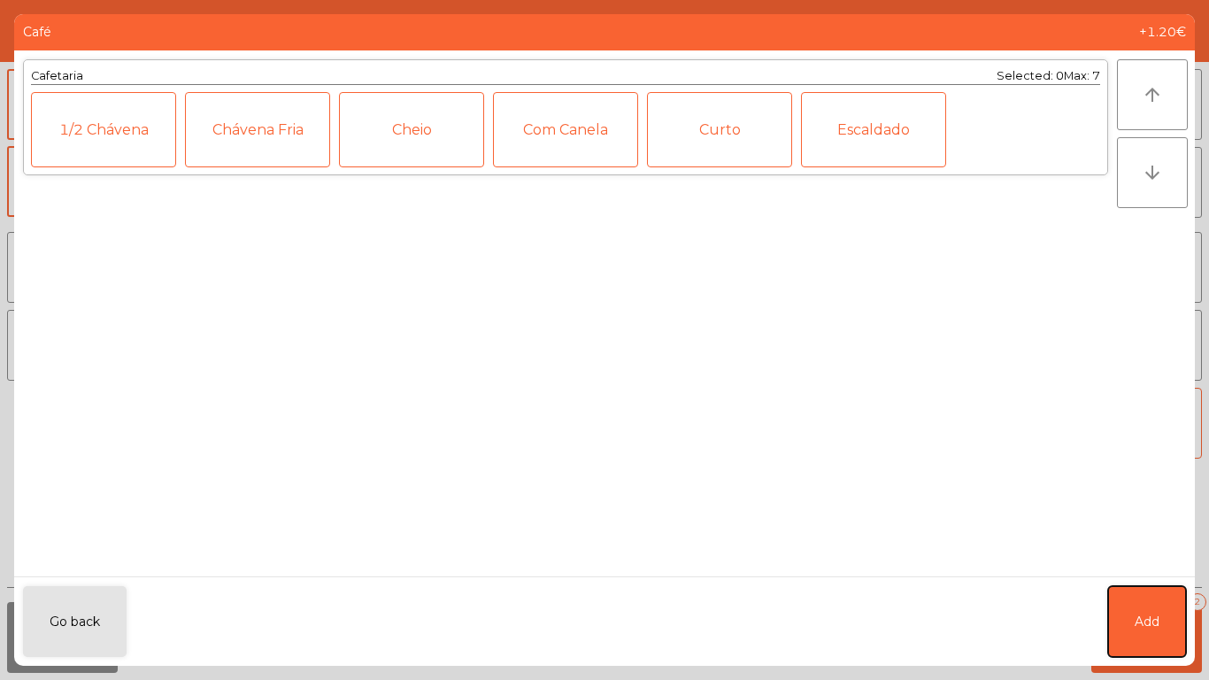
click at [1160, 620] on button "Add" at bounding box center [1147, 621] width 78 height 71
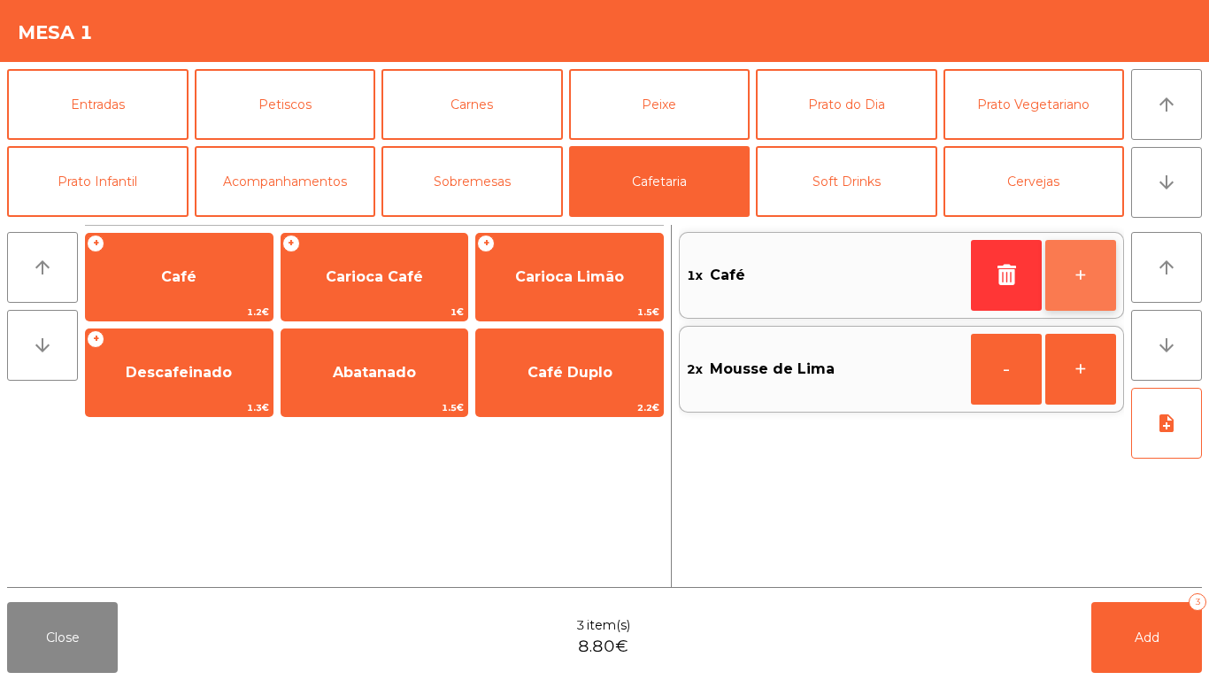
click at [1110, 281] on button "+" at bounding box center [1080, 275] width 71 height 71
click at [1081, 643] on div "Close 4 item(s) 10.00€ Add 4" at bounding box center [604, 637] width 1209 height 85
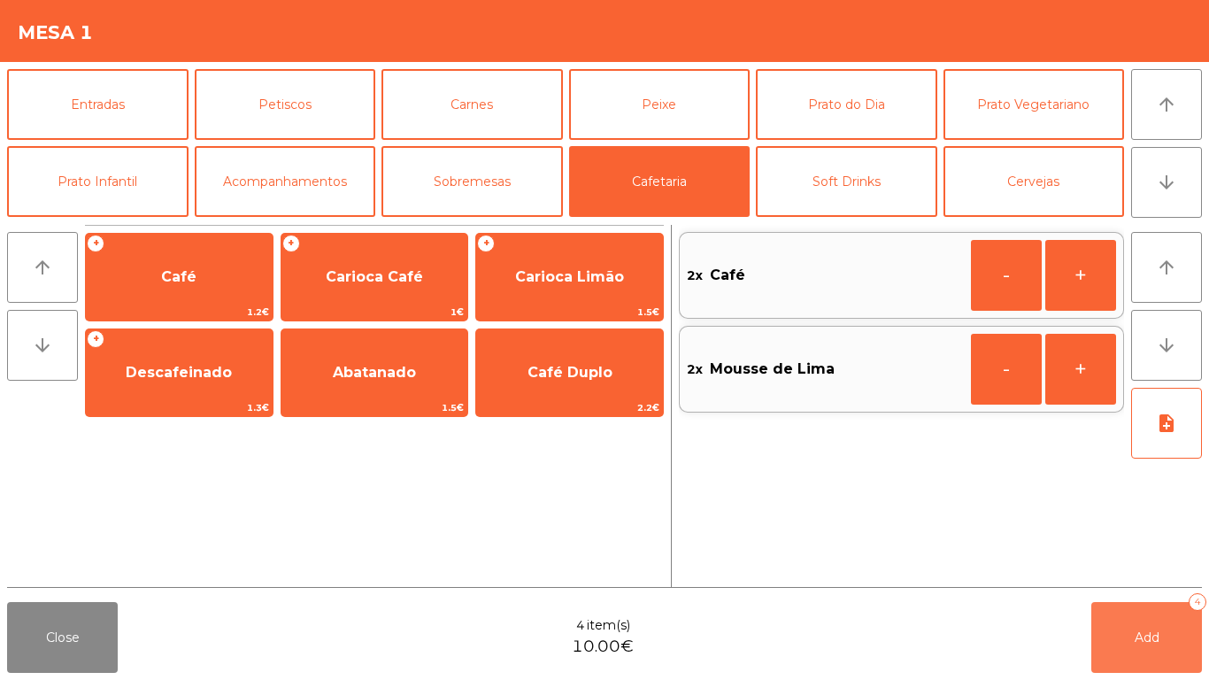
drag, startPoint x: 1092, startPoint y: 656, endPoint x: 1162, endPoint y: 634, distance: 73.3
click at [1092, 657] on button "Add 4" at bounding box center [1146, 637] width 111 height 71
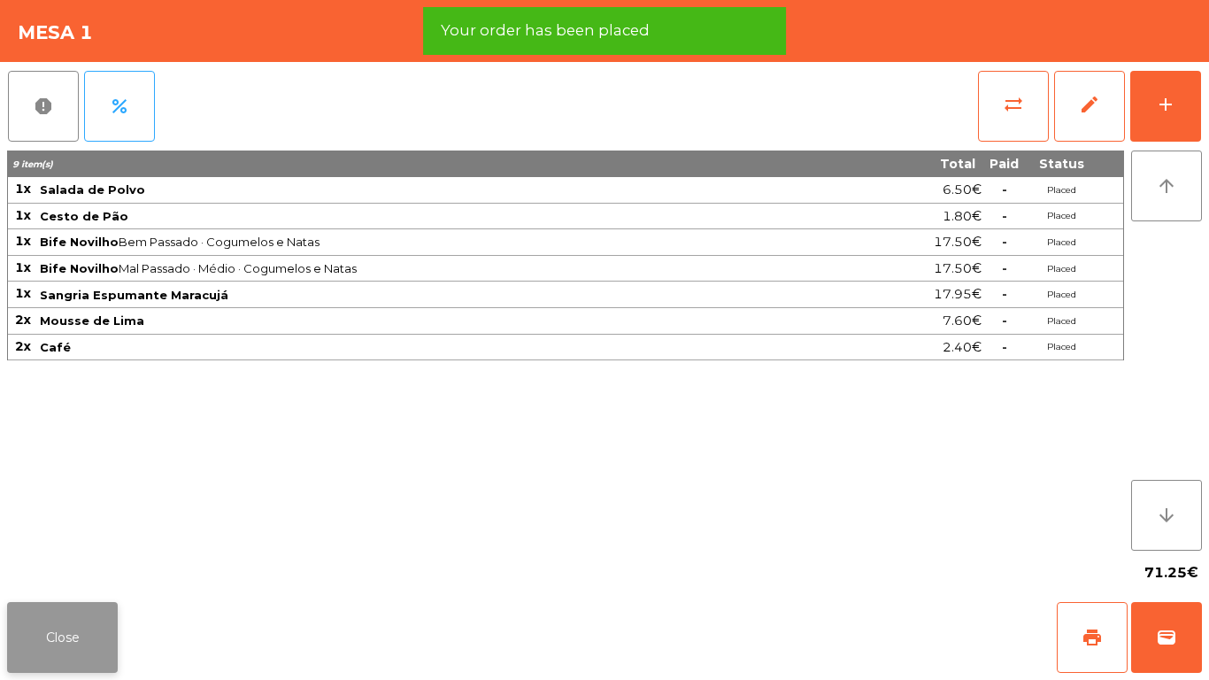
click at [85, 618] on button "Close" at bounding box center [62, 637] width 111 height 71
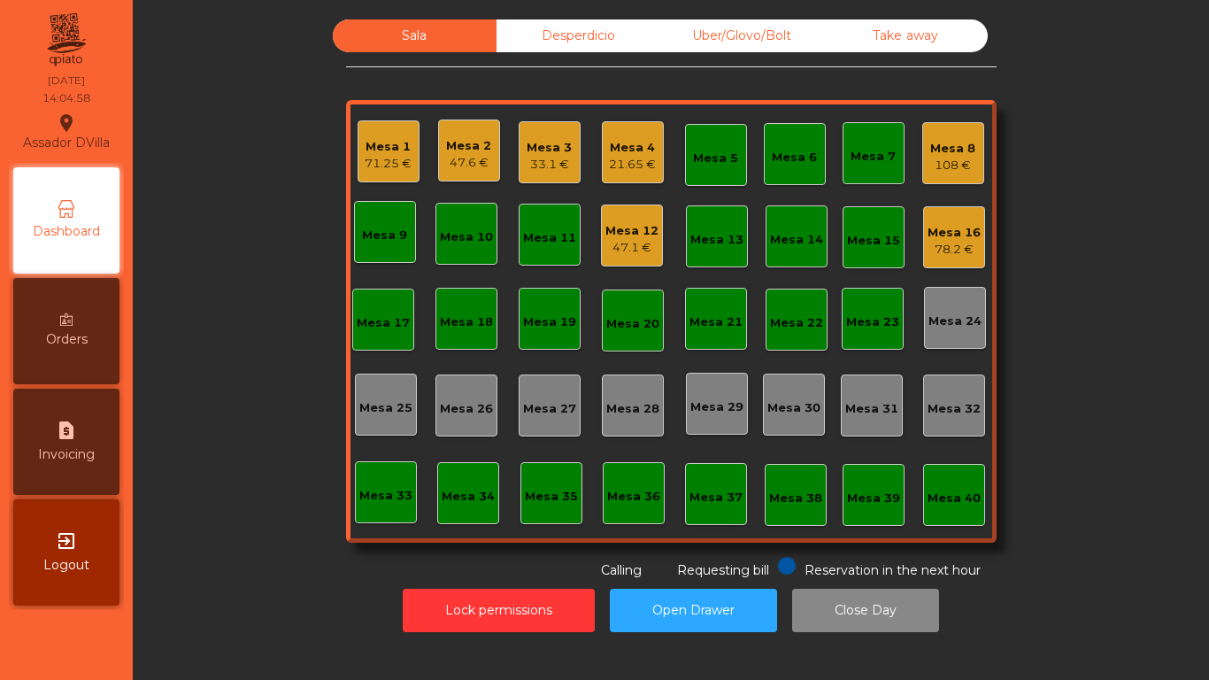
click at [959, 238] on div "Mesa 16" at bounding box center [954, 233] width 53 height 18
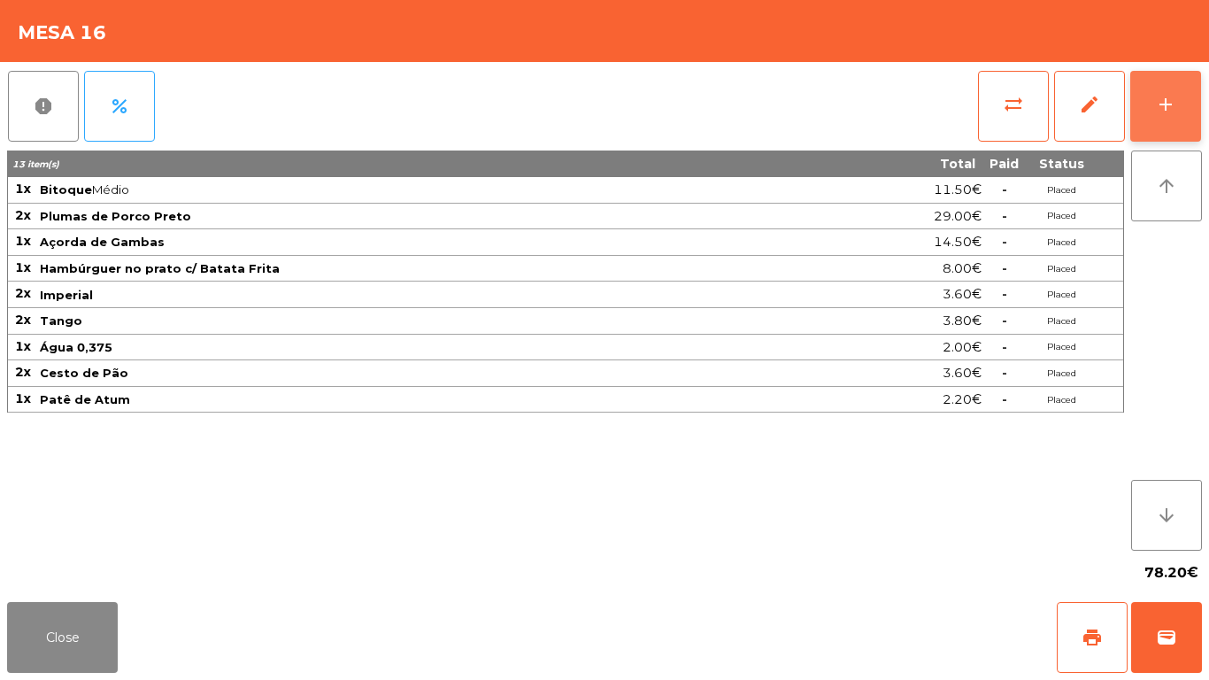
click at [1179, 104] on button "add" at bounding box center [1165, 106] width 71 height 71
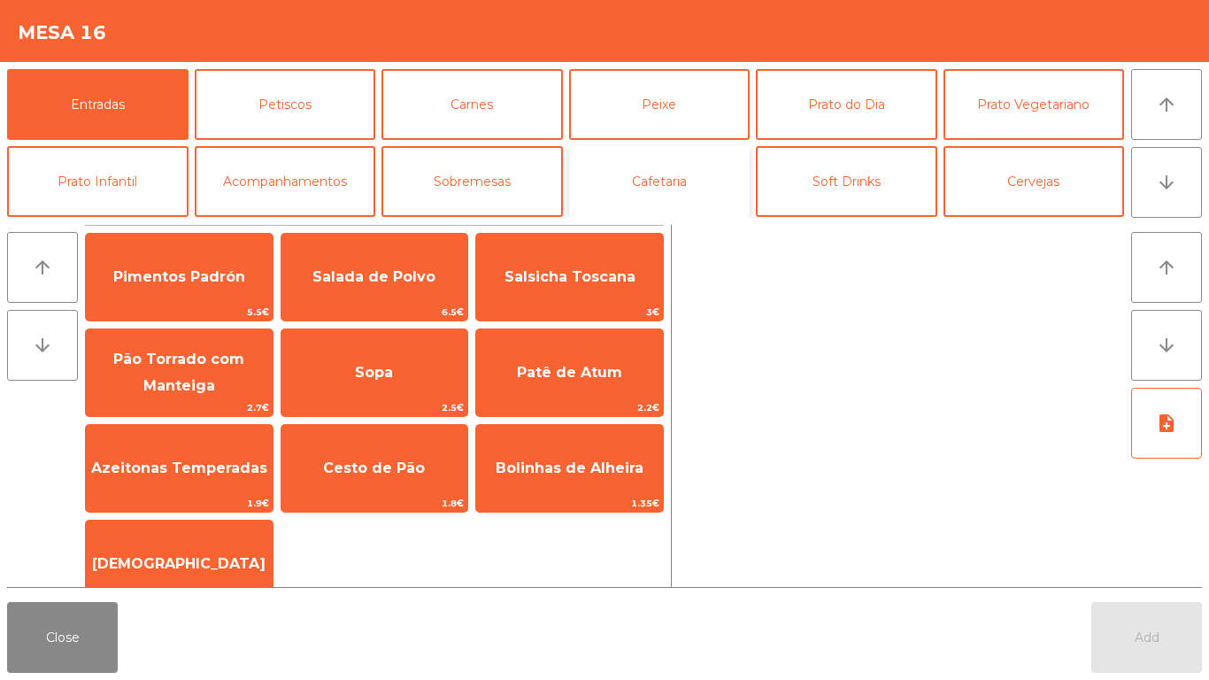
click at [666, 172] on button "Cafetaria" at bounding box center [659, 181] width 181 height 71
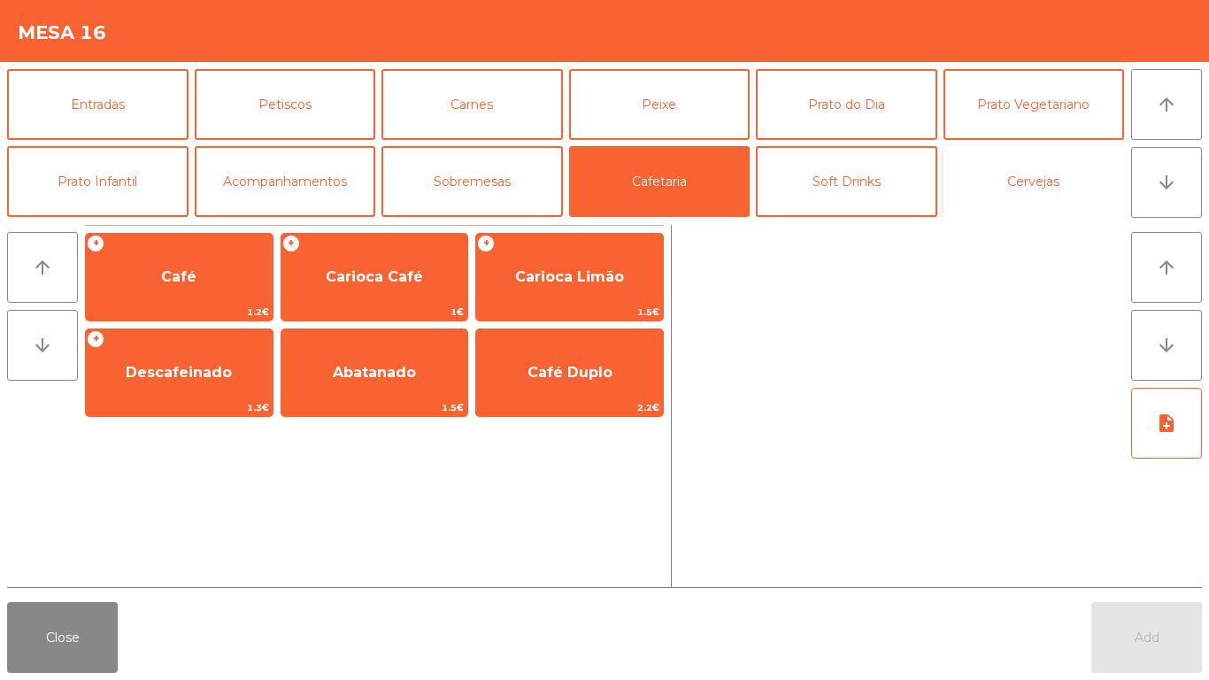
click at [1061, 200] on button "Cervejas" at bounding box center [1034, 181] width 181 height 71
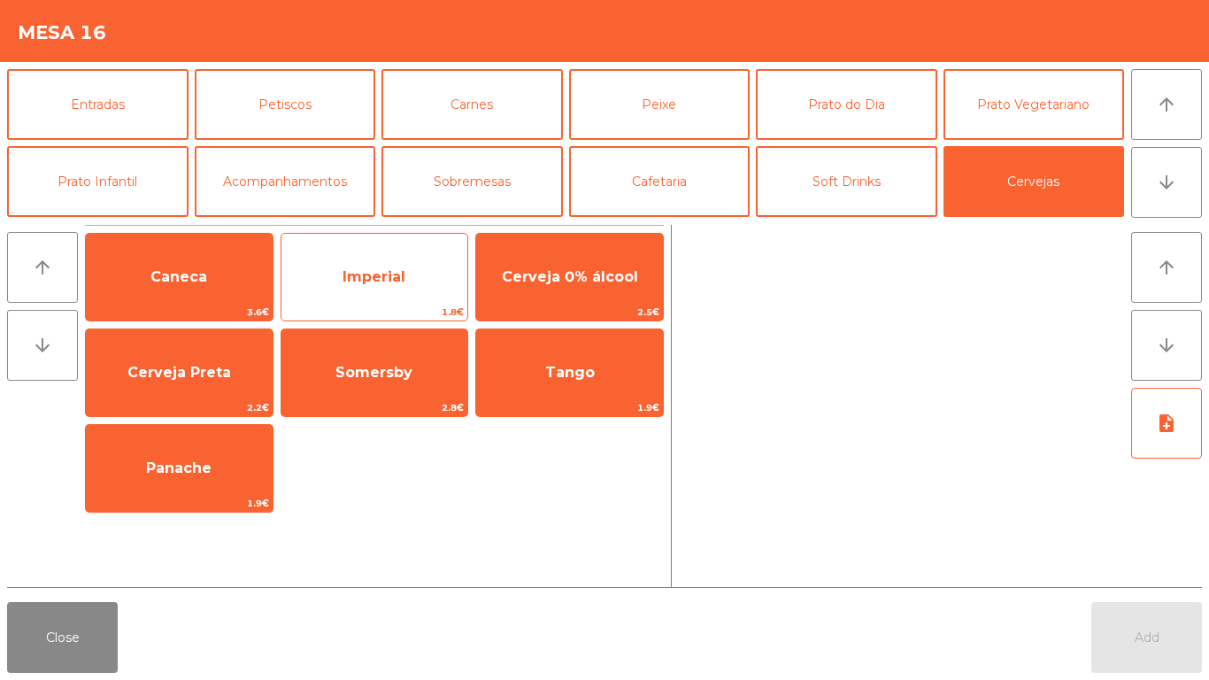
drag, startPoint x: 432, startPoint y: 264, endPoint x: 952, endPoint y: 669, distance: 659.0
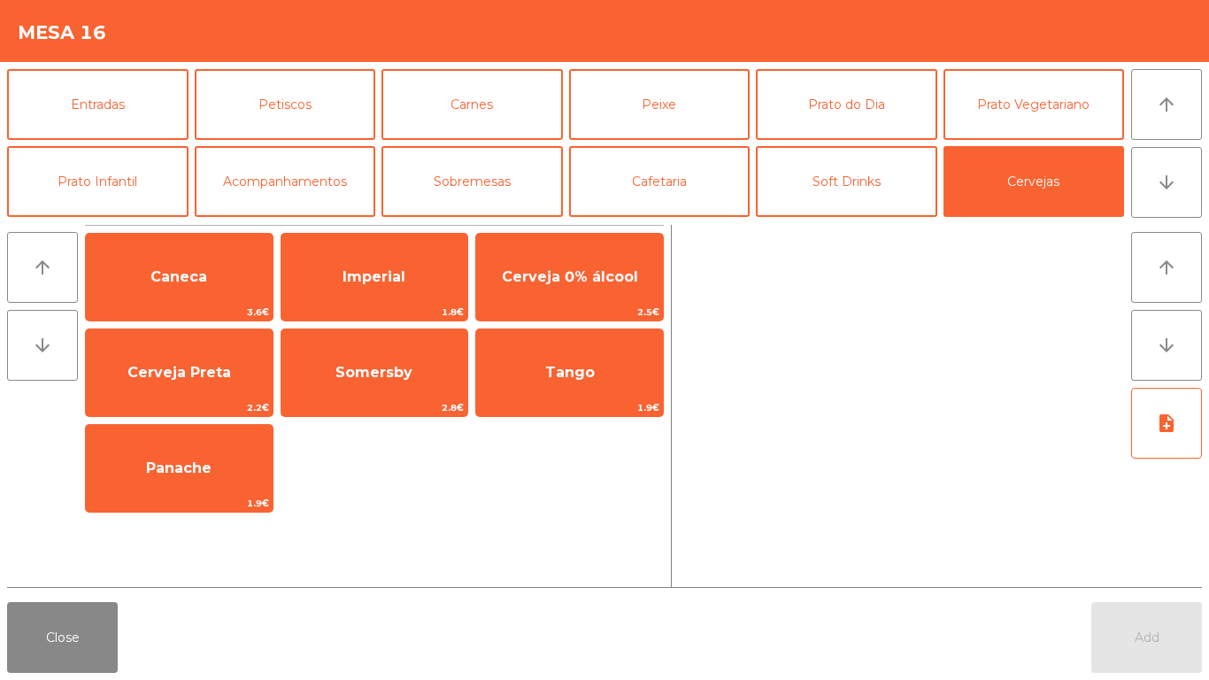
click at [432, 266] on span "Imperial" at bounding box center [374, 277] width 187 height 48
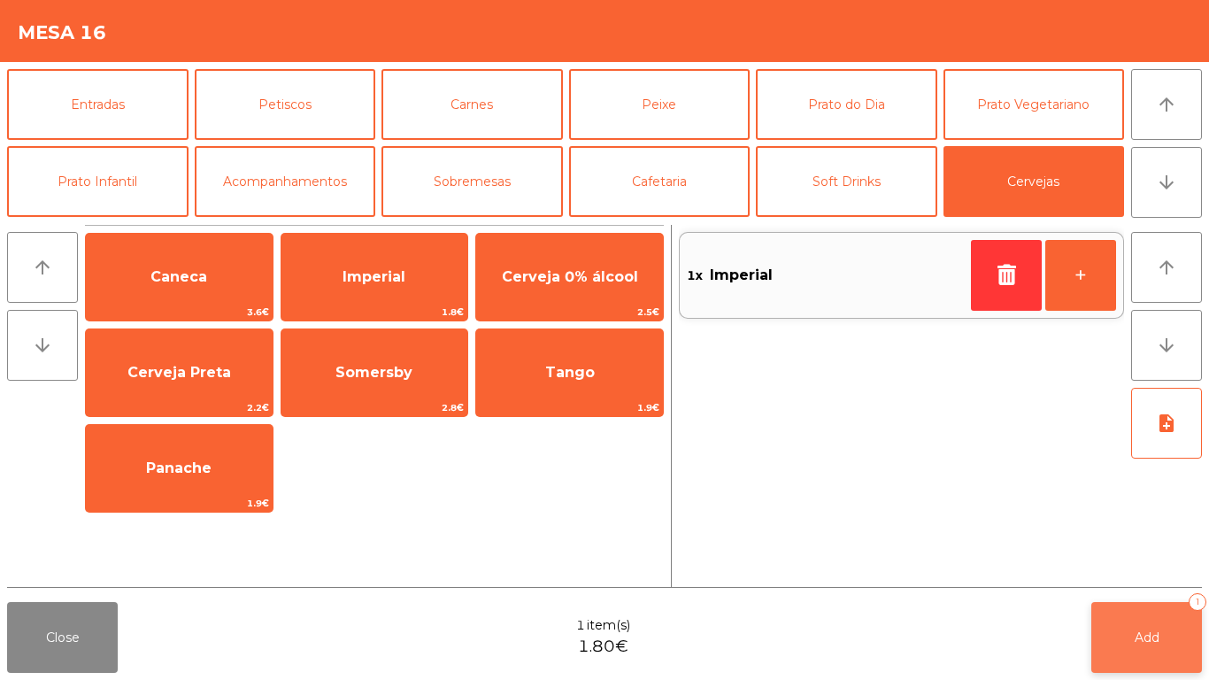
click at [1138, 619] on button "Add 1" at bounding box center [1146, 637] width 111 height 71
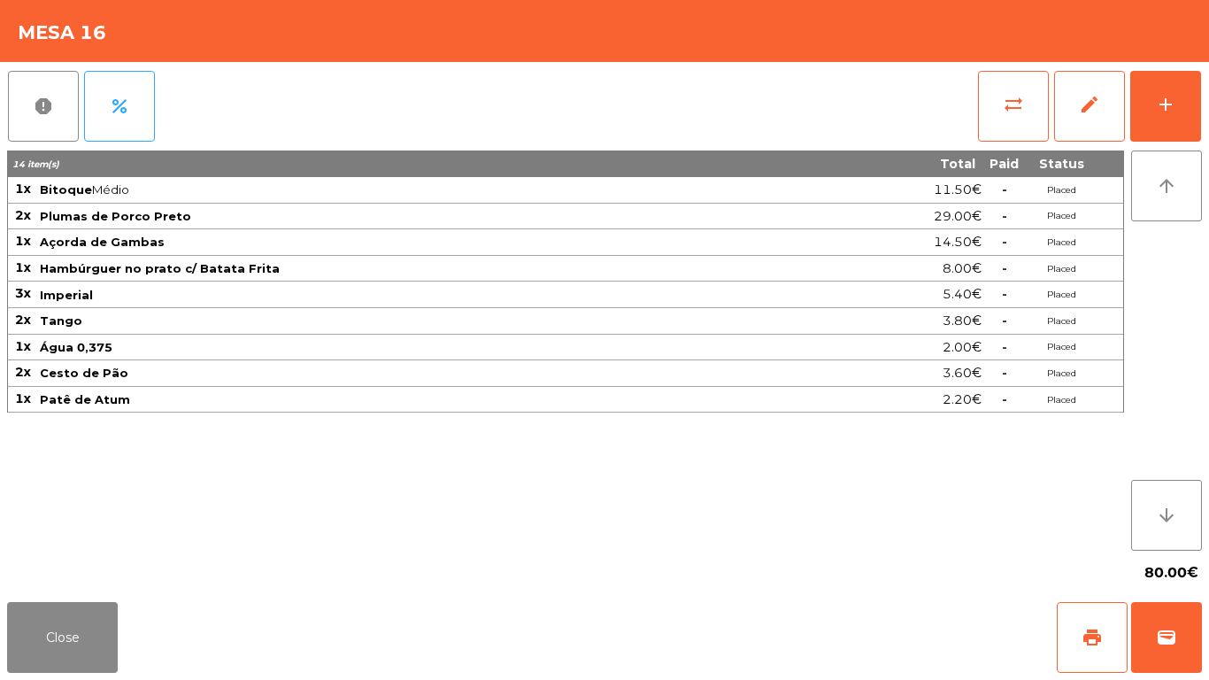
click at [1205, 112] on div "report percent sync_alt edit add 14 item(s) Total Paid Status 1x Bitoque Médio …" at bounding box center [604, 328] width 1209 height 533
click at [1145, 112] on button "add" at bounding box center [1165, 106] width 71 height 71
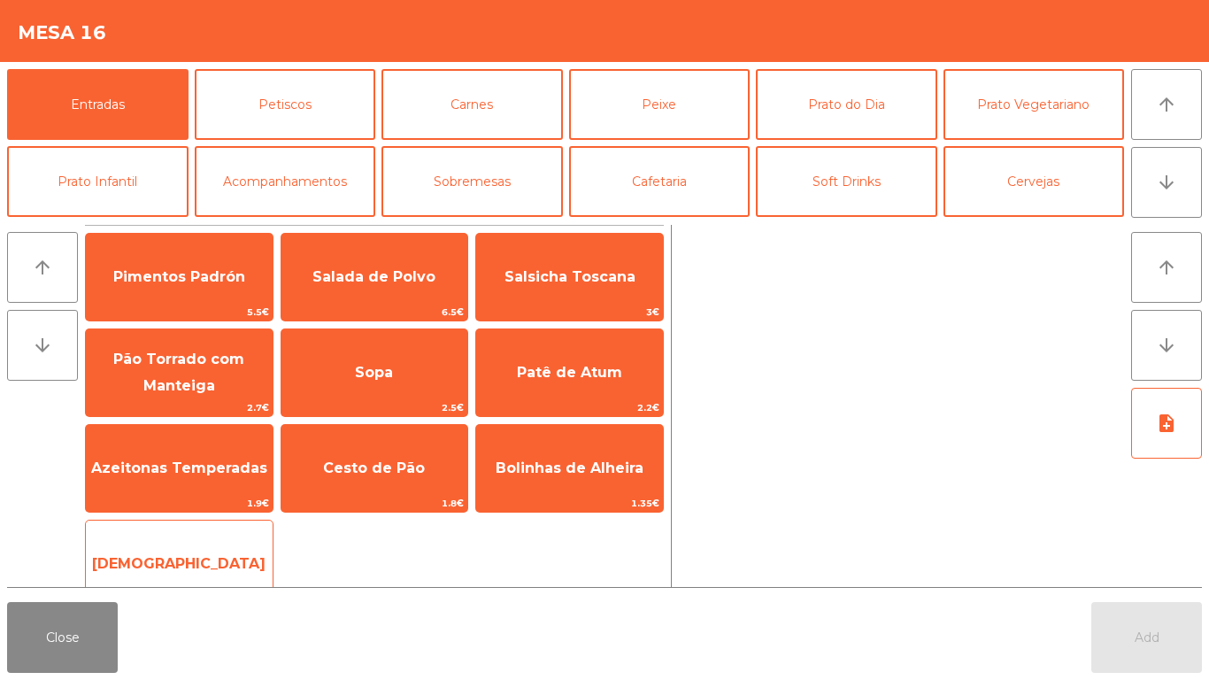
click at [236, 559] on span "[DEMOGRAPHIC_DATA]" at bounding box center [179, 564] width 187 height 48
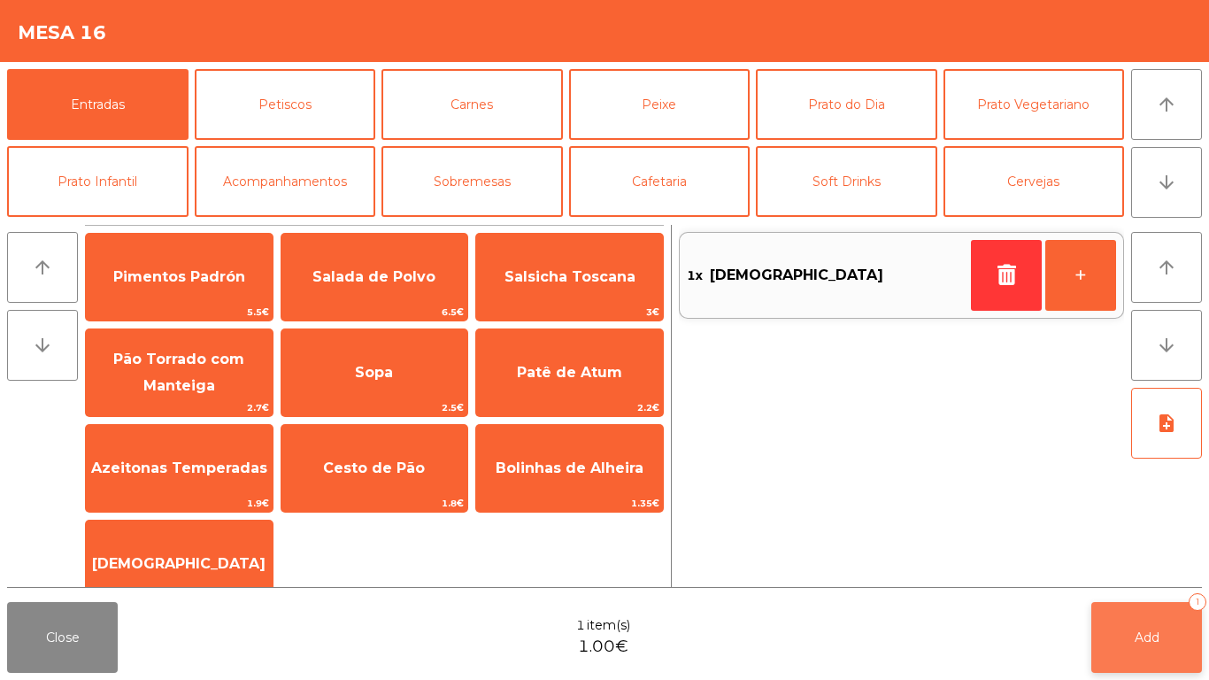
click at [1116, 636] on button "Add 1" at bounding box center [1146, 637] width 111 height 71
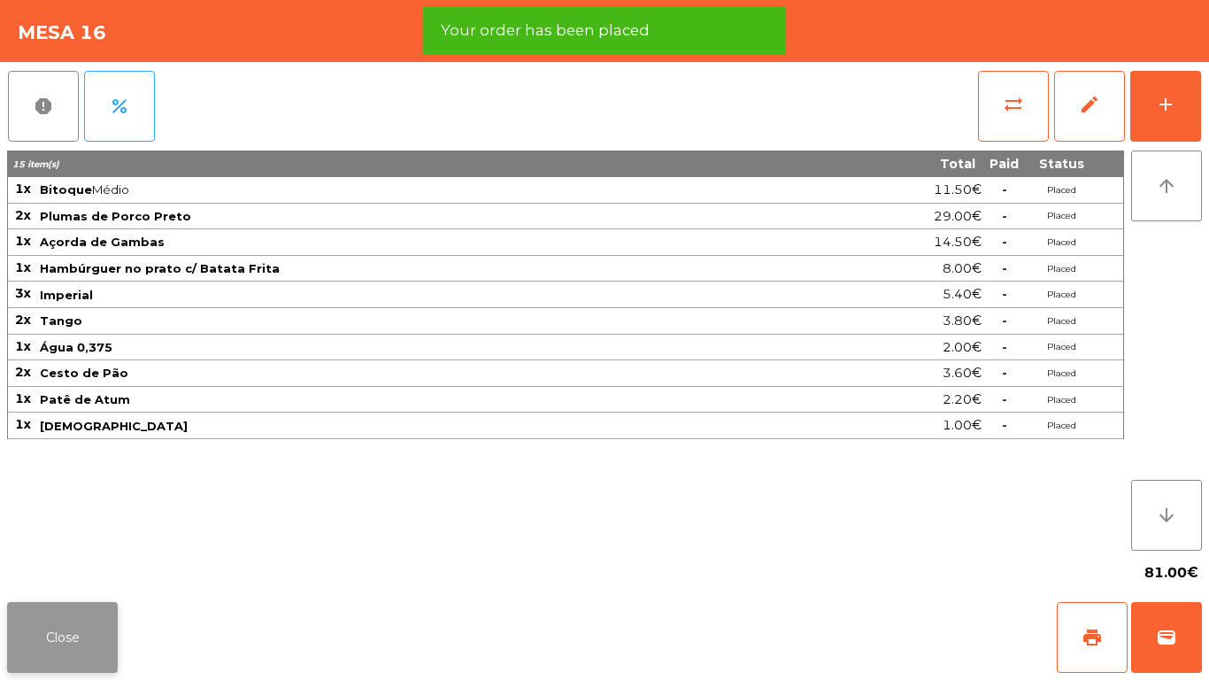
click at [62, 640] on button "Close" at bounding box center [62, 637] width 111 height 71
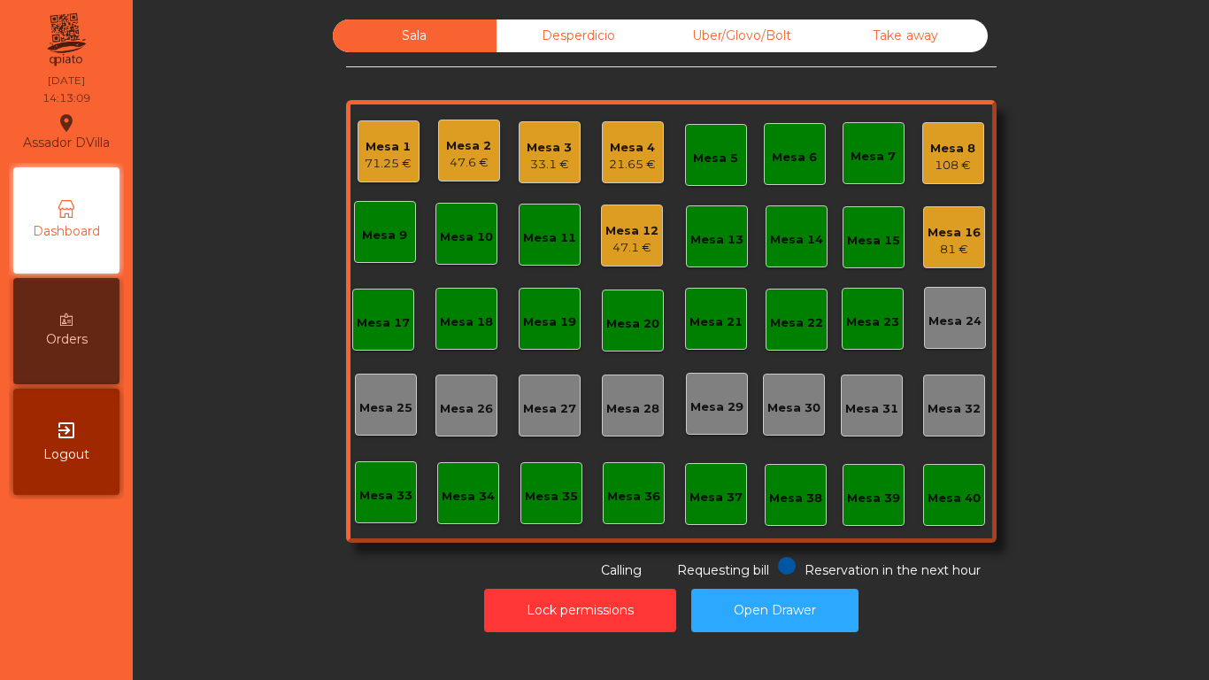
click at [708, 165] on div "Mesa 5" at bounding box center [715, 159] width 45 height 18
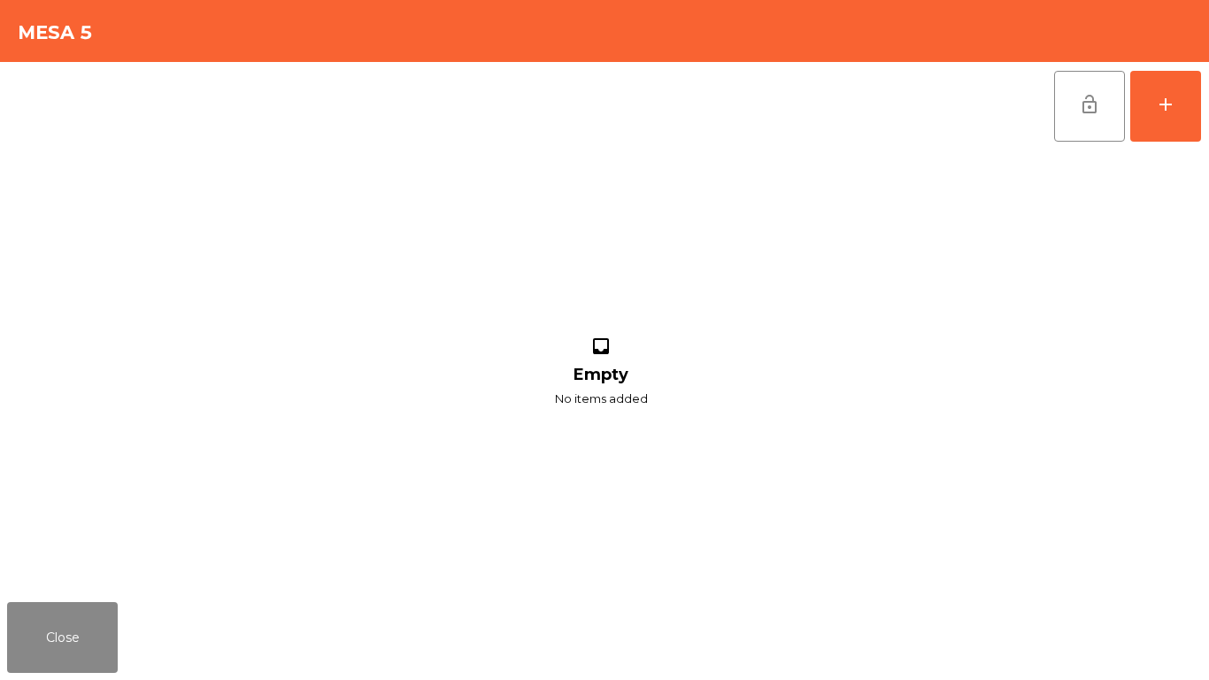
click at [1206, 94] on div "lock_open add inbox Empty No items added" at bounding box center [604, 328] width 1209 height 533
click at [1189, 113] on button "add" at bounding box center [1165, 106] width 71 height 71
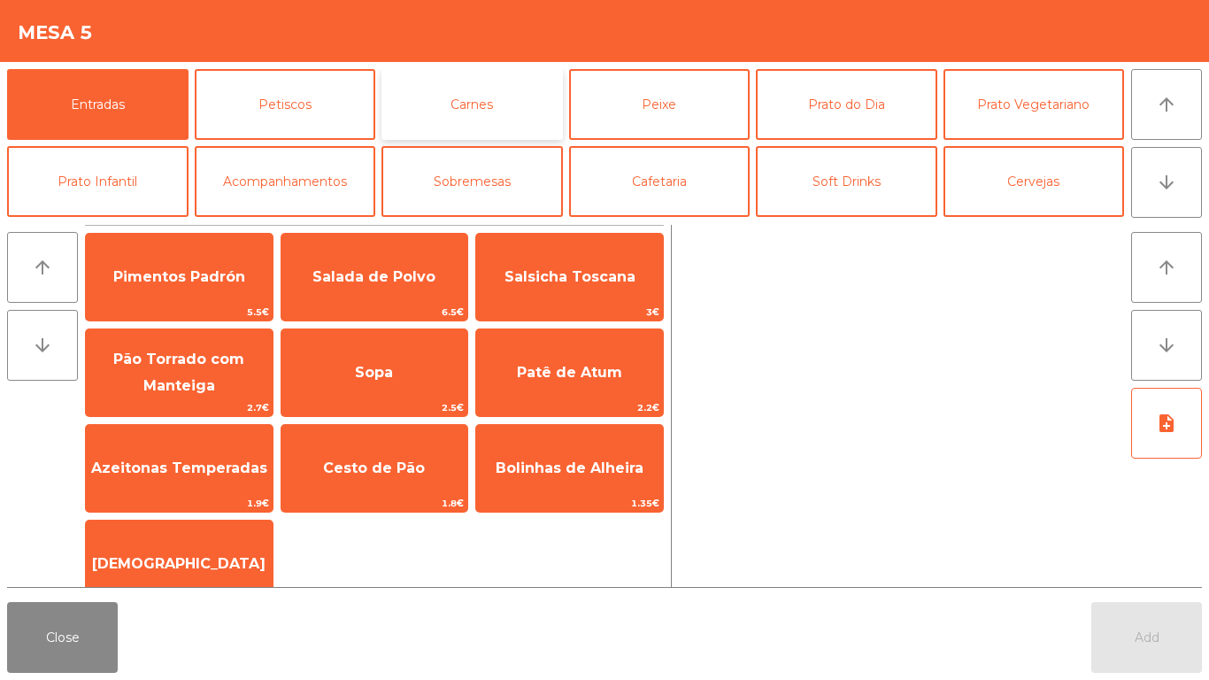
click at [494, 108] on button "Carnes" at bounding box center [471, 104] width 181 height 71
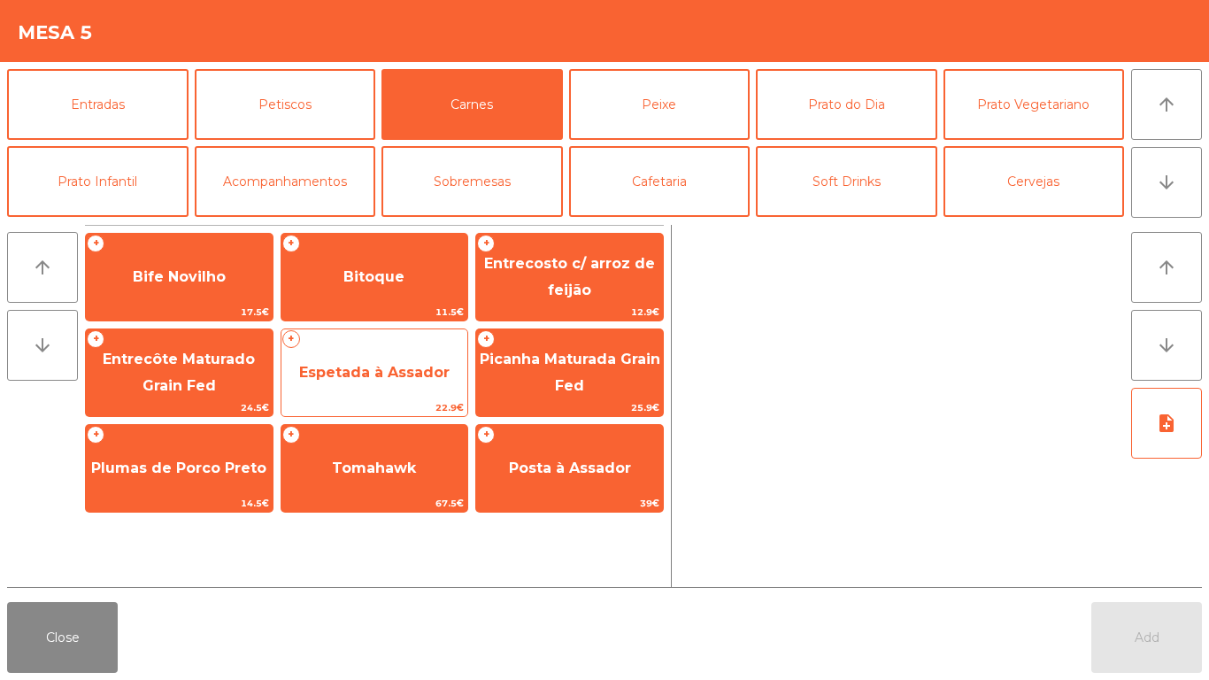
click at [351, 381] on span "Espetada à Assador" at bounding box center [374, 373] width 187 height 48
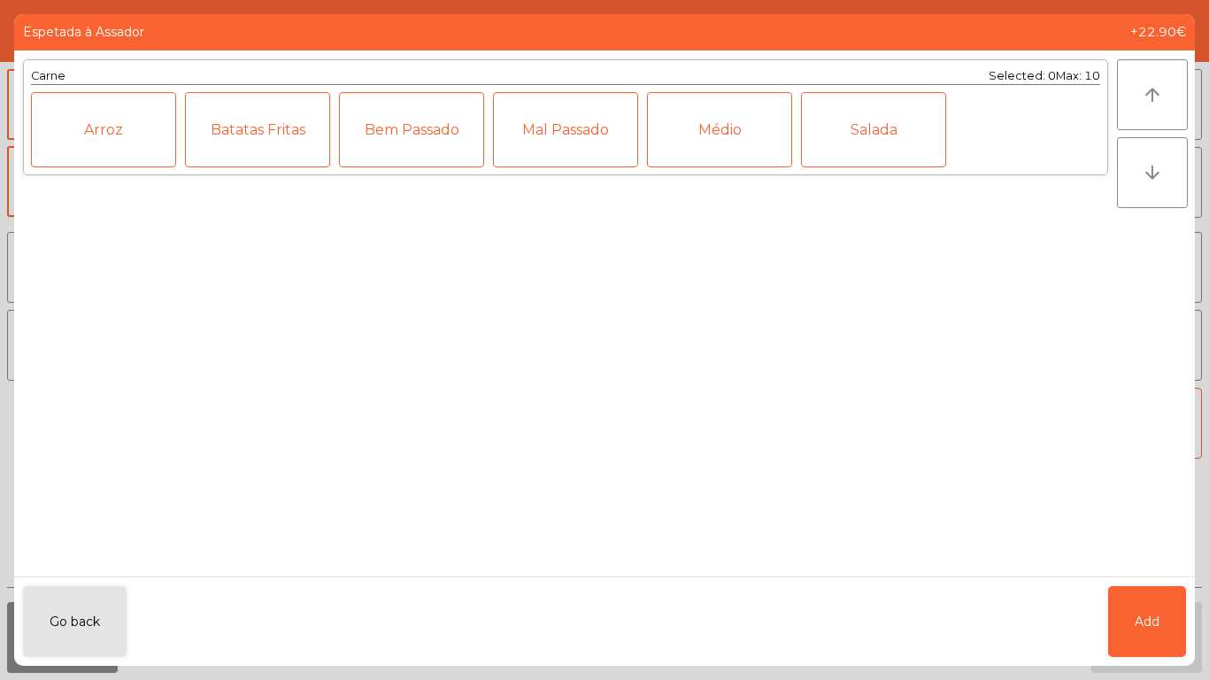
click at [743, 119] on div "Médio" at bounding box center [719, 129] width 145 height 75
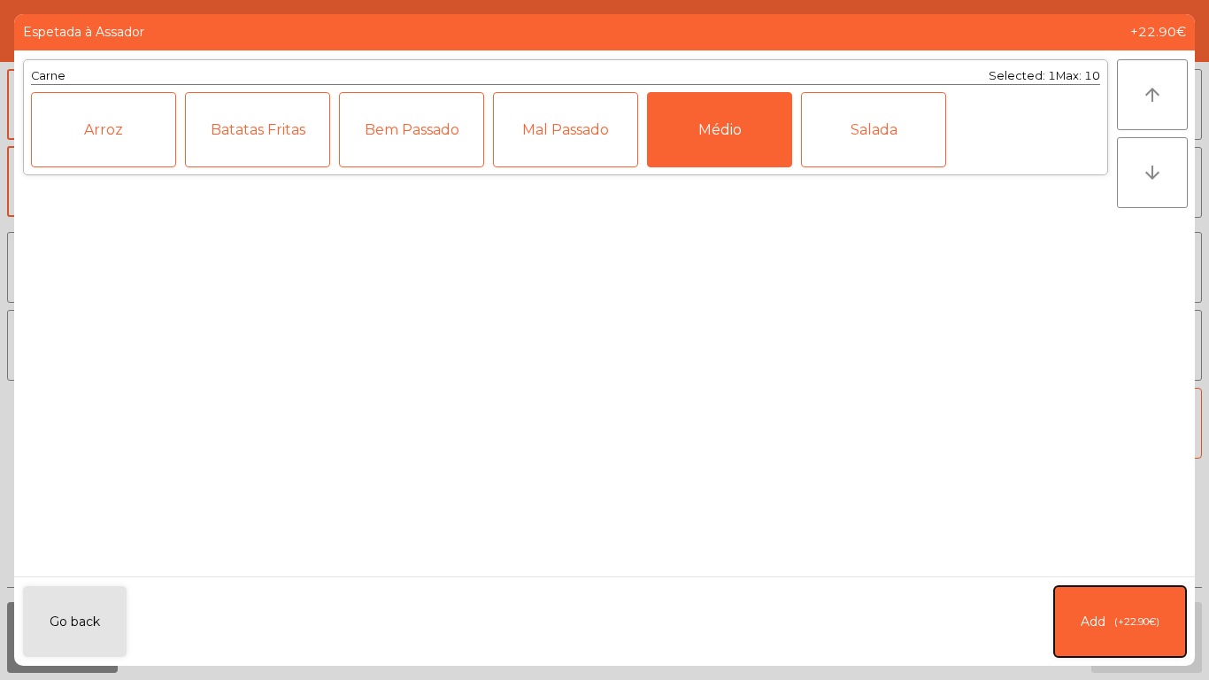
click at [1125, 604] on button "Add (+22.90€)" at bounding box center [1120, 621] width 132 height 71
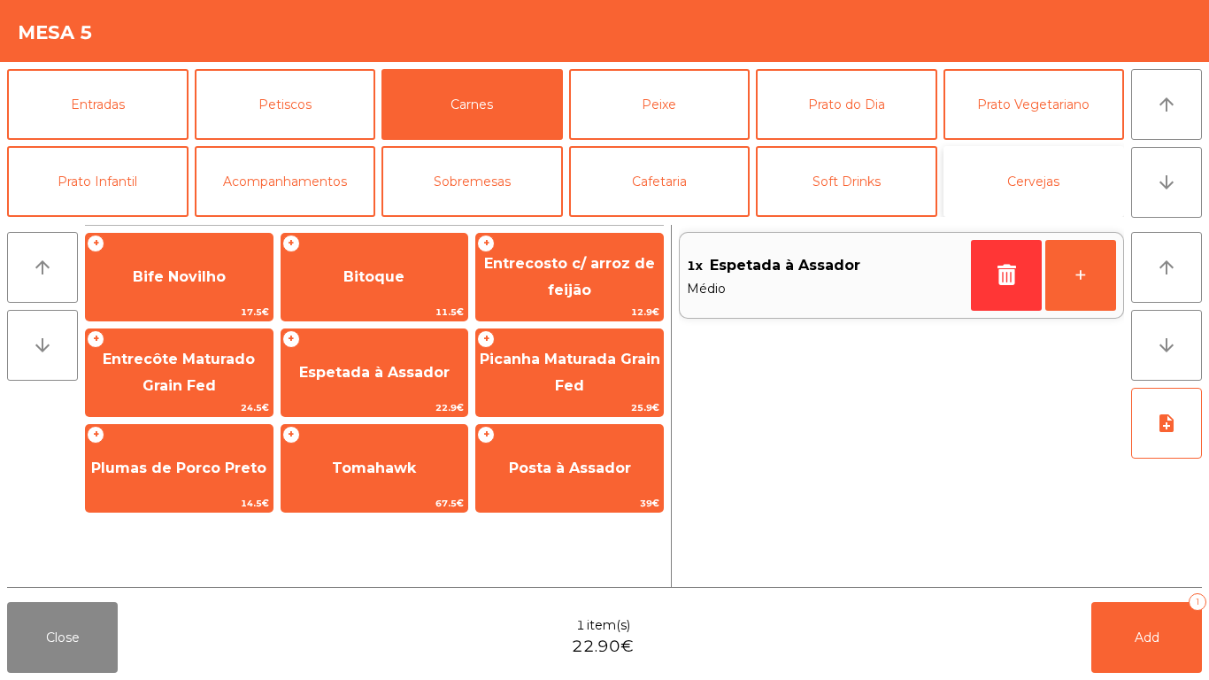
click at [1052, 174] on button "Cervejas" at bounding box center [1034, 181] width 181 height 71
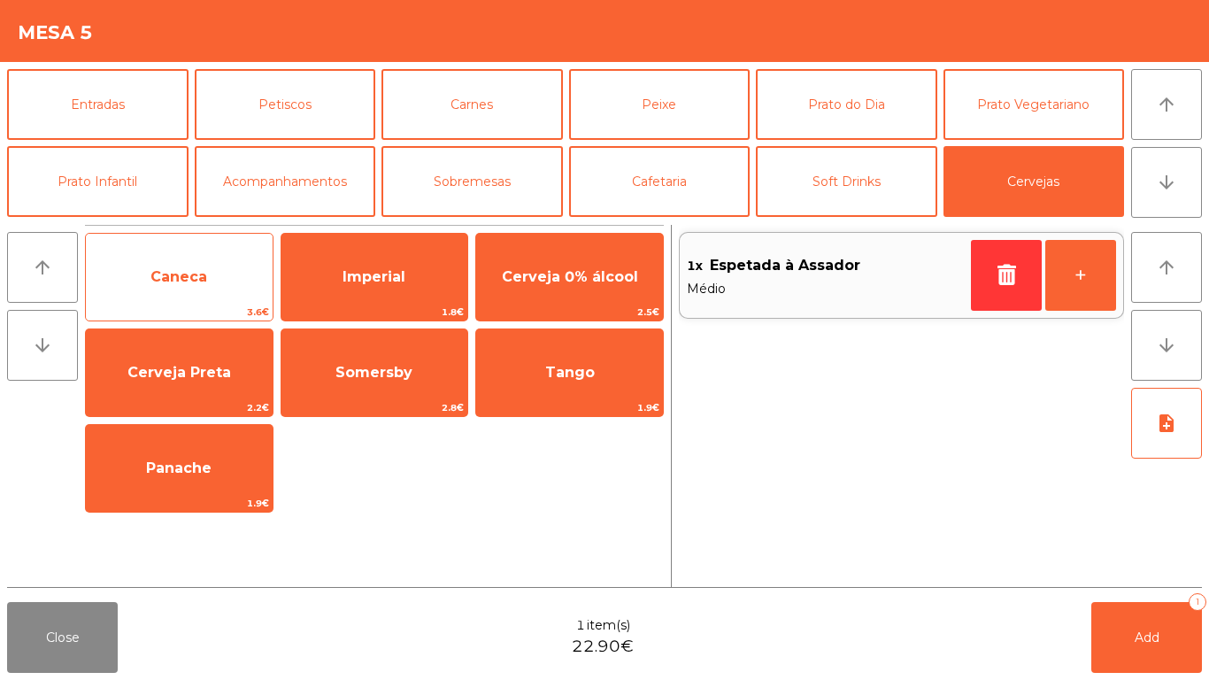
click at [218, 263] on span "Caneca" at bounding box center [179, 277] width 187 height 48
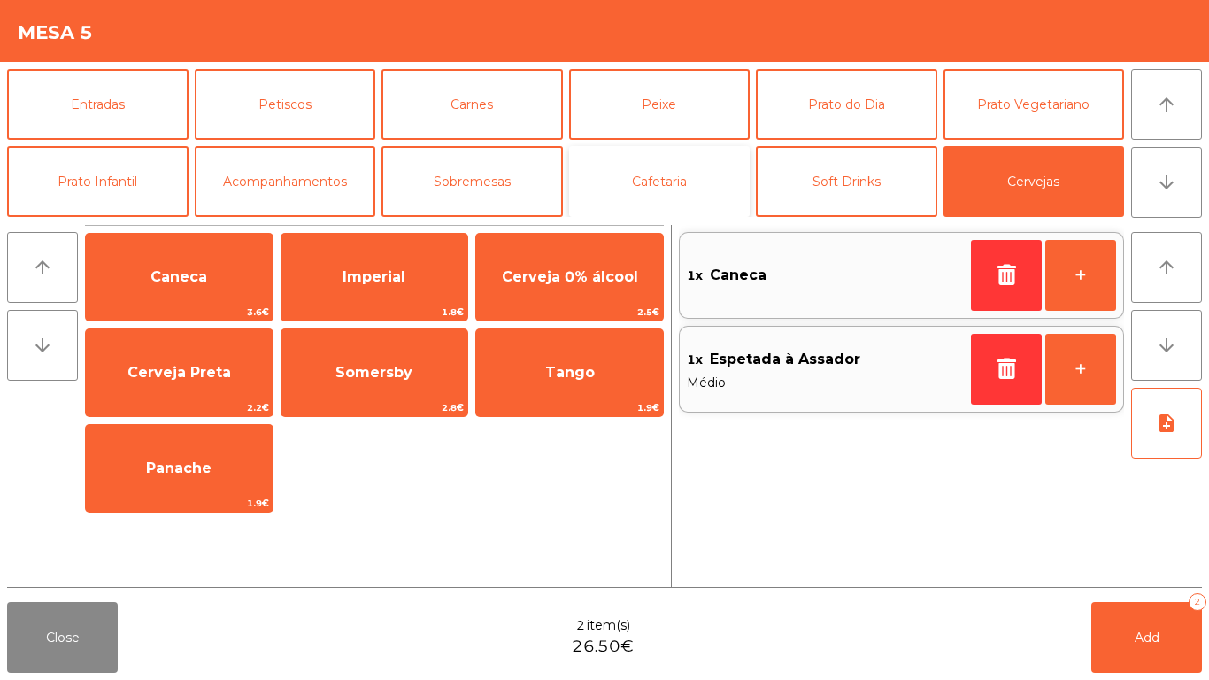
click at [666, 188] on button "Cafetaria" at bounding box center [659, 181] width 181 height 71
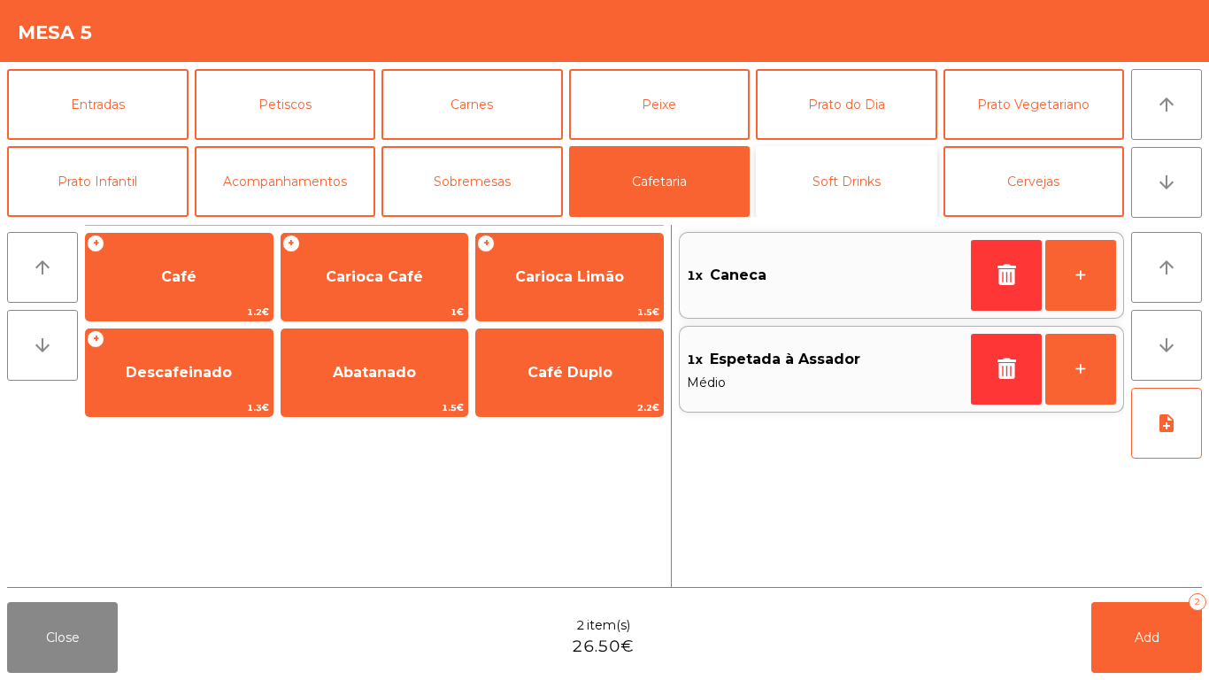
click at [882, 175] on button "Soft Drinks" at bounding box center [846, 181] width 181 height 71
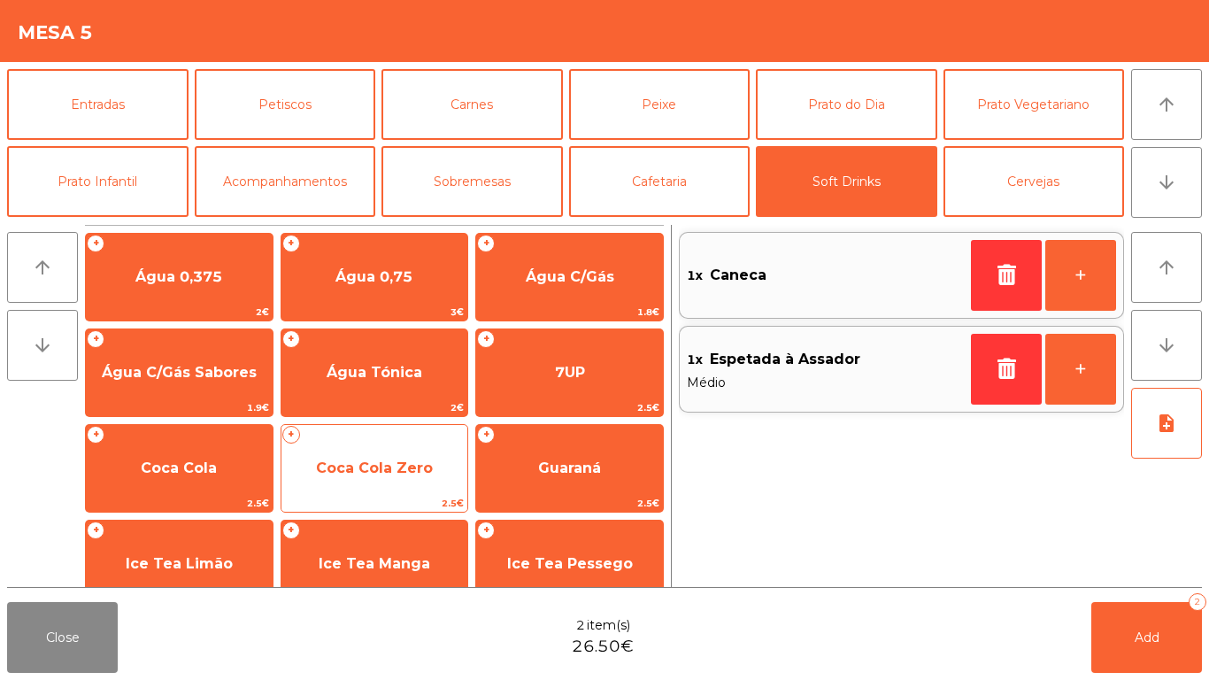
click at [389, 458] on span "Coca Cola Zero" at bounding box center [374, 468] width 187 height 48
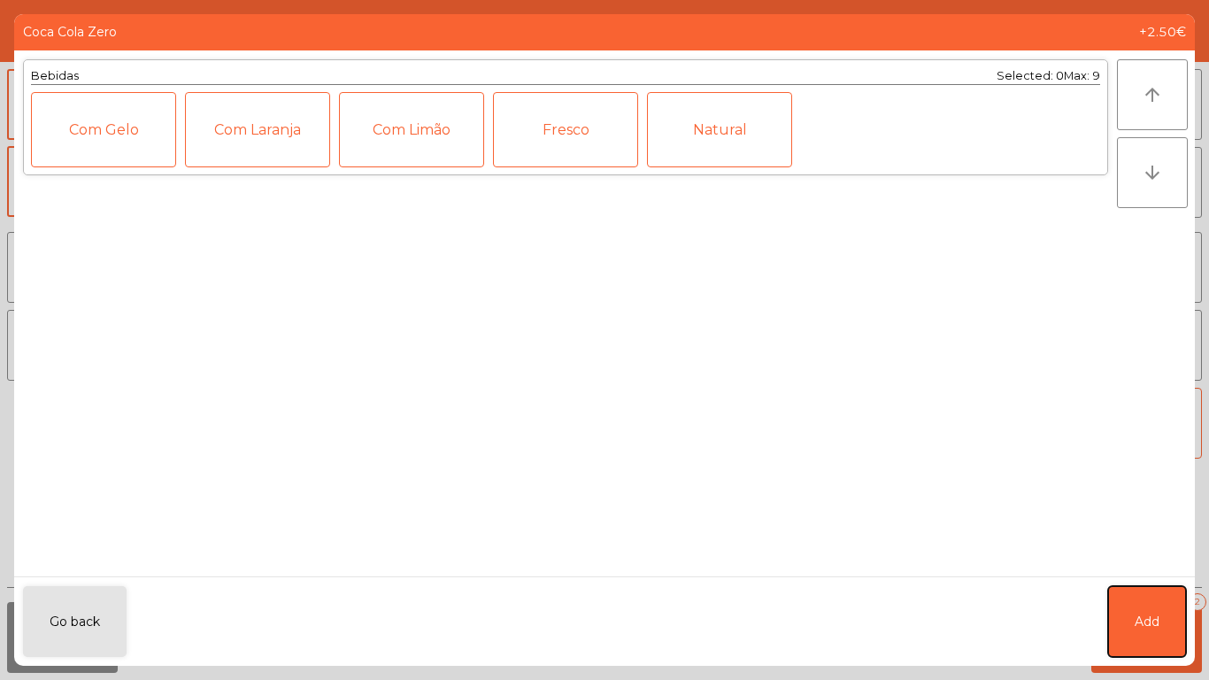
click at [1136, 628] on span "Add" at bounding box center [1147, 622] width 25 height 19
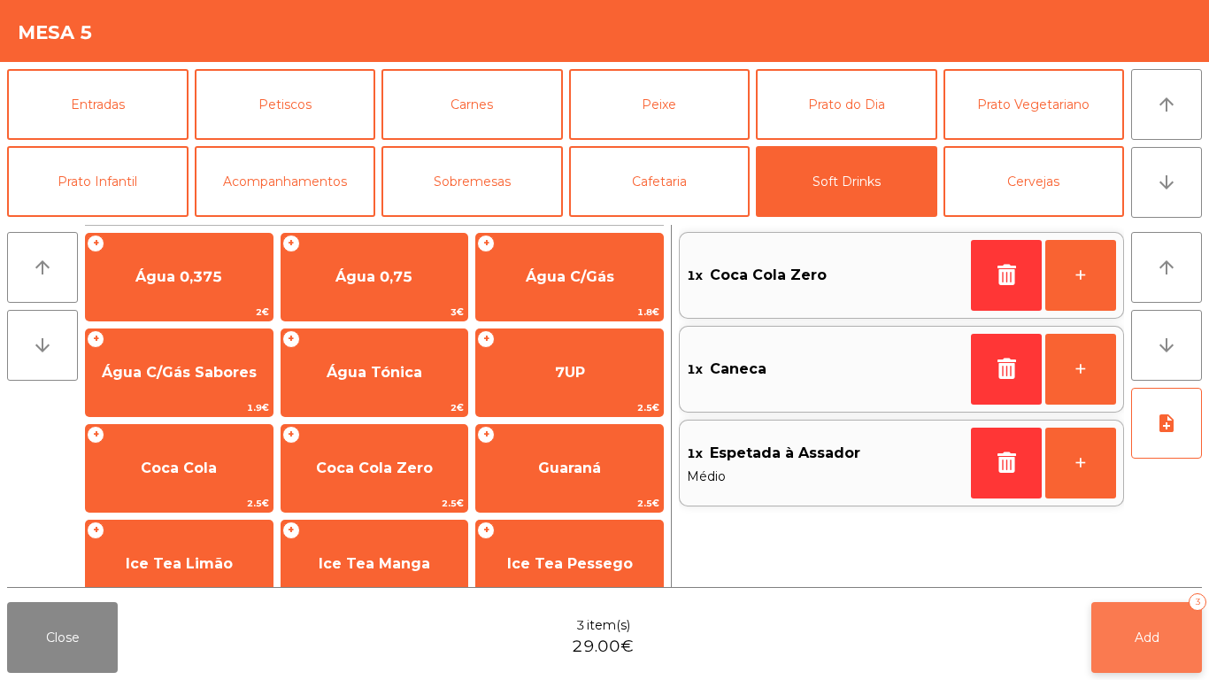
click at [1180, 632] on button "Add 3" at bounding box center [1146, 637] width 111 height 71
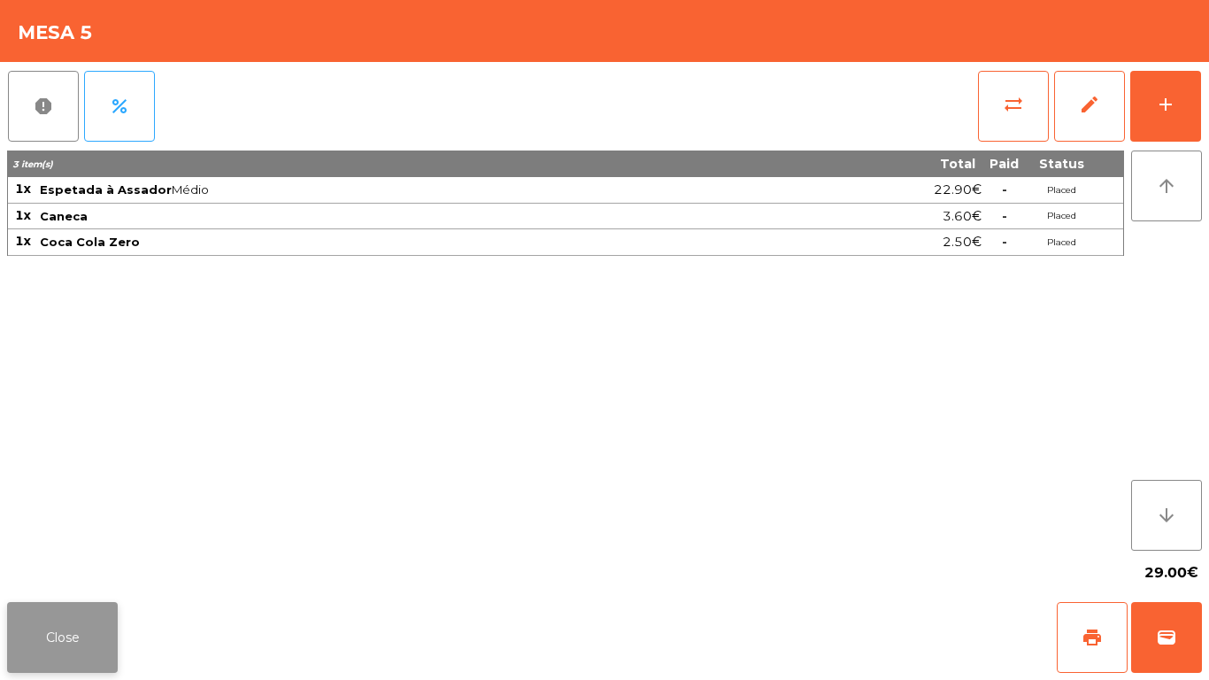
click at [78, 636] on button "Close" at bounding box center [62, 637] width 111 height 71
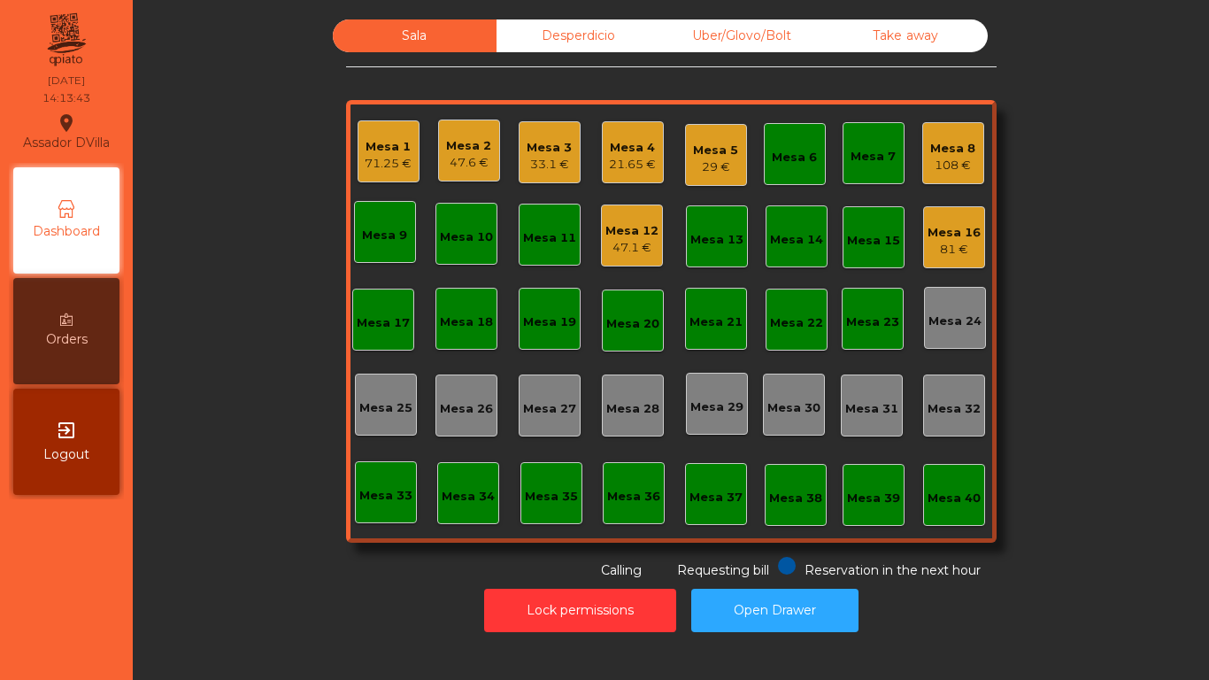
click at [628, 158] on div "21.65 €" at bounding box center [632, 165] width 47 height 18
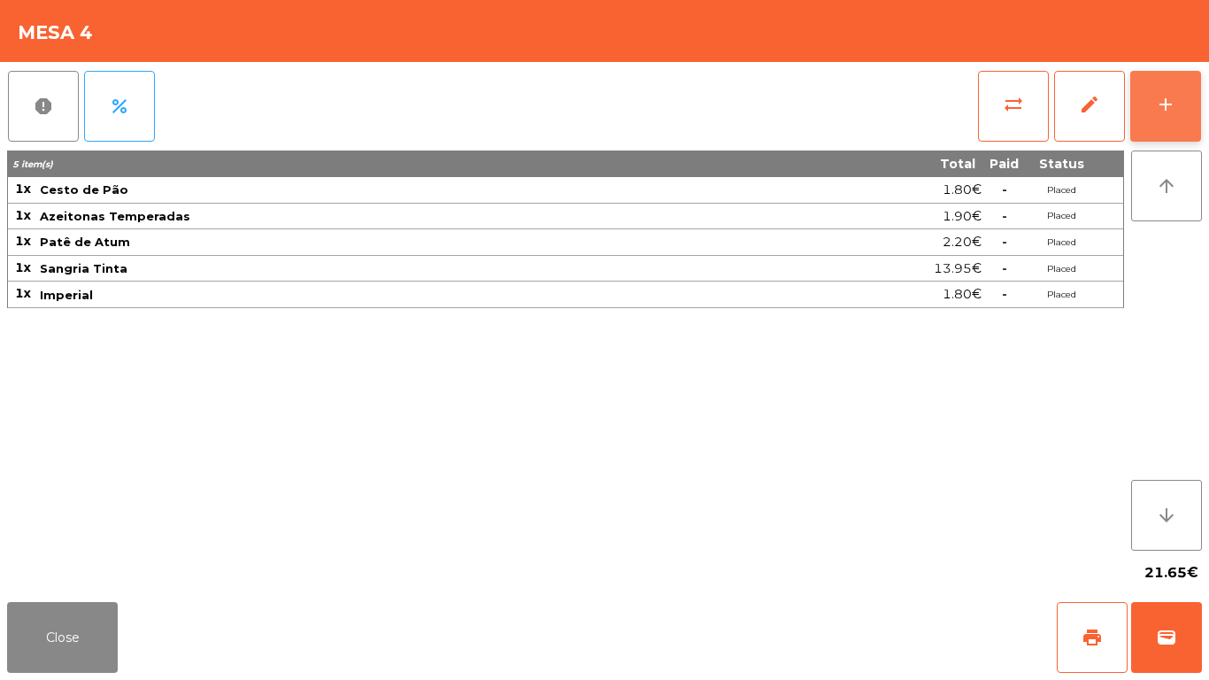
click at [1197, 104] on button "add" at bounding box center [1165, 106] width 71 height 71
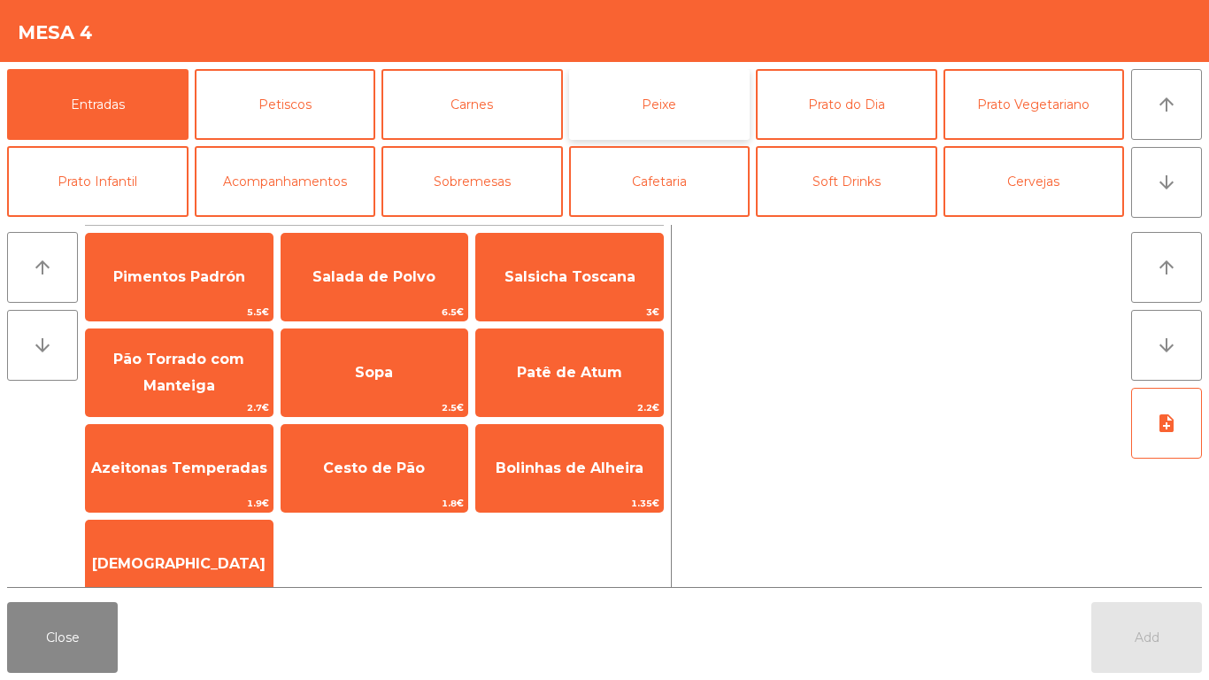
click at [694, 101] on button "Peixe" at bounding box center [659, 104] width 181 height 71
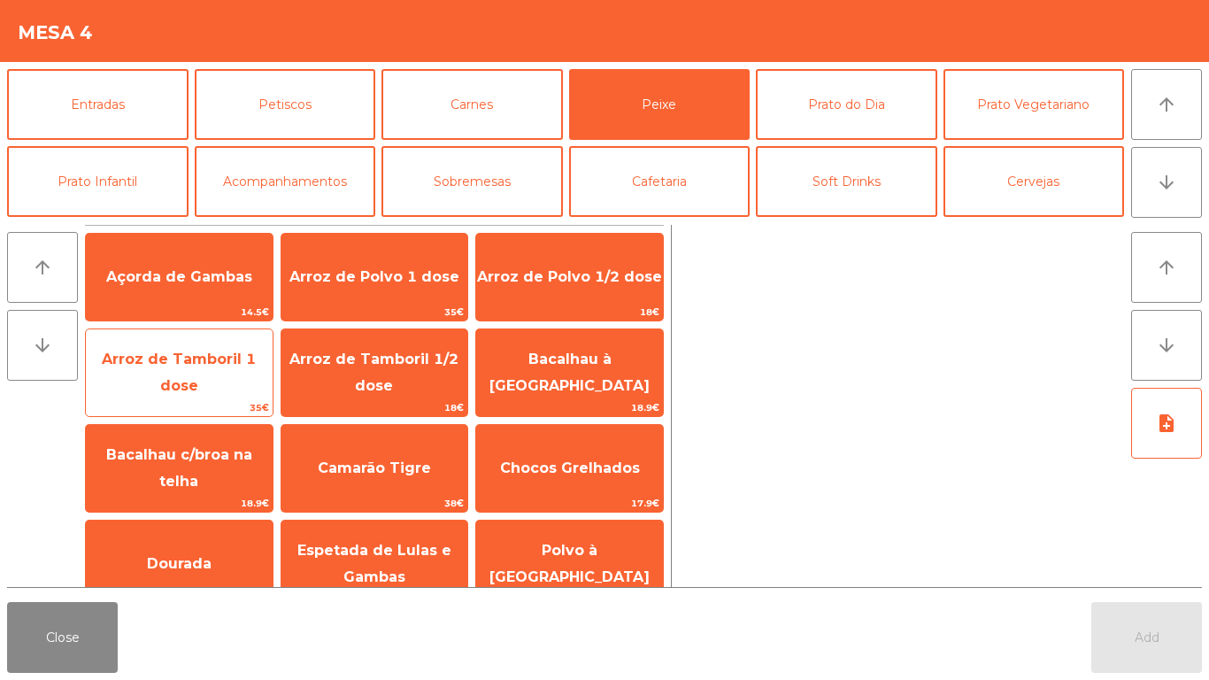
click at [153, 359] on span "Arroz de Tamboril 1 dose" at bounding box center [179, 372] width 187 height 75
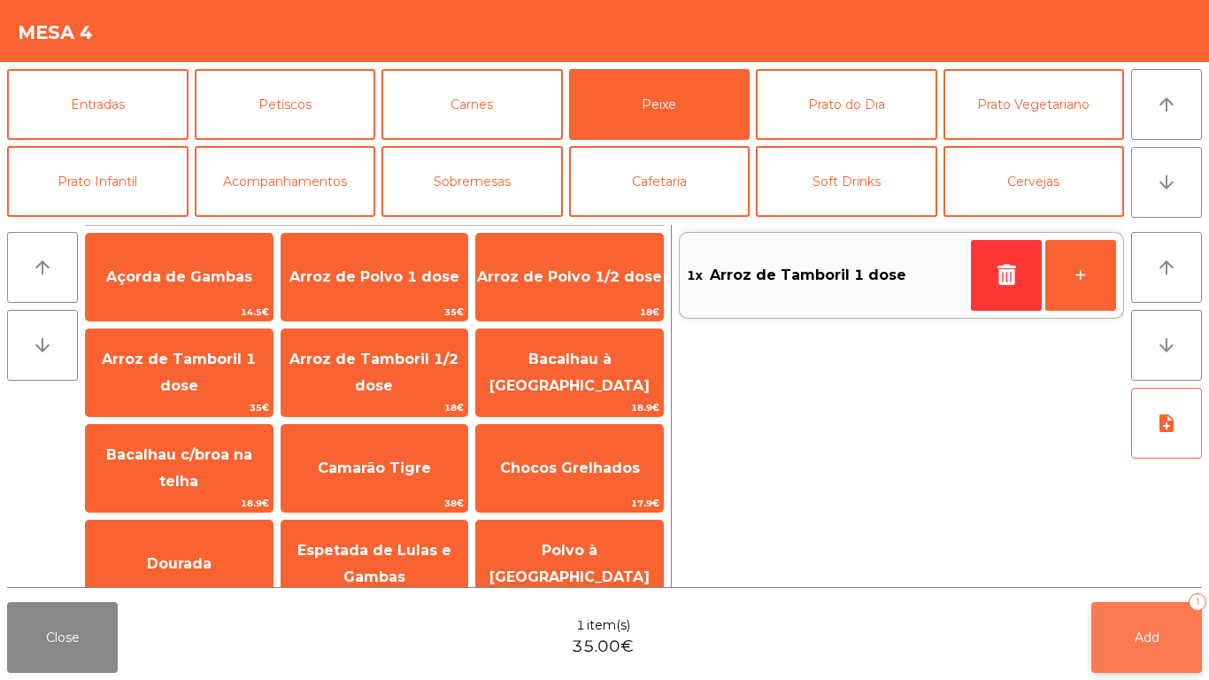
click at [1160, 623] on button "Add 1" at bounding box center [1146, 637] width 111 height 71
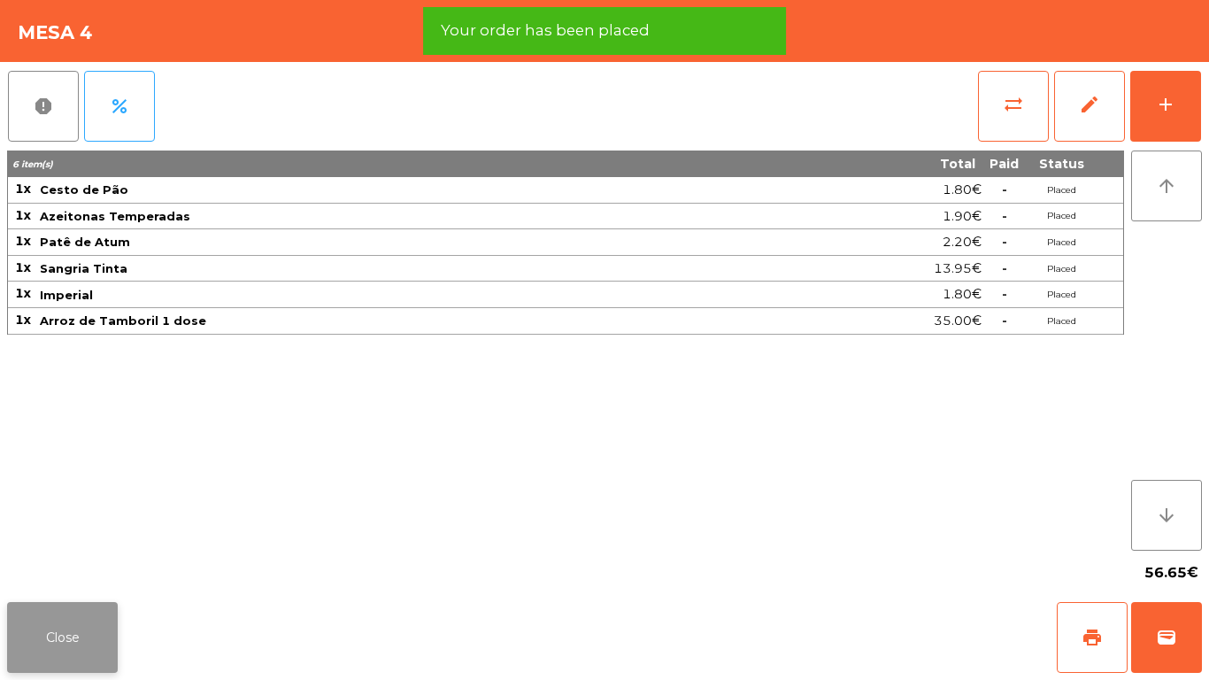
click at [73, 628] on button "Close" at bounding box center [62, 637] width 111 height 71
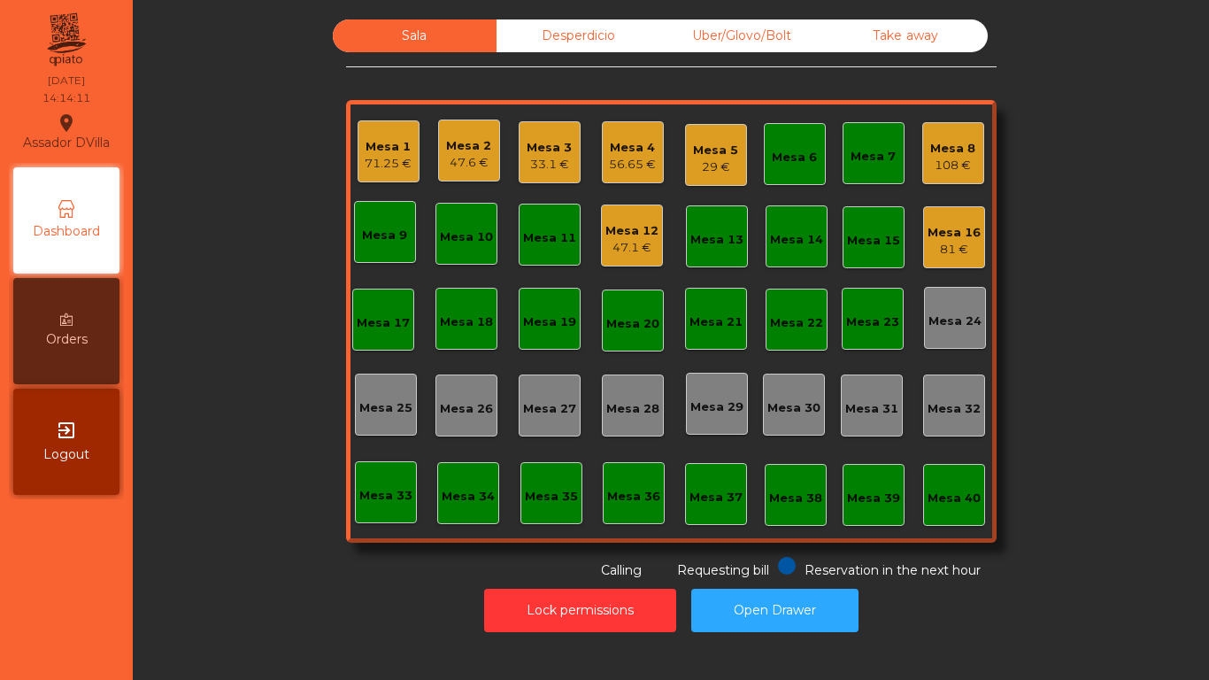
click at [710, 171] on div "29 €" at bounding box center [715, 167] width 45 height 18
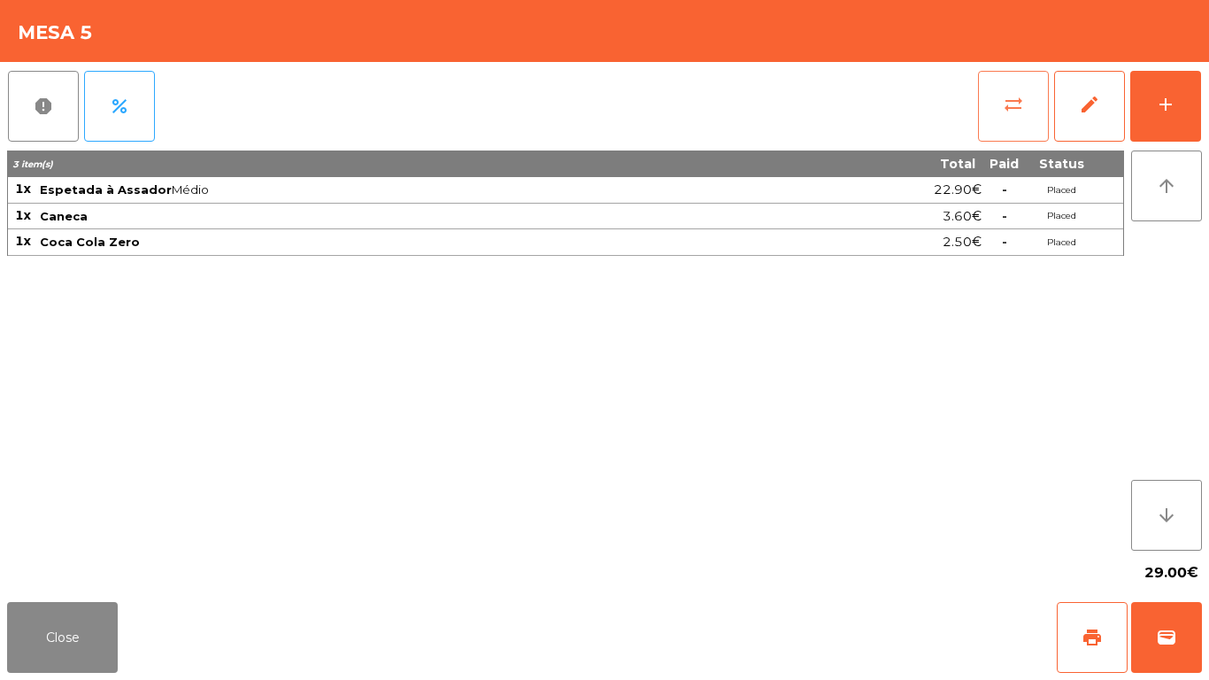
click at [1012, 97] on span "sync_alt" at bounding box center [1013, 104] width 21 height 21
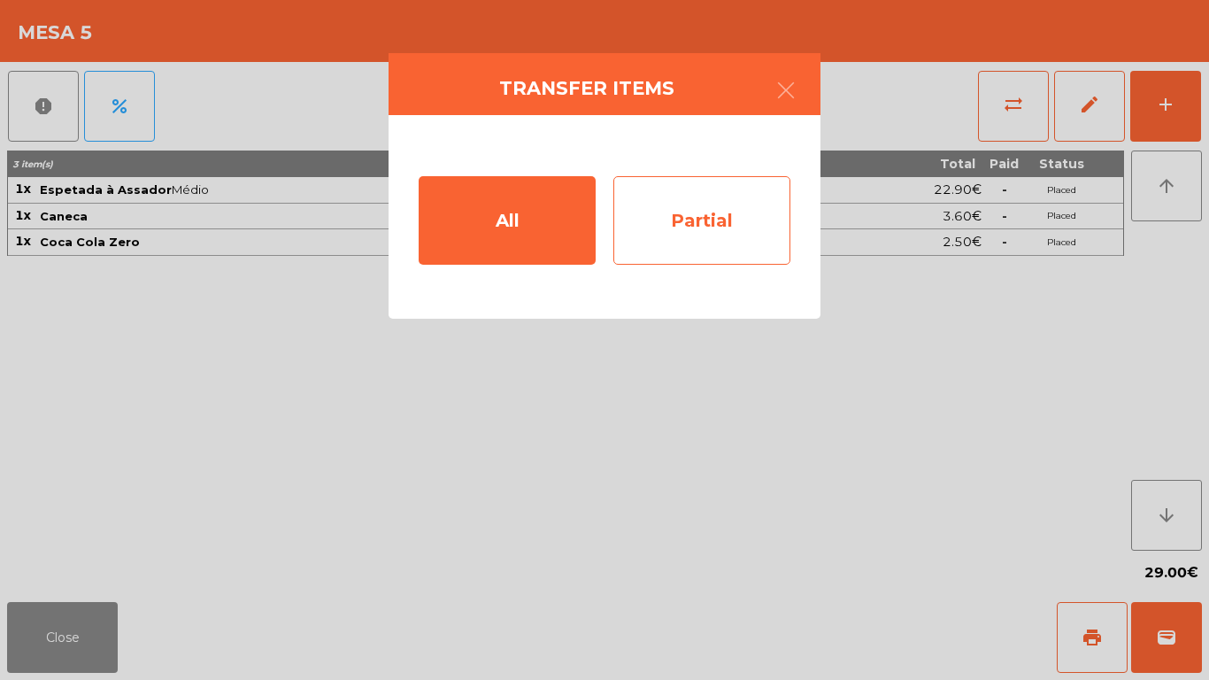
click at [710, 203] on div "Partial" at bounding box center [701, 220] width 177 height 89
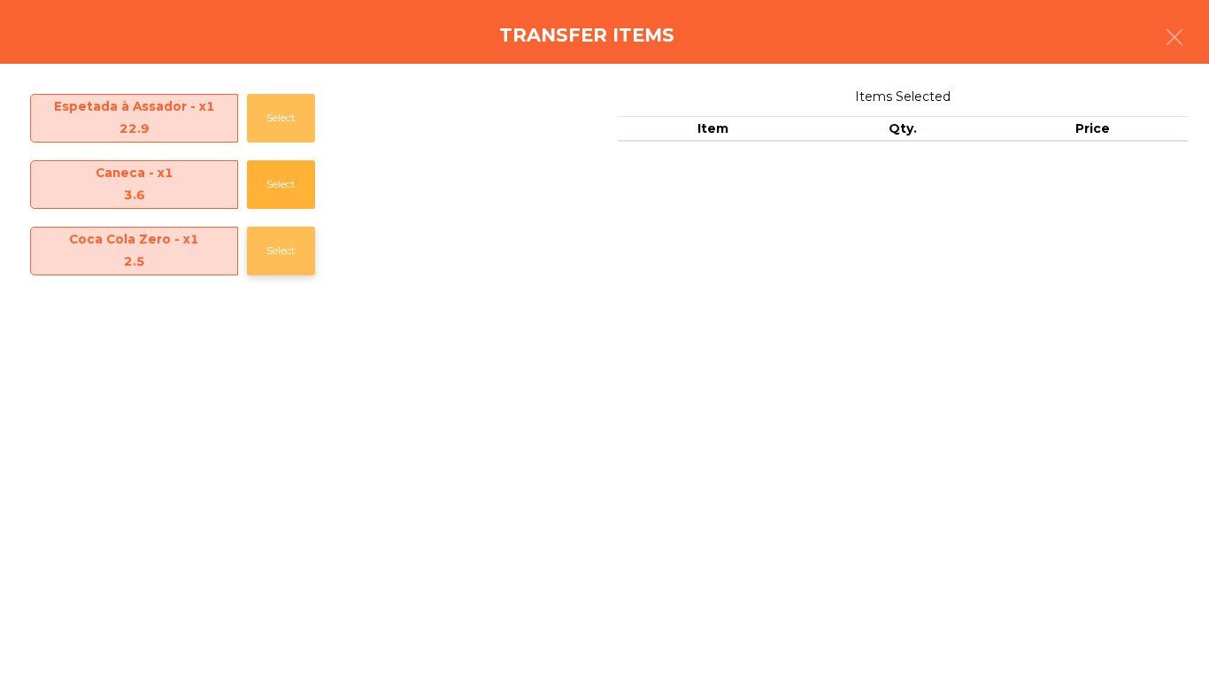
drag, startPoint x: 297, startPoint y: 112, endPoint x: 301, endPoint y: 196, distance: 84.2
click at [297, 113] on button "Select" at bounding box center [281, 118] width 68 height 49
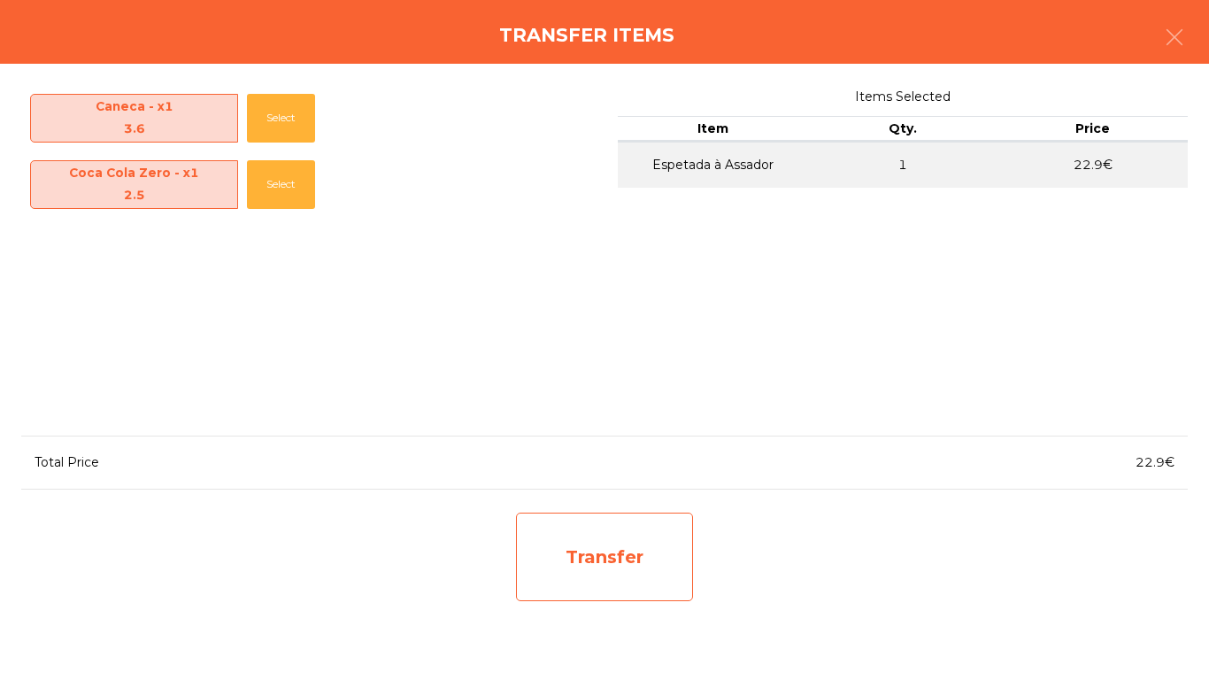
click at [613, 527] on div "Transfer" at bounding box center [604, 556] width 177 height 89
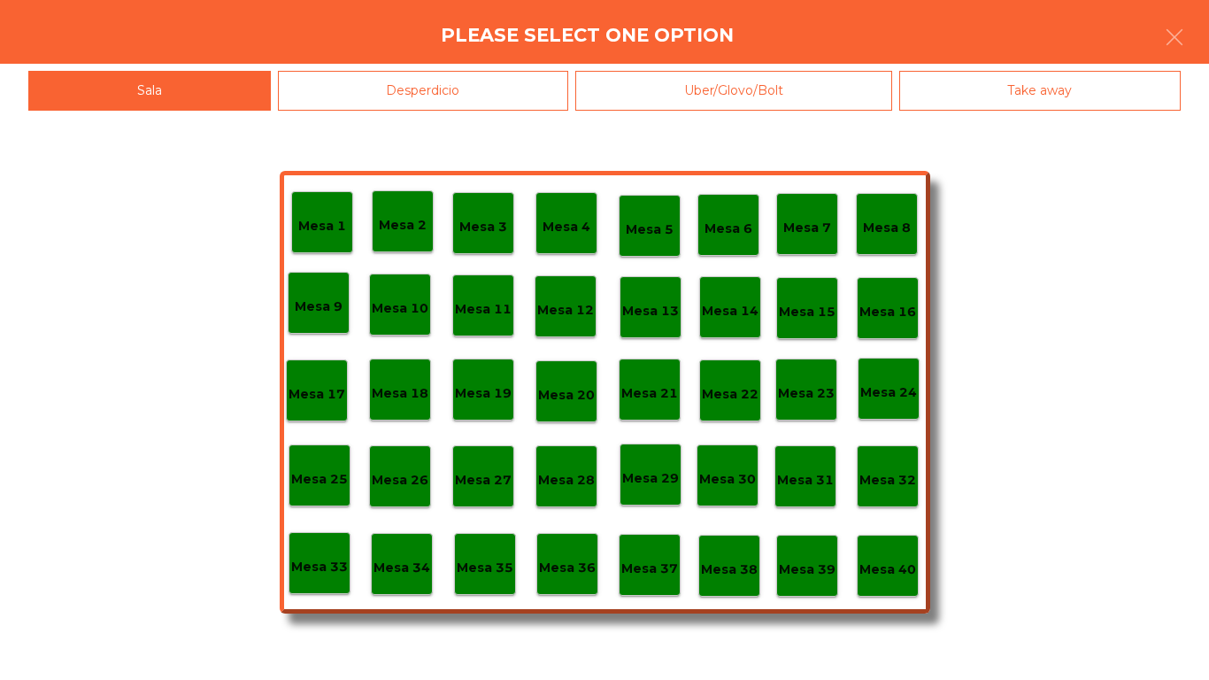
drag, startPoint x: 503, startPoint y: 80, endPoint x: 512, endPoint y: 101, distance: 23.4
click at [512, 100] on div "Desperdicio" at bounding box center [423, 91] width 291 height 40
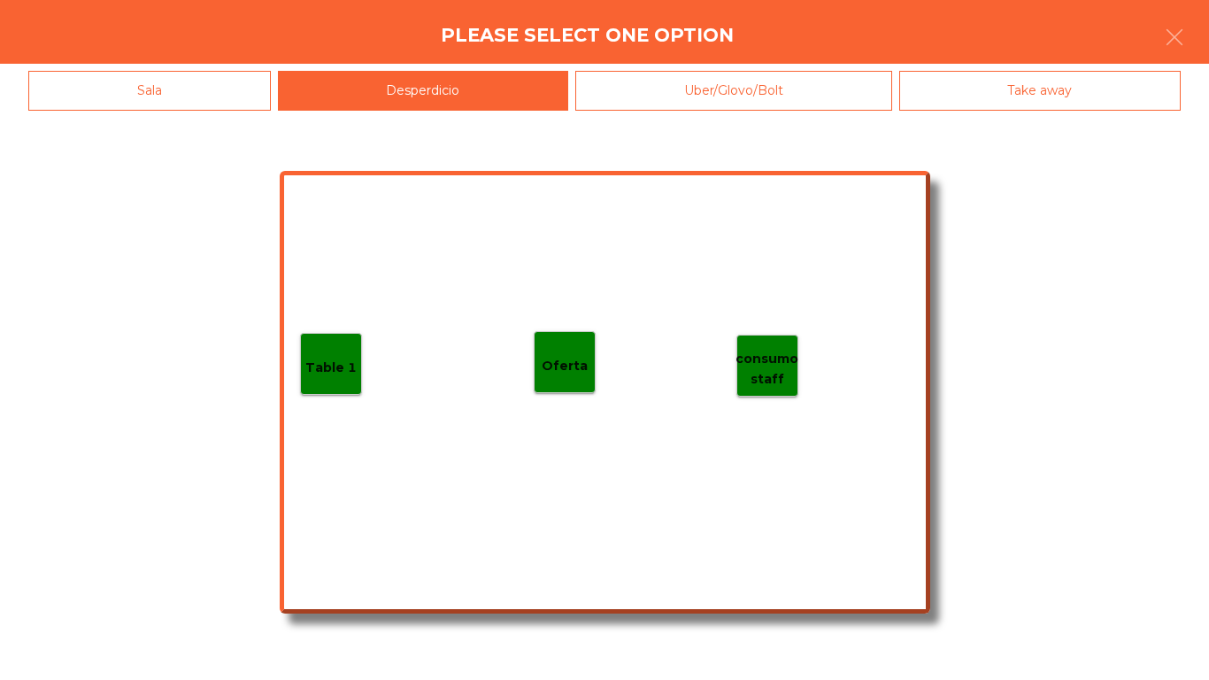
click at [358, 370] on div "Table 1" at bounding box center [331, 364] width 62 height 62
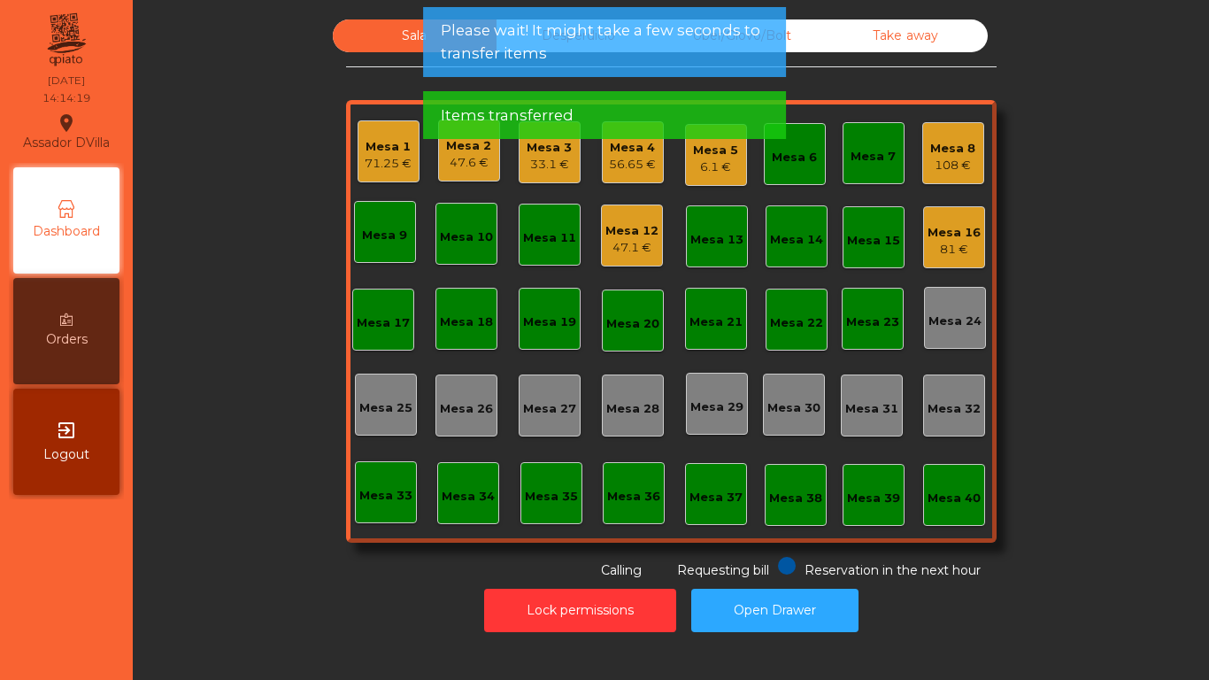
click at [735, 166] on div "Mesa 5 6.1 €" at bounding box center [716, 155] width 62 height 62
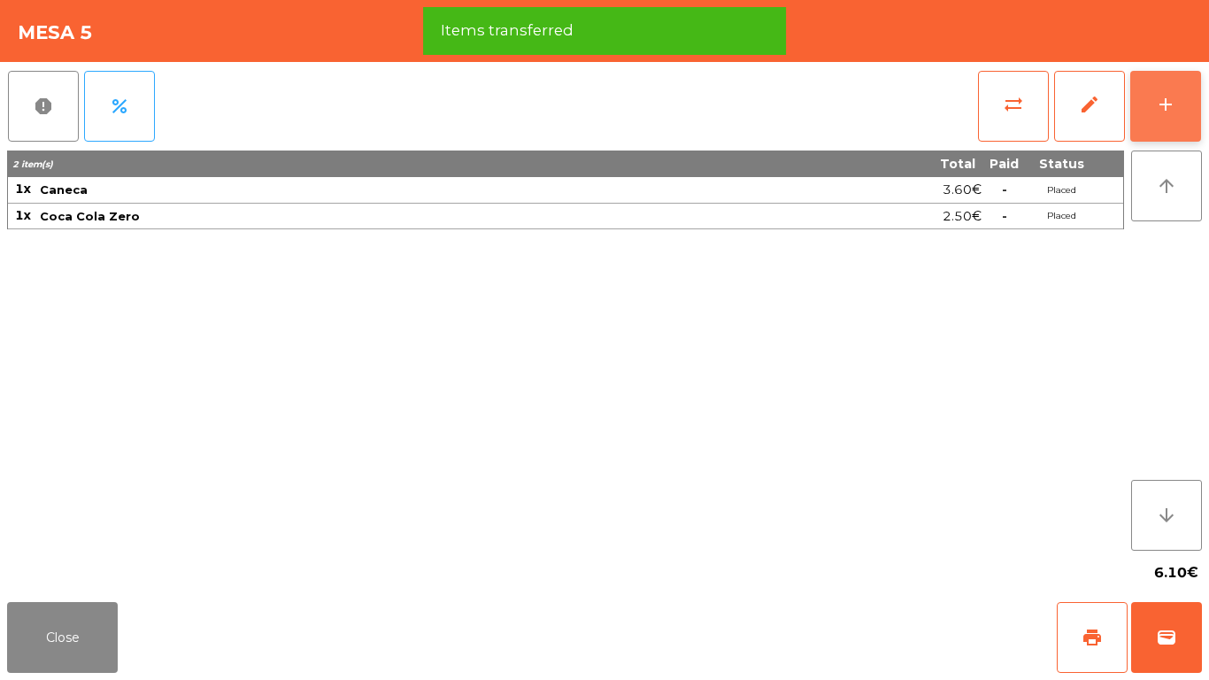
click at [1167, 106] on div "add" at bounding box center [1165, 104] width 21 height 21
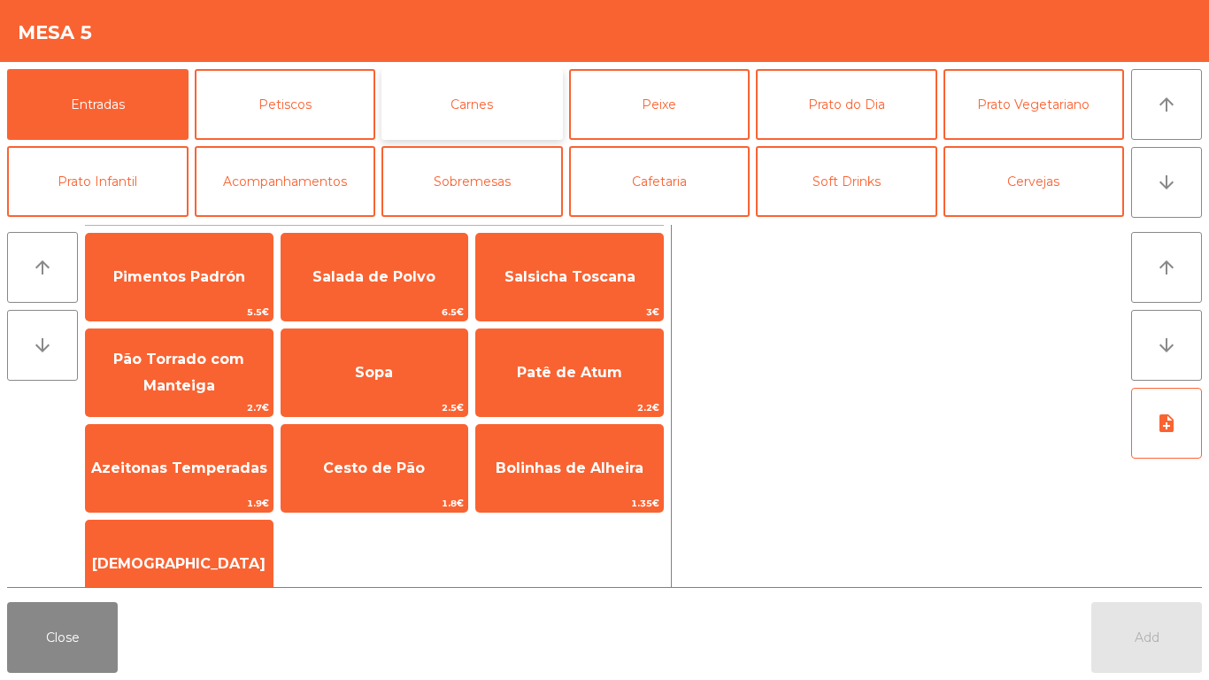
click at [485, 110] on button "Carnes" at bounding box center [471, 104] width 181 height 71
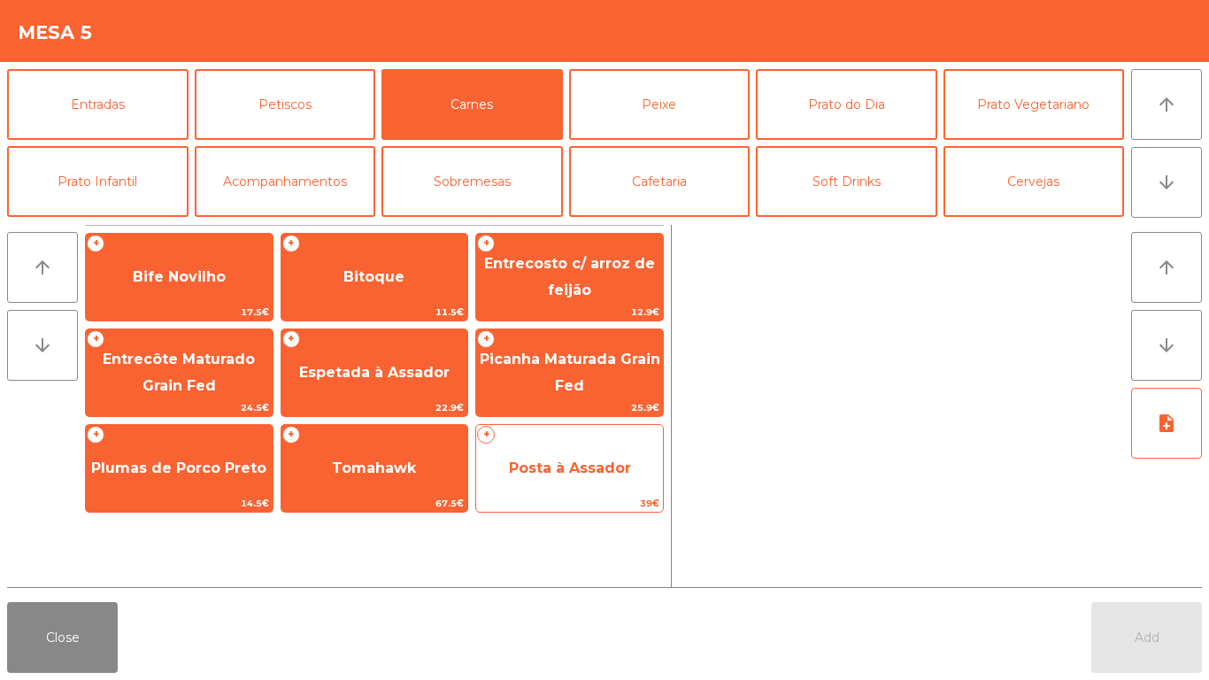
click at [548, 462] on span "Posta à Assador" at bounding box center [570, 467] width 122 height 17
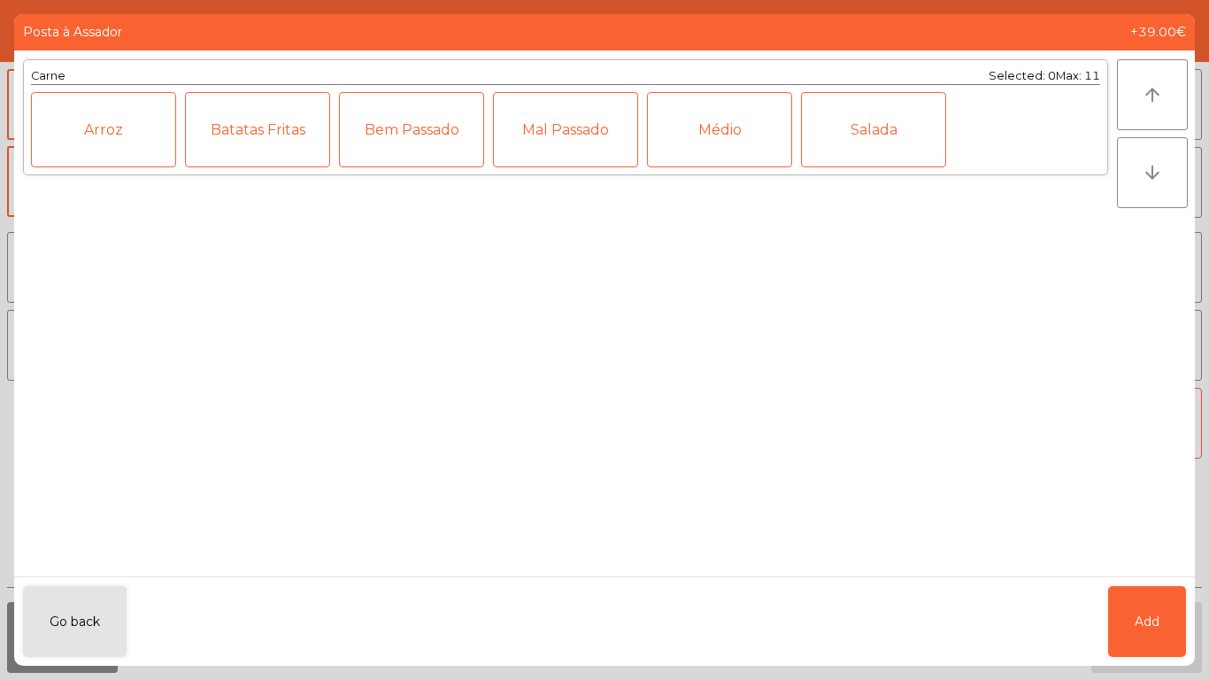
drag, startPoint x: 756, startPoint y: 135, endPoint x: 784, endPoint y: 181, distance: 54.0
click at [757, 135] on div "Médio" at bounding box center [719, 129] width 145 height 75
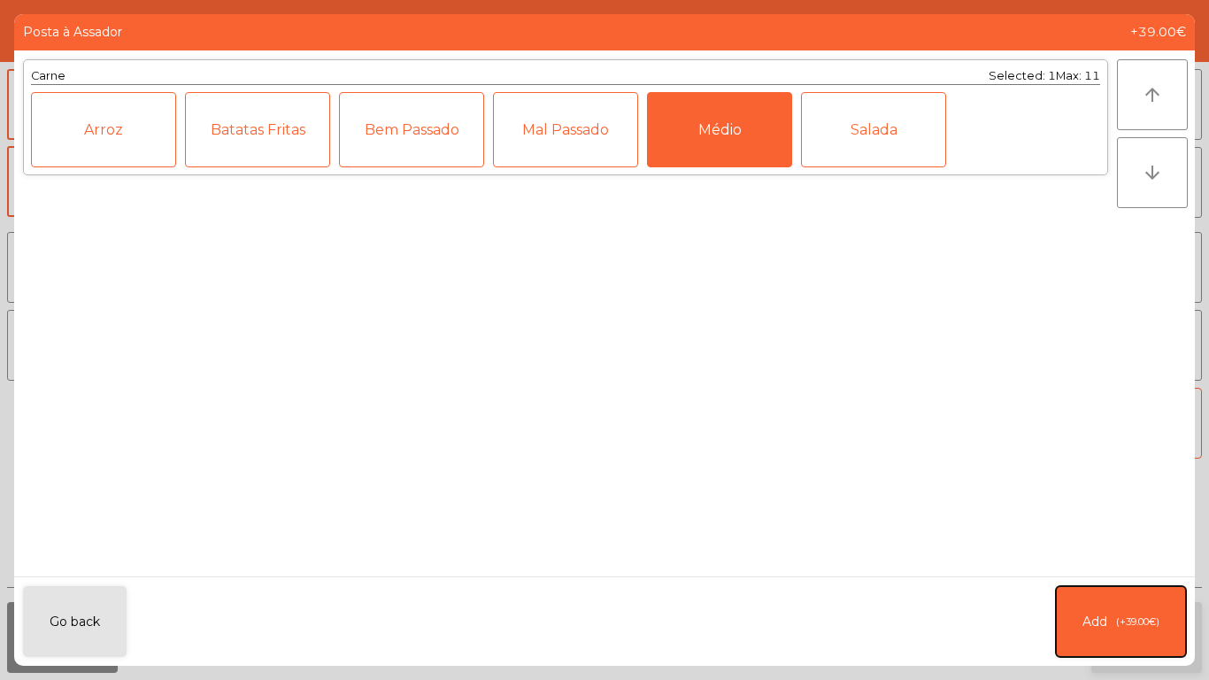
click at [1168, 634] on button "Add (+39.00€)" at bounding box center [1121, 621] width 130 height 71
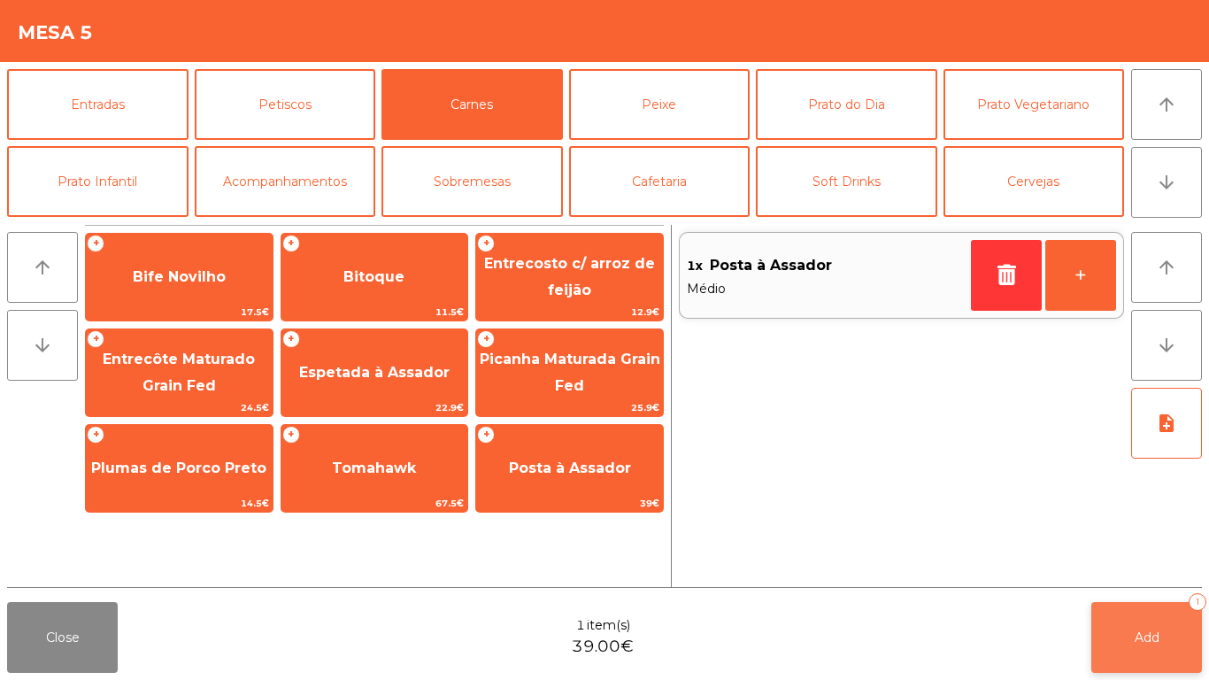
click at [1171, 636] on button "Add 1" at bounding box center [1146, 637] width 111 height 71
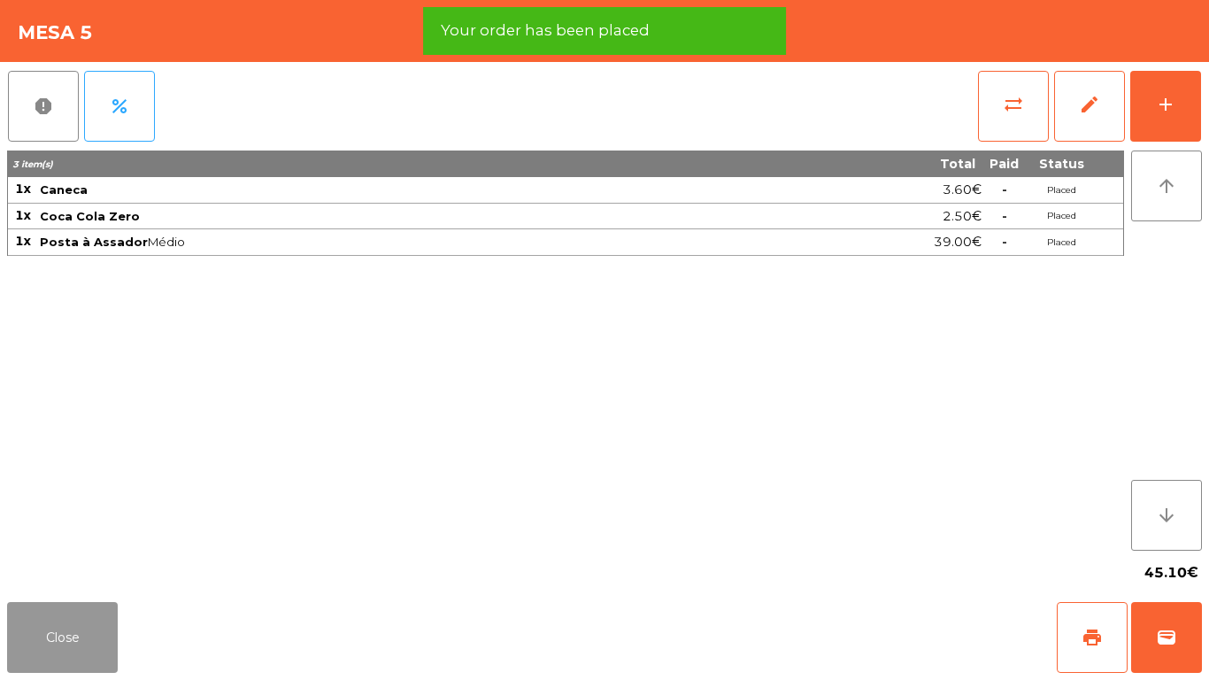
click at [79, 656] on button "Close" at bounding box center [62, 637] width 111 height 71
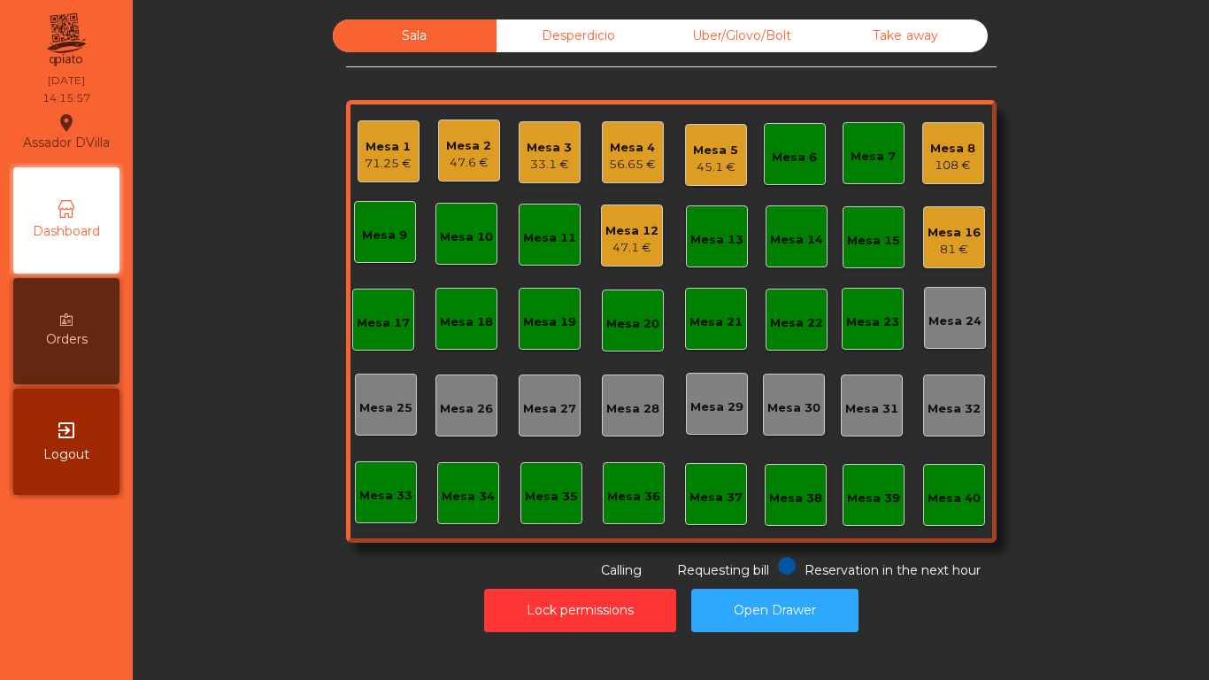
click at [470, 155] on div "47.6 €" at bounding box center [468, 163] width 45 height 18
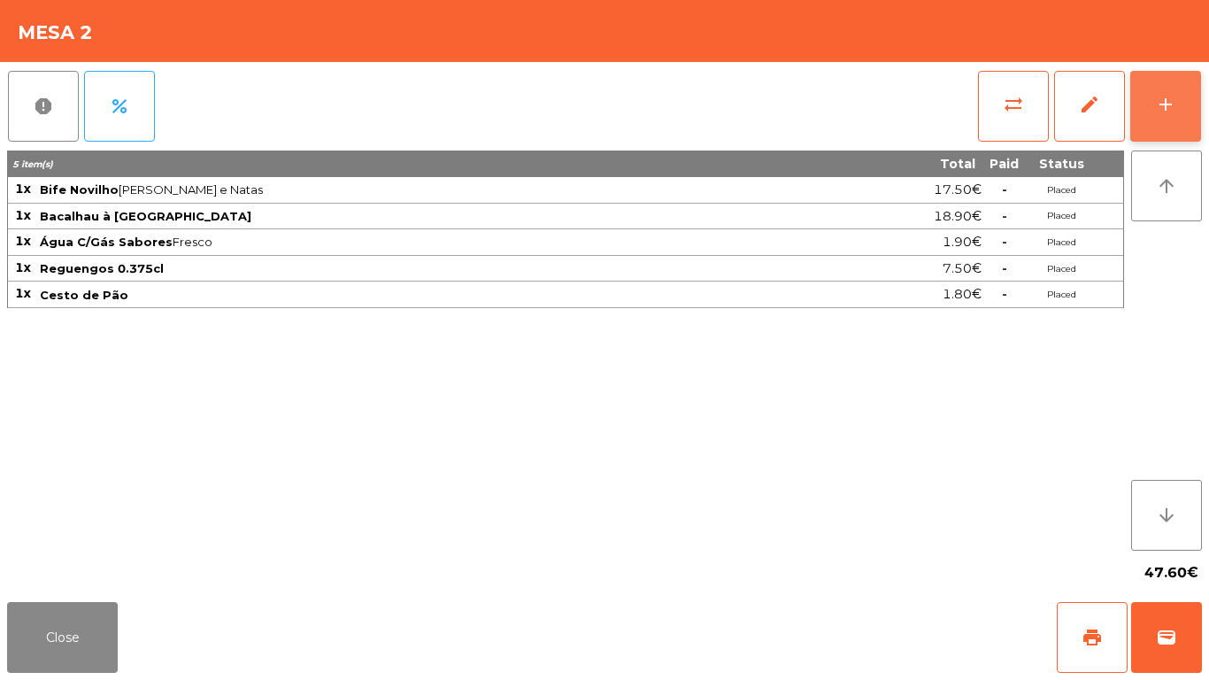
click at [1172, 109] on div "add" at bounding box center [1165, 104] width 21 height 21
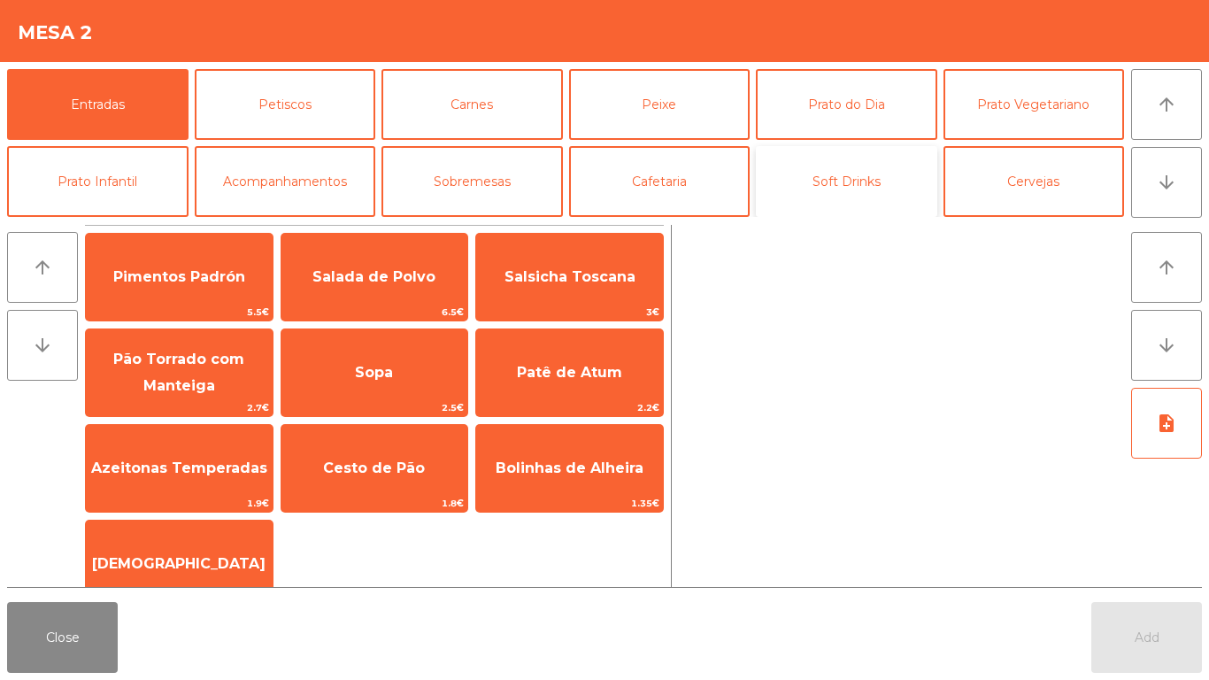
click at [775, 172] on button "Soft Drinks" at bounding box center [846, 181] width 181 height 71
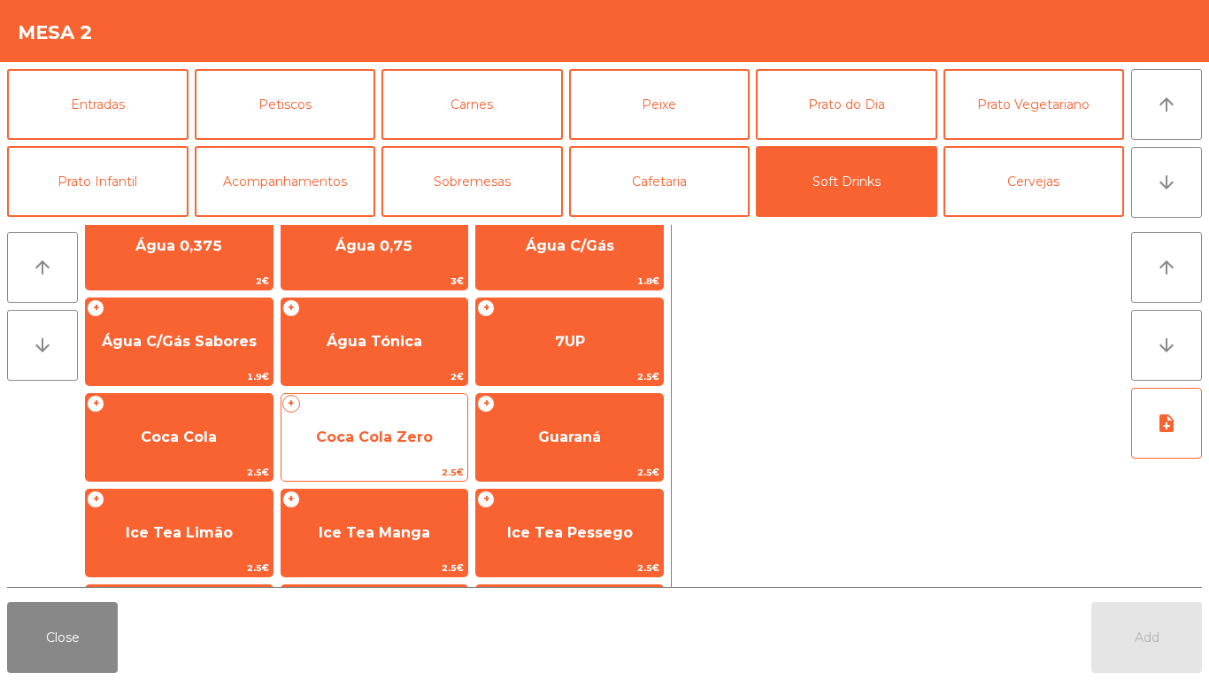
scroll to position [0, 0]
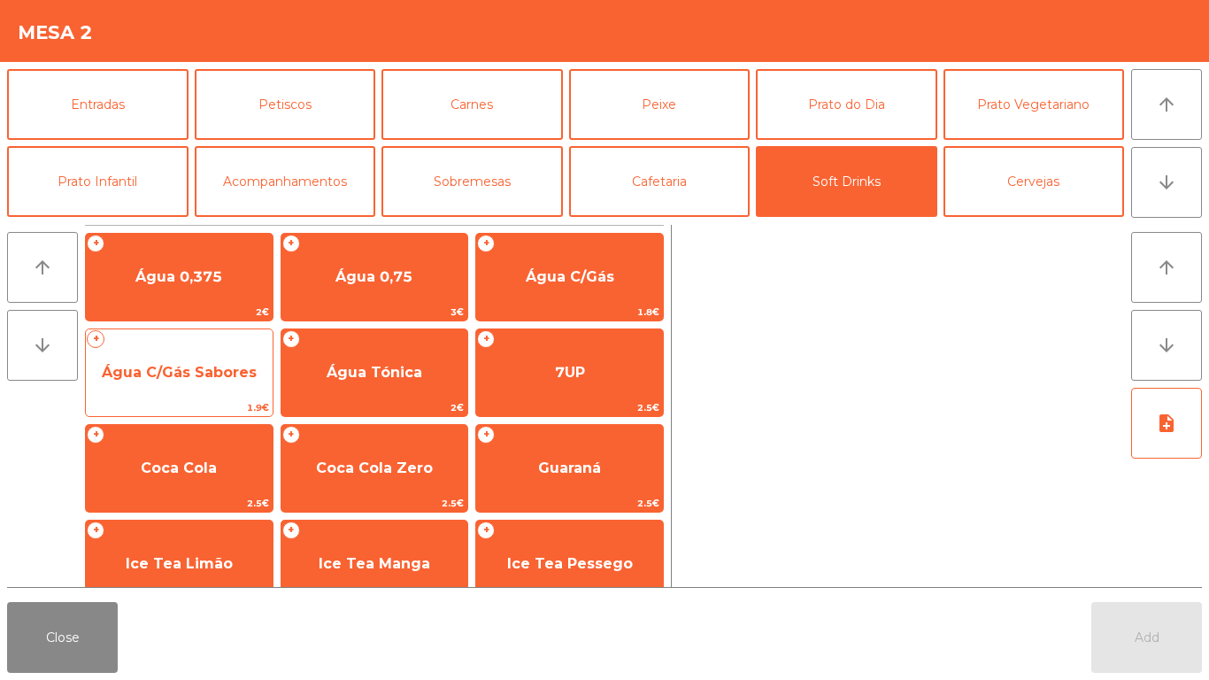
click at [204, 370] on span "Água C/Gás Sabores" at bounding box center [179, 372] width 155 height 17
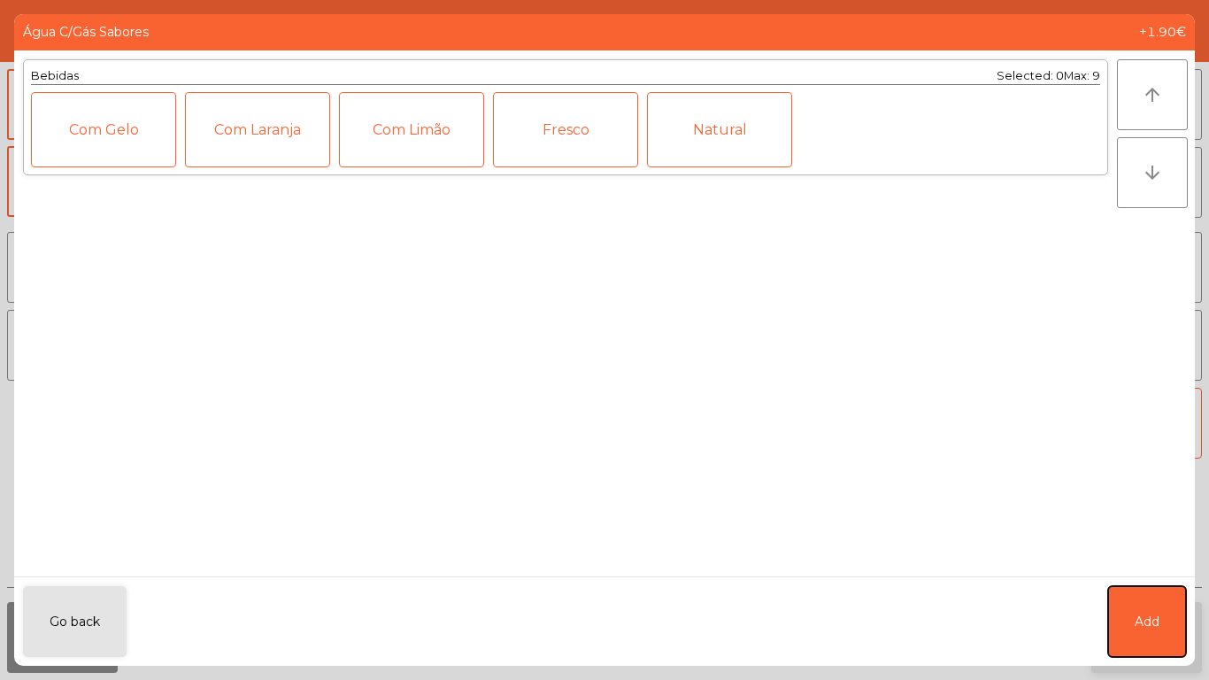
click at [1146, 614] on span "Add" at bounding box center [1147, 622] width 25 height 19
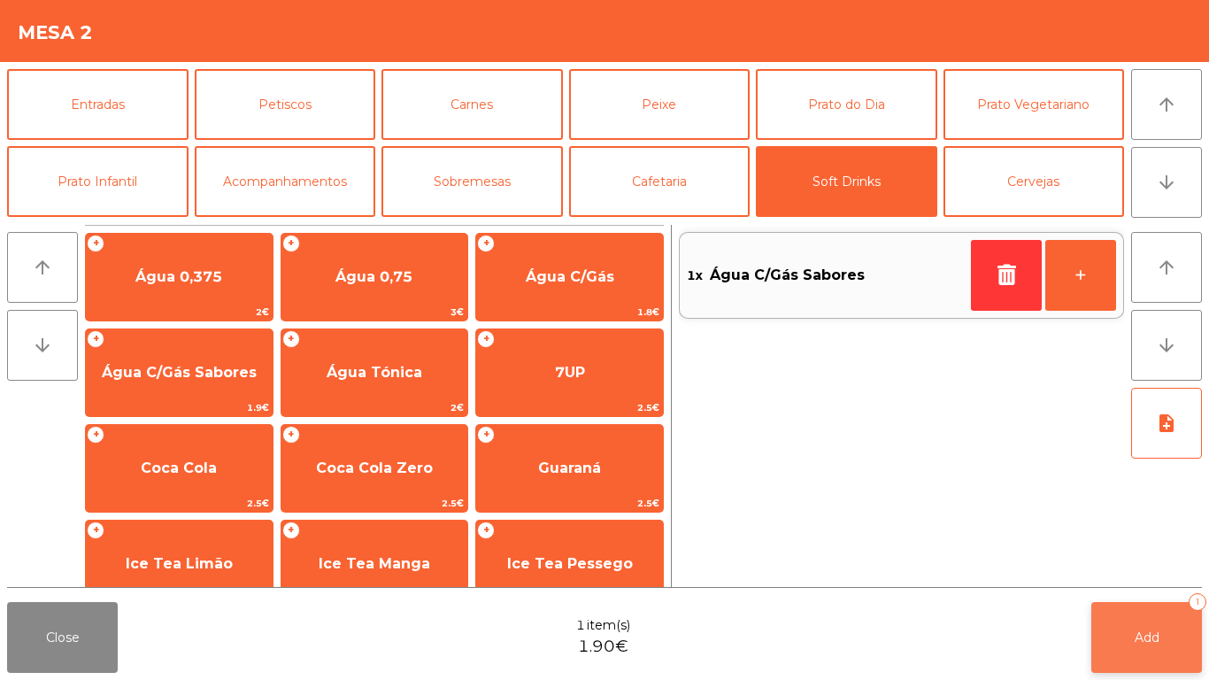
click at [1141, 637] on span "Add" at bounding box center [1147, 637] width 25 height 16
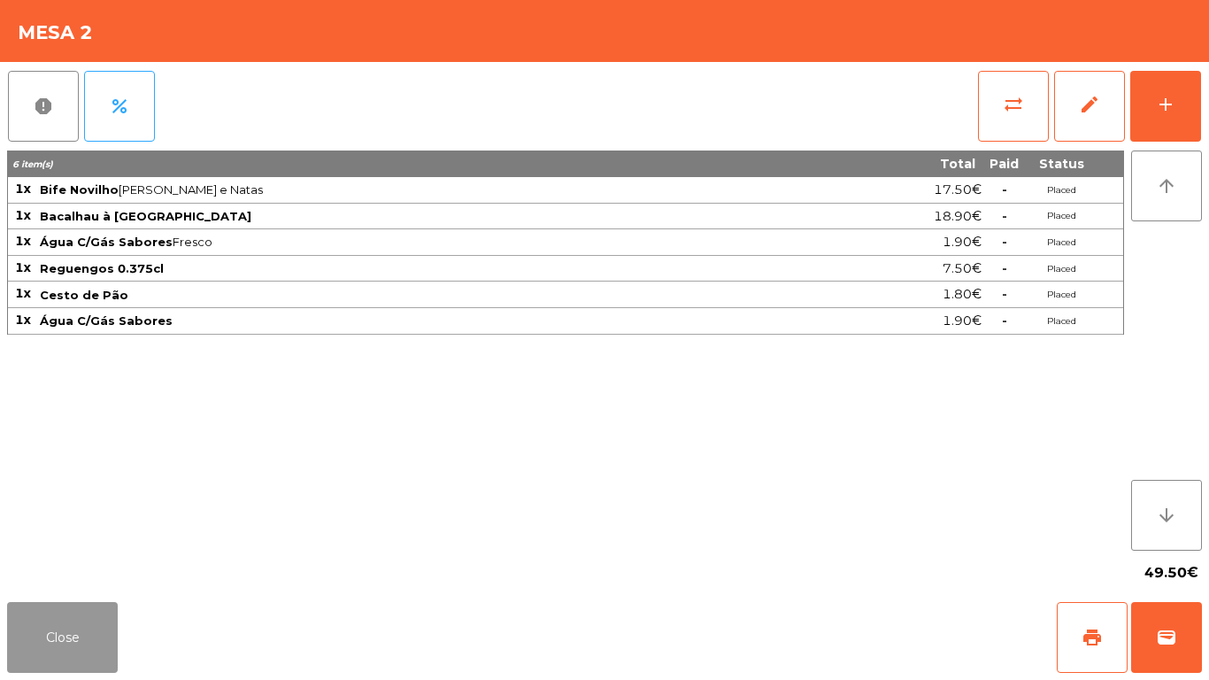
drag, startPoint x: 41, startPoint y: 644, endPoint x: 272, endPoint y: 394, distance: 340.8
click at [42, 644] on button "Close" at bounding box center [62, 637] width 111 height 71
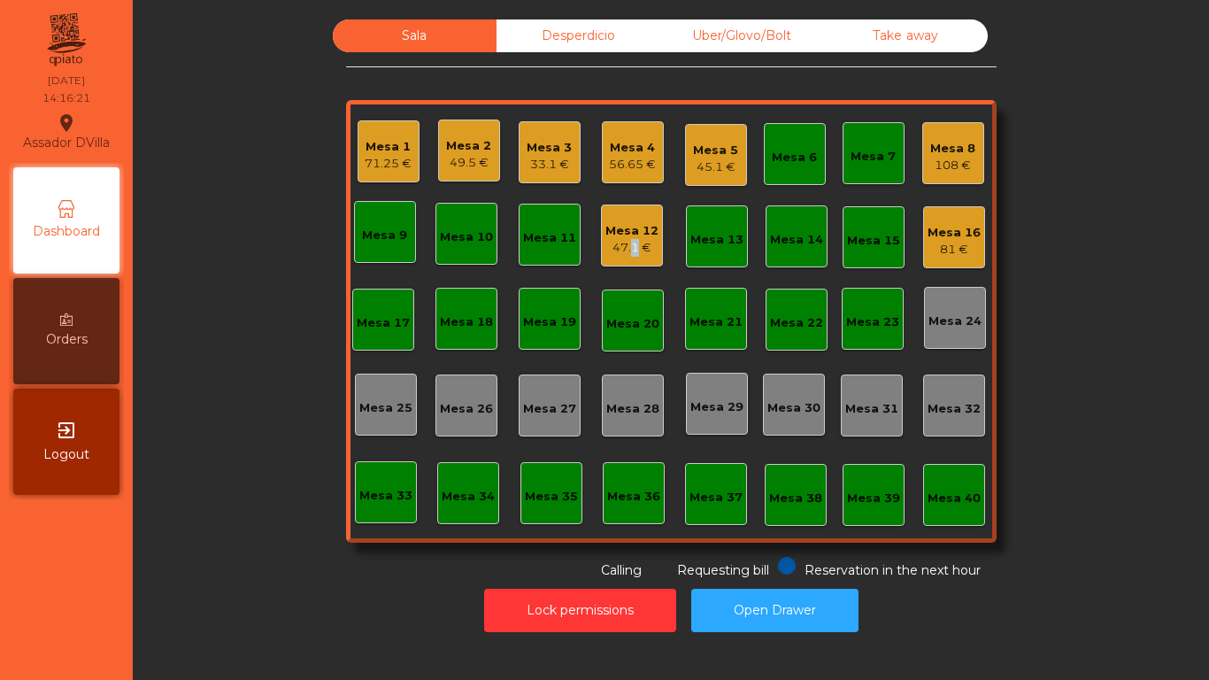
click at [624, 247] on div "47.1 €" at bounding box center [631, 248] width 53 height 18
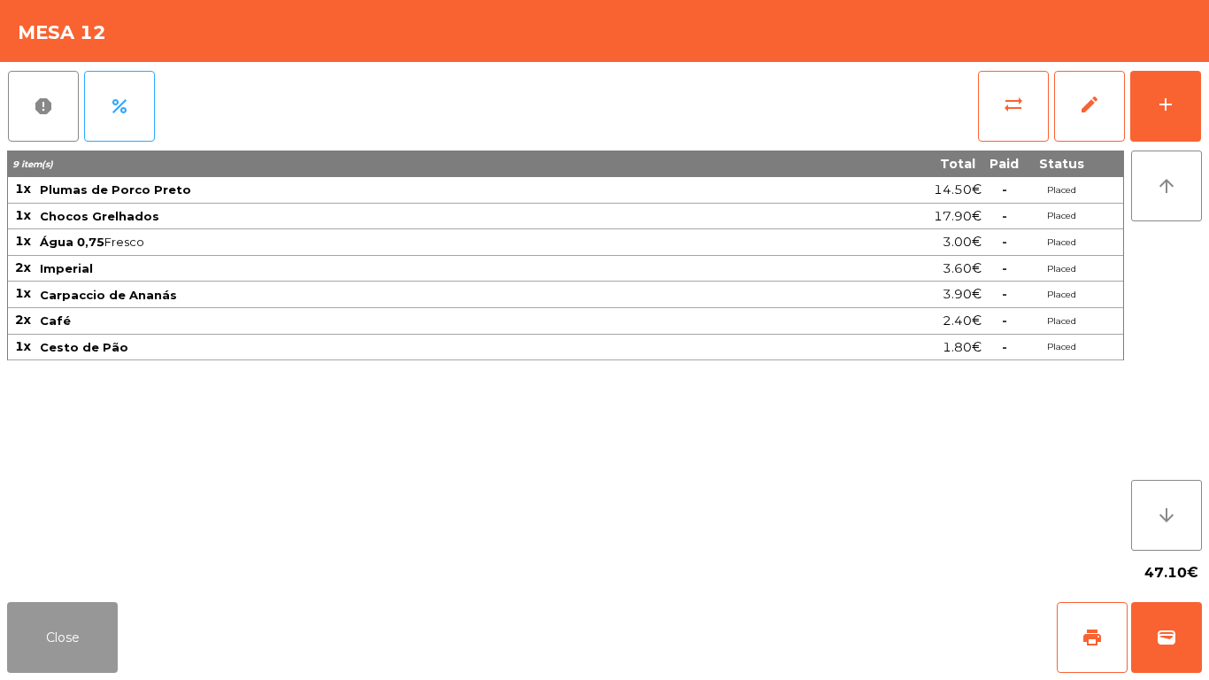
click at [71, 631] on button "Close" at bounding box center [62, 637] width 111 height 71
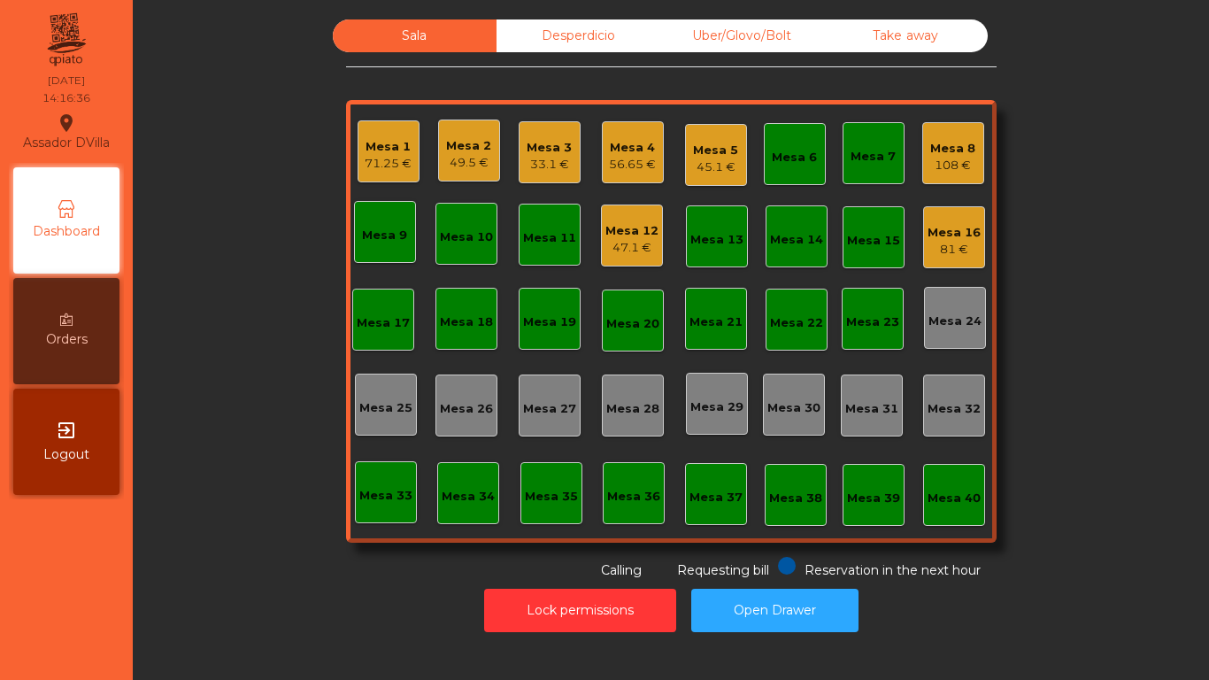
click at [469, 142] on div "Mesa 2" at bounding box center [468, 146] width 45 height 18
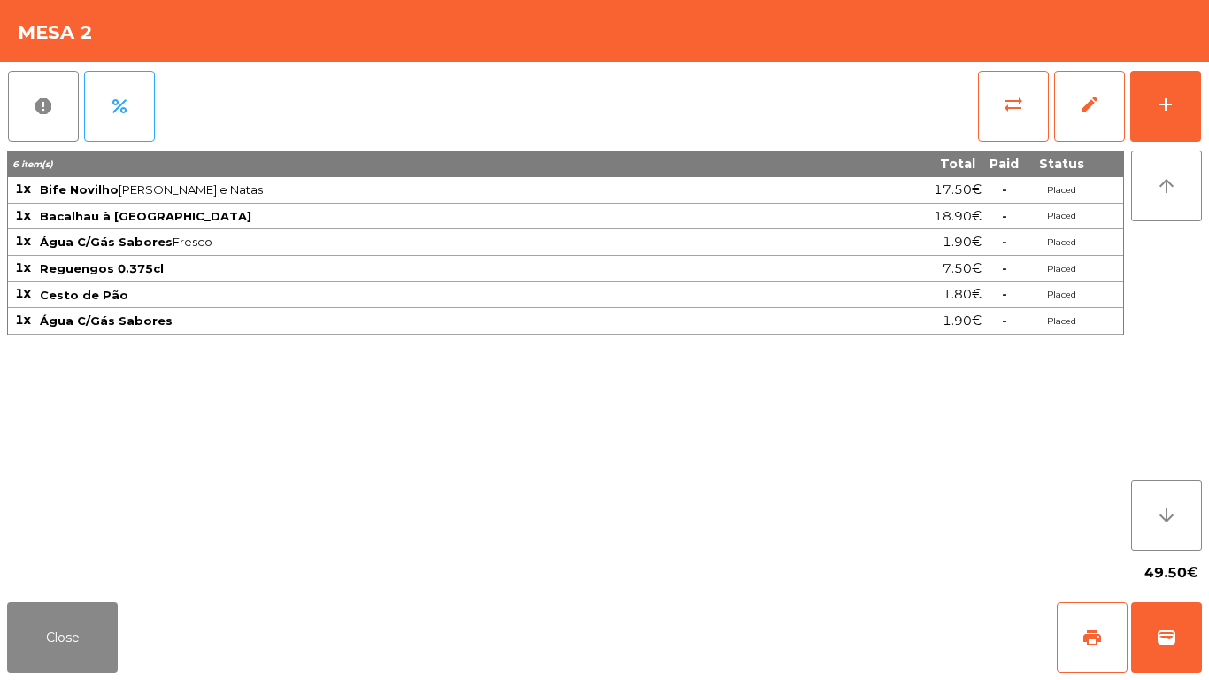
click at [1208, 96] on div "report percent sync_alt edit add 6 item(s) Total Paid Status 1x Bife Novilho Mé…" at bounding box center [604, 328] width 1209 height 533
drag, startPoint x: 1180, startPoint y: 139, endPoint x: 1156, endPoint y: 125, distance: 27.8
click at [1177, 138] on button "add" at bounding box center [1165, 106] width 71 height 71
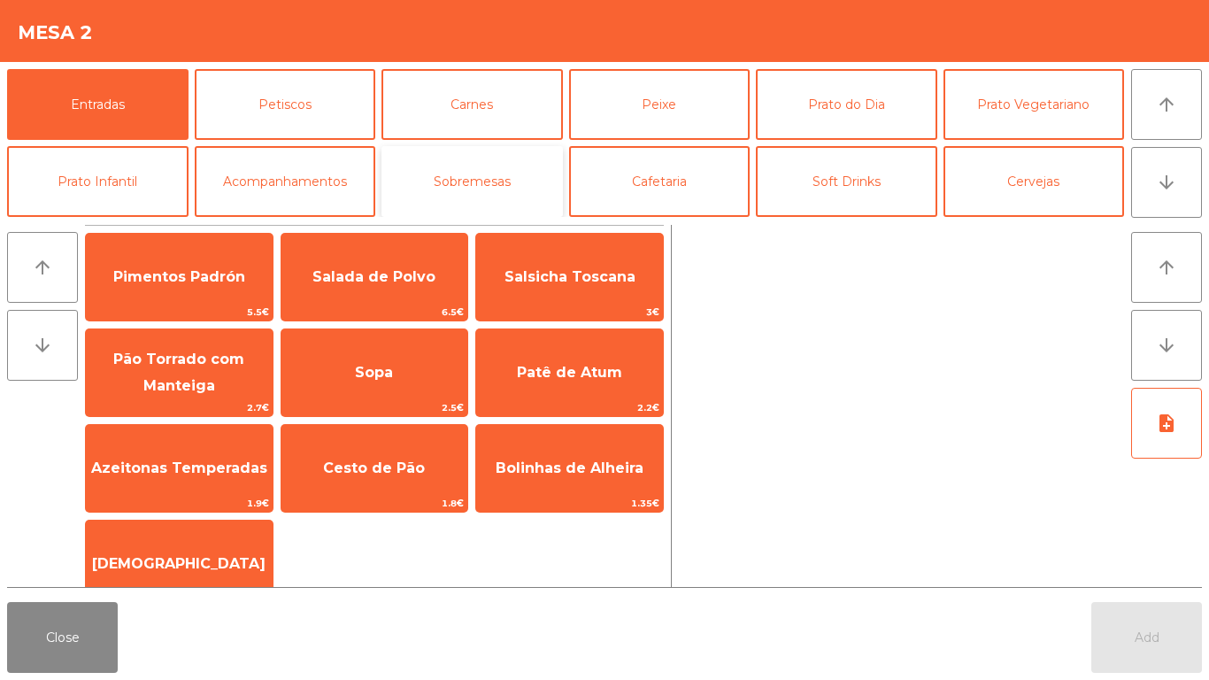
click at [462, 192] on button "Sobremesas" at bounding box center [471, 181] width 181 height 71
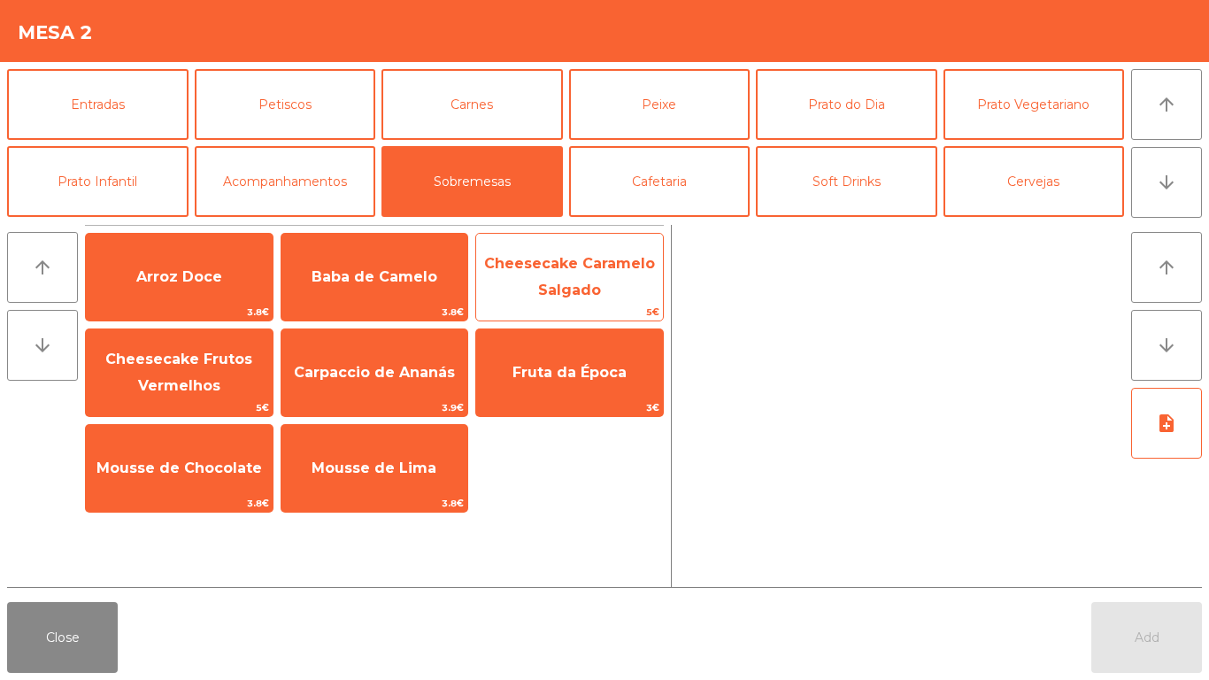
click at [636, 284] on span "Cheesecake Caramelo Salgado" at bounding box center [569, 277] width 187 height 75
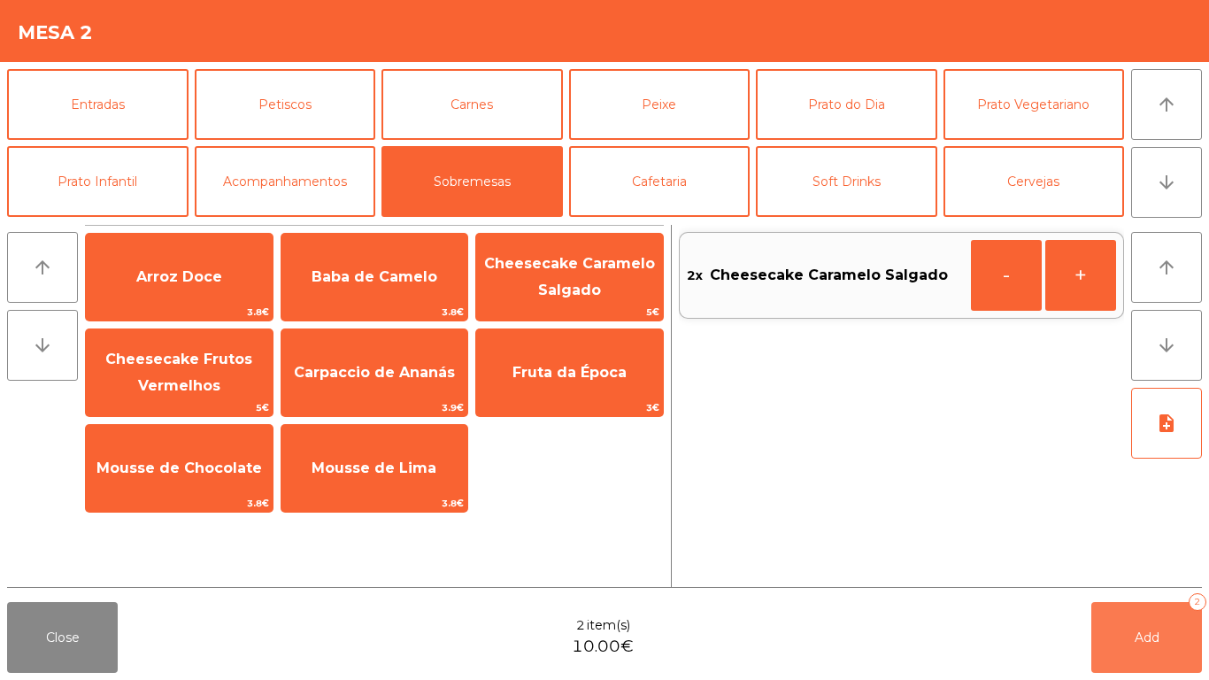
drag, startPoint x: 1179, startPoint y: 650, endPoint x: 1123, endPoint y: 638, distance: 56.9
click at [1178, 648] on button "Add 2" at bounding box center [1146, 637] width 111 height 71
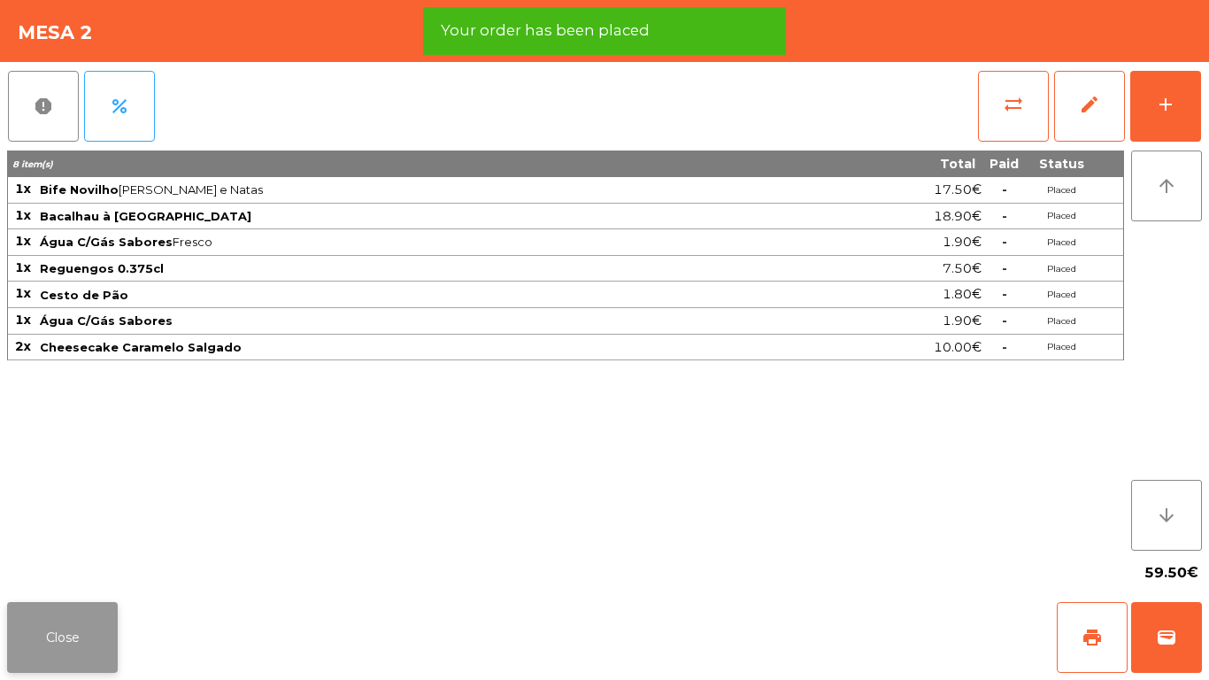
click at [26, 625] on button "Close" at bounding box center [62, 637] width 111 height 71
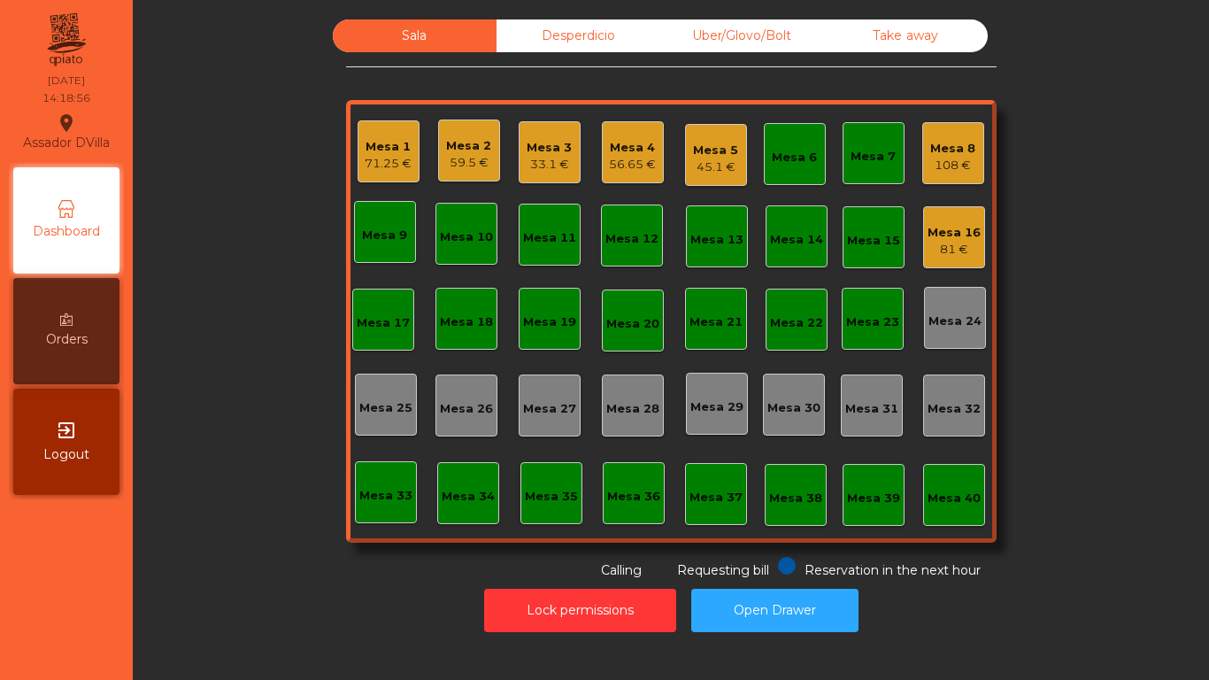
click at [959, 148] on div "Mesa 8" at bounding box center [952, 149] width 45 height 18
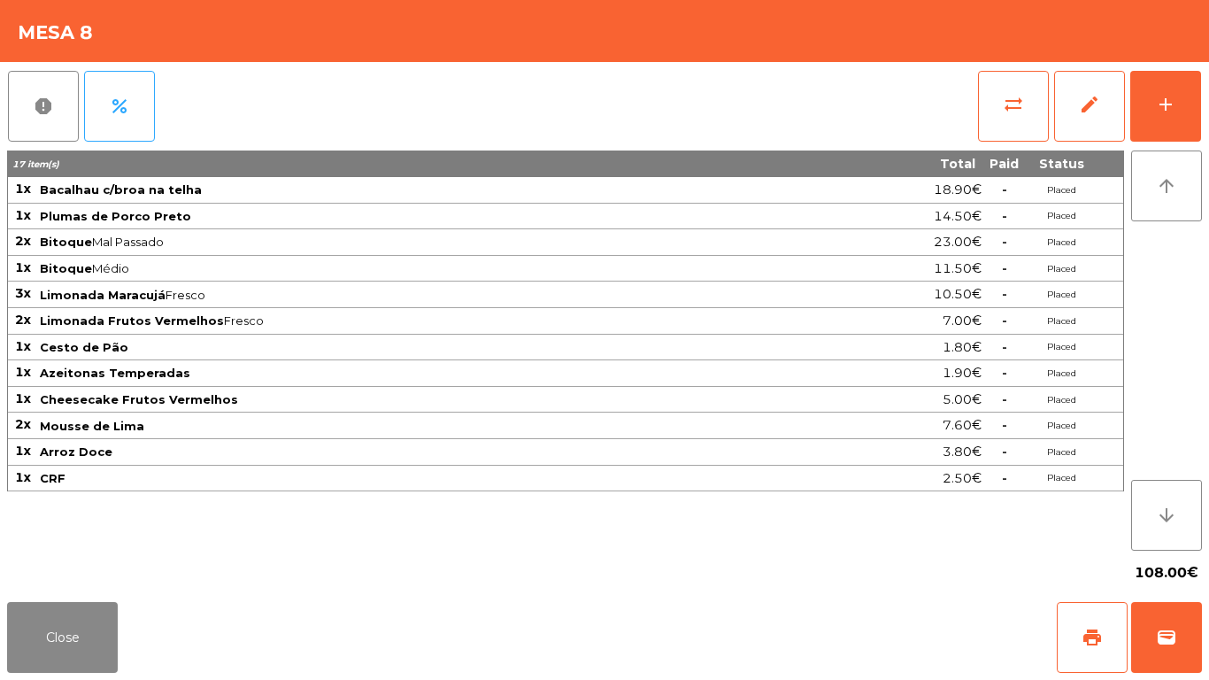
click at [1203, 96] on div "report percent sync_alt edit add 17 item(s) Total Paid Status 1x Bacalhau c/bro…" at bounding box center [604, 328] width 1209 height 533
click at [1201, 98] on div "sync_alt edit add" at bounding box center [1089, 106] width 225 height 89
click at [1188, 105] on button "add" at bounding box center [1165, 106] width 71 height 71
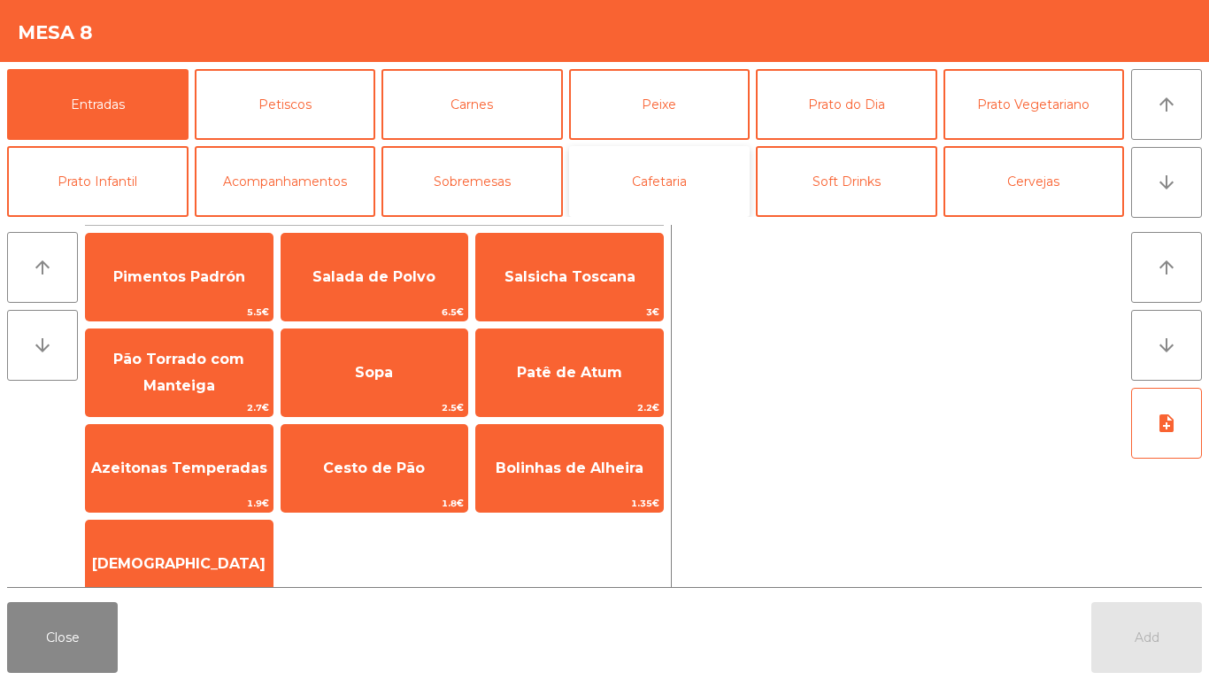
click at [716, 177] on button "Cafetaria" at bounding box center [659, 181] width 181 height 71
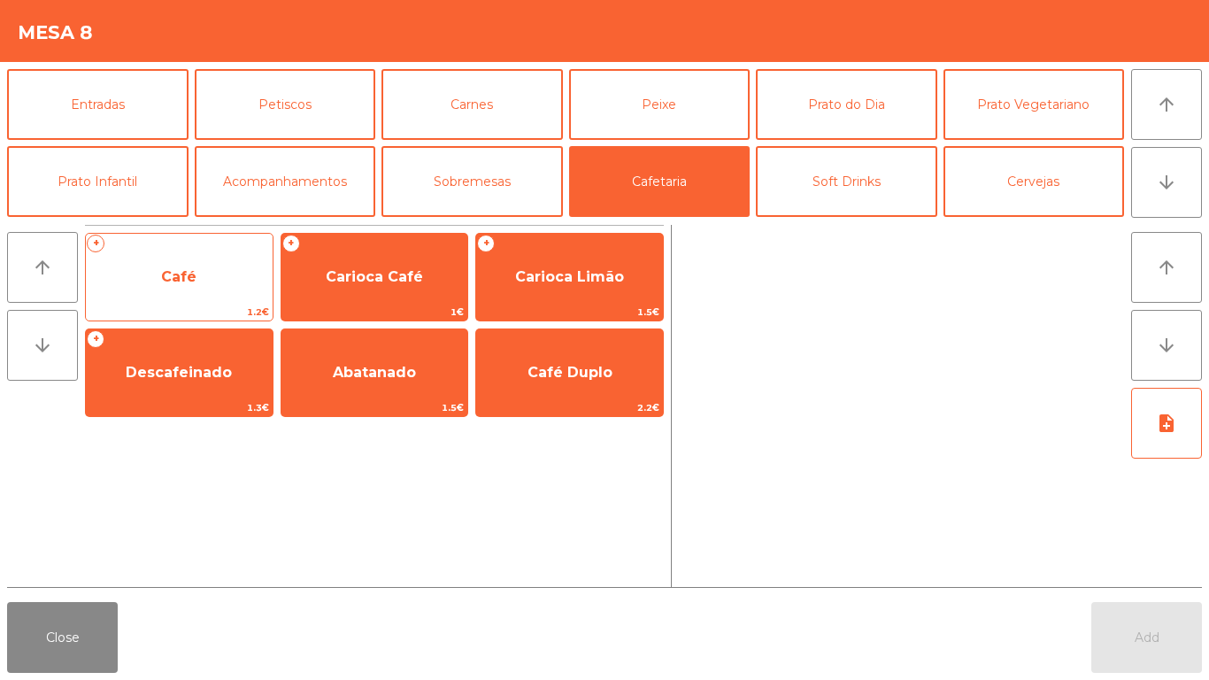
click at [227, 302] on div "+ Café 1.2€" at bounding box center [179, 277] width 189 height 89
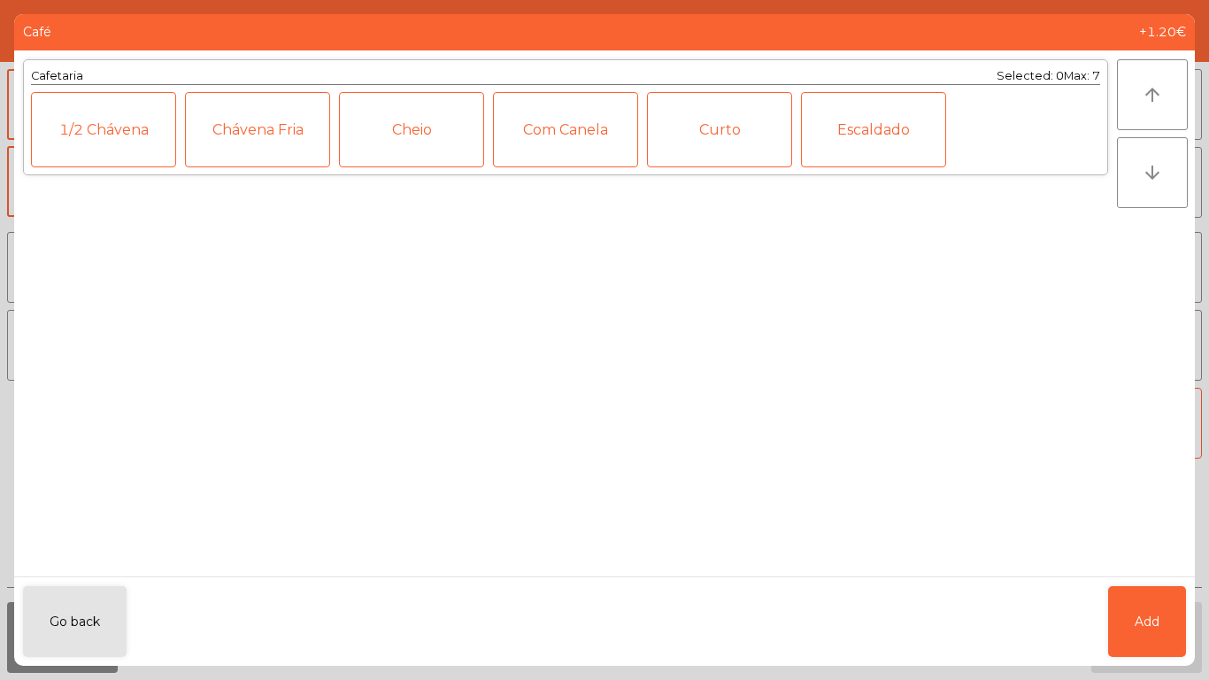
drag, startPoint x: 1100, startPoint y: 610, endPoint x: 1206, endPoint y: 668, distance: 120.4
click at [1192, 679] on ngb-modal-window "Café +1.20€ Cafetaria Selected: 0 Max: 7 1/2 [PERSON_NAME] Fria Cheio Com Canel…" at bounding box center [604, 340] width 1209 height 680
click at [1164, 618] on button "Add" at bounding box center [1147, 621] width 78 height 71
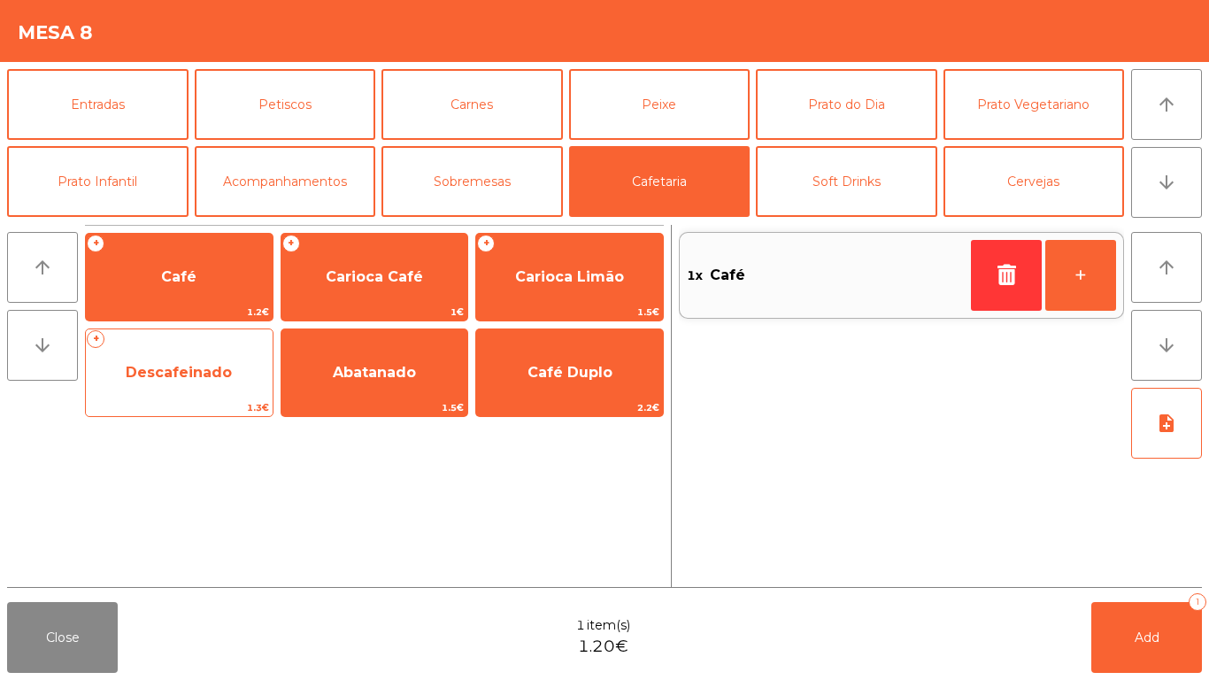
click at [238, 400] on span "1.3€" at bounding box center [179, 407] width 187 height 17
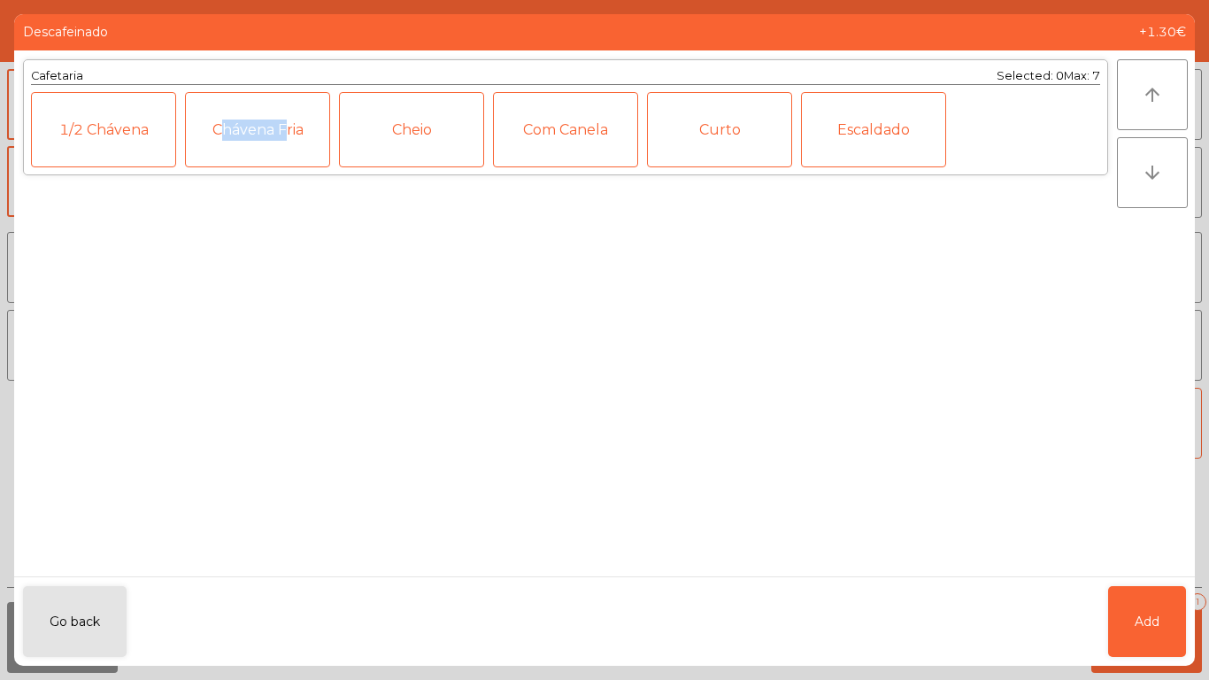
click at [238, 400] on div "Cafetaria Selected: 0 Max: 7 1/2 Chávena Chávena Fria Cheio Com Canela Curto Es…" at bounding box center [565, 313] width 1103 height 526
click at [1129, 620] on button "Add" at bounding box center [1147, 621] width 78 height 71
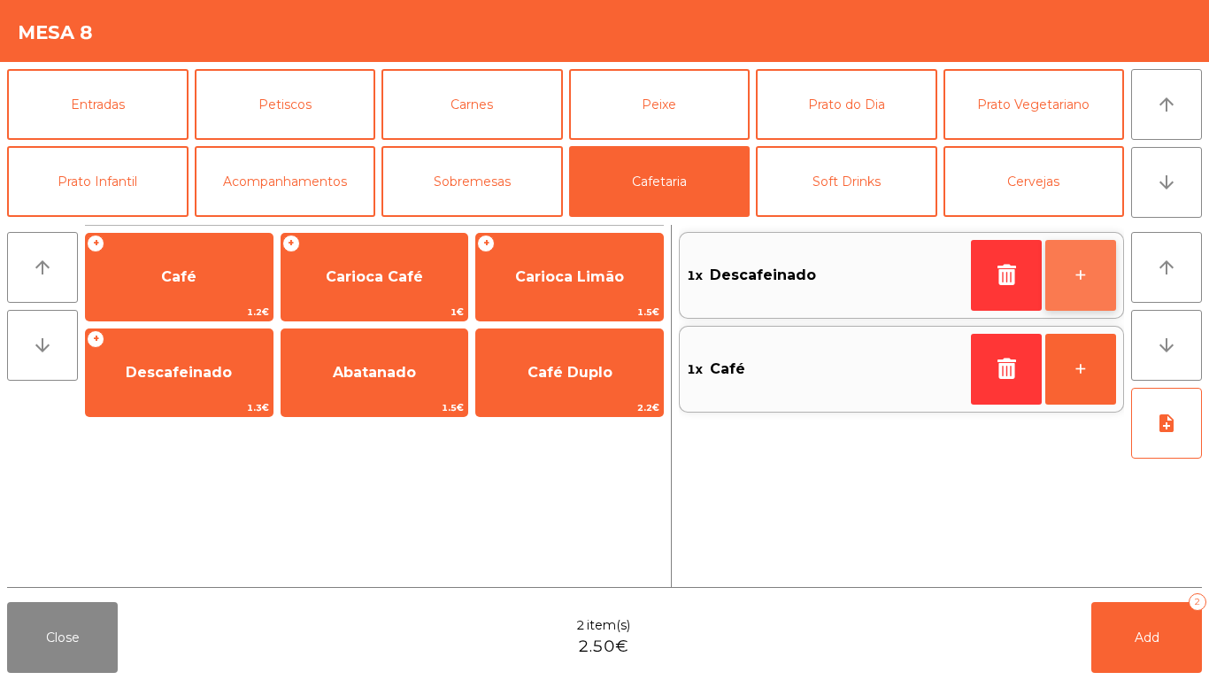
click at [1069, 256] on button "+" at bounding box center [1080, 275] width 71 height 71
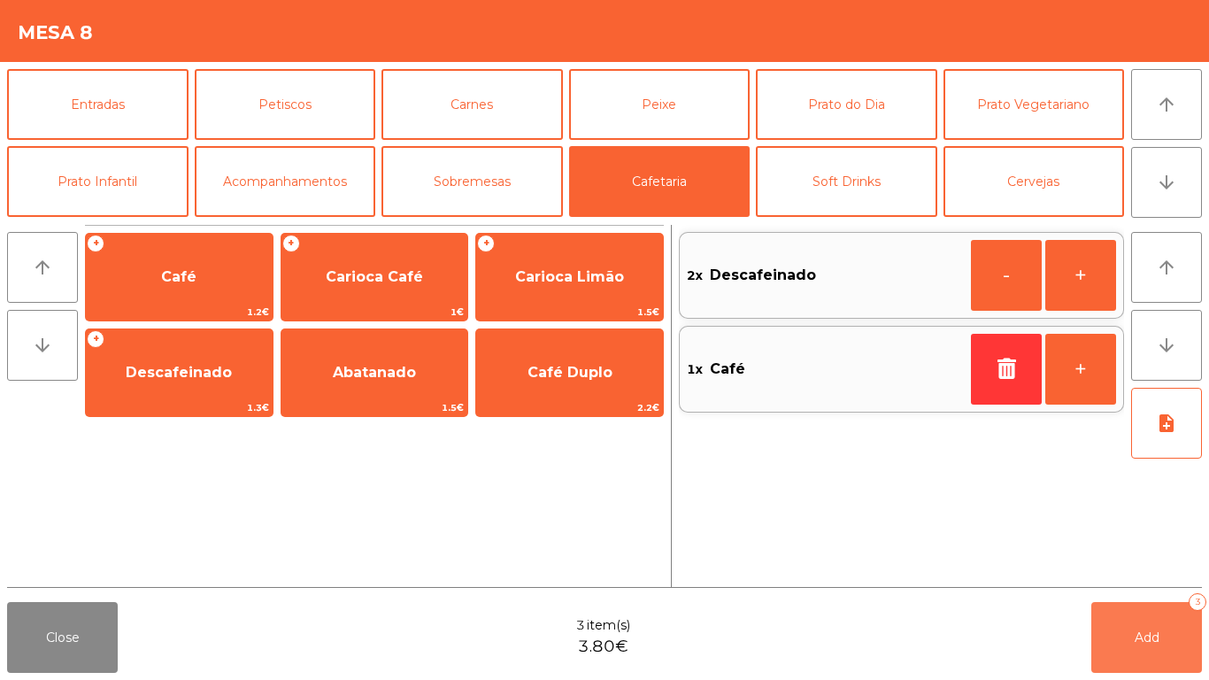
click at [1155, 661] on button "Add 3" at bounding box center [1146, 637] width 111 height 71
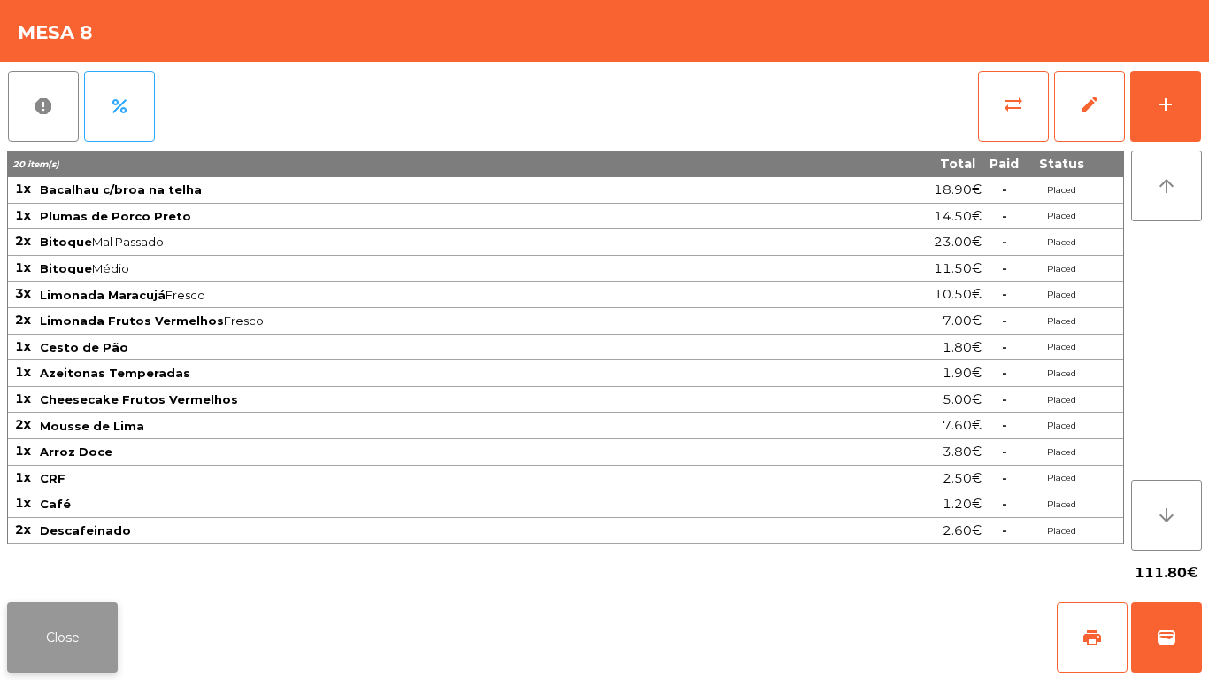
click at [35, 605] on button "Close" at bounding box center [62, 637] width 111 height 71
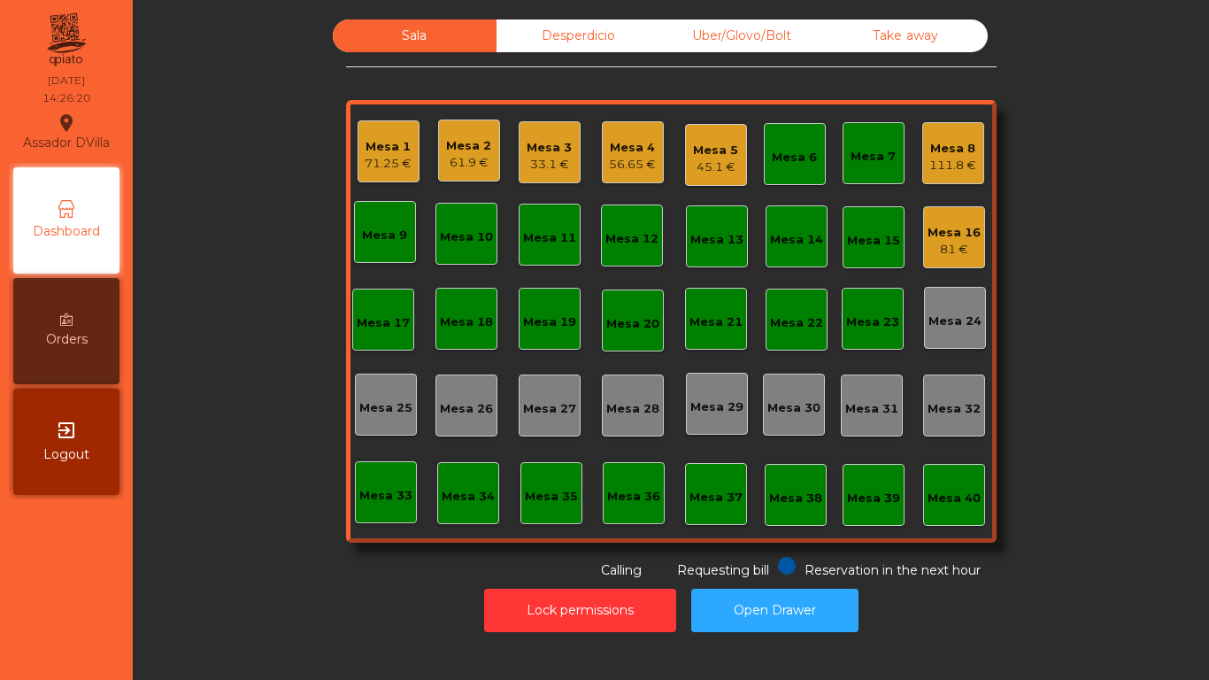
click at [961, 242] on div "Mesa 16 81 €" at bounding box center [954, 241] width 53 height 35
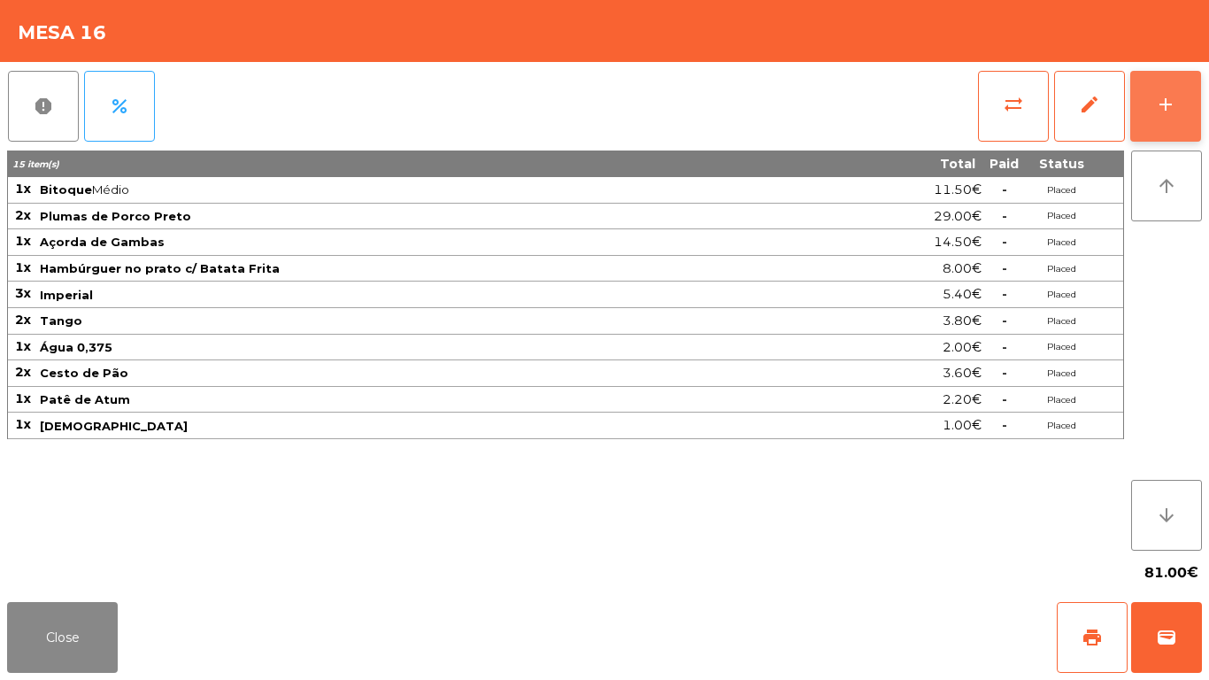
click at [1130, 98] on button "add" at bounding box center [1165, 106] width 71 height 71
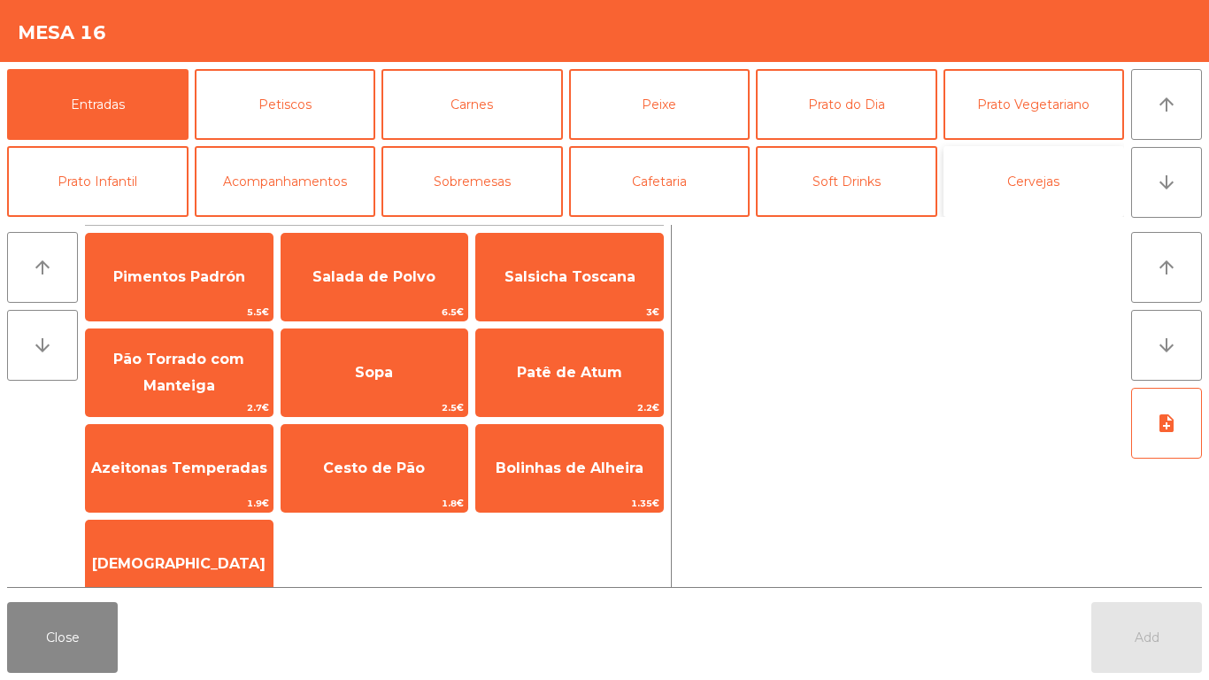
click at [955, 172] on button "Cervejas" at bounding box center [1034, 181] width 181 height 71
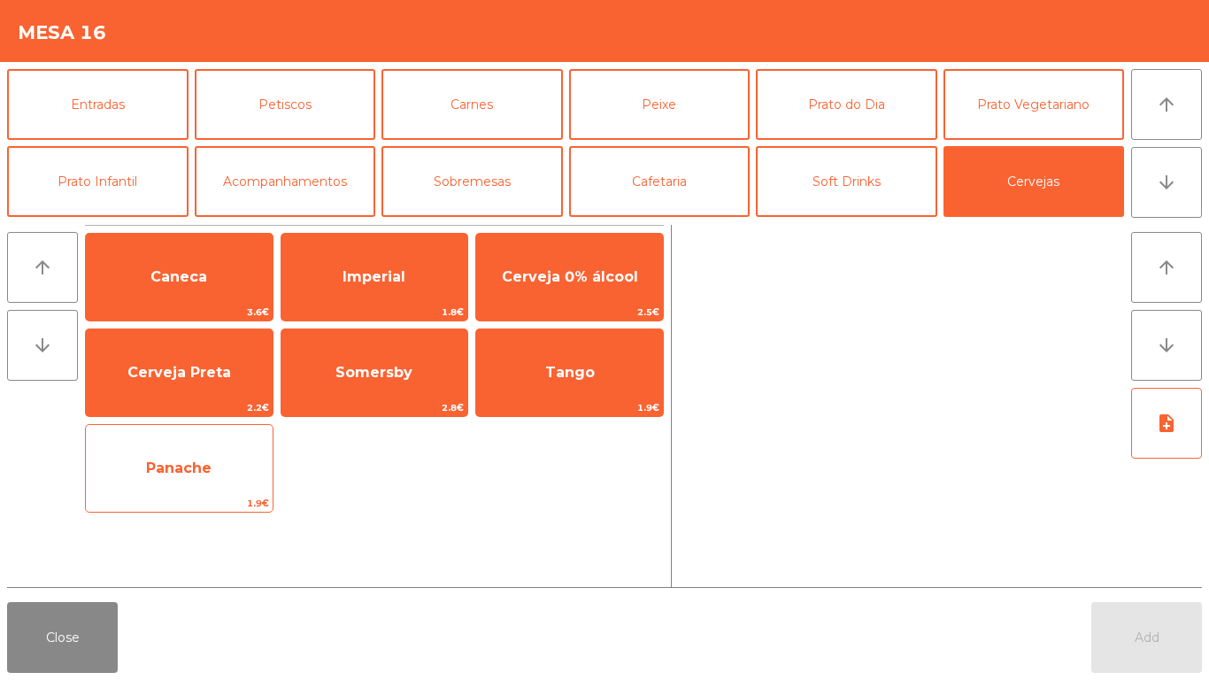
drag, startPoint x: 226, startPoint y: 490, endPoint x: 253, endPoint y: 490, distance: 27.4
click at [228, 490] on span "Panache" at bounding box center [179, 468] width 187 height 48
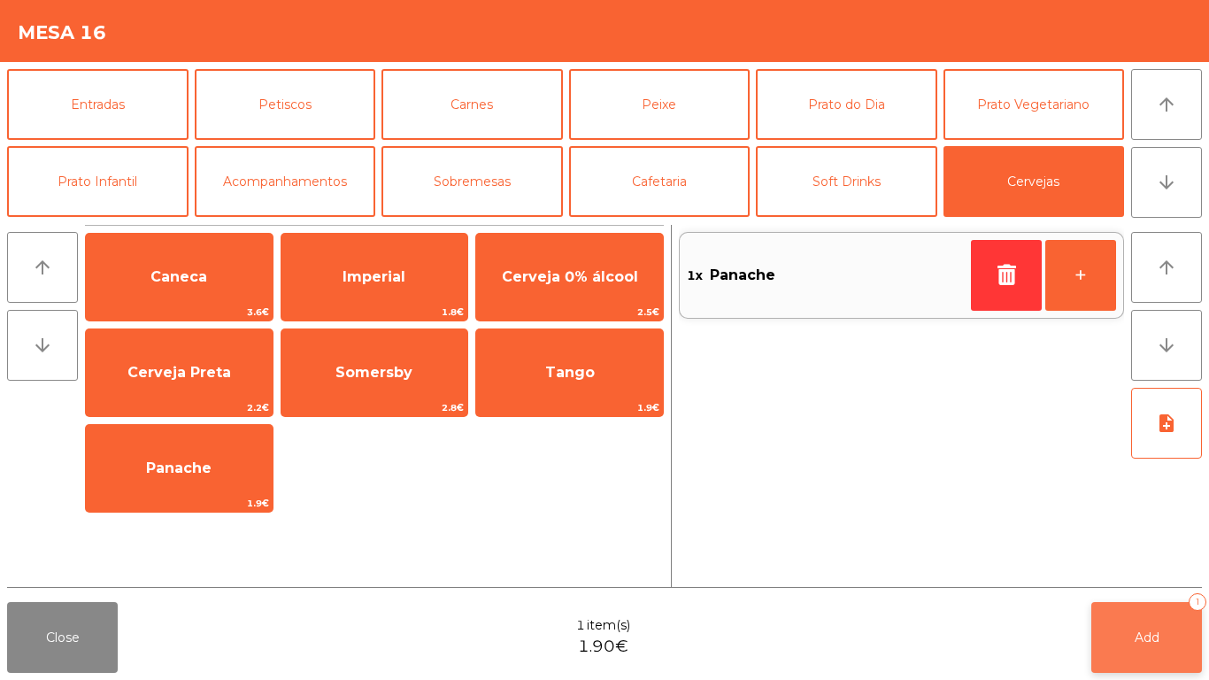
click at [1146, 624] on button "Add 1" at bounding box center [1146, 637] width 111 height 71
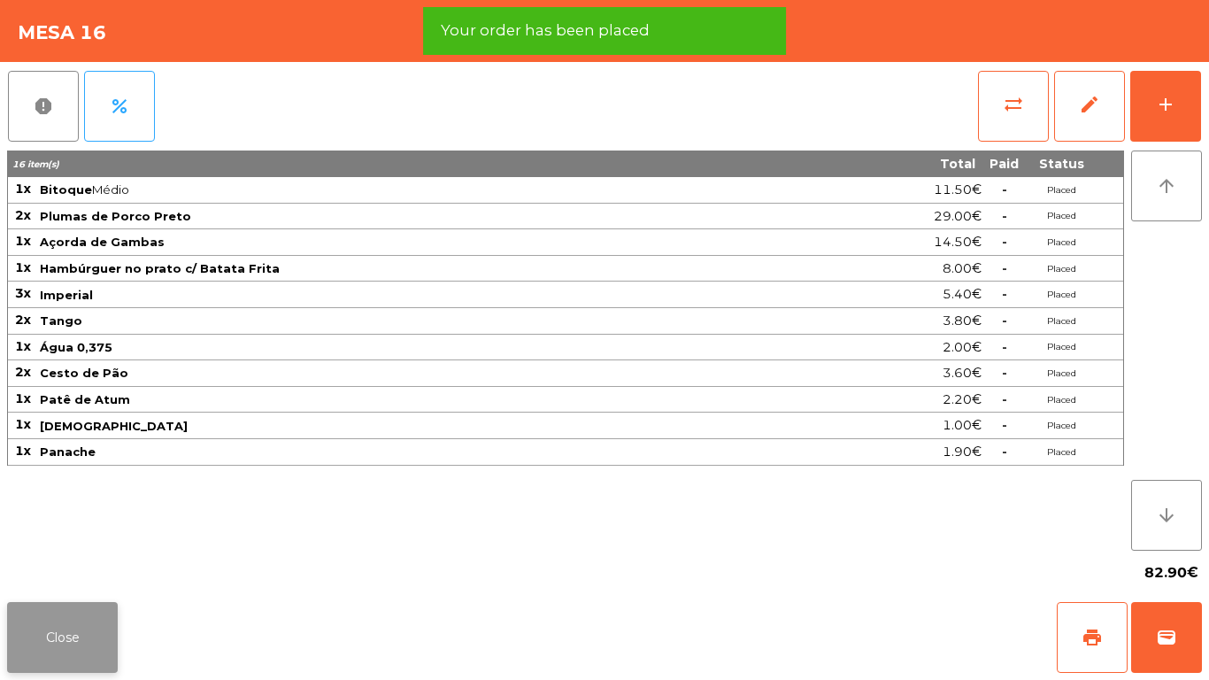
click at [64, 619] on button "Close" at bounding box center [62, 637] width 111 height 71
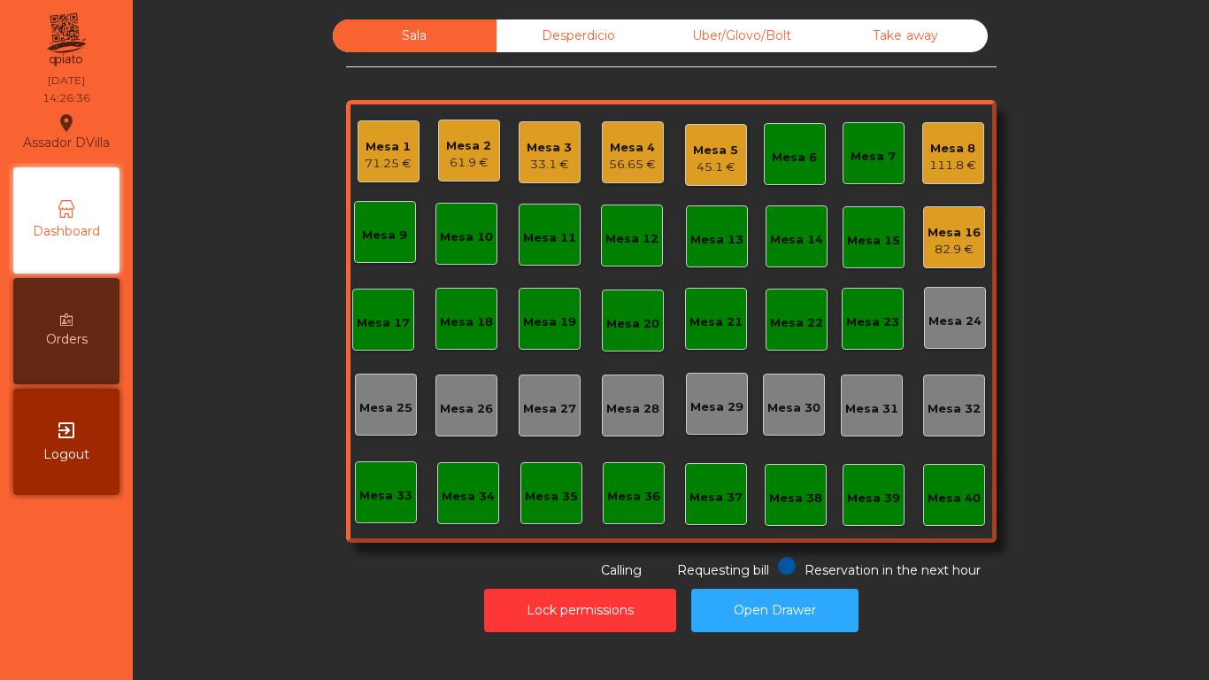
click at [628, 158] on div "56.65 €" at bounding box center [632, 165] width 47 height 18
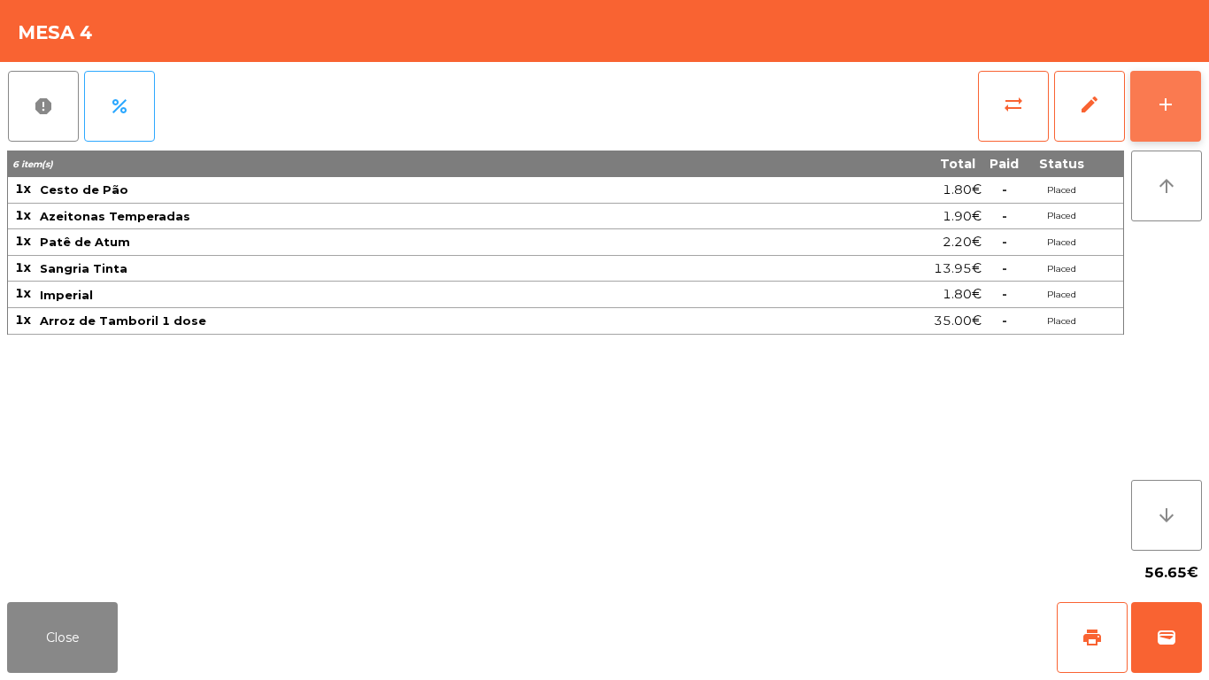
click at [1163, 96] on div "add" at bounding box center [1165, 104] width 21 height 21
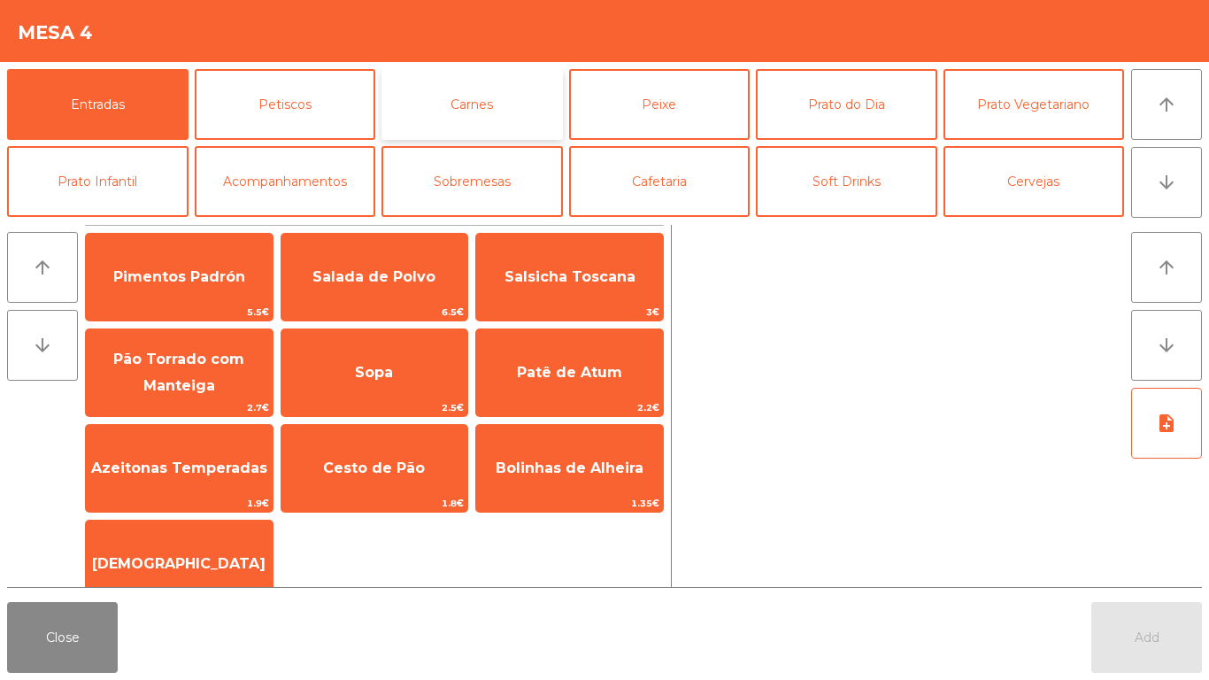
click at [507, 121] on button "Carnes" at bounding box center [471, 104] width 181 height 71
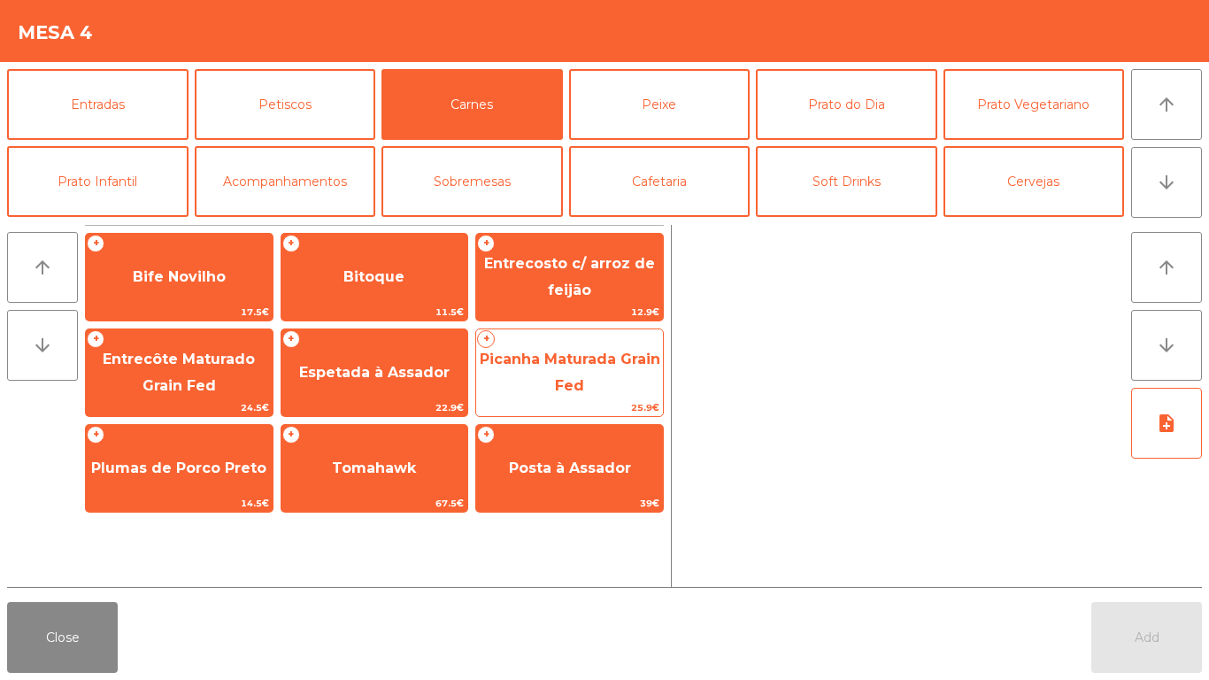
click at [560, 379] on span "Picanha Maturada Grain Fed" at bounding box center [569, 372] width 187 height 75
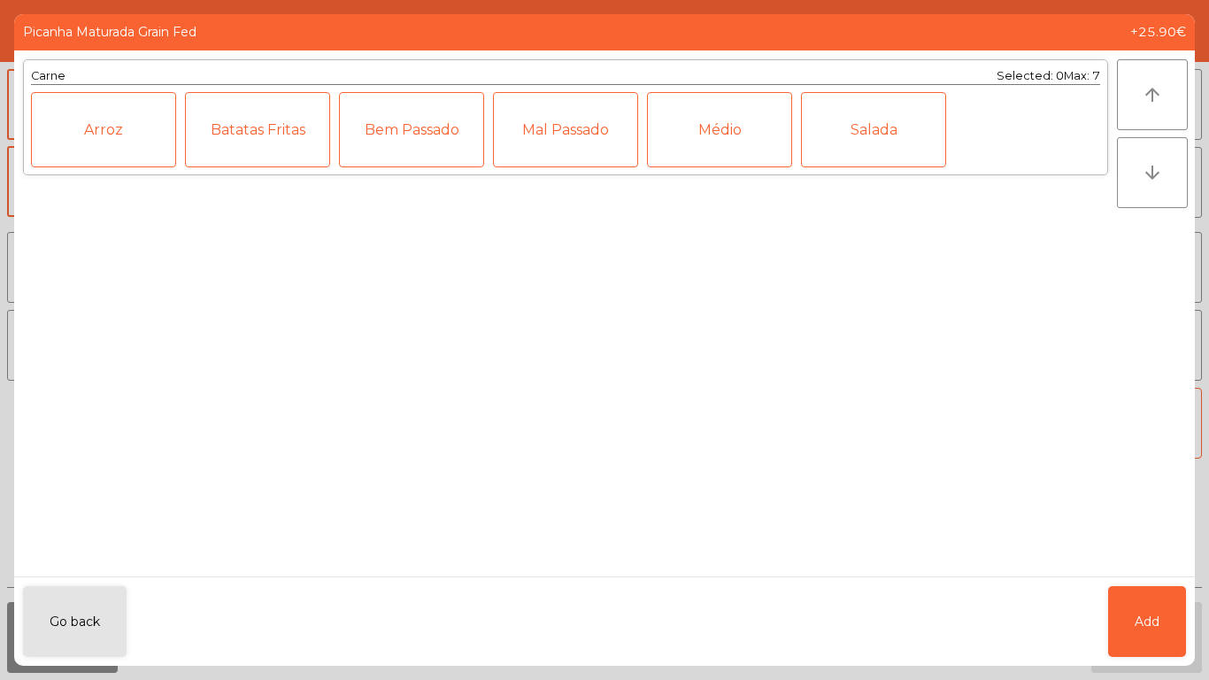
click at [726, 117] on div "Médio" at bounding box center [719, 129] width 145 height 75
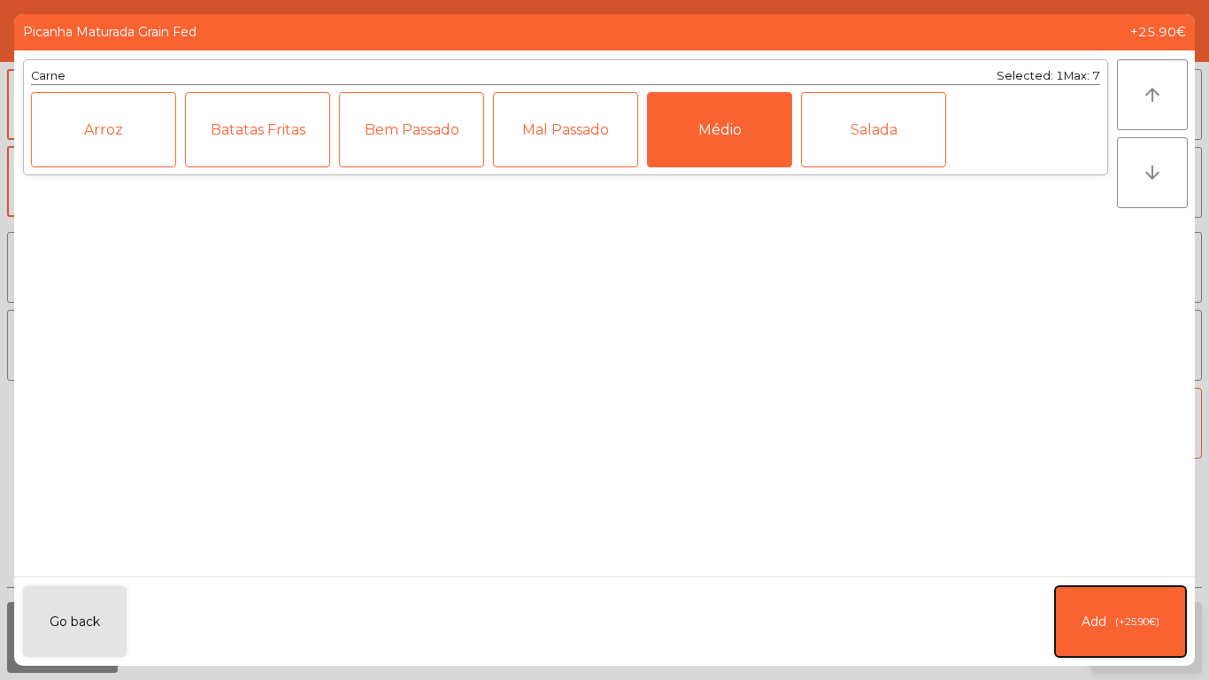
click at [1149, 628] on span "(+25.90€)" at bounding box center [1137, 621] width 44 height 15
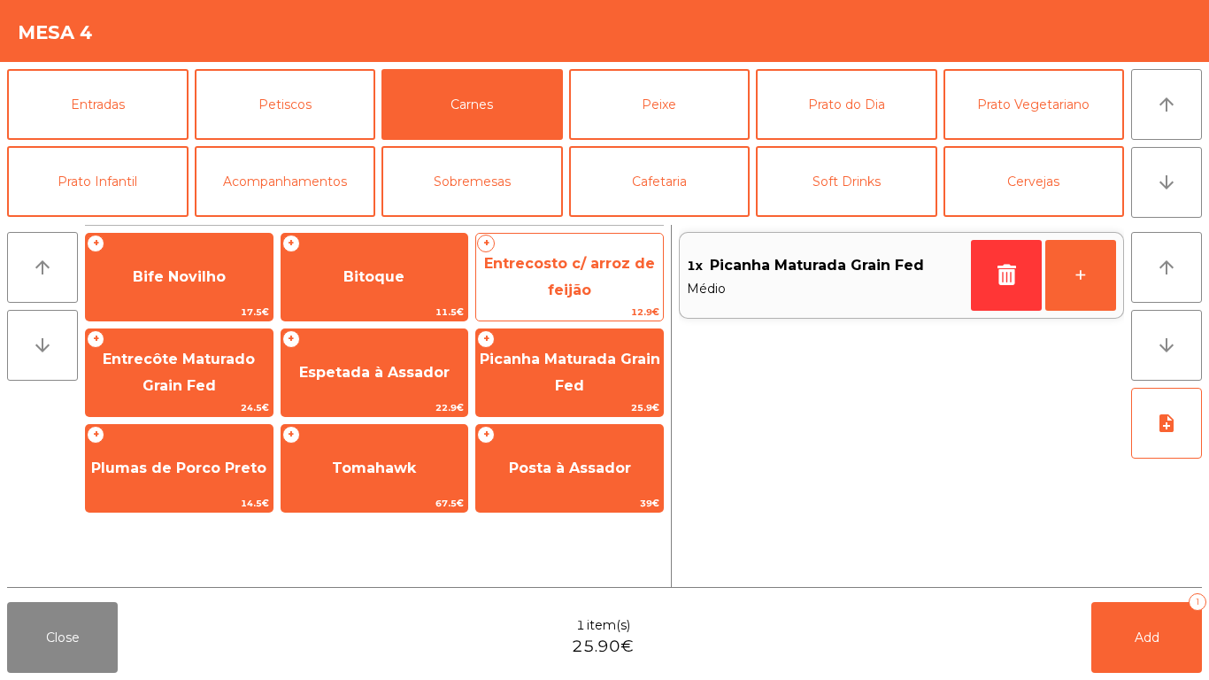
click at [575, 258] on span "Entrecosto c/ arroz de feijão" at bounding box center [569, 276] width 171 height 43
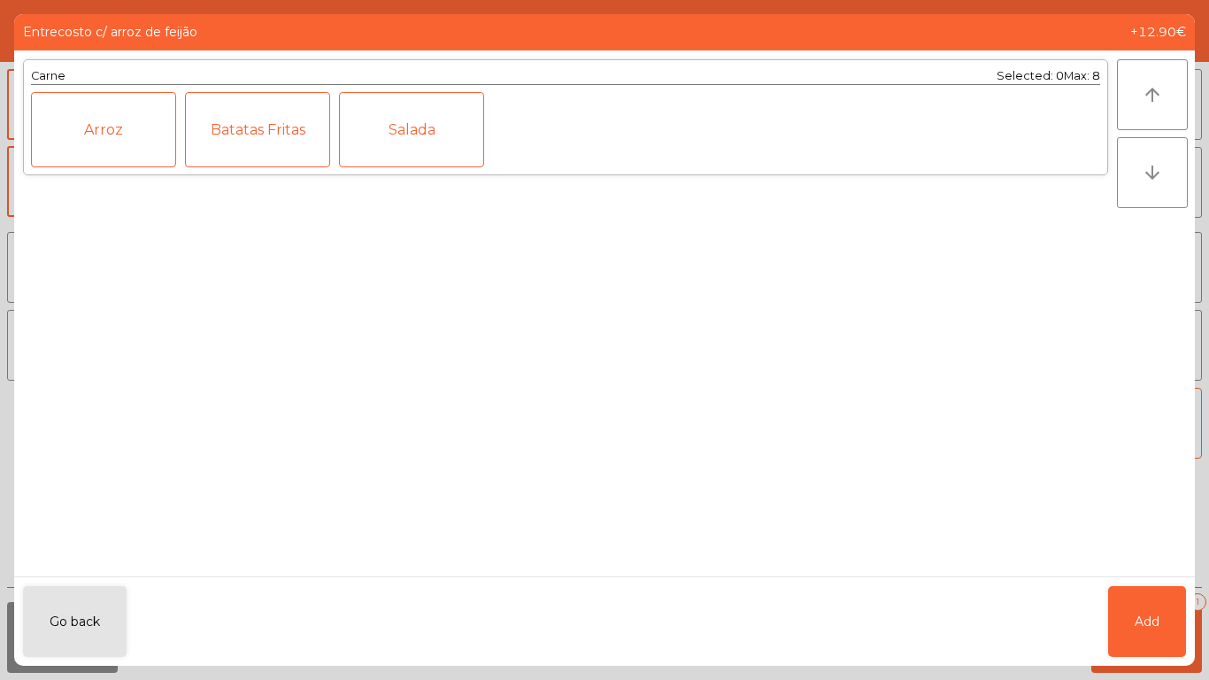
click at [1111, 615] on div "Go back Add" at bounding box center [604, 620] width 1181 height 89
drag, startPoint x: 1112, startPoint y: 536, endPoint x: 1124, endPoint y: 544, distance: 15.2
click at [1113, 536] on div "Carne Selected: 0 Max: 8 Arroz Batatas Fritas Salada" at bounding box center [565, 313] width 1103 height 526
drag, startPoint x: 1189, startPoint y: 679, endPoint x: 1165, endPoint y: 632, distance: 52.6
click at [1189, 678] on ngb-modal-window "Entrecosto c/ arroz de feijão +12.90€ Carne Selected: 0 Max: 8 Arroz Batatas Fr…" at bounding box center [604, 340] width 1209 height 680
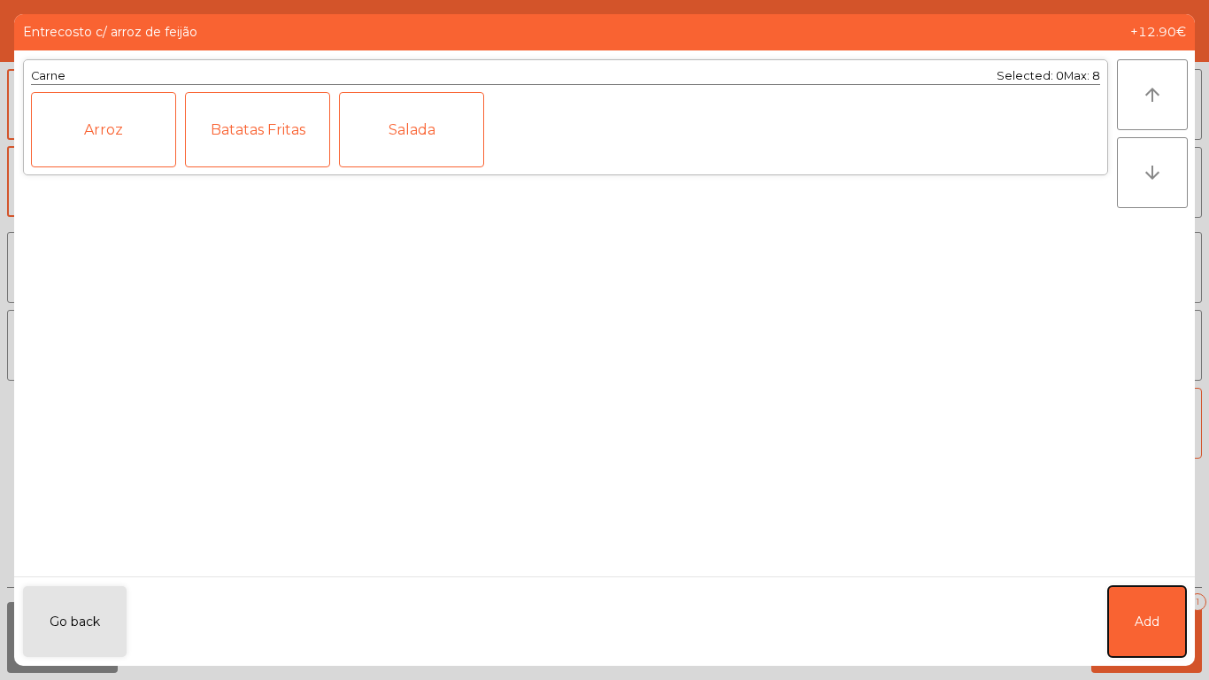
drag, startPoint x: 1163, startPoint y: 630, endPoint x: 995, endPoint y: 466, distance: 234.7
click at [1162, 629] on button "Add" at bounding box center [1147, 621] width 78 height 71
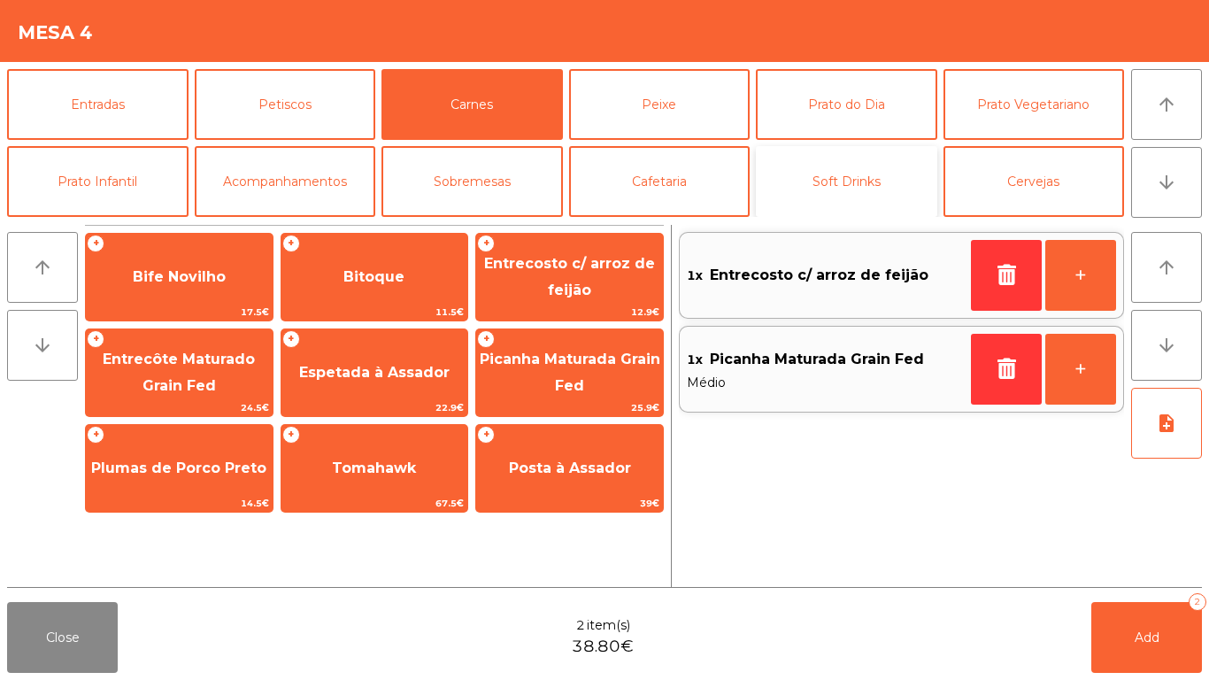
click at [795, 183] on button "Soft Drinks" at bounding box center [846, 181] width 181 height 71
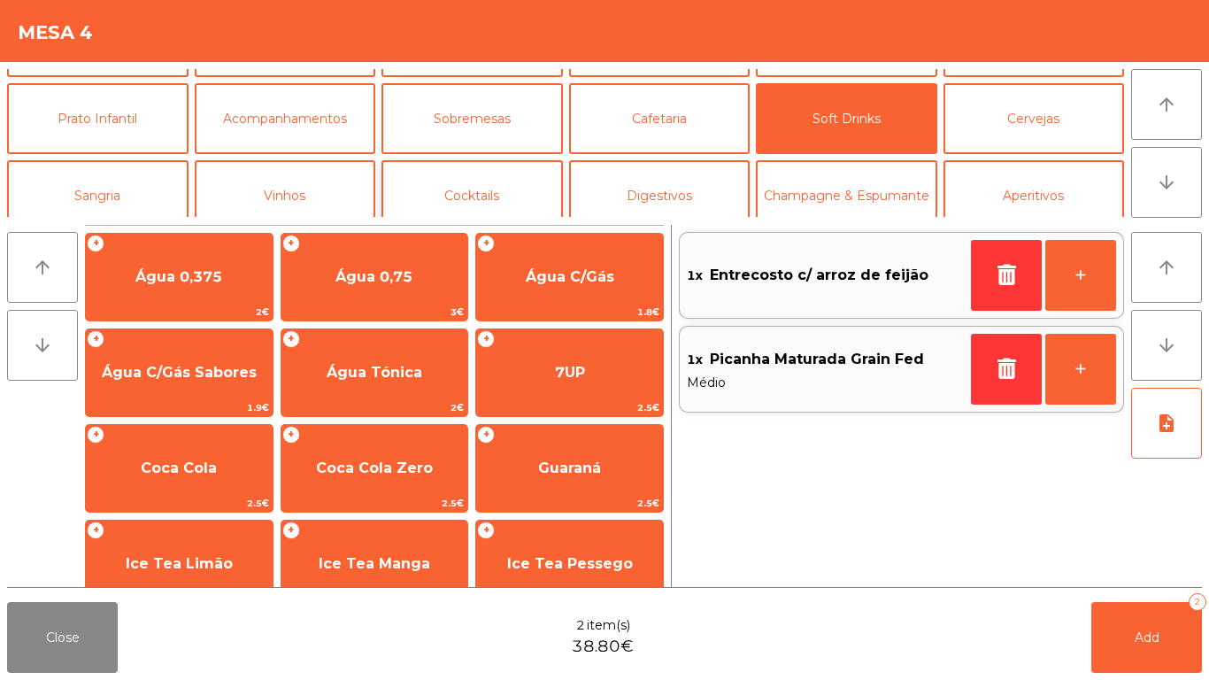
scroll to position [89, 0]
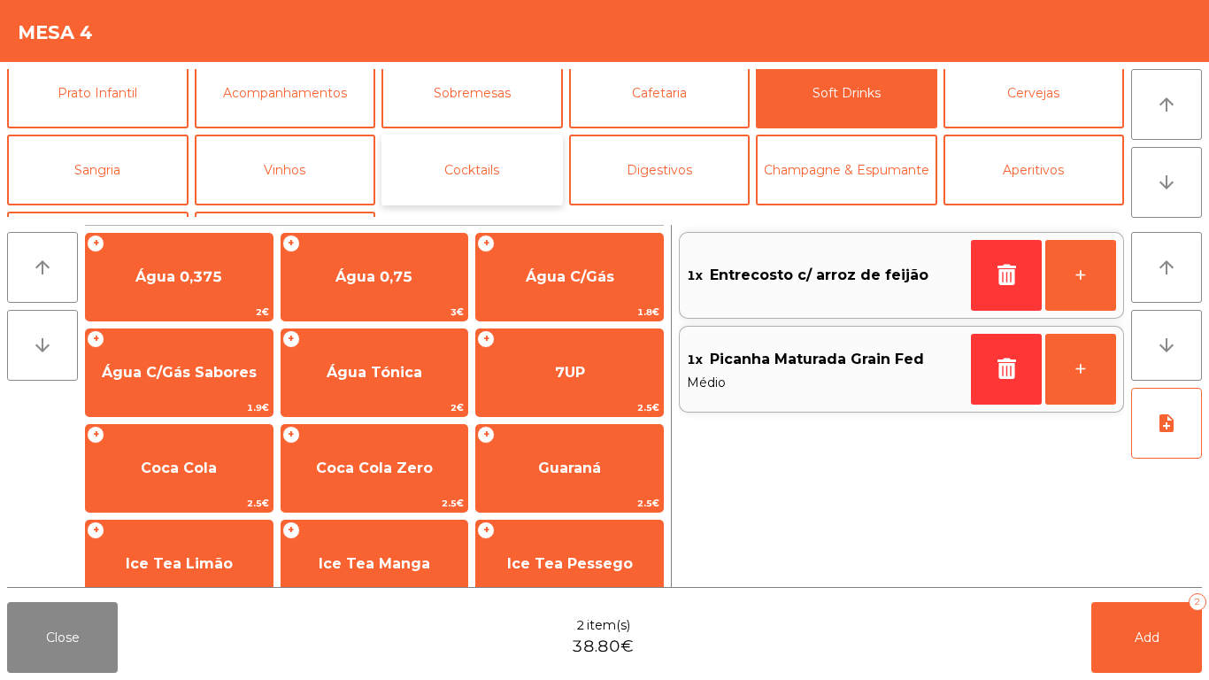
click at [453, 164] on button "Cocktails" at bounding box center [471, 170] width 181 height 71
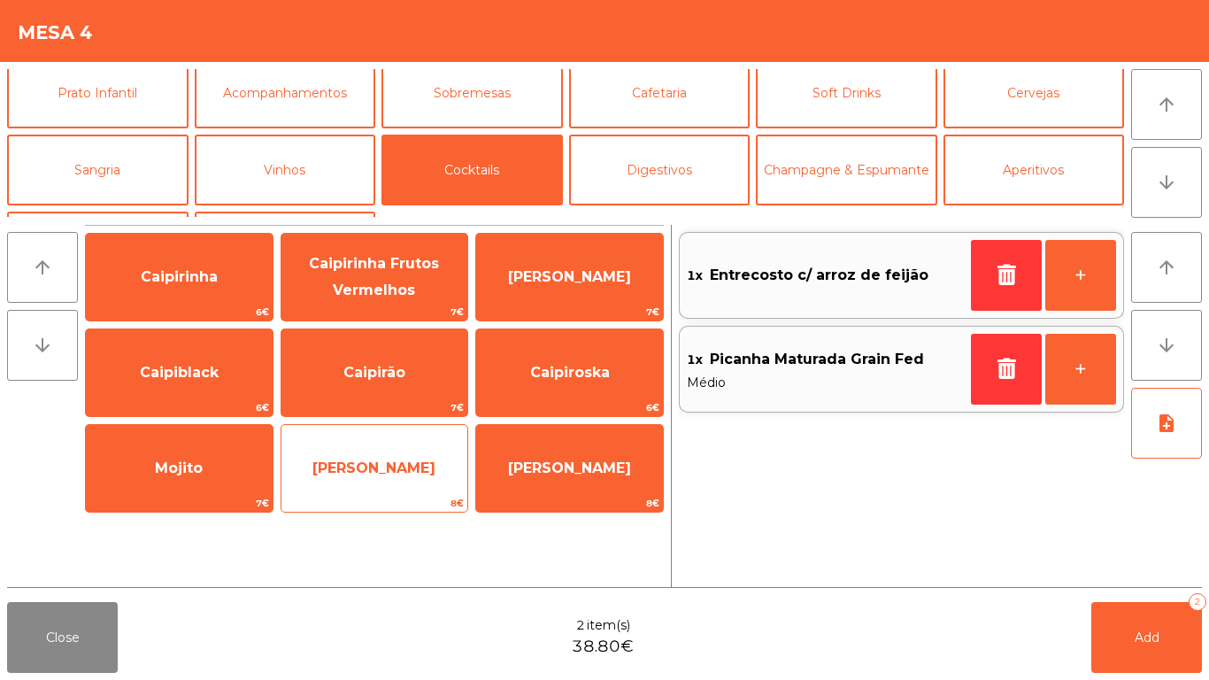
click at [381, 487] on span "[PERSON_NAME]" at bounding box center [374, 468] width 187 height 48
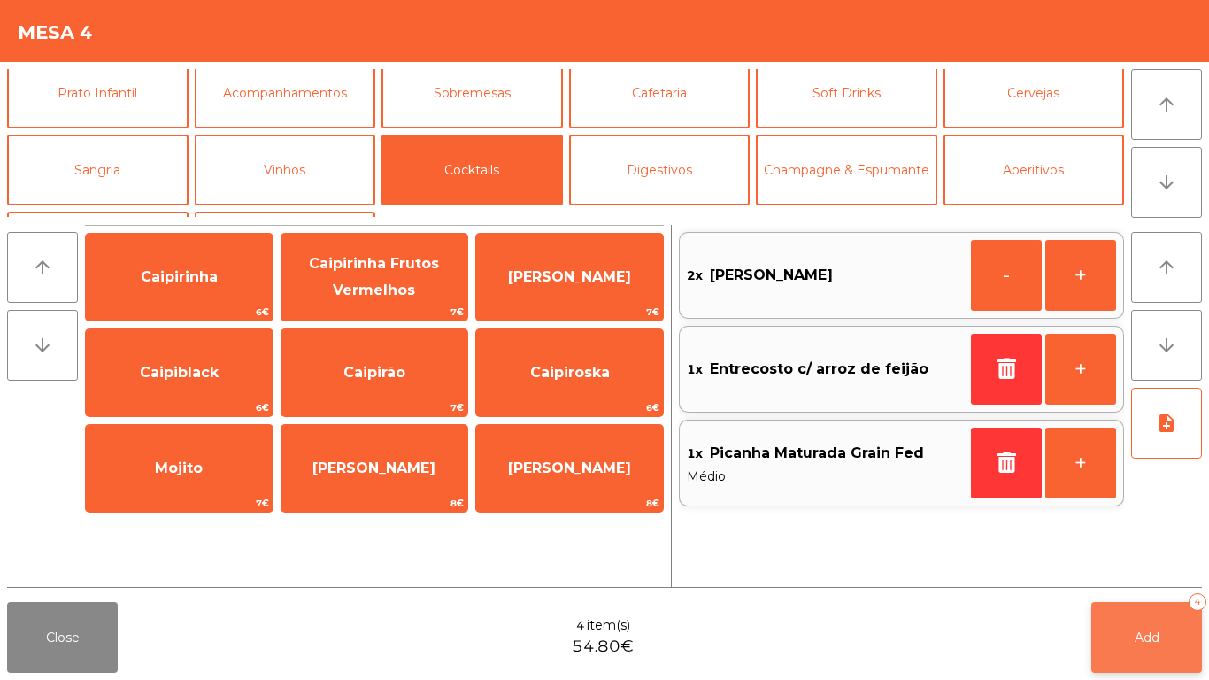
click at [1152, 647] on button "Add 4" at bounding box center [1146, 637] width 111 height 71
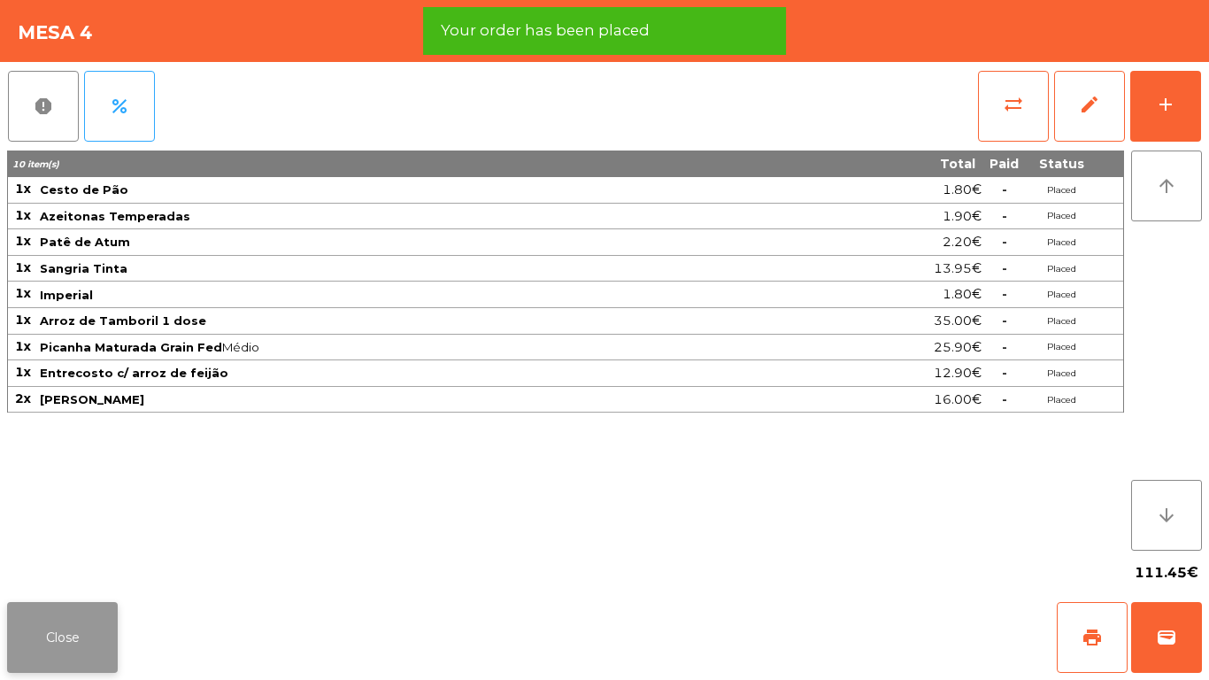
click at [80, 658] on button "Close" at bounding box center [62, 637] width 111 height 71
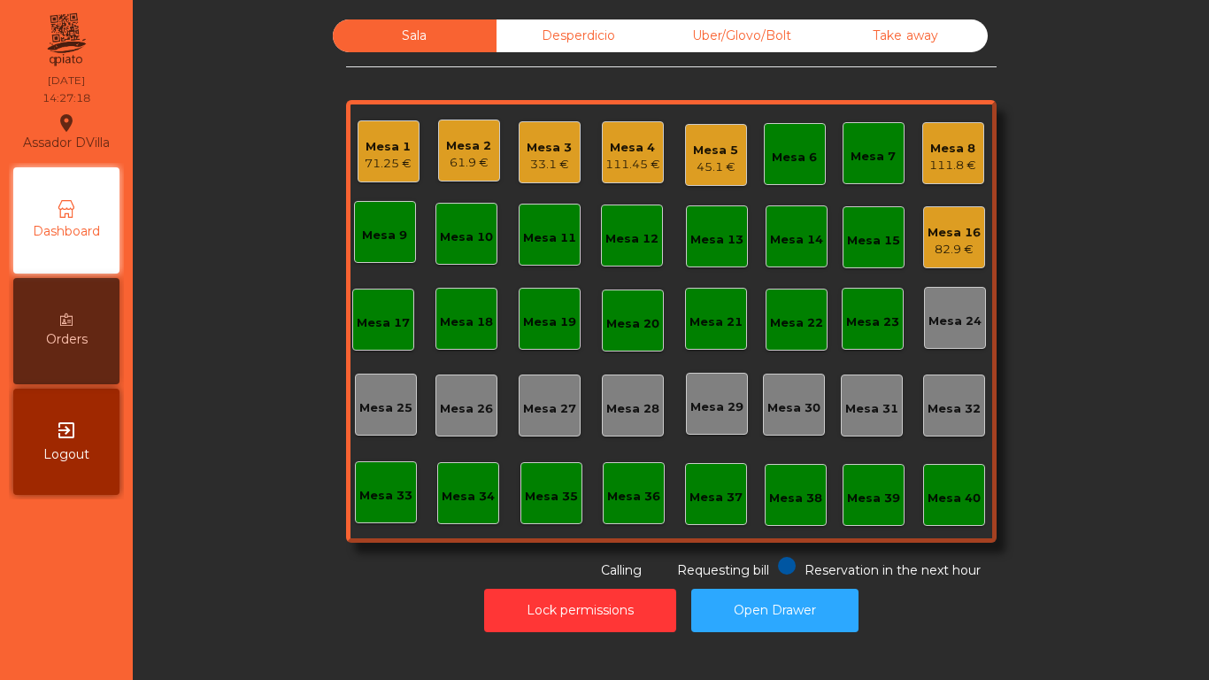
click at [527, 140] on div "Mesa 3" at bounding box center [549, 148] width 45 height 18
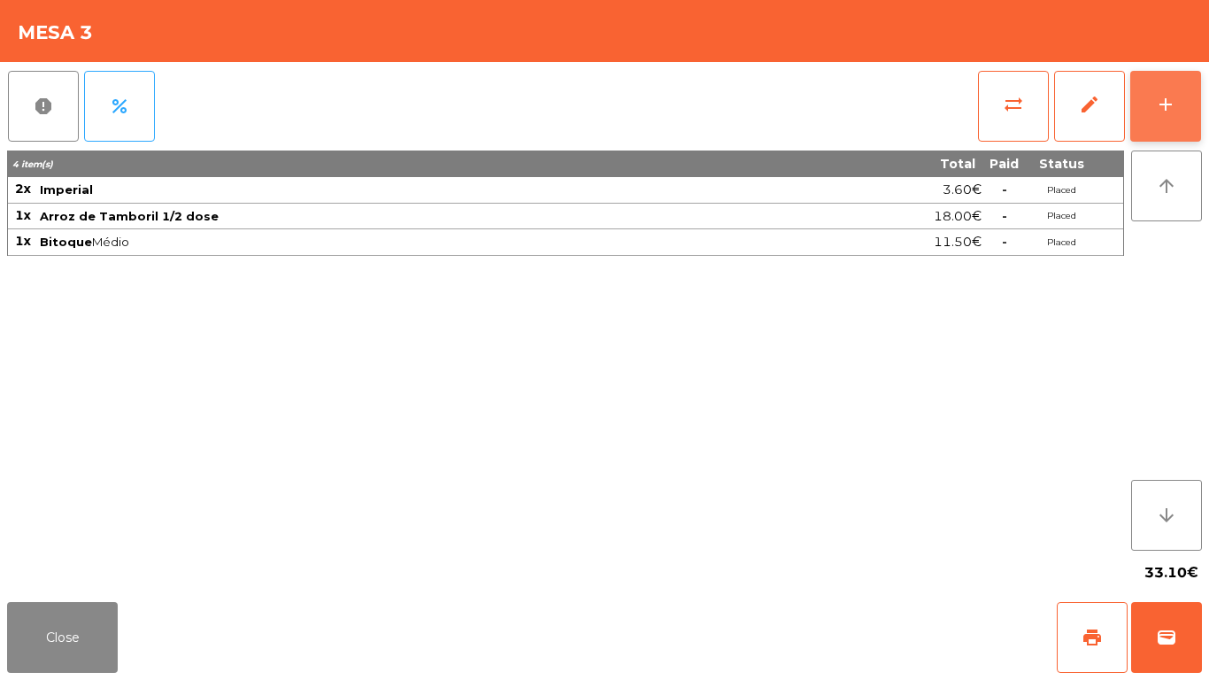
click at [1198, 82] on button "add" at bounding box center [1165, 106] width 71 height 71
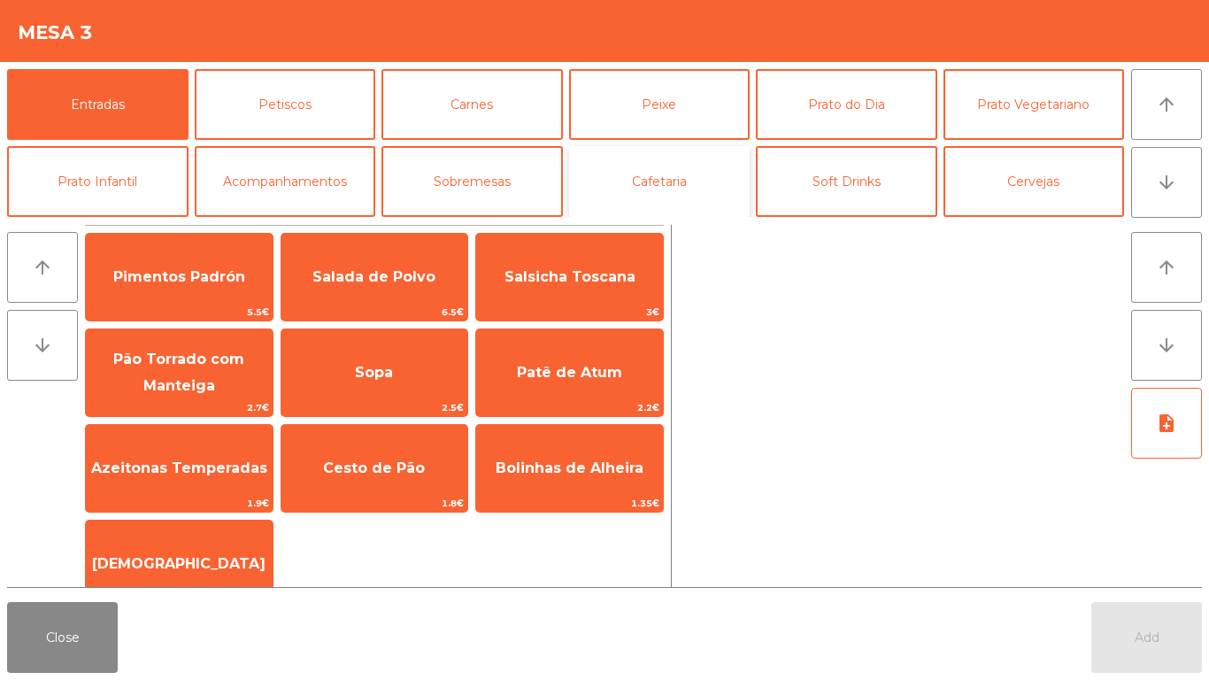
click at [666, 182] on button "Cafetaria" at bounding box center [659, 181] width 181 height 71
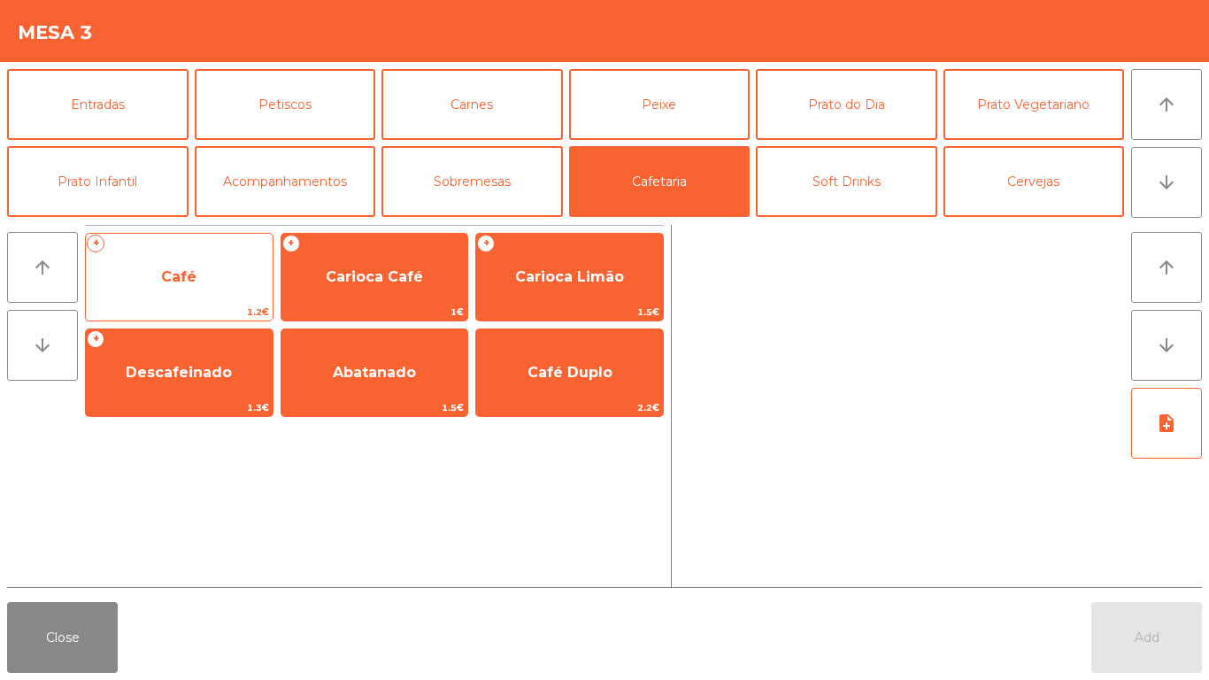
click at [135, 282] on span "Café" at bounding box center [179, 277] width 187 height 48
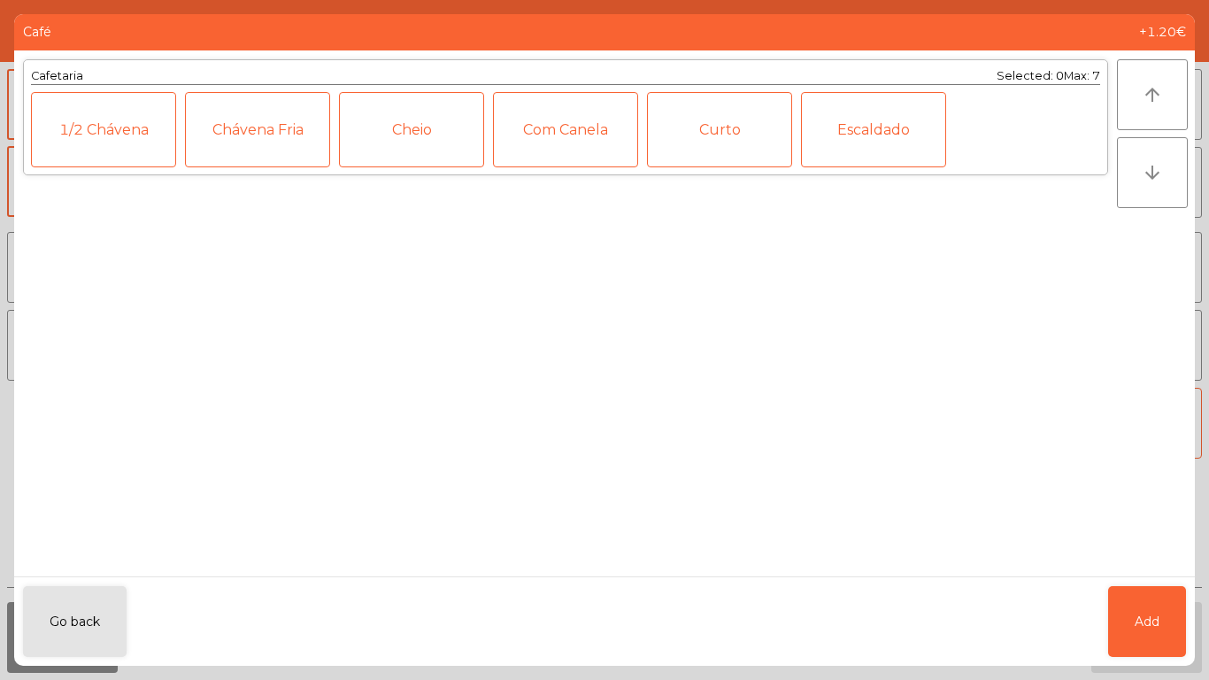
click at [219, 141] on div "Chávena Fria" at bounding box center [257, 129] width 145 height 75
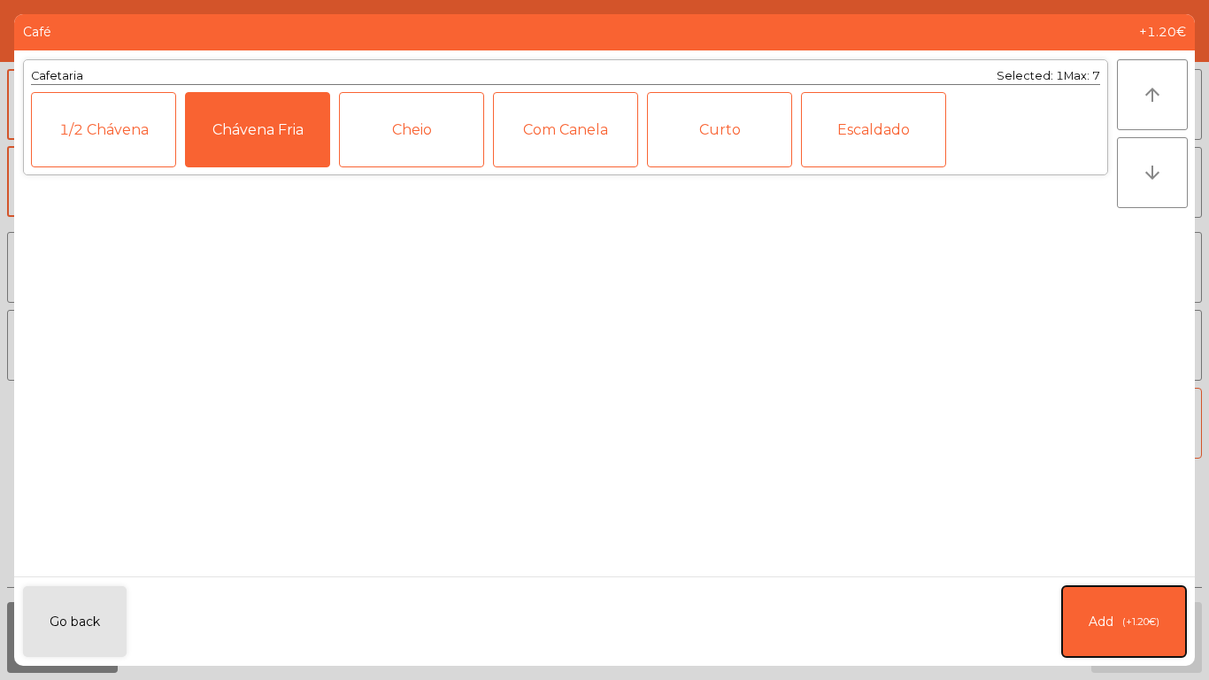
click at [1155, 619] on span "(+1.20€)" at bounding box center [1140, 621] width 37 height 15
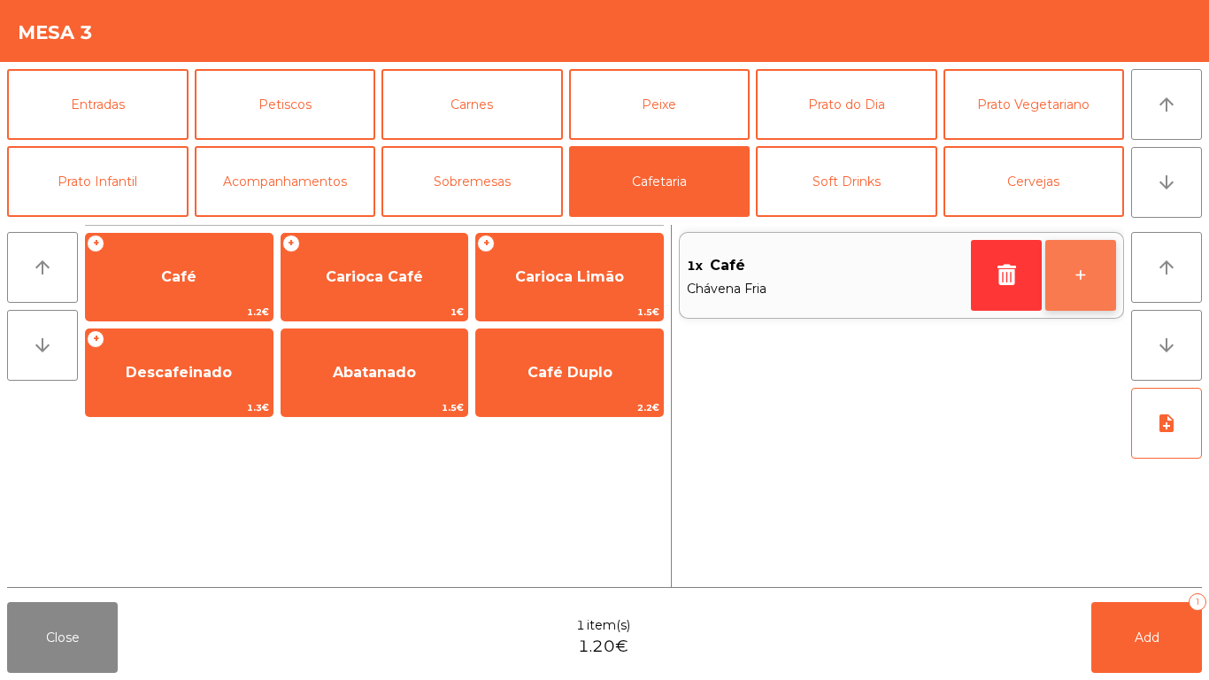
click at [1095, 247] on button "+" at bounding box center [1080, 275] width 71 height 71
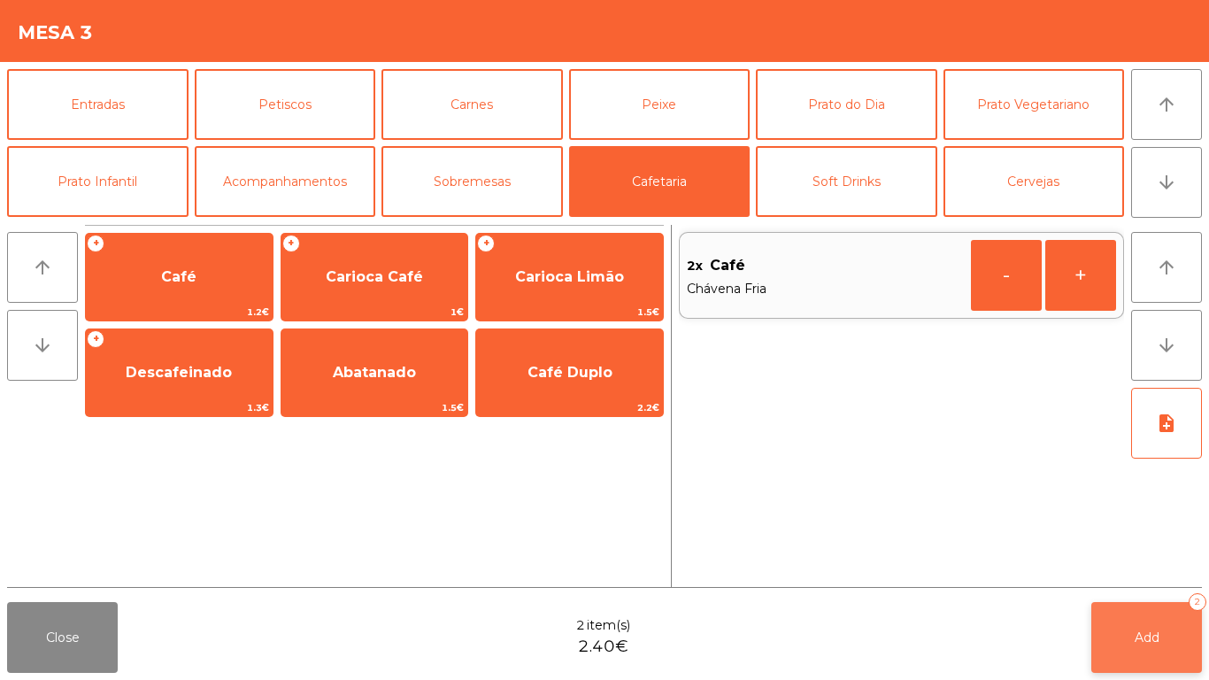
click at [1157, 635] on span "Add" at bounding box center [1147, 637] width 25 height 16
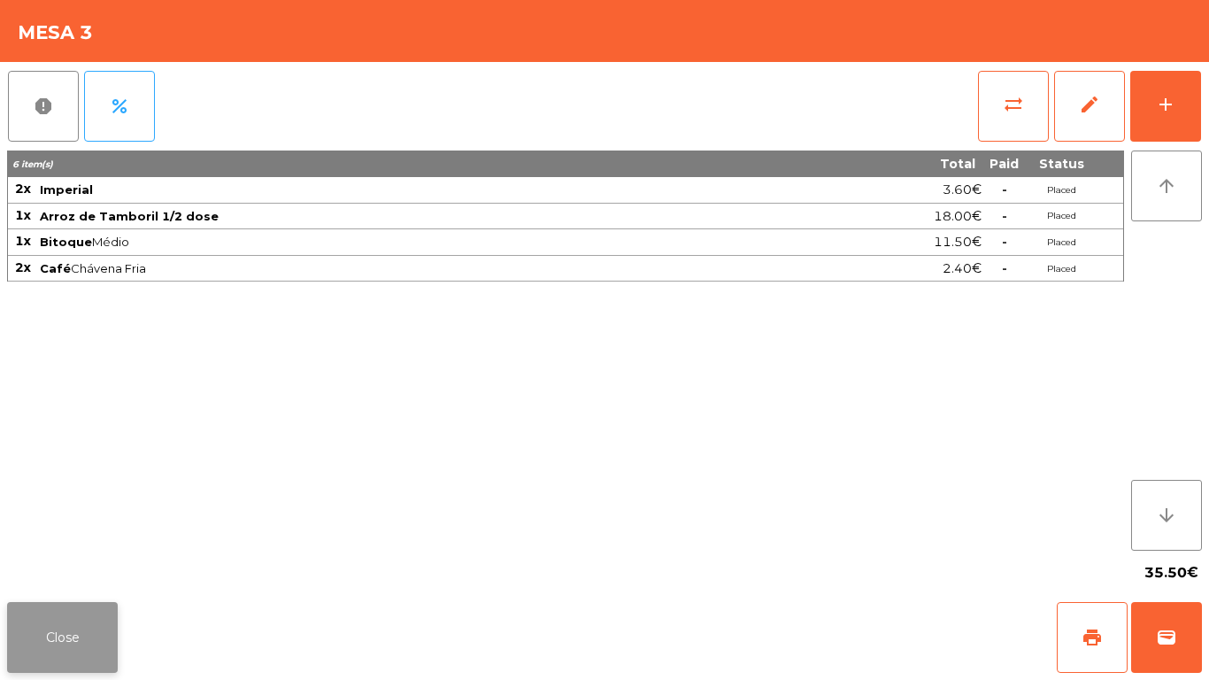
click at [72, 646] on button "Close" at bounding box center [62, 637] width 111 height 71
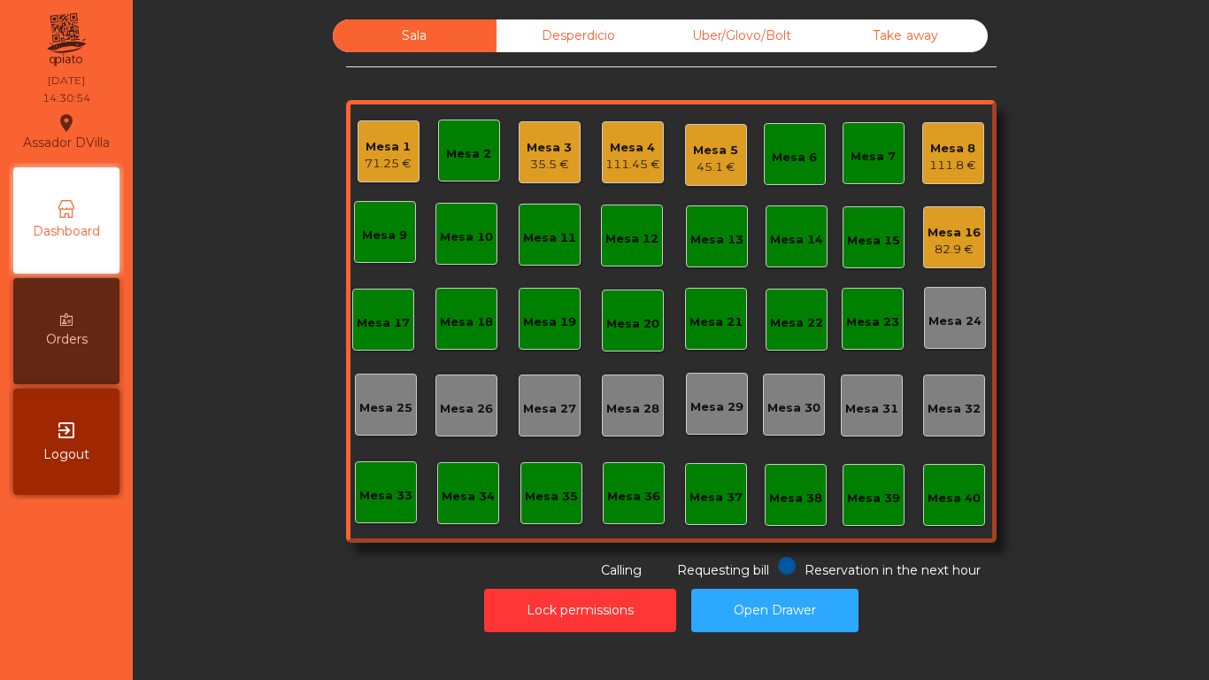
click at [544, 148] on div "Mesa 3" at bounding box center [549, 148] width 45 height 18
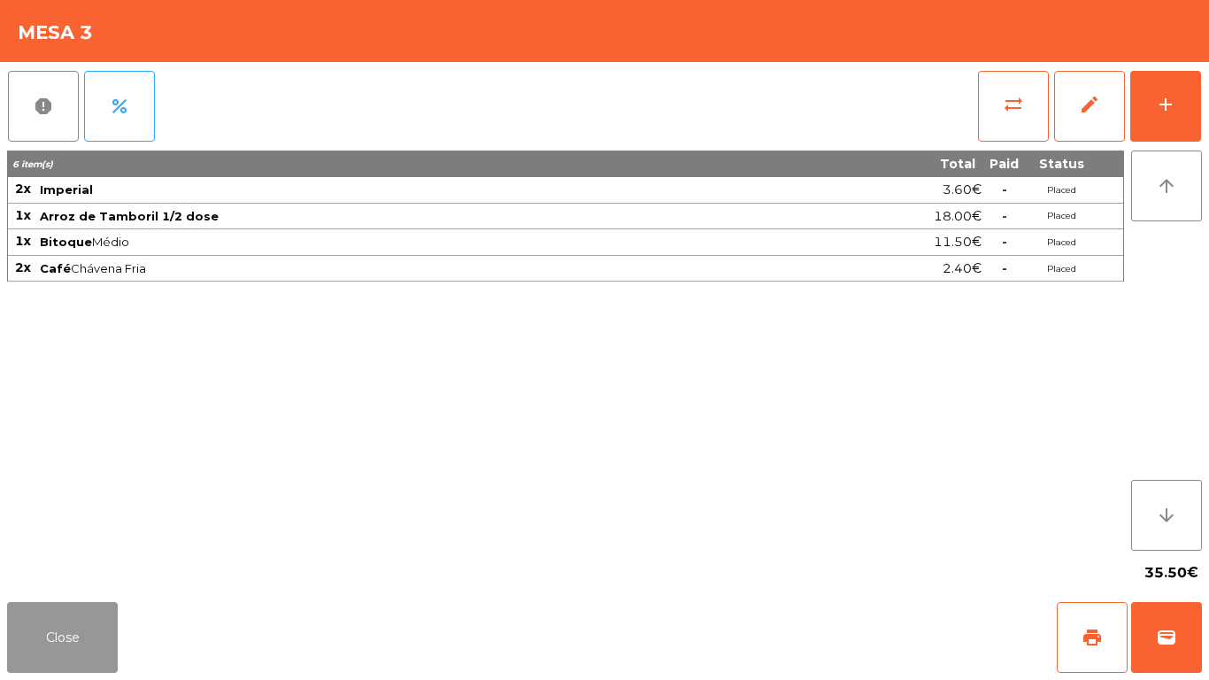
click at [39, 616] on button "Close" at bounding box center [62, 637] width 111 height 71
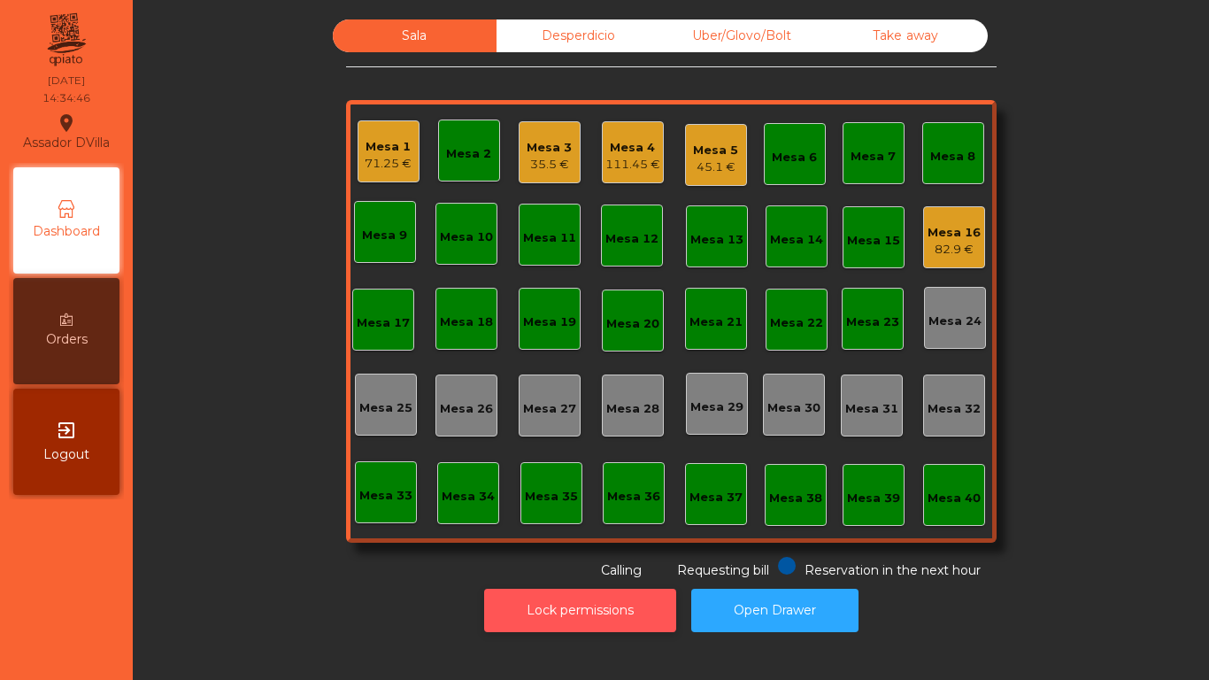
click at [605, 607] on button "Lock permissions" at bounding box center [580, 610] width 192 height 43
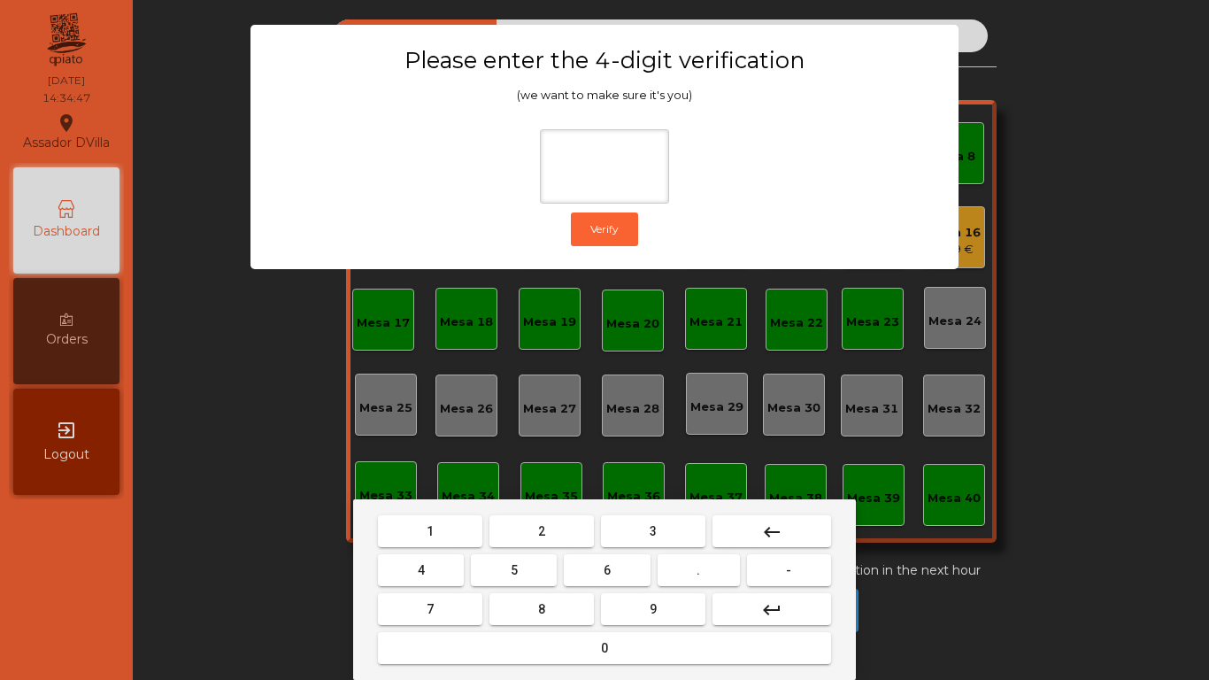
click at [518, 530] on button "2" at bounding box center [541, 531] width 104 height 32
click at [414, 578] on button "4" at bounding box center [421, 570] width 86 height 32
click at [606, 562] on button "6" at bounding box center [607, 570] width 86 height 32
drag, startPoint x: 648, startPoint y: 613, endPoint x: 381, endPoint y: 537, distance: 277.9
click at [643, 613] on button "9" at bounding box center [653, 609] width 104 height 32
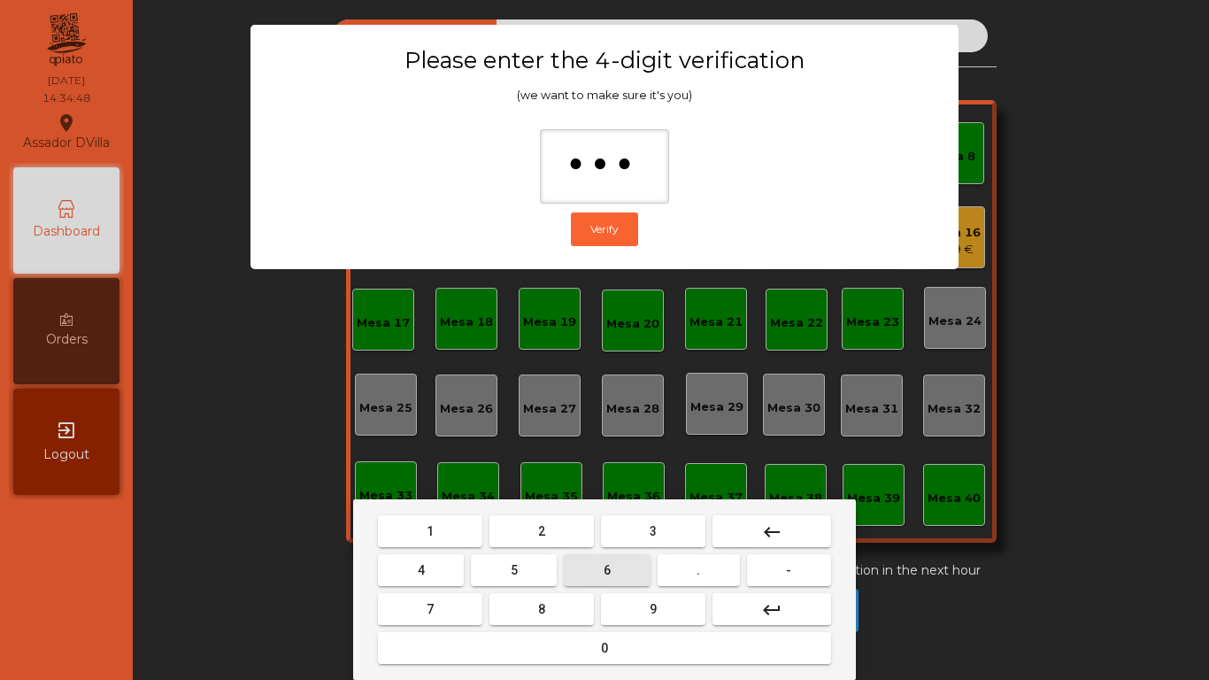
type input "****"
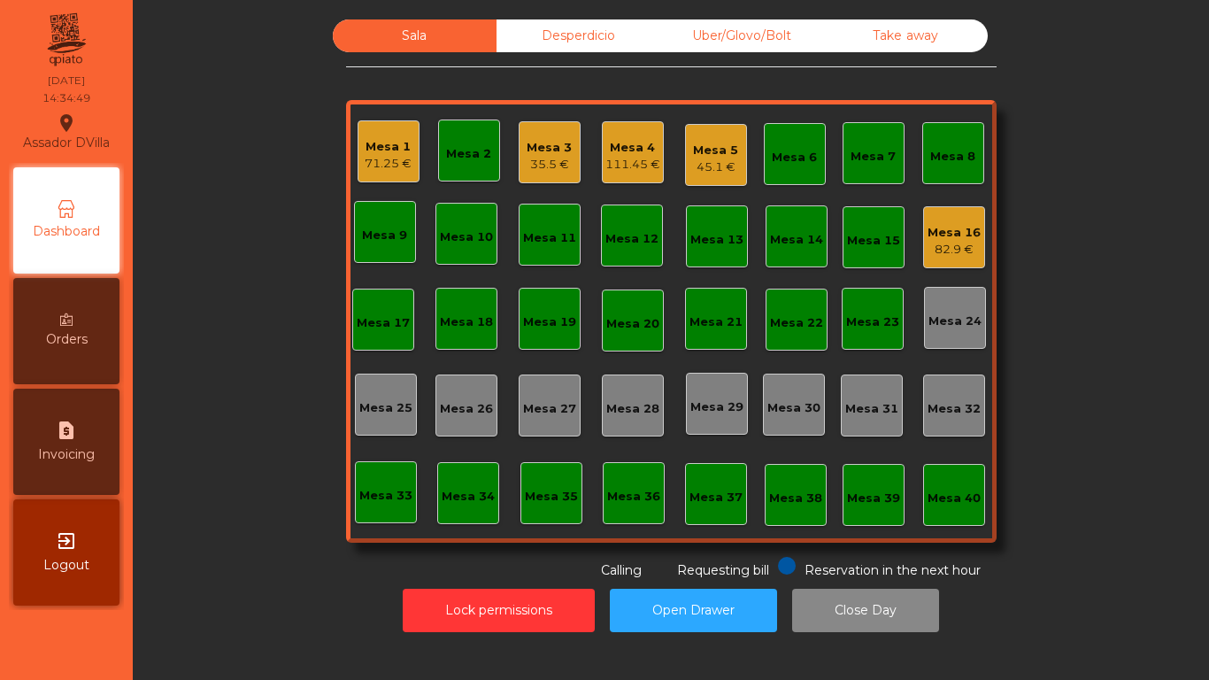
click at [84, 411] on div "request_page Invoicing" at bounding box center [66, 442] width 106 height 106
select select "*"
select select "****"
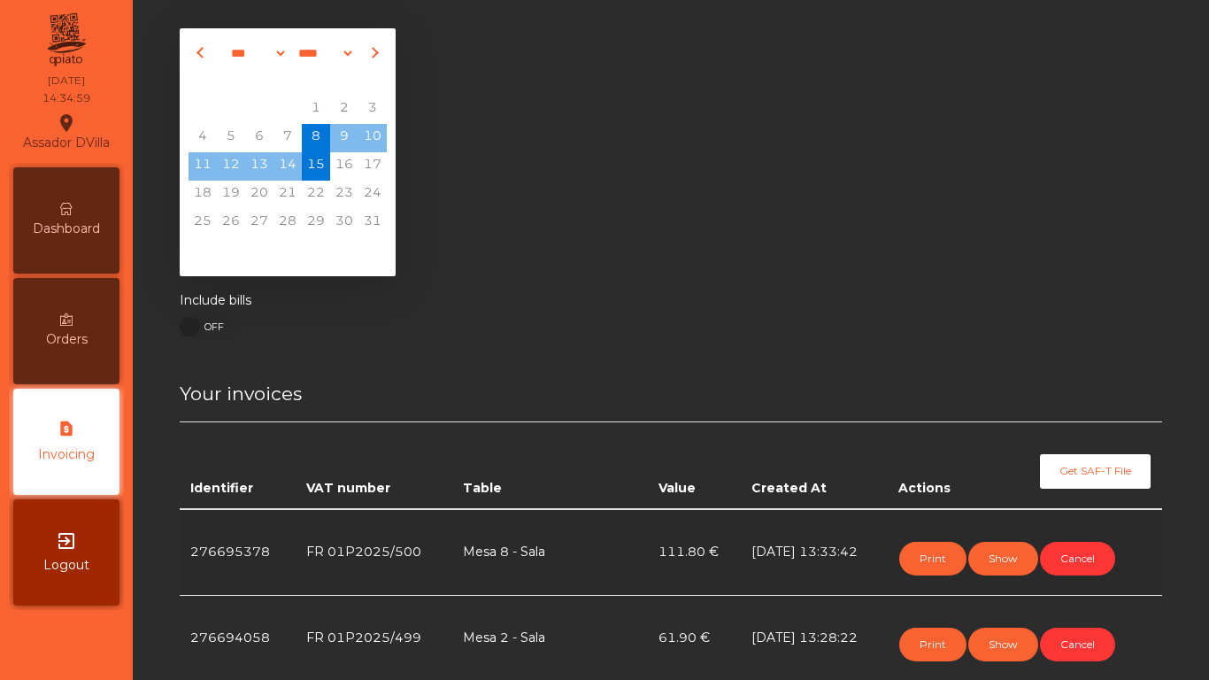
click at [72, 225] on span "Dashboard" at bounding box center [66, 229] width 67 height 19
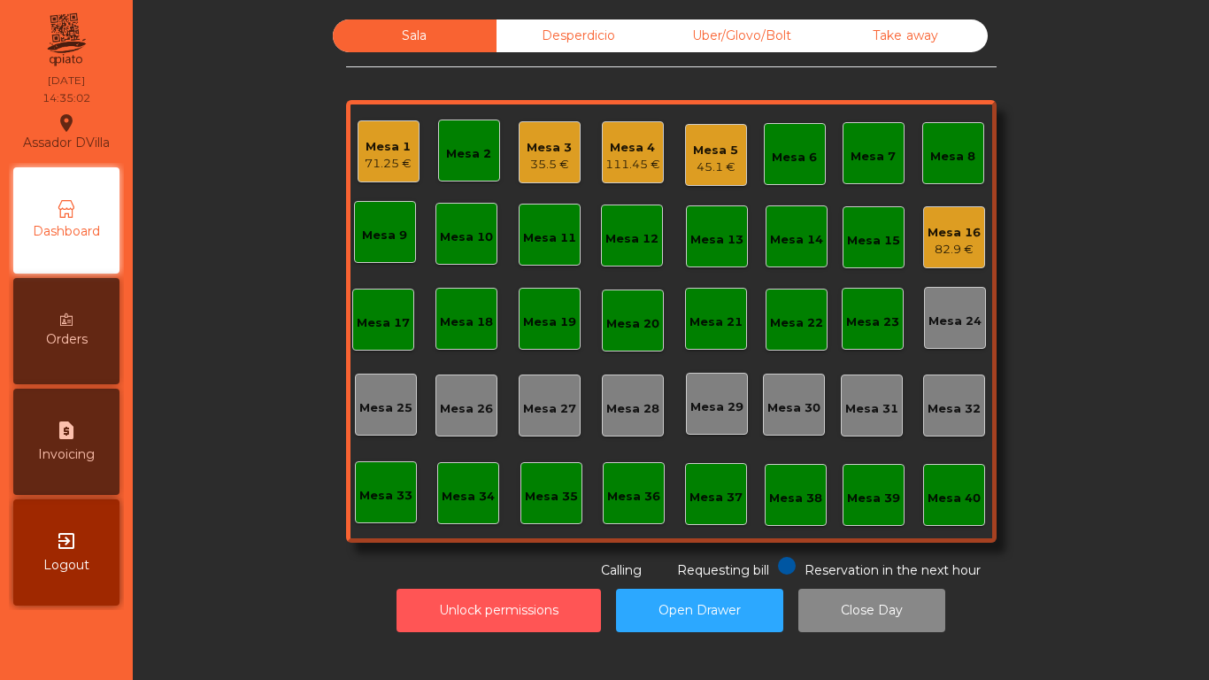
click at [419, 615] on button "Unlock permissions" at bounding box center [499, 610] width 204 height 43
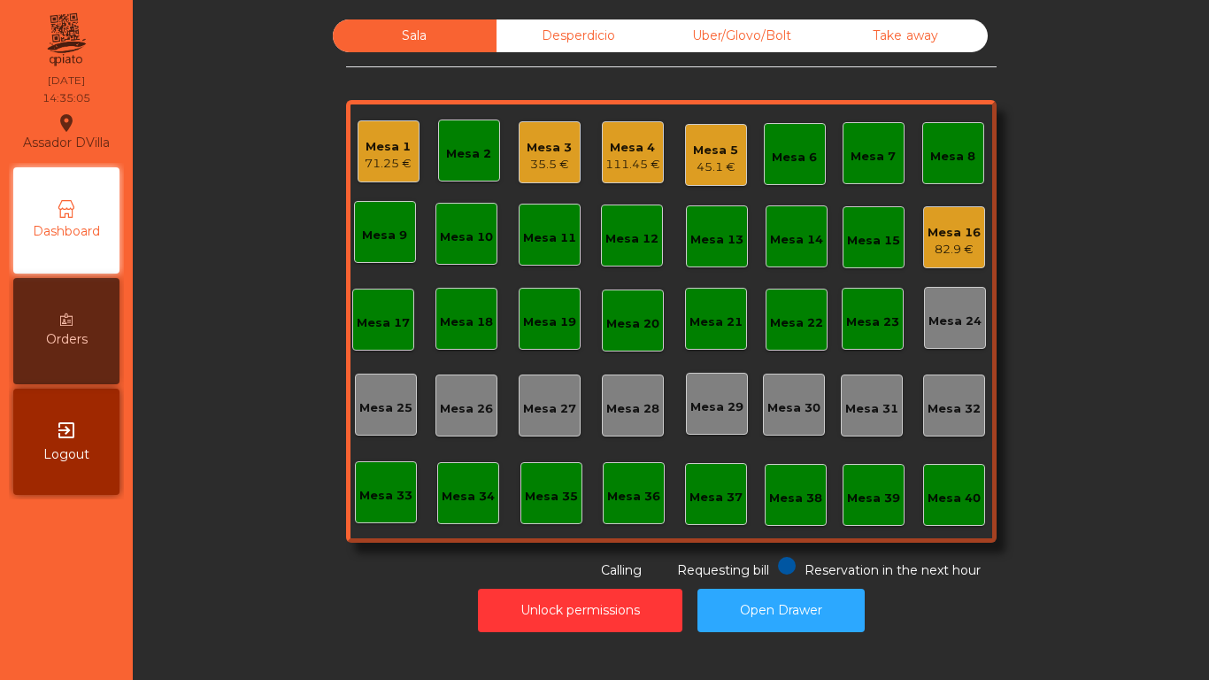
click at [608, 27] on div "Desperdicio" at bounding box center [579, 35] width 164 height 33
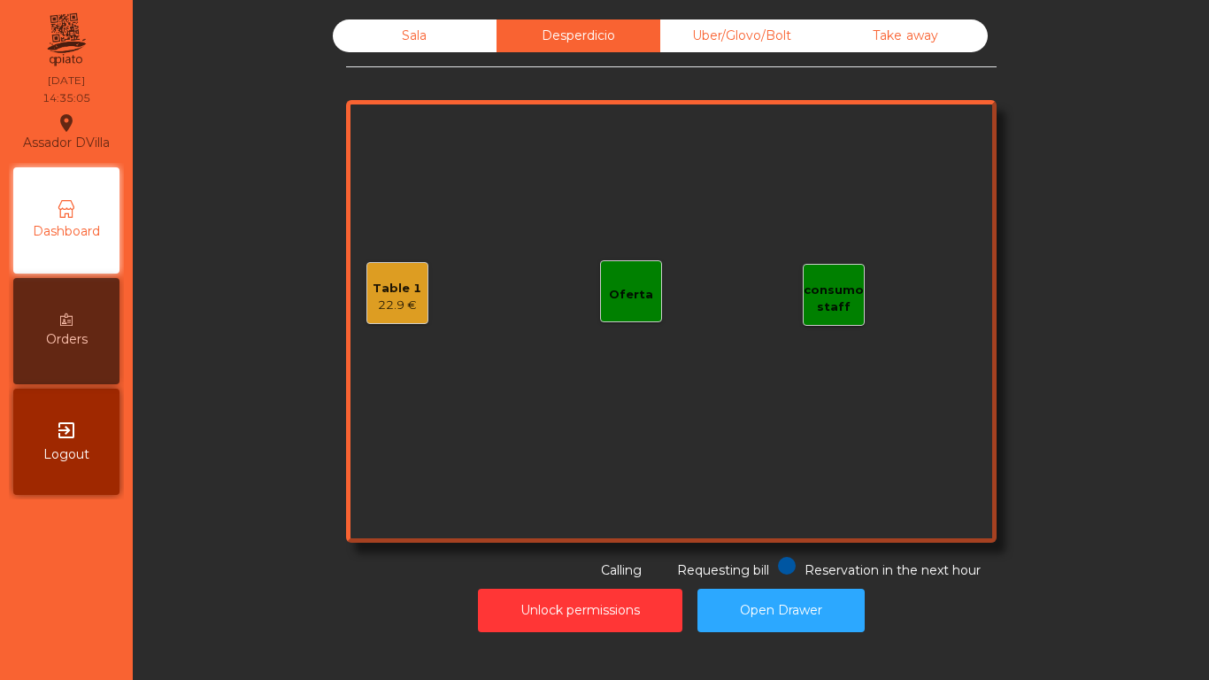
click at [734, 14] on div "Sala Desperdicio Uber/Glovo/Bolt Take away Table 1 22.9 € consumo staff Oferta …" at bounding box center [670, 326] width 1055 height 630
click at [396, 311] on div "22.9 €" at bounding box center [397, 306] width 49 height 18
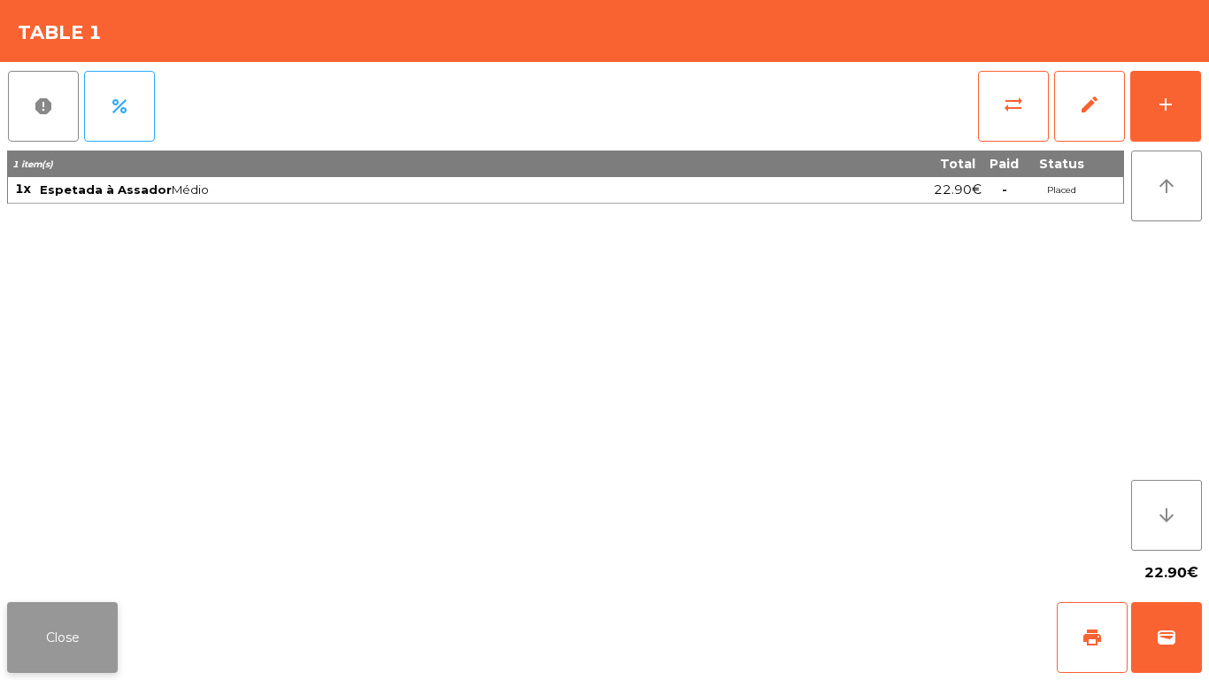
drag, startPoint x: 37, startPoint y: 631, endPoint x: 353, endPoint y: 321, distance: 442.5
click at [39, 631] on button "Close" at bounding box center [62, 637] width 111 height 71
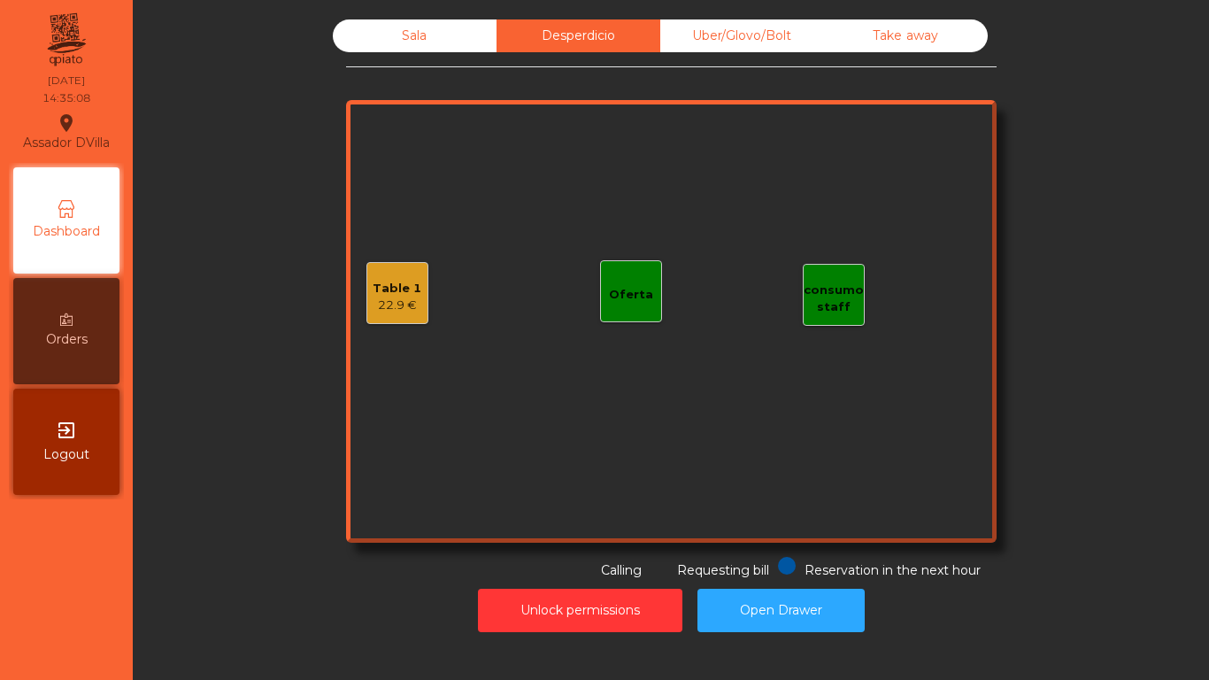
click at [407, 33] on div "Sala" at bounding box center [415, 35] width 164 height 33
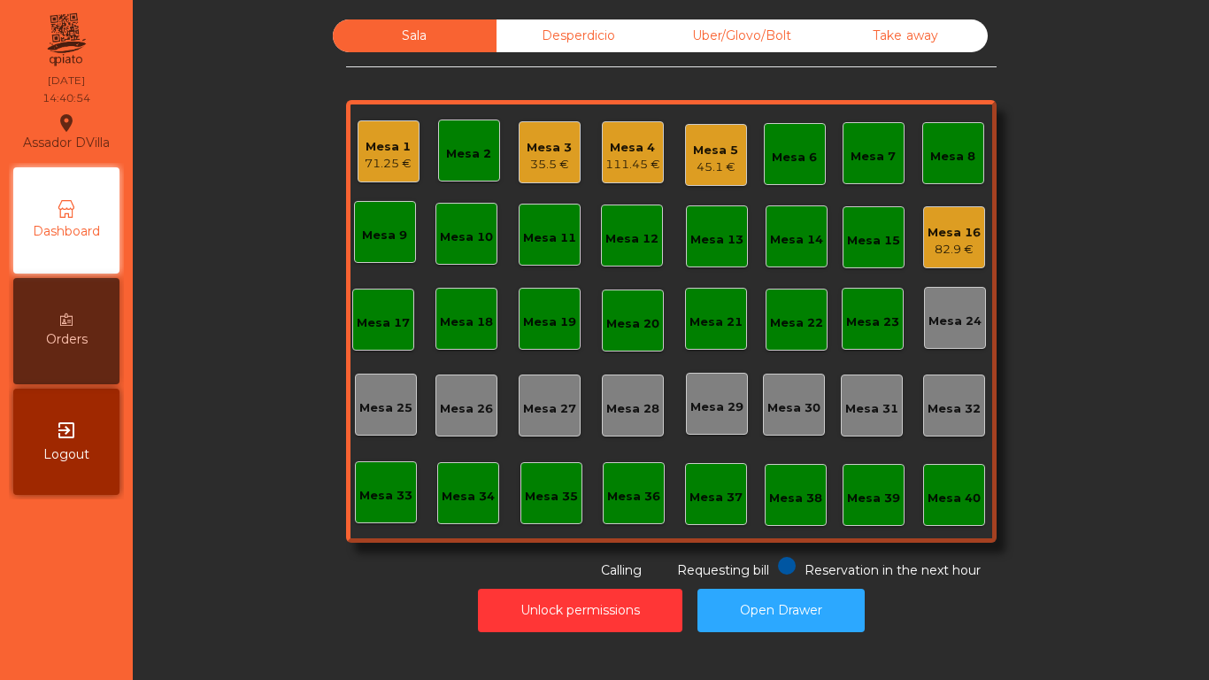
click at [636, 151] on div "Mesa 4" at bounding box center [632, 148] width 55 height 18
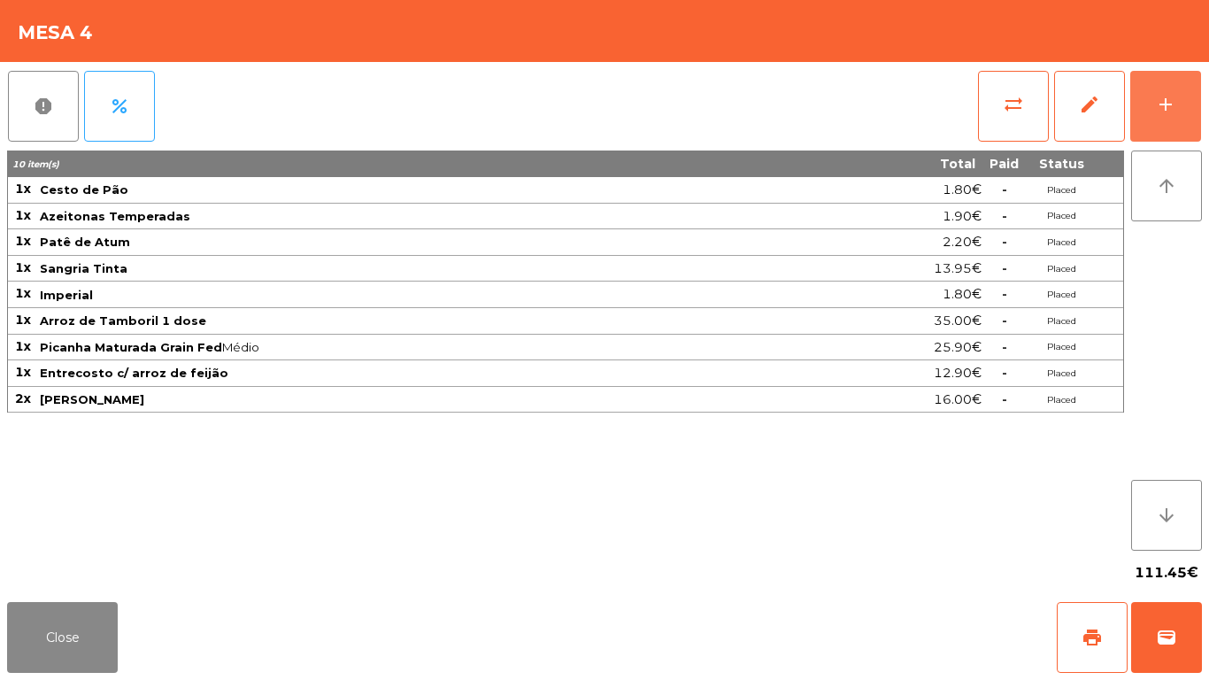
drag, startPoint x: 1167, startPoint y: 95, endPoint x: 941, endPoint y: 102, distance: 225.8
click at [1167, 95] on div "add" at bounding box center [1165, 104] width 21 height 21
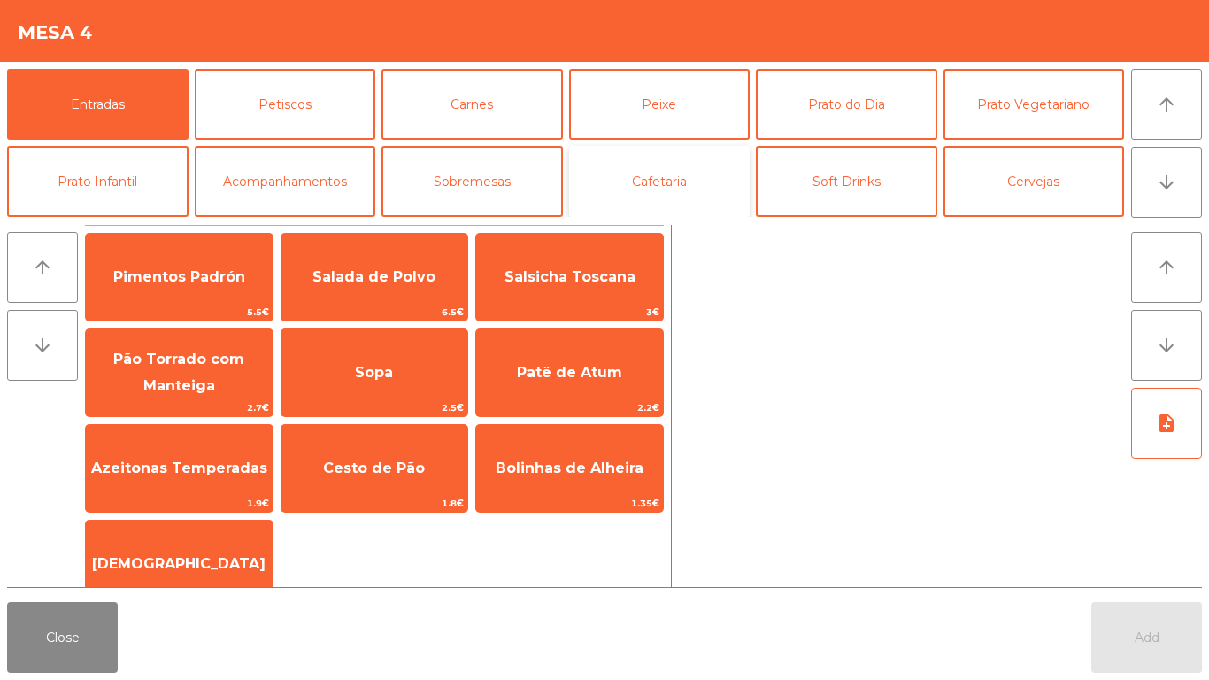
click at [597, 164] on button "Cafetaria" at bounding box center [659, 181] width 181 height 71
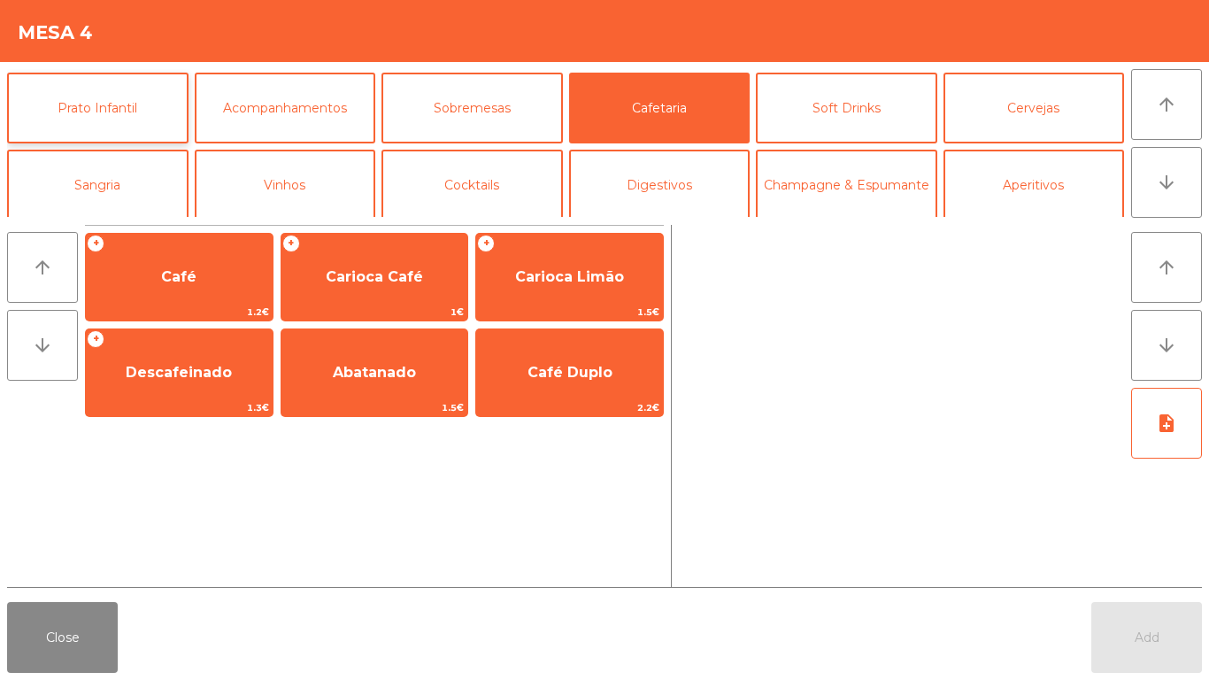
scroll to position [154, 0]
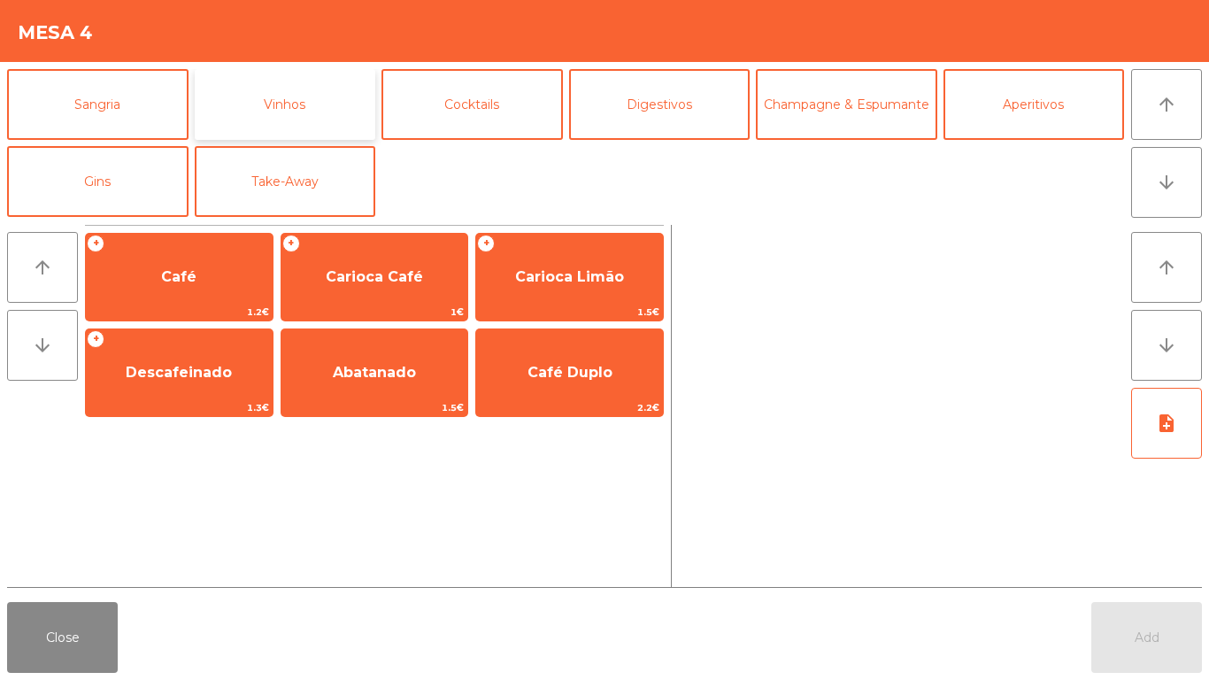
click at [231, 124] on button "Vinhos" at bounding box center [285, 104] width 181 height 71
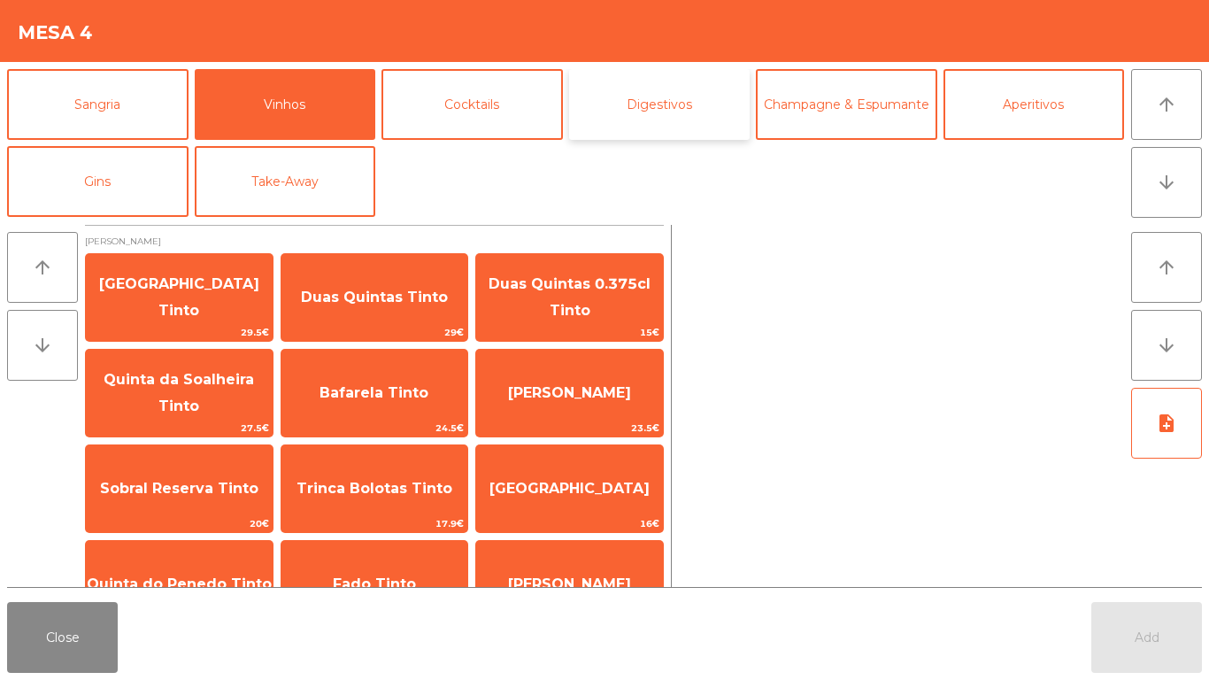
click at [619, 106] on button "Digestivos" at bounding box center [659, 104] width 181 height 71
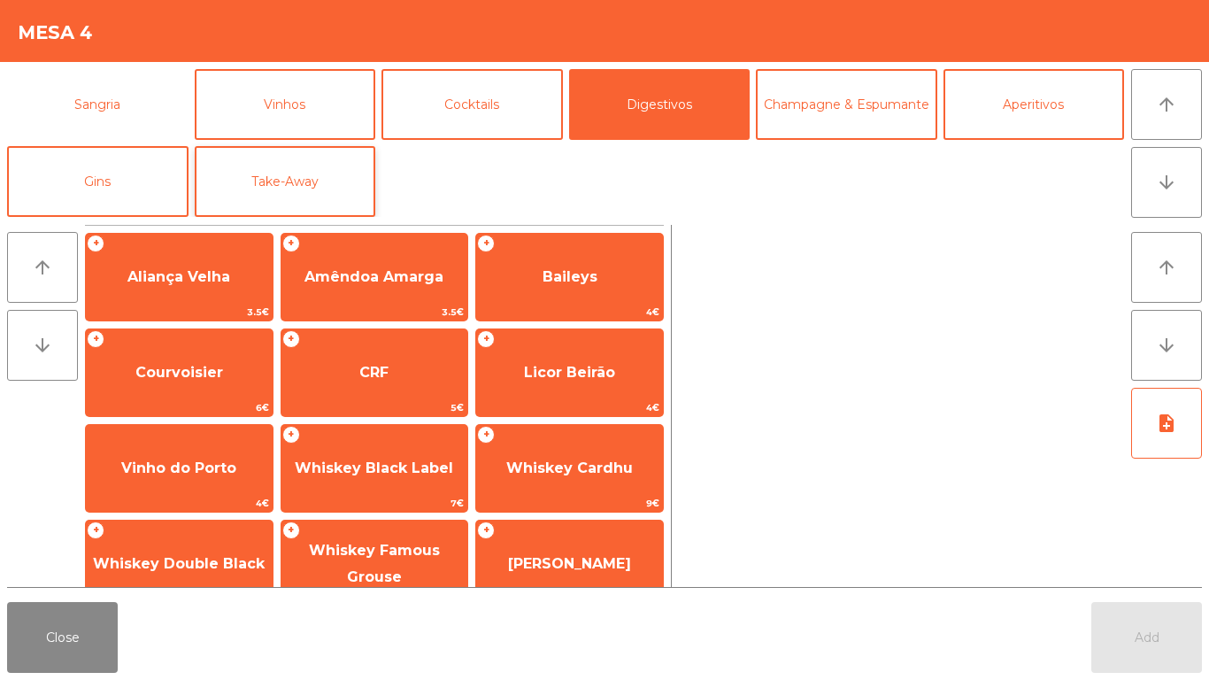
drag, startPoint x: 104, startPoint y: 104, endPoint x: 206, endPoint y: 178, distance: 126.1
click at [104, 103] on button "Sangria" at bounding box center [97, 104] width 181 height 71
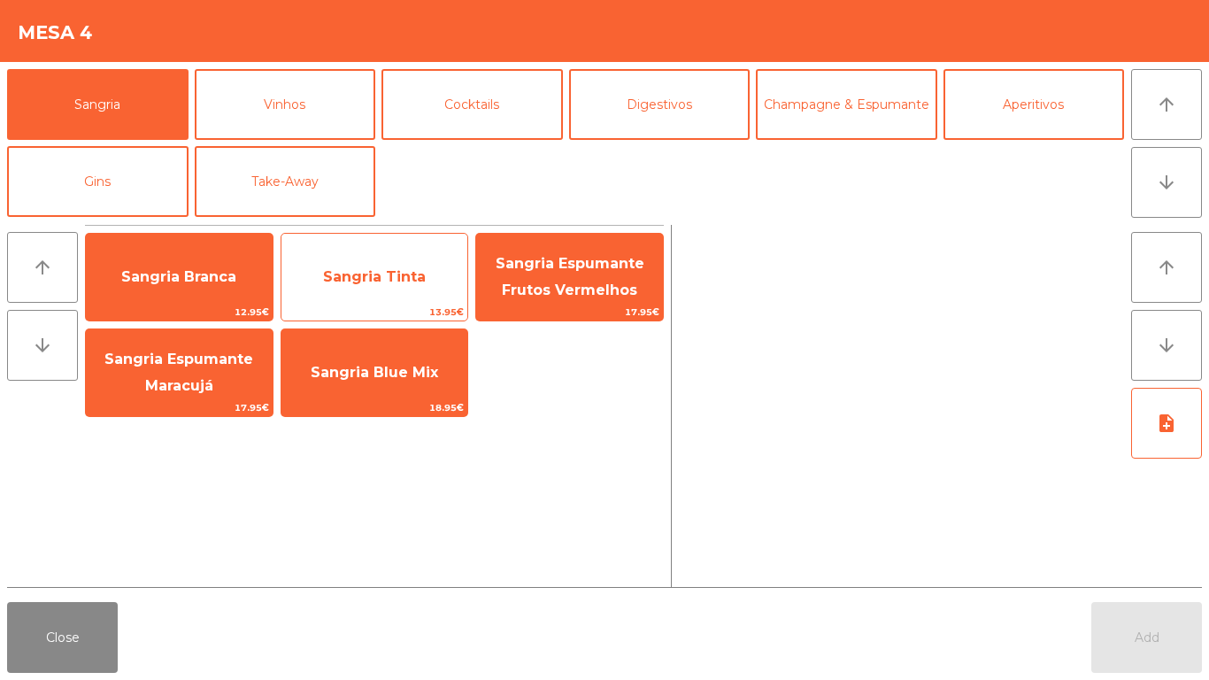
click at [400, 282] on span "Sangria Tinta" at bounding box center [374, 276] width 103 height 17
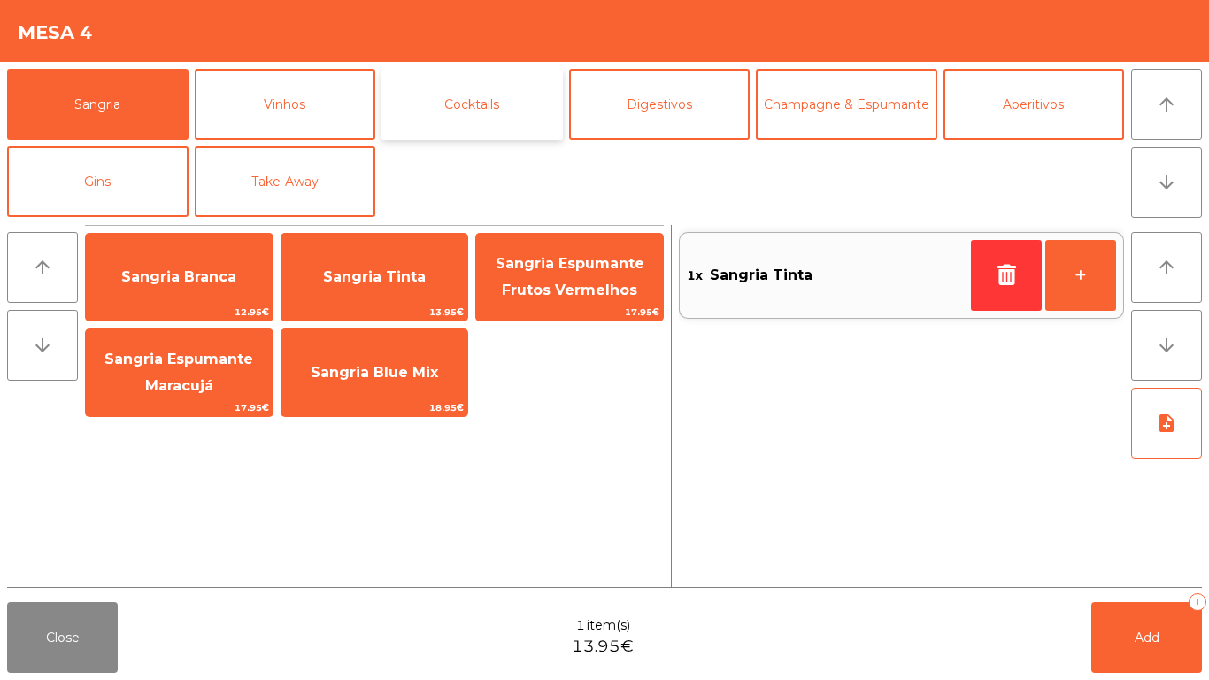
click at [440, 117] on button "Cocktails" at bounding box center [471, 104] width 181 height 71
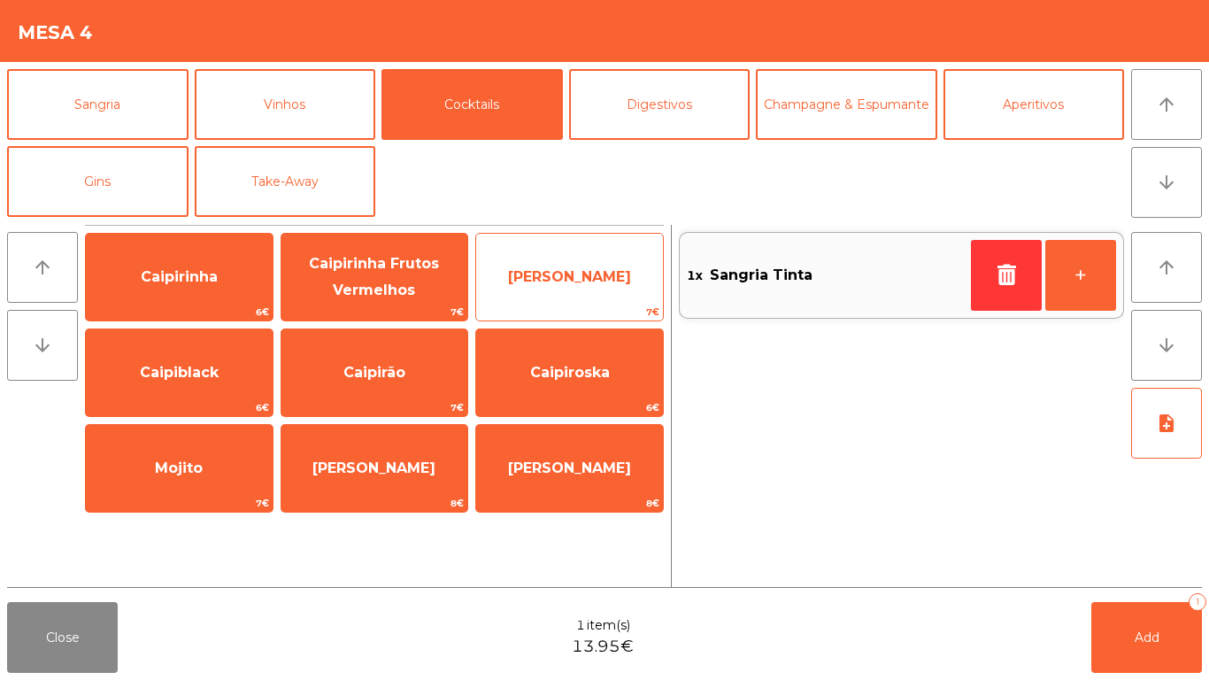
click at [581, 277] on span "[PERSON_NAME]" at bounding box center [569, 276] width 123 height 17
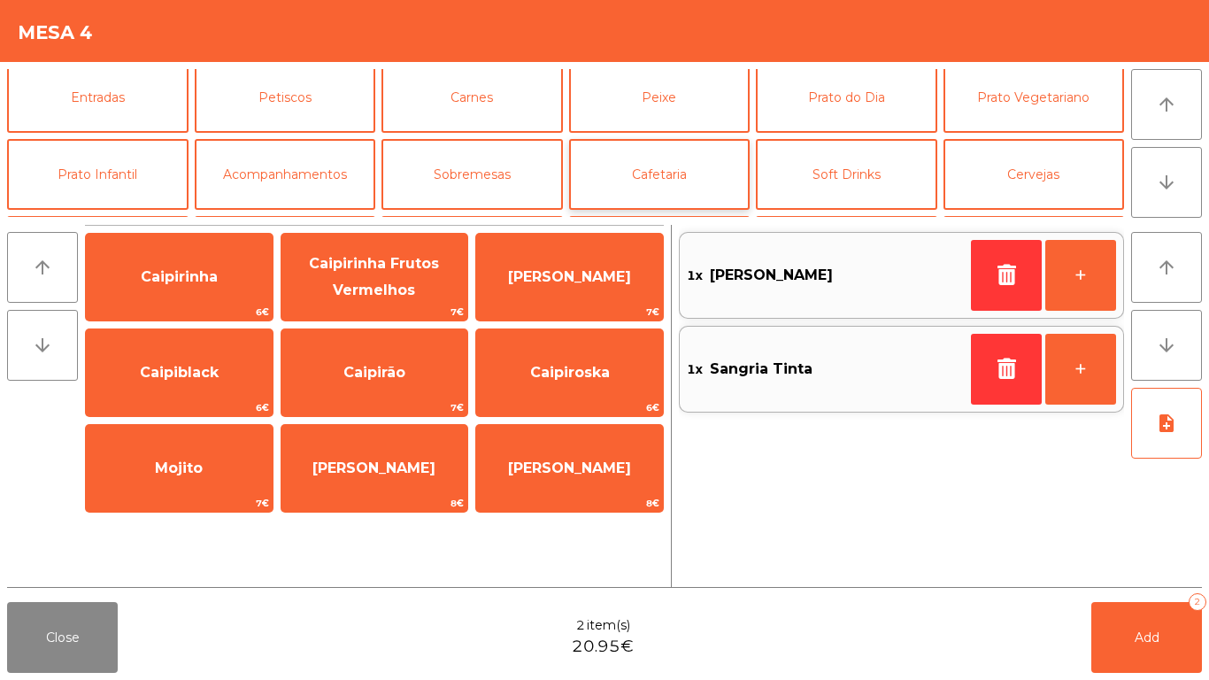
scroll to position [0, 0]
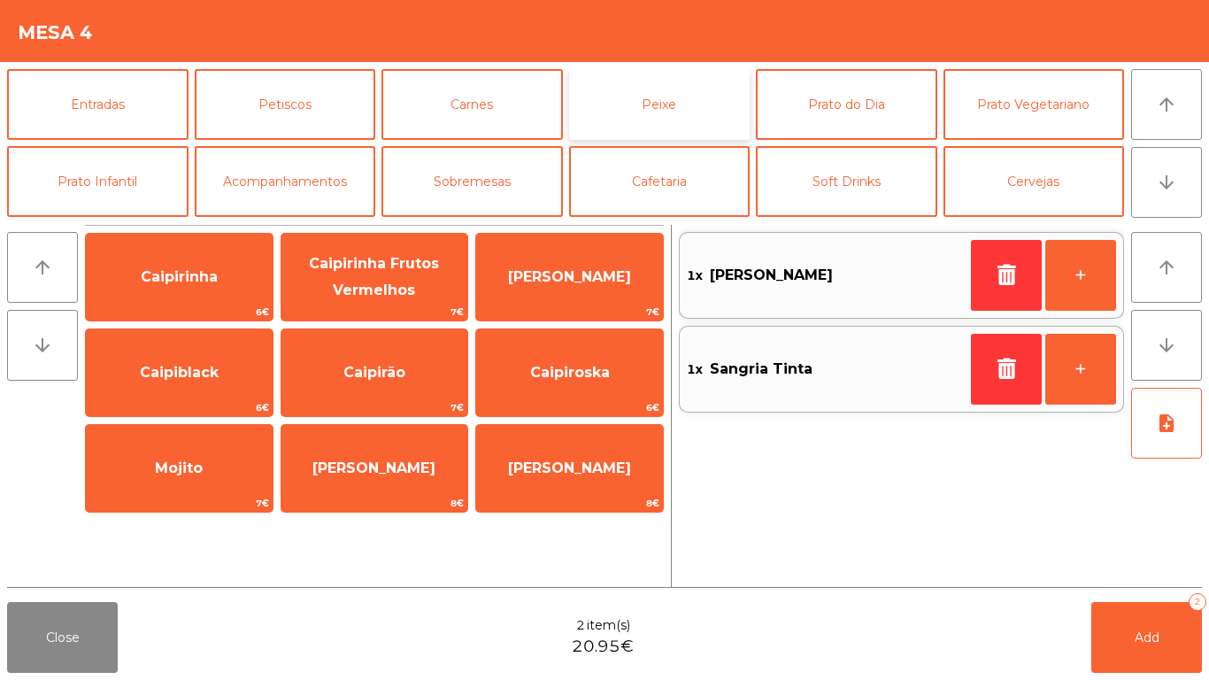
click at [626, 88] on button "Peixe" at bounding box center [659, 104] width 181 height 71
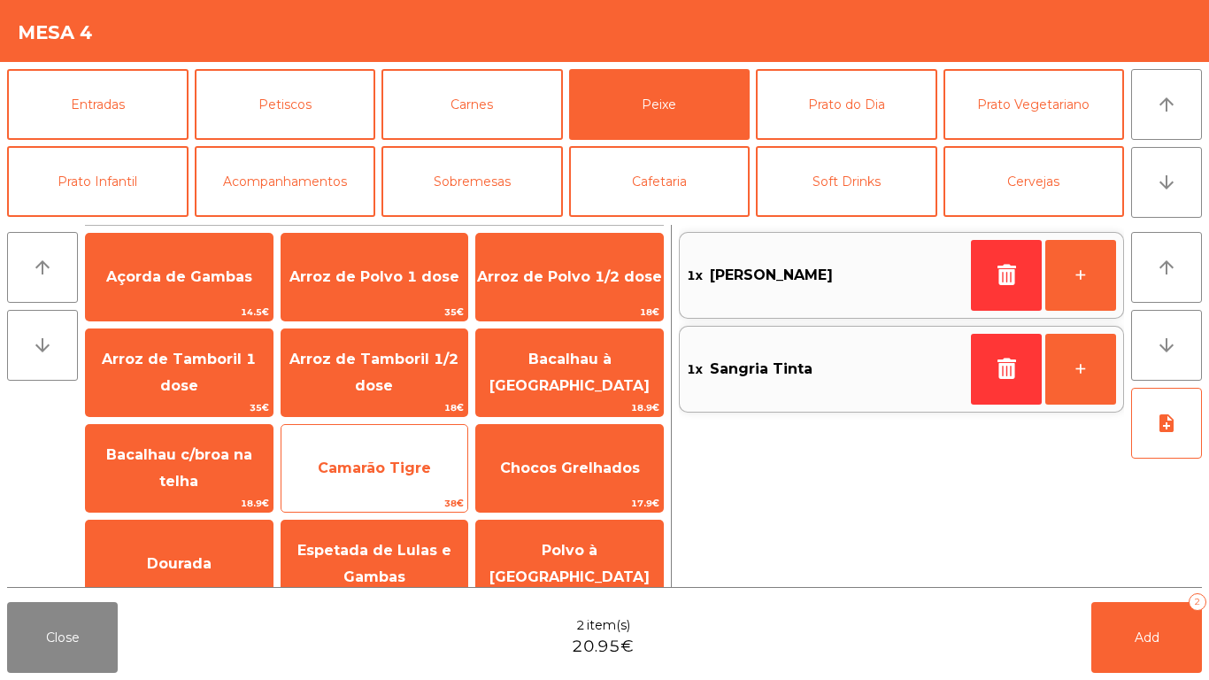
scroll to position [124, 0]
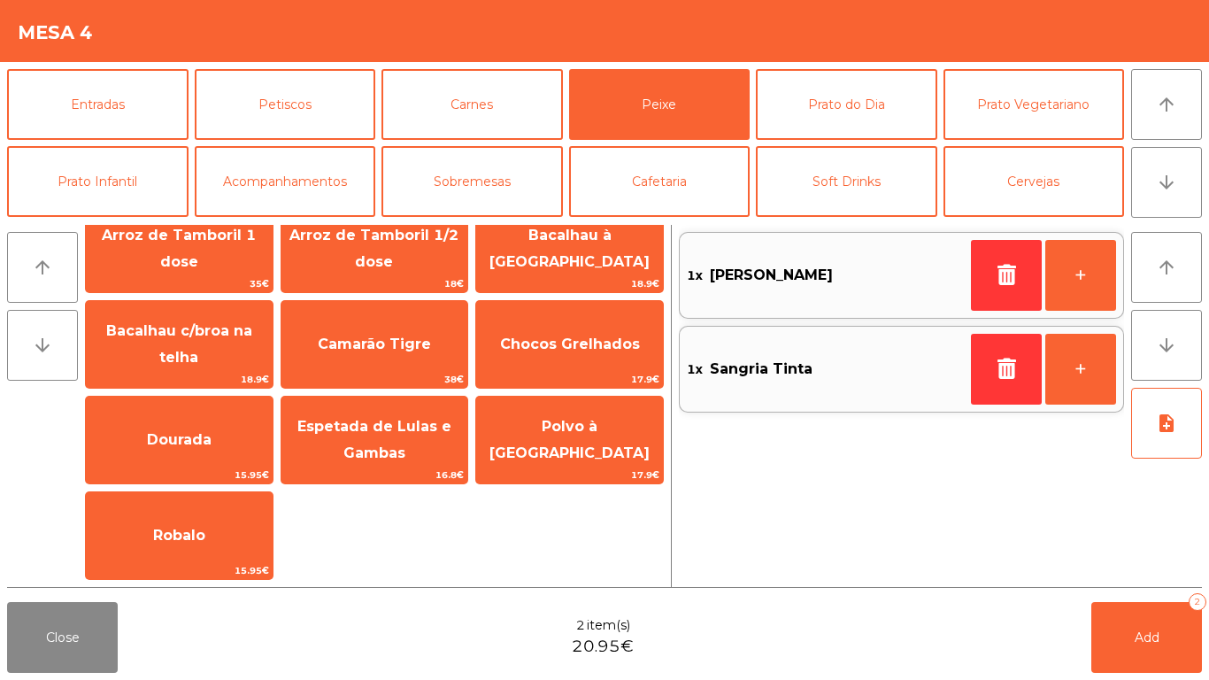
drag, startPoint x: 182, startPoint y: 560, endPoint x: 282, endPoint y: 549, distance: 100.7
click at [186, 561] on div "Robalo 15.95€" at bounding box center [179, 535] width 189 height 89
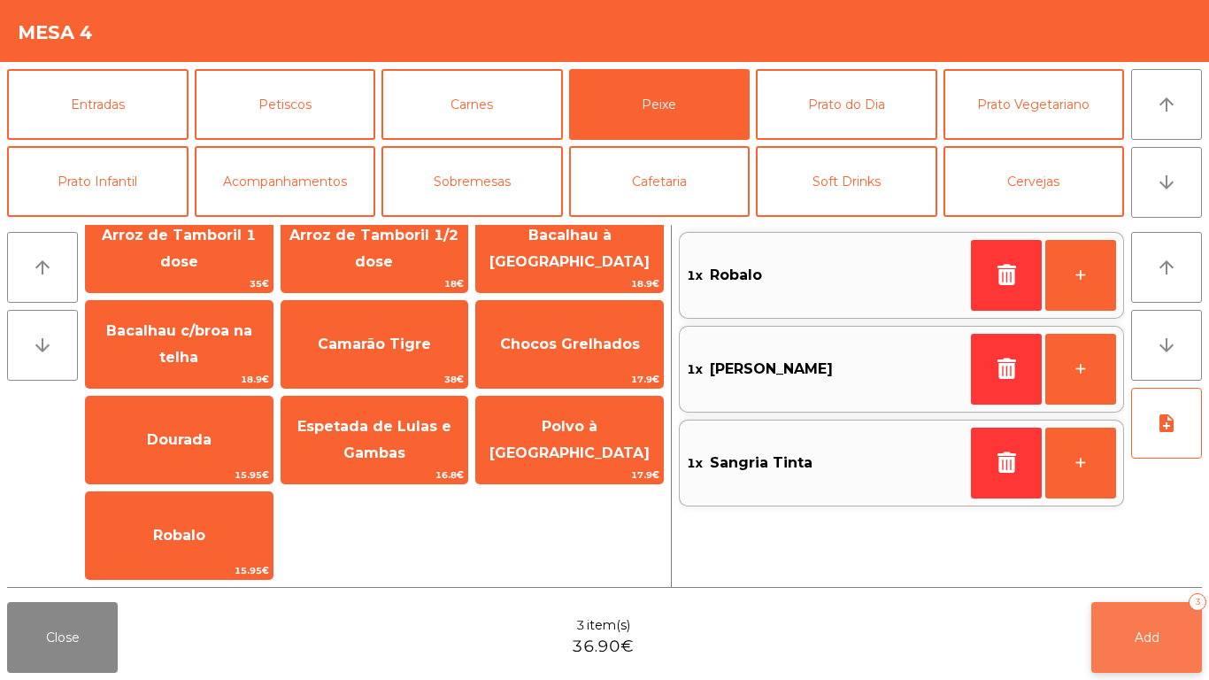
click at [1196, 628] on button "Add 3" at bounding box center [1146, 637] width 111 height 71
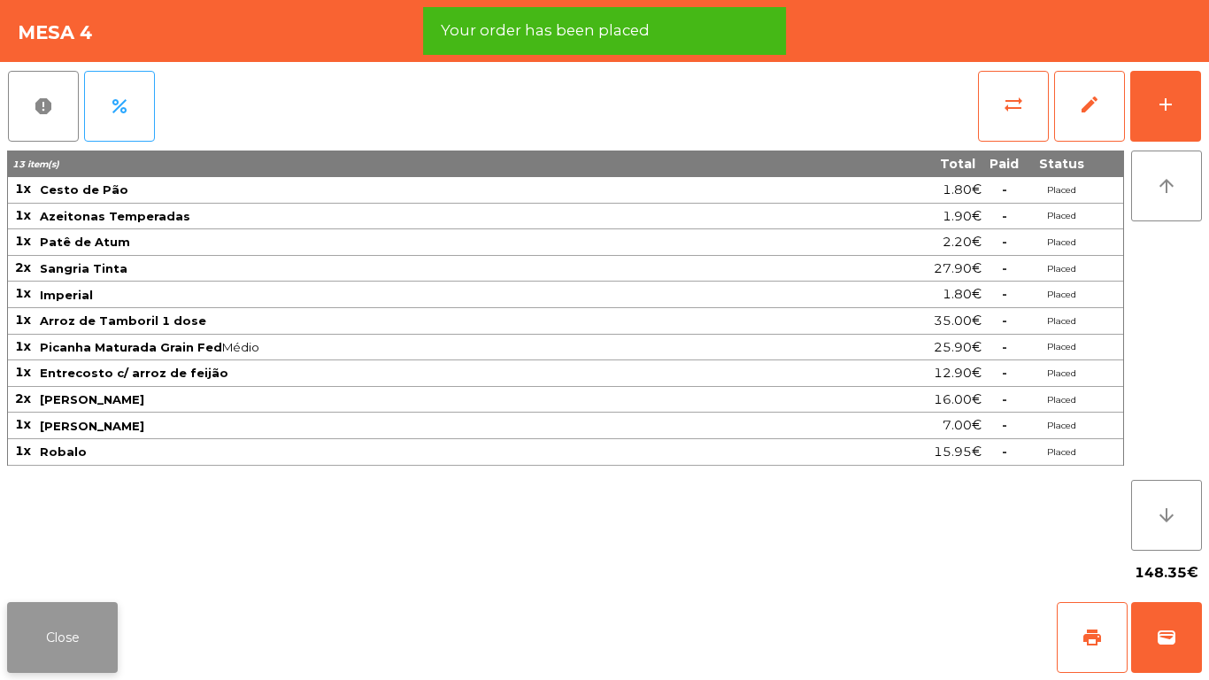
click at [96, 628] on button "Close" at bounding box center [62, 637] width 111 height 71
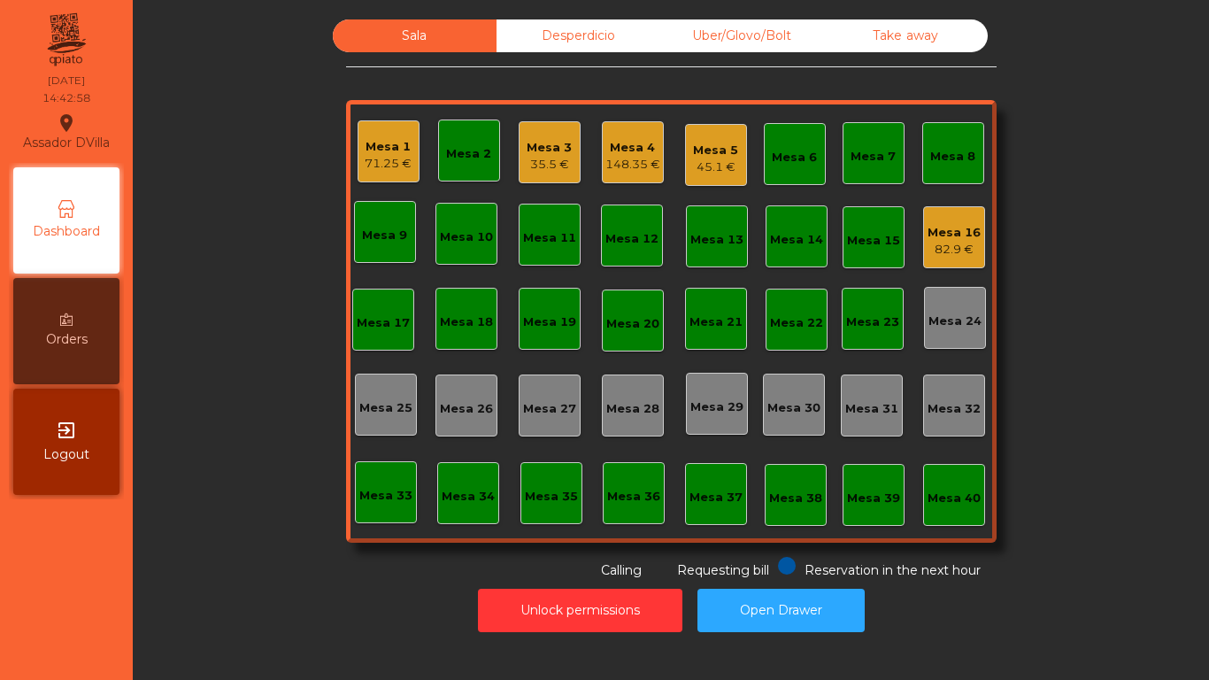
click at [553, 157] on div "35.5 €" at bounding box center [549, 165] width 45 height 18
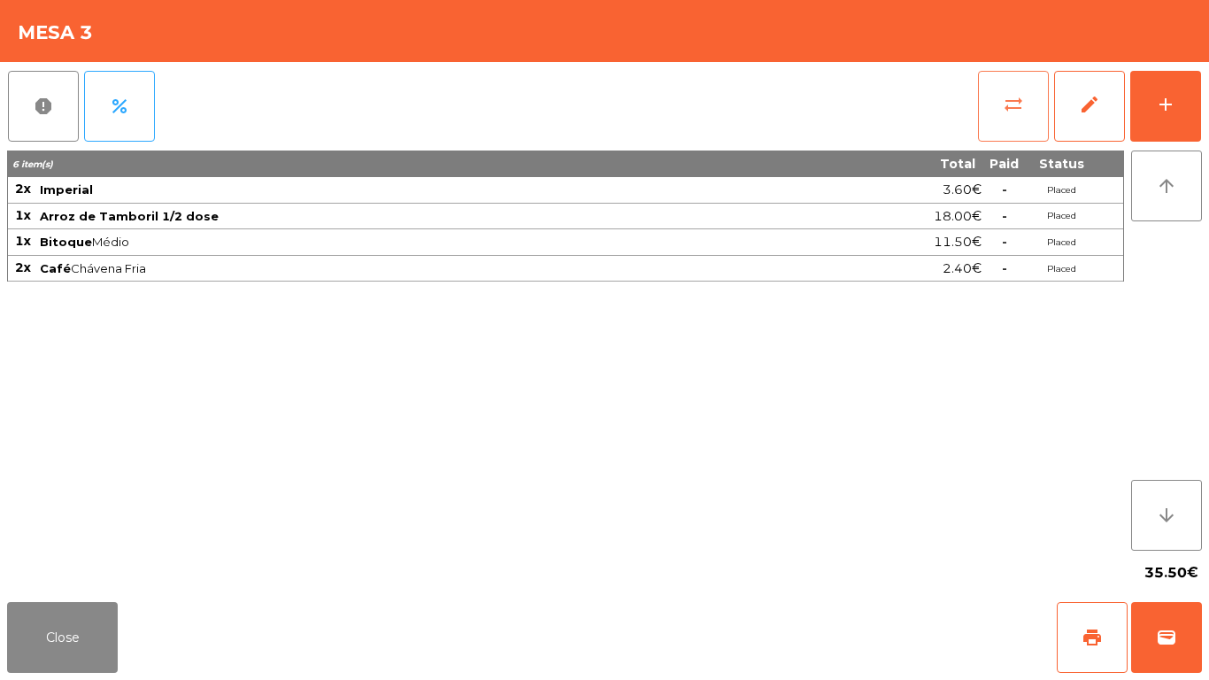
click at [1022, 95] on button "sync_alt" at bounding box center [1013, 106] width 71 height 71
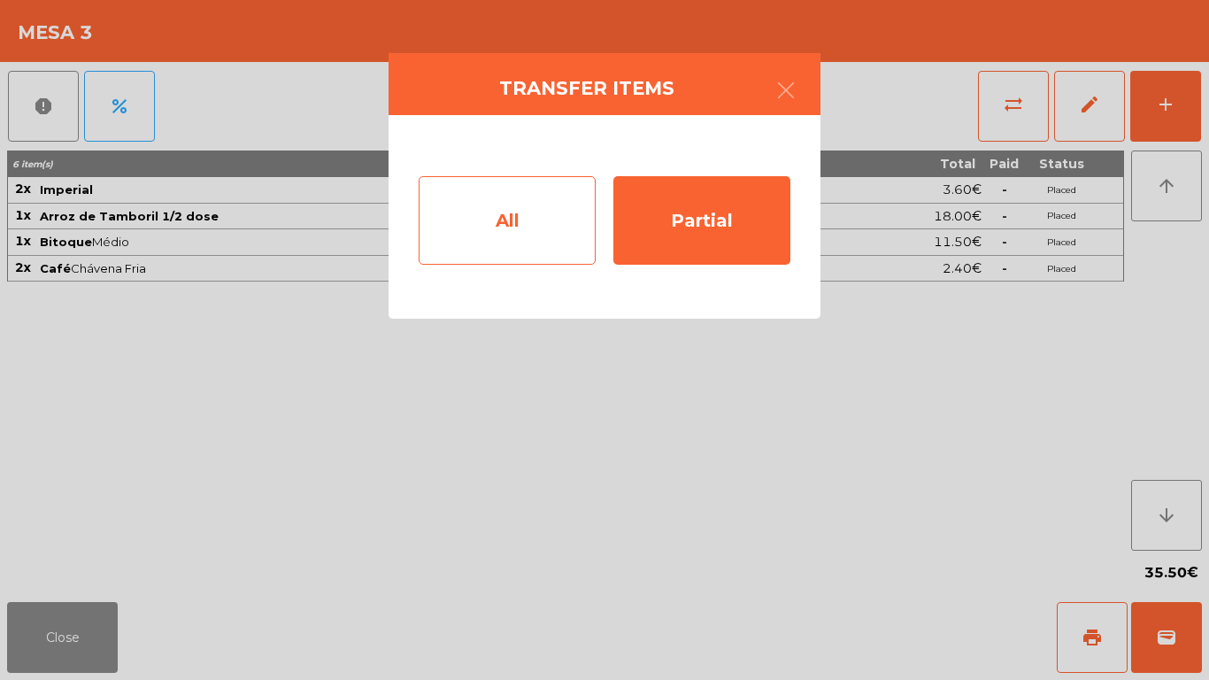
click at [463, 227] on div "All" at bounding box center [507, 220] width 177 height 89
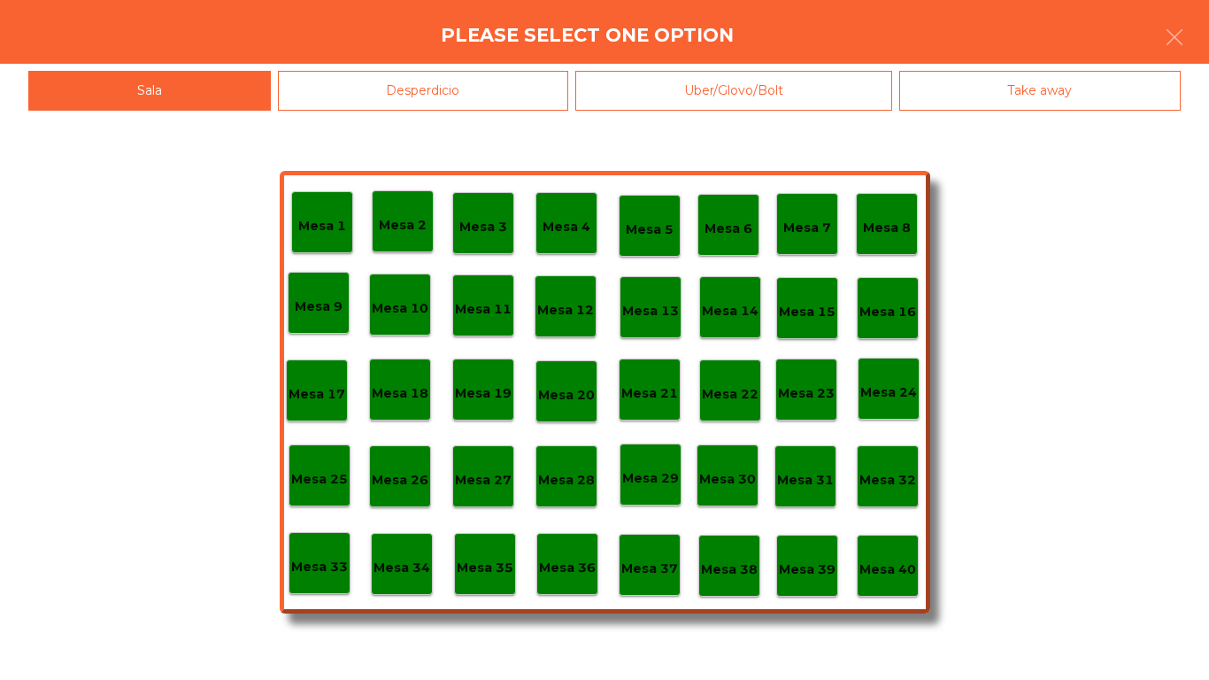
click at [894, 559] on p "Mesa 40" at bounding box center [887, 569] width 57 height 20
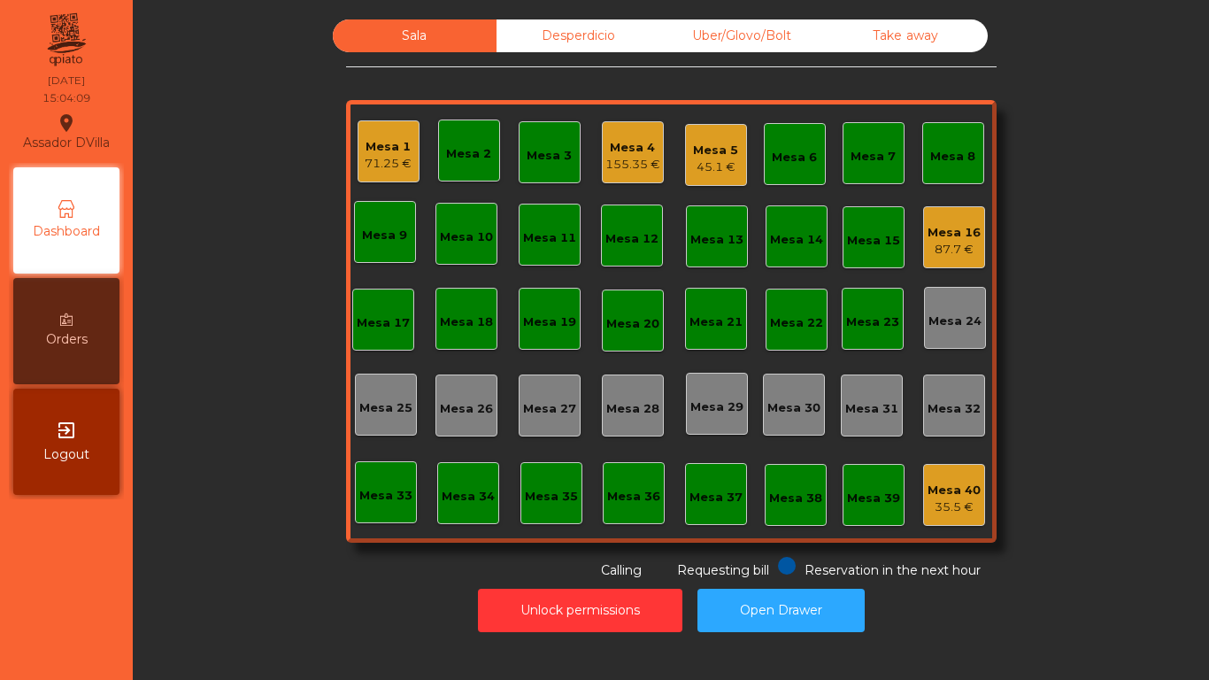
click at [935, 235] on div "Mesa 16" at bounding box center [954, 233] width 53 height 18
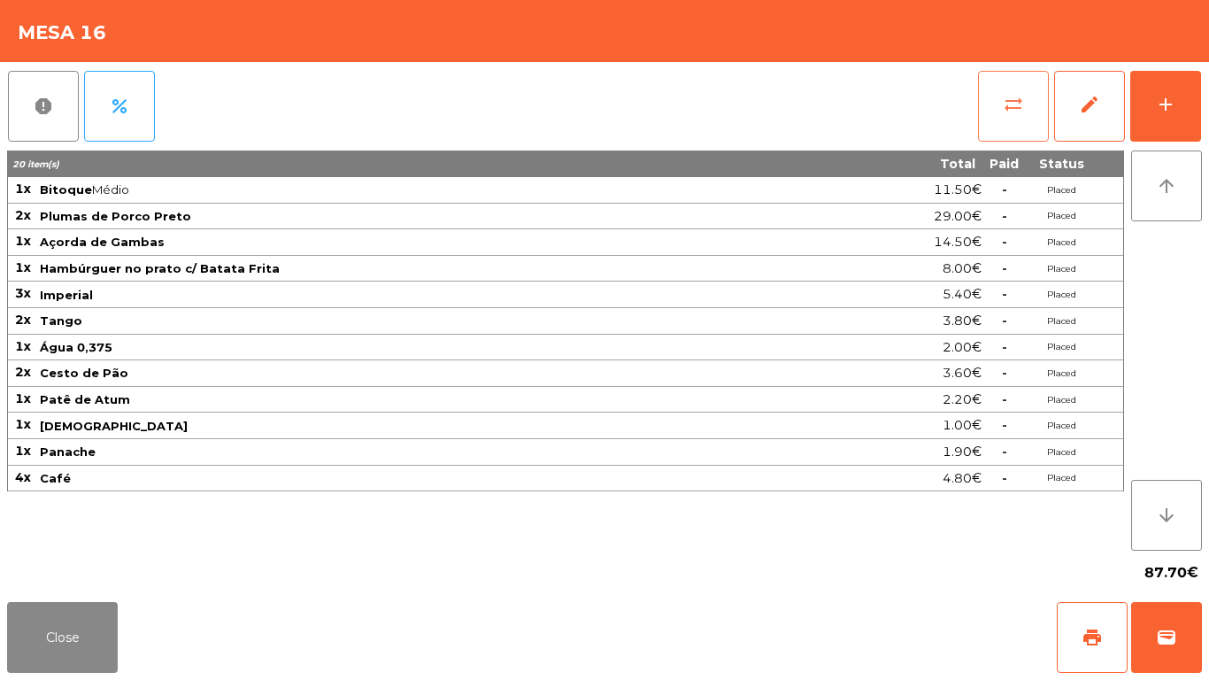
click at [1013, 108] on span "sync_alt" at bounding box center [1013, 104] width 21 height 21
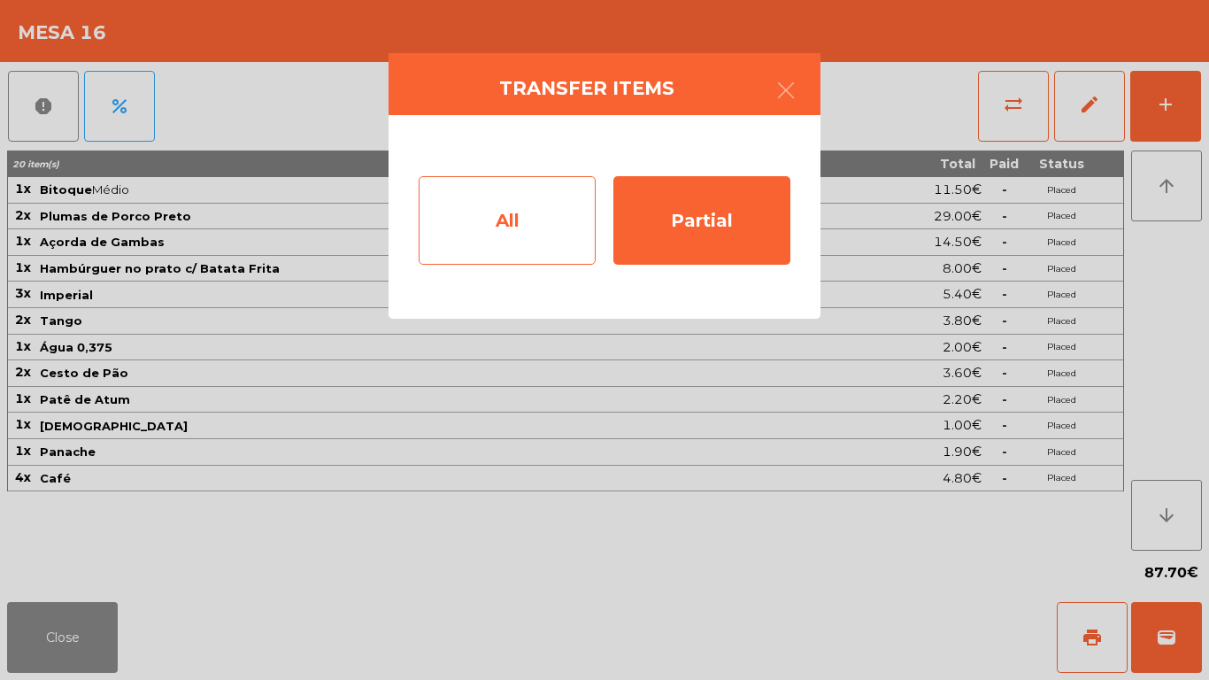
click at [511, 223] on div "All" at bounding box center [507, 220] width 177 height 89
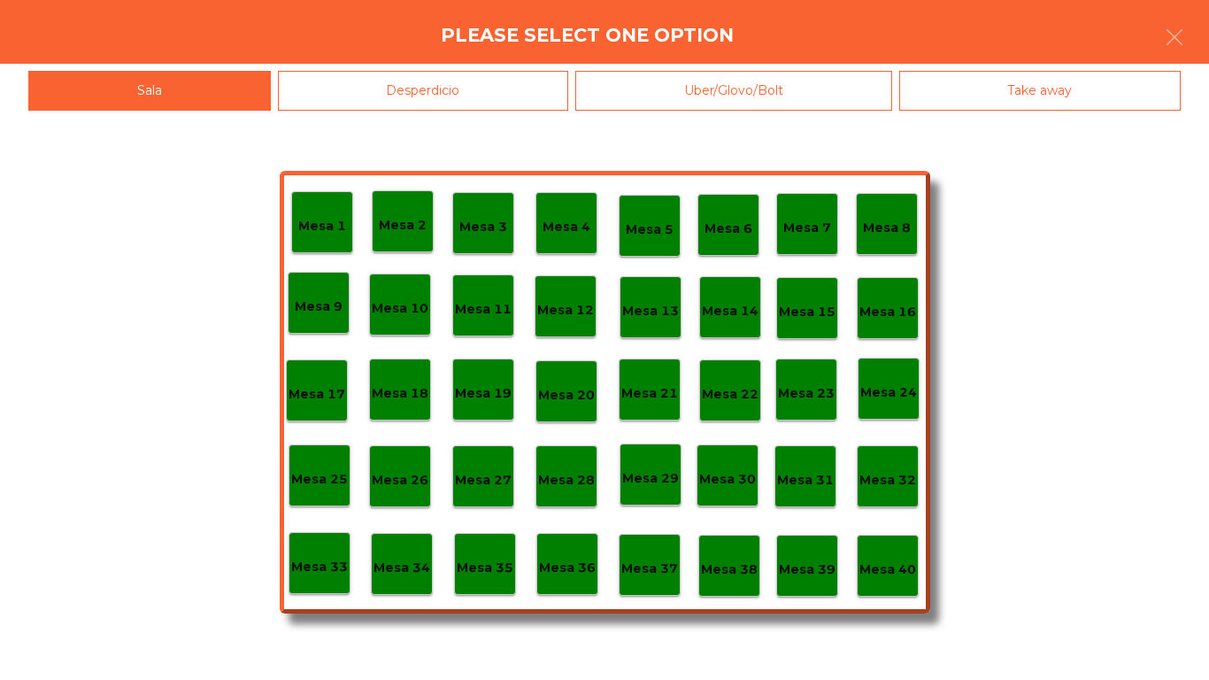
click at [907, 559] on p "Mesa 40" at bounding box center [887, 569] width 57 height 20
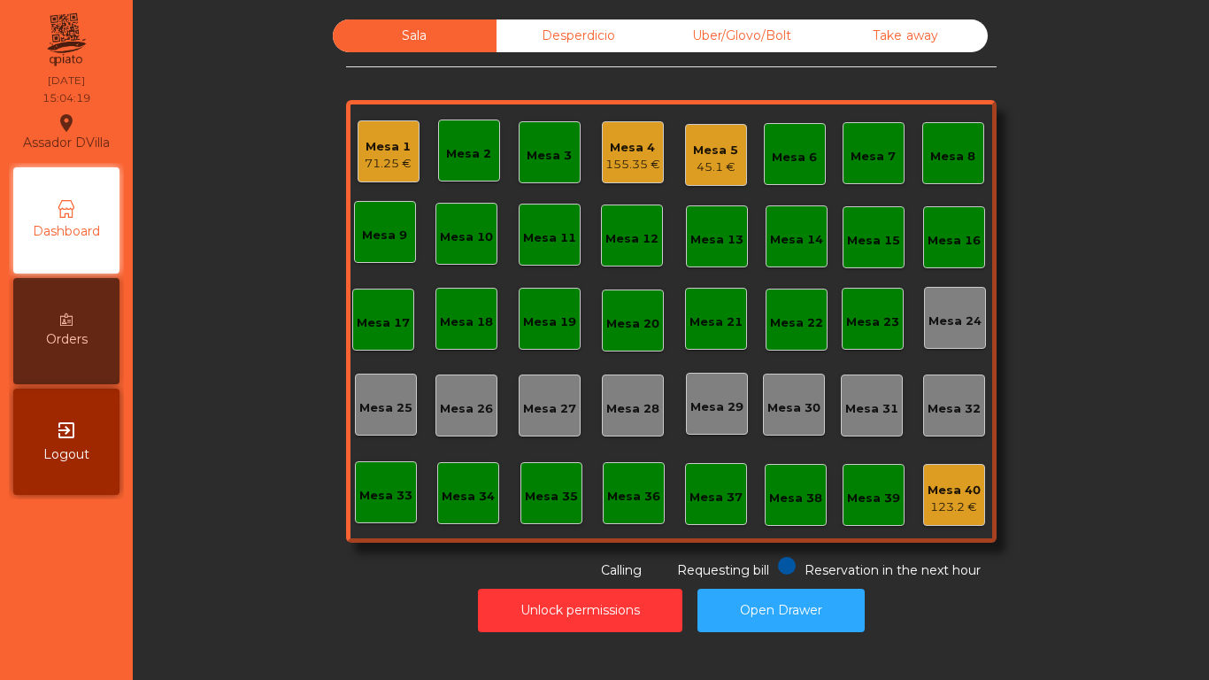
click at [645, 137] on div "Mesa 4 155.35 €" at bounding box center [632, 153] width 55 height 42
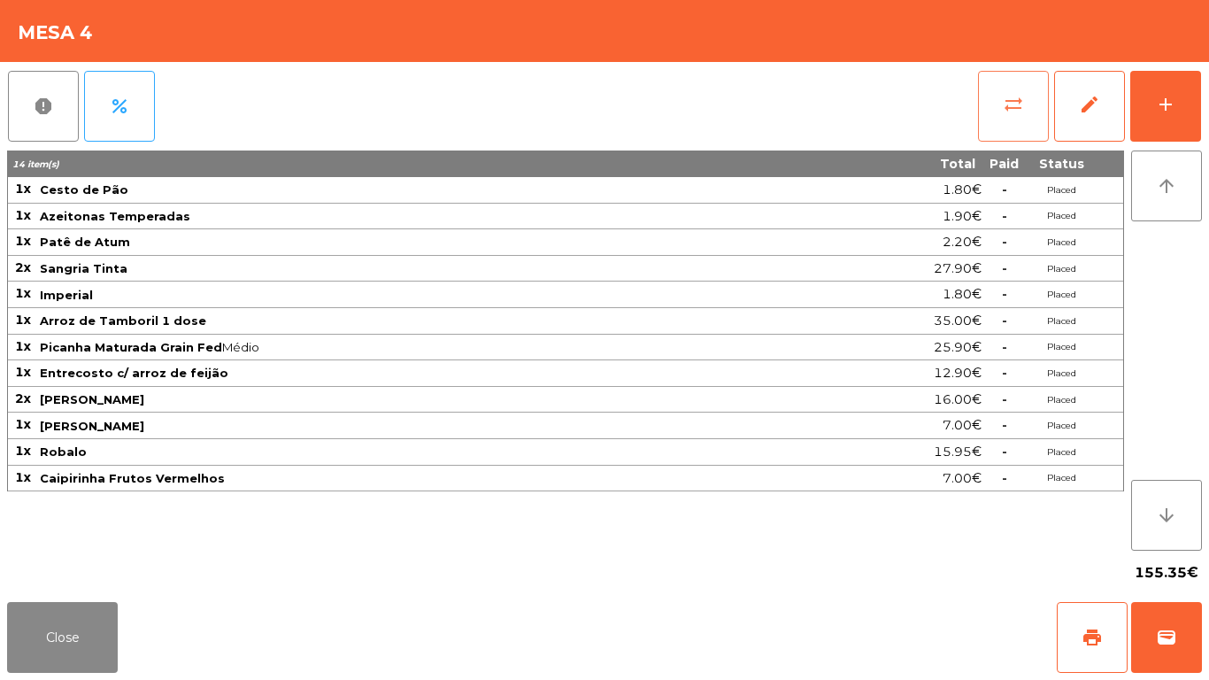
click at [996, 121] on button "sync_alt" at bounding box center [1013, 106] width 71 height 71
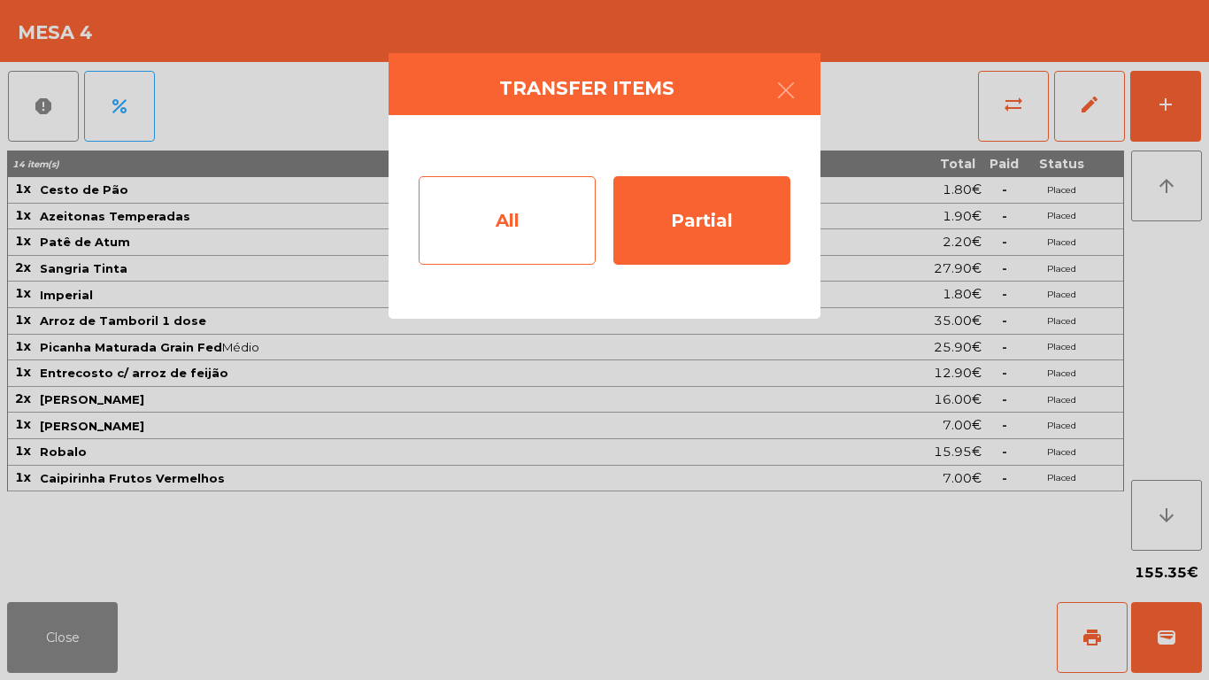
click at [505, 215] on div "All" at bounding box center [507, 220] width 177 height 89
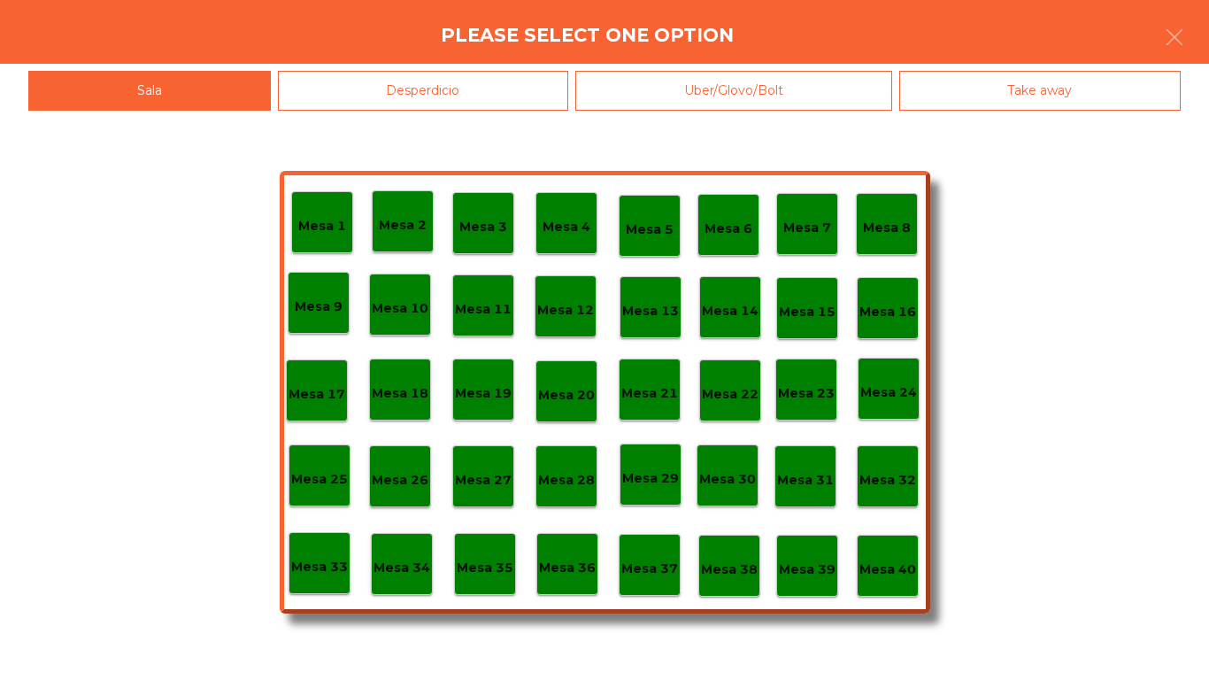
click at [580, 397] on p "Mesa 20" at bounding box center [566, 395] width 57 height 20
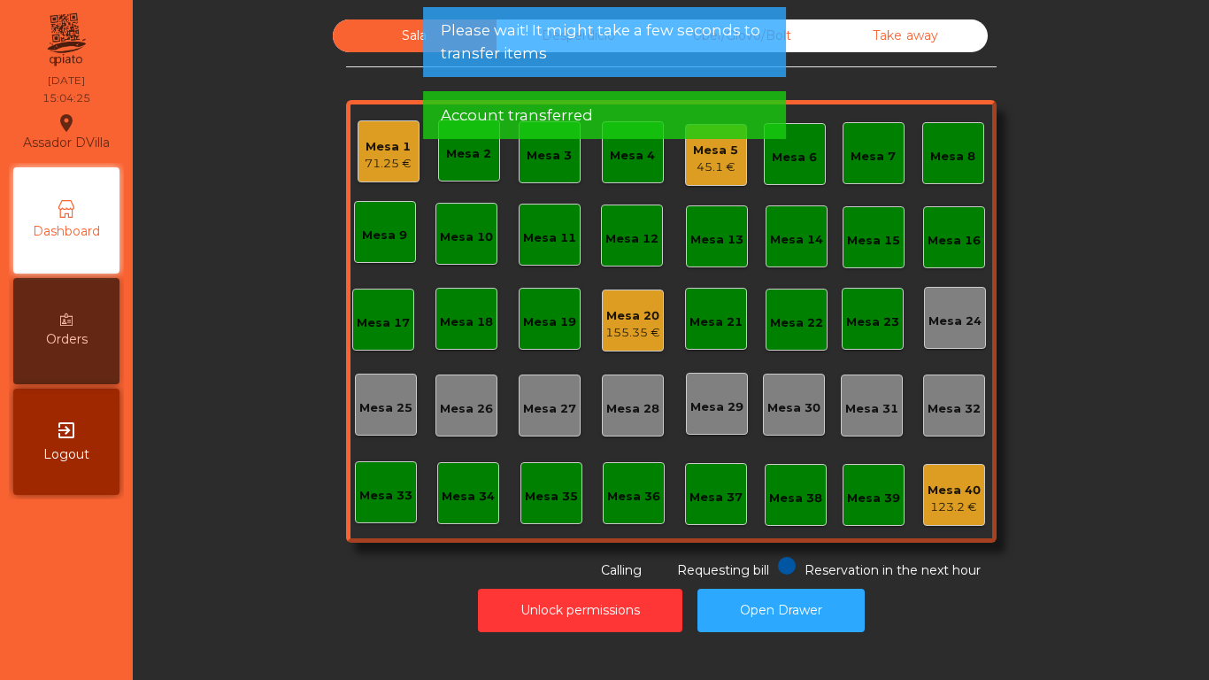
drag, startPoint x: 613, startPoint y: 319, endPoint x: 622, endPoint y: 321, distance: 10.1
click at [622, 321] on div "Mesa 20" at bounding box center [632, 316] width 55 height 18
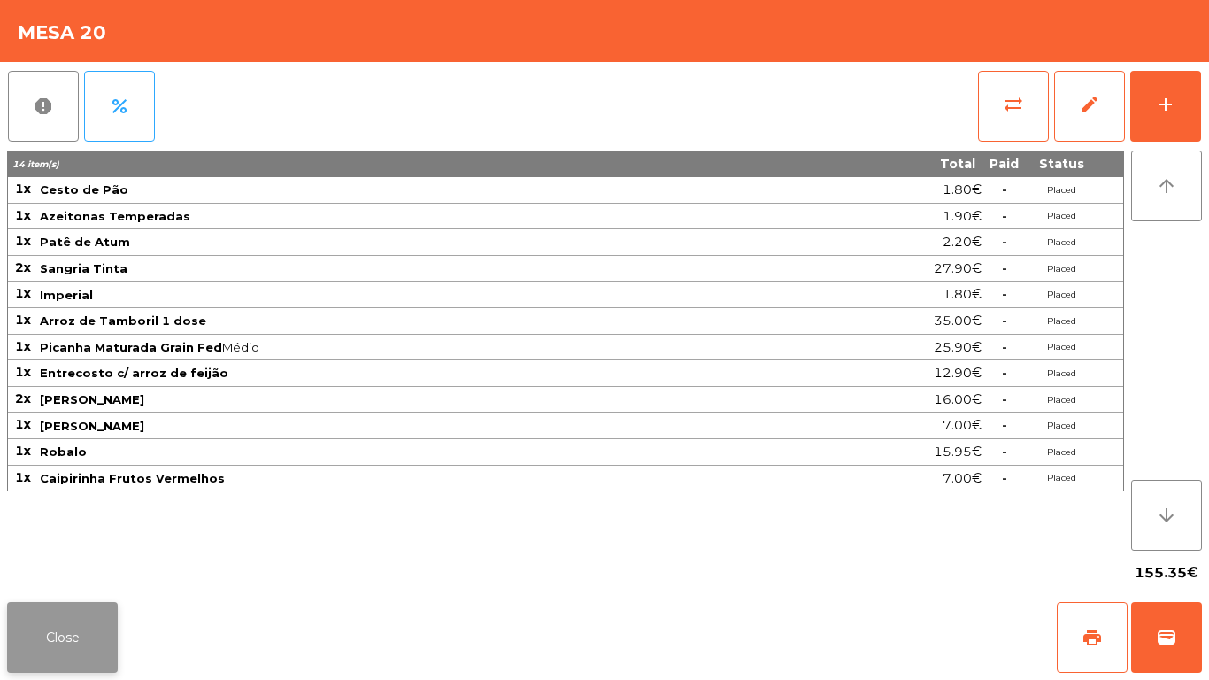
click at [73, 629] on button "Close" at bounding box center [62, 637] width 111 height 71
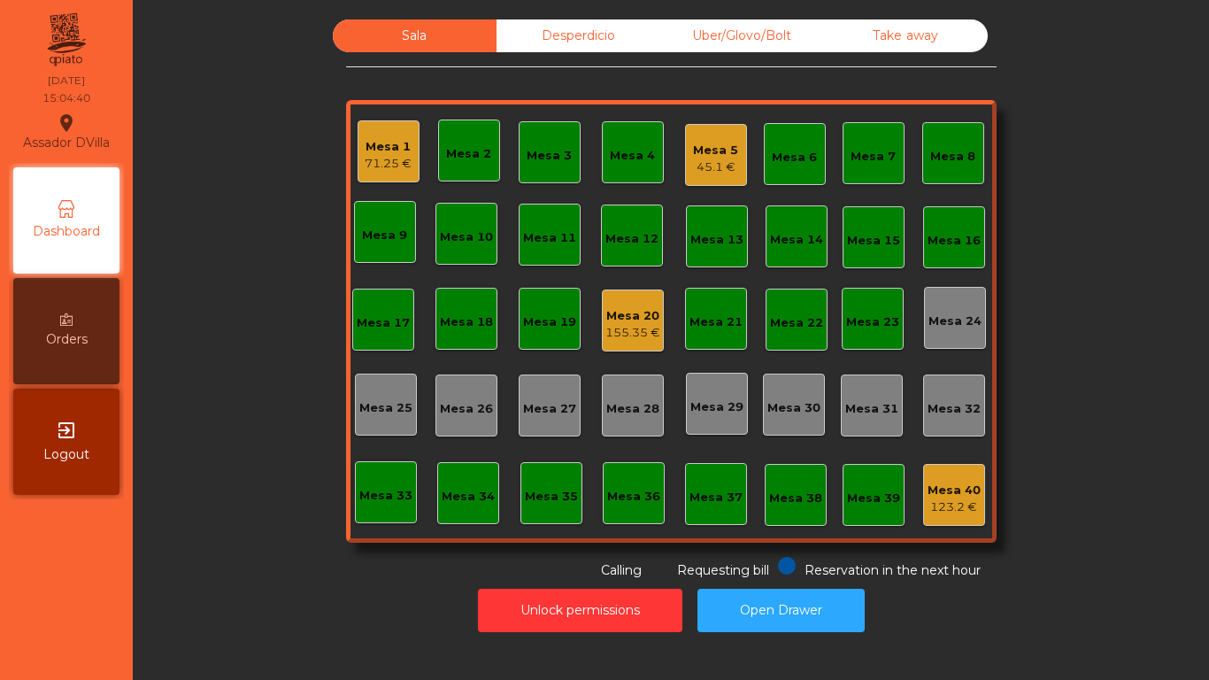
click at [620, 344] on div "Mesa 20 155.35 €" at bounding box center [633, 320] width 62 height 62
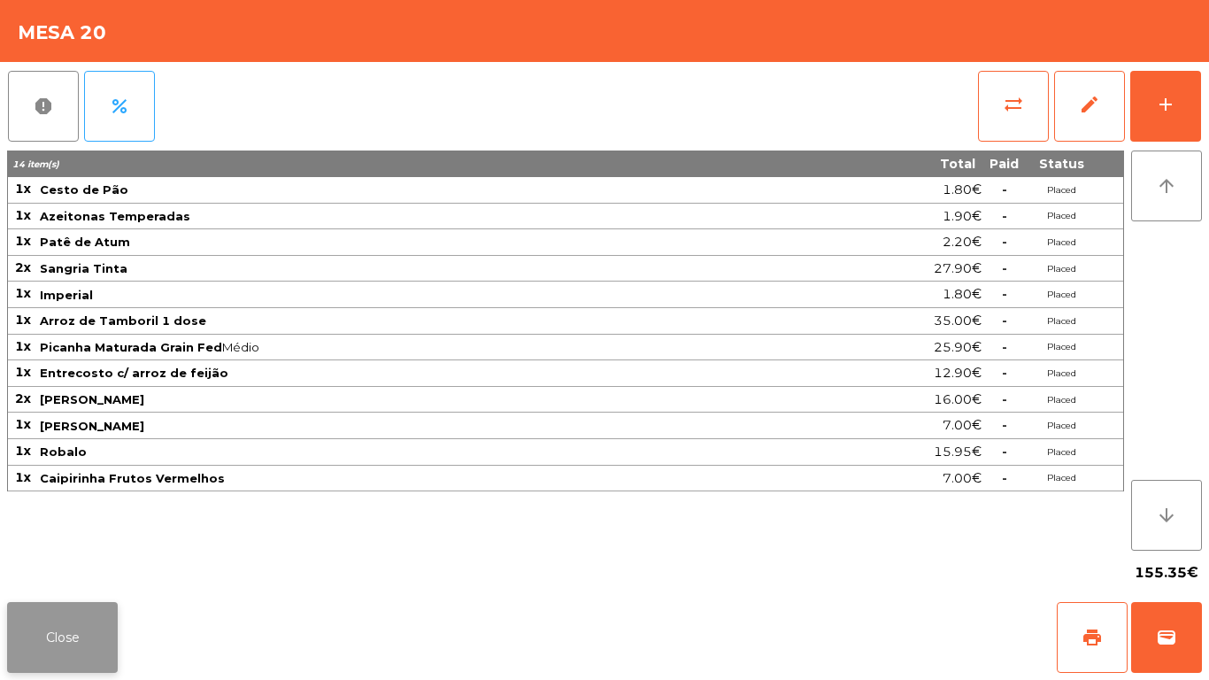
click at [76, 634] on button "Close" at bounding box center [62, 637] width 111 height 71
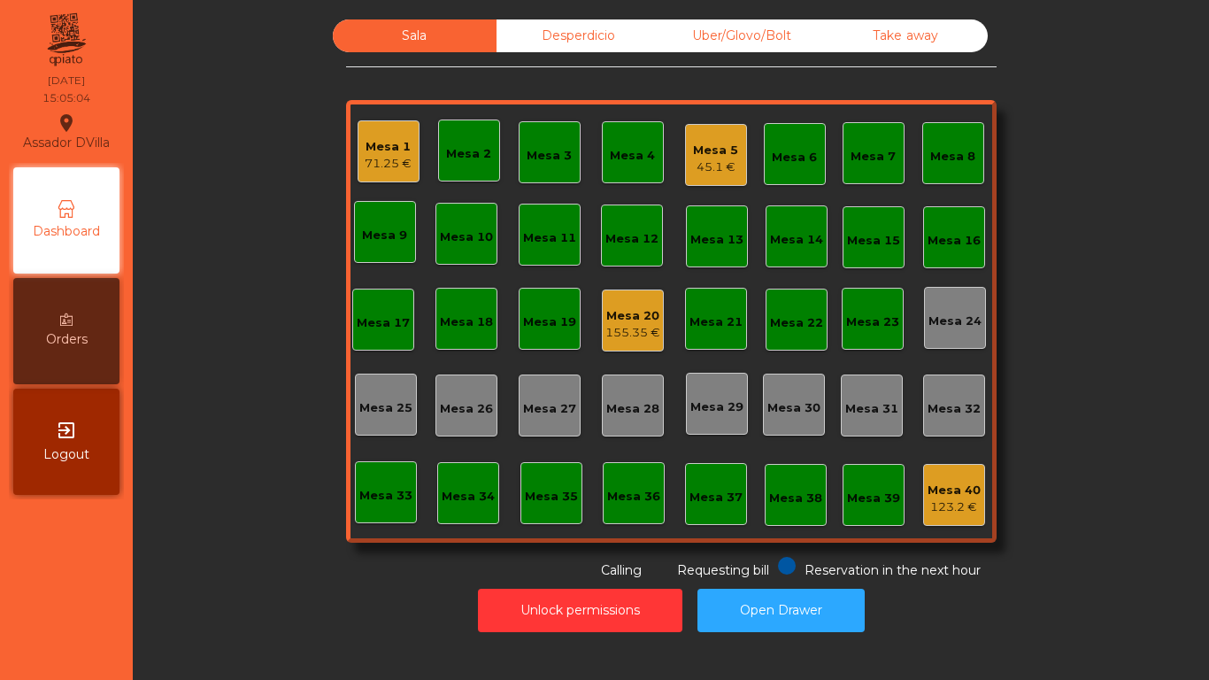
click at [389, 126] on div "Mesa 1 71.25 €" at bounding box center [389, 151] width 62 height 62
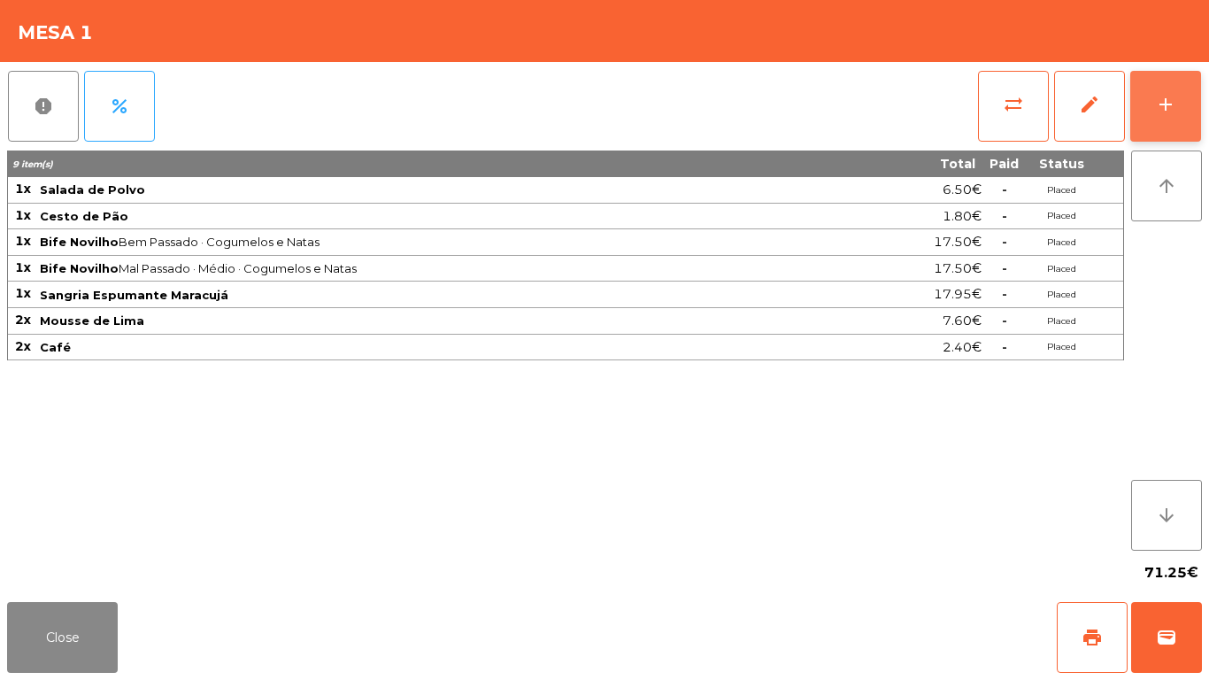
click at [1188, 120] on button "add" at bounding box center [1165, 106] width 71 height 71
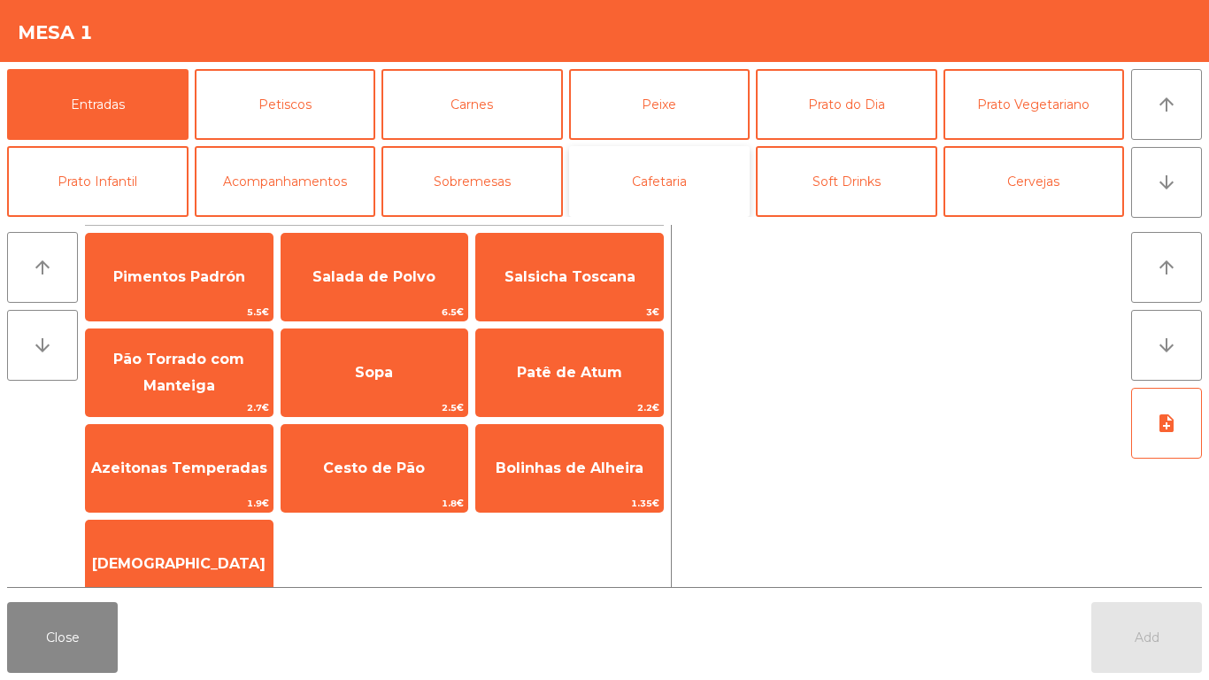
click at [694, 195] on button "Cafetaria" at bounding box center [659, 181] width 181 height 71
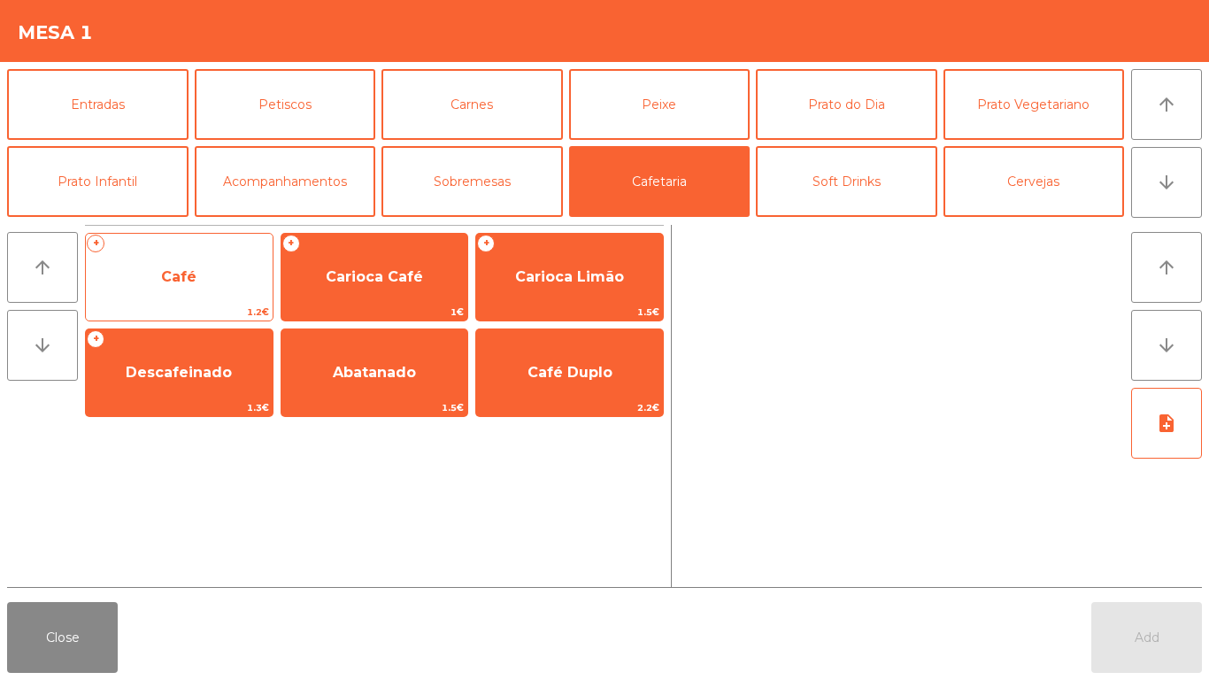
click at [190, 253] on span "Café" at bounding box center [179, 277] width 187 height 48
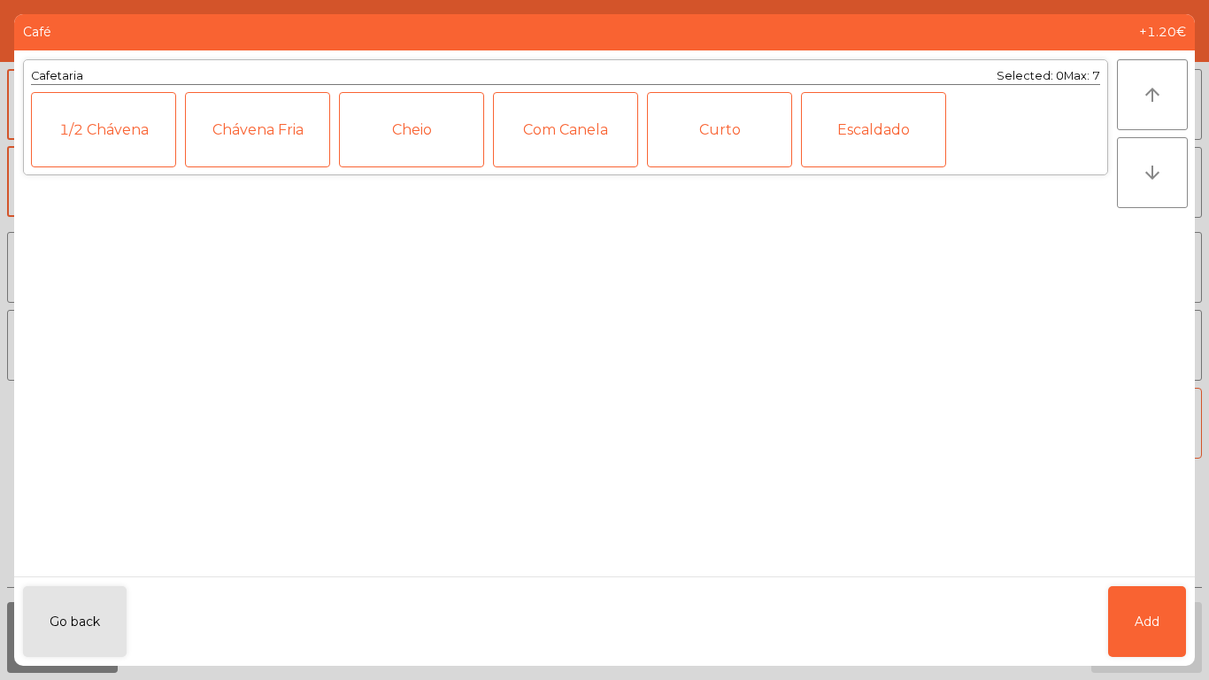
click at [1199, 594] on ngb-modal-window "Café +1.20€ Cafetaria Selected: 0 Max: 7 1/2 [PERSON_NAME] Fria Cheio Com Canel…" at bounding box center [604, 340] width 1209 height 680
click at [1129, 617] on button "Add" at bounding box center [1147, 621] width 78 height 71
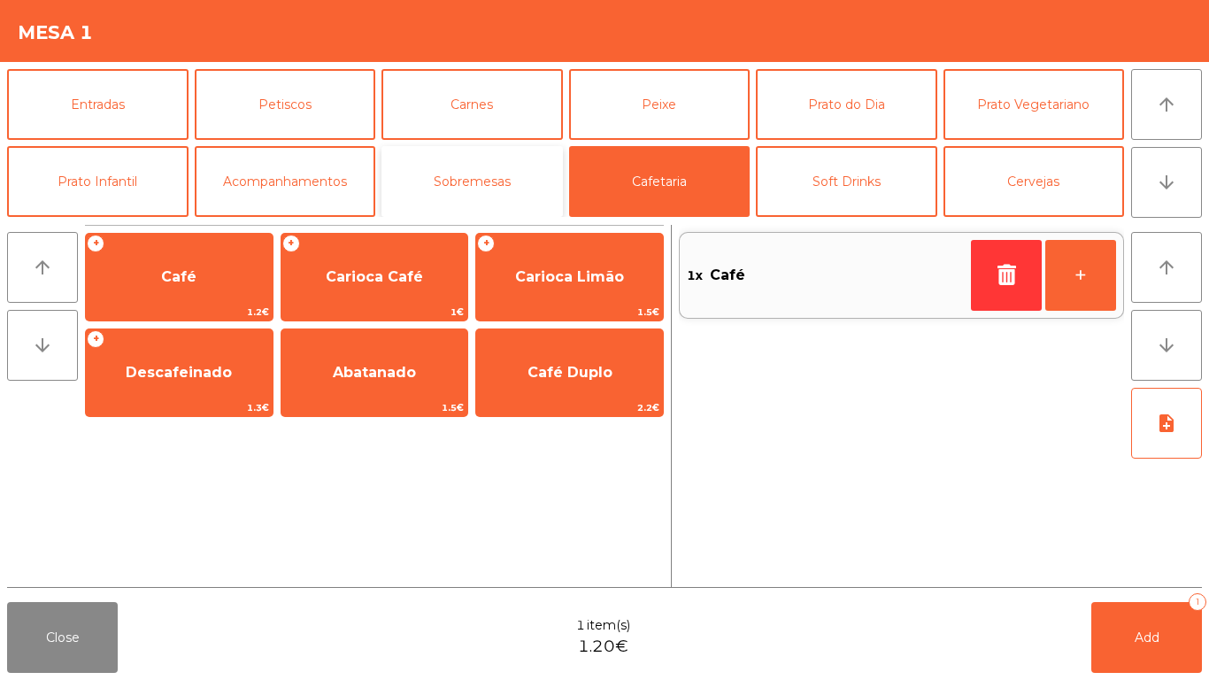
click at [466, 189] on button "Sobremesas" at bounding box center [471, 181] width 181 height 71
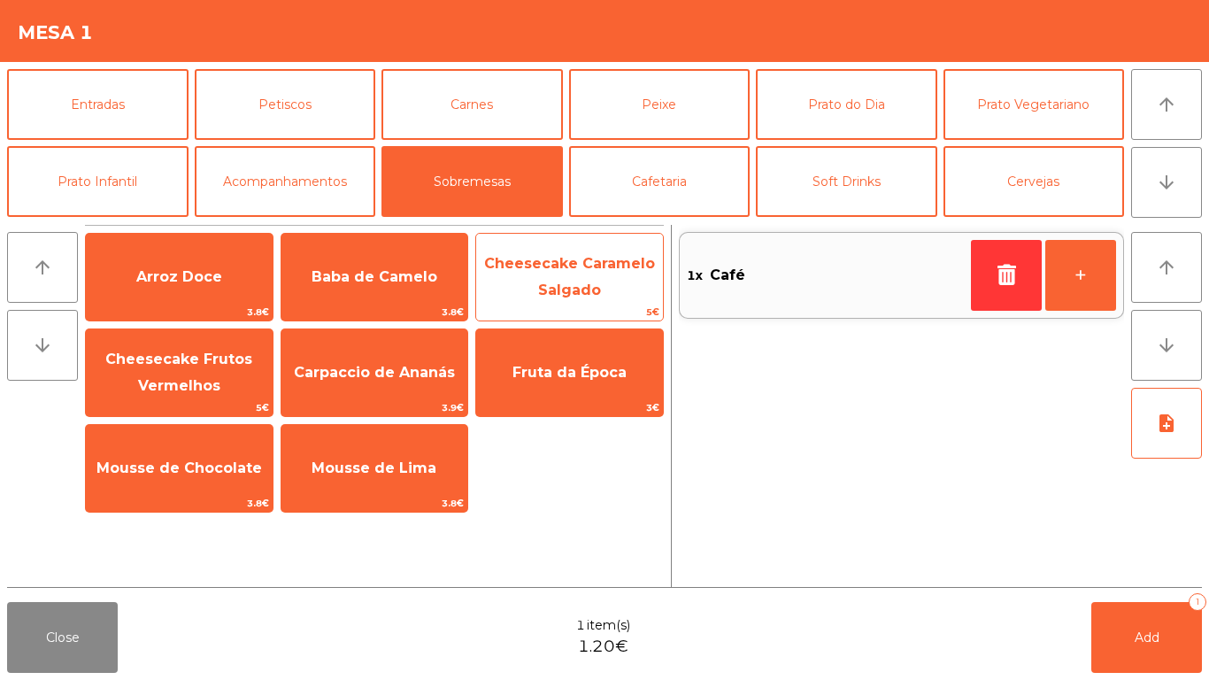
click at [574, 276] on span "Cheesecake Caramelo Salgado" at bounding box center [569, 277] width 187 height 75
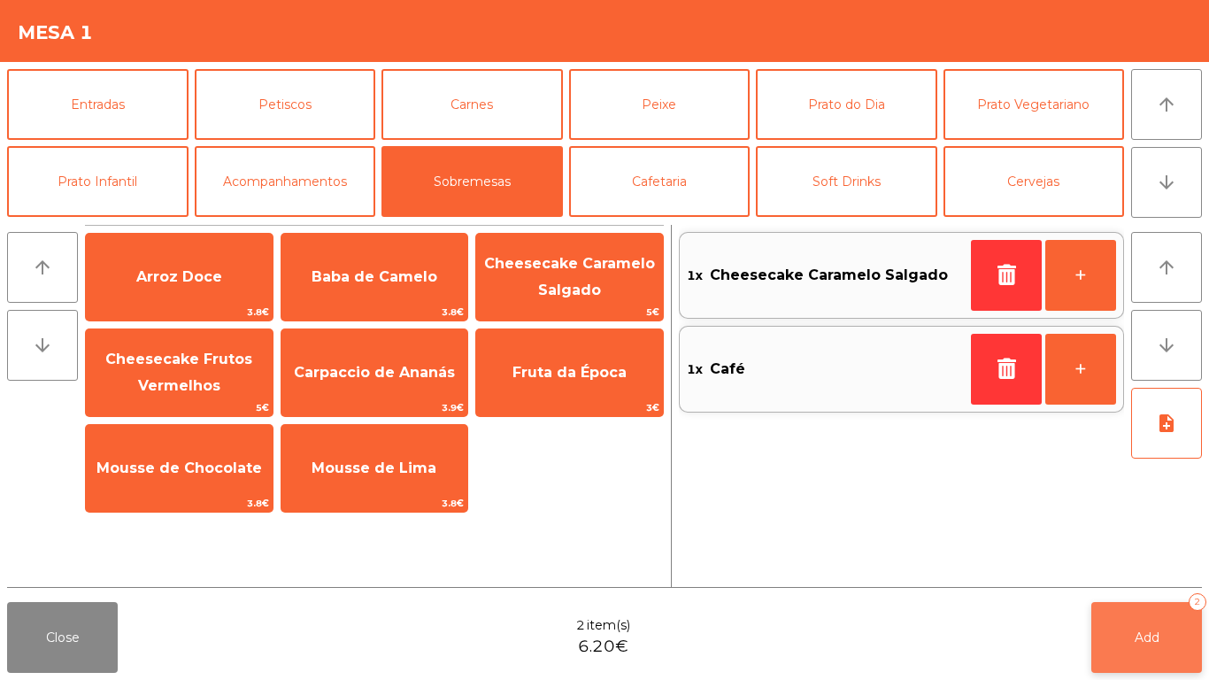
click at [1121, 622] on button "Add 2" at bounding box center [1146, 637] width 111 height 71
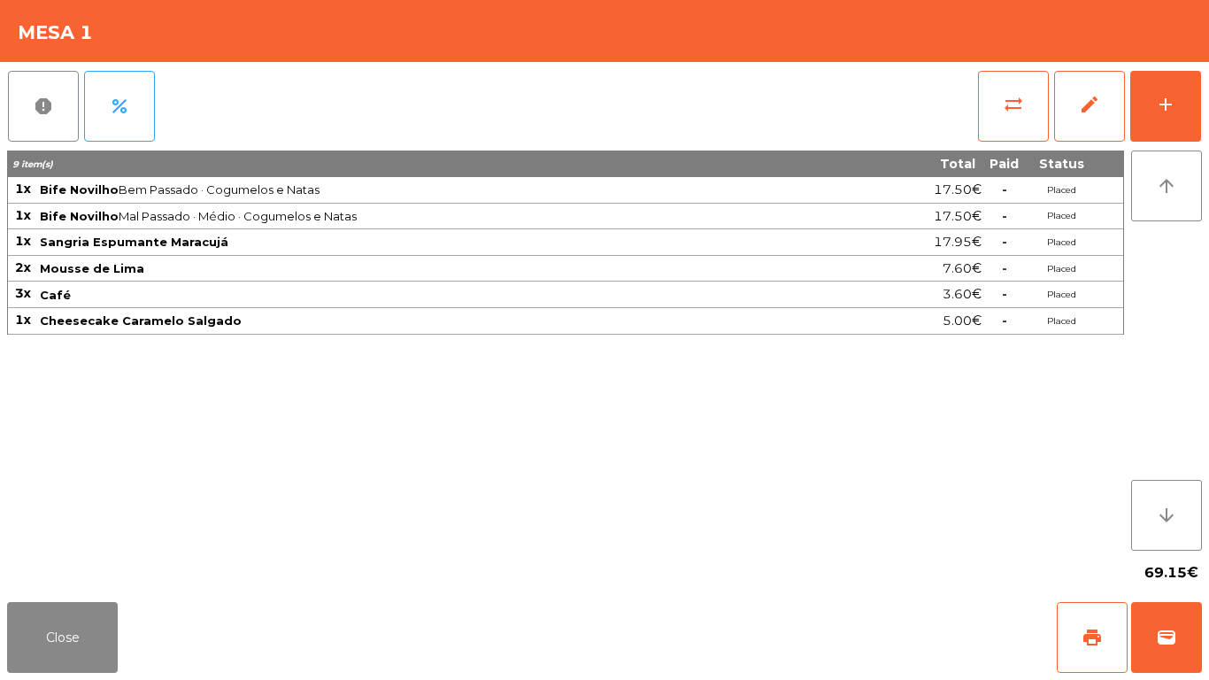
click at [284, 653] on div "Close print wallet" at bounding box center [604, 637] width 1209 height 85
click at [50, 630] on button "Close" at bounding box center [62, 637] width 111 height 71
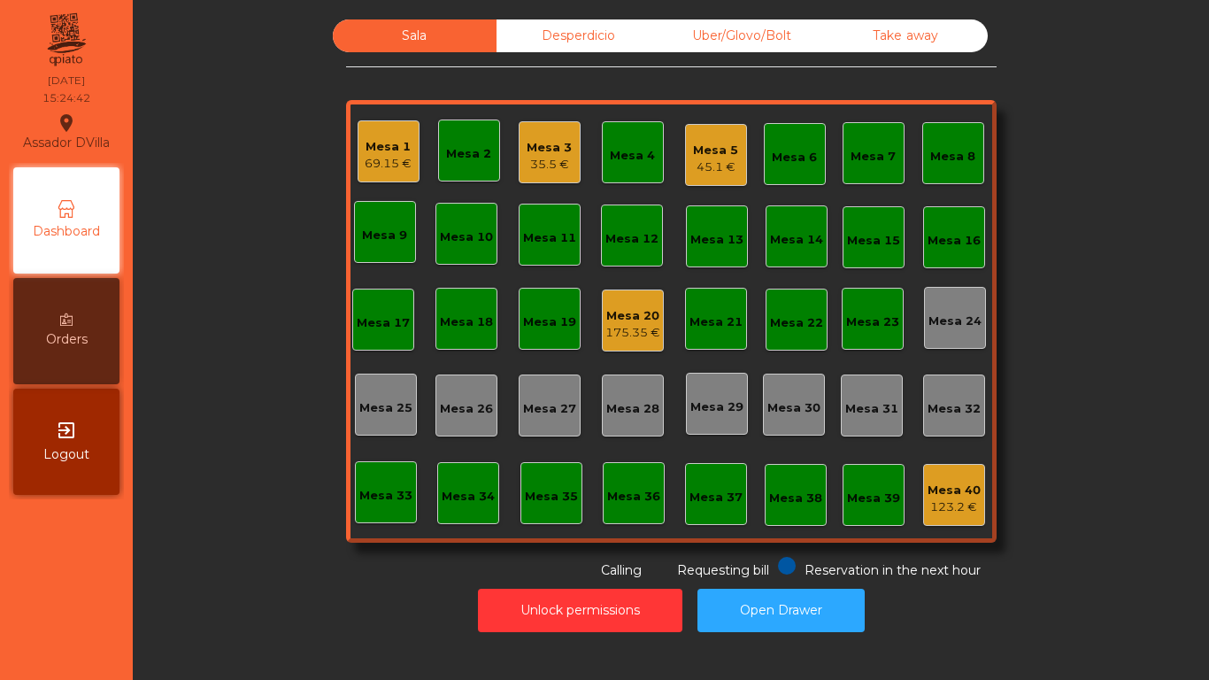
click at [372, 171] on div "69.15 €" at bounding box center [388, 164] width 47 height 18
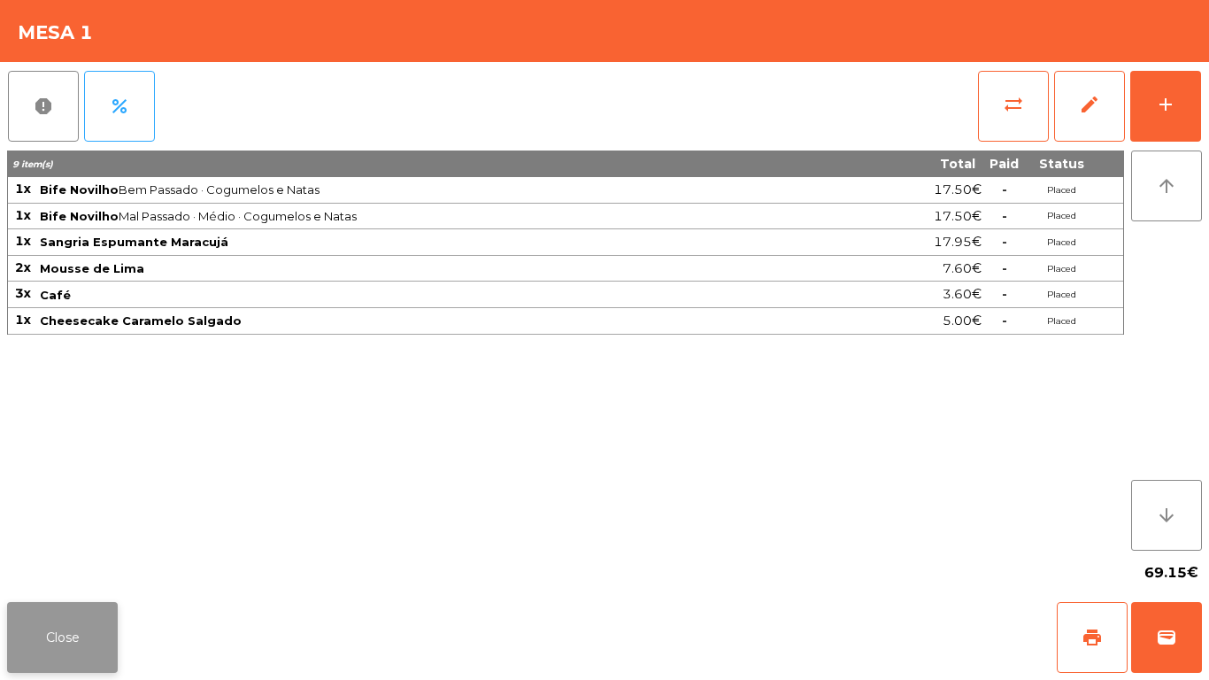
click at [28, 621] on button "Close" at bounding box center [62, 637] width 111 height 71
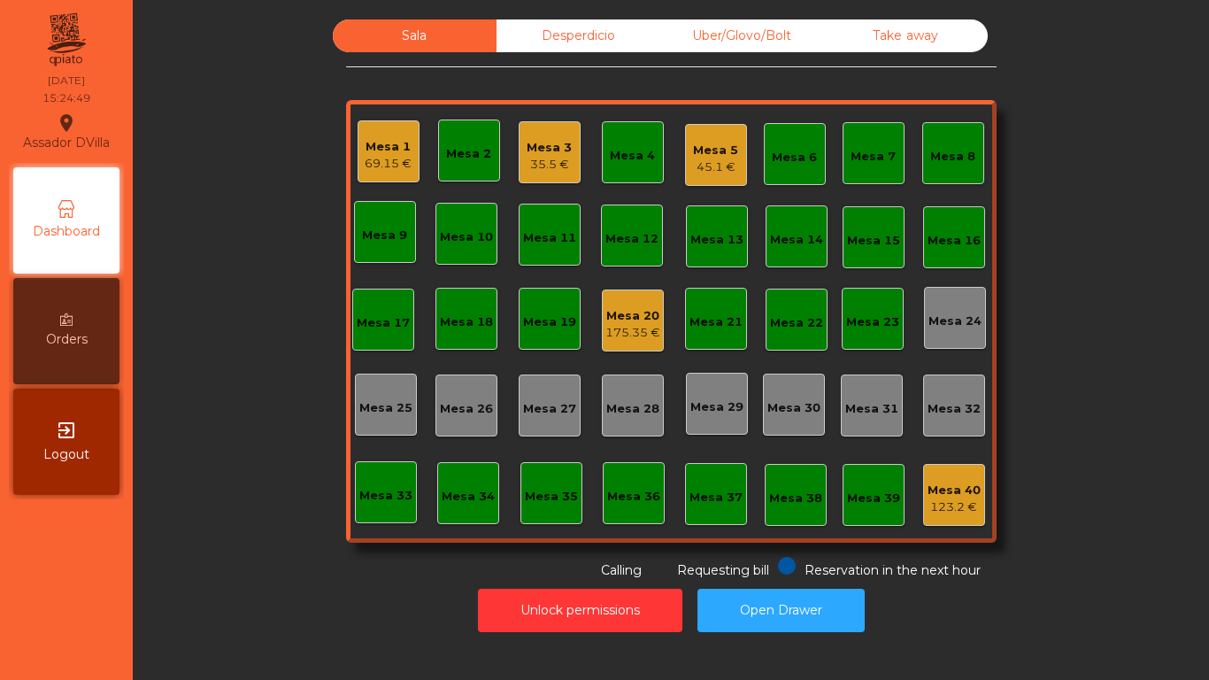
click at [721, 173] on div "45.1 €" at bounding box center [715, 167] width 45 height 18
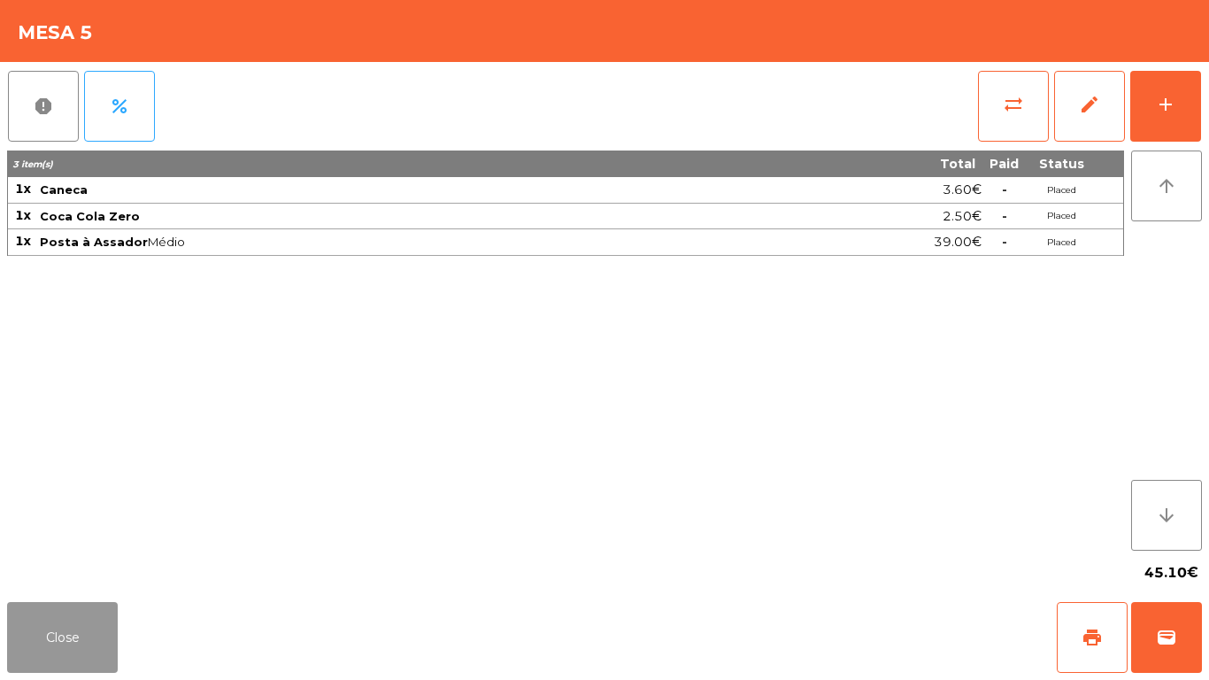
drag, startPoint x: 86, startPoint y: 650, endPoint x: 289, endPoint y: 343, distance: 367.3
click at [86, 636] on button "Close" at bounding box center [62, 637] width 111 height 71
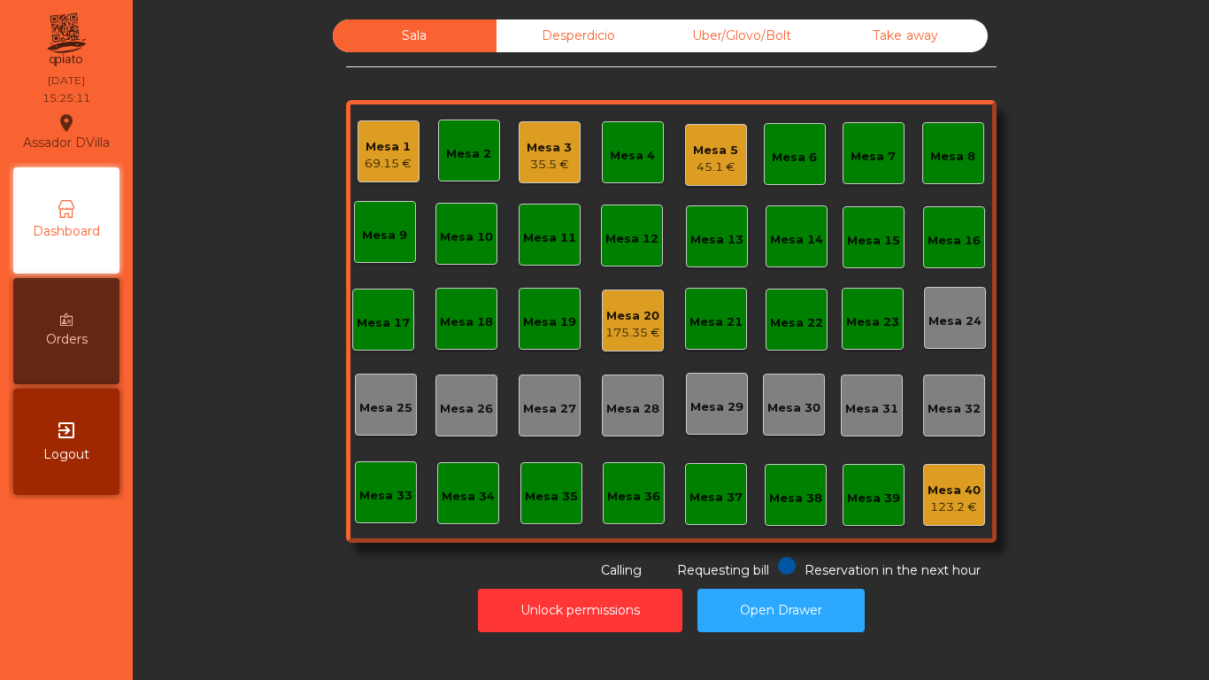
click at [536, 47] on div "Desperdicio" at bounding box center [579, 35] width 164 height 33
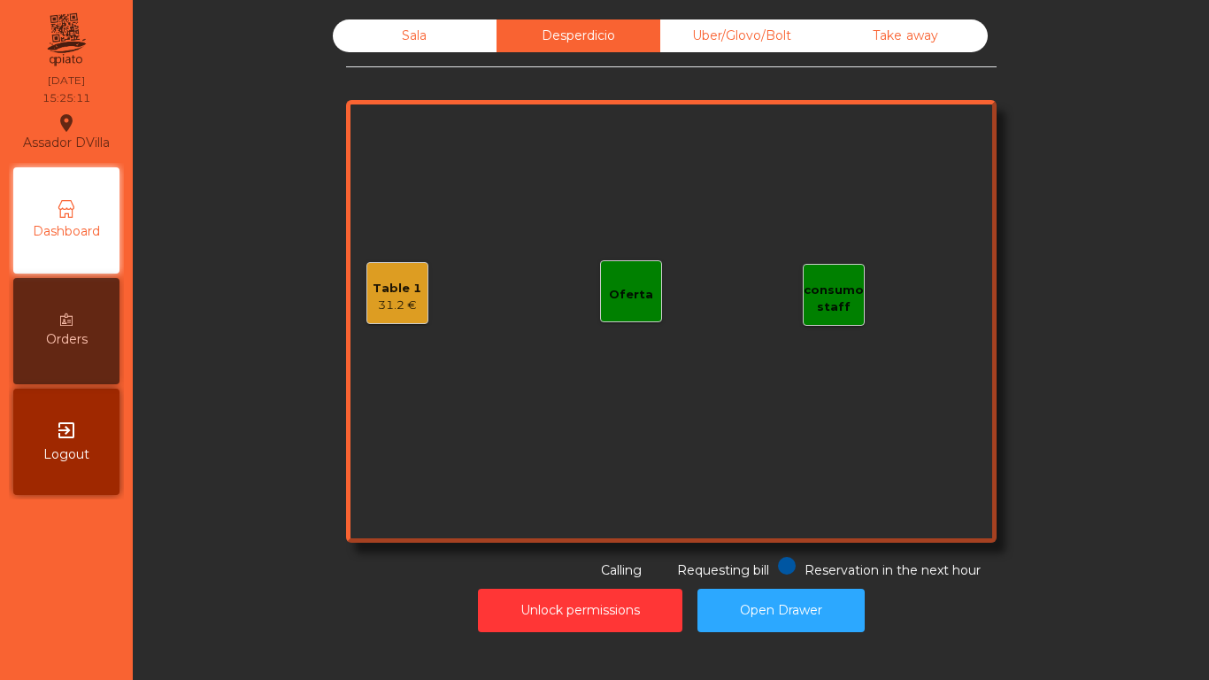
click at [386, 297] on div "31.2 €" at bounding box center [397, 306] width 49 height 18
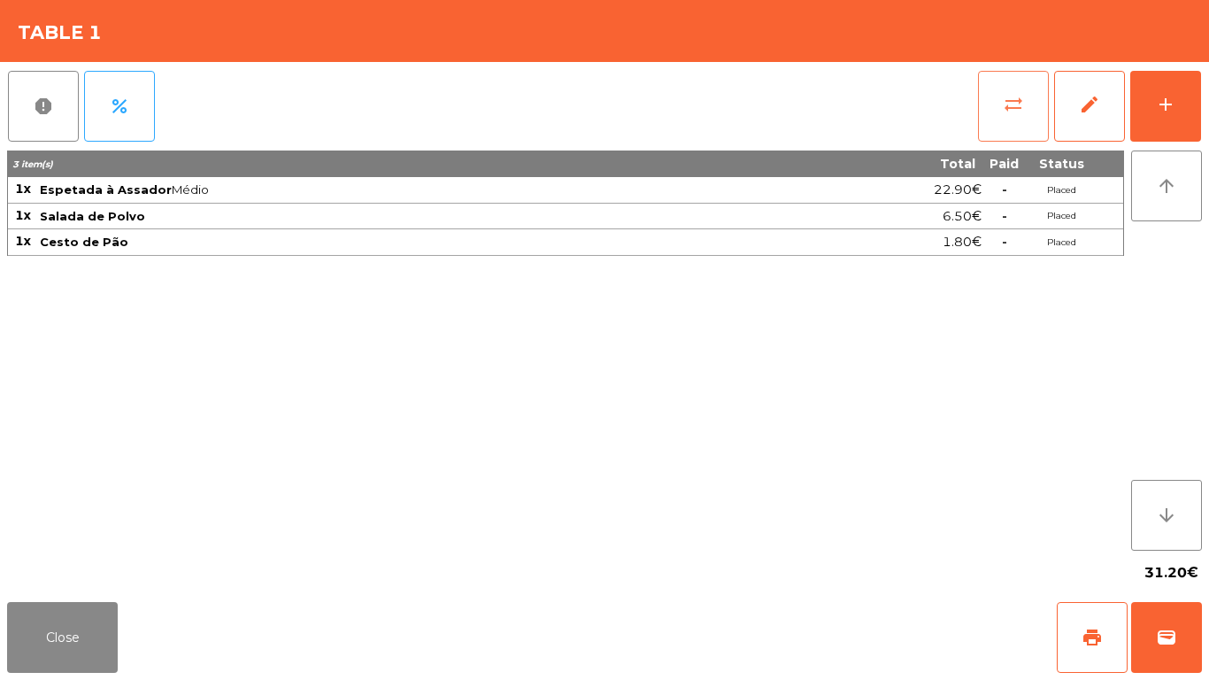
click at [1018, 100] on span "sync_alt" at bounding box center [1013, 104] width 21 height 21
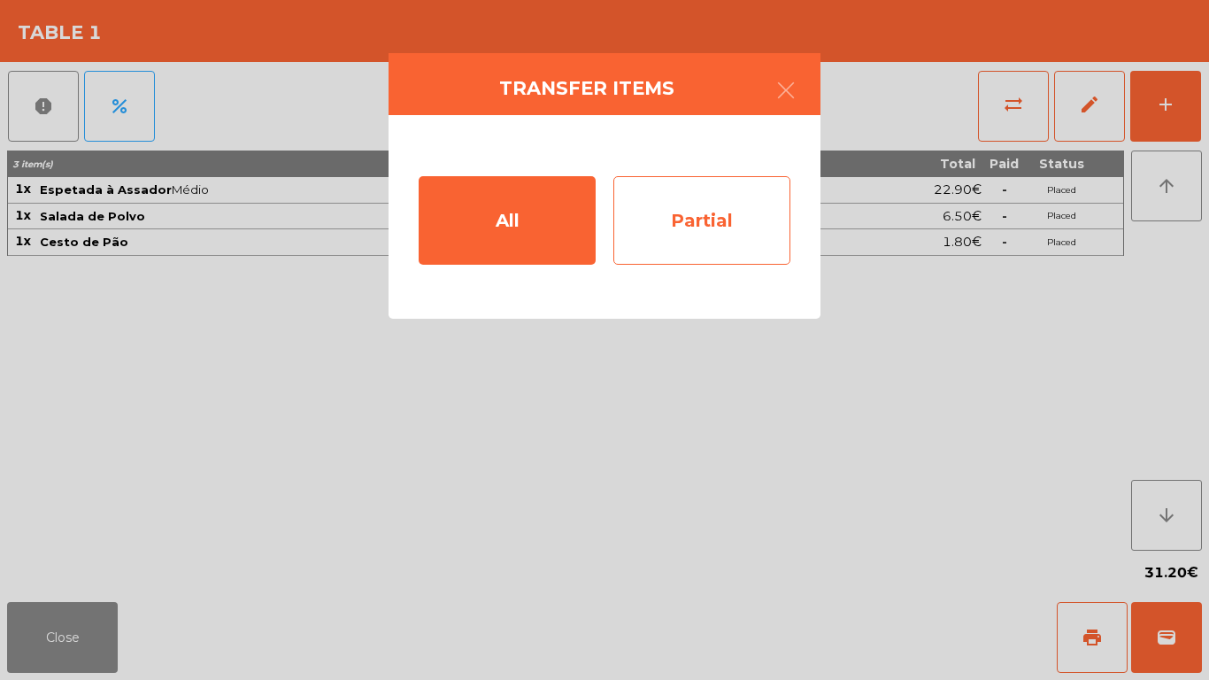
click at [715, 244] on div "Partial" at bounding box center [701, 220] width 177 height 89
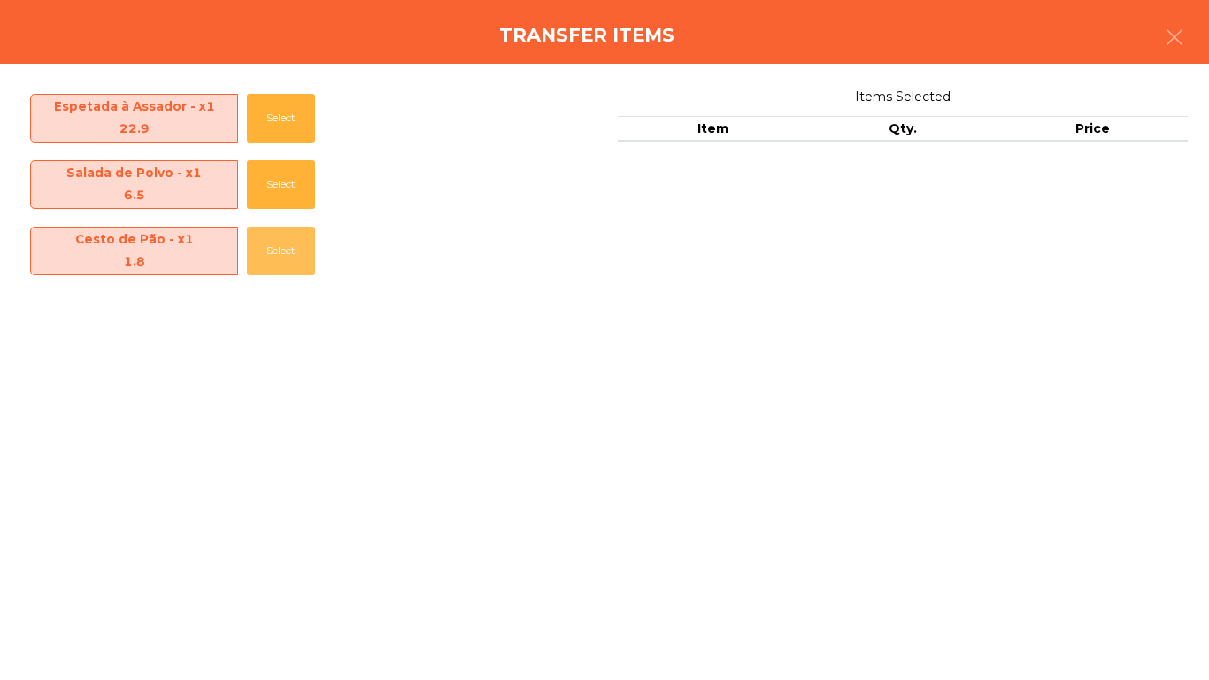
click at [258, 237] on button "Select" at bounding box center [281, 251] width 68 height 49
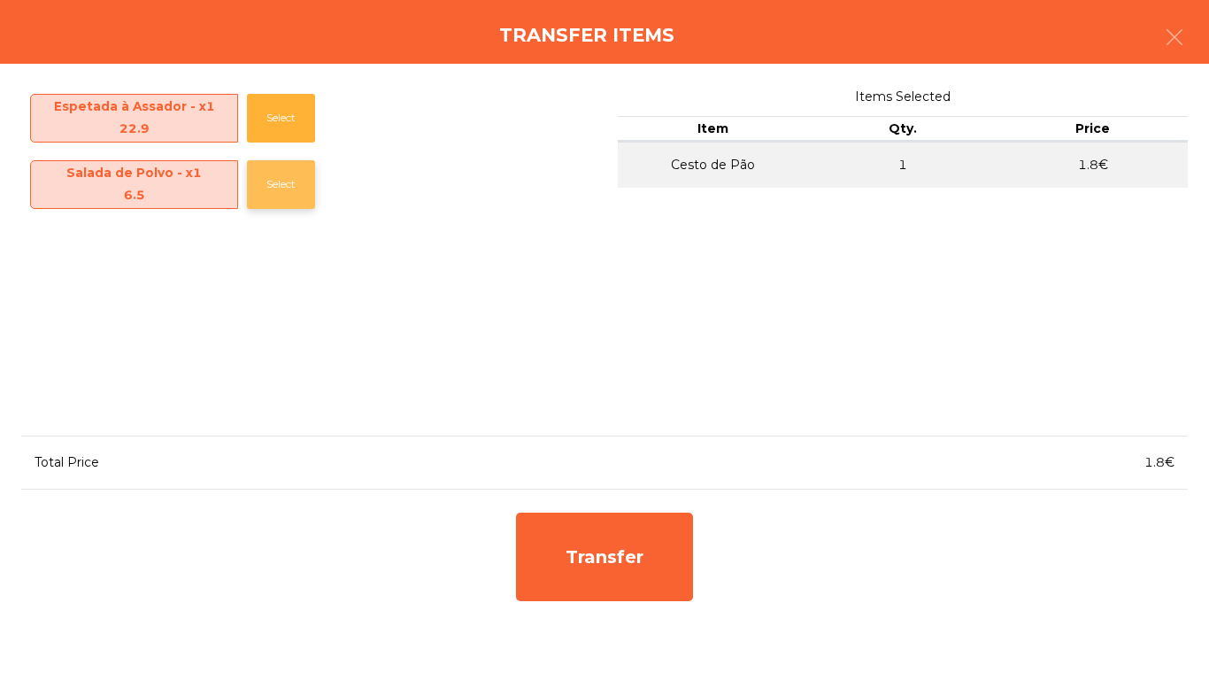
click at [253, 187] on button "Select" at bounding box center [281, 184] width 68 height 49
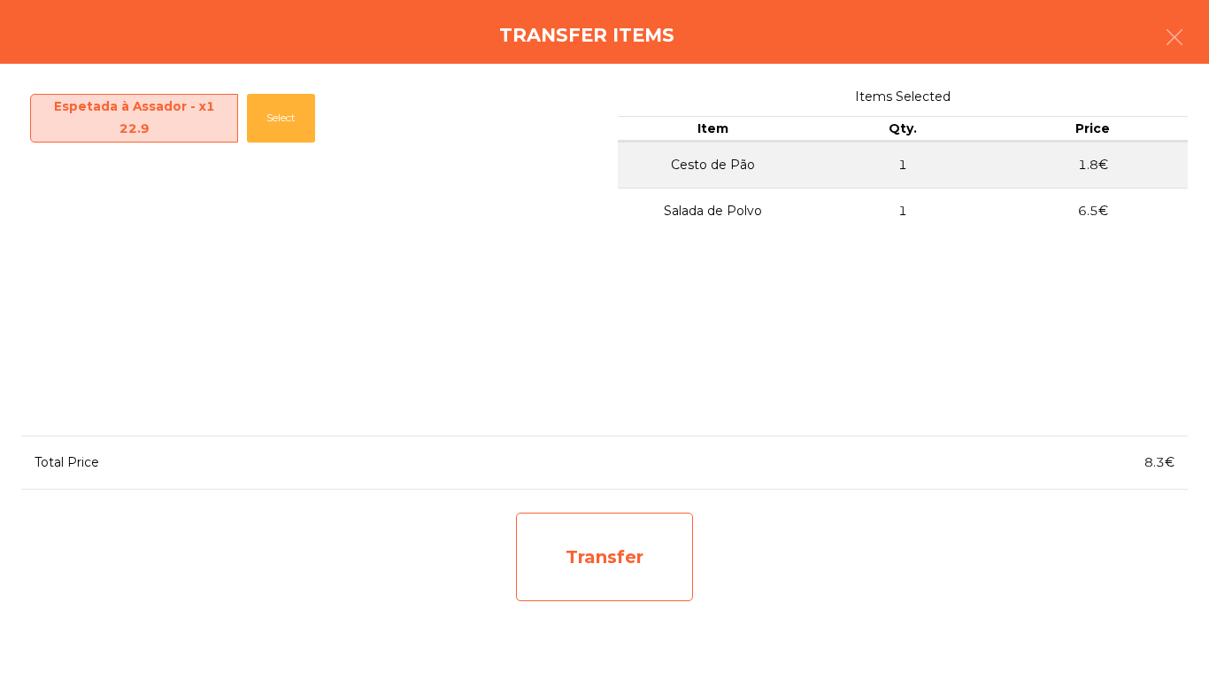
drag, startPoint x: 571, startPoint y: 569, endPoint x: 557, endPoint y: 557, distance: 18.8
click at [557, 557] on div "Transfer" at bounding box center [604, 556] width 177 height 89
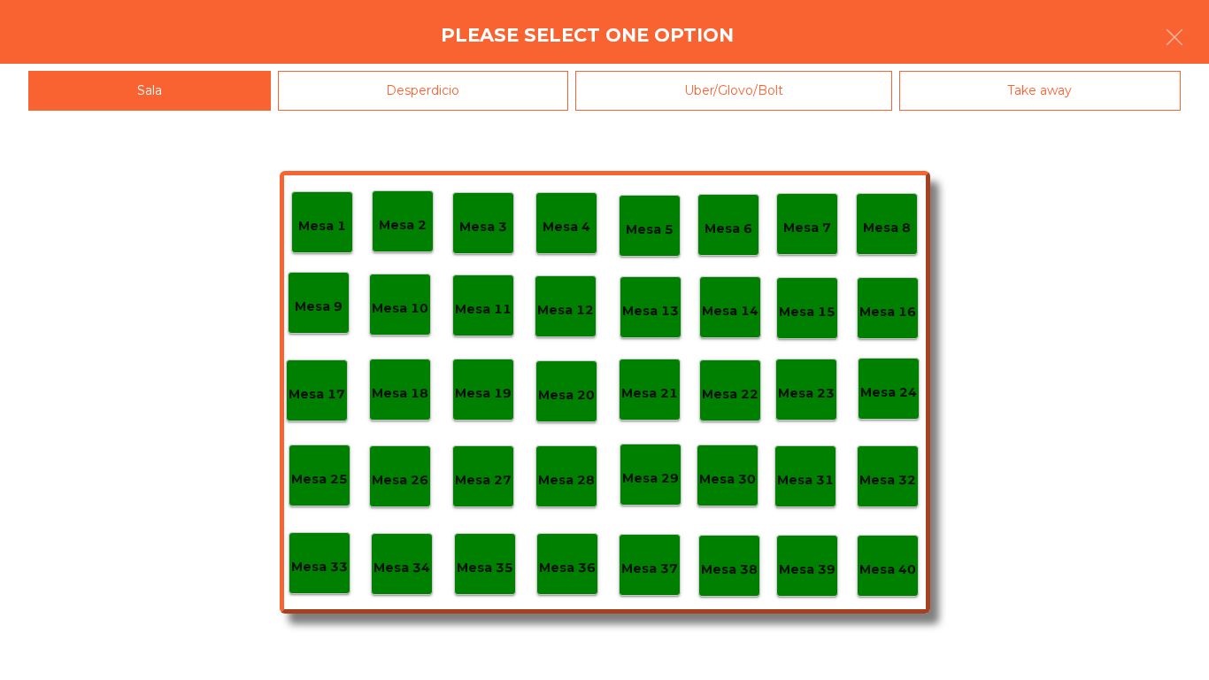
click at [425, 83] on div "Desperdicio" at bounding box center [423, 91] width 291 height 40
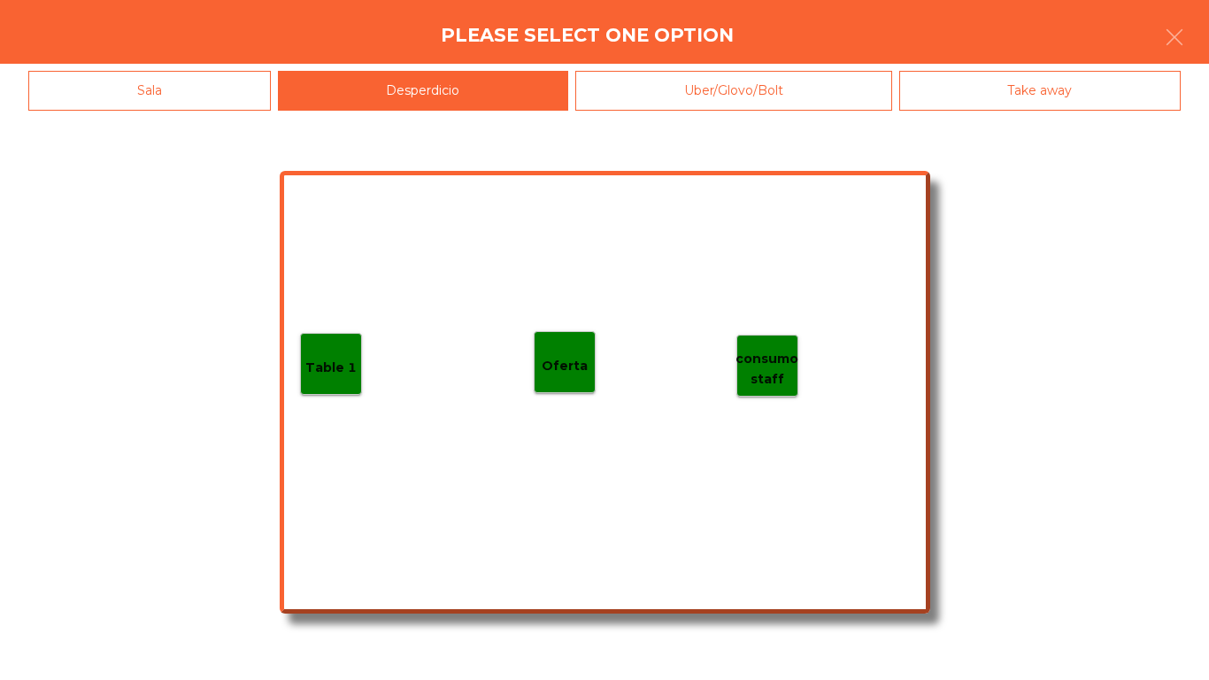
click at [119, 95] on div "Sala" at bounding box center [149, 91] width 243 height 40
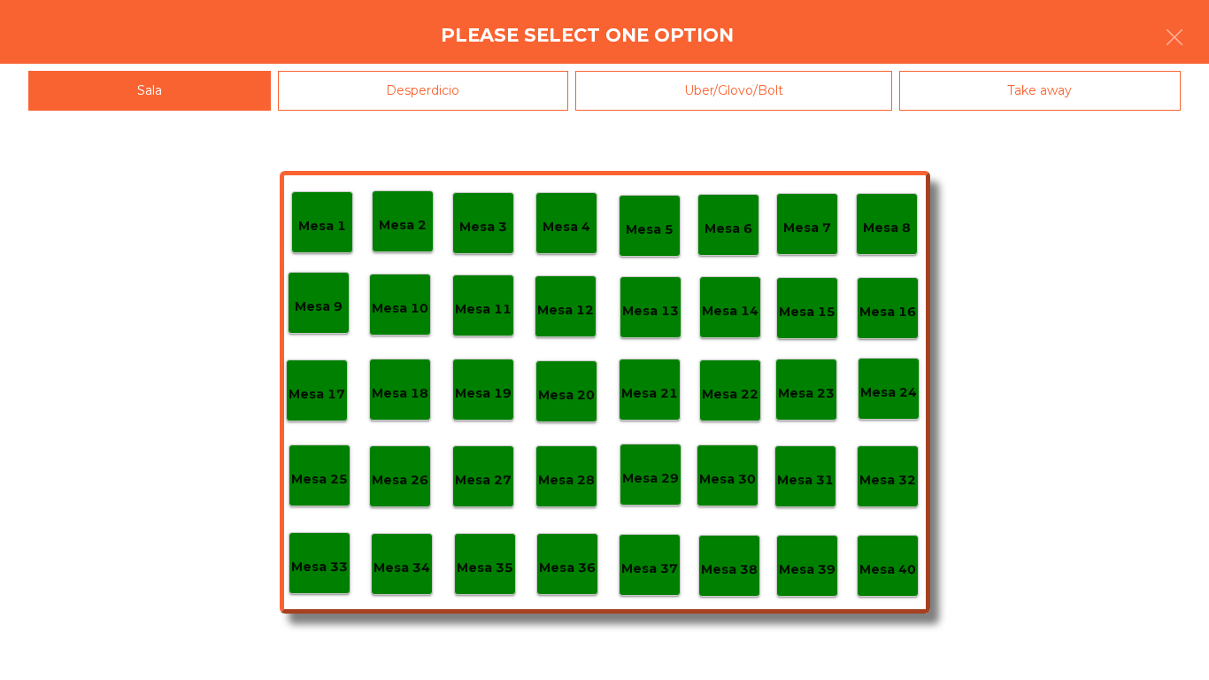
click at [343, 235] on p "Mesa 1" at bounding box center [322, 226] width 48 height 20
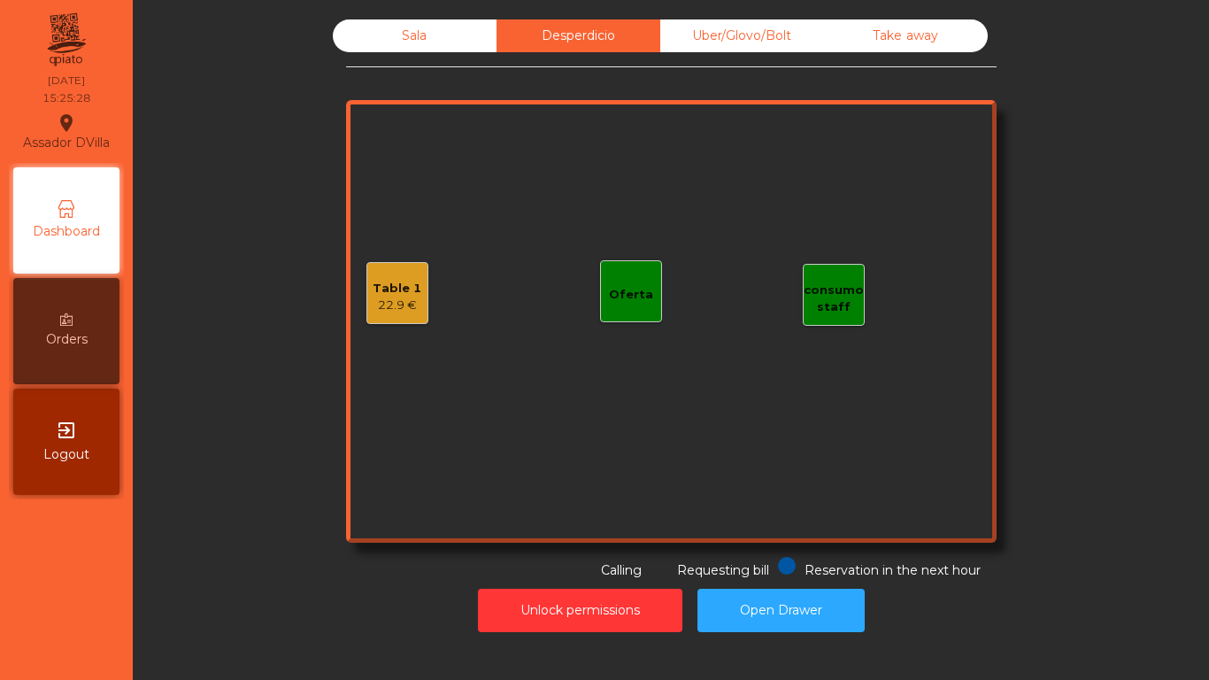
click at [404, 21] on div "Sala" at bounding box center [415, 35] width 164 height 33
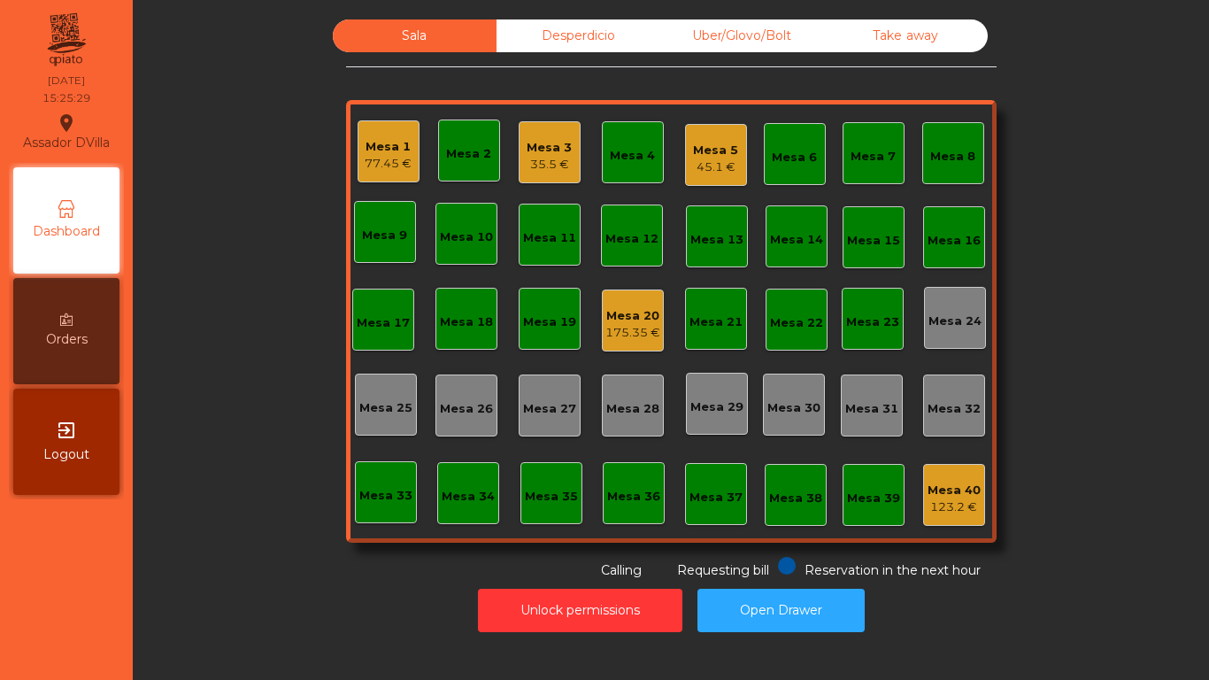
click at [387, 159] on div "77.45 €" at bounding box center [388, 164] width 47 height 18
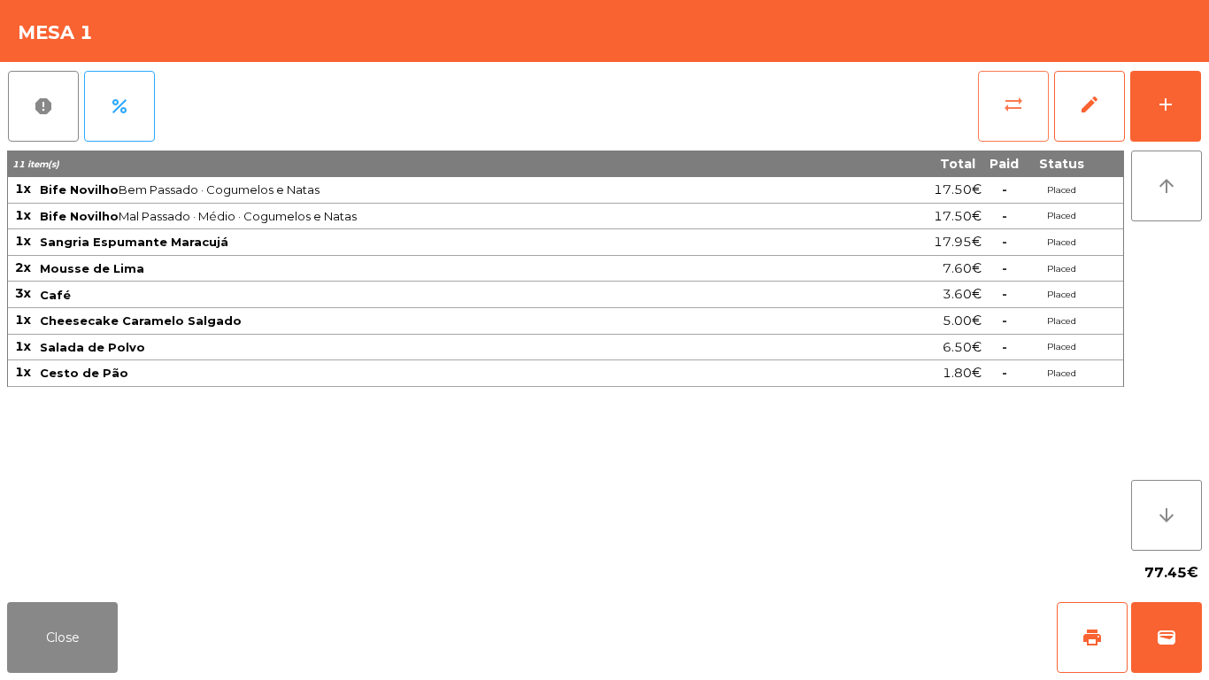
click at [1006, 105] on span "sync_alt" at bounding box center [1013, 104] width 21 height 21
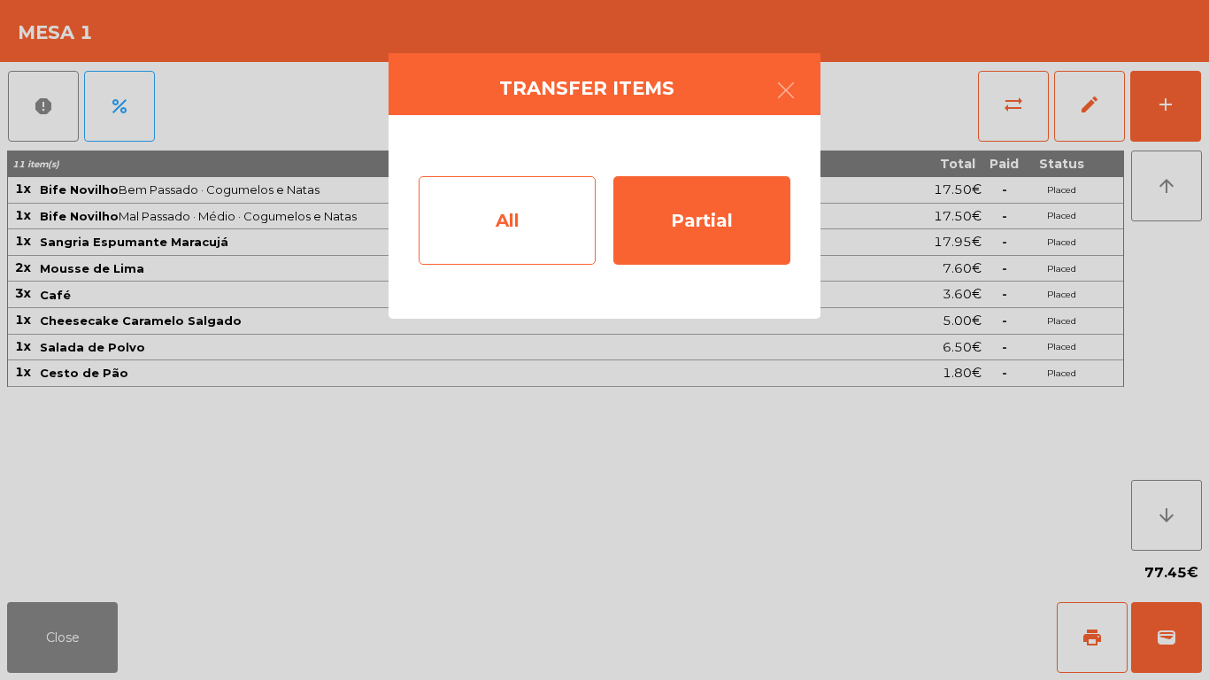
click at [481, 228] on div "All" at bounding box center [507, 220] width 177 height 89
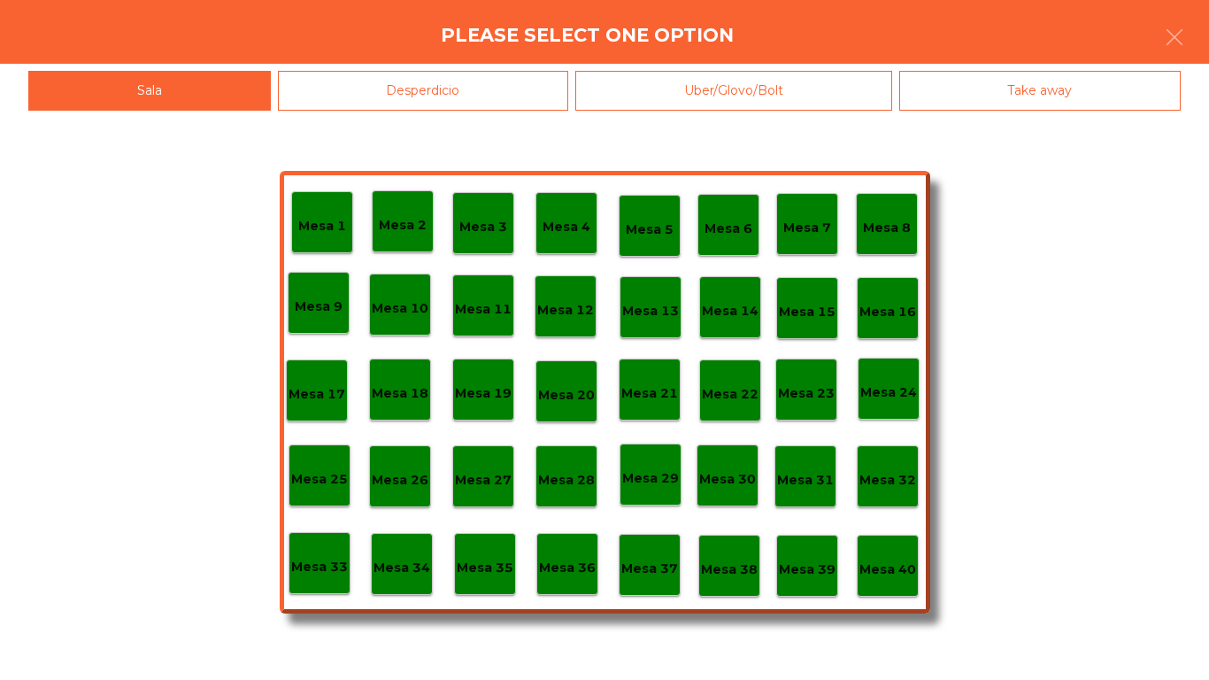
click at [899, 577] on p "Mesa 40" at bounding box center [887, 569] width 57 height 20
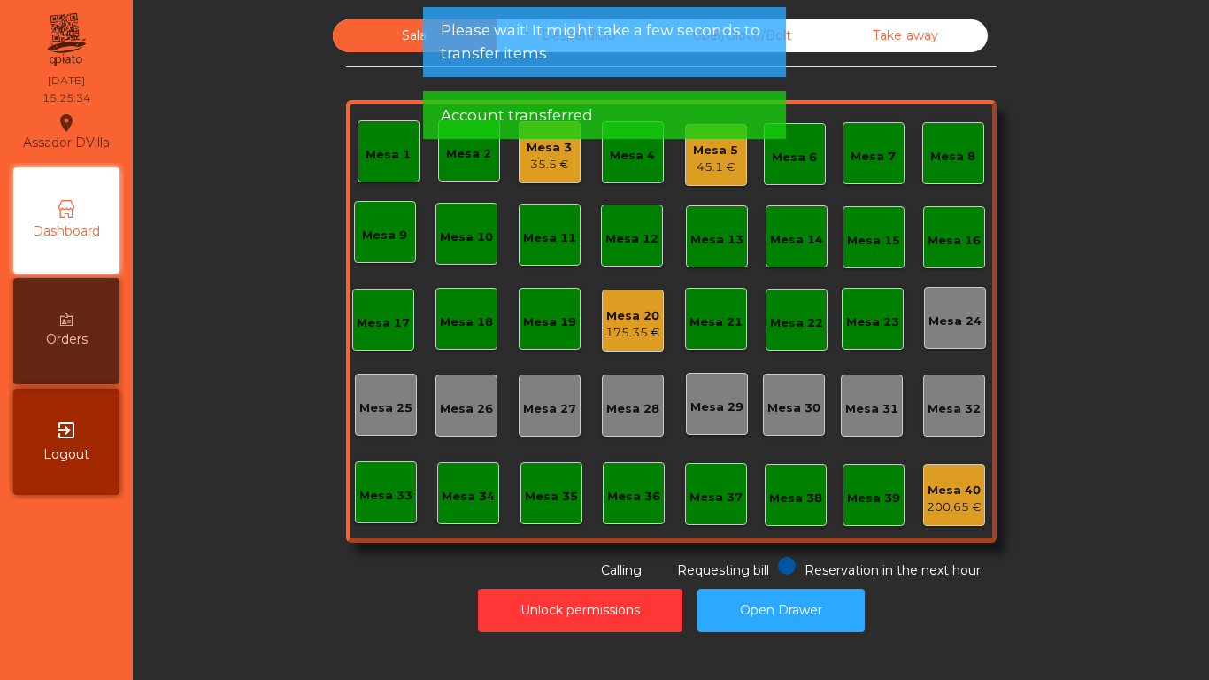
click at [540, 166] on div "35.5 €" at bounding box center [549, 165] width 45 height 18
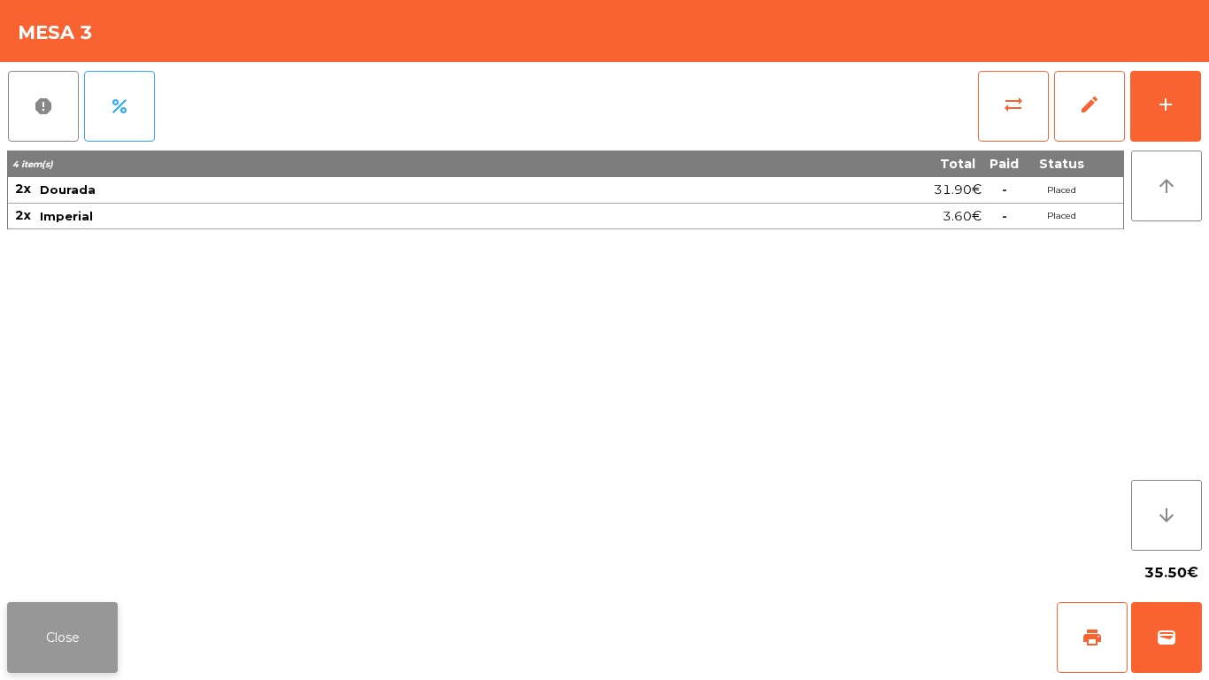
drag, startPoint x: 80, startPoint y: 648, endPoint x: 311, endPoint y: 423, distance: 322.4
click at [80, 647] on button "Close" at bounding box center [62, 637] width 111 height 71
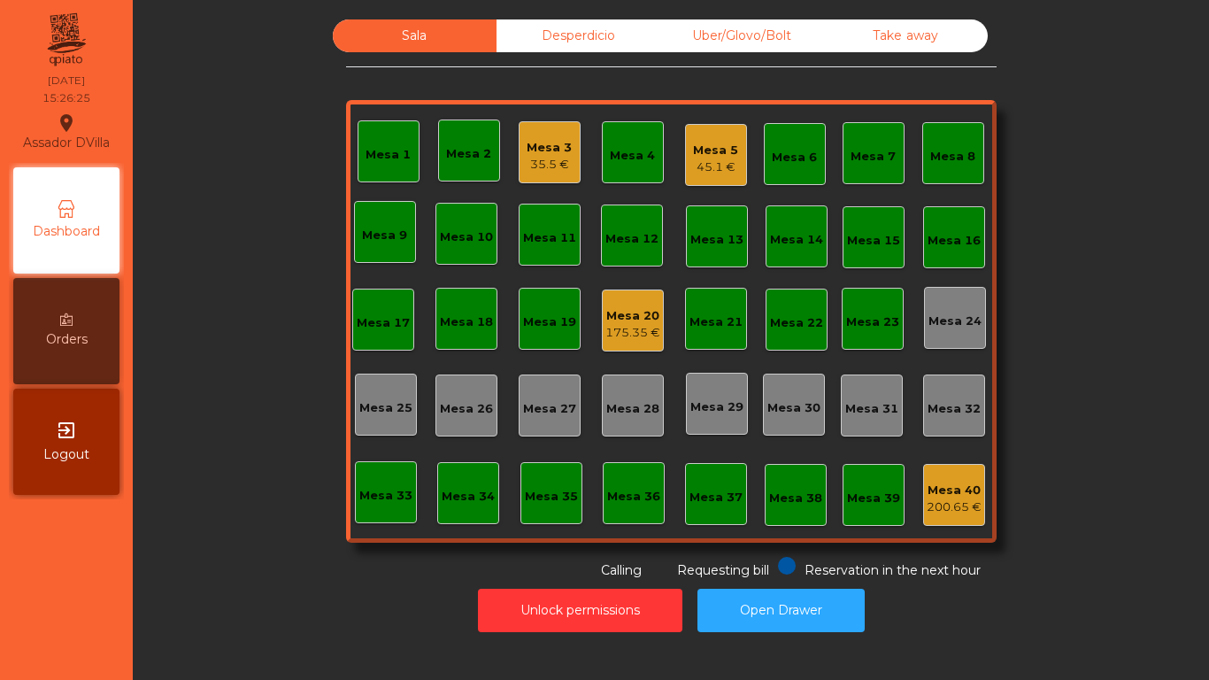
click at [753, 167] on div "Mesa 1 Mesa 2 Mesa 3 35.5 € Mesa 4 Mesa 5 45.1 € Mesa 6 Mesa 7 Mesa 8 Mesa 9 Me…" at bounding box center [671, 321] width 651 height 443
click at [693, 175] on div "53.8 €" at bounding box center [715, 167] width 45 height 18
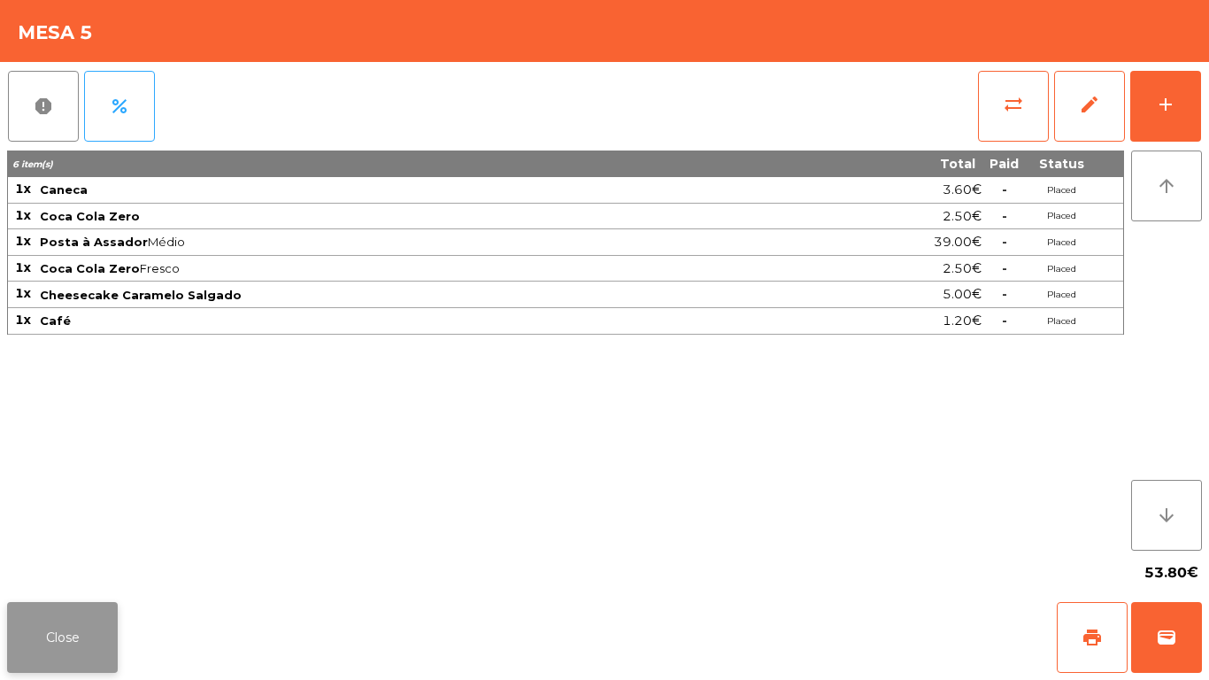
click at [77, 626] on button "Close" at bounding box center [62, 637] width 111 height 71
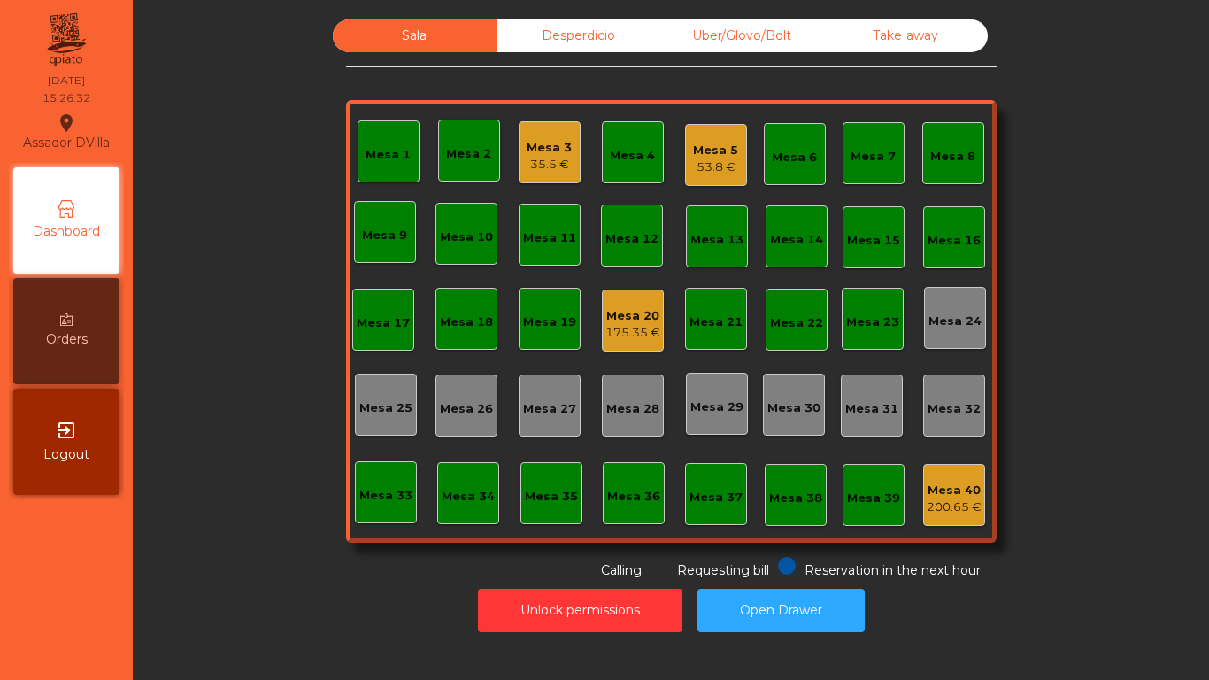
click at [937, 505] on div "200.65 €" at bounding box center [954, 507] width 55 height 18
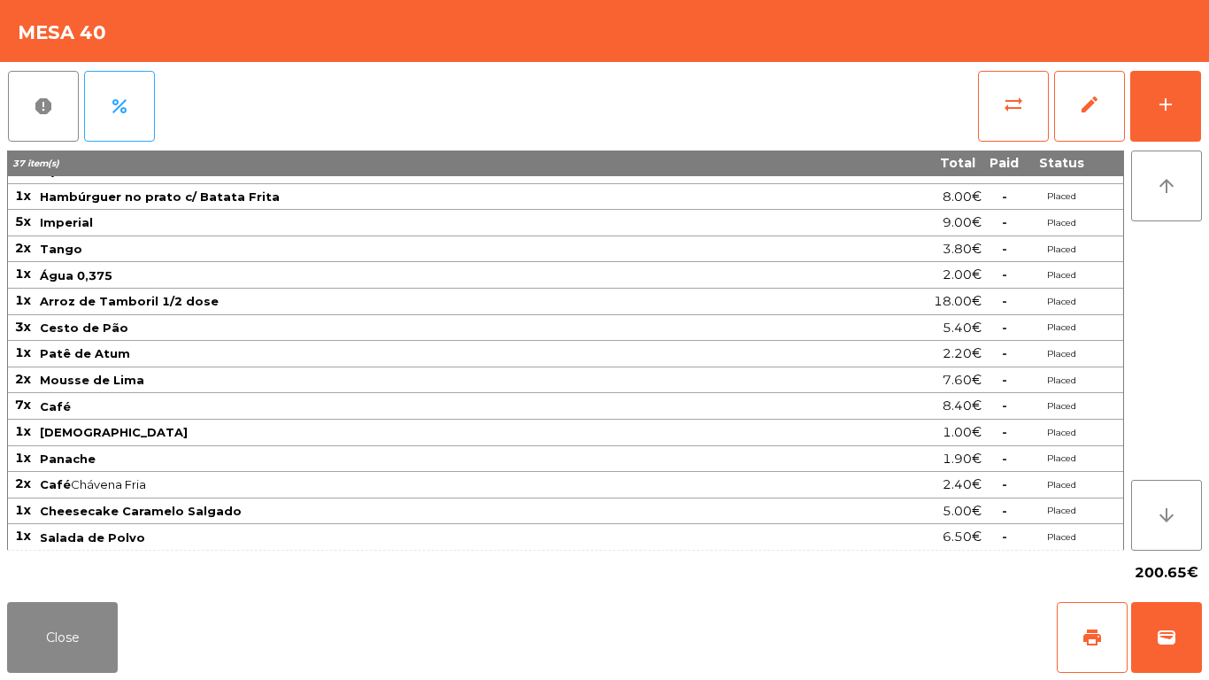
scroll to position [151, 0]
click at [75, 609] on button "Close" at bounding box center [62, 637] width 111 height 71
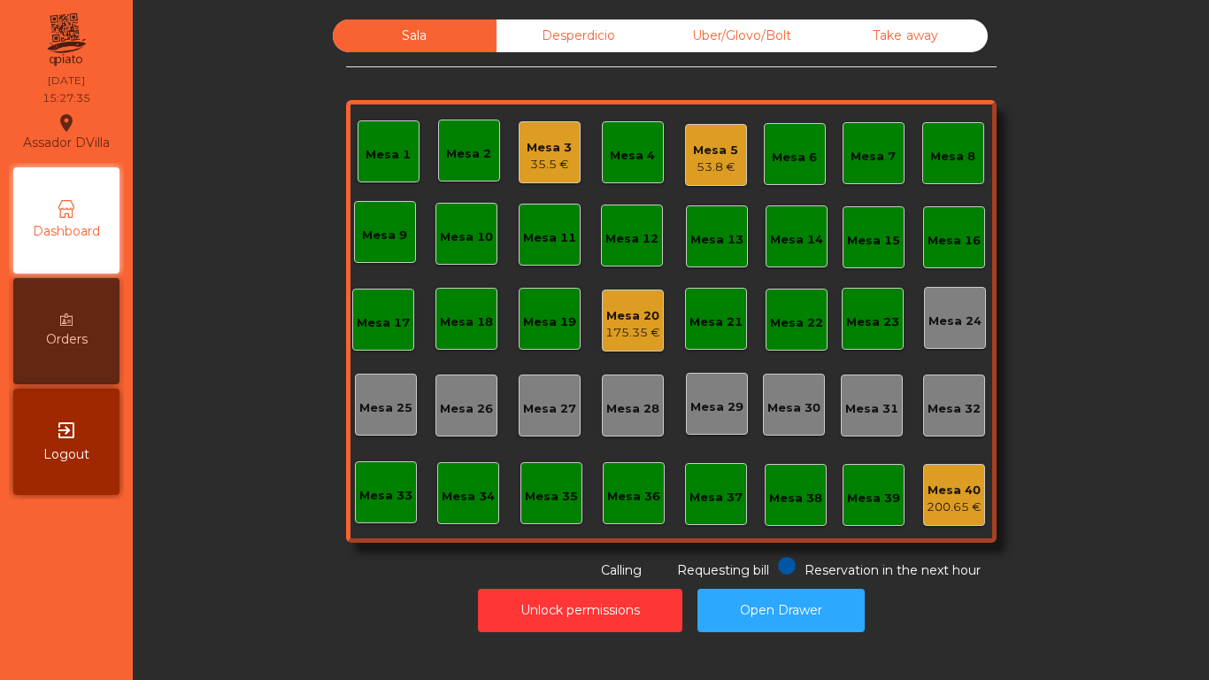
click at [990, 525] on div "Sala Desperdicio Uber/Glovo/Bolt Take away Mesa 1 Mesa 2 Mesa 3 35.5 € Mesa 4 M…" at bounding box center [671, 299] width 1029 height 560
click at [953, 495] on div "Mesa 40" at bounding box center [954, 491] width 55 height 18
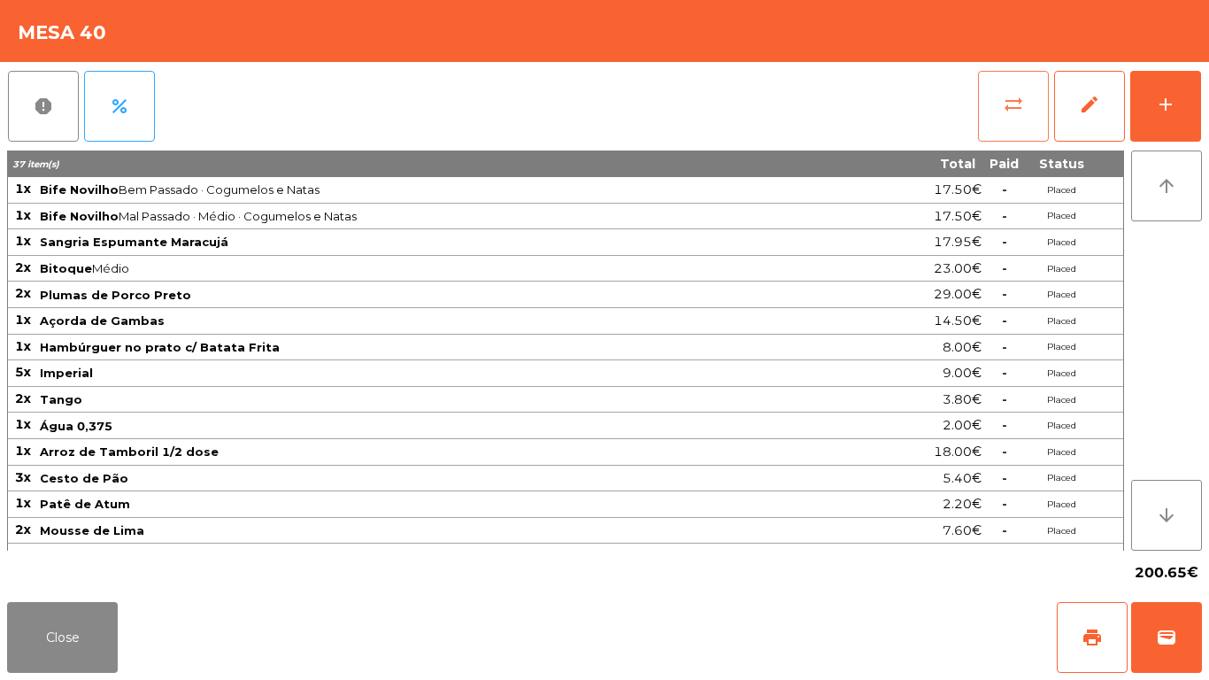
click at [1022, 120] on button "sync_alt" at bounding box center [1013, 106] width 71 height 71
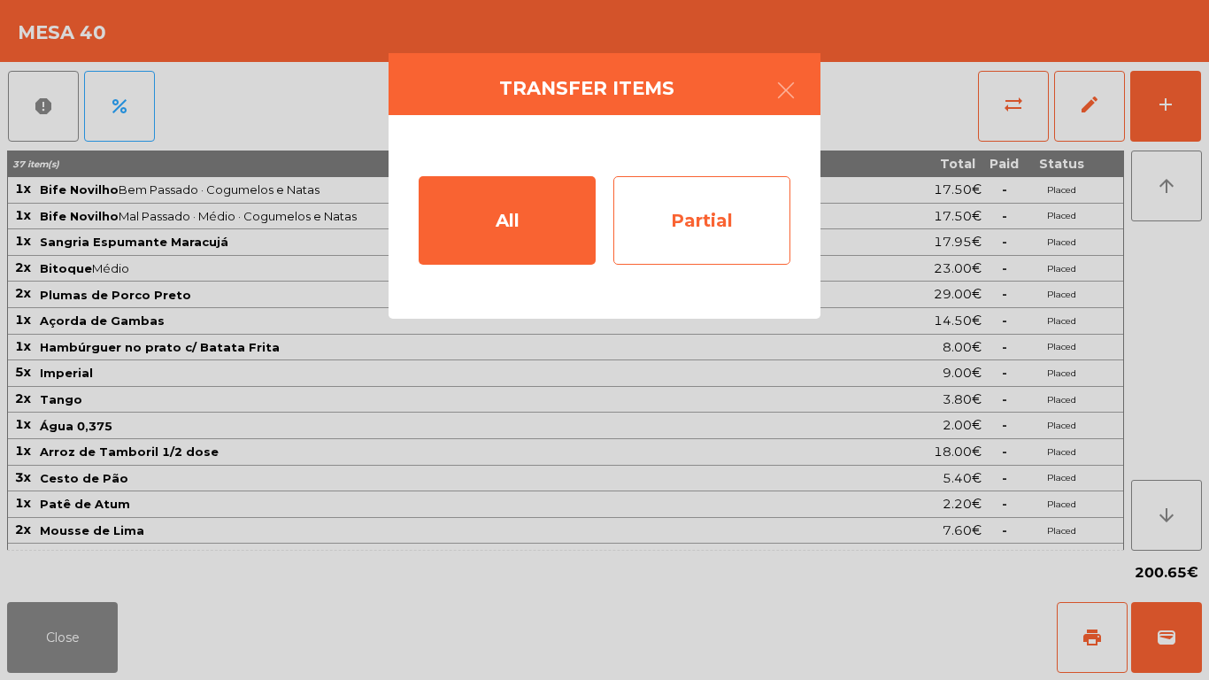
click at [671, 198] on div "Partial" at bounding box center [701, 220] width 177 height 89
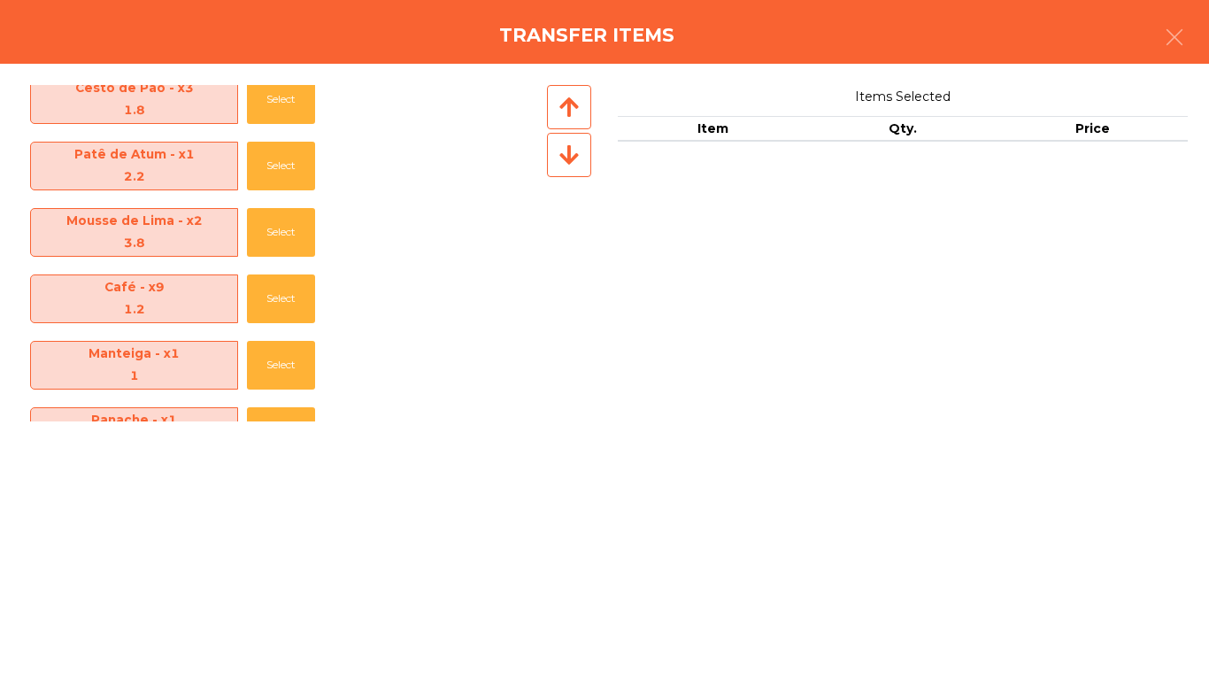
scroll to position [859, 0]
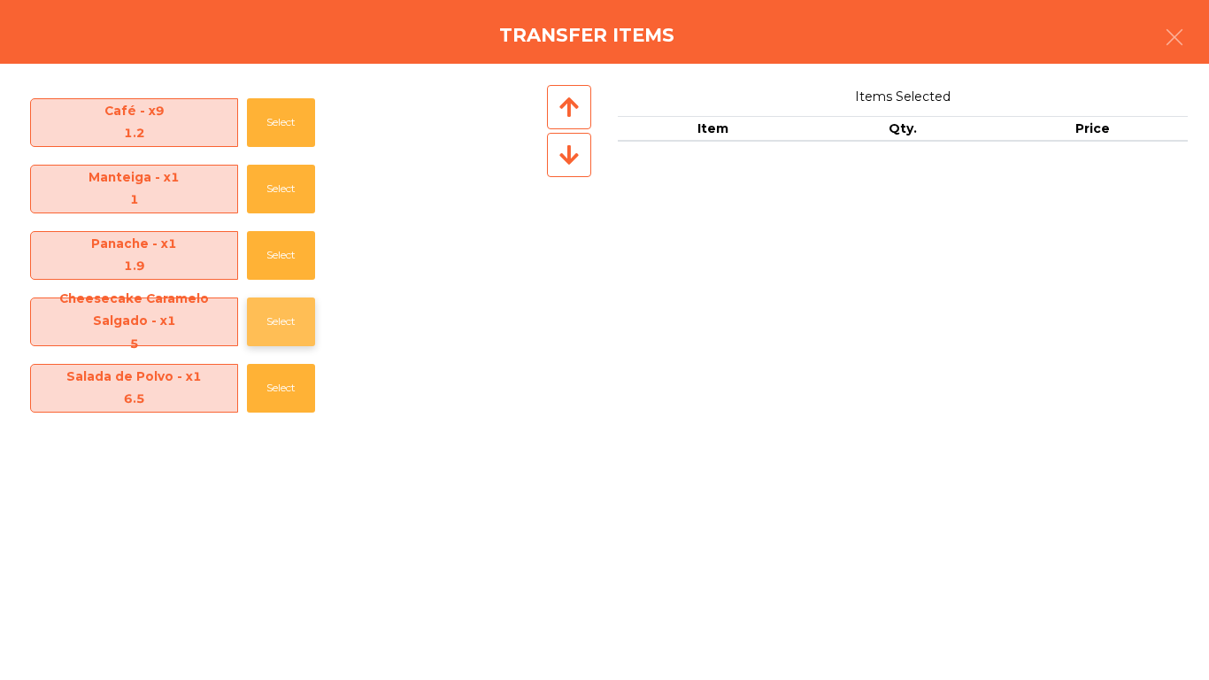
click at [282, 319] on button "Select" at bounding box center [281, 321] width 68 height 49
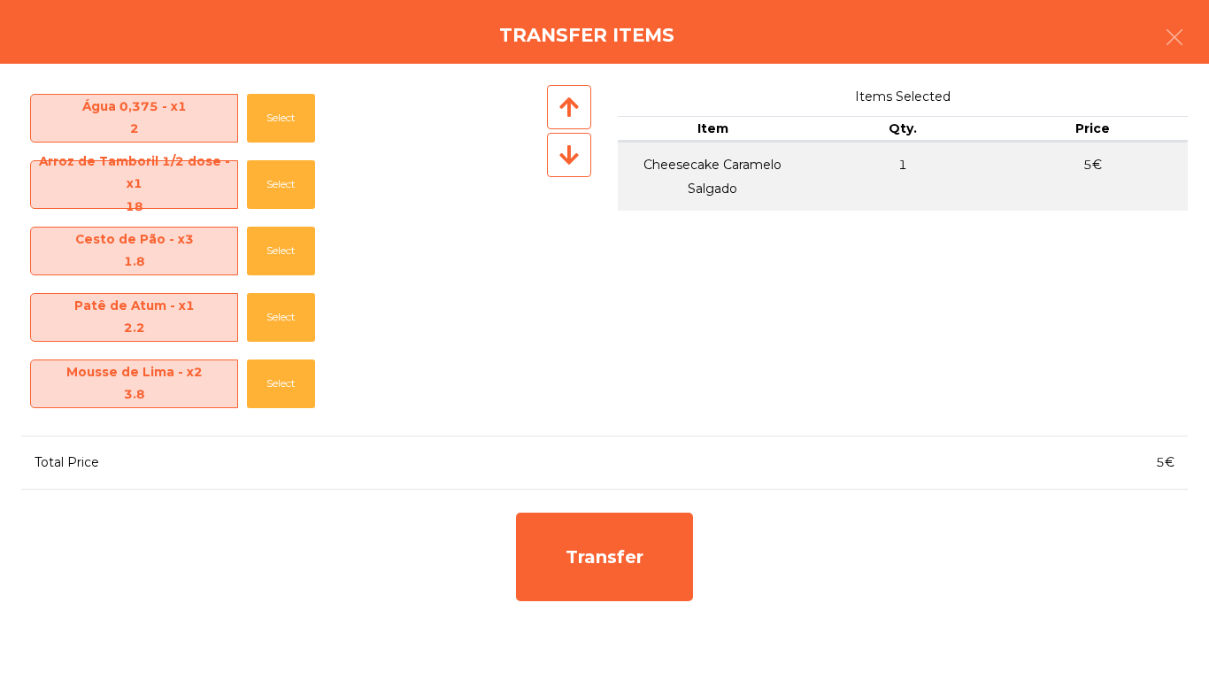
scroll to position [792, 0]
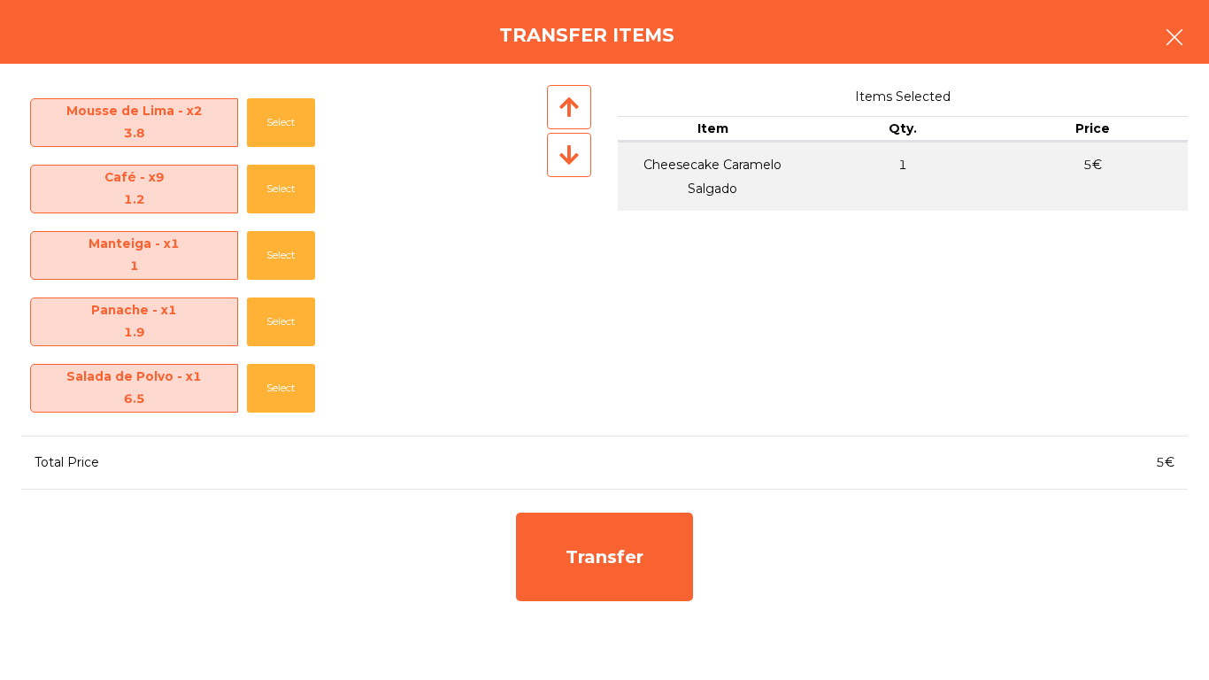
click at [1160, 21] on button "button" at bounding box center [1175, 38] width 50 height 53
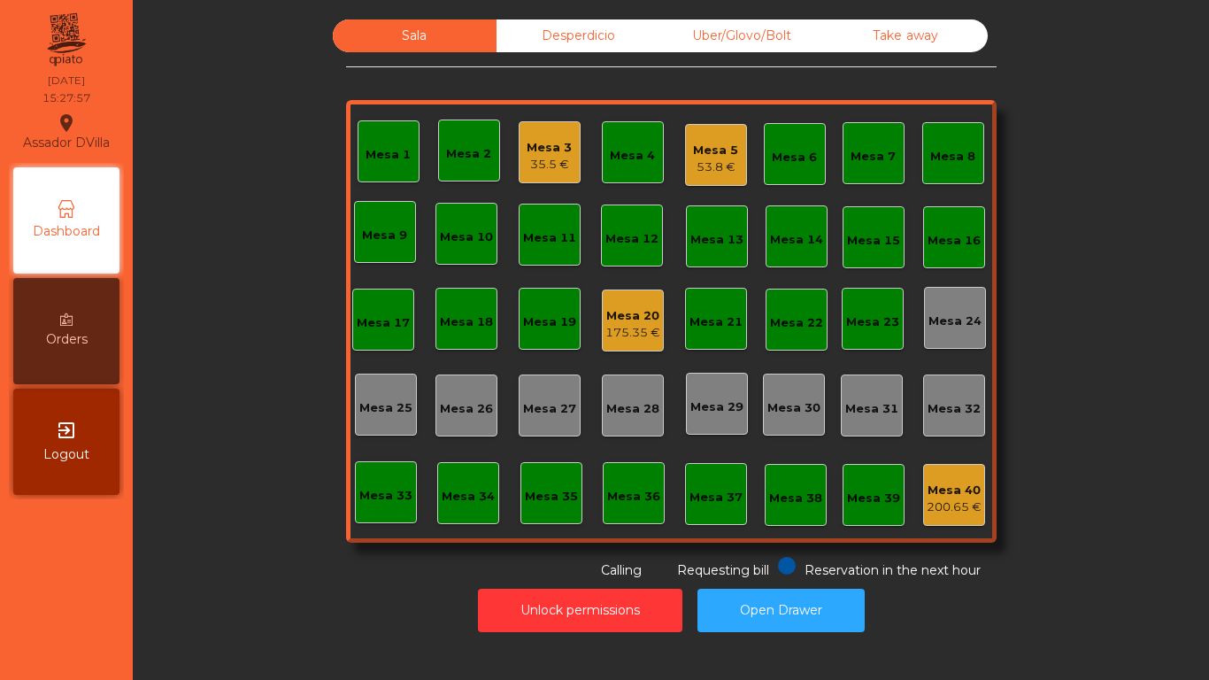
click at [714, 147] on div "Mesa 5" at bounding box center [715, 151] width 45 height 18
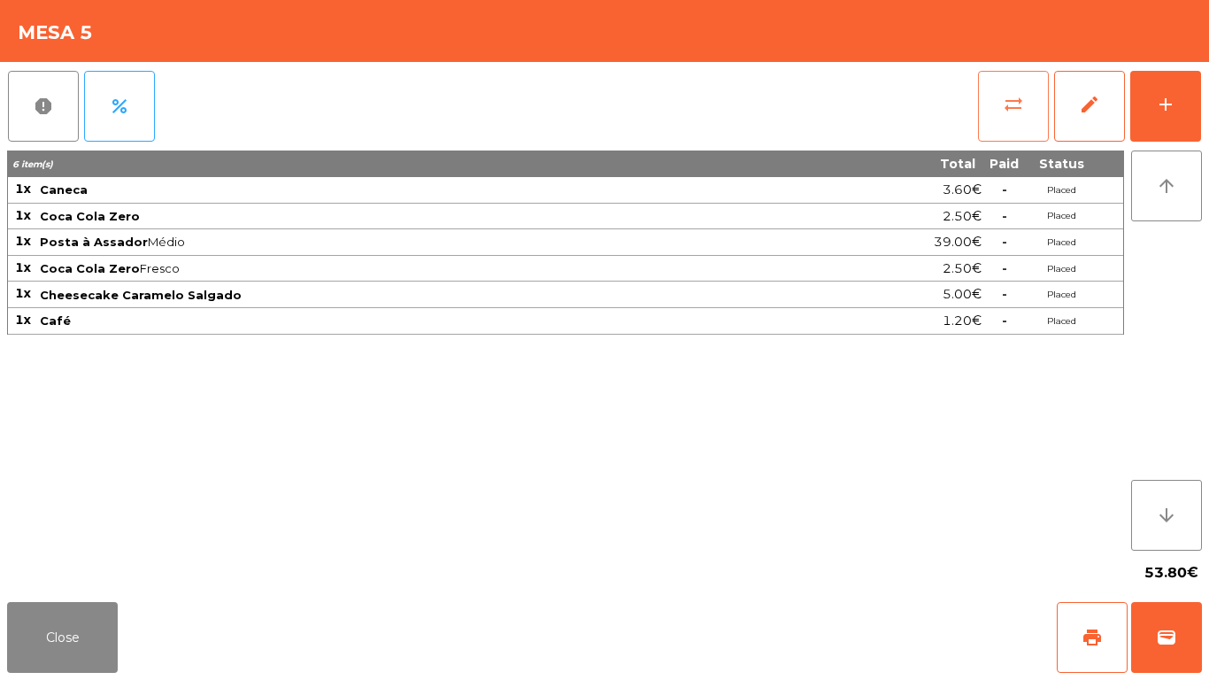
click at [1004, 118] on button "sync_alt" at bounding box center [1013, 106] width 71 height 71
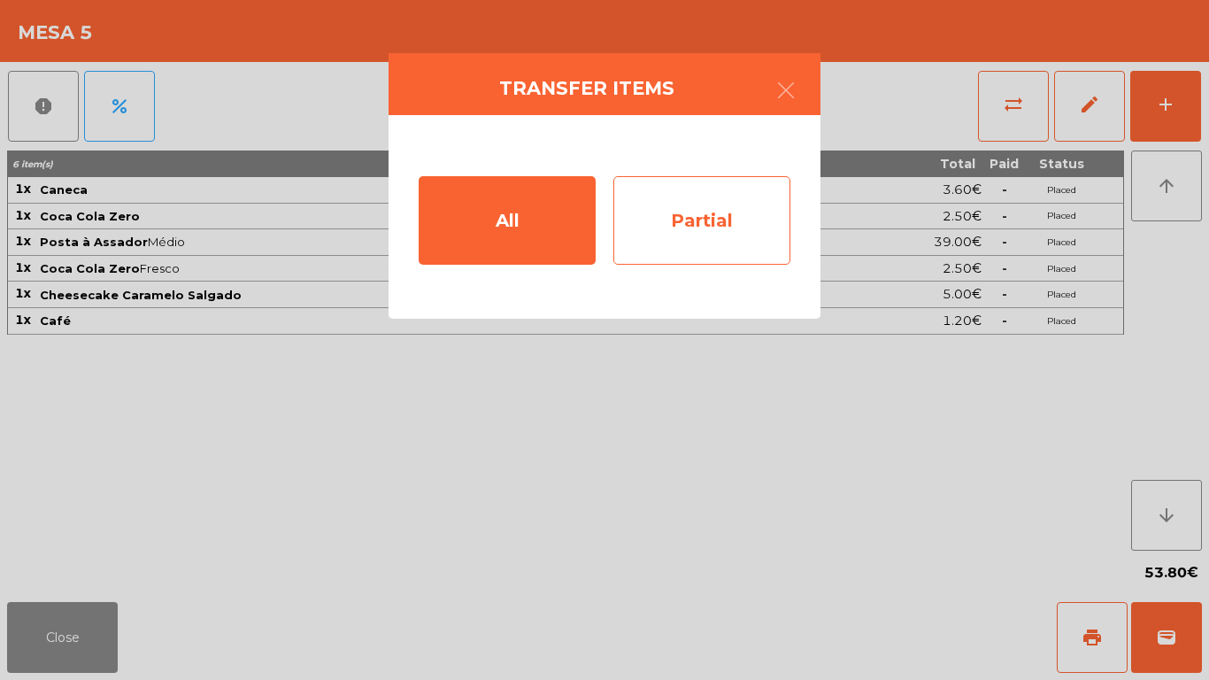
click at [686, 223] on div "Partial" at bounding box center [701, 220] width 177 height 89
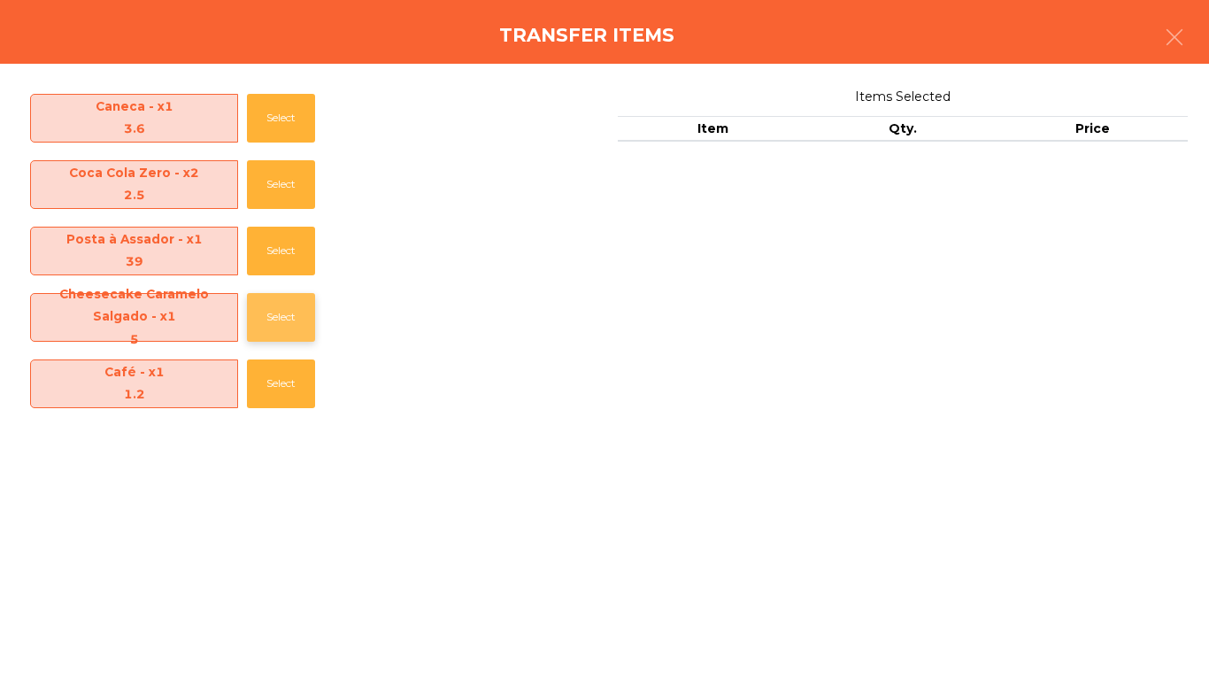
click at [257, 322] on button "Select" at bounding box center [281, 317] width 68 height 49
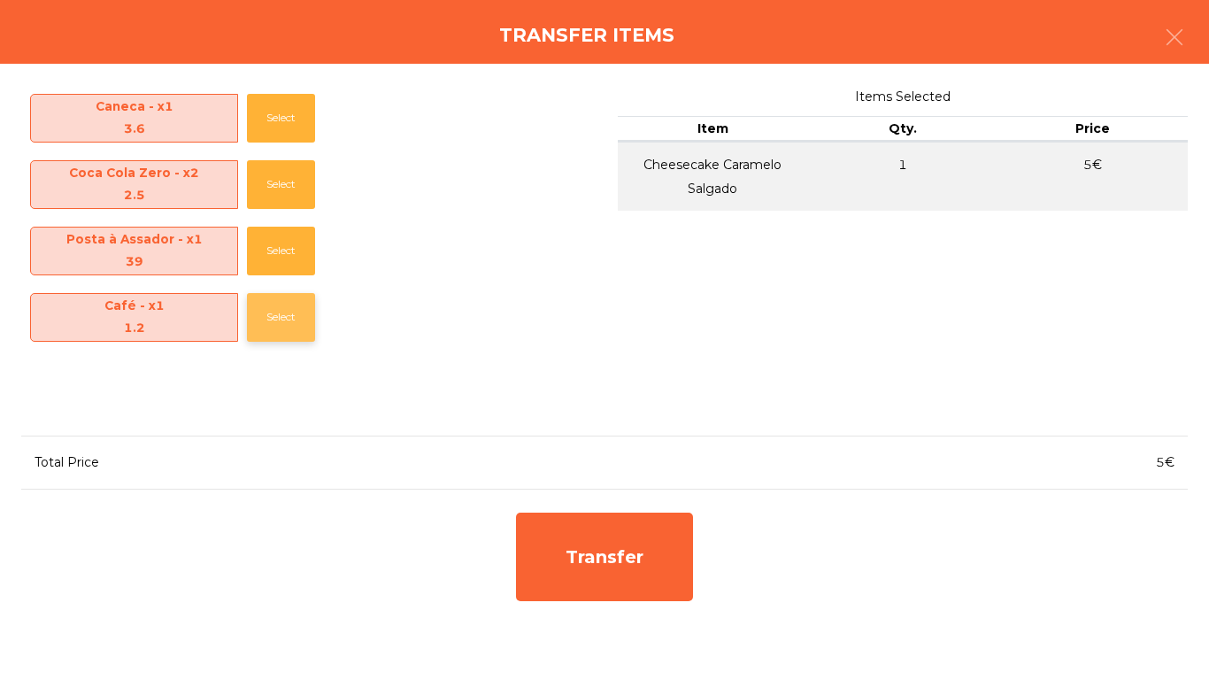
click at [263, 324] on button "Select" at bounding box center [281, 317] width 68 height 49
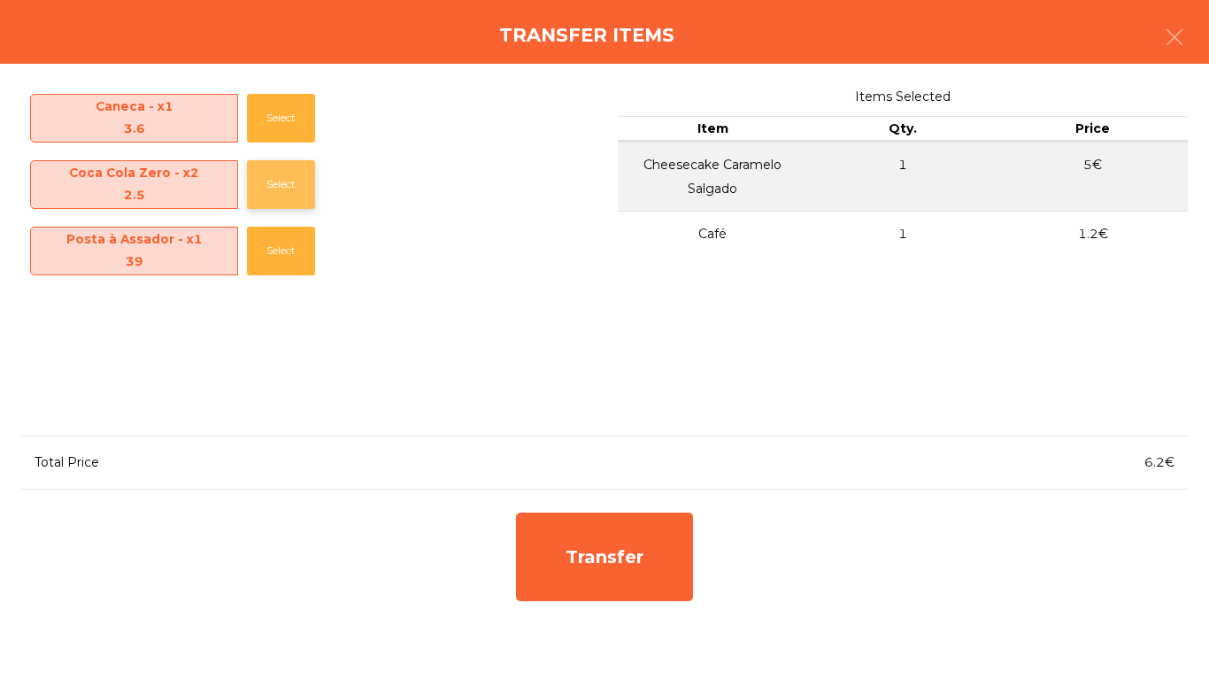
click at [255, 177] on button "Select" at bounding box center [281, 184] width 68 height 49
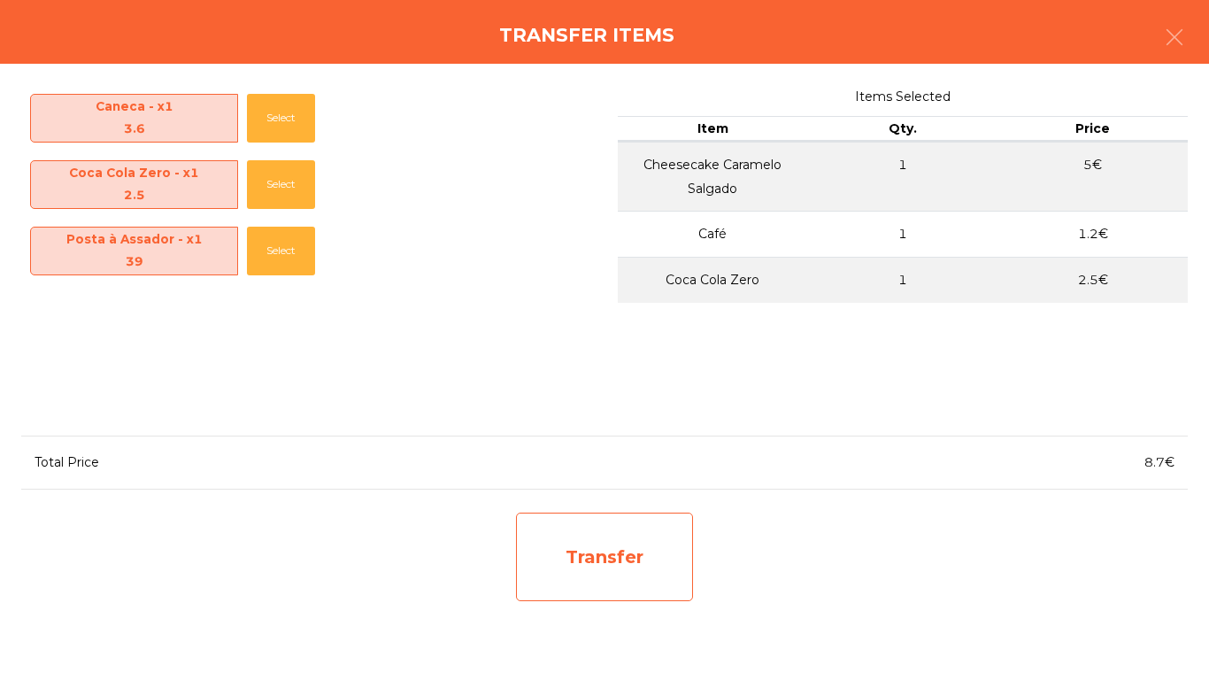
click at [615, 570] on div "Transfer" at bounding box center [604, 556] width 177 height 89
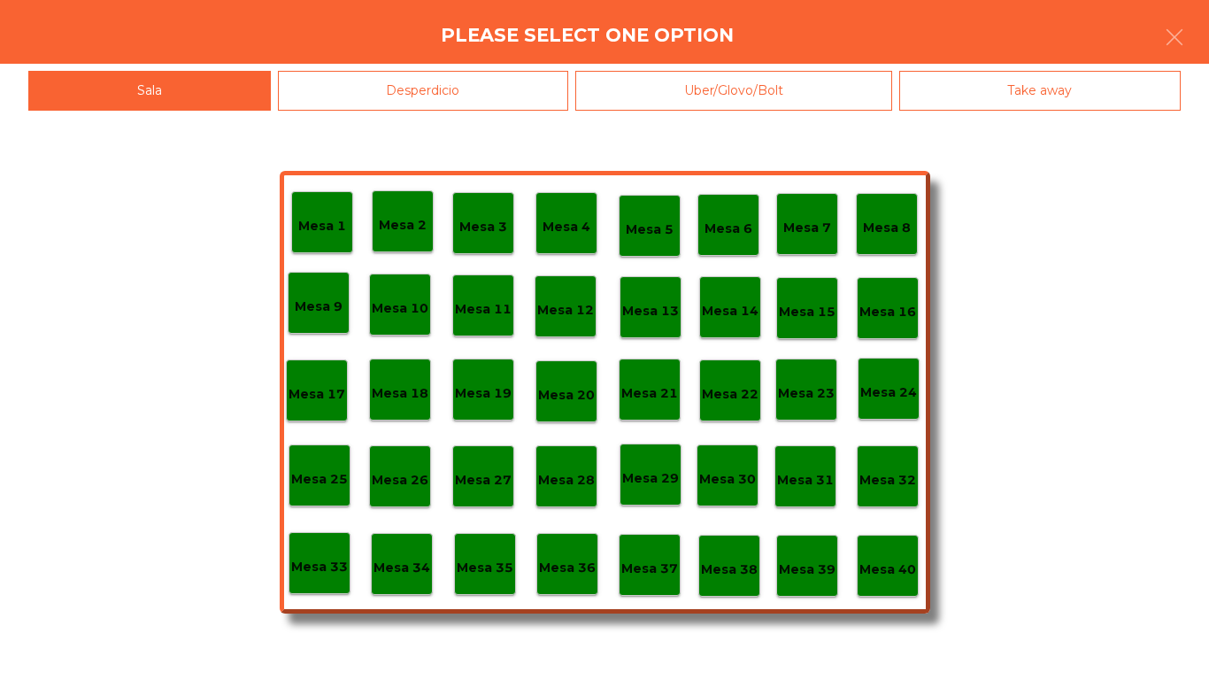
click at [470, 99] on div "Desperdicio" at bounding box center [423, 91] width 291 height 40
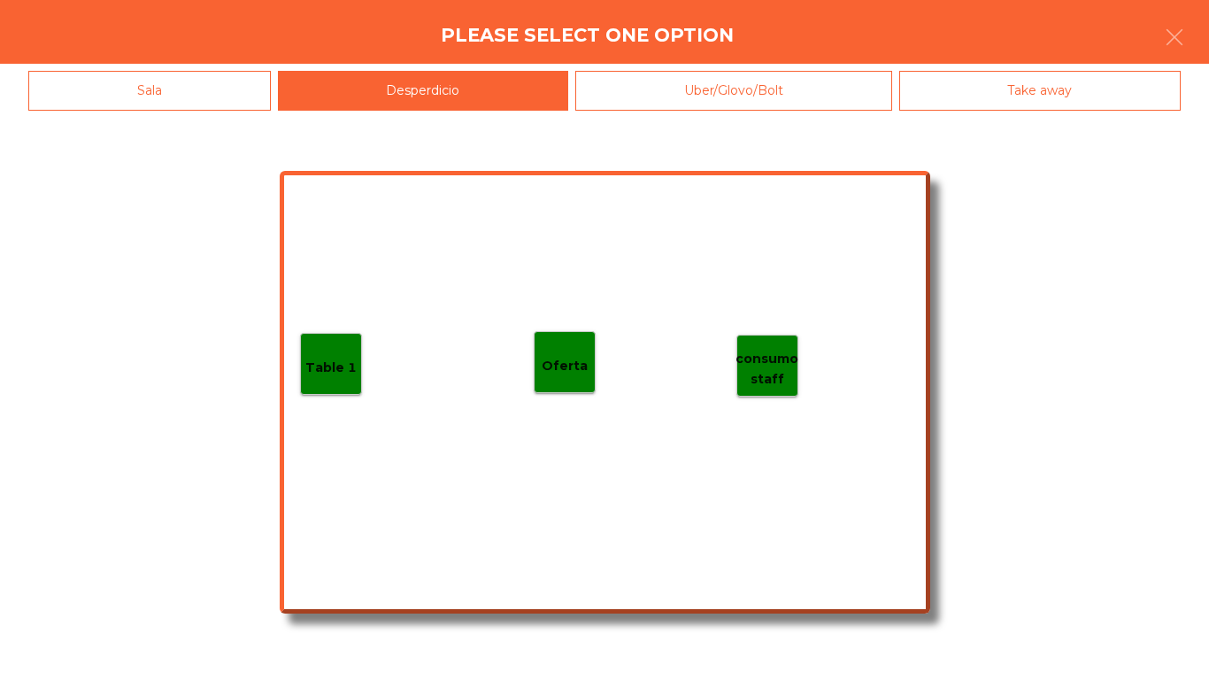
click at [340, 373] on p "Table 1" at bounding box center [330, 368] width 51 height 20
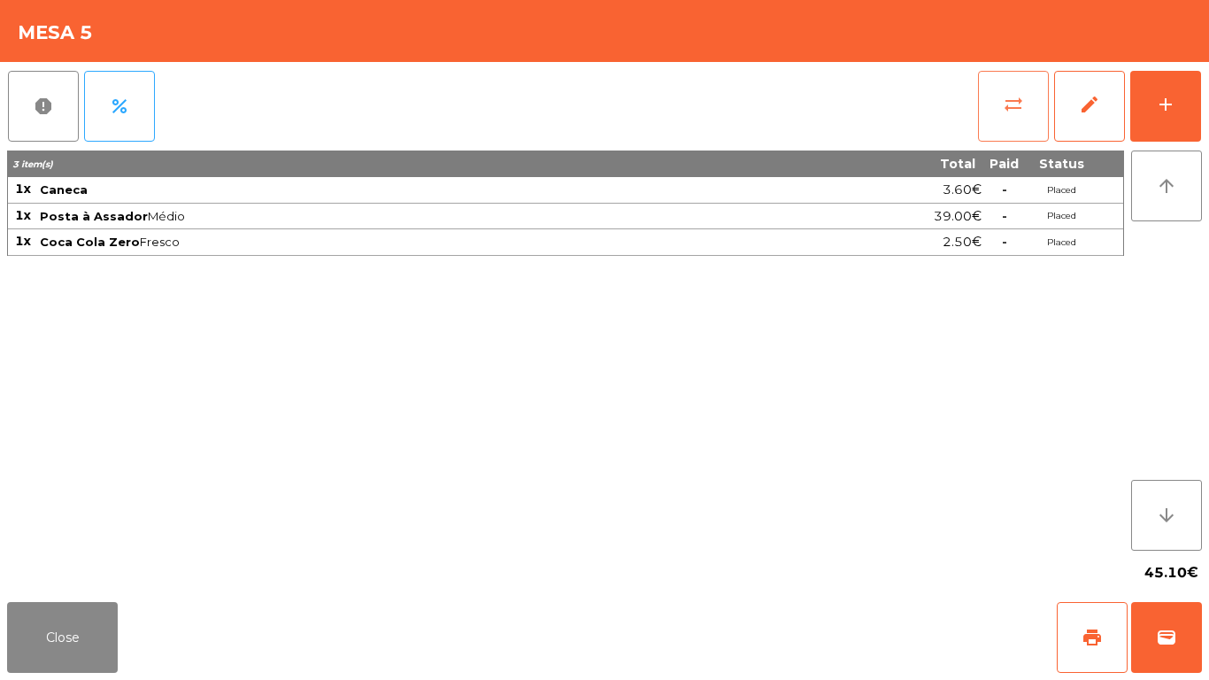
click at [992, 99] on button "sync_alt" at bounding box center [1013, 106] width 71 height 71
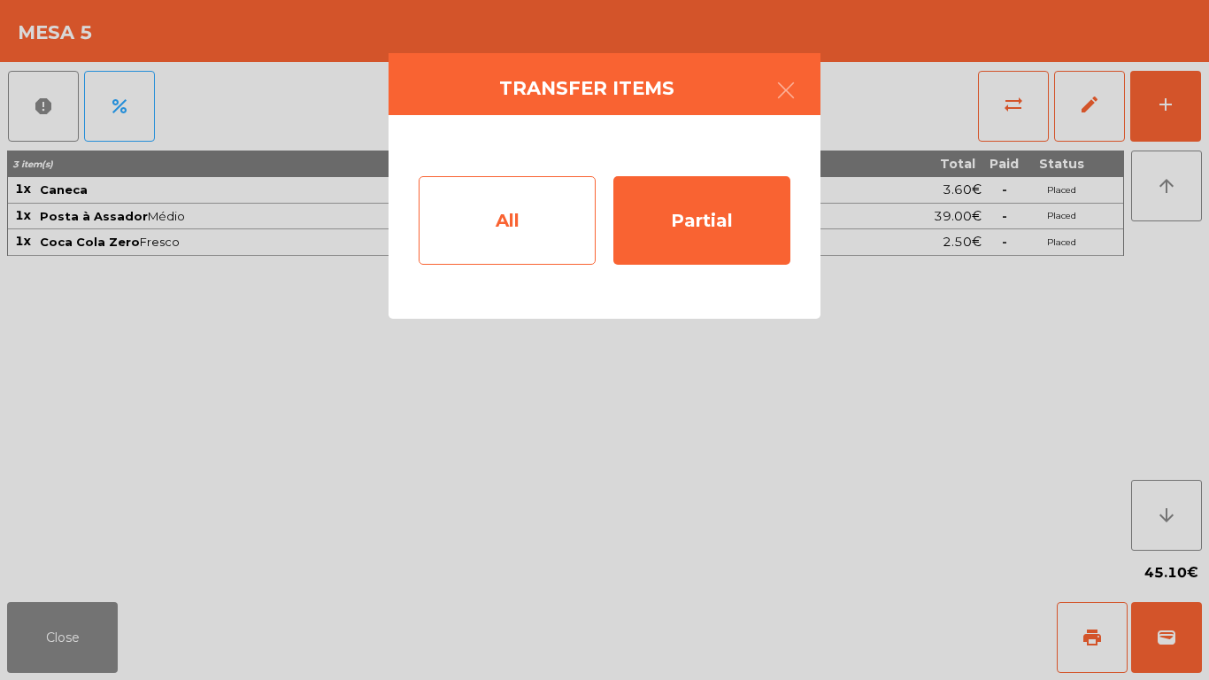
click at [503, 227] on div "All" at bounding box center [507, 220] width 177 height 89
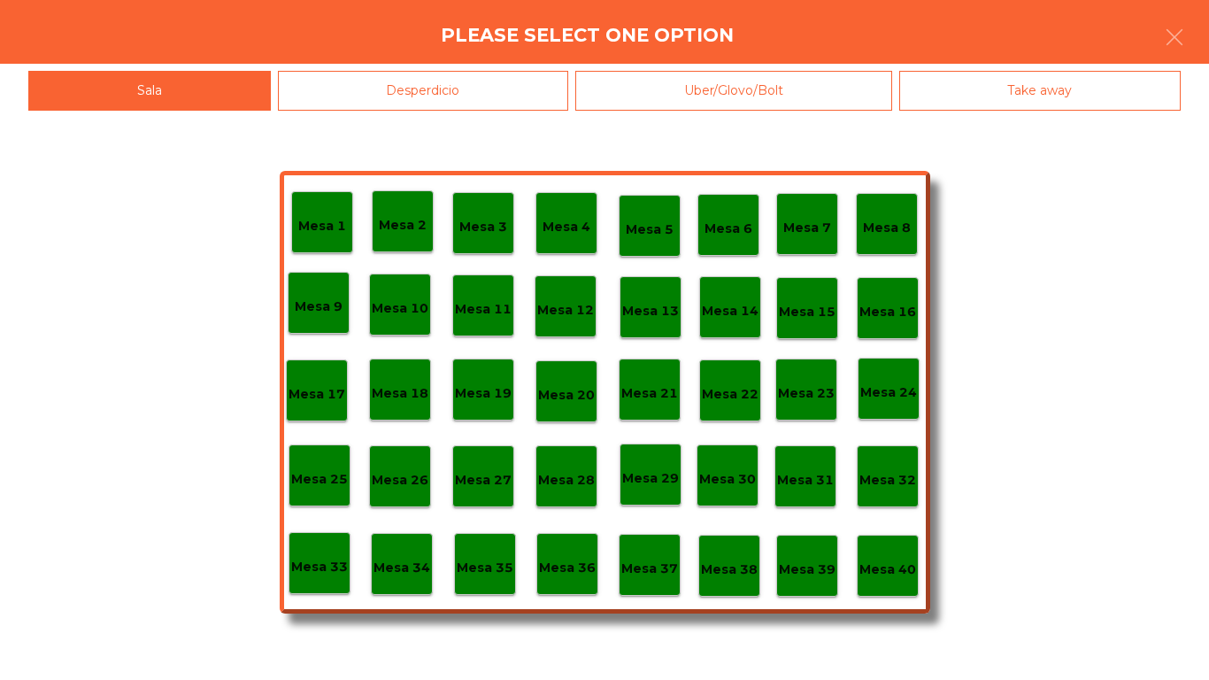
click at [904, 571] on p "Mesa 40" at bounding box center [887, 569] width 57 height 20
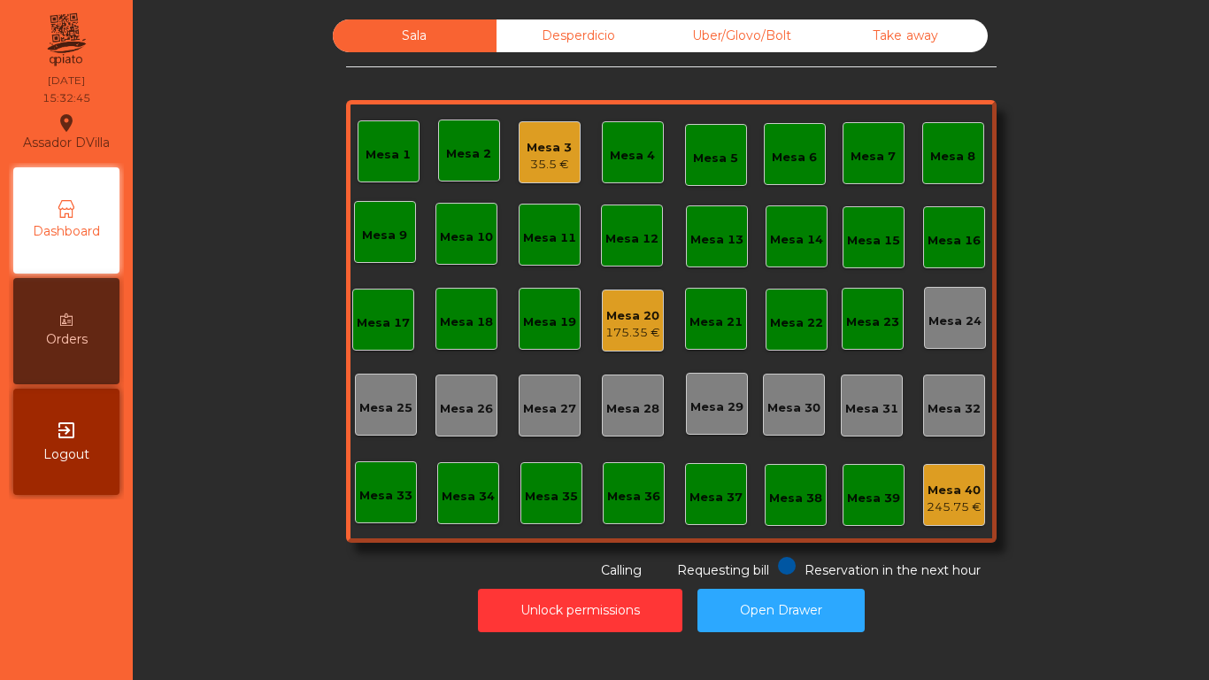
click at [616, 351] on div "Mesa 20 175.35 €" at bounding box center [633, 320] width 62 height 62
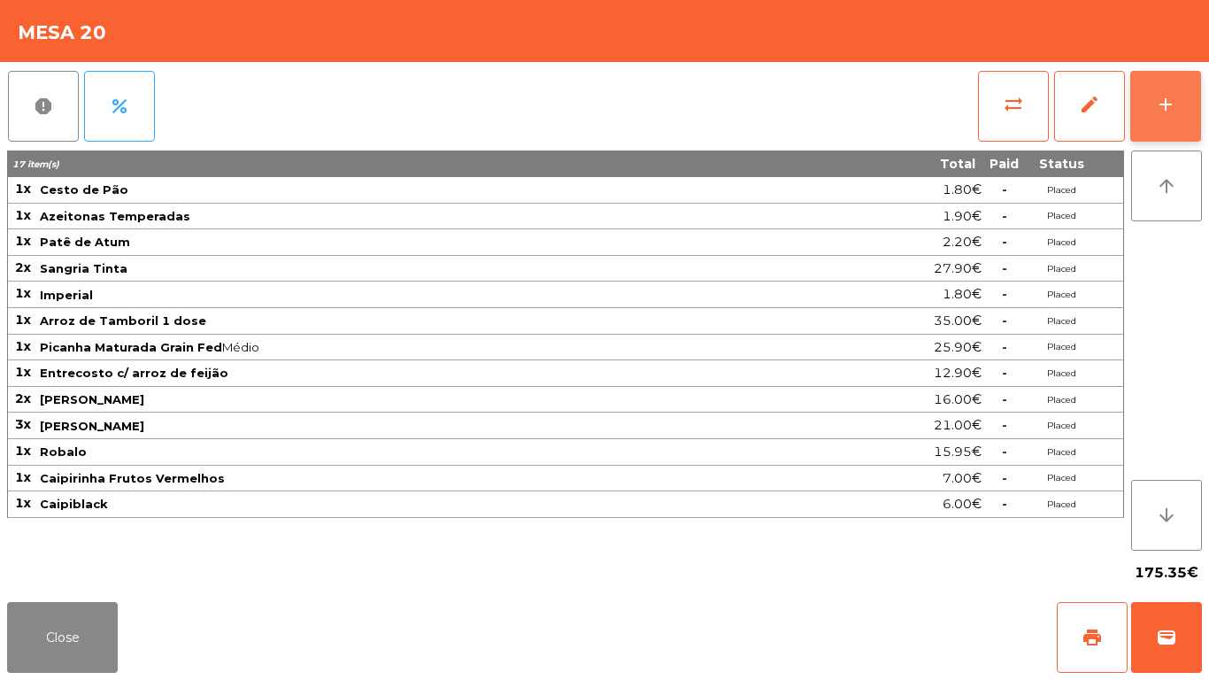
click at [1167, 92] on button "add" at bounding box center [1165, 106] width 71 height 71
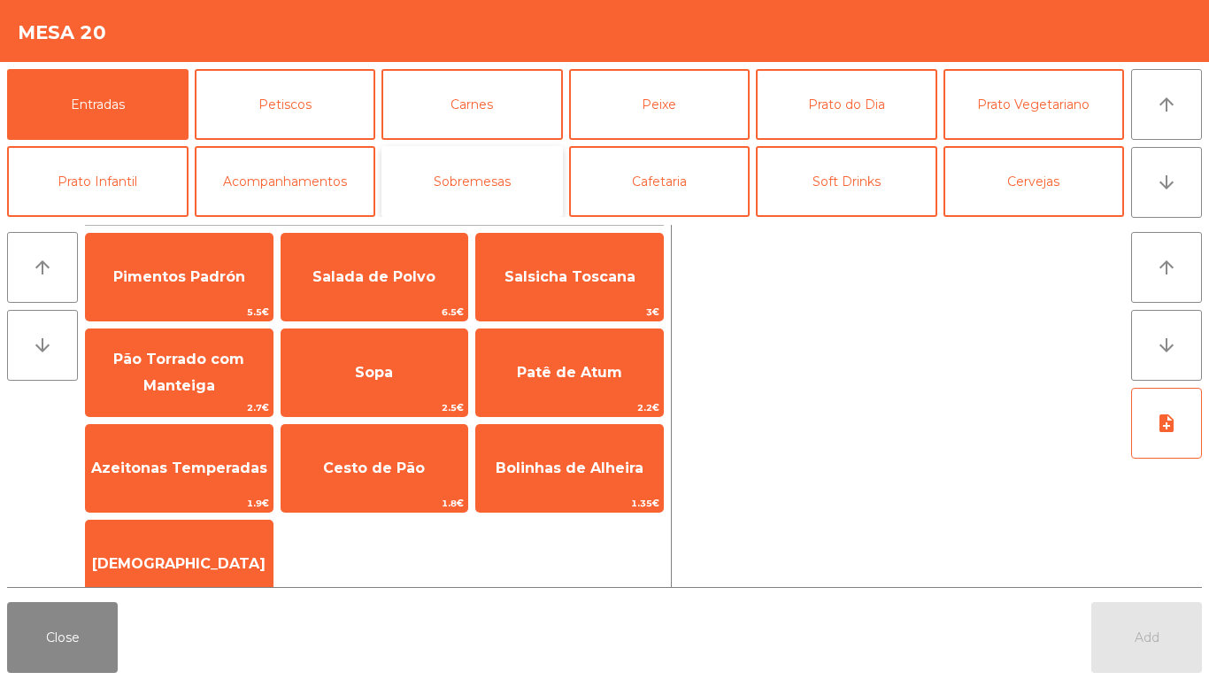
click at [452, 208] on button "Sobremesas" at bounding box center [471, 181] width 181 height 71
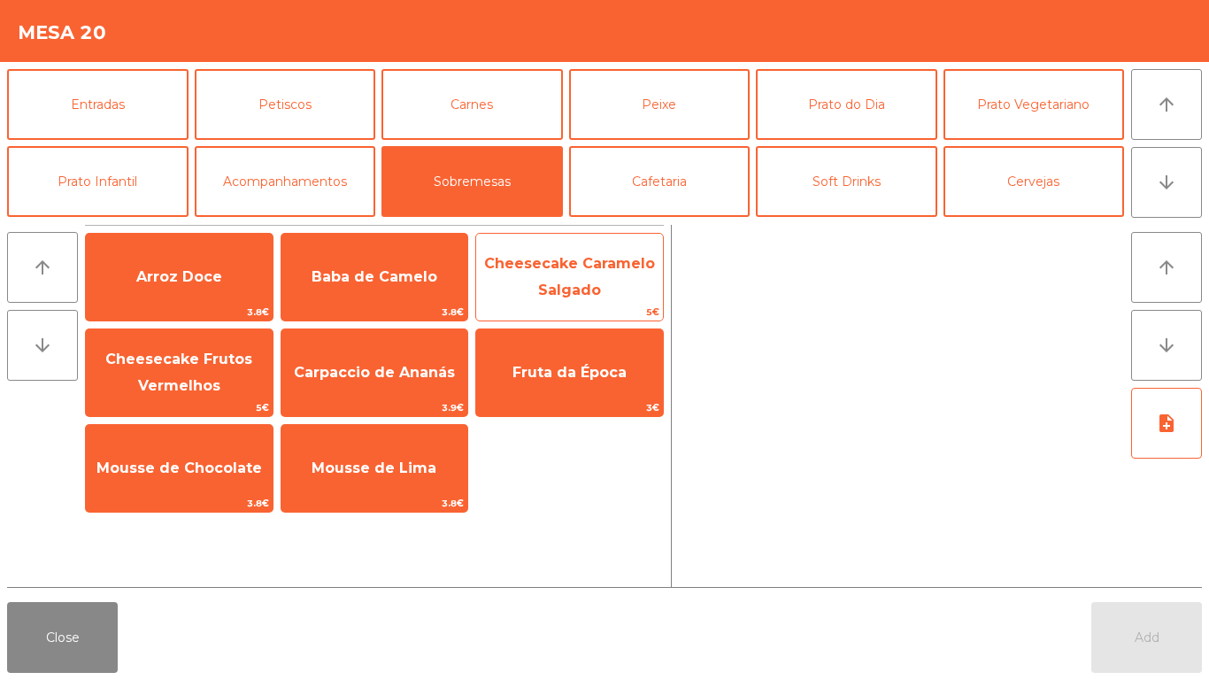
click at [570, 295] on span "Cheesecake Caramelo Salgado" at bounding box center [569, 276] width 171 height 43
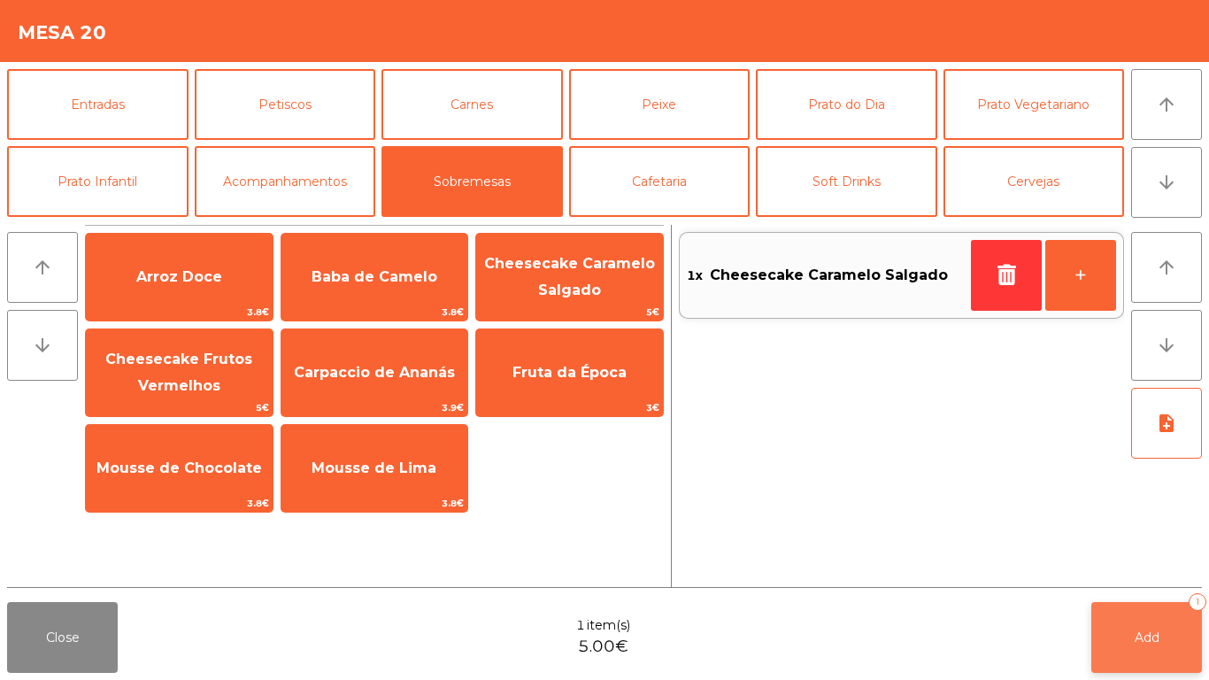
click at [1164, 629] on button "Add 1" at bounding box center [1146, 637] width 111 height 71
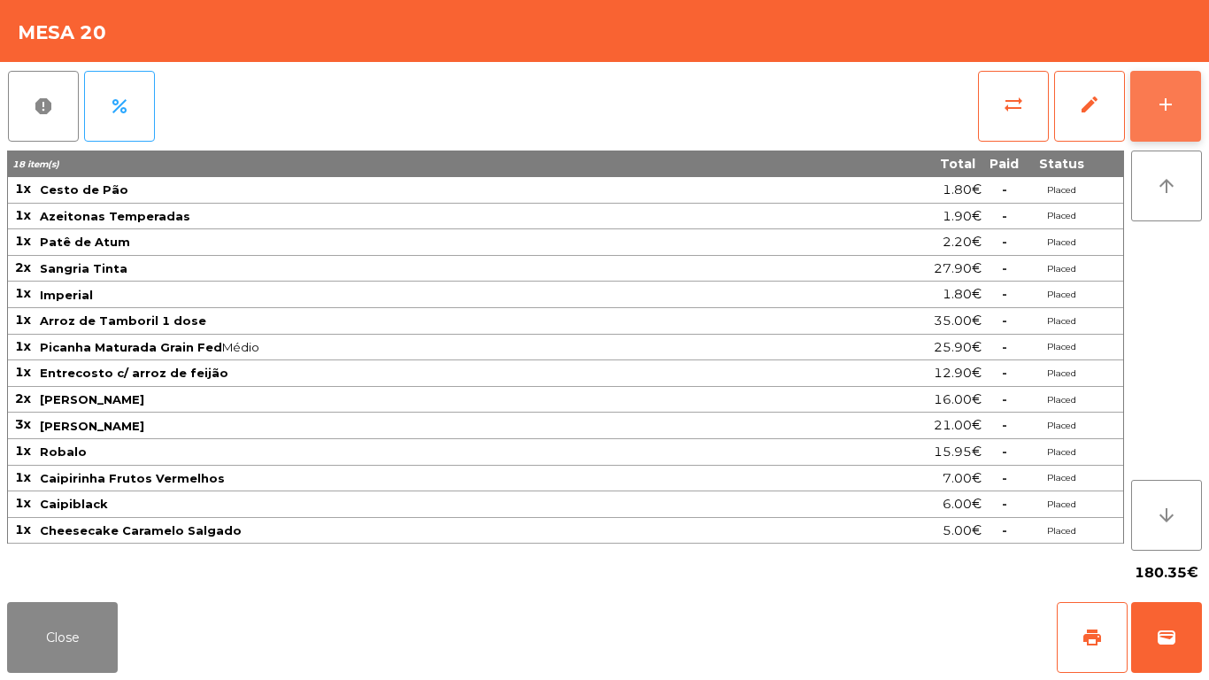
click at [1181, 116] on button "add" at bounding box center [1165, 106] width 71 height 71
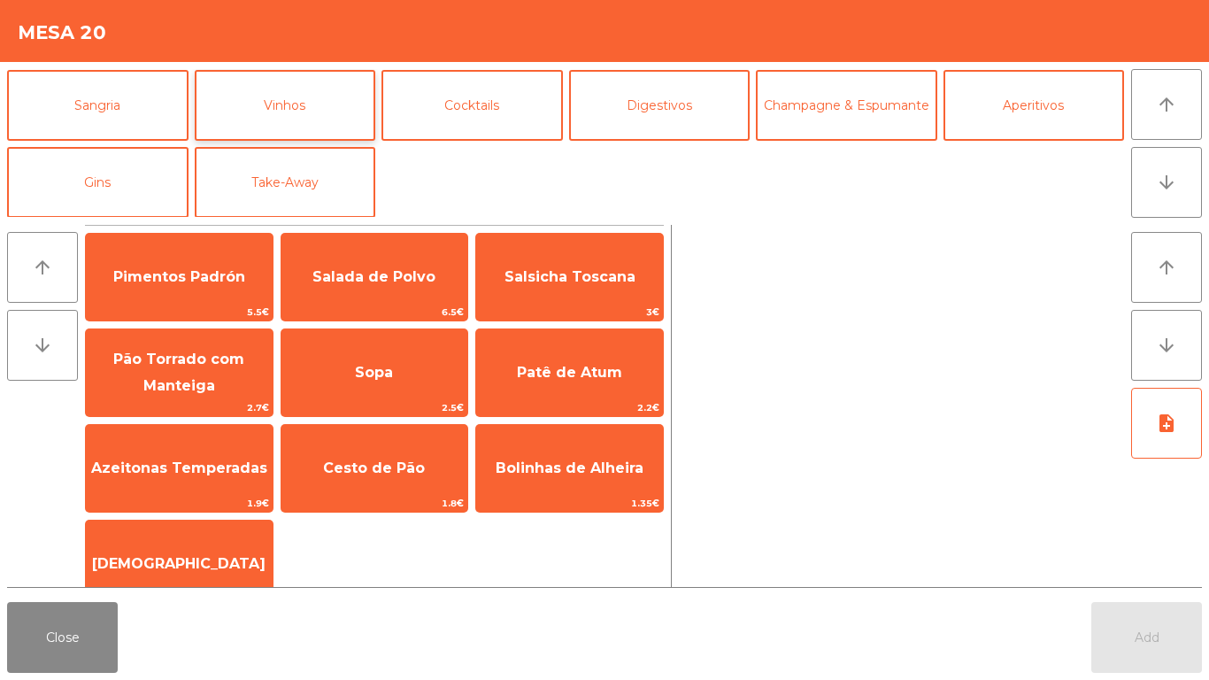
scroll to position [154, 0]
click at [550, 95] on button "Cocktails" at bounding box center [471, 104] width 181 height 71
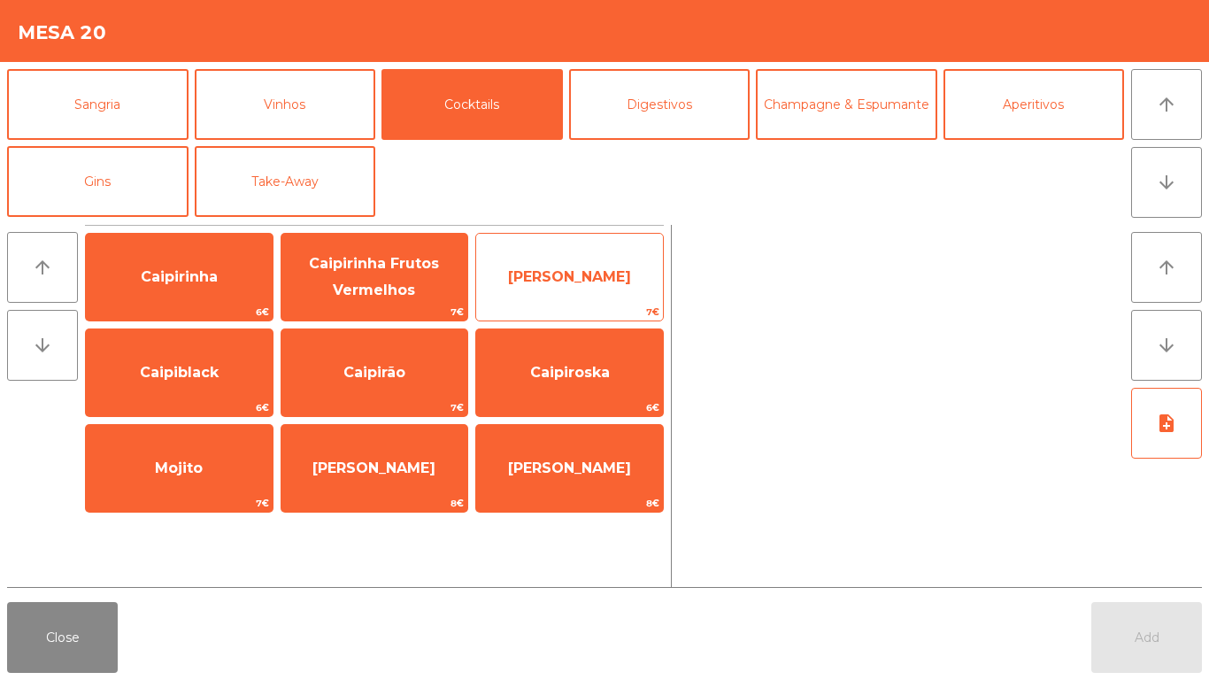
click at [550, 313] on span "7€" at bounding box center [569, 312] width 187 height 17
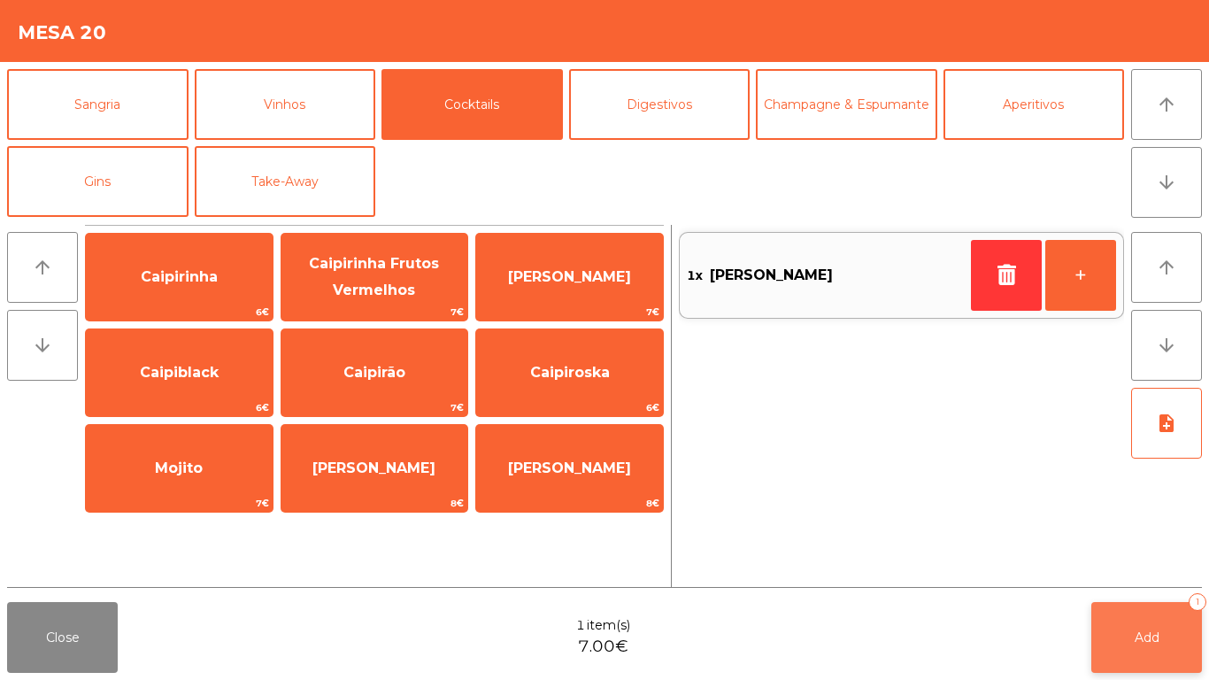
click at [1119, 628] on button "Add 1" at bounding box center [1146, 637] width 111 height 71
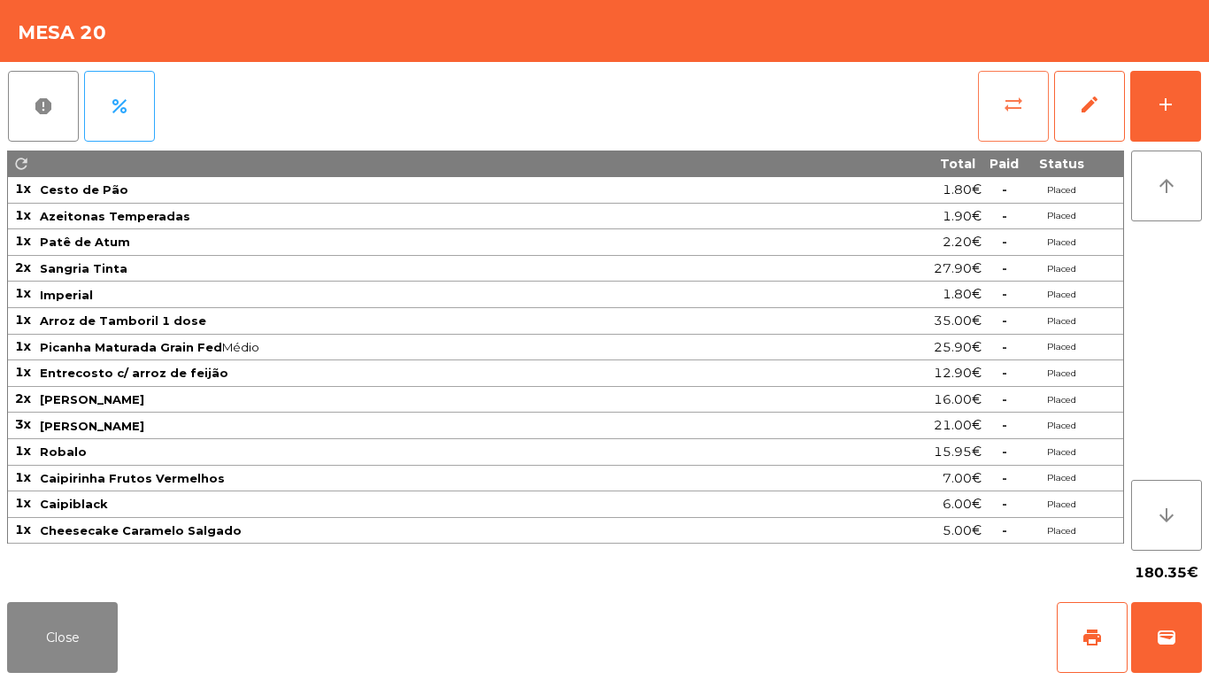
click at [1009, 101] on span "sync_alt" at bounding box center [1013, 104] width 21 height 21
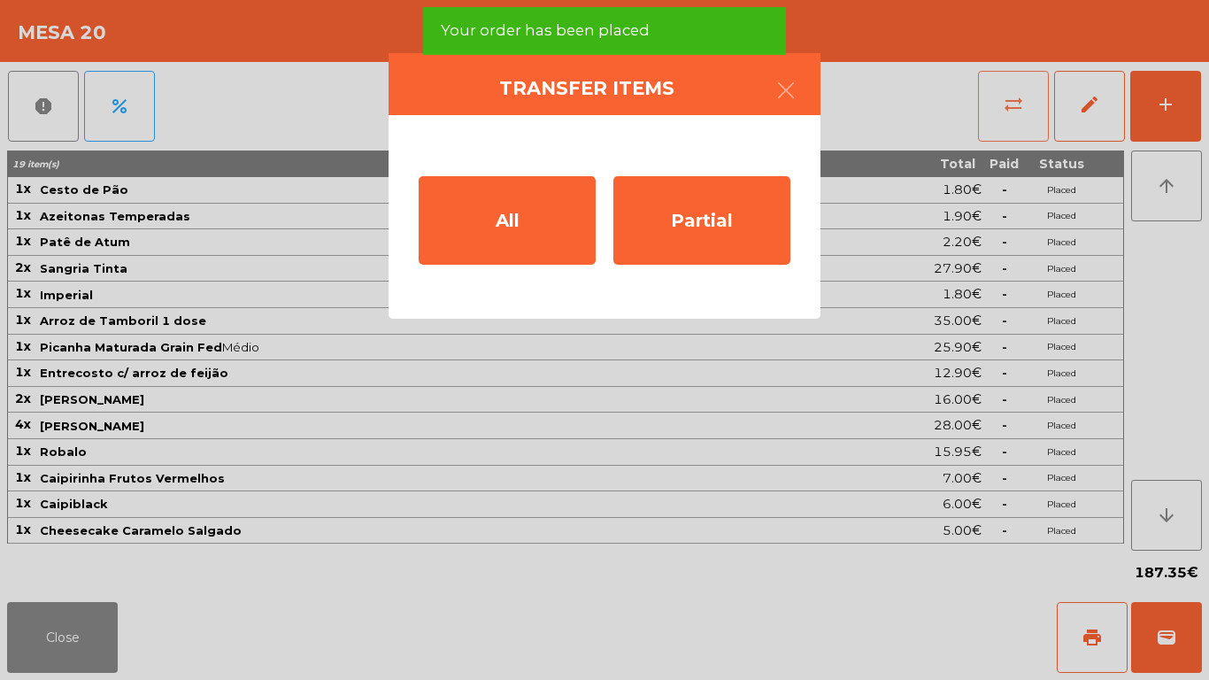
click at [655, 239] on div "Partial" at bounding box center [701, 220] width 177 height 89
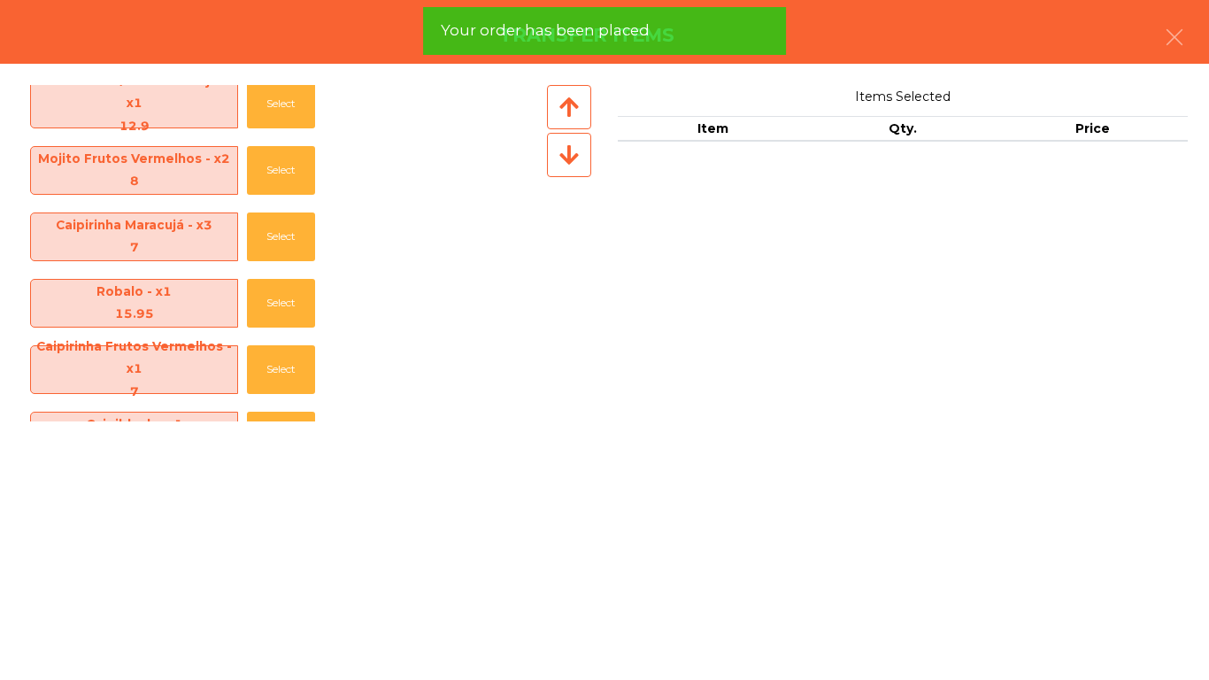
scroll to position [531, 0]
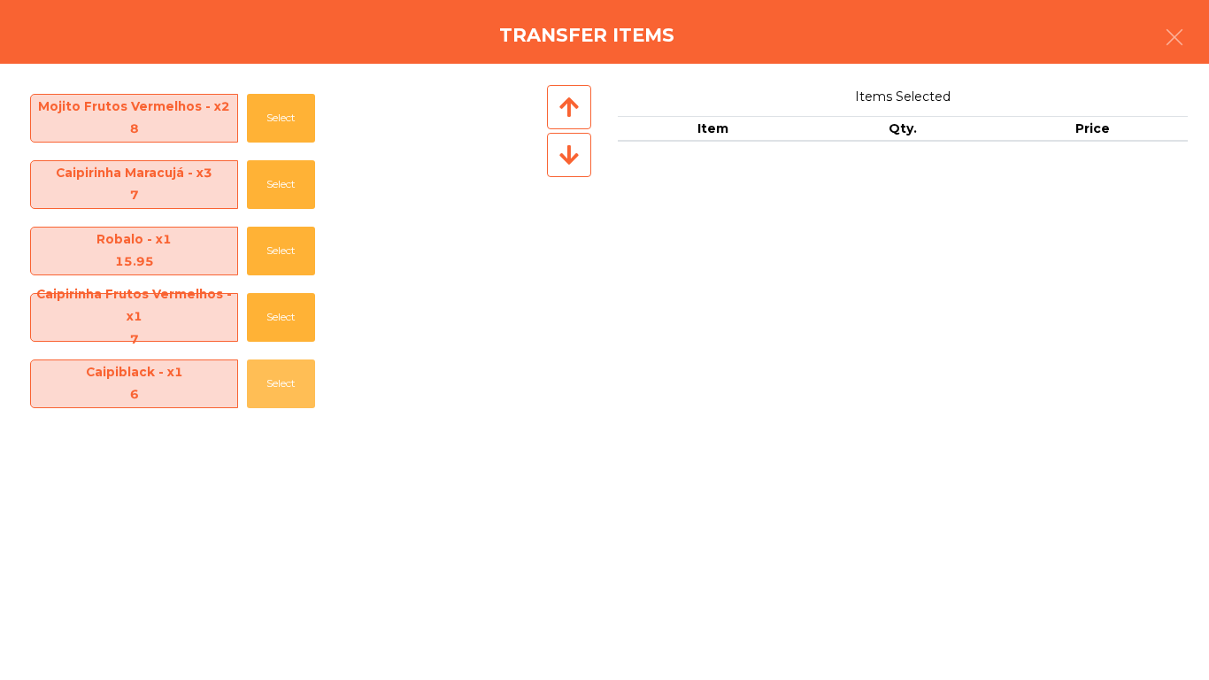
click at [299, 395] on button "Select" at bounding box center [281, 383] width 68 height 49
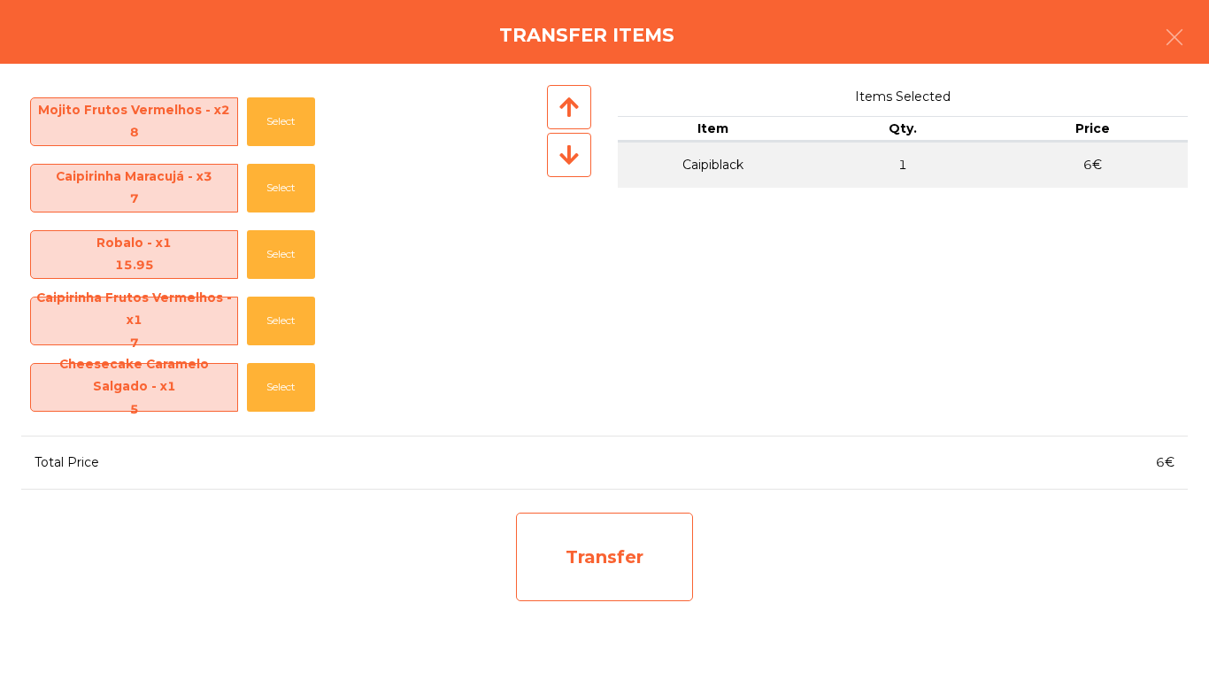
click at [605, 525] on div "Transfer" at bounding box center [604, 556] width 177 height 89
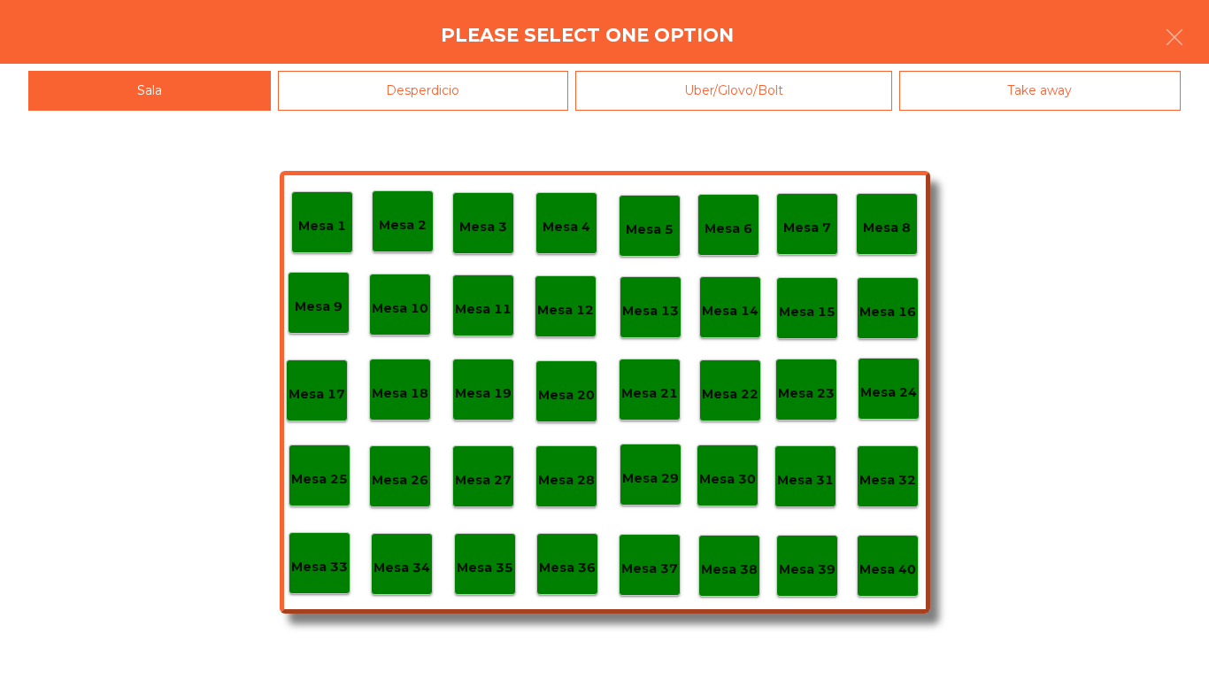
click at [429, 98] on div "Desperdicio" at bounding box center [423, 91] width 291 height 40
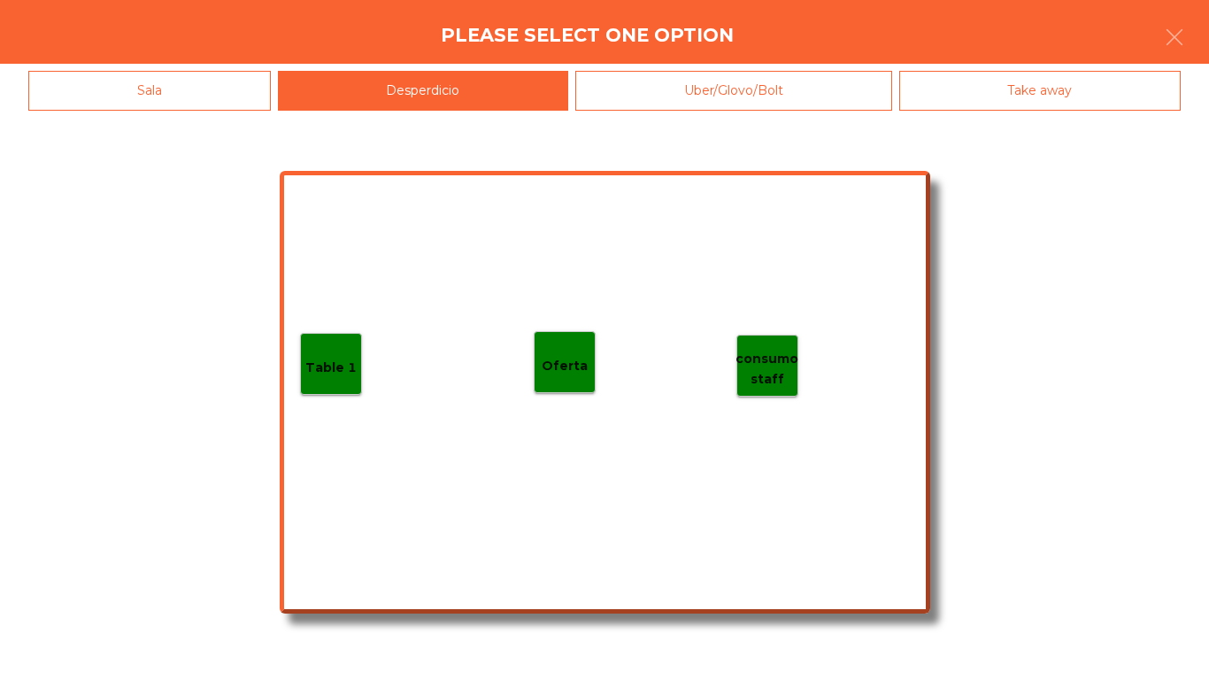
click at [324, 367] on p "Table 1" at bounding box center [330, 368] width 51 height 20
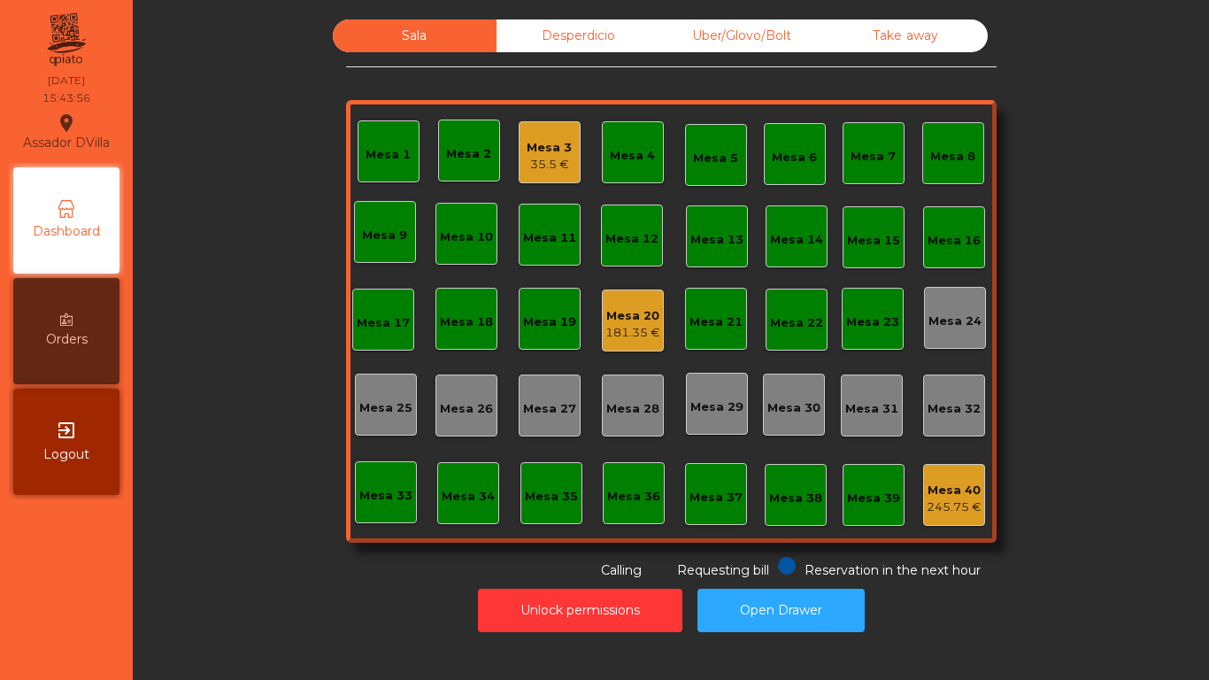
click at [605, 316] on div "Mesa 20" at bounding box center [632, 316] width 55 height 18
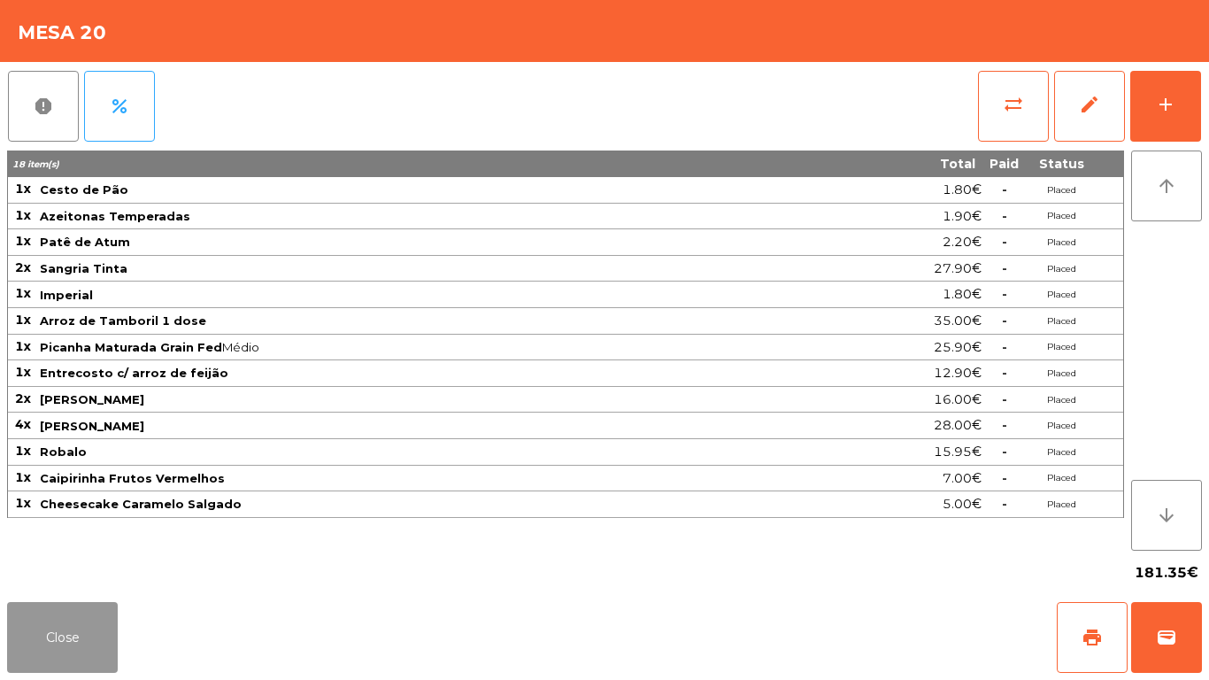
drag, startPoint x: 45, startPoint y: 657, endPoint x: 55, endPoint y: 643, distance: 16.5
click at [46, 656] on button "Close" at bounding box center [62, 637] width 111 height 71
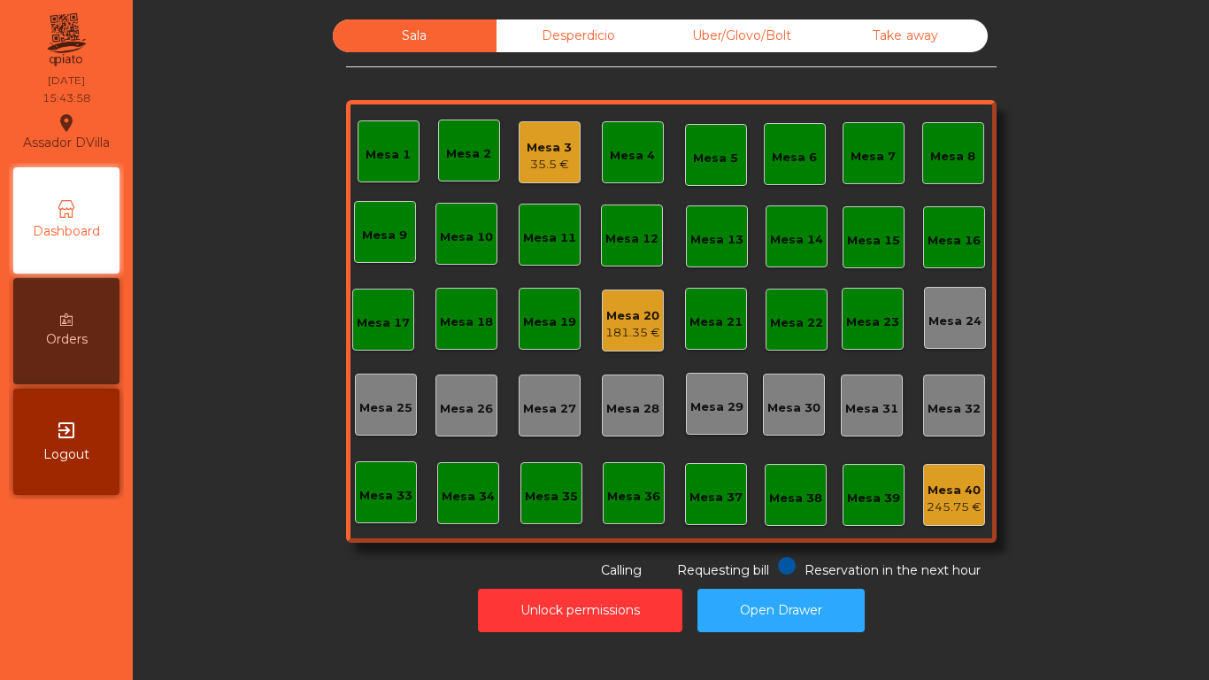
click at [646, 310] on div "Mesa 20" at bounding box center [632, 316] width 55 height 18
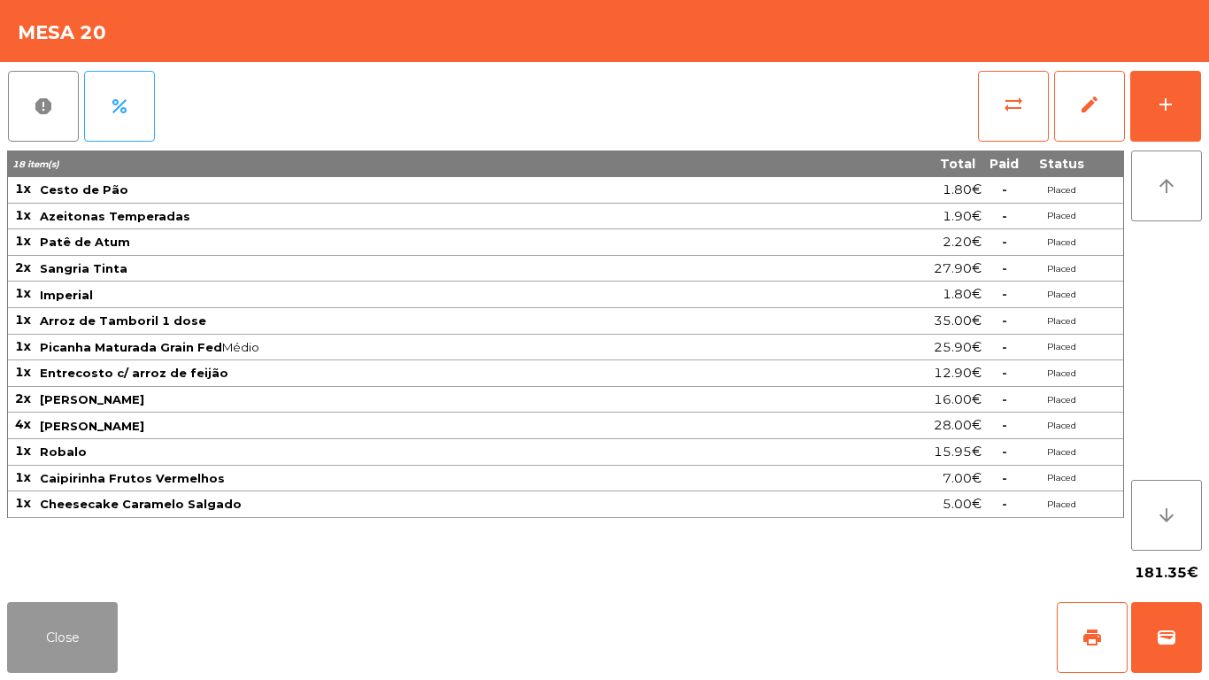
click at [38, 656] on button "Close" at bounding box center [62, 637] width 111 height 71
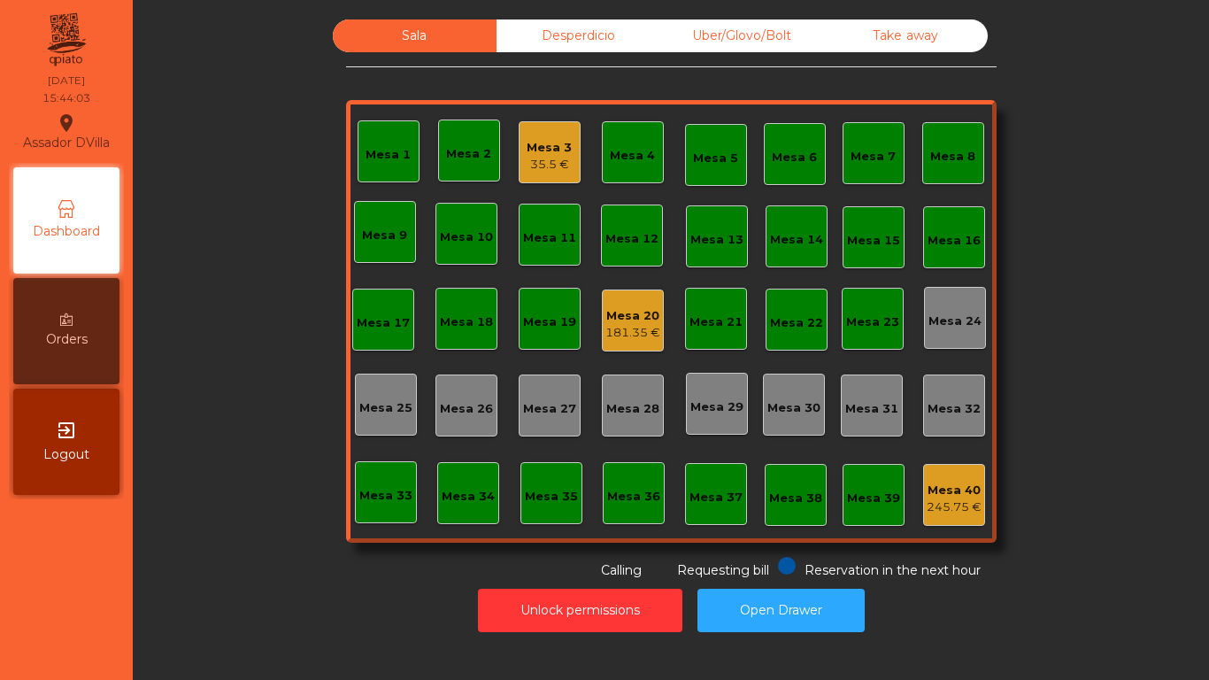
click at [68, 450] on span "Logout" at bounding box center [66, 454] width 46 height 19
click at [630, 602] on button "Unlock permissions" at bounding box center [580, 610] width 204 height 43
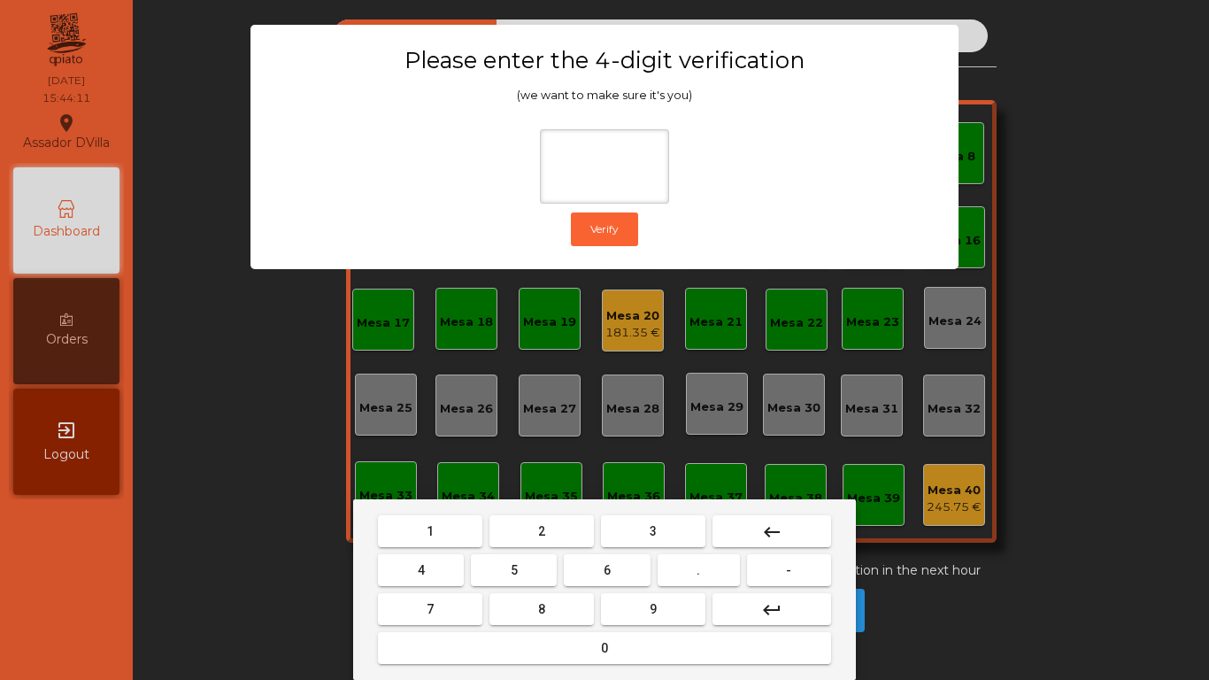
click at [545, 535] on button "2" at bounding box center [541, 531] width 104 height 32
drag, startPoint x: 428, startPoint y: 564, endPoint x: 530, endPoint y: 567, distance: 102.7
click at [433, 565] on button "4" at bounding box center [421, 570] width 86 height 32
drag, startPoint x: 596, startPoint y: 574, endPoint x: 636, endPoint y: 598, distance: 47.2
click at [597, 574] on button "6" at bounding box center [607, 570] width 86 height 32
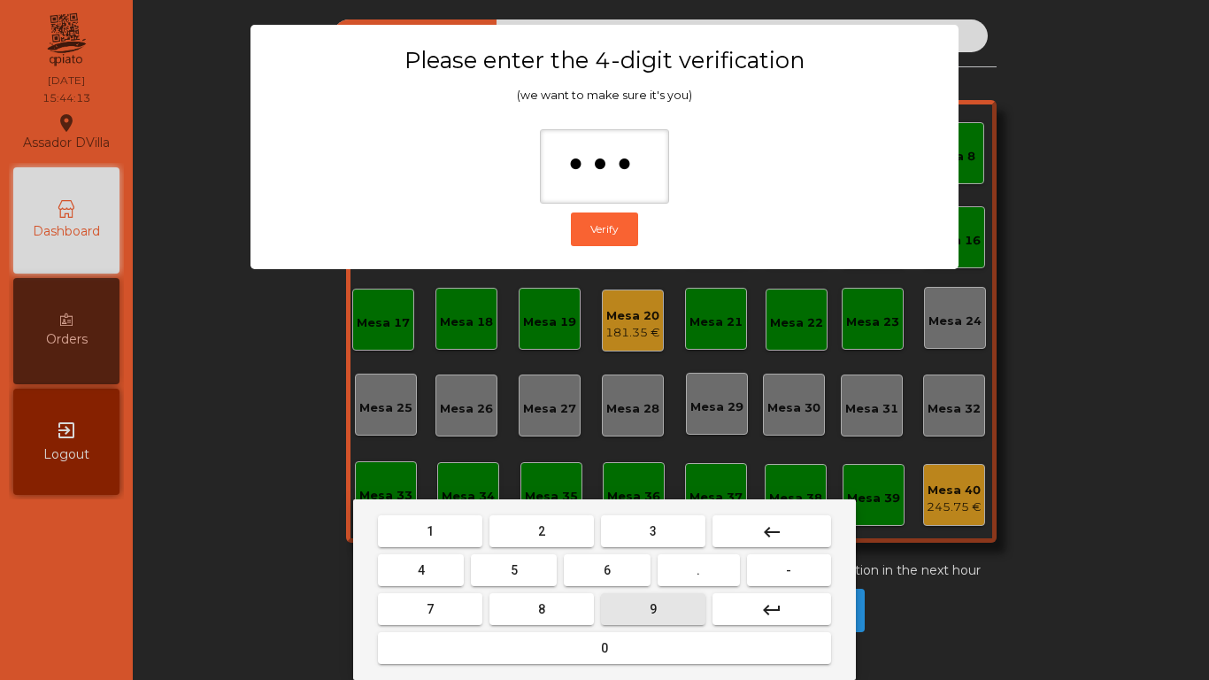
click at [639, 599] on button "9" at bounding box center [653, 609] width 104 height 32
type input "****"
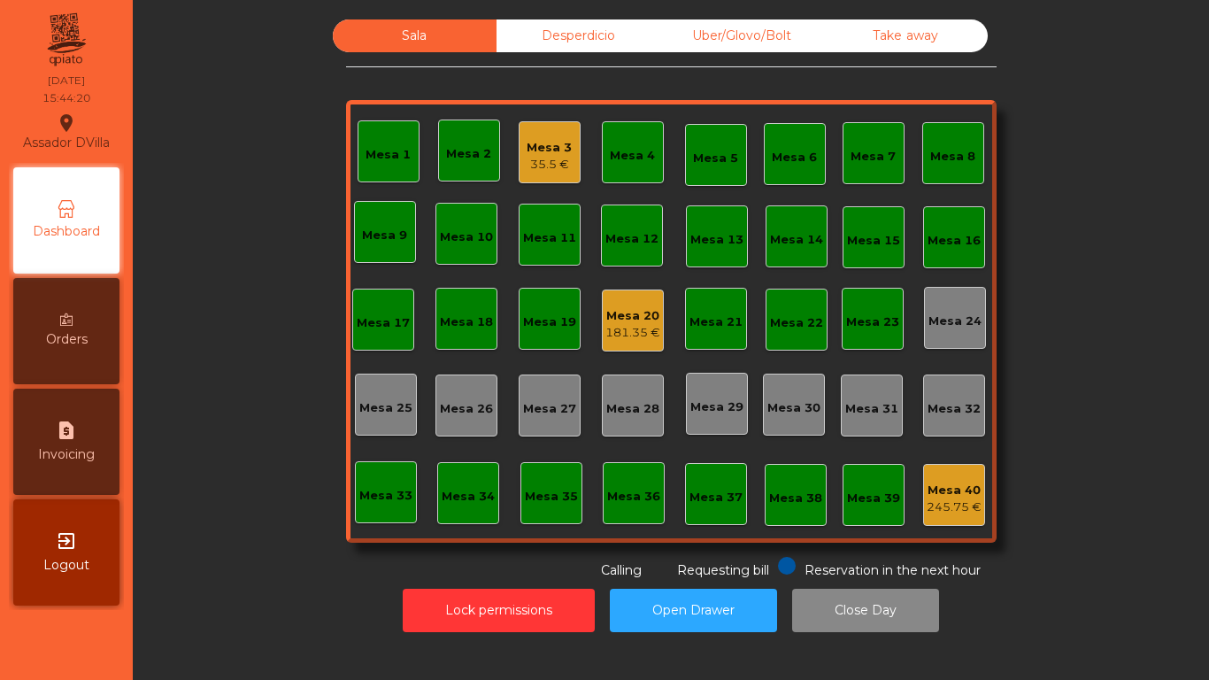
click at [46, 423] on div "request_page Invoicing" at bounding box center [66, 442] width 106 height 106
select select "*"
select select "****"
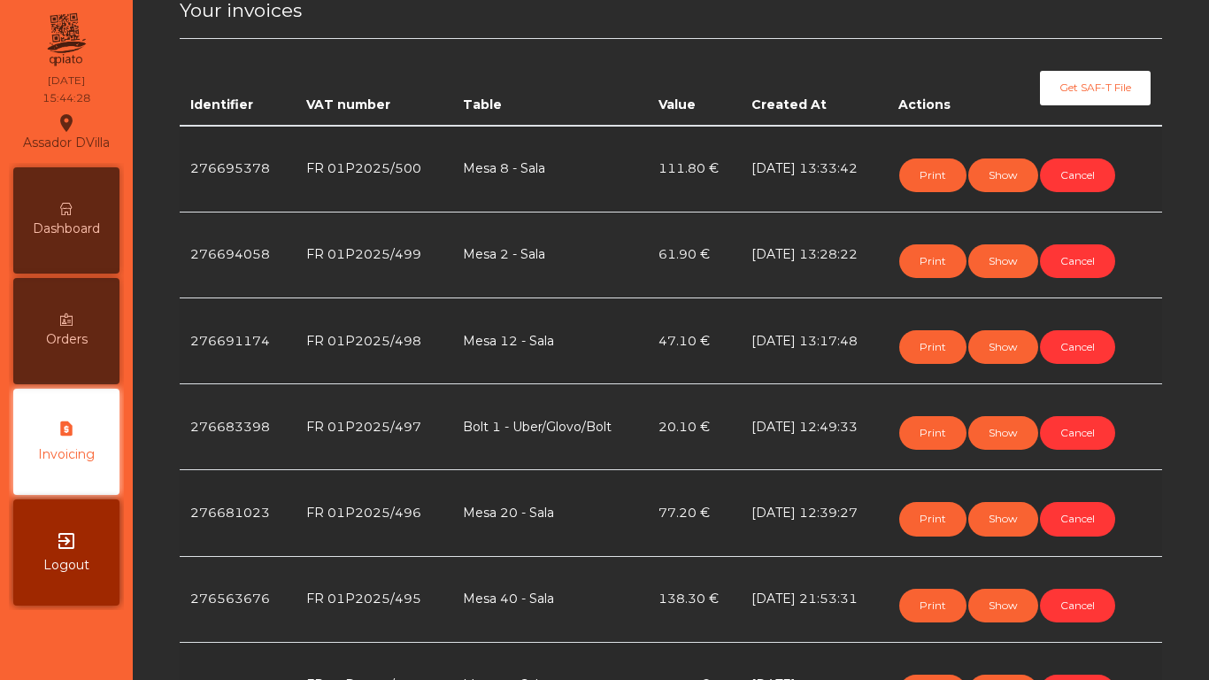
scroll to position [354, 0]
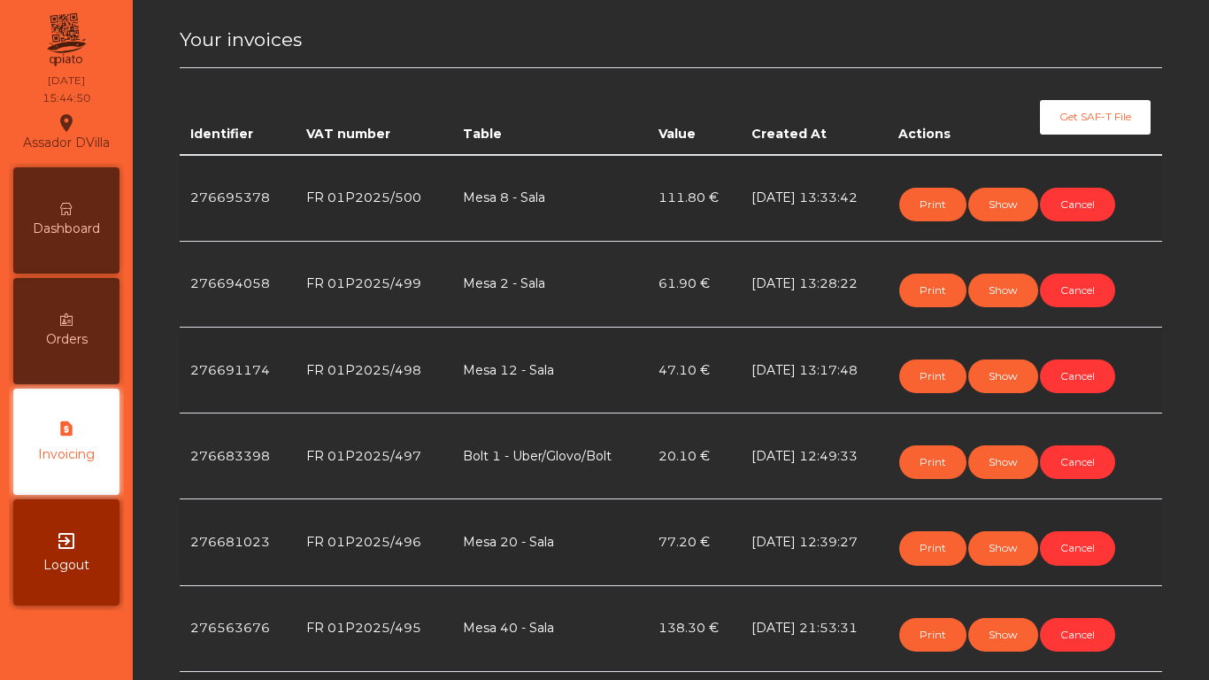
click at [65, 222] on span "Dashboard" at bounding box center [66, 229] width 67 height 19
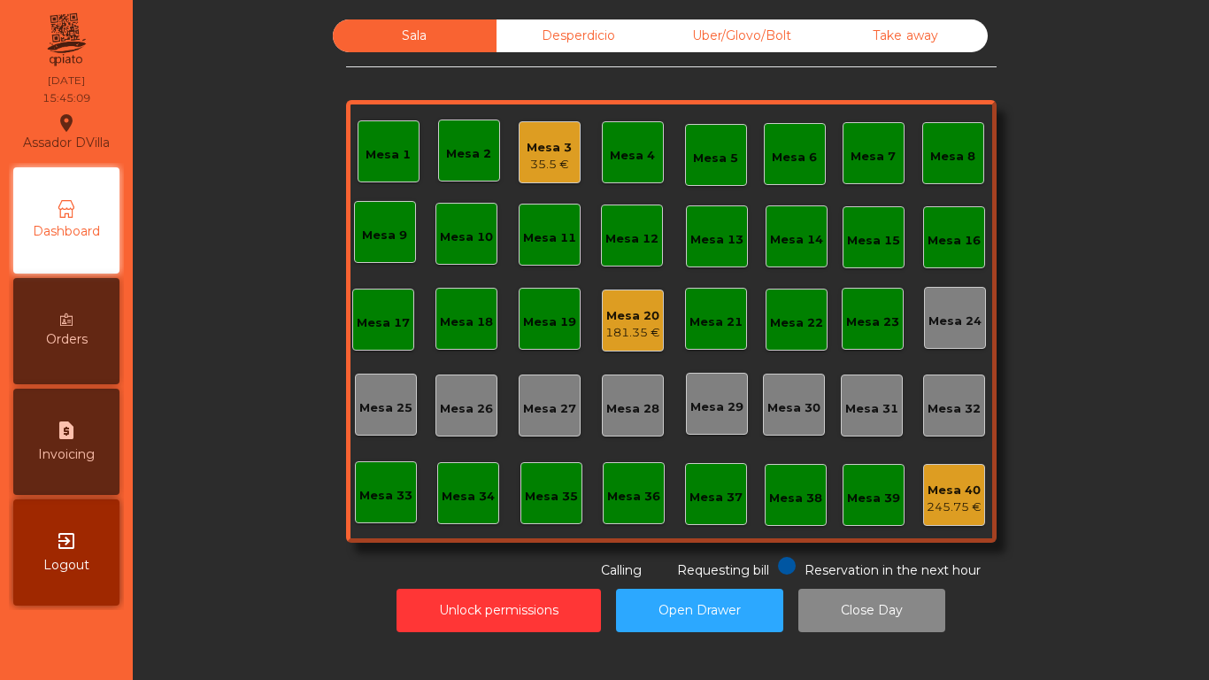
click at [562, 151] on div "Mesa 3" at bounding box center [549, 148] width 45 height 18
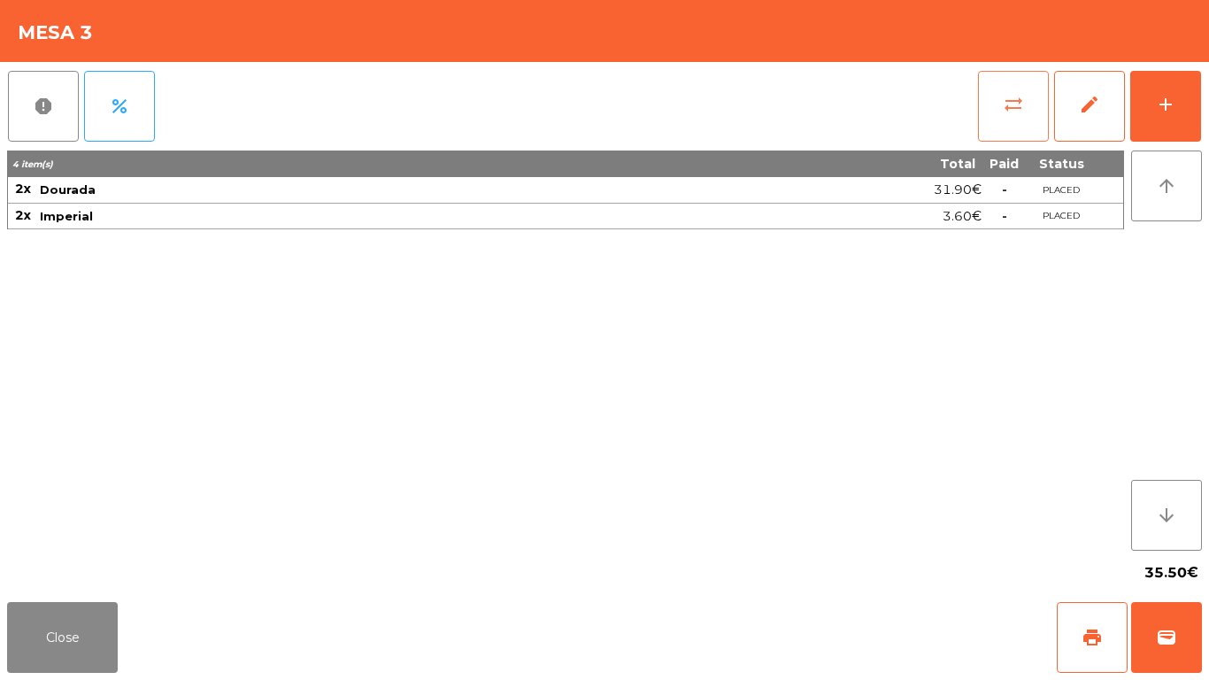
click at [1013, 114] on span "sync_alt" at bounding box center [1013, 104] width 21 height 21
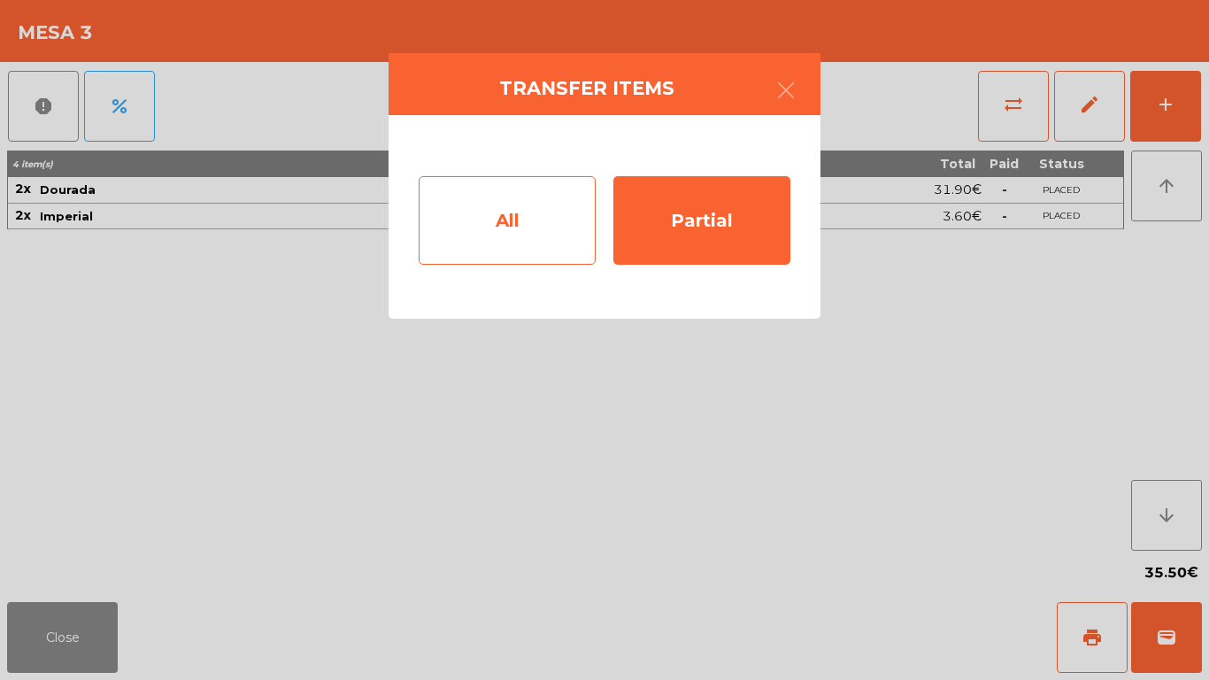
click at [546, 204] on div "All" at bounding box center [507, 220] width 177 height 89
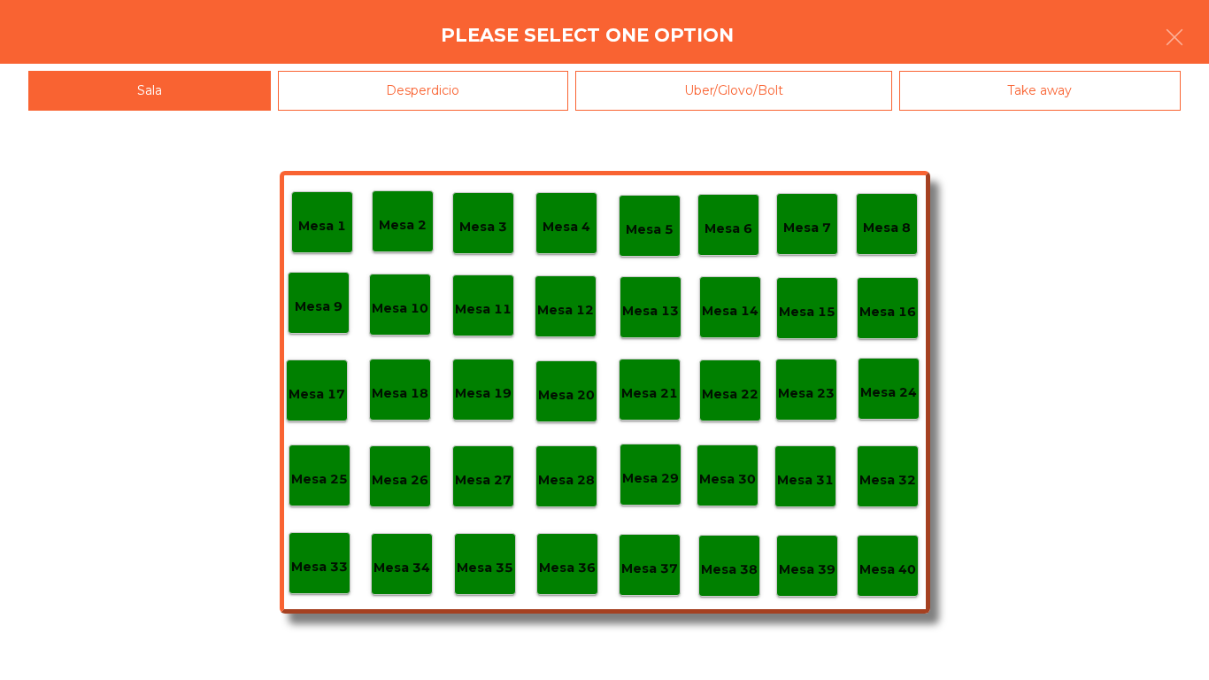
click at [898, 570] on p "Mesa 40" at bounding box center [887, 569] width 57 height 20
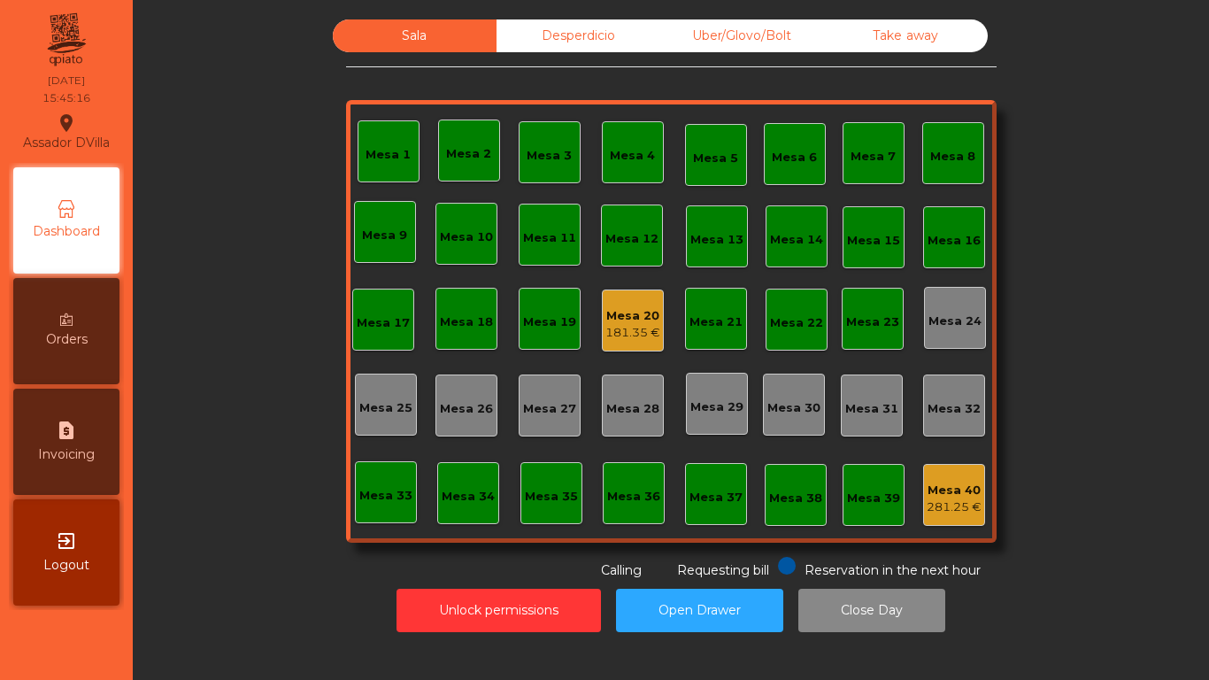
click at [952, 478] on div "Mesa 40 281.25 €" at bounding box center [954, 495] width 55 height 42
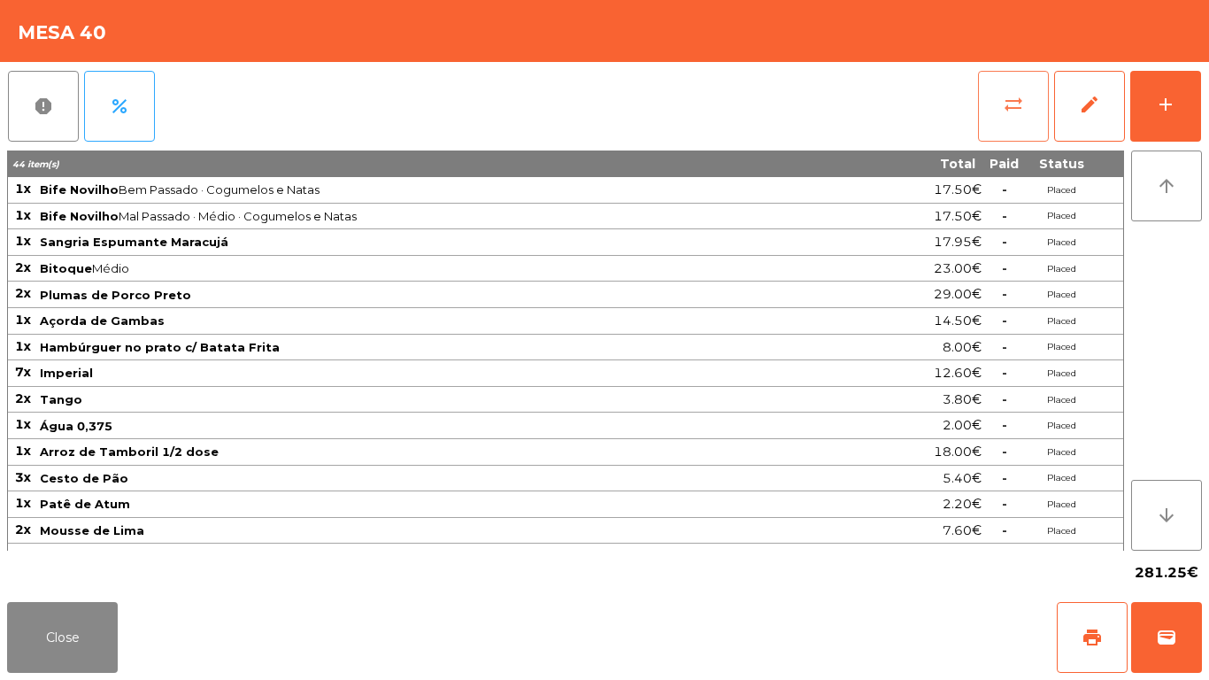
click at [1028, 82] on button "sync_alt" at bounding box center [1013, 106] width 71 height 71
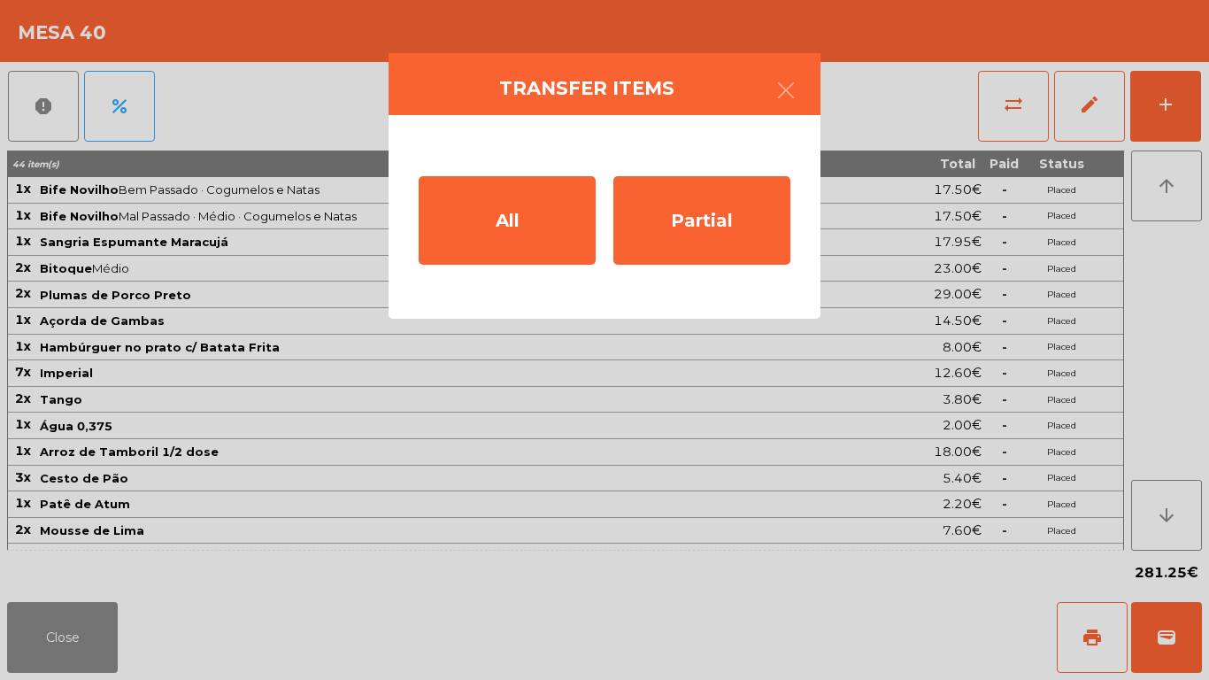
click at [605, 266] on div "All Partial" at bounding box center [605, 217] width 432 height 204
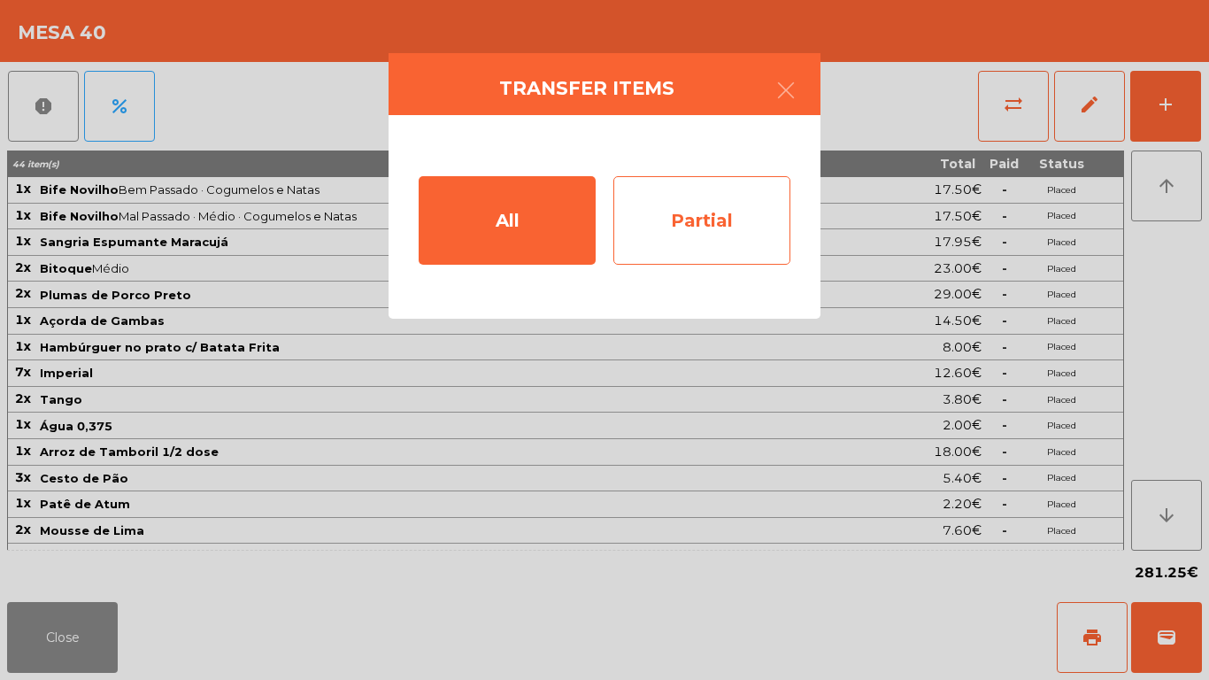
click at [718, 211] on div "Partial" at bounding box center [701, 220] width 177 height 89
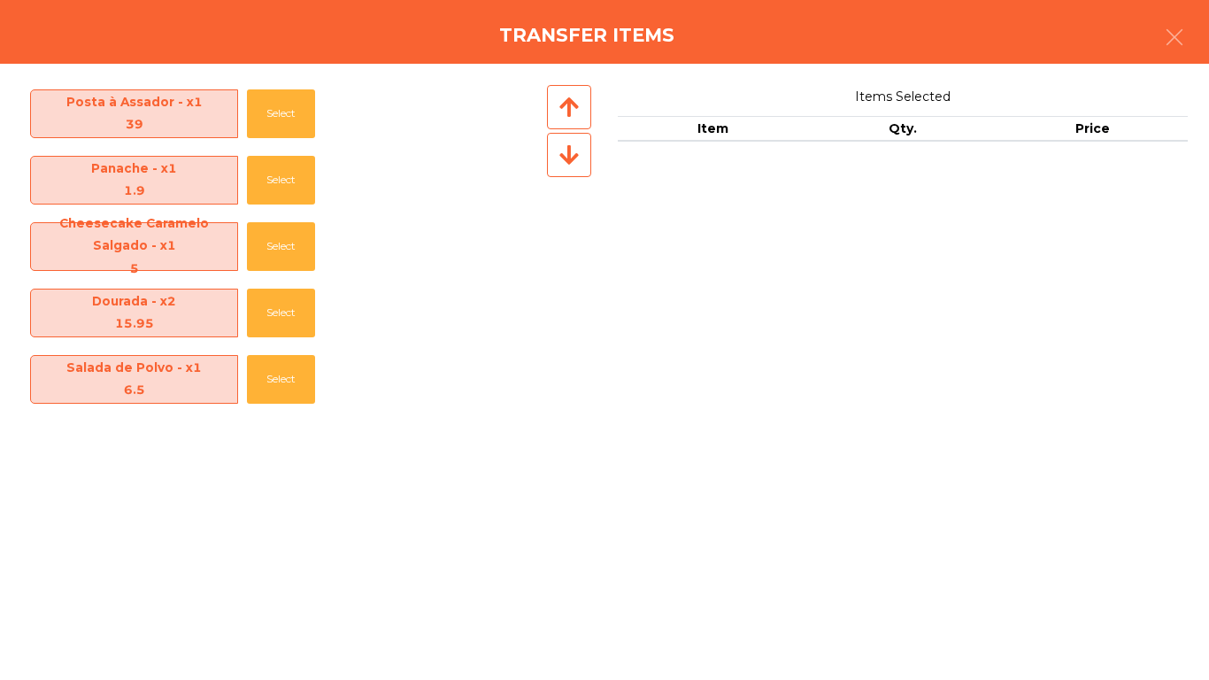
scroll to position [1036, 0]
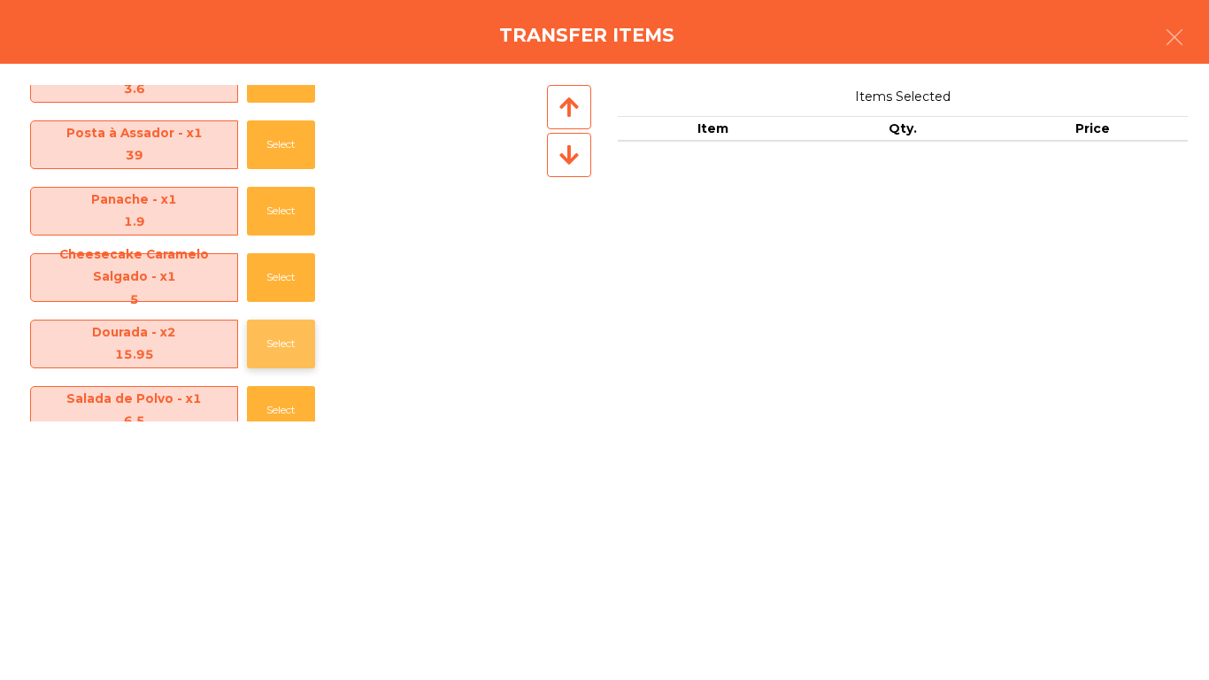
click at [275, 340] on button "Select" at bounding box center [281, 344] width 68 height 49
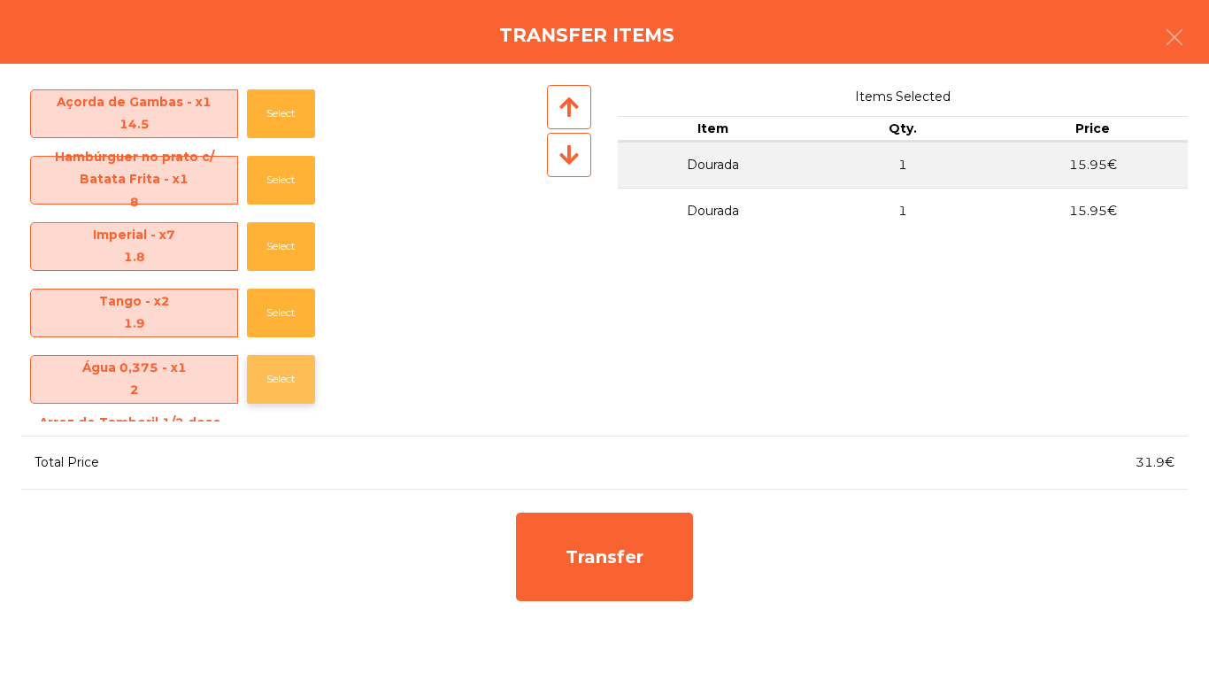
scroll to position [239, 0]
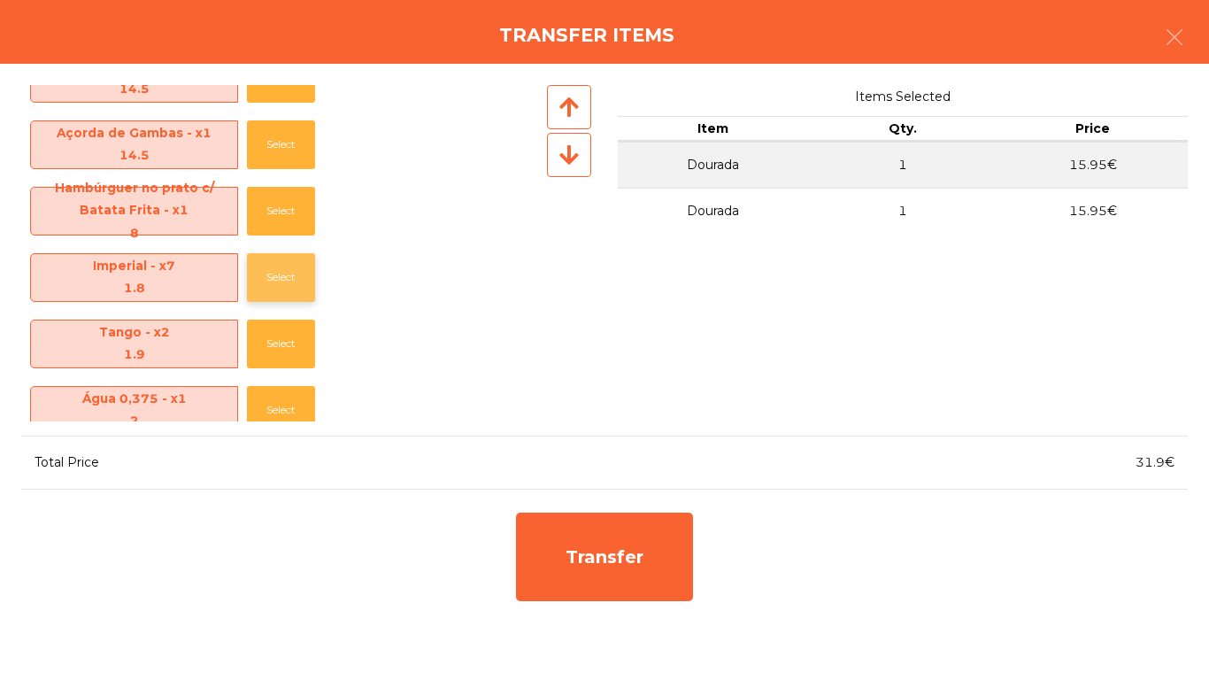
click at [301, 280] on button "Select" at bounding box center [281, 277] width 68 height 49
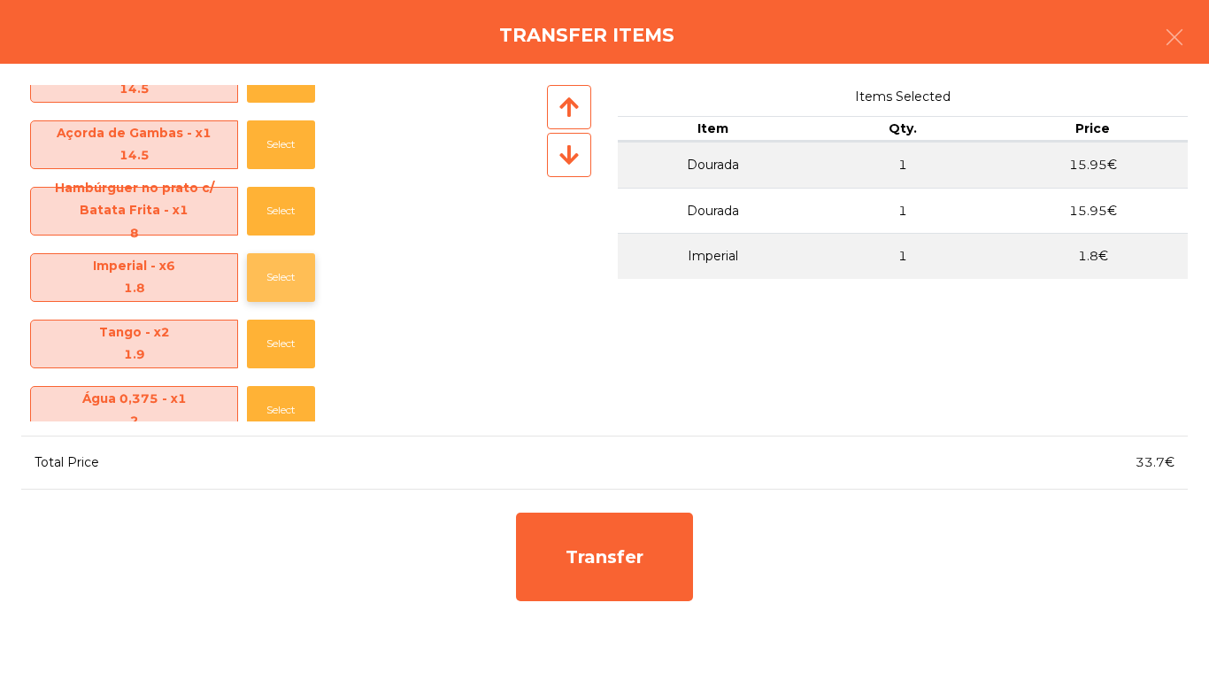
click at [301, 280] on button "Select" at bounding box center [281, 277] width 68 height 49
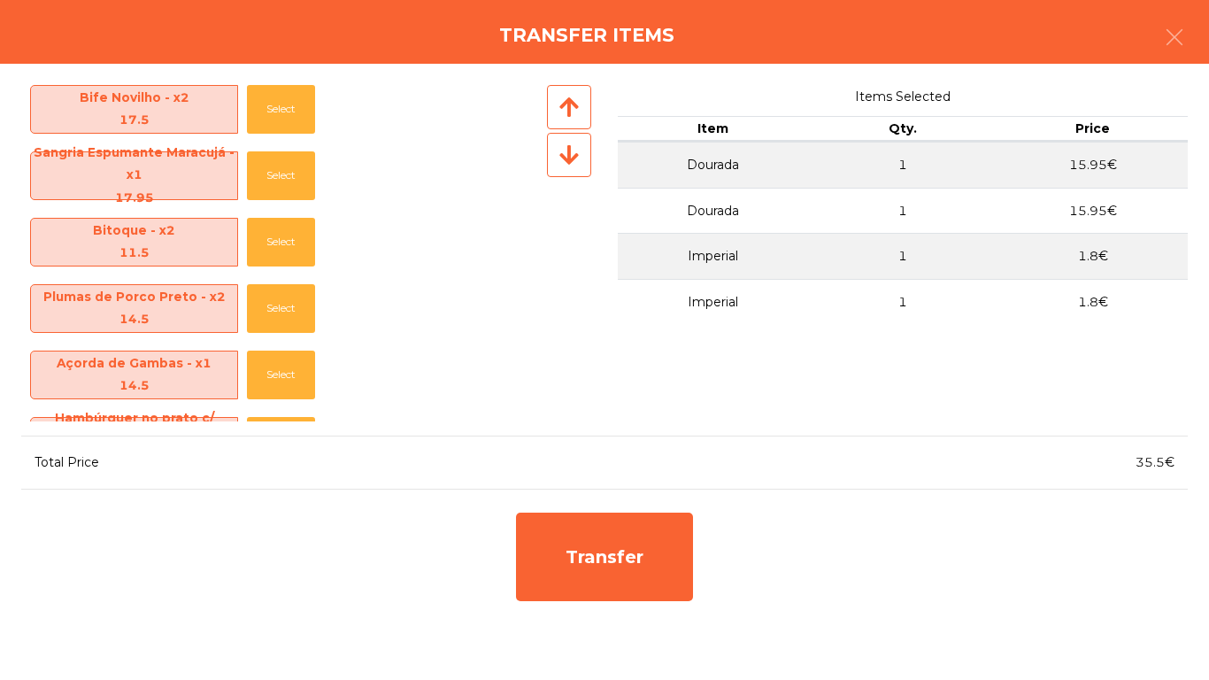
scroll to position [0, 0]
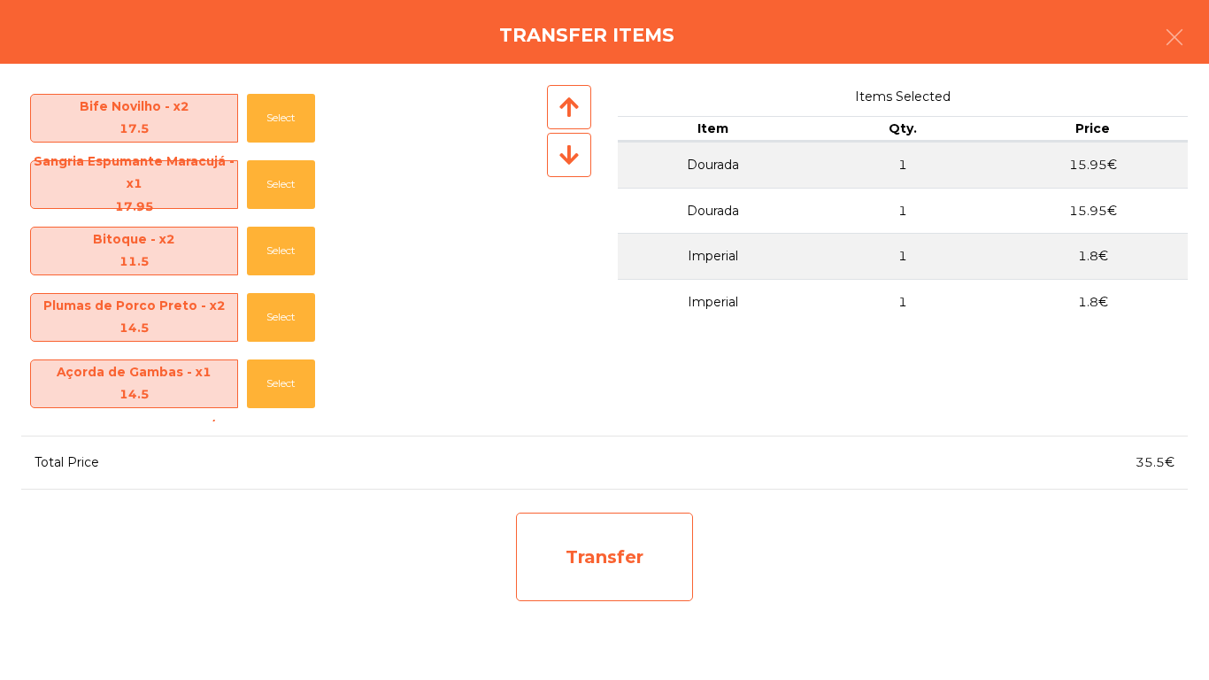
click at [566, 560] on div "Transfer" at bounding box center [604, 556] width 177 height 89
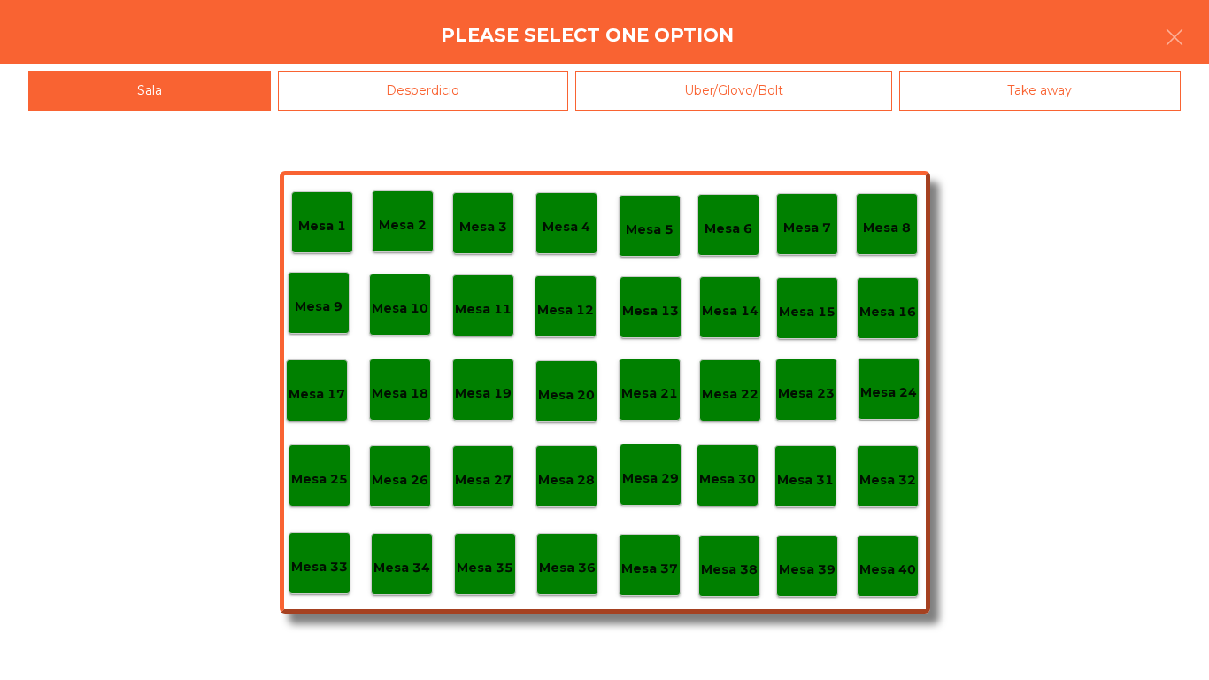
click at [506, 227] on div "Mesa 3" at bounding box center [483, 223] width 62 height 62
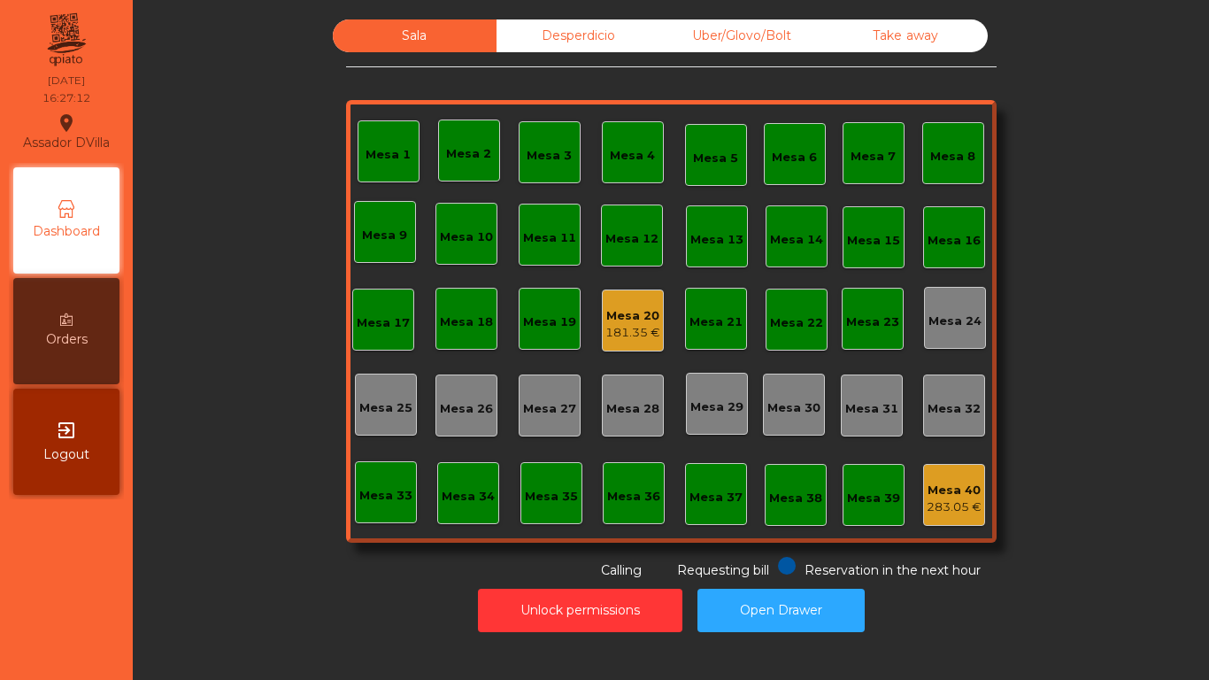
click at [728, 39] on div "Uber/Glovo/Bolt" at bounding box center [742, 35] width 164 height 33
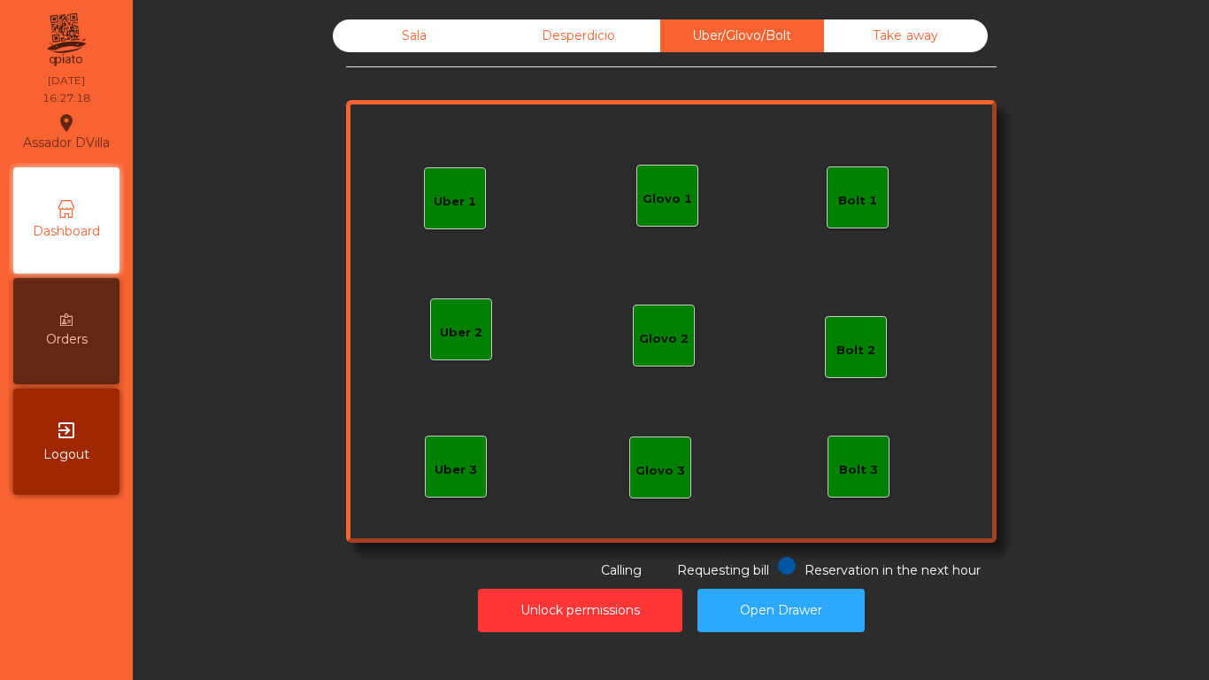
click at [851, 188] on div "Bolt 1" at bounding box center [857, 197] width 39 height 25
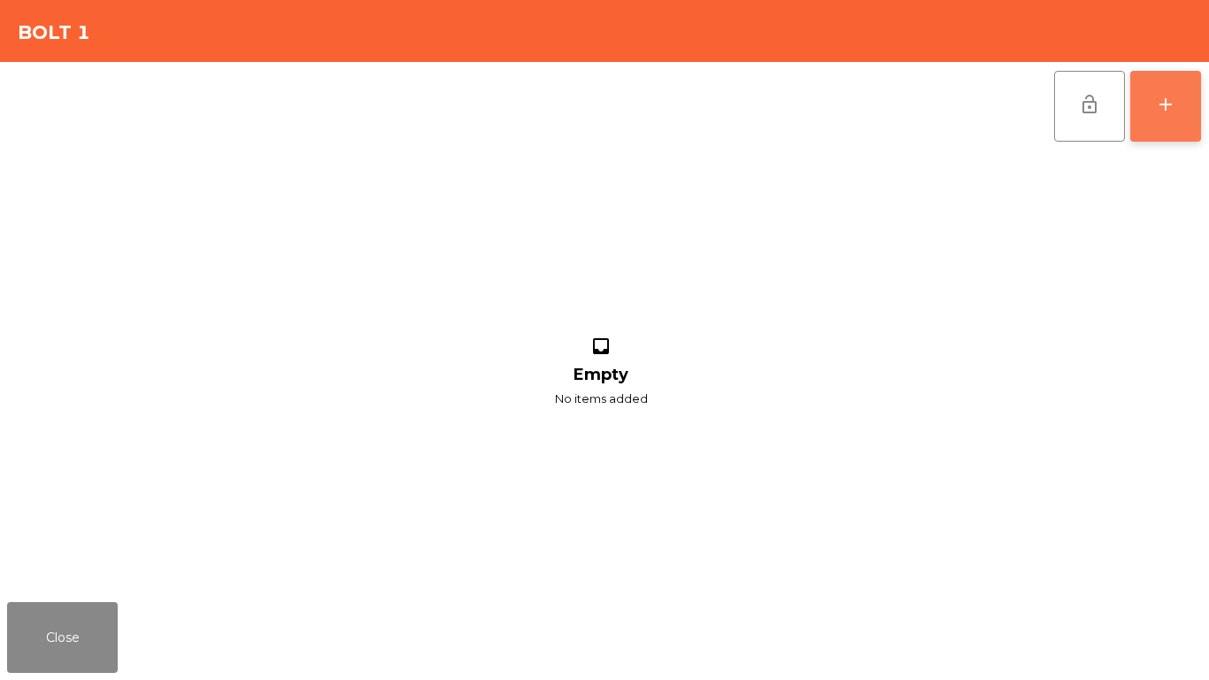
click at [1165, 102] on div "add" at bounding box center [1165, 104] width 21 height 21
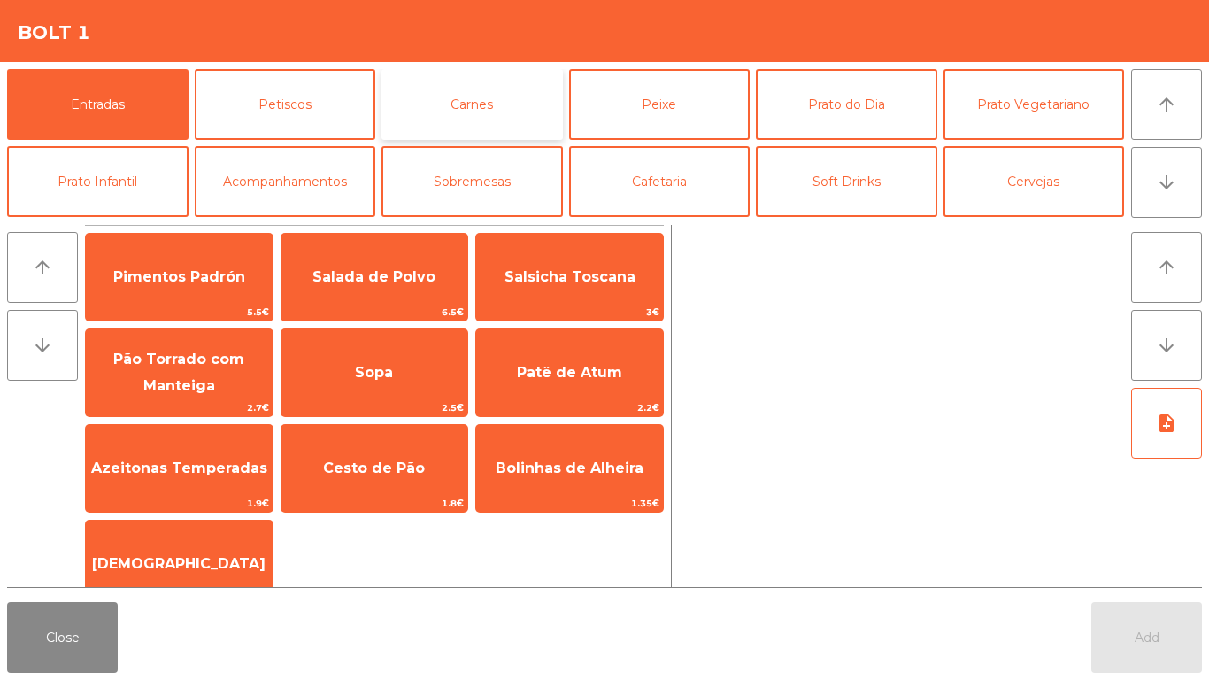
click at [523, 93] on button "Carnes" at bounding box center [471, 104] width 181 height 71
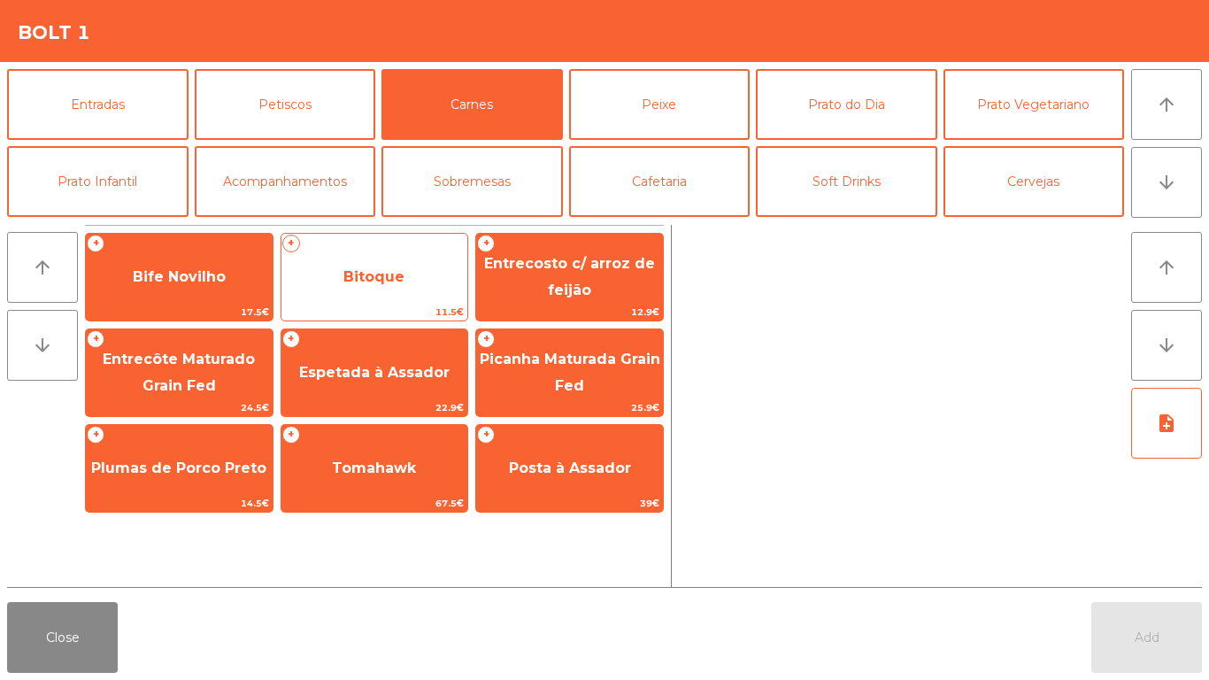
click at [453, 290] on span "Bitoque" at bounding box center [374, 277] width 187 height 48
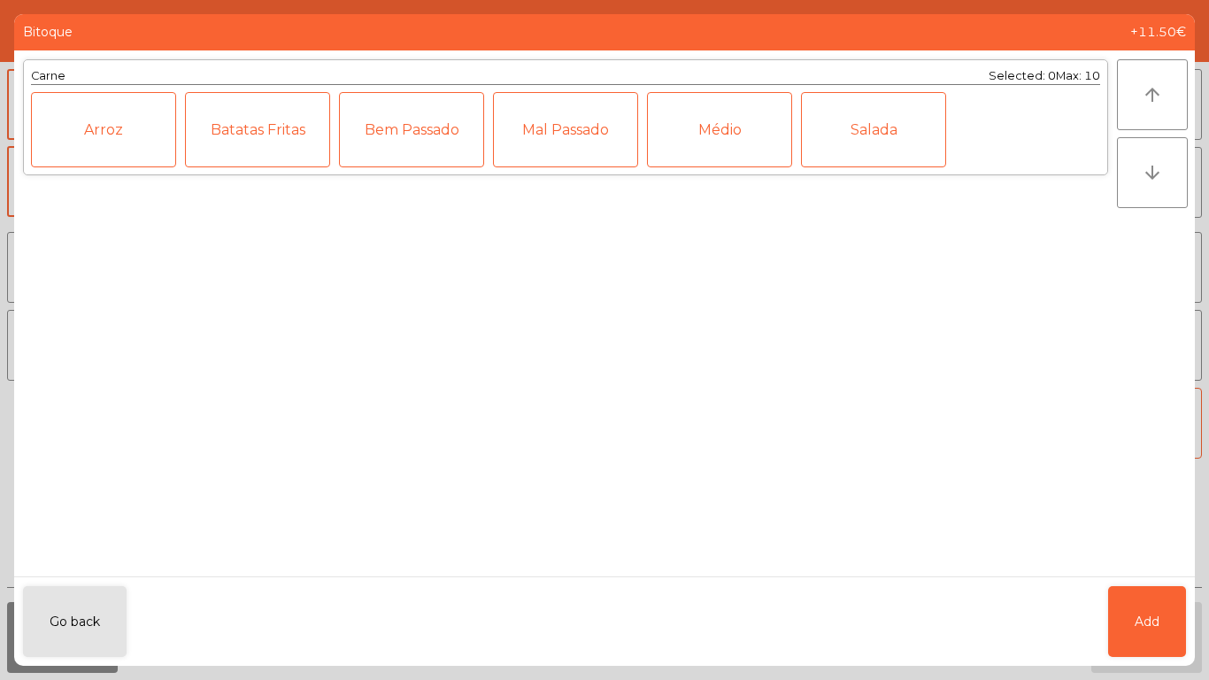
click at [782, 136] on div "Médio" at bounding box center [719, 129] width 145 height 75
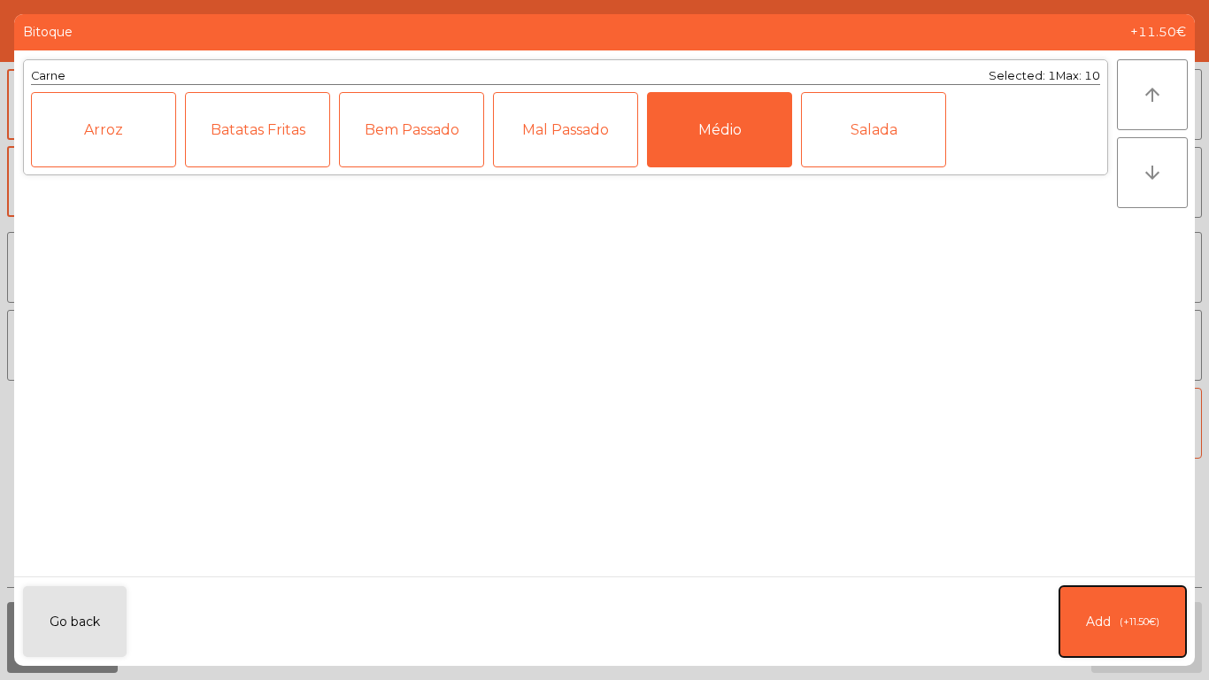
click at [1152, 635] on button "Add (+11.50€)" at bounding box center [1122, 621] width 127 height 71
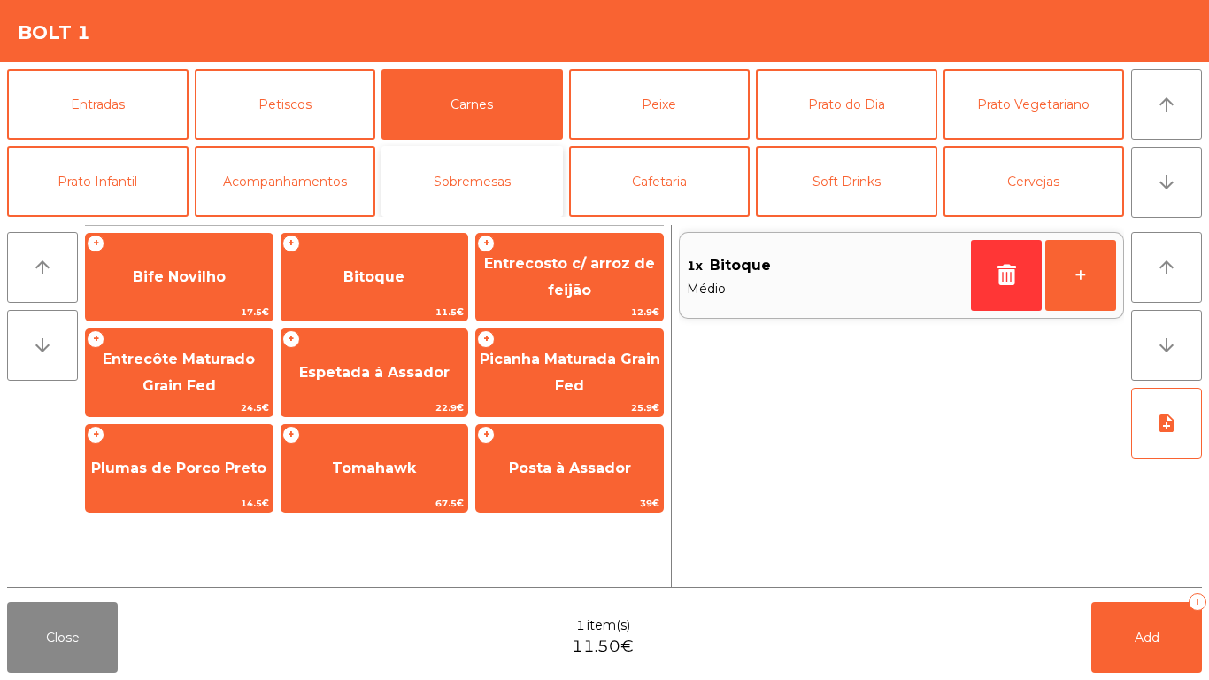
click at [477, 201] on button "Sobremesas" at bounding box center [471, 181] width 181 height 71
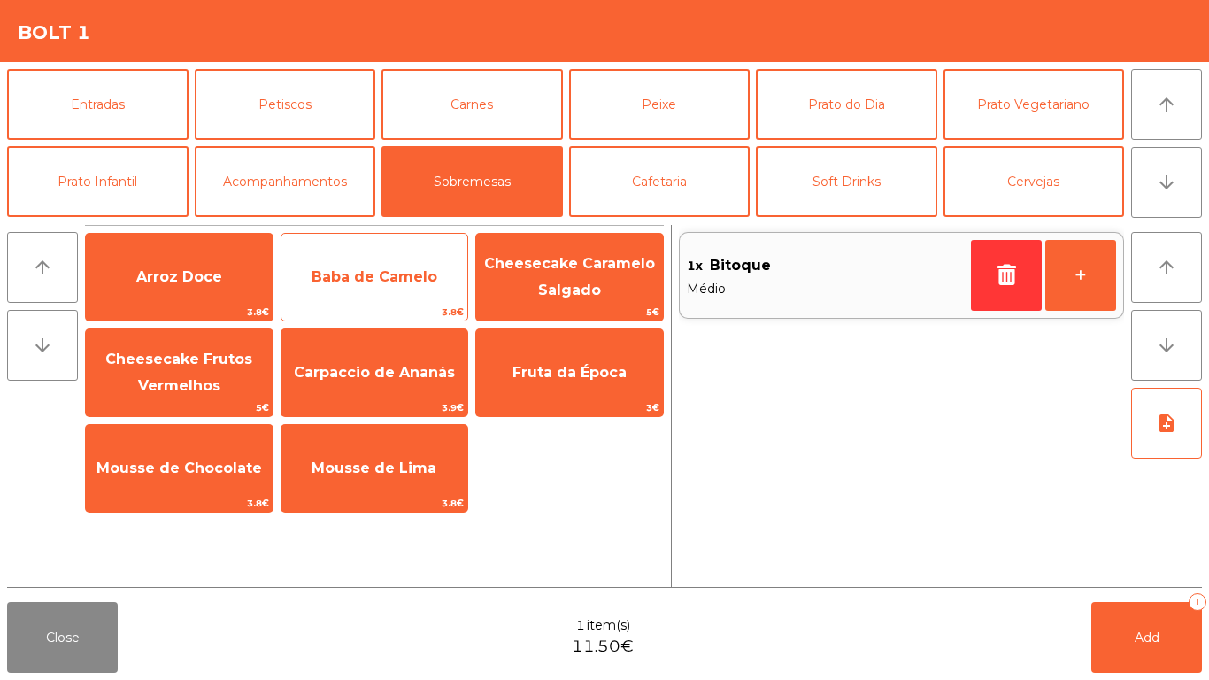
click at [443, 291] on span "Baba de Camelo" at bounding box center [374, 277] width 187 height 48
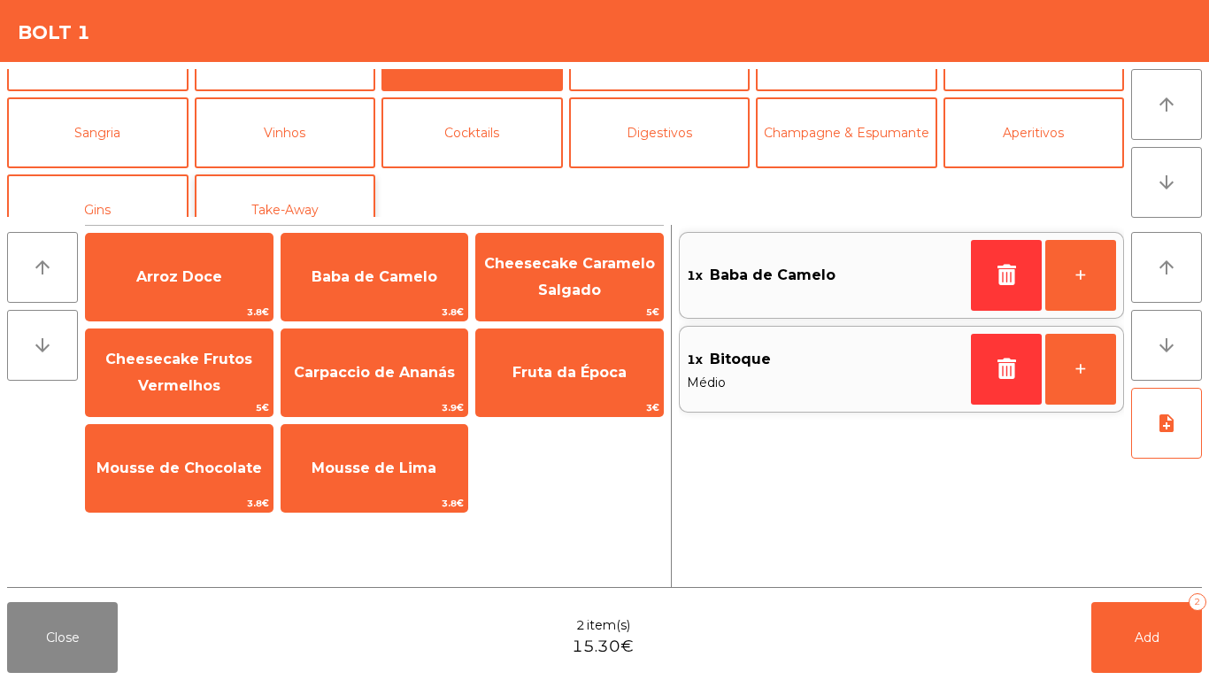
scroll to position [154, 0]
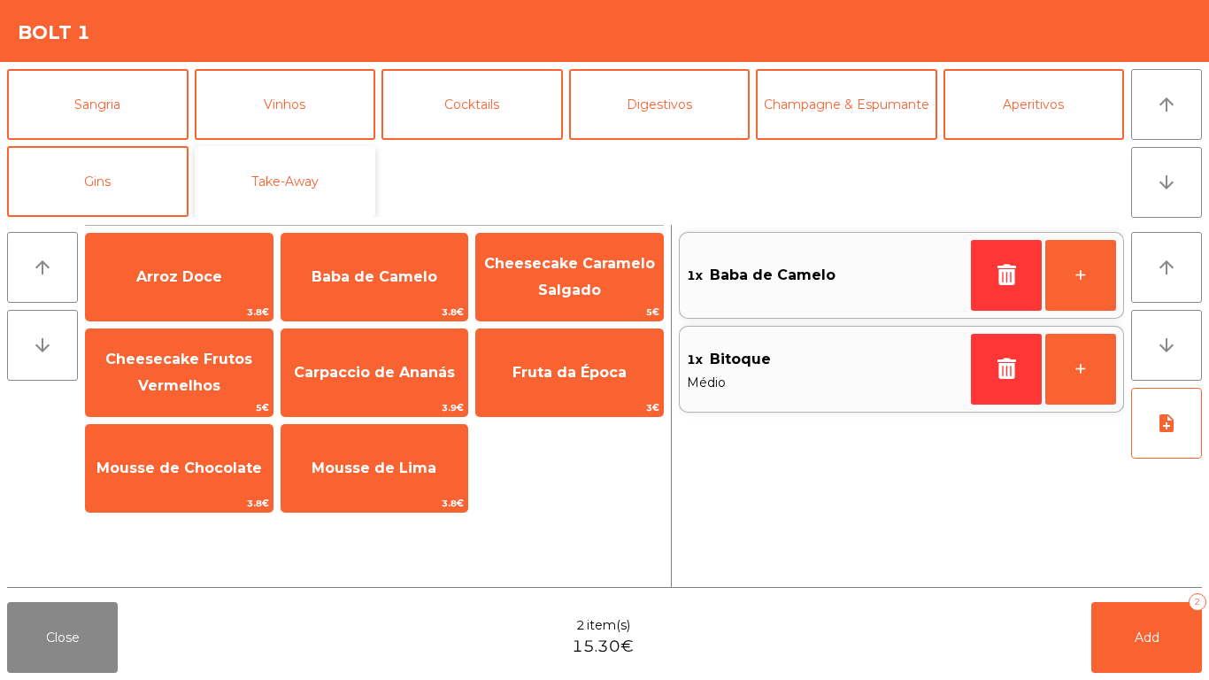
click at [267, 171] on button "Take-Away" at bounding box center [285, 181] width 181 height 71
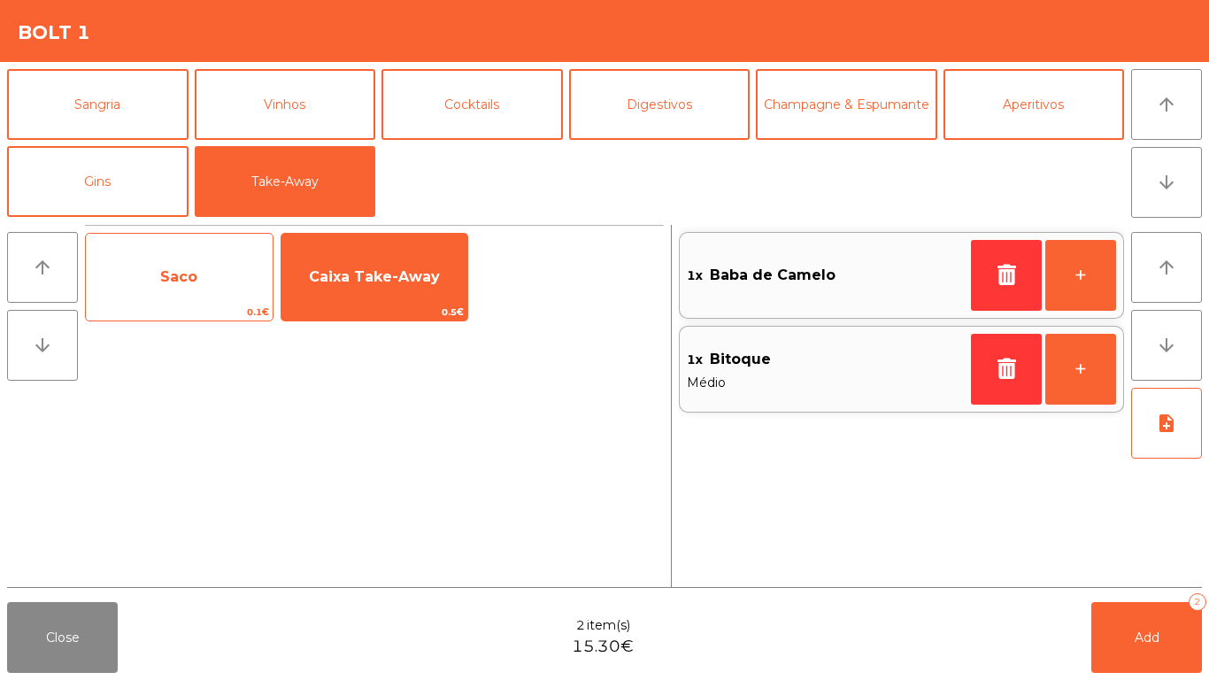
click at [254, 291] on span "Saco" at bounding box center [179, 277] width 187 height 48
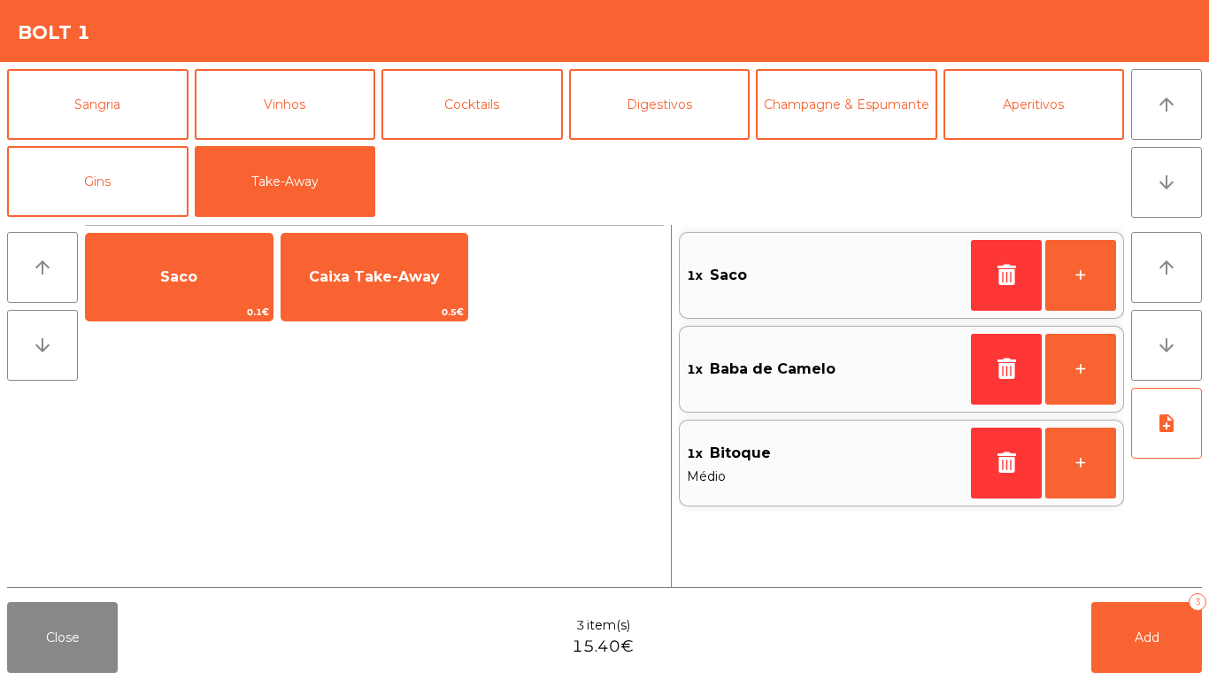
click at [412, 322] on div "Saco 0.1€ Caixa Take-Away 0.5€" at bounding box center [374, 277] width 579 height 104
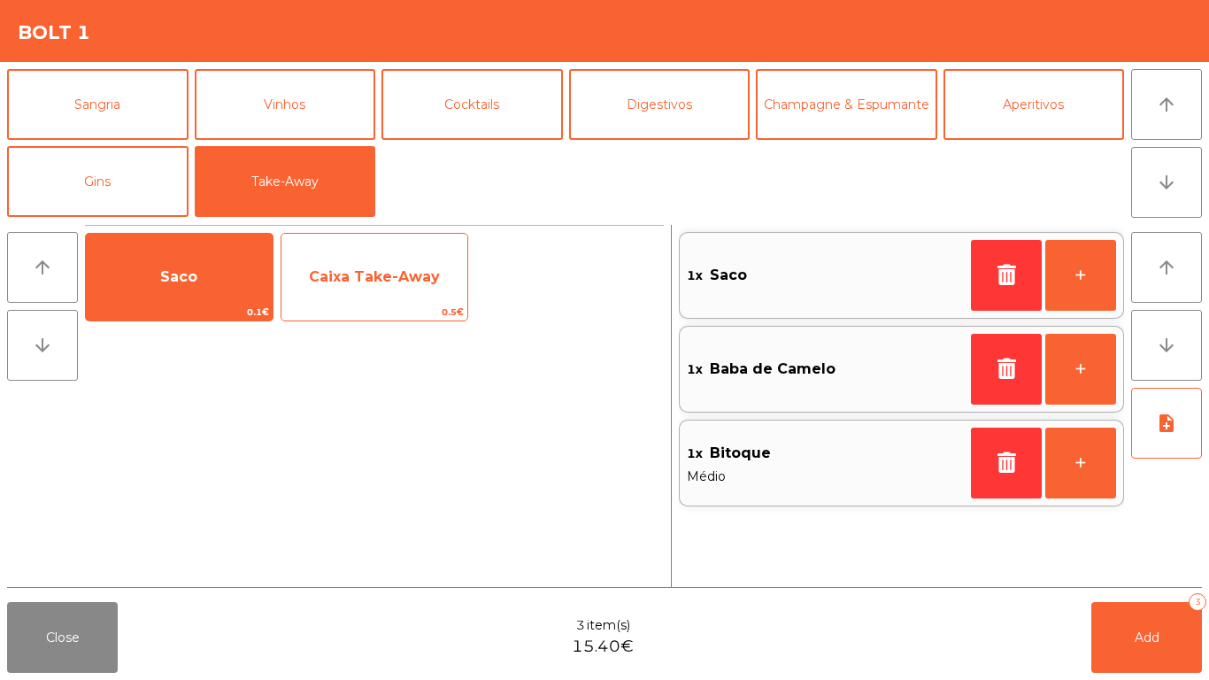
click at [430, 288] on span "Caixa Take-Away" at bounding box center [374, 277] width 187 height 48
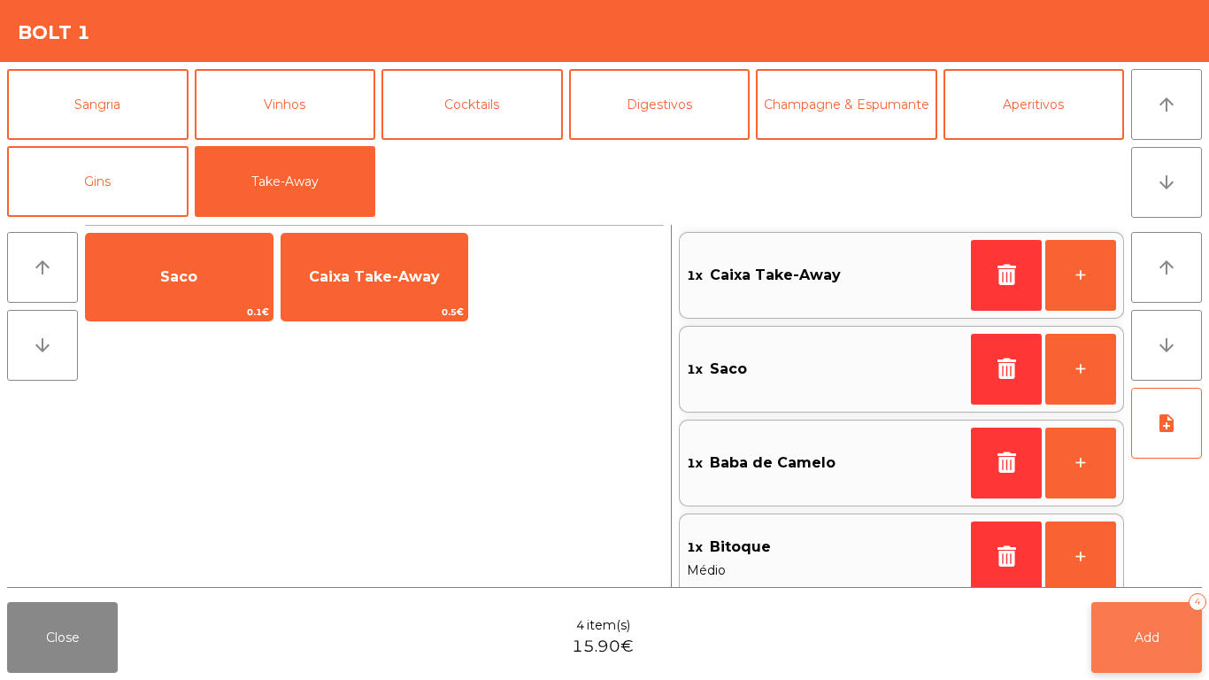
click at [1112, 630] on button "Add 4" at bounding box center [1146, 637] width 111 height 71
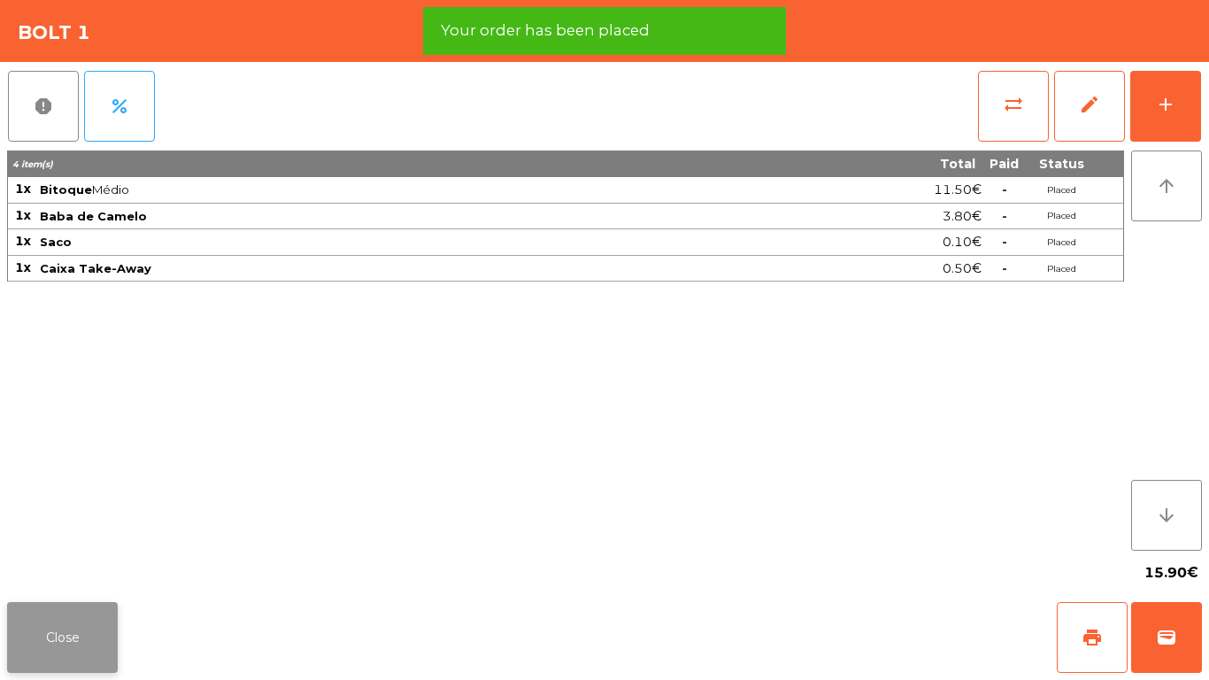
click at [97, 621] on button "Close" at bounding box center [62, 637] width 111 height 71
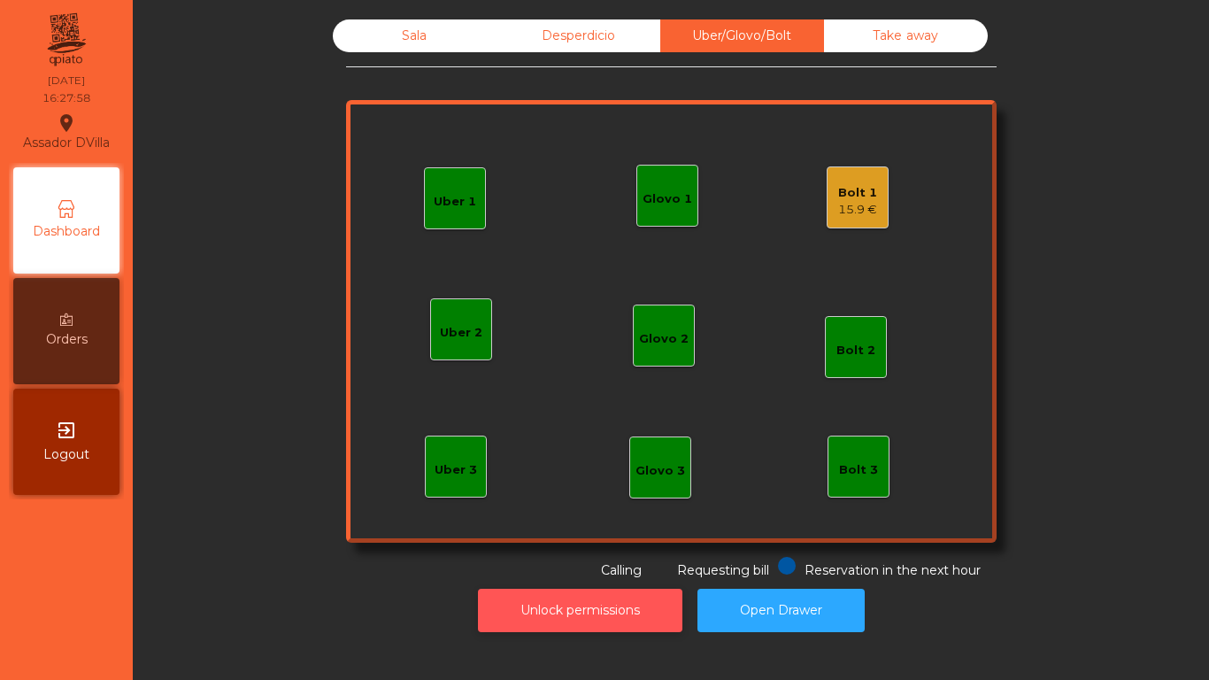
click at [495, 606] on button "Unlock permissions" at bounding box center [580, 610] width 204 height 43
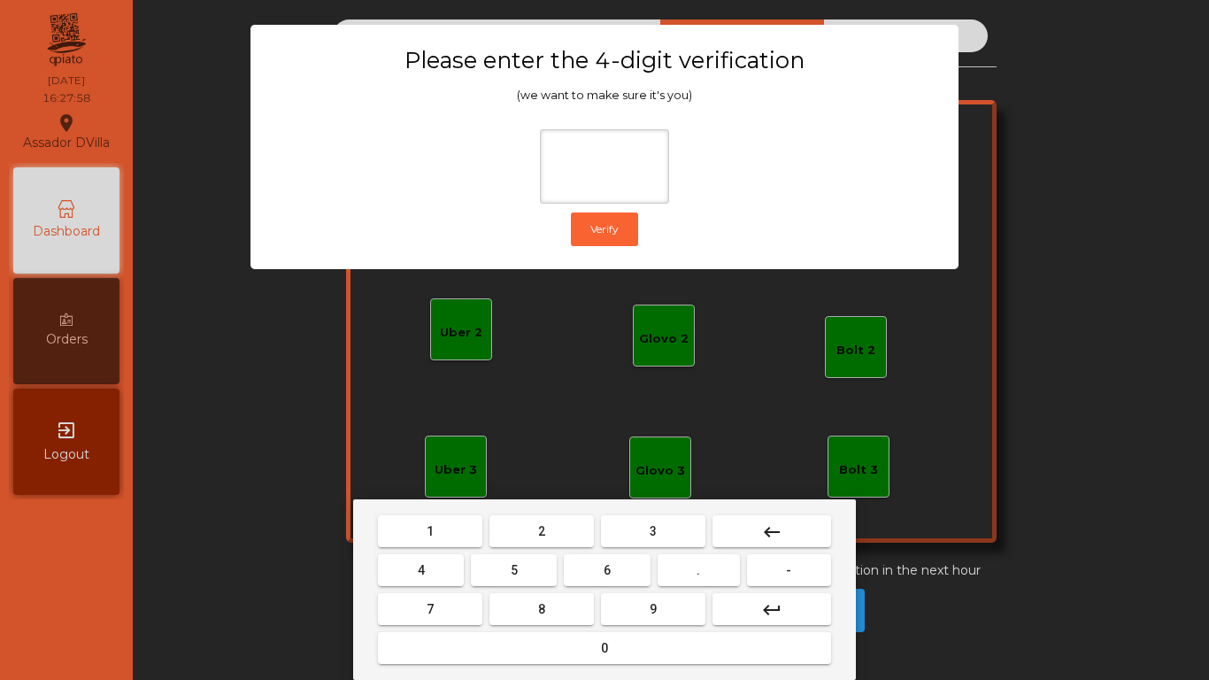
click at [441, 526] on button "1" at bounding box center [430, 531] width 104 height 32
drag, startPoint x: 651, startPoint y: 614, endPoint x: 322, endPoint y: 582, distance: 330.9
click at [651, 613] on span "9" at bounding box center [653, 609] width 7 height 14
click at [401, 571] on button "4" at bounding box center [421, 570] width 86 height 32
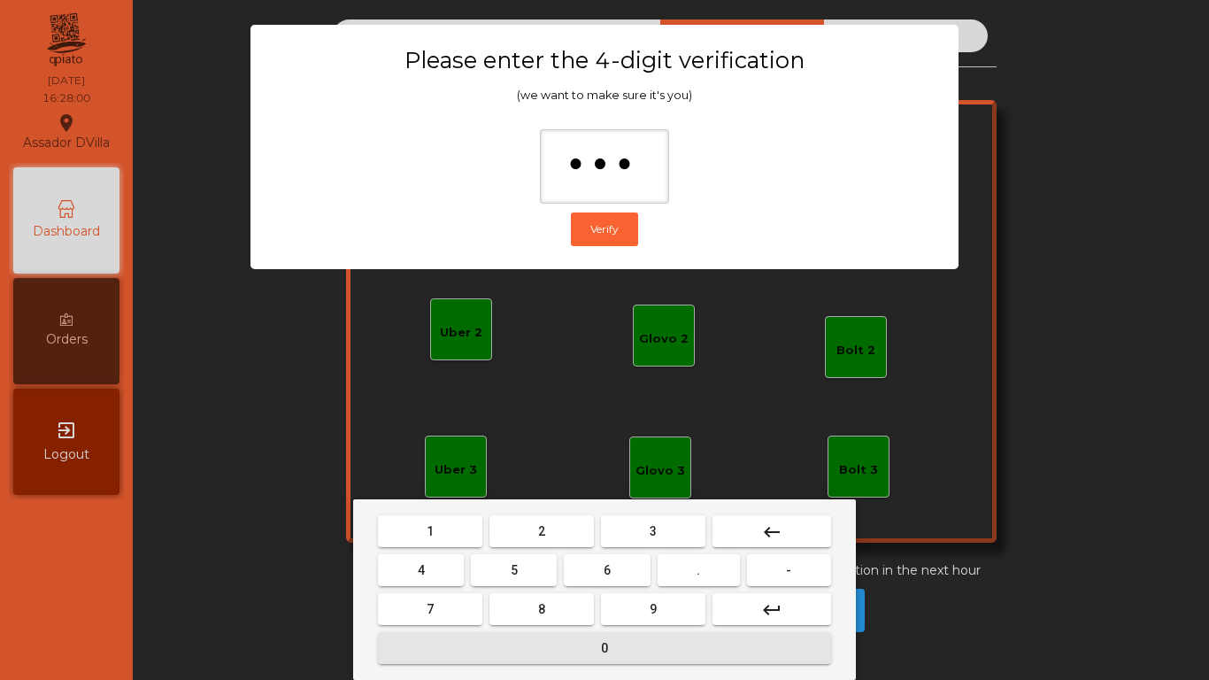
click at [507, 647] on button "0" at bounding box center [604, 648] width 453 height 32
type input "****"
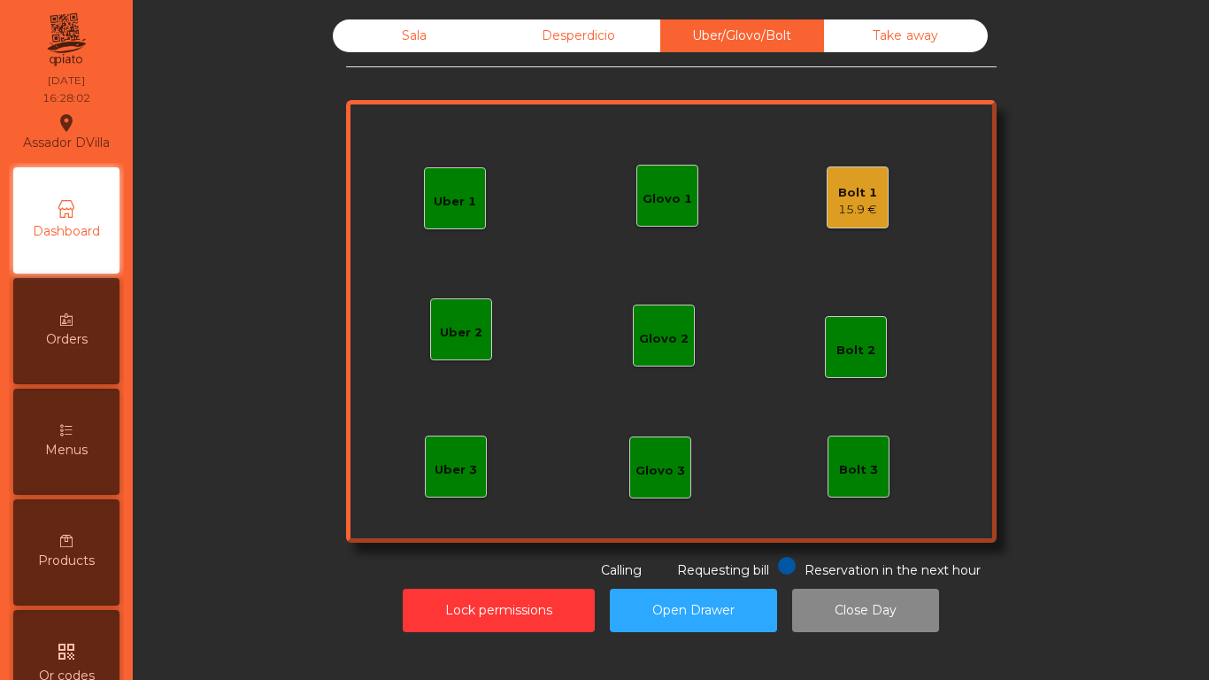
click at [876, 202] on div "Bolt 1 15.9 €" at bounding box center [858, 197] width 62 height 62
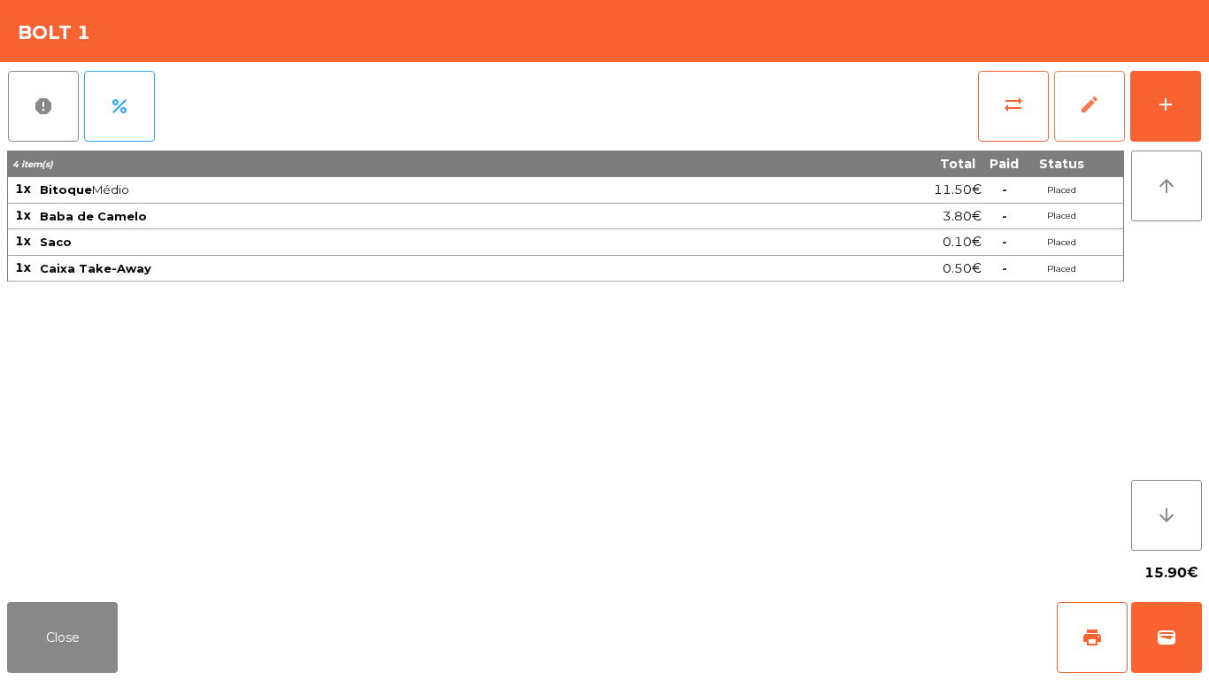
click at [1099, 112] on span "edit" at bounding box center [1089, 104] width 21 height 21
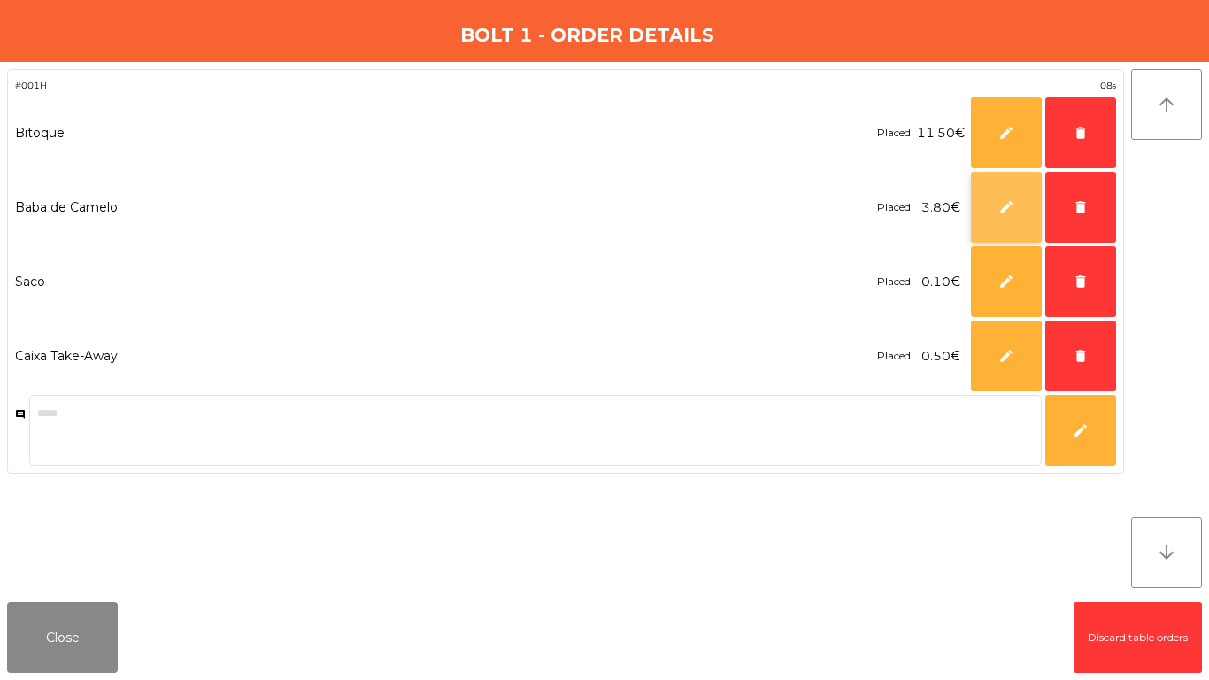
click at [1013, 185] on button "edit" at bounding box center [1006, 207] width 71 height 71
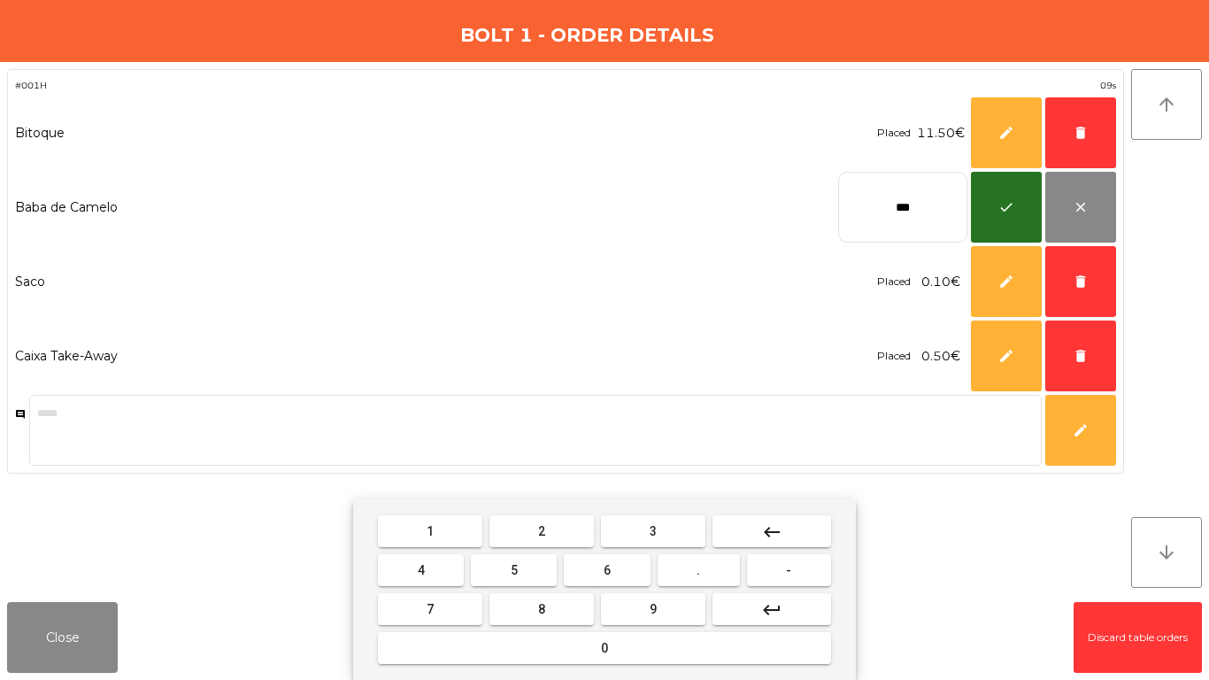
click at [743, 531] on button "keyboard_backspace" at bounding box center [772, 531] width 119 height 32
click at [742, 532] on button "keyboard_backspace" at bounding box center [772, 531] width 119 height 32
type input "*"
click at [742, 532] on button "keyboard_backspace" at bounding box center [772, 531] width 119 height 32
click at [416, 575] on button "4" at bounding box center [421, 570] width 86 height 32
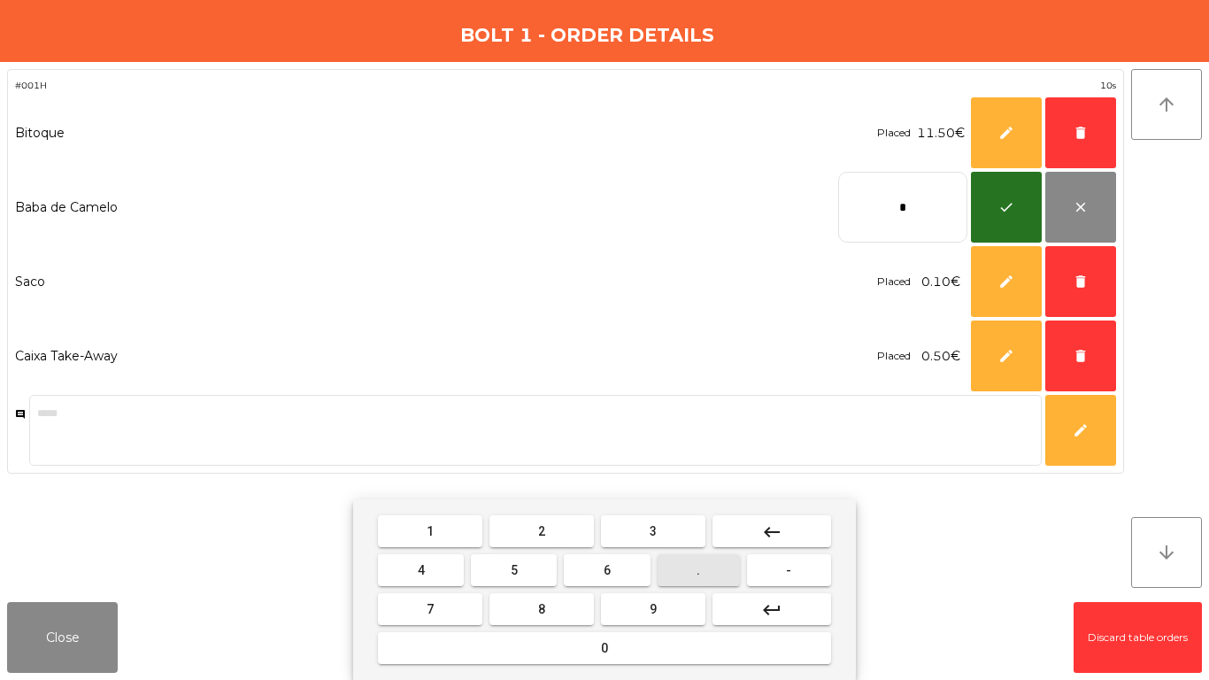
click at [683, 565] on button "." at bounding box center [699, 570] width 82 height 32
click at [535, 566] on button "5" at bounding box center [514, 570] width 86 height 32
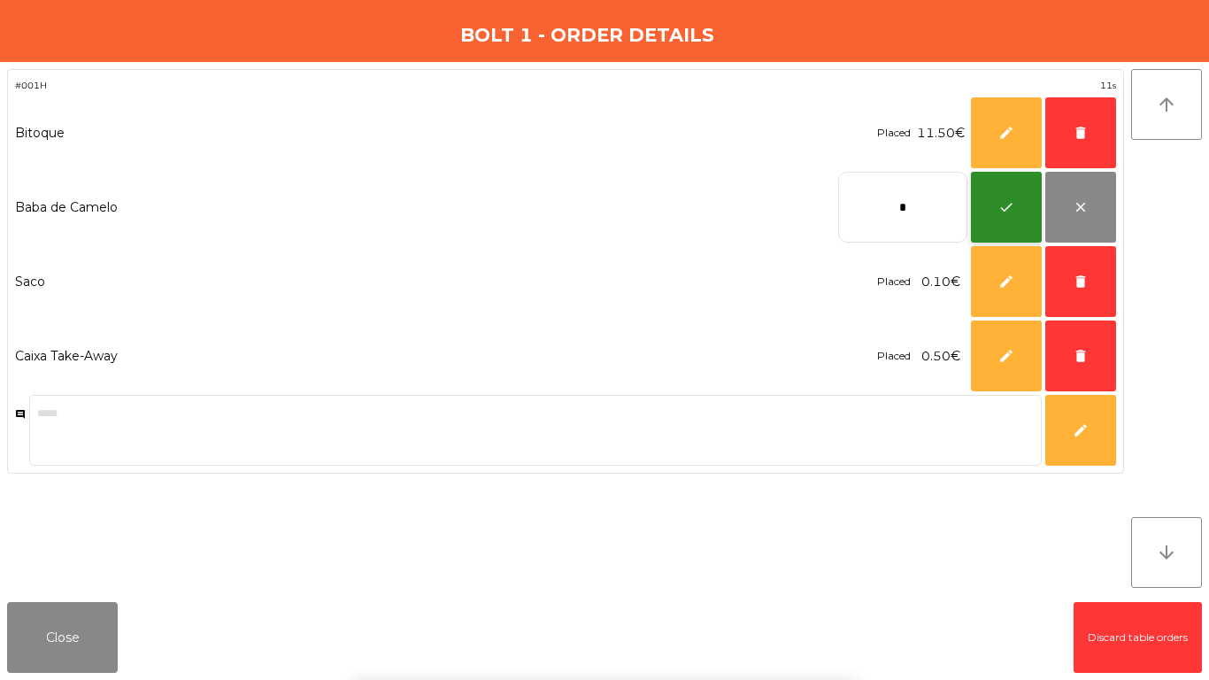
click at [992, 226] on button "check" at bounding box center [1006, 207] width 71 height 71
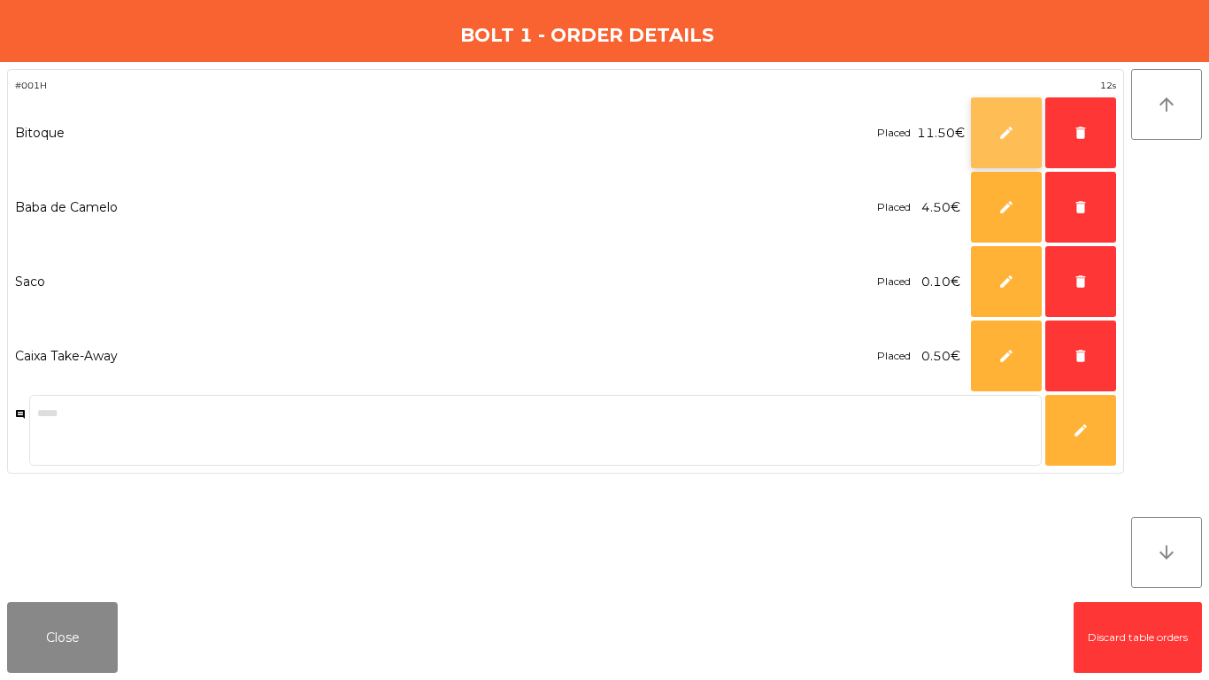
click at [1015, 119] on button "edit" at bounding box center [1006, 132] width 71 height 71
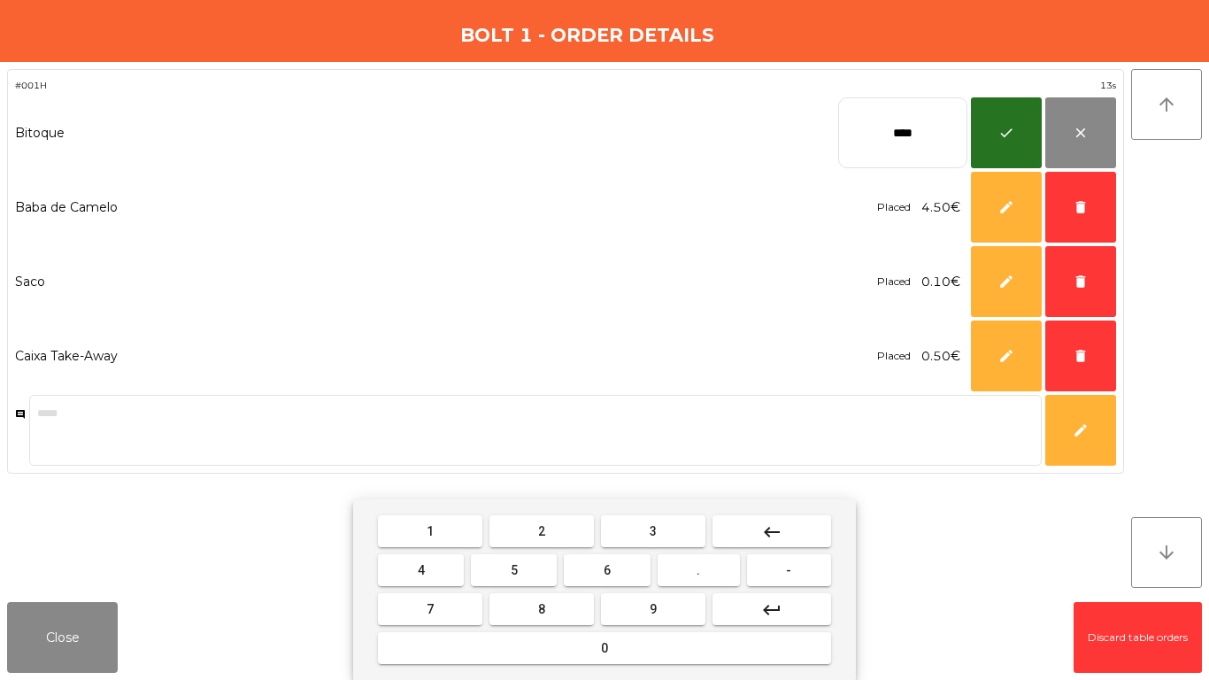
click at [728, 543] on button "keyboard_backspace" at bounding box center [772, 531] width 119 height 32
click at [728, 542] on button "keyboard_backspace" at bounding box center [772, 531] width 119 height 32
click at [451, 545] on button "1" at bounding box center [430, 531] width 104 height 32
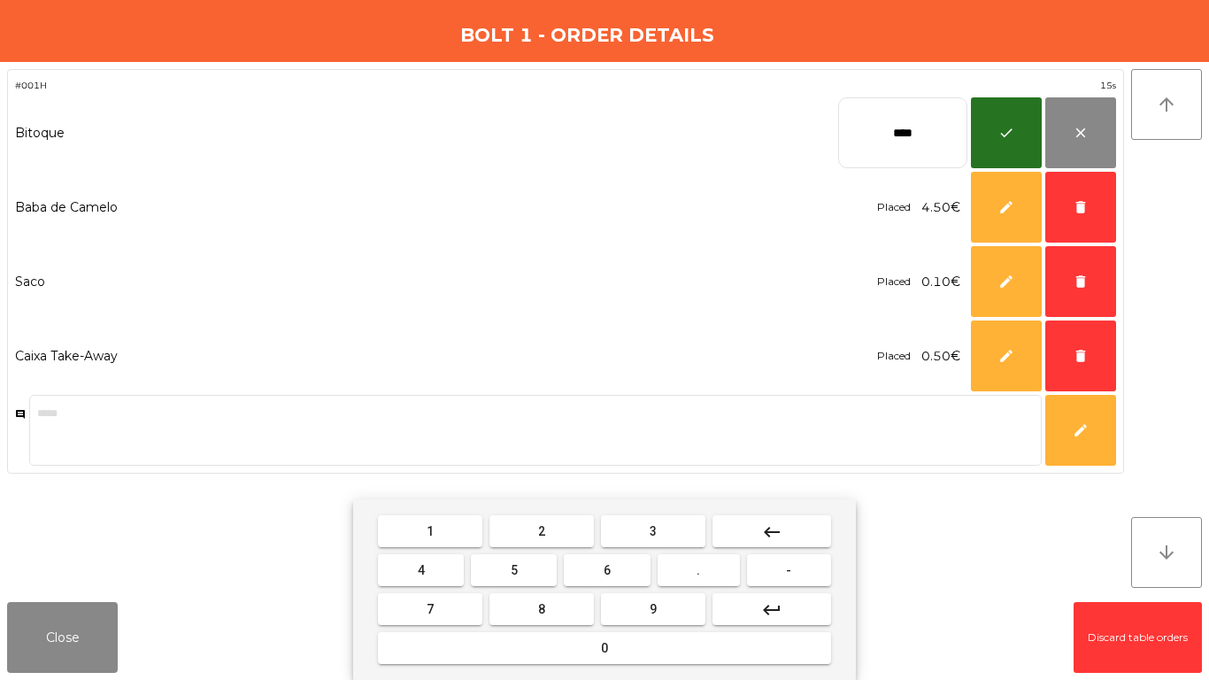
drag, startPoint x: 497, startPoint y: 565, endPoint x: 917, endPoint y: 219, distance: 543.9
click at [504, 565] on button "5" at bounding box center [514, 570] width 86 height 32
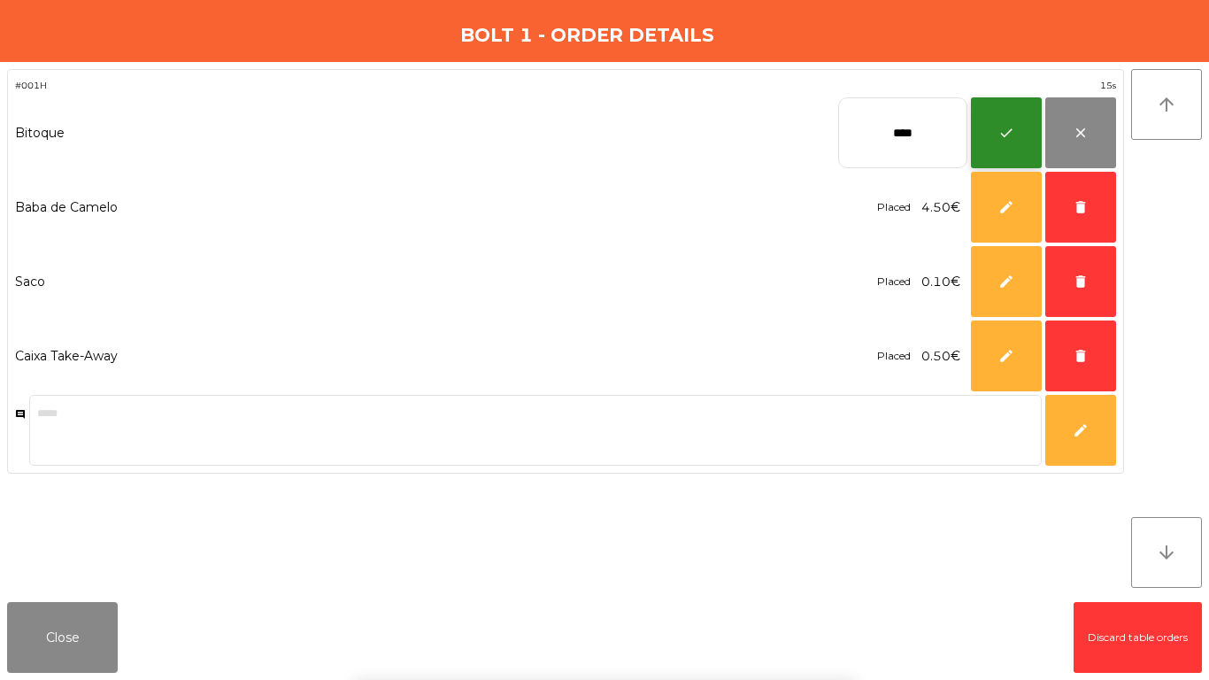
click at [1009, 136] on span "check" at bounding box center [1006, 133] width 16 height 16
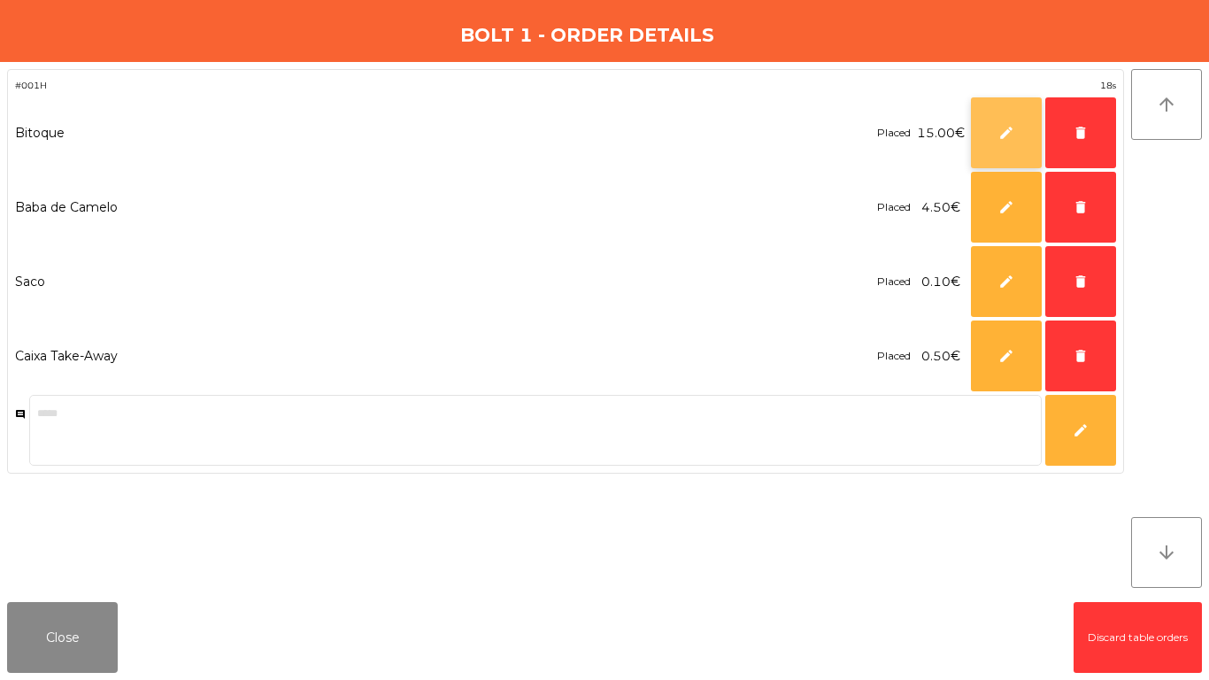
click at [1008, 125] on span "edit" at bounding box center [1006, 133] width 16 height 16
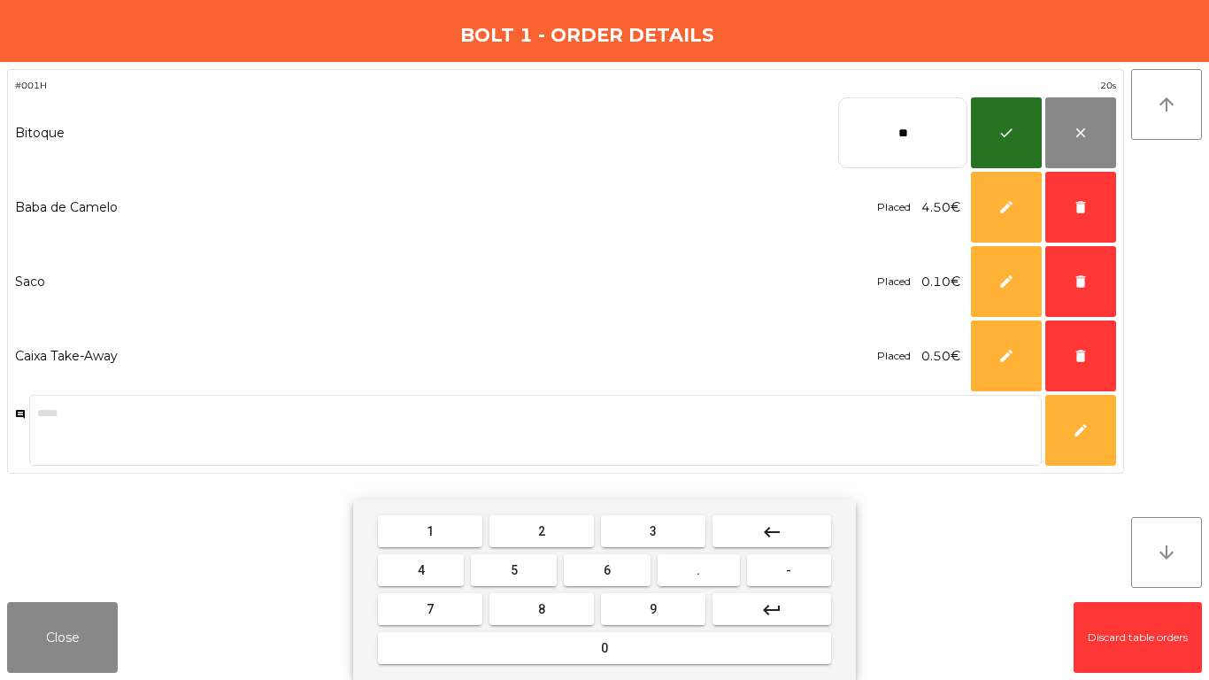
click at [759, 547] on mat-keyboard-key "keyboard_backspace" at bounding box center [772, 531] width 126 height 39
click at [746, 535] on button "keyboard_backspace" at bounding box center [772, 531] width 119 height 32
drag, startPoint x: 420, startPoint y: 568, endPoint x: 566, endPoint y: 569, distance: 146.0
click at [422, 569] on span "4" at bounding box center [421, 570] width 7 height 14
drag, startPoint x: 671, startPoint y: 570, endPoint x: 511, endPoint y: 571, distance: 160.2
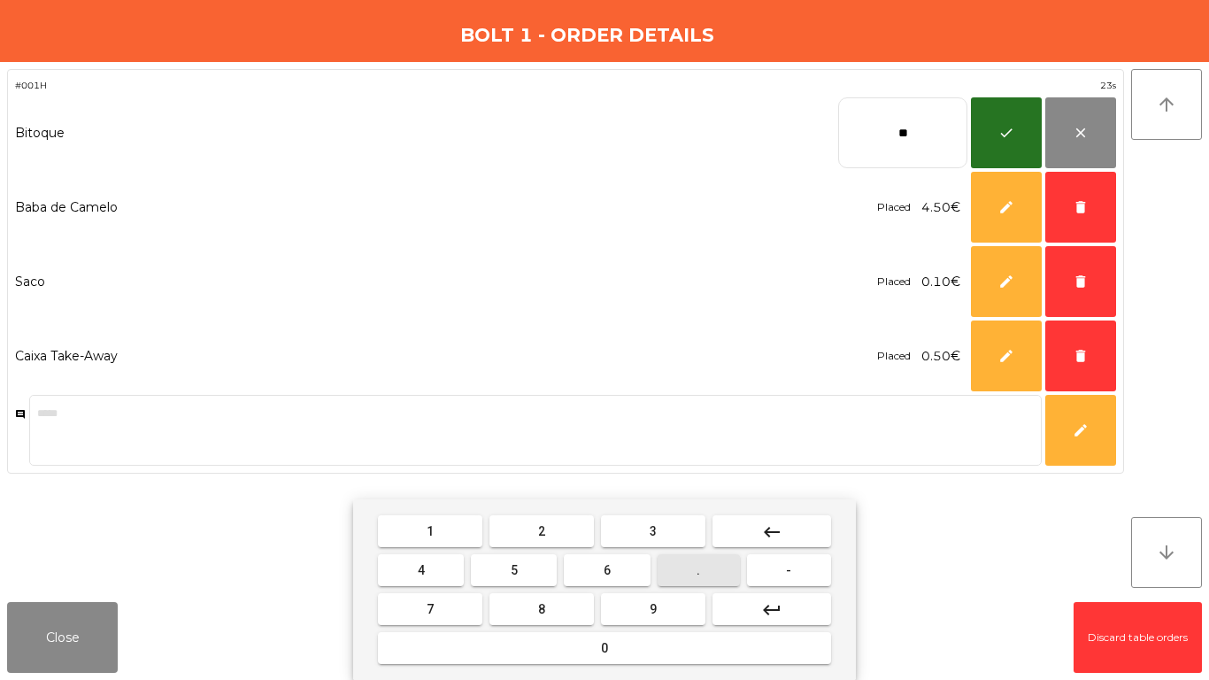
click at [671, 571] on button "." at bounding box center [699, 570] width 82 height 32
click at [505, 571] on button "5" at bounding box center [514, 570] width 86 height 32
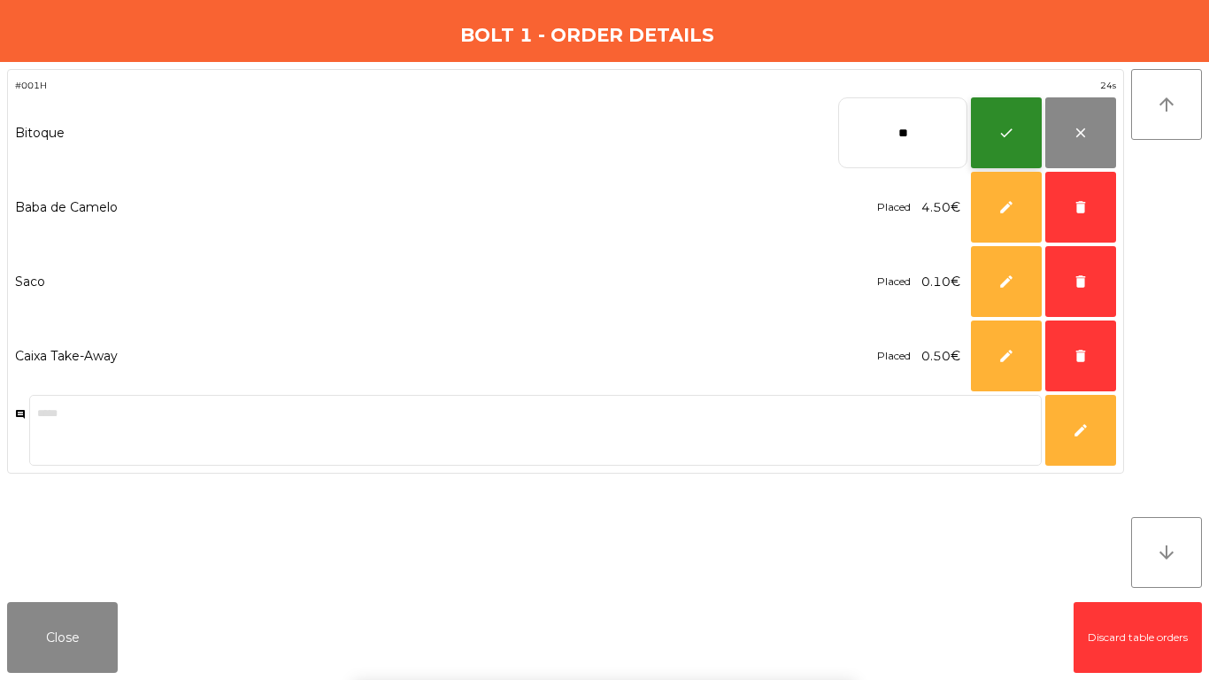
click at [981, 152] on button "check" at bounding box center [1006, 132] width 71 height 71
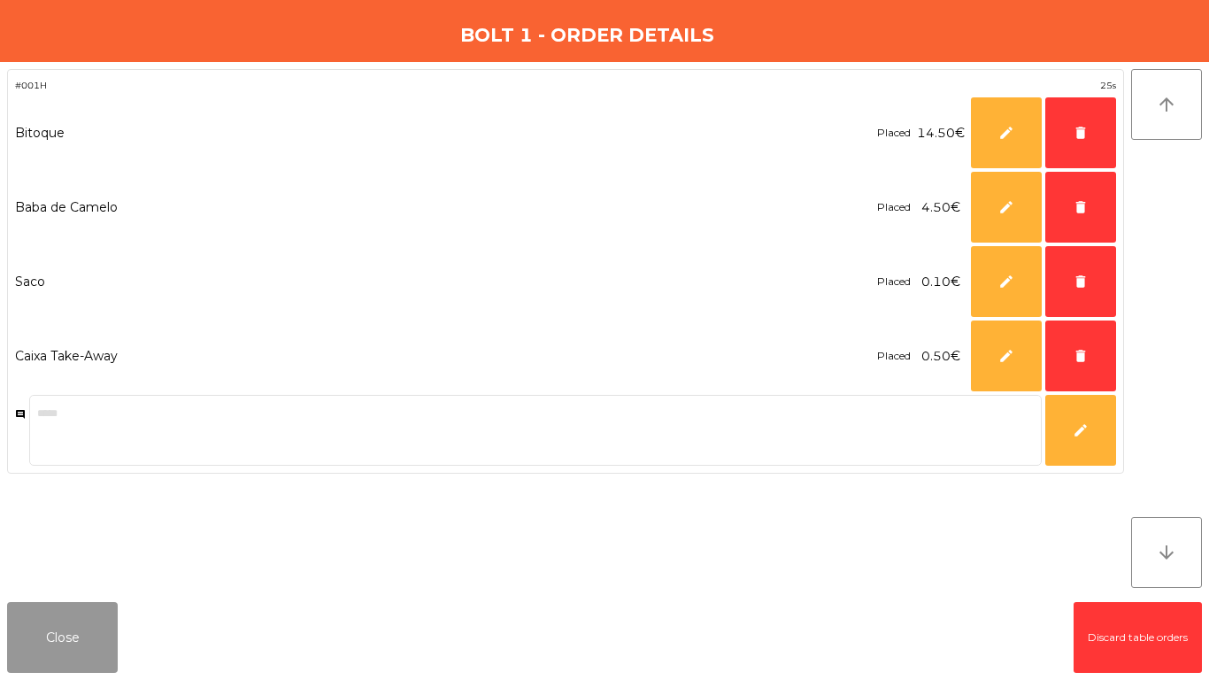
drag, startPoint x: 51, startPoint y: 659, endPoint x: 89, endPoint y: 639, distance: 42.4
click at [54, 660] on button "Close" at bounding box center [62, 637] width 111 height 71
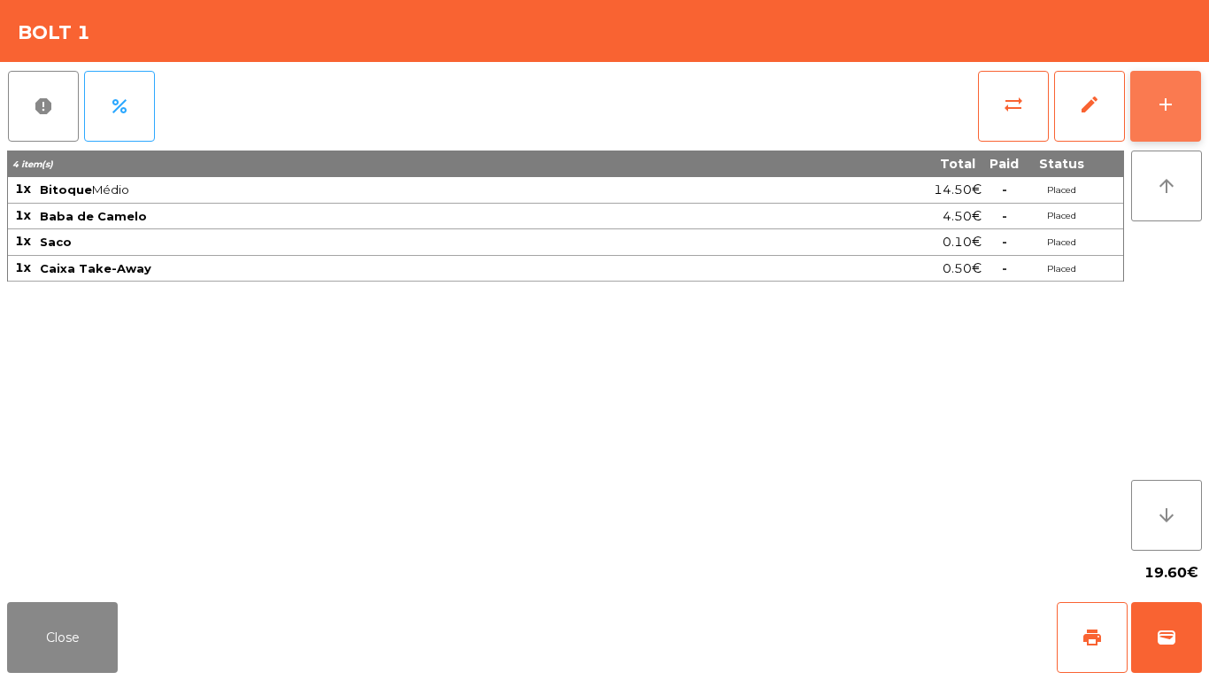
click at [1186, 85] on button "add" at bounding box center [1165, 106] width 71 height 71
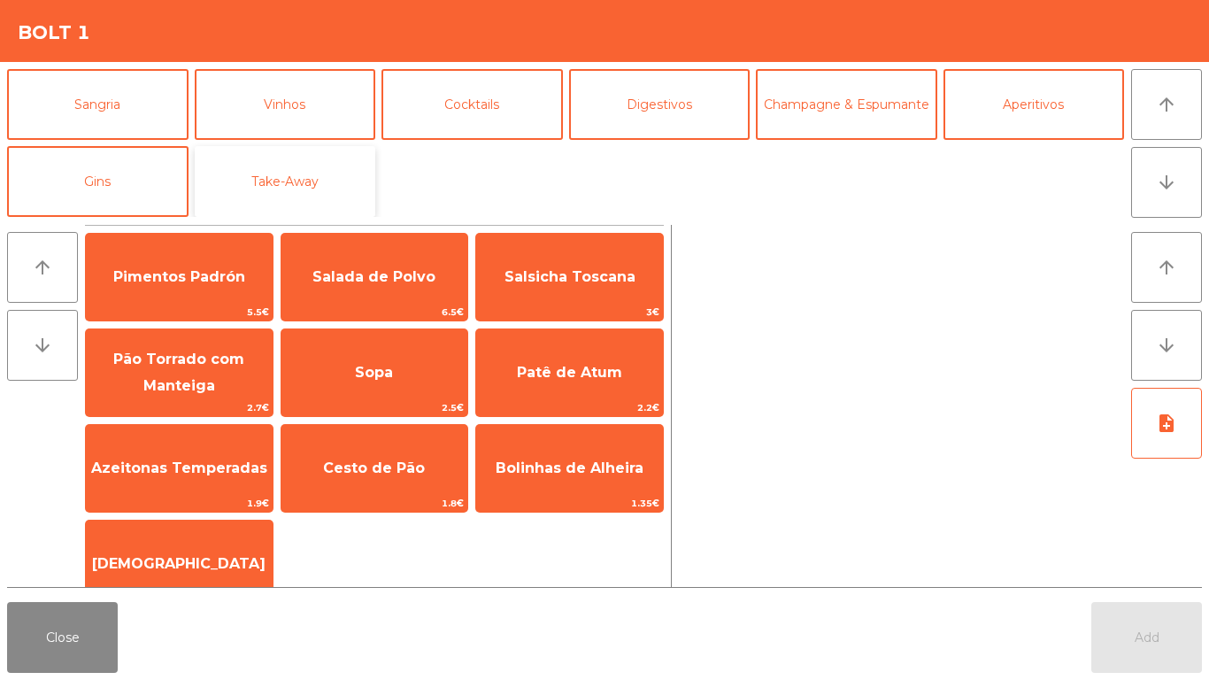
click at [343, 154] on button "Take-Away" at bounding box center [285, 181] width 181 height 71
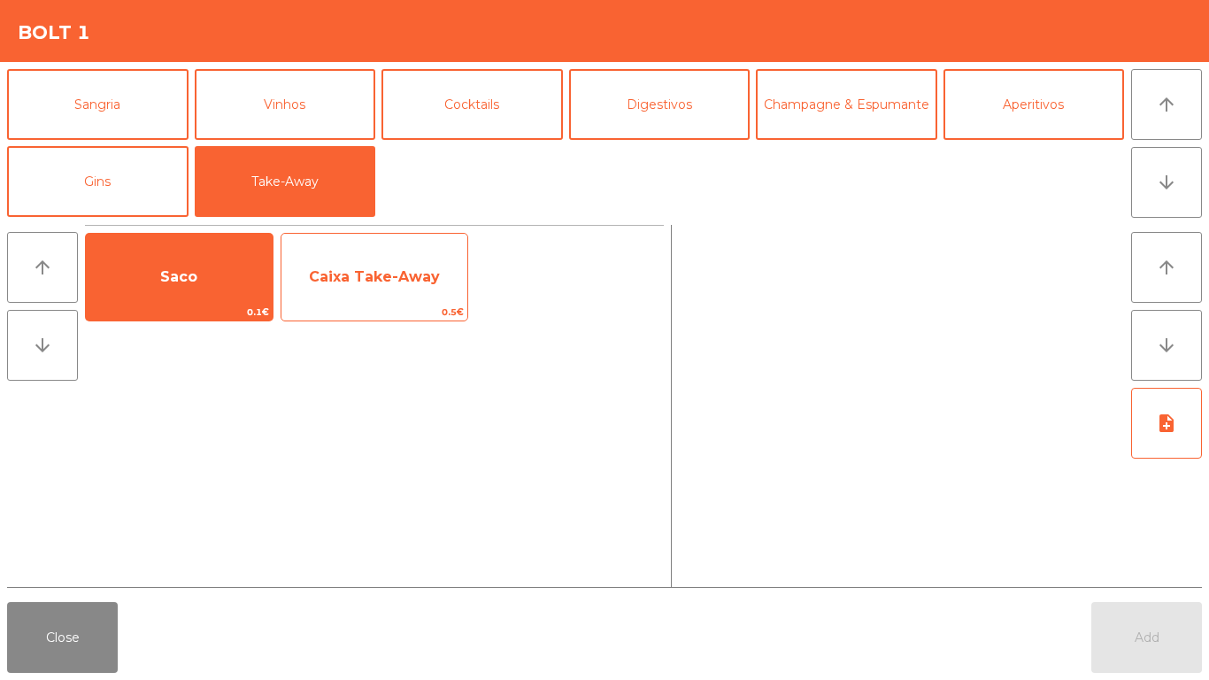
click at [292, 312] on span "0.5€" at bounding box center [374, 312] width 187 height 17
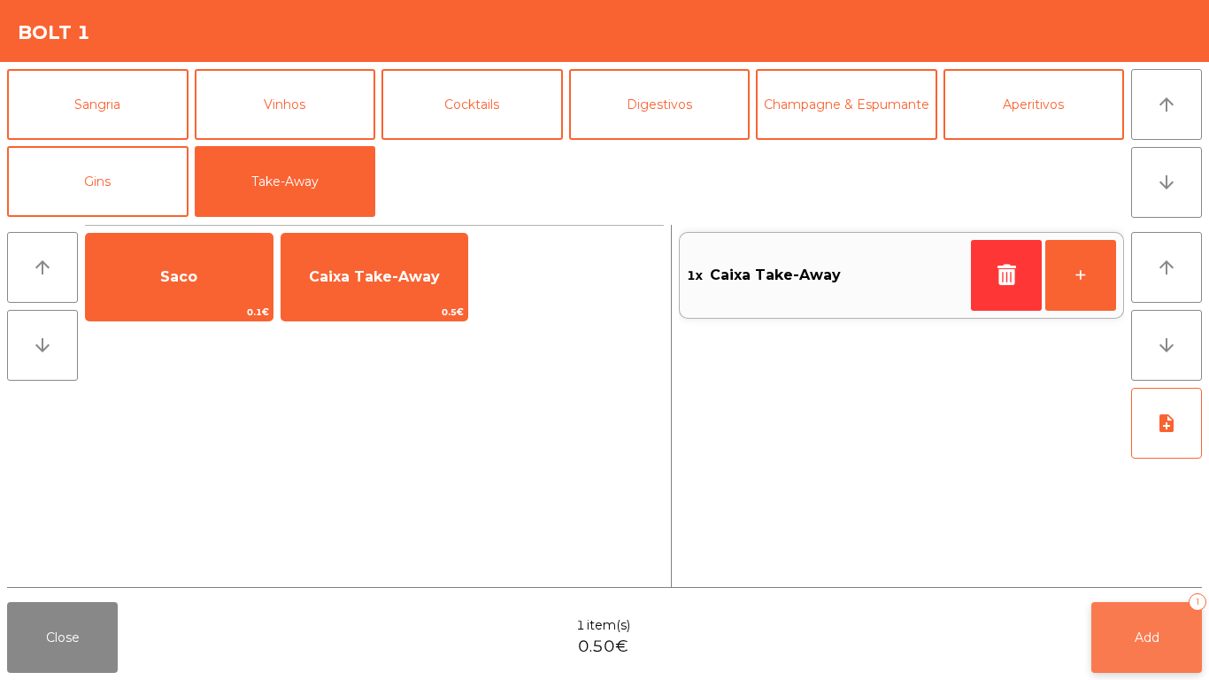
click at [1192, 613] on button "Add 1" at bounding box center [1146, 637] width 111 height 71
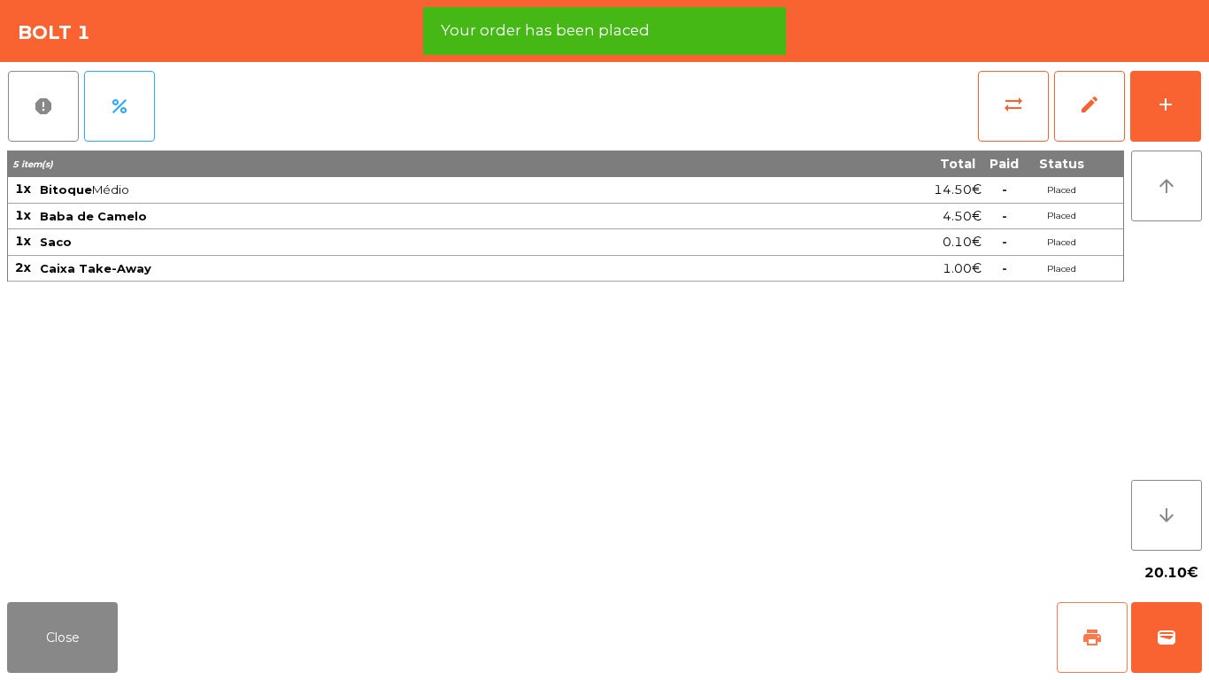
click at [1105, 629] on button "print" at bounding box center [1092, 637] width 71 height 71
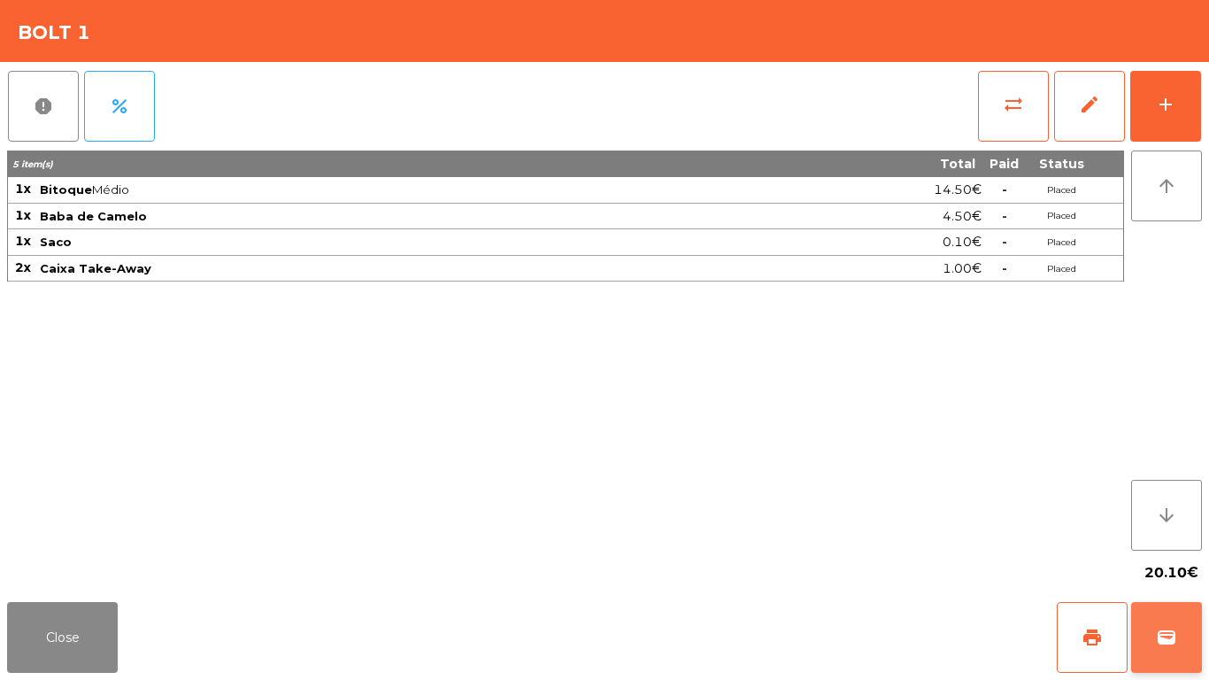
click at [1162, 629] on span "wallet" at bounding box center [1166, 637] width 21 height 21
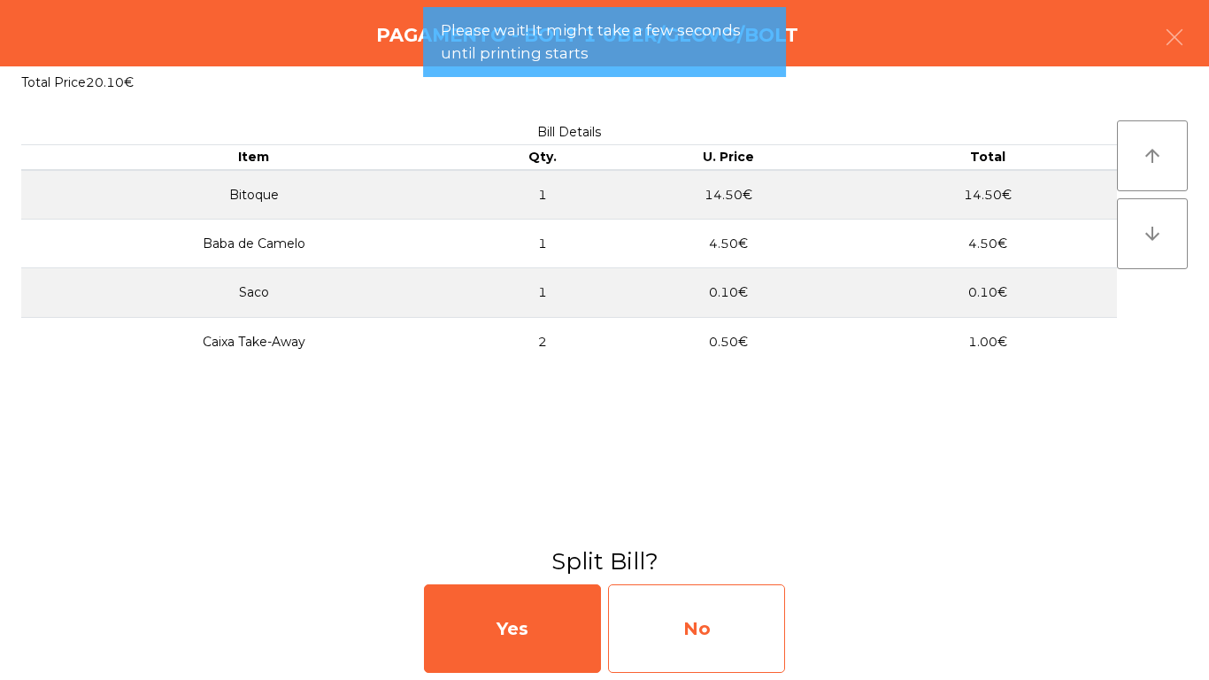
click at [634, 636] on div "No" at bounding box center [696, 628] width 177 height 89
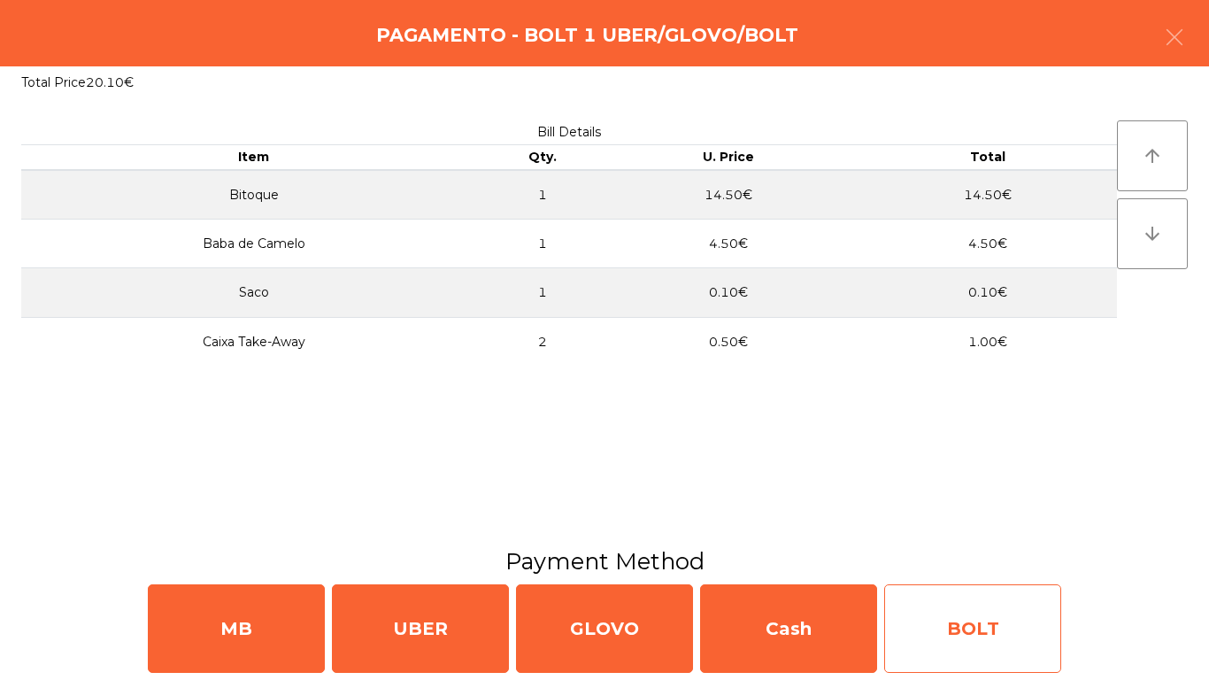
click at [925, 628] on div "BOLT" at bounding box center [972, 628] width 177 height 89
select select "**"
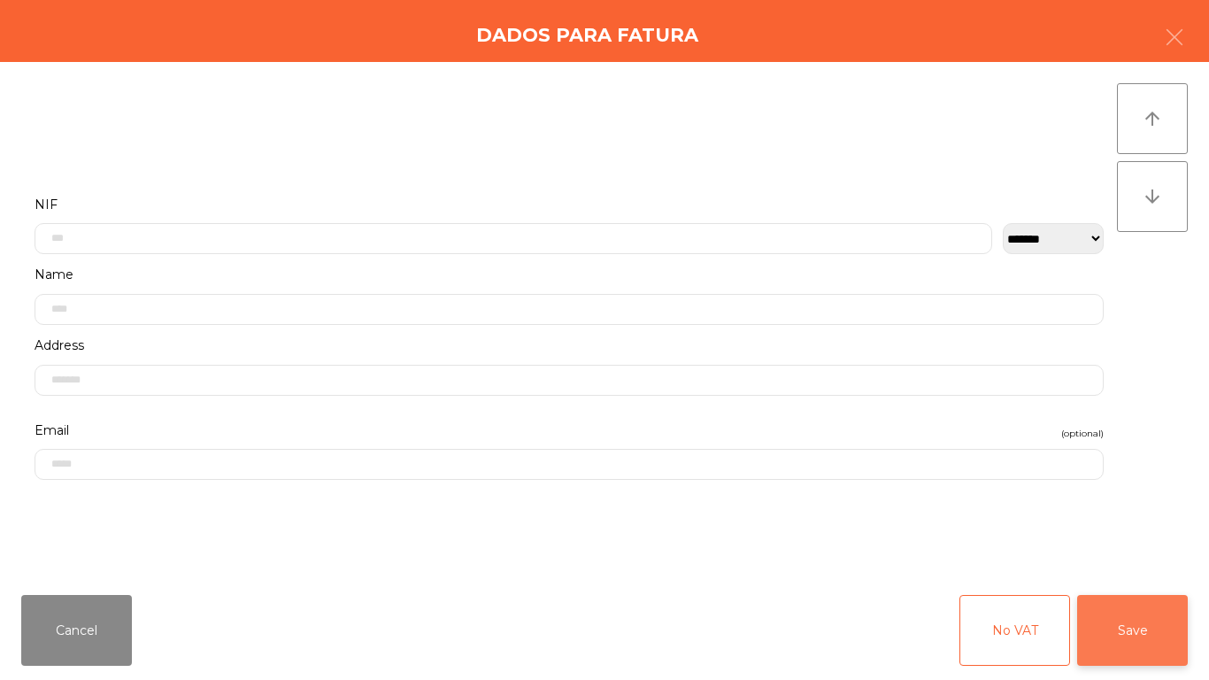
click at [1166, 622] on button "Save" at bounding box center [1132, 630] width 111 height 71
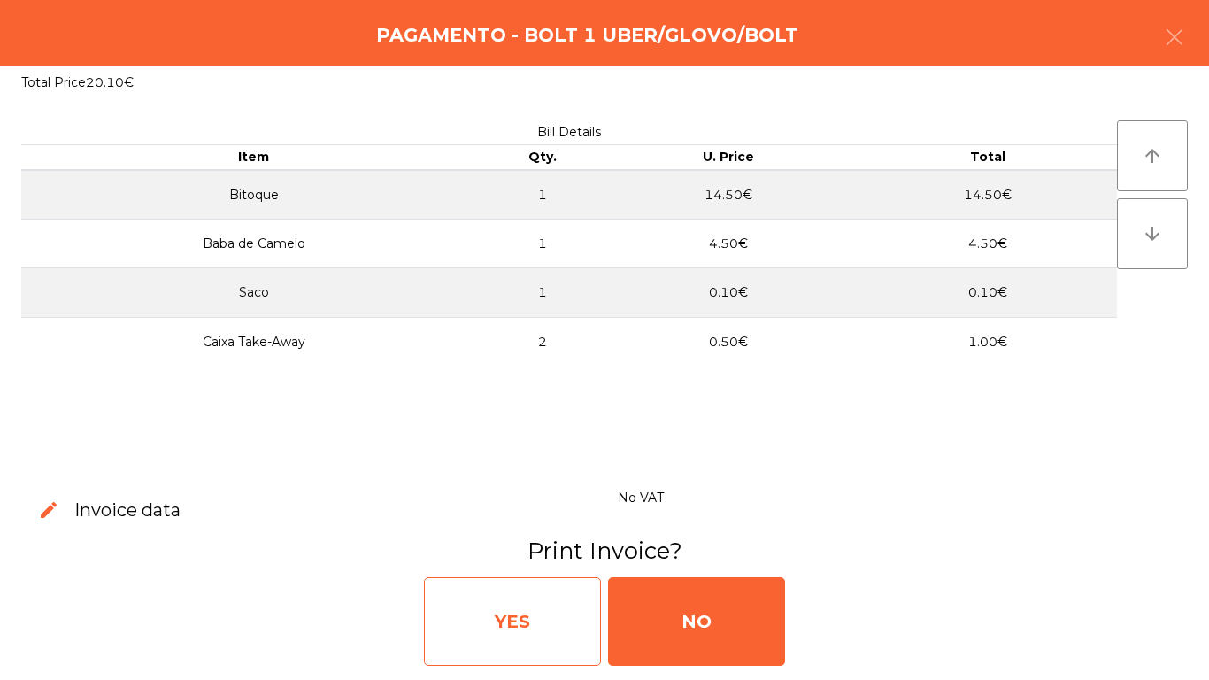
click at [584, 609] on div "YES" at bounding box center [512, 621] width 177 height 89
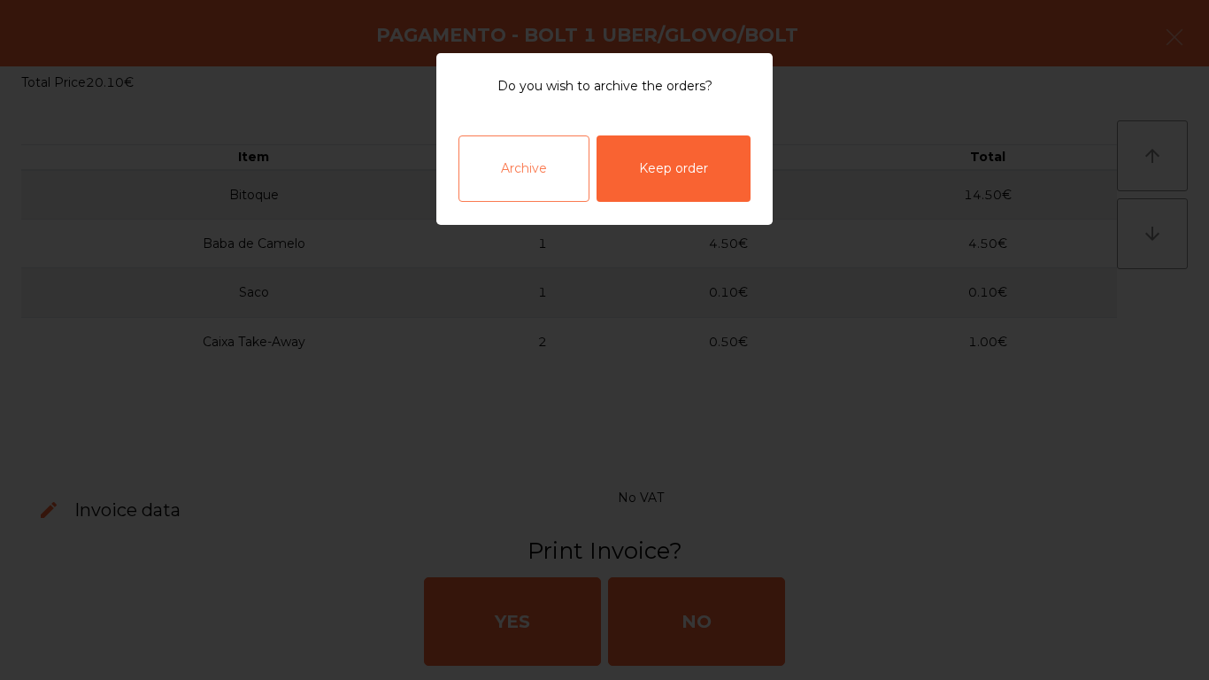
click at [559, 169] on div "Archive" at bounding box center [523, 168] width 131 height 66
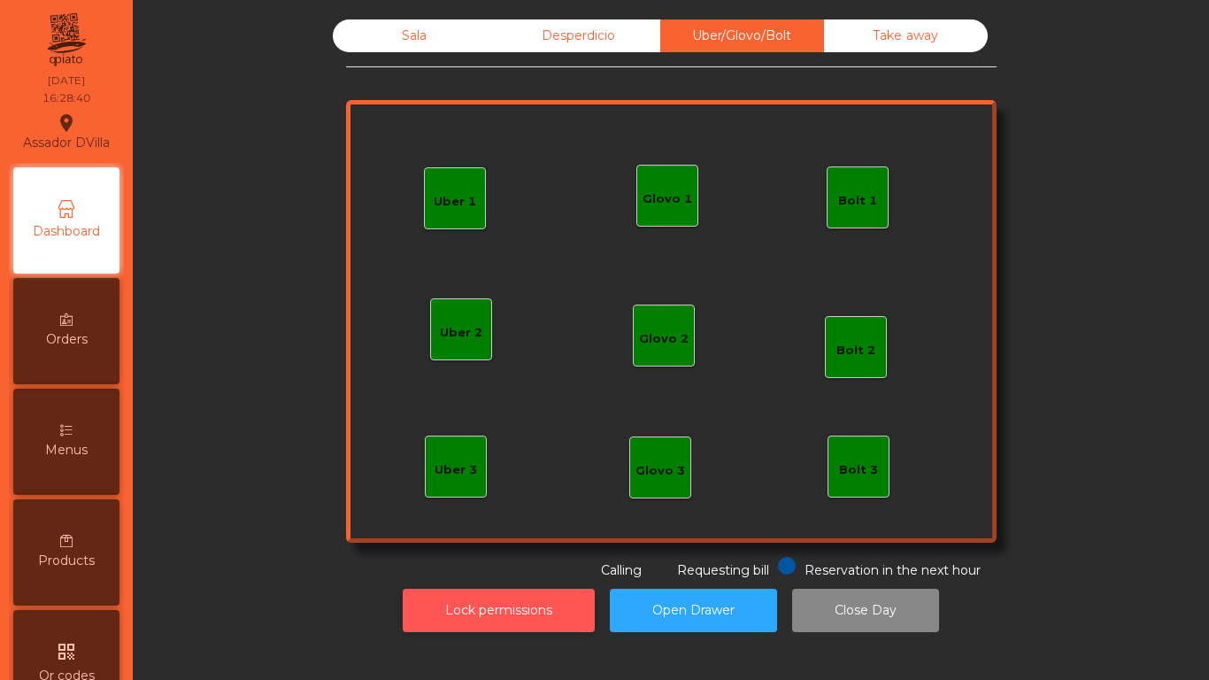
click at [536, 613] on button "Lock permissions" at bounding box center [499, 610] width 192 height 43
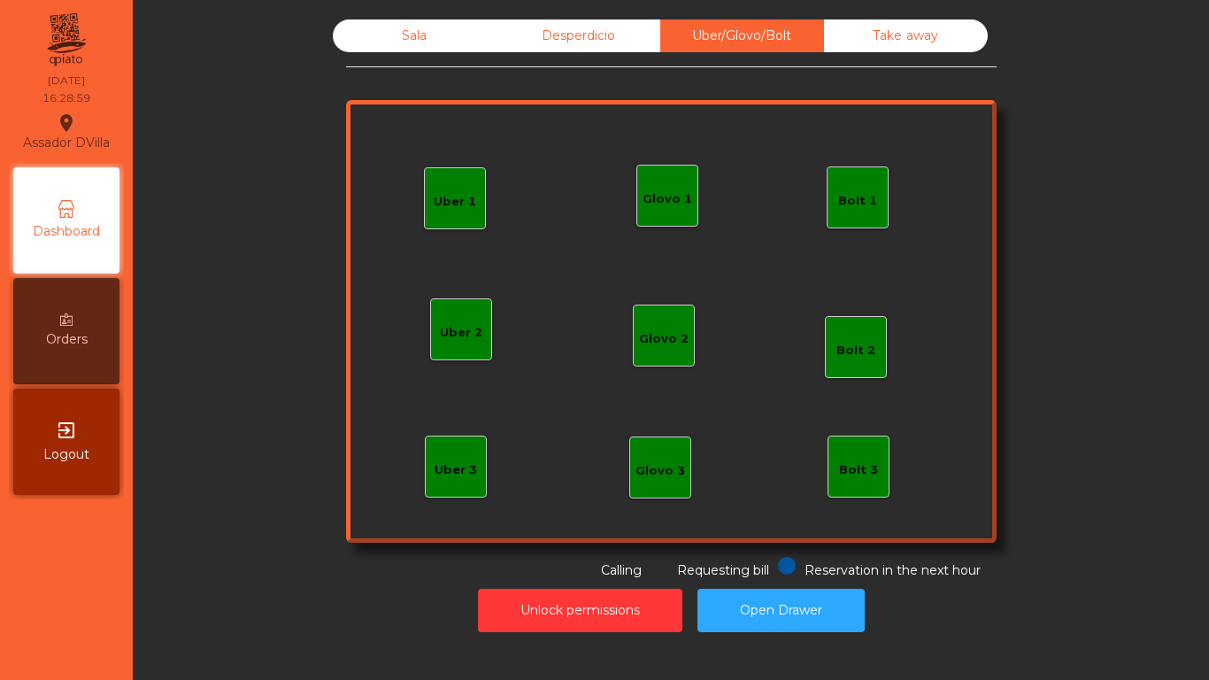
drag, startPoint x: 327, startPoint y: 28, endPoint x: 343, endPoint y: 33, distance: 15.7
click at [333, 28] on div "Sala" at bounding box center [415, 35] width 164 height 33
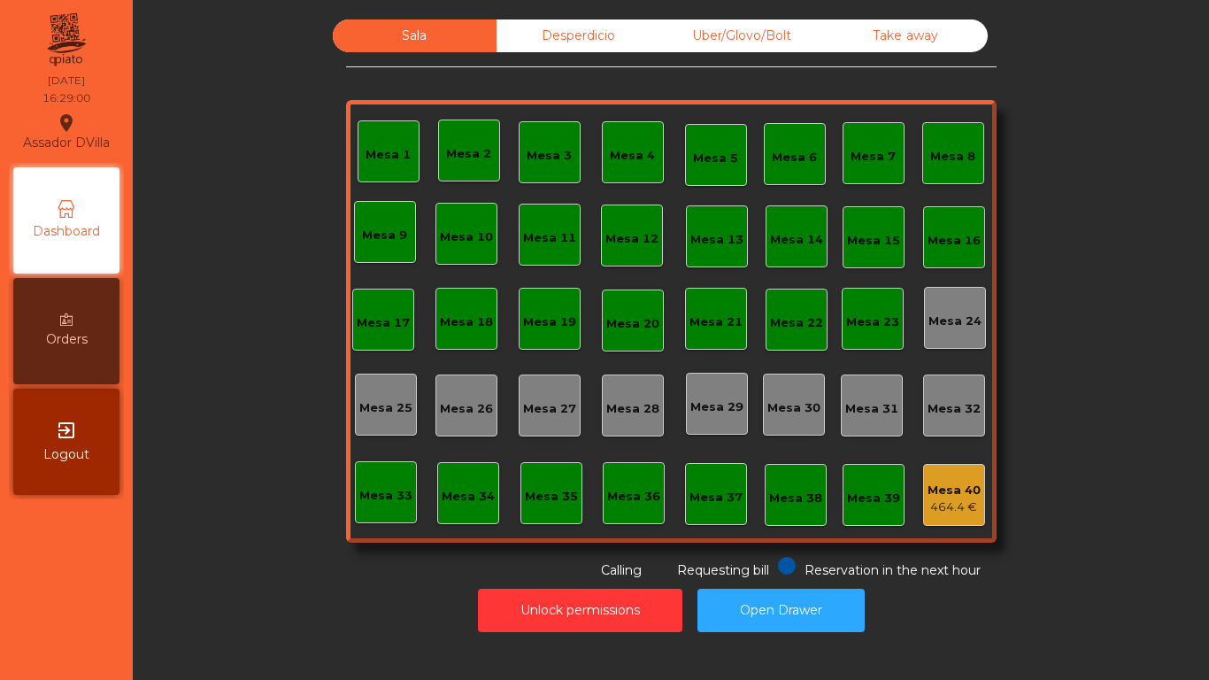
click at [267, 72] on div "Sala Desperdicio Uber/Glovo/Bolt Take away Mesa 1 Mesa 2 Mesa 3 Mesa 4 Mesa 5 M…" at bounding box center [671, 299] width 1029 height 560
click at [941, 486] on div "Mesa 40" at bounding box center [954, 491] width 53 height 18
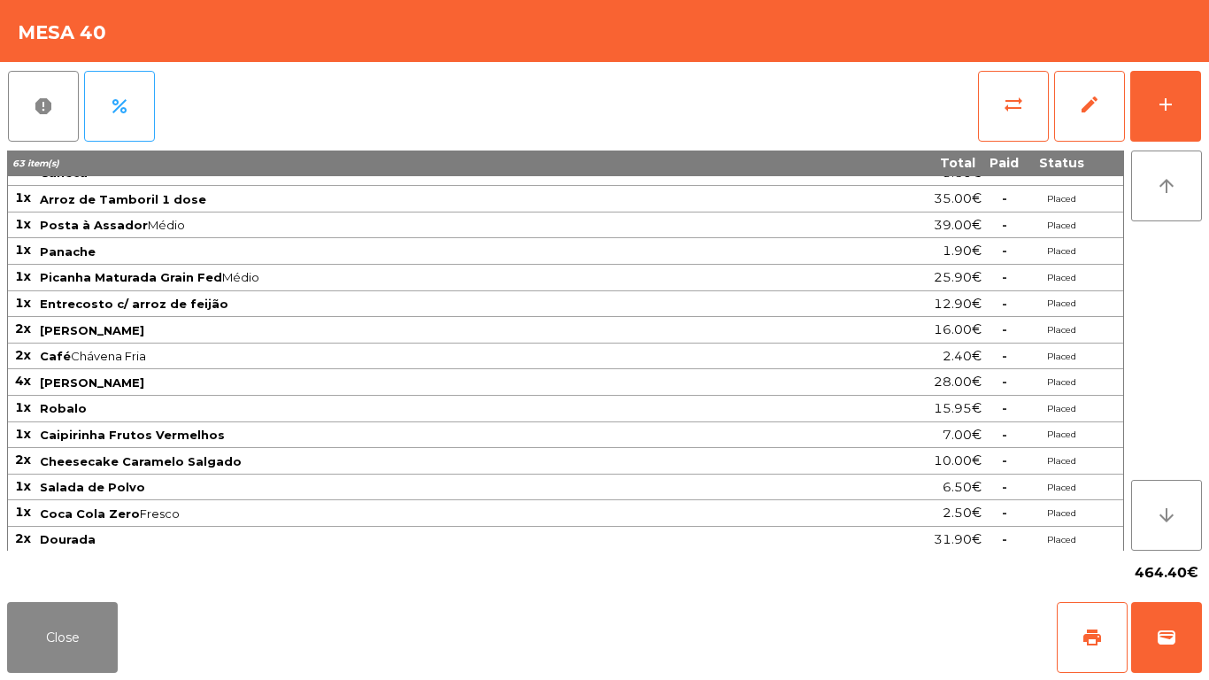
scroll to position [491, 0]
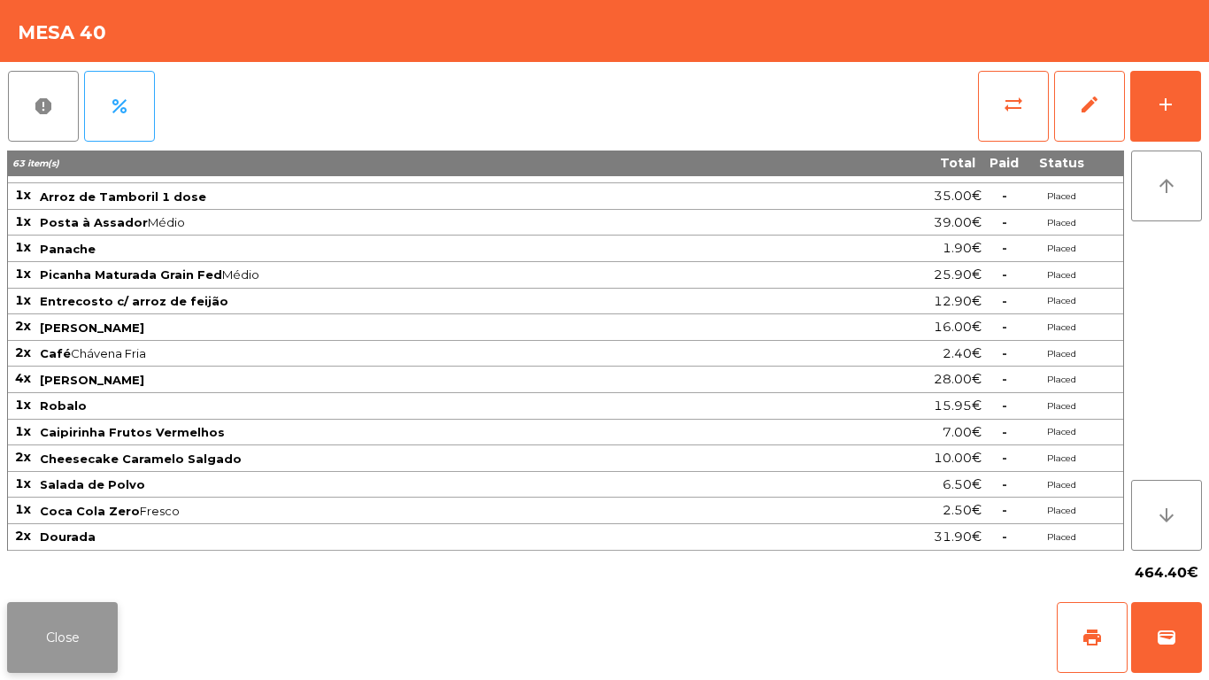
click at [105, 615] on button "Close" at bounding box center [62, 637] width 111 height 71
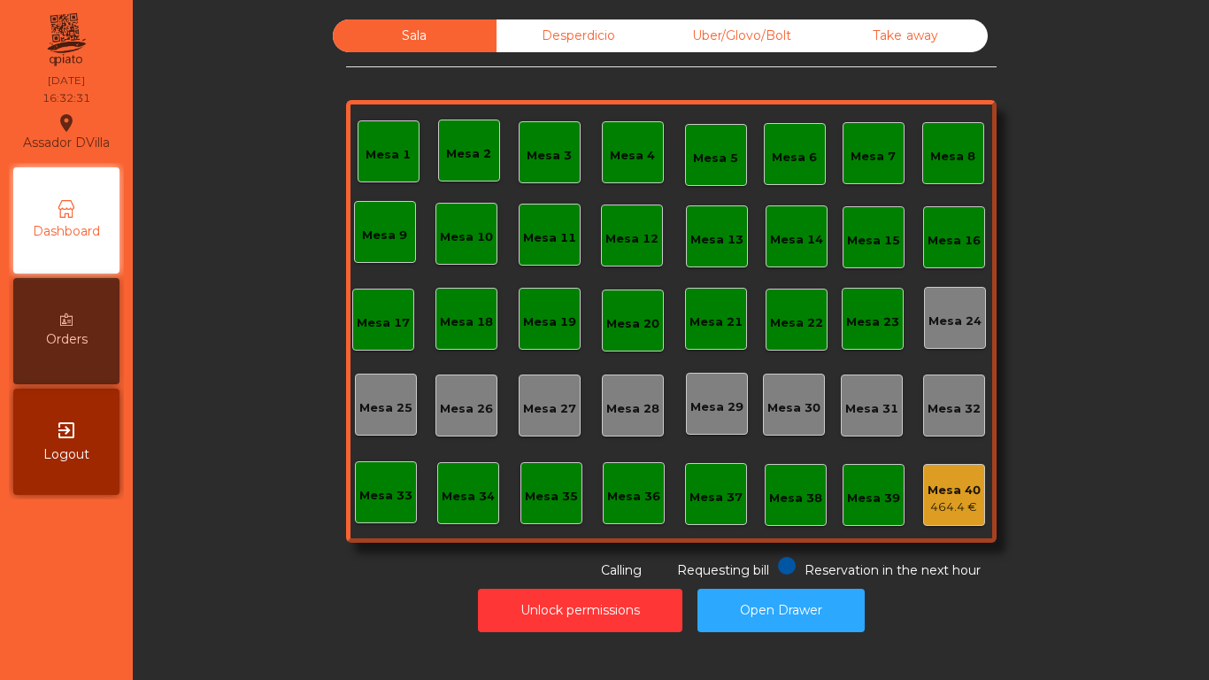
click at [262, 500] on div "Sala Desperdicio Uber/Glovo/Bolt Take away Mesa 1 Mesa 2 Mesa 3 Mesa 4 Mesa 5 M…" at bounding box center [671, 299] width 1029 height 560
click at [559, 45] on div "Desperdicio" at bounding box center [579, 35] width 164 height 33
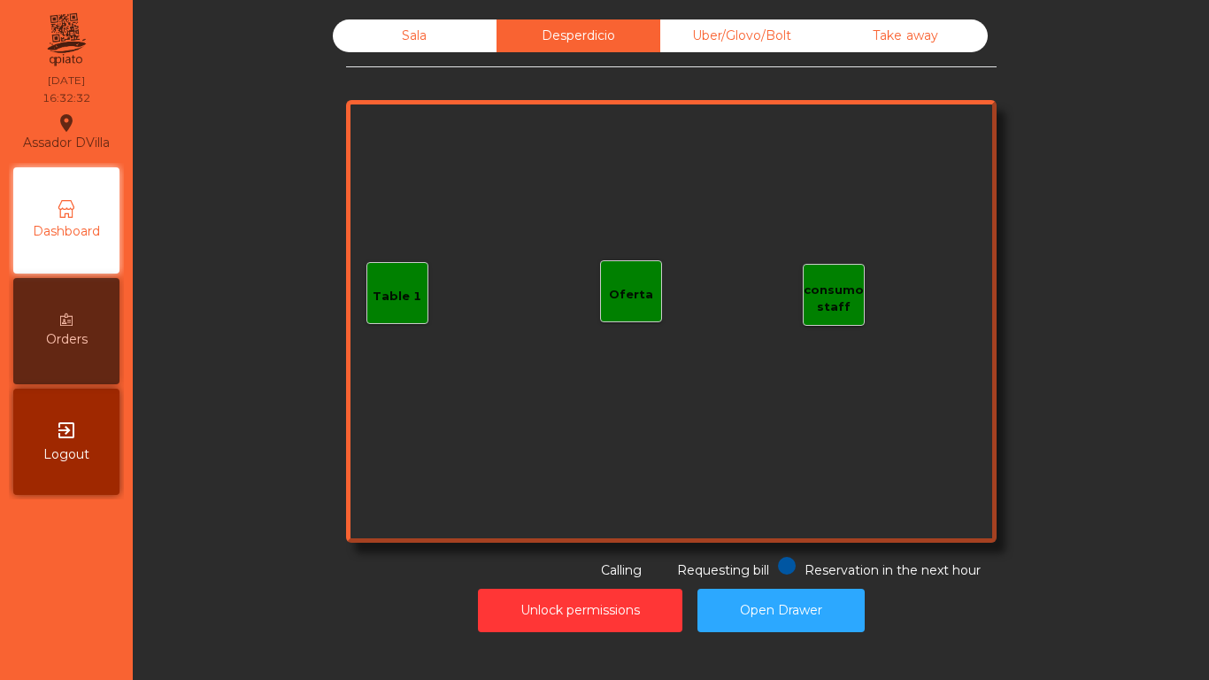
drag, startPoint x: 706, startPoint y: 29, endPoint x: 757, endPoint y: 27, distance: 50.5
click at [710, 27] on div "Uber/Glovo/Bolt" at bounding box center [742, 35] width 164 height 33
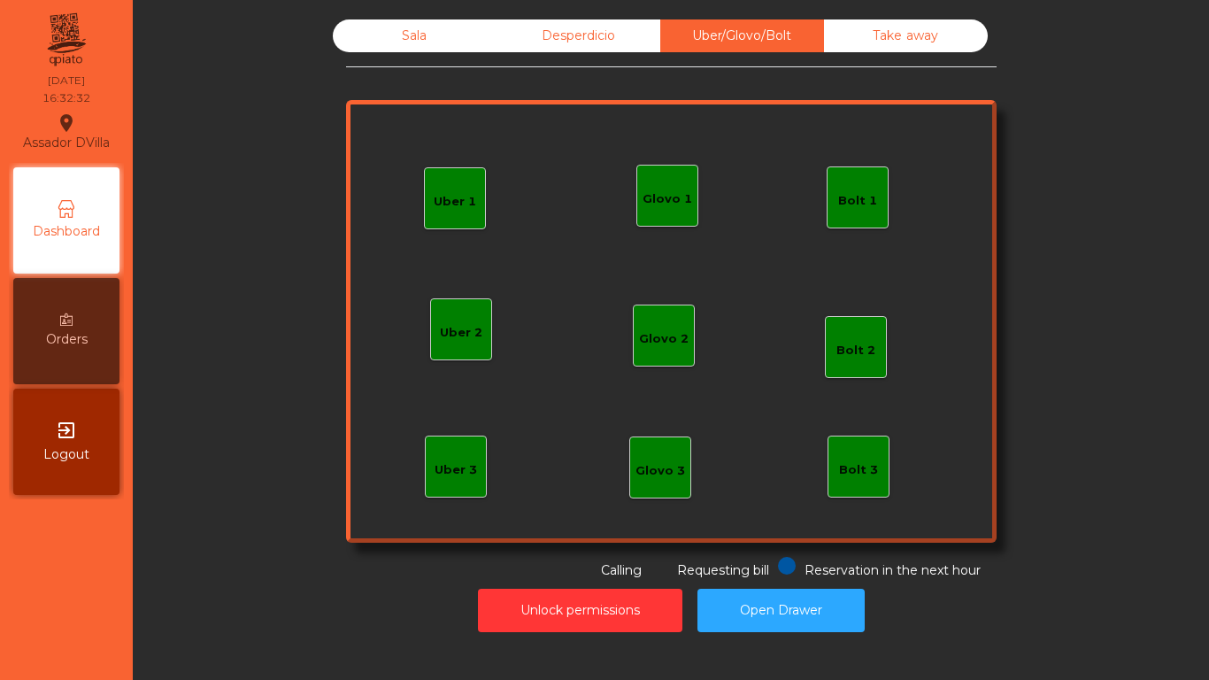
drag, startPoint x: 890, startPoint y: 27, endPoint x: 865, endPoint y: 31, distance: 25.9
click at [890, 27] on div "Take away" at bounding box center [906, 35] width 164 height 33
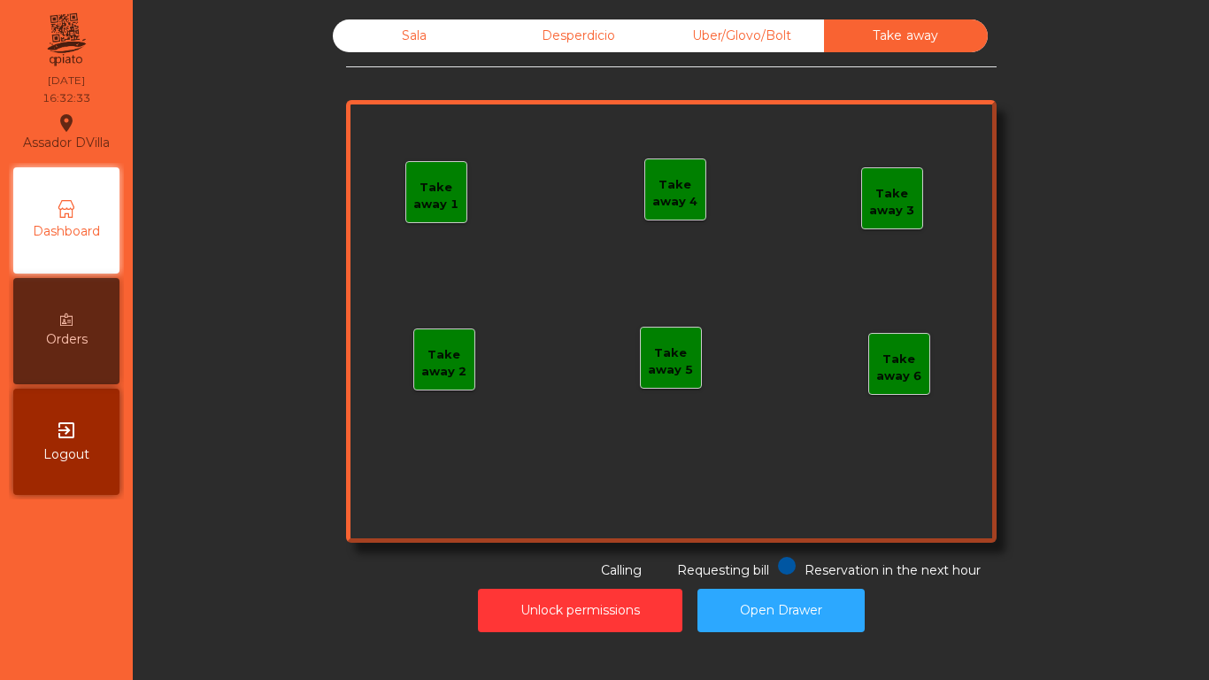
click at [393, 52] on div "Sala Desperdicio Uber/Glovo/Bolt Take away Take away 1 Take away 2 Take away 3 …" at bounding box center [671, 299] width 651 height 560
click at [413, 46] on div "Sala" at bounding box center [415, 35] width 164 height 33
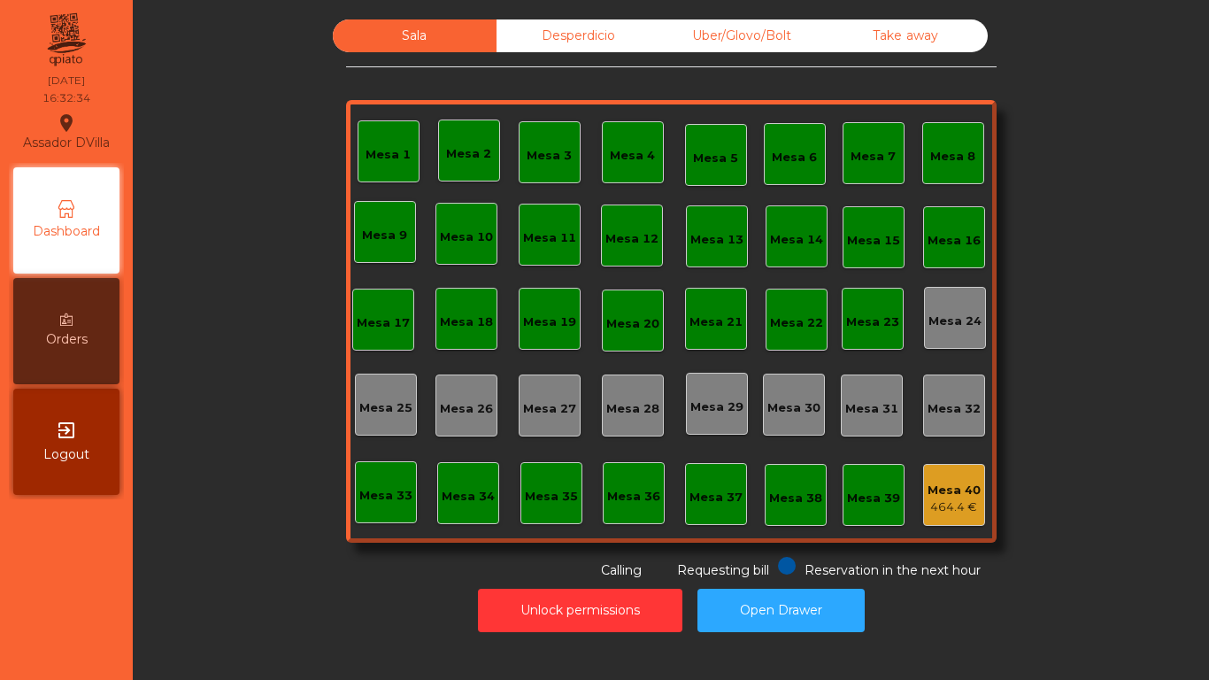
click at [282, 110] on div "Sala Desperdicio Uber/Glovo/Bolt Take away Mesa 1 Mesa 2 Mesa 3 Mesa 4 Mesa 5 M…" at bounding box center [671, 299] width 1029 height 560
click at [736, 589] on button "Open Drawer" at bounding box center [780, 610] width 167 height 43
click at [542, 53] on div "Sala Desperdicio Uber/Glovo/Bolt Take away Mesa 1 Mesa 2 Mesa 3 Mesa 4 Mesa 5 M…" at bounding box center [671, 299] width 651 height 560
click at [547, 42] on div "Desperdicio" at bounding box center [579, 35] width 164 height 33
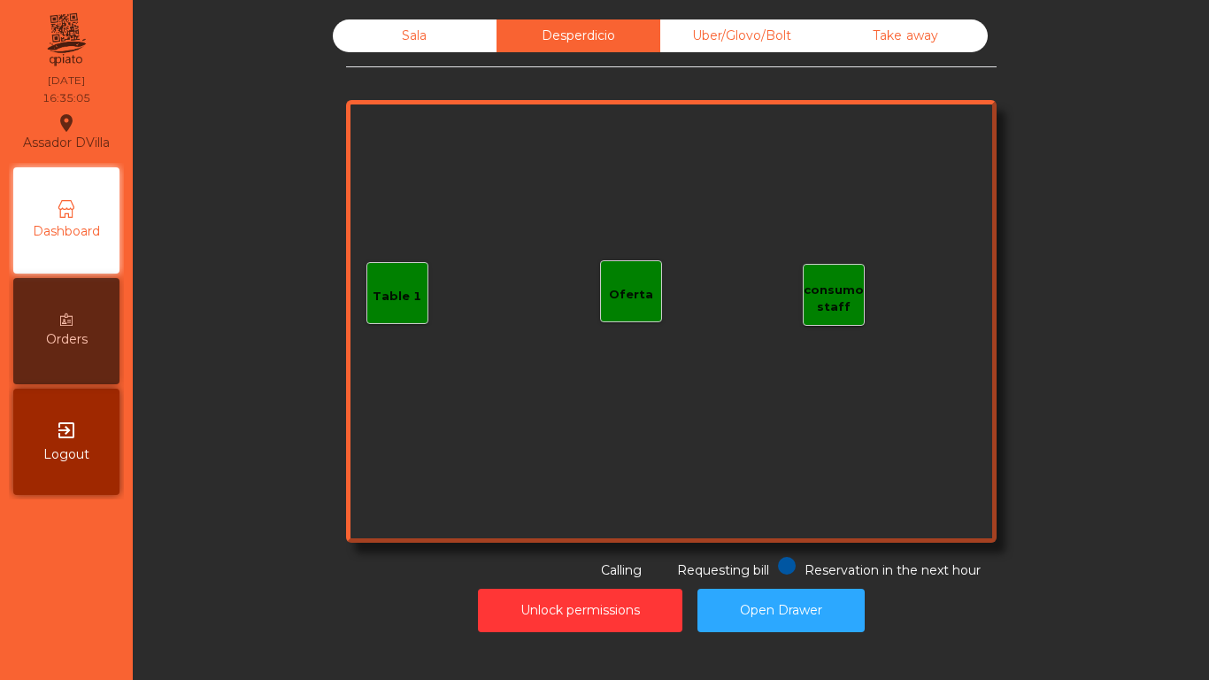
click at [733, 45] on div "Uber/Glovo/Bolt" at bounding box center [742, 35] width 164 height 33
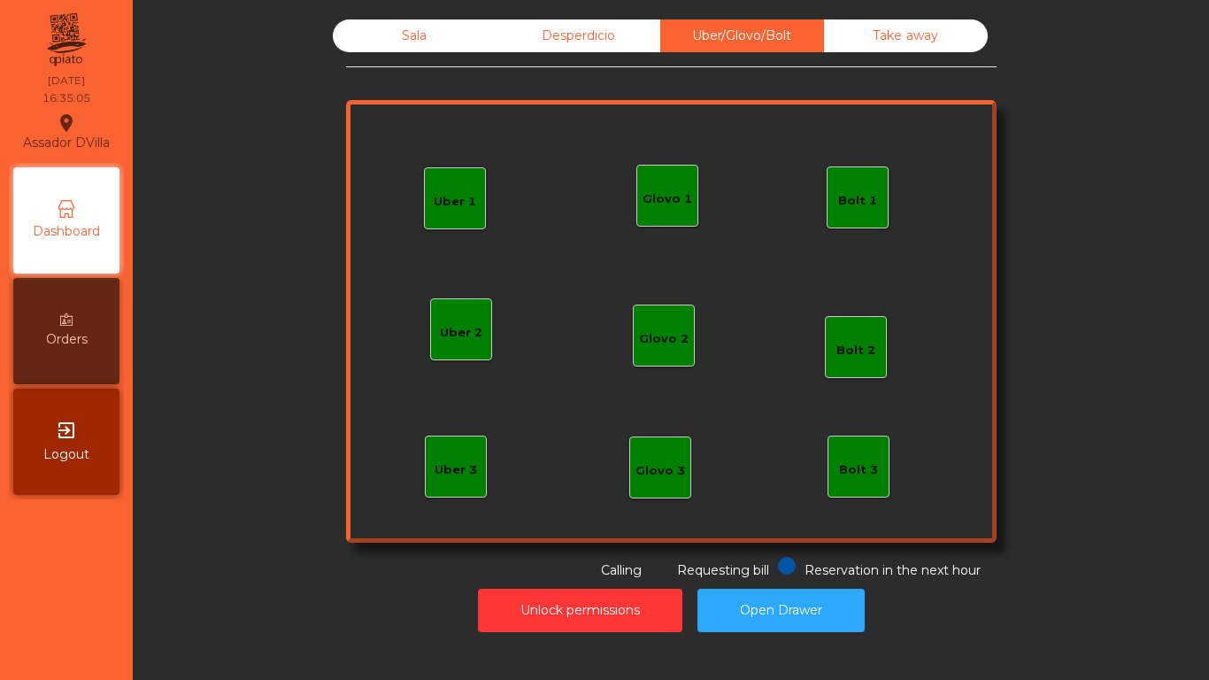
click at [877, 50] on div "Take away" at bounding box center [906, 35] width 164 height 33
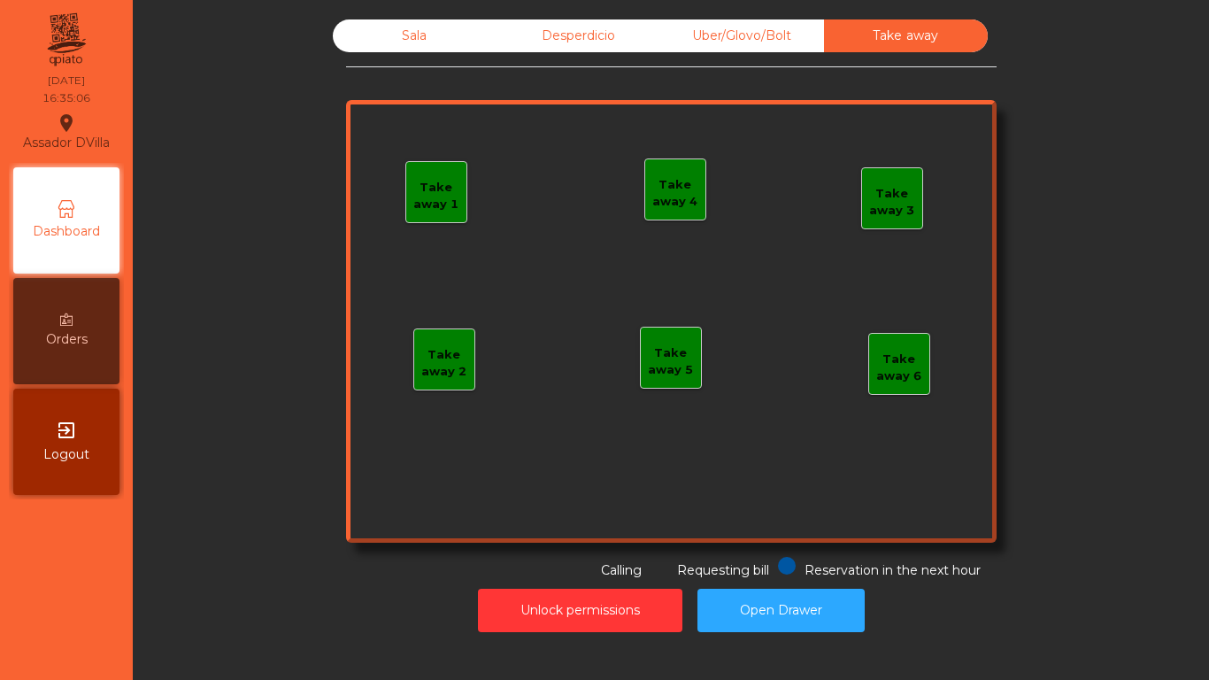
click at [446, 40] on div "Sala" at bounding box center [415, 35] width 164 height 33
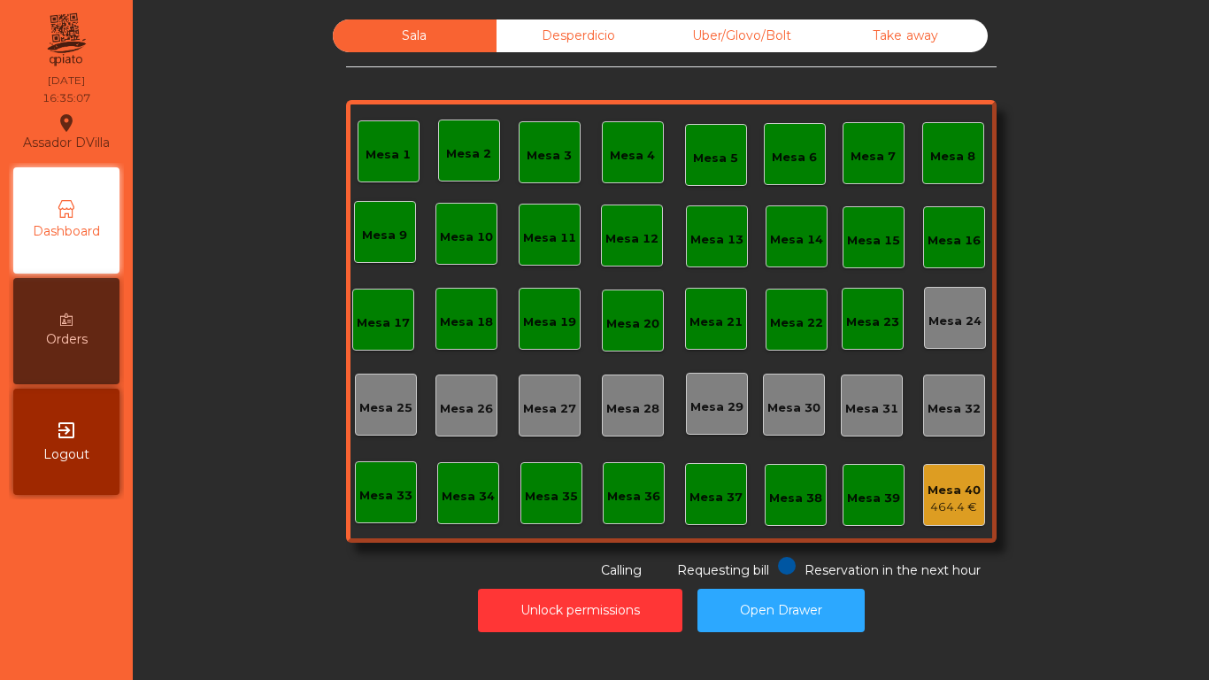
click at [297, 177] on div "Sala Desperdicio Uber/Glovo/Bolt Take away Mesa 1 Mesa 2 Mesa 3 Mesa 4 Mesa 5 M…" at bounding box center [671, 299] width 1029 height 560
click at [636, 23] on div "Desperdicio" at bounding box center [579, 35] width 164 height 33
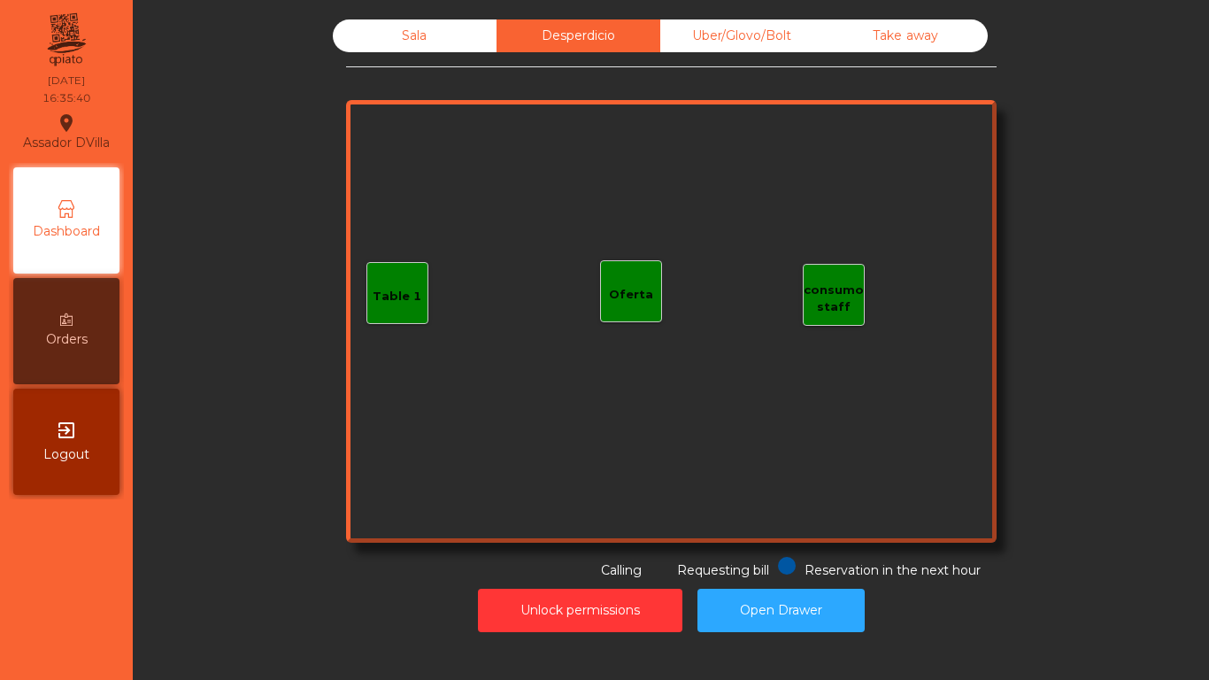
click at [871, 35] on div "Take away" at bounding box center [906, 35] width 164 height 33
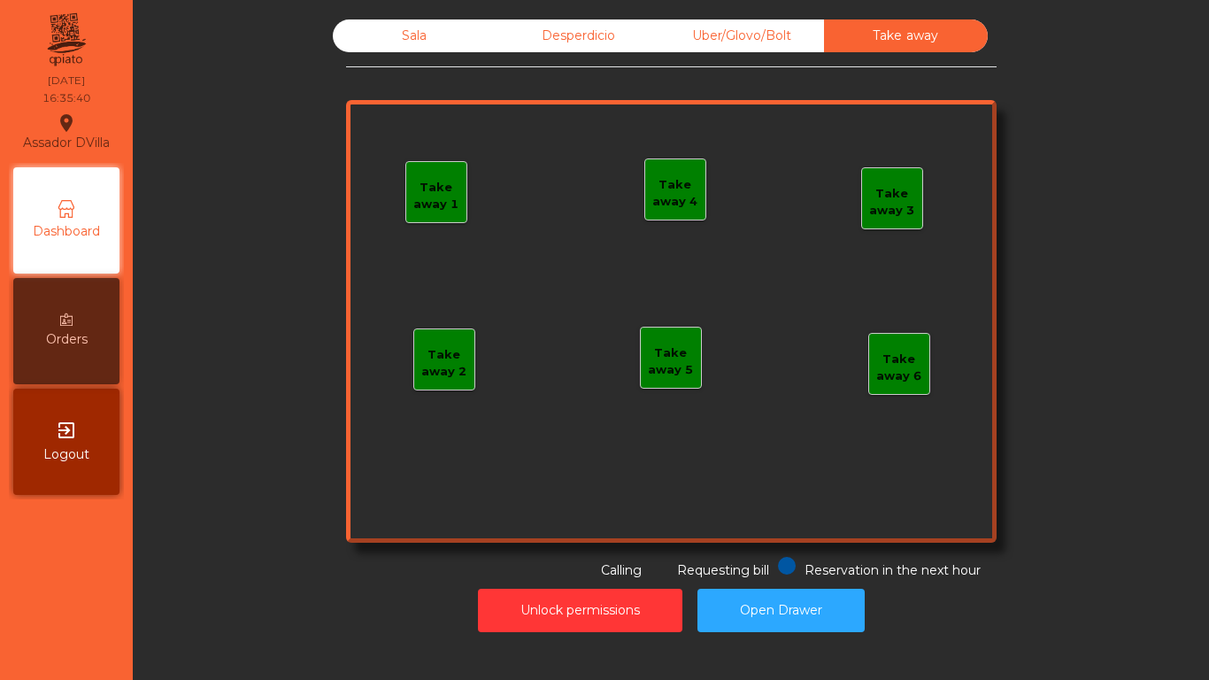
click at [759, 45] on div "Uber/Glovo/Bolt" at bounding box center [742, 35] width 164 height 33
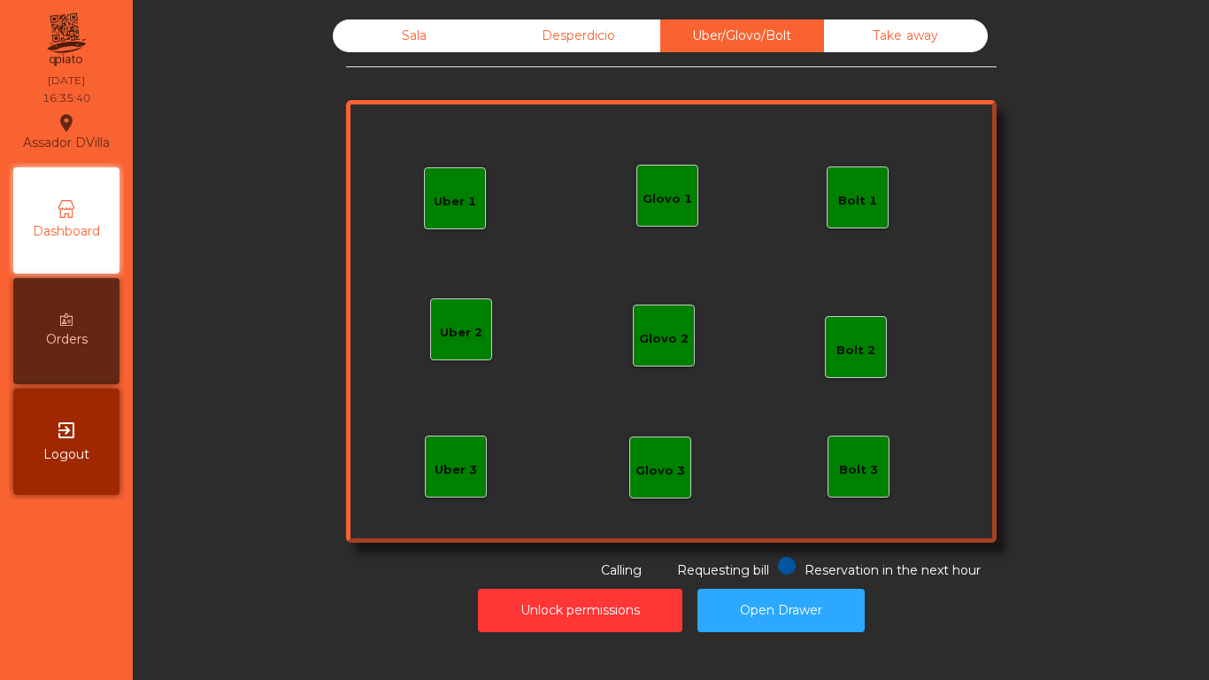
click at [505, 45] on div "Desperdicio" at bounding box center [579, 35] width 164 height 33
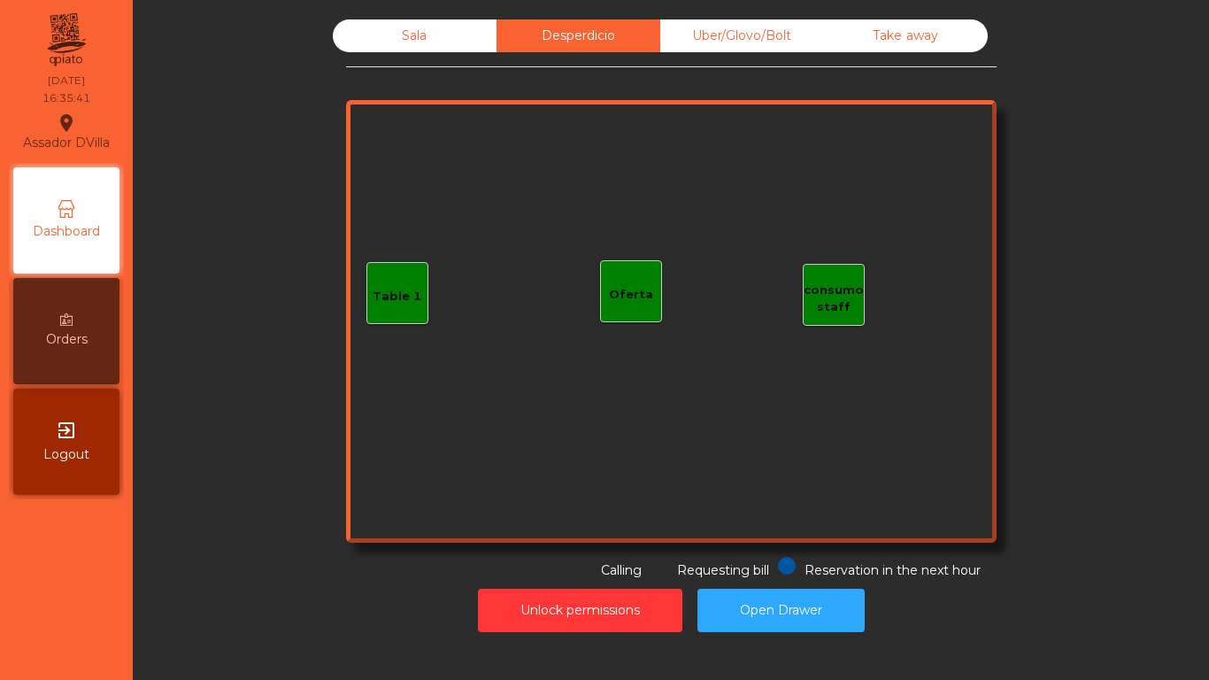
click at [428, 44] on div "Sala" at bounding box center [415, 35] width 164 height 33
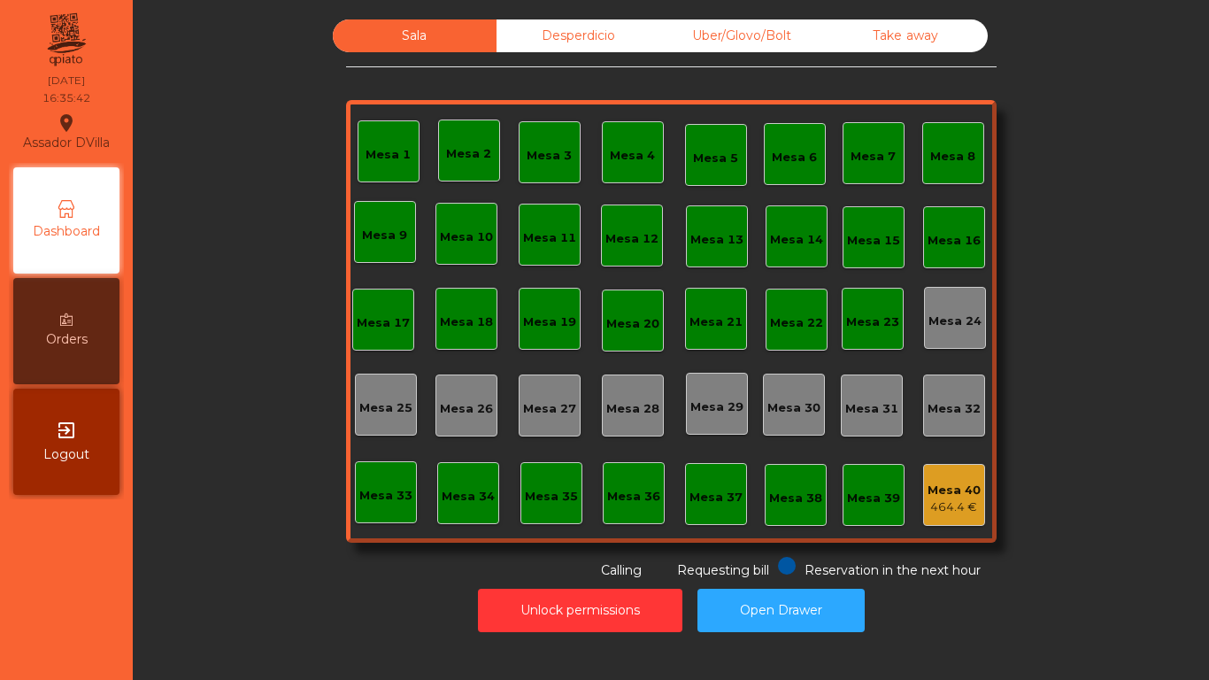
click at [971, 483] on div "Mesa 40" at bounding box center [954, 491] width 53 height 18
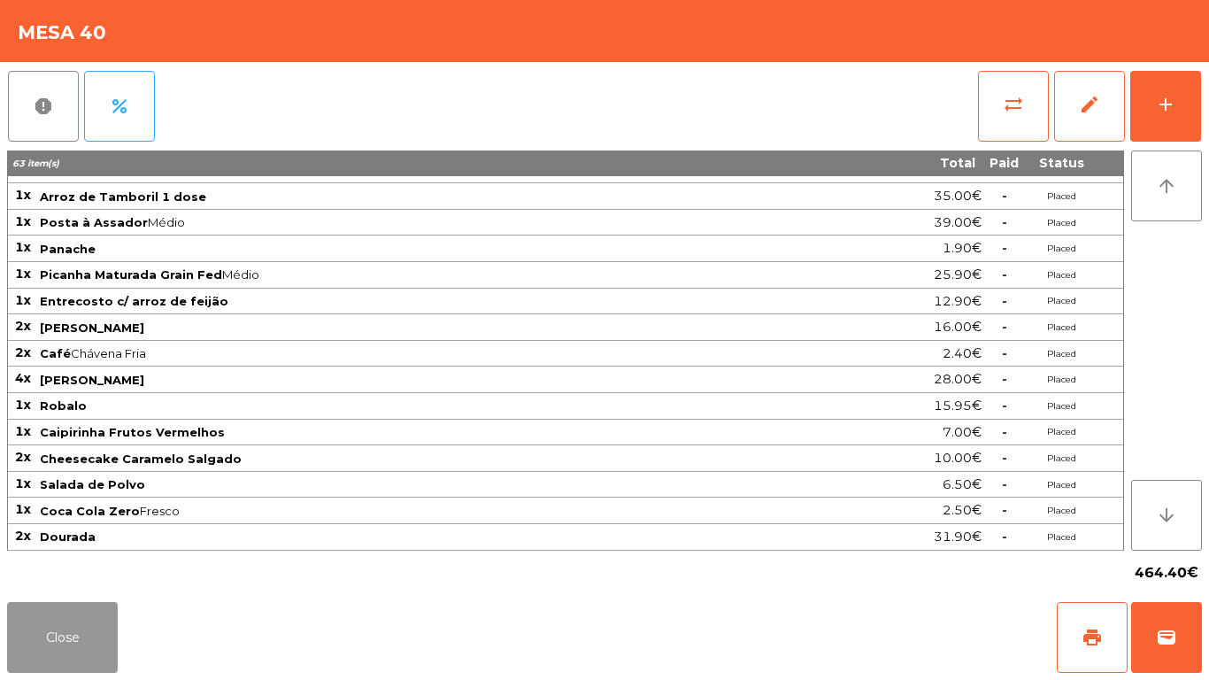
drag, startPoint x: 58, startPoint y: 636, endPoint x: 205, endPoint y: 619, distance: 147.9
click at [59, 636] on button "Close" at bounding box center [62, 637] width 111 height 71
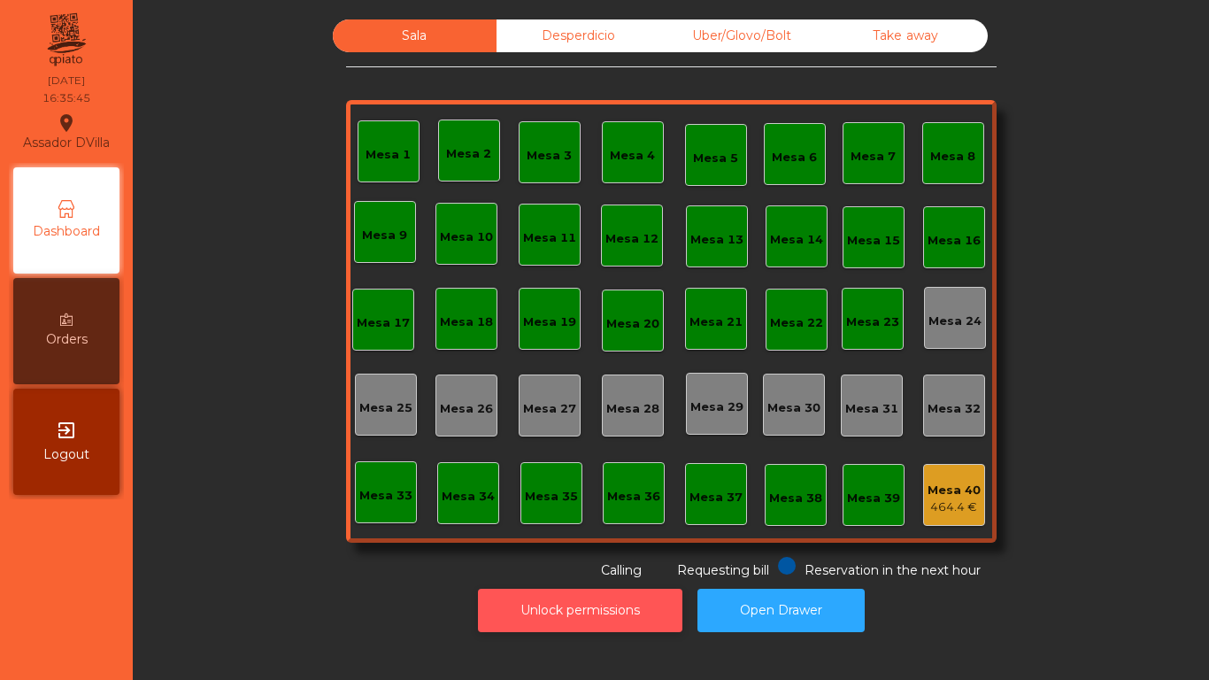
click at [556, 600] on button "Unlock permissions" at bounding box center [580, 610] width 204 height 43
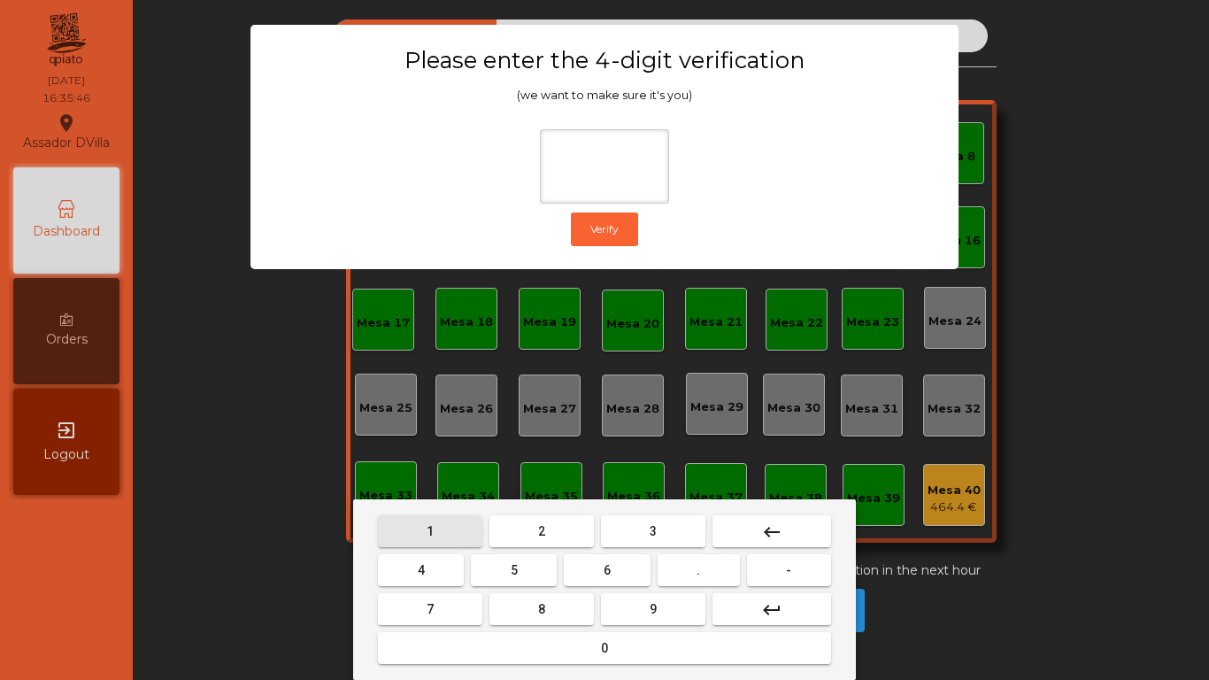
click at [418, 542] on button "1" at bounding box center [430, 531] width 104 height 32
click at [691, 622] on button "9" at bounding box center [653, 609] width 104 height 32
click at [450, 567] on button "4" at bounding box center [421, 570] width 86 height 32
click at [501, 640] on button "0" at bounding box center [604, 648] width 453 height 32
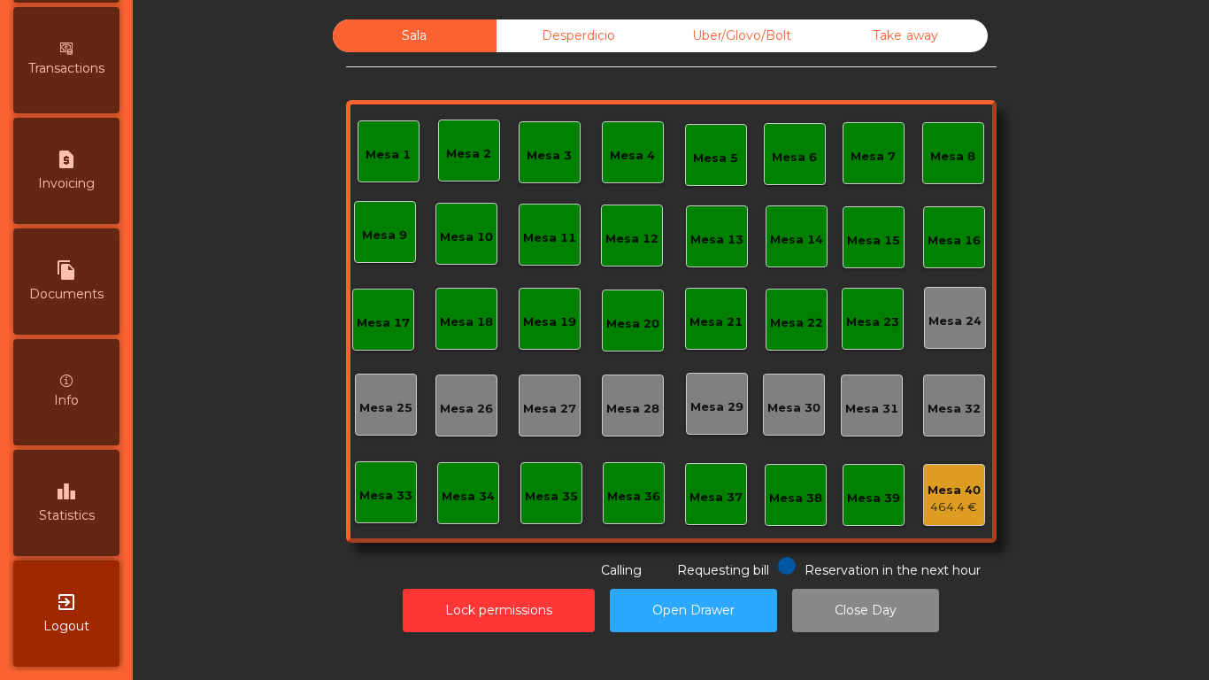
click at [75, 530] on div "leaderboard Statistics" at bounding box center [66, 503] width 106 height 106
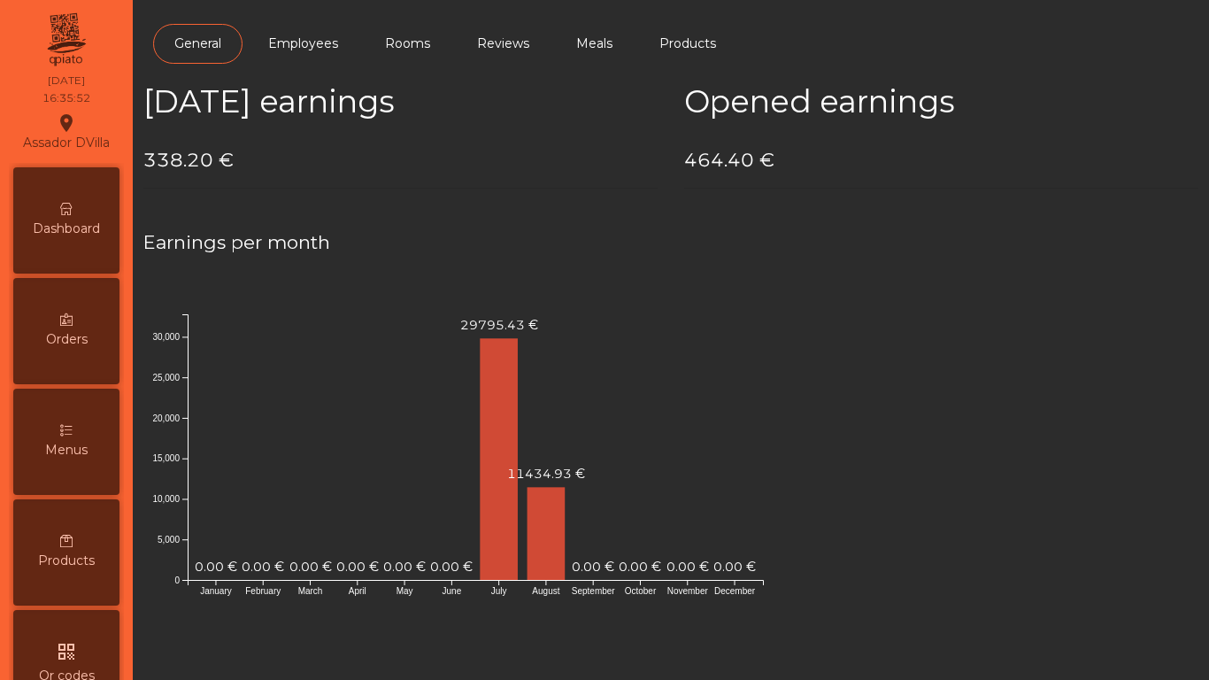
click at [91, 210] on div "Dashboard" at bounding box center [66, 220] width 106 height 106
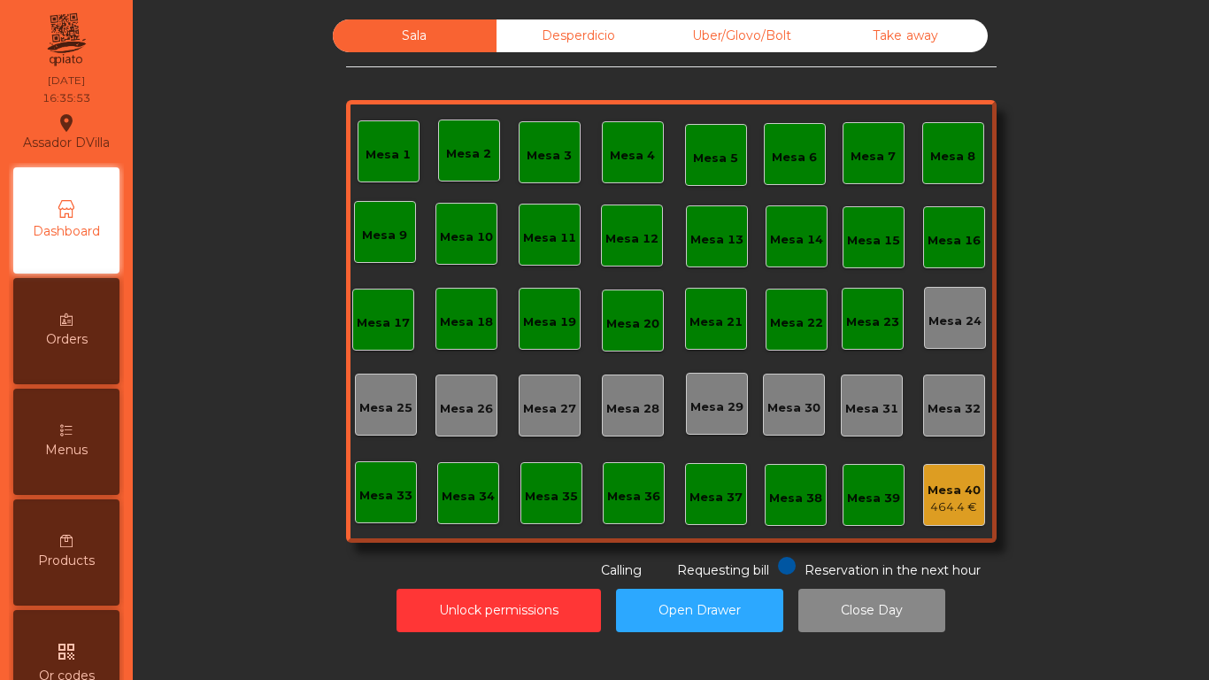
click at [597, 31] on div "Desperdicio" at bounding box center [579, 35] width 164 height 33
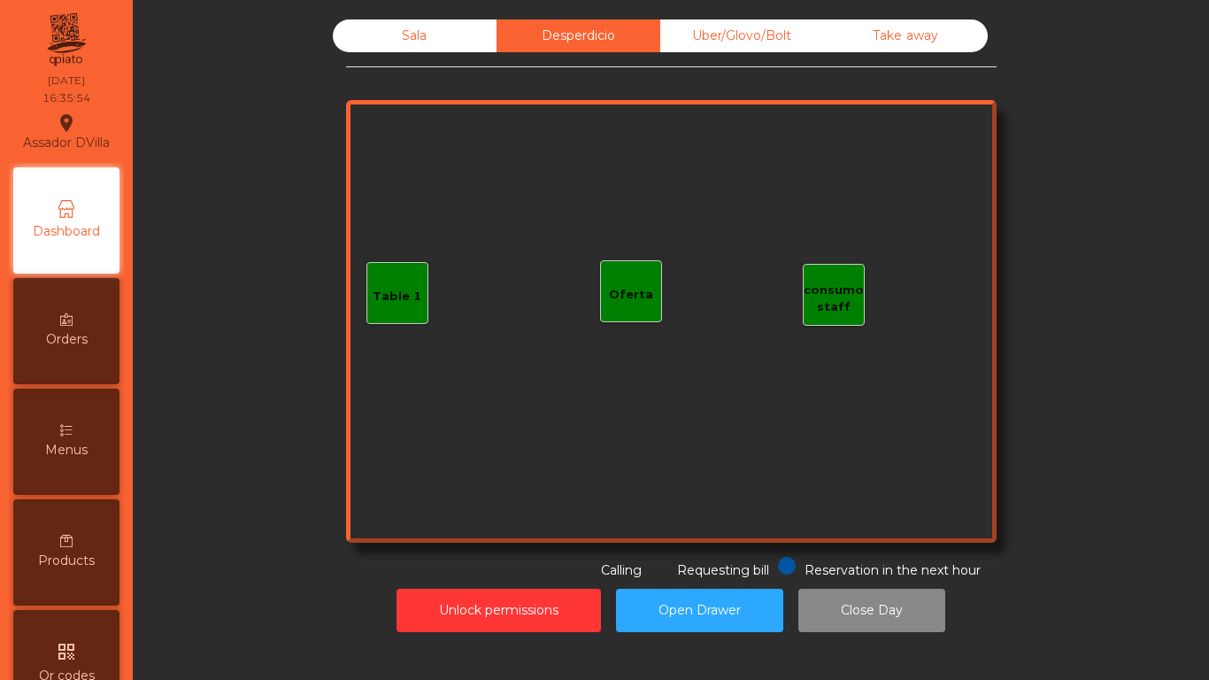
click at [430, 35] on div "Sala" at bounding box center [415, 35] width 164 height 33
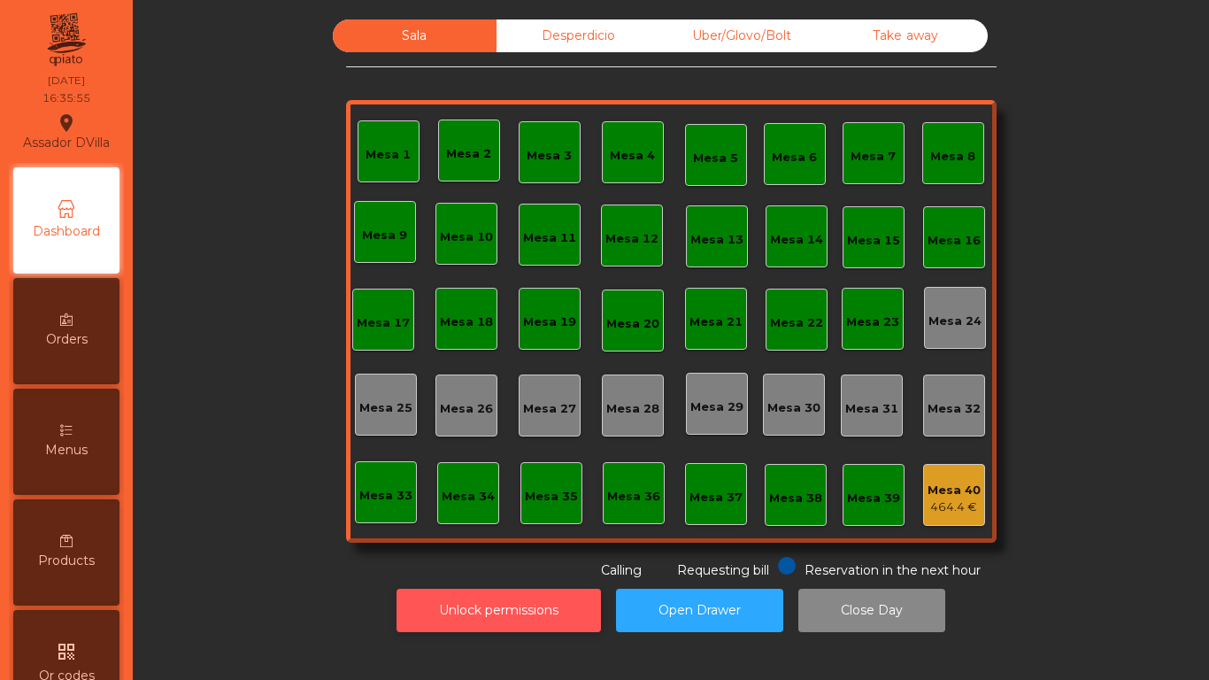
click at [508, 619] on button "Unlock permissions" at bounding box center [499, 610] width 204 height 43
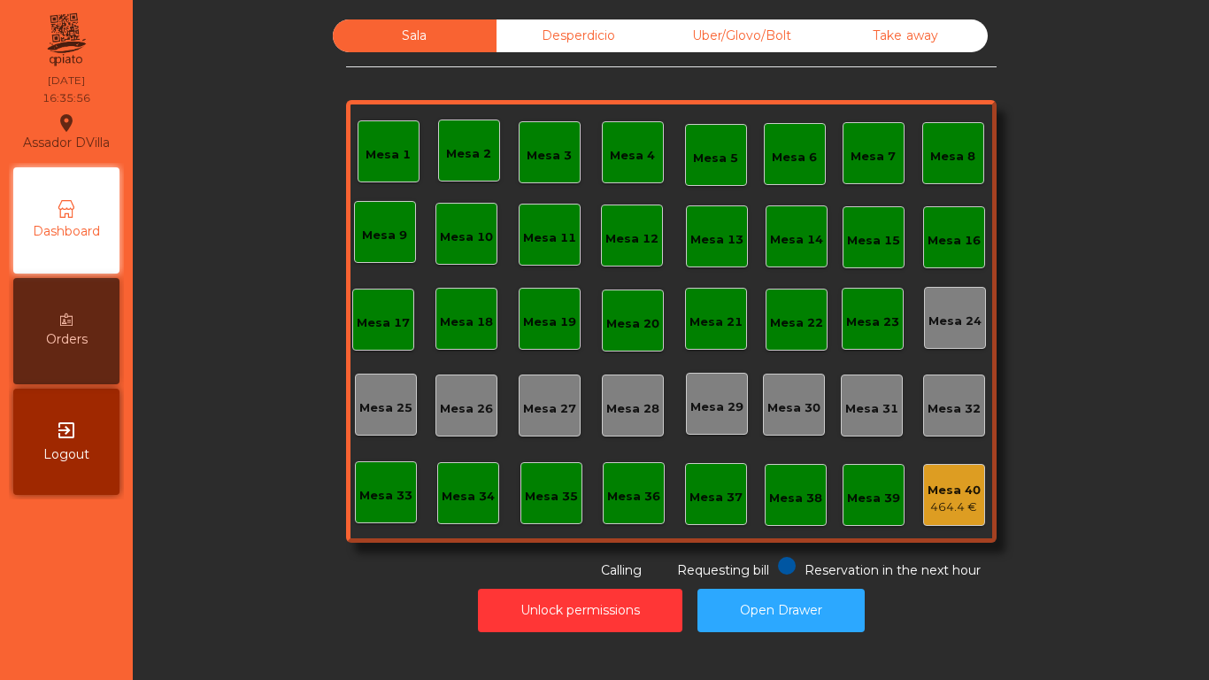
click at [357, 600] on div "Unlock permissions Open Drawer" at bounding box center [671, 610] width 1029 height 61
click at [890, 42] on div "Take away" at bounding box center [906, 35] width 164 height 33
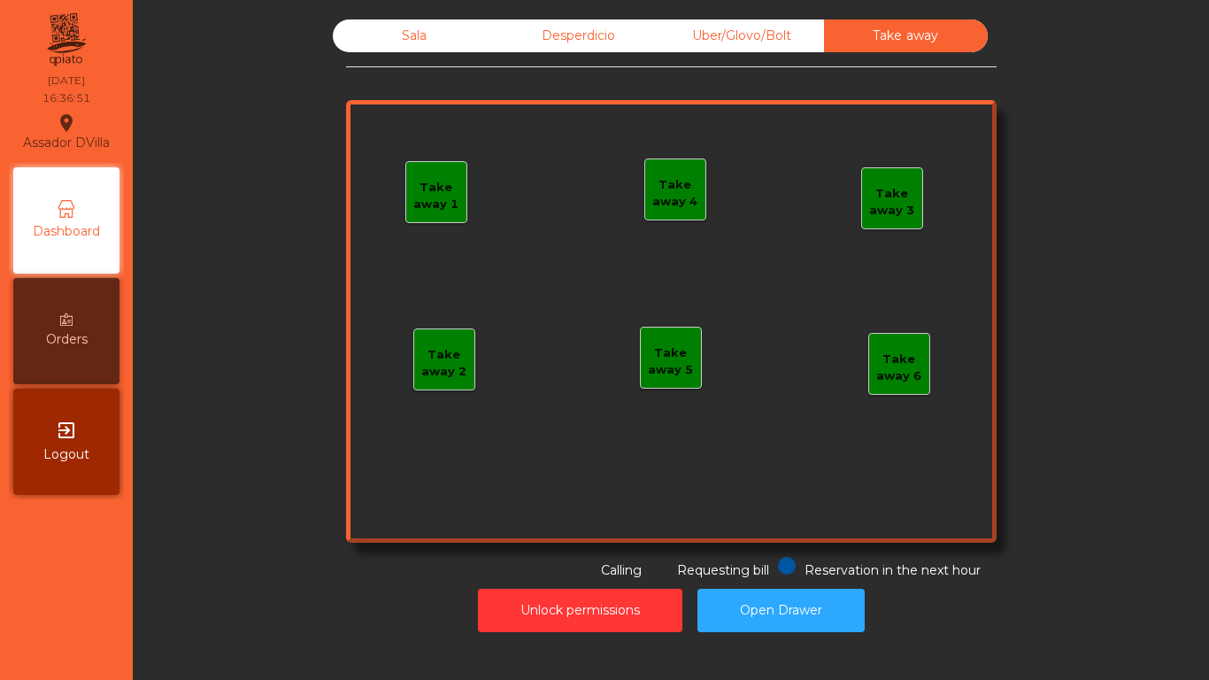
drag, startPoint x: 760, startPoint y: 38, endPoint x: 563, endPoint y: 58, distance: 198.4
click at [751, 39] on div "Uber/Glovo/Bolt" at bounding box center [742, 35] width 164 height 33
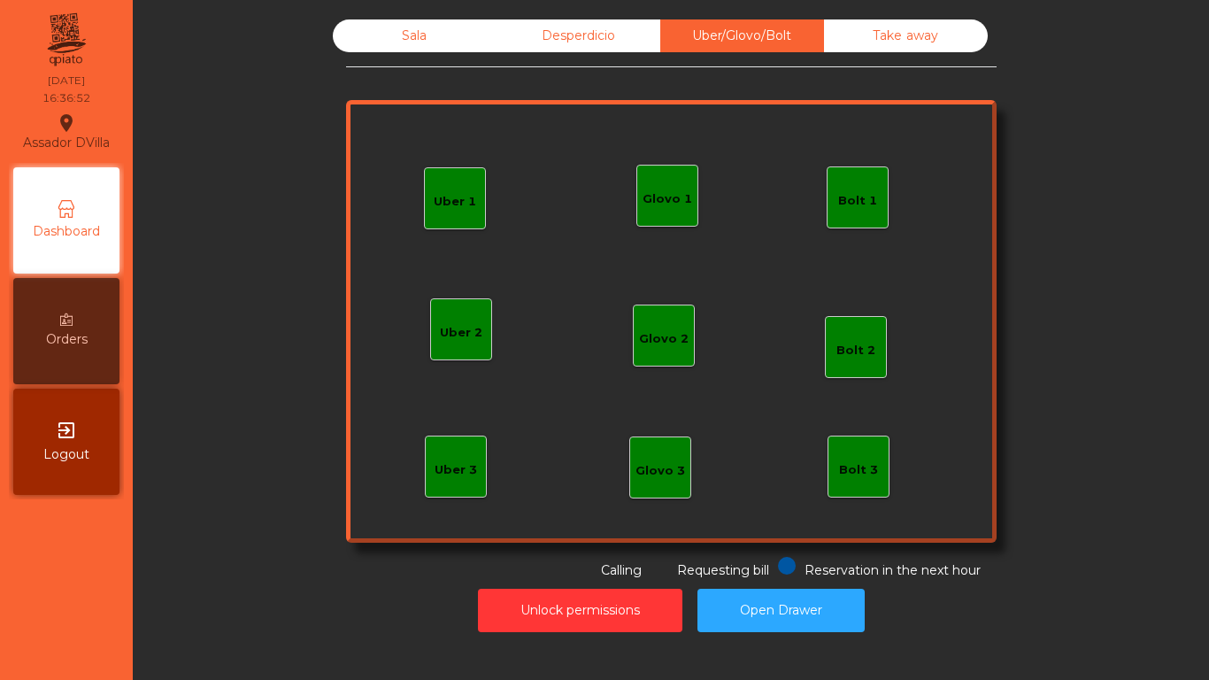
click at [559, 51] on div "Desperdicio" at bounding box center [579, 35] width 164 height 33
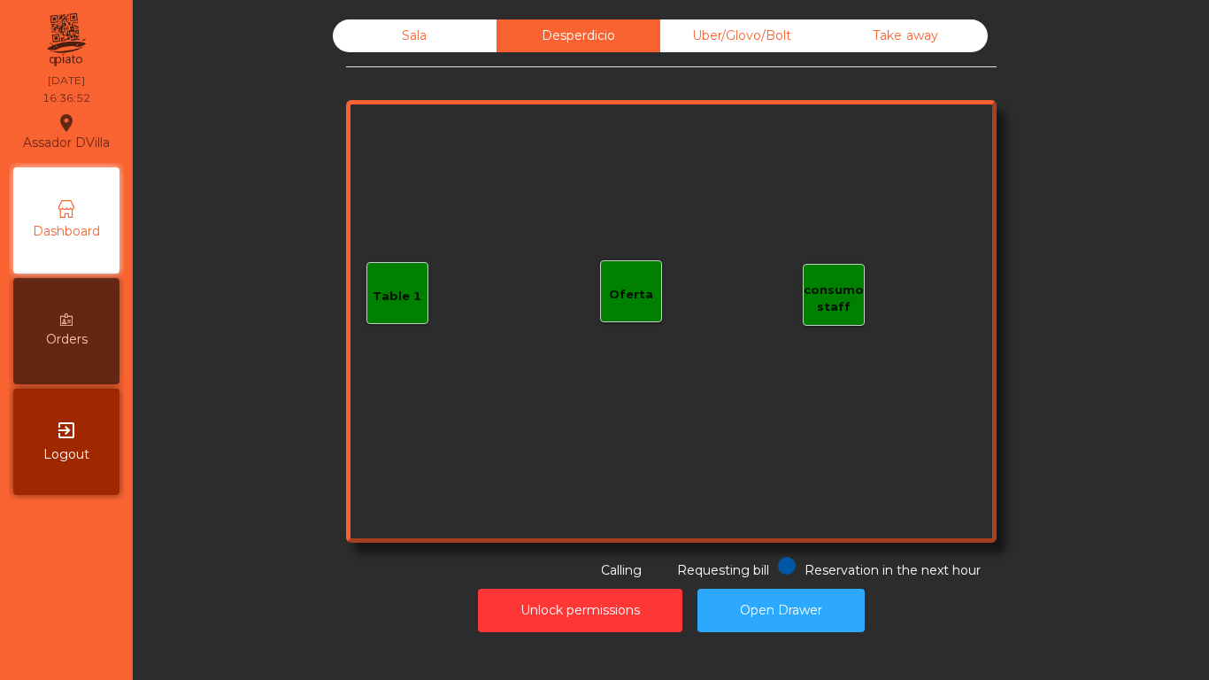
click at [441, 30] on div "Sala" at bounding box center [415, 35] width 164 height 33
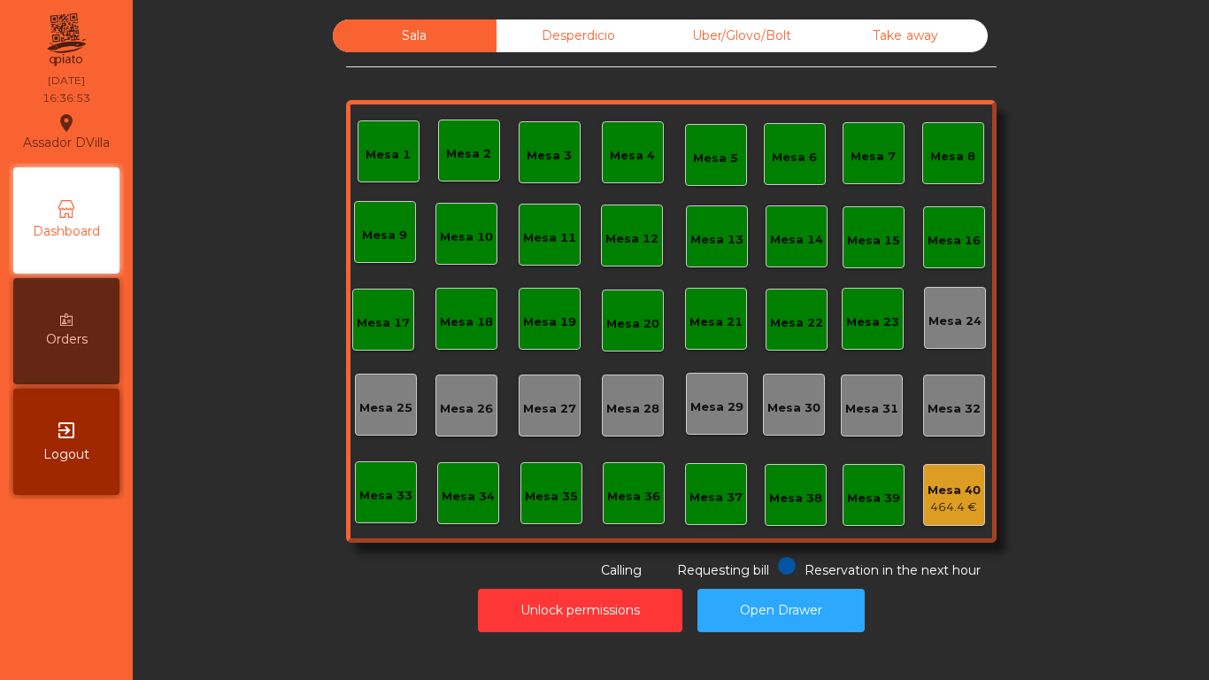
click at [226, 135] on div "Sala Desperdicio Uber/Glovo/Bolt Take away Mesa 1 Mesa 2 Mesa 3 Mesa 4 Mesa 5 M…" at bounding box center [671, 299] width 1029 height 560
